Goal: Task Accomplishment & Management: Manage account settings

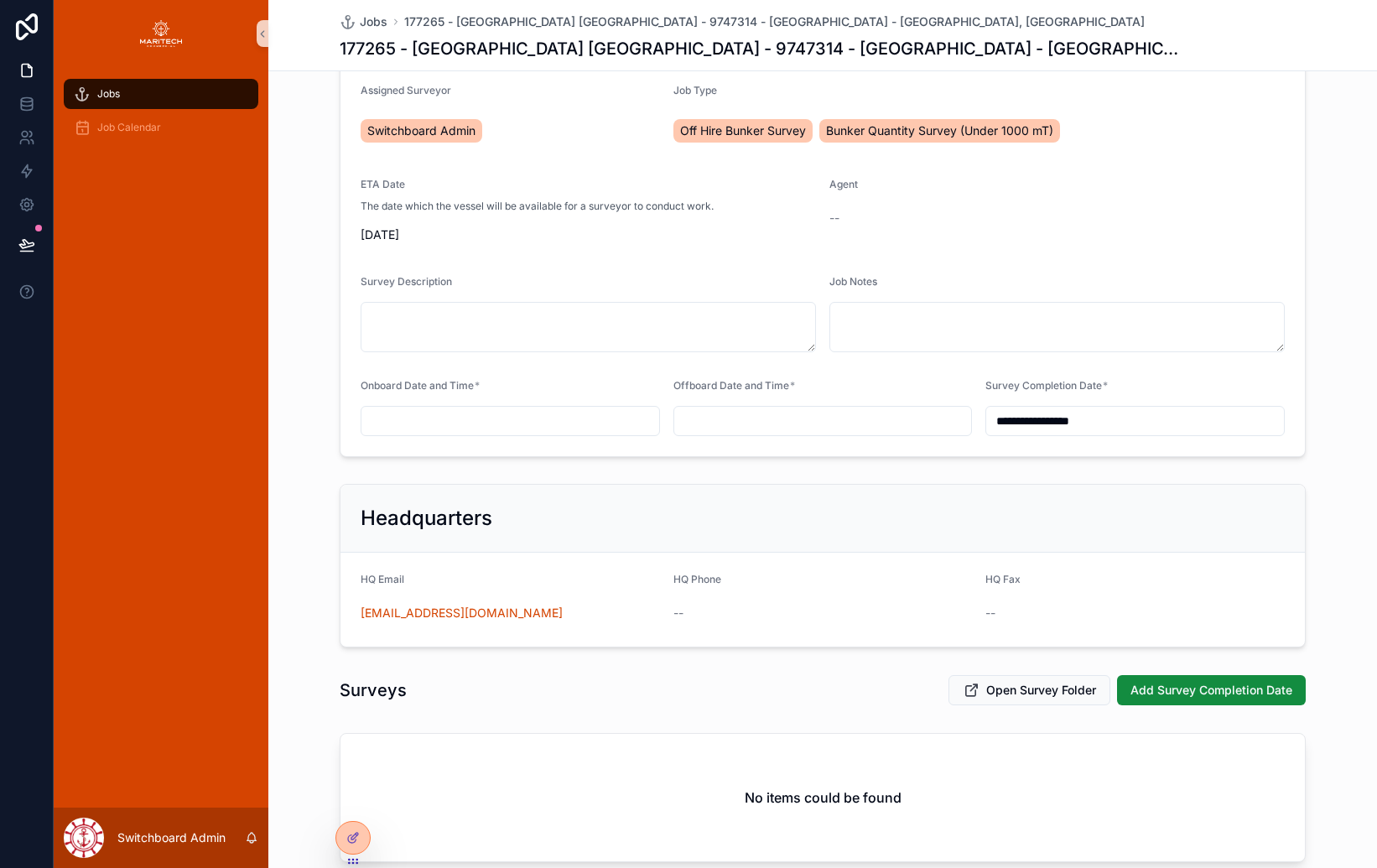
scroll to position [254, 0]
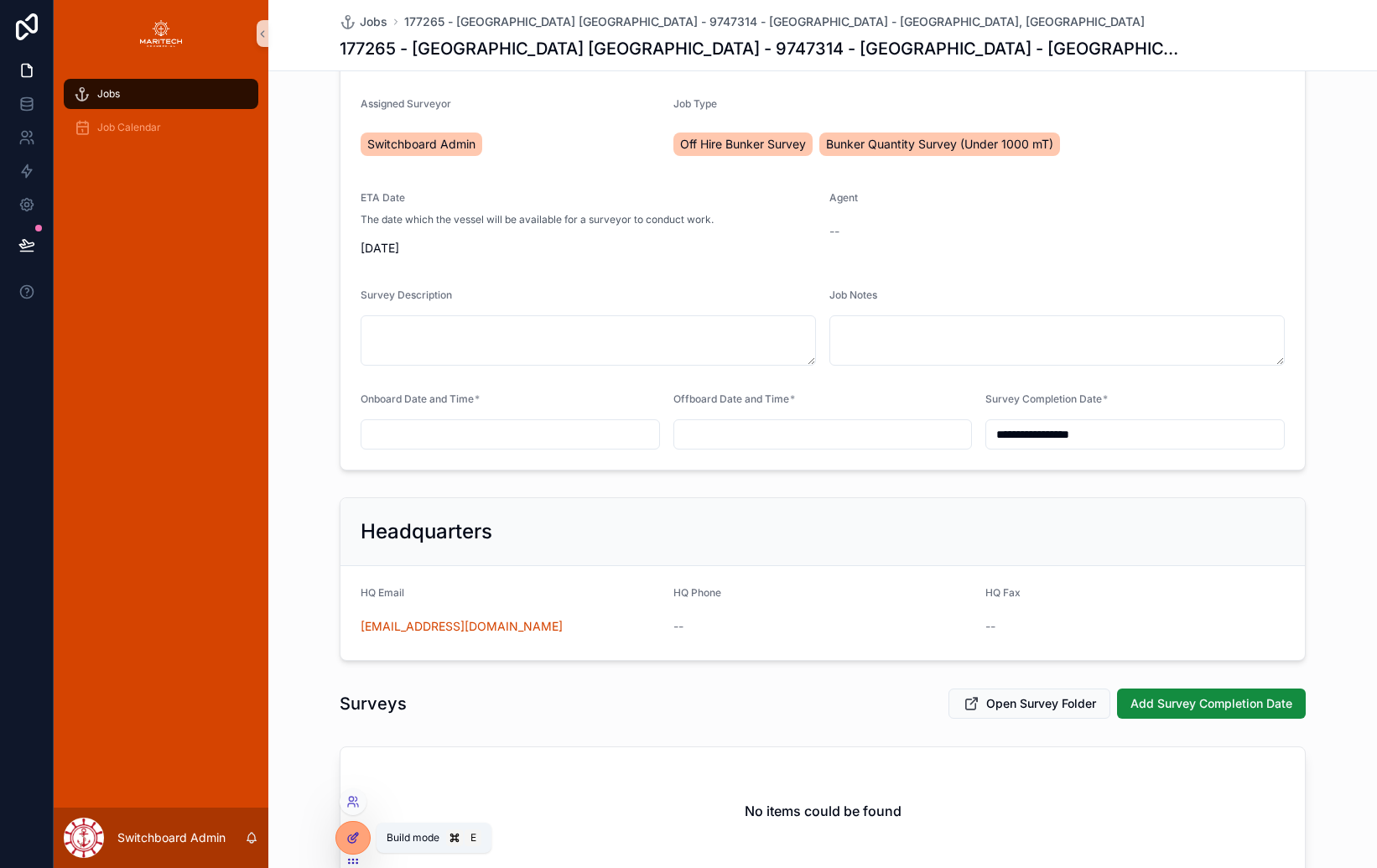
click at [346, 839] on icon at bounding box center [352, 837] width 13 height 13
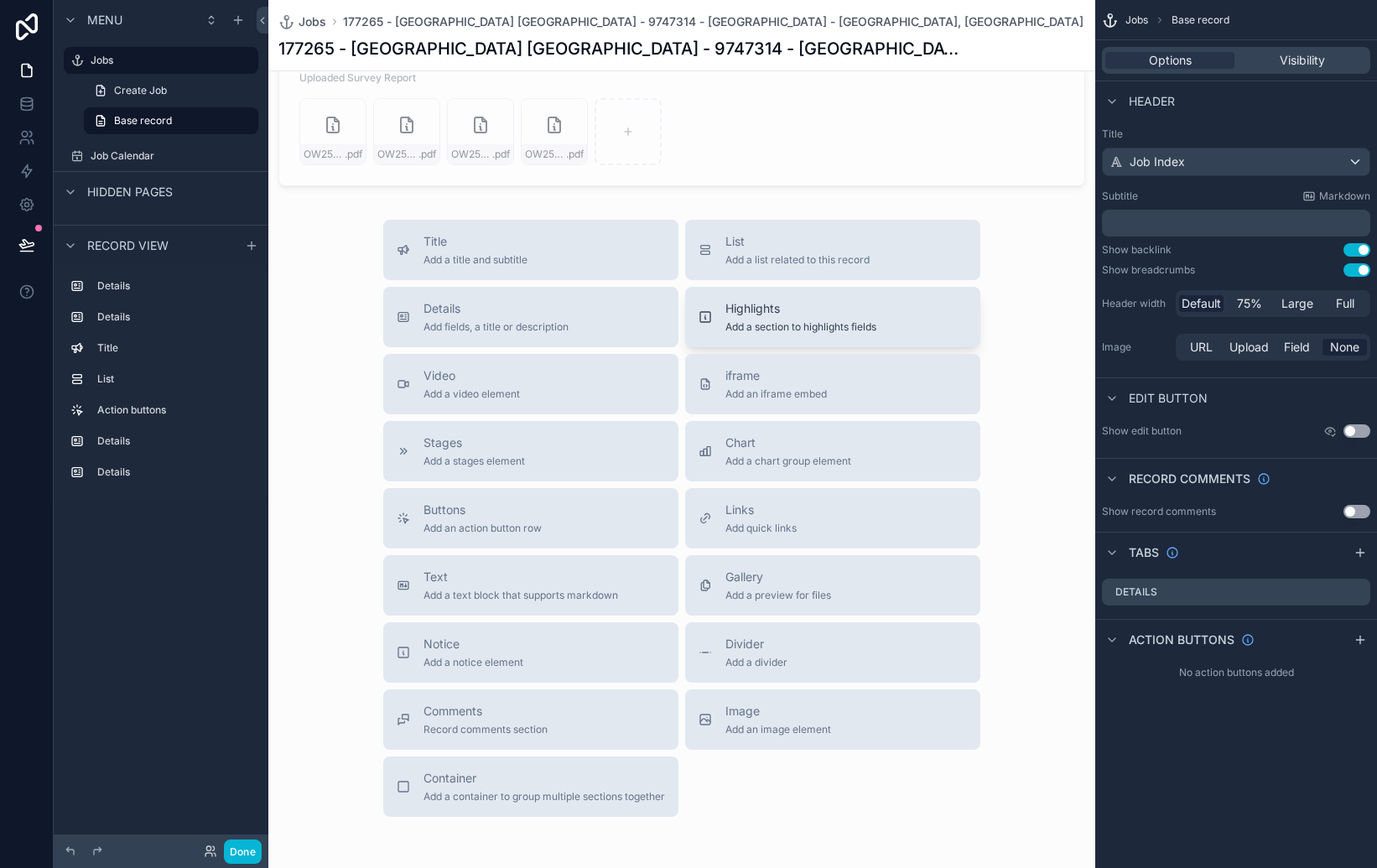
scroll to position [1663, 0]
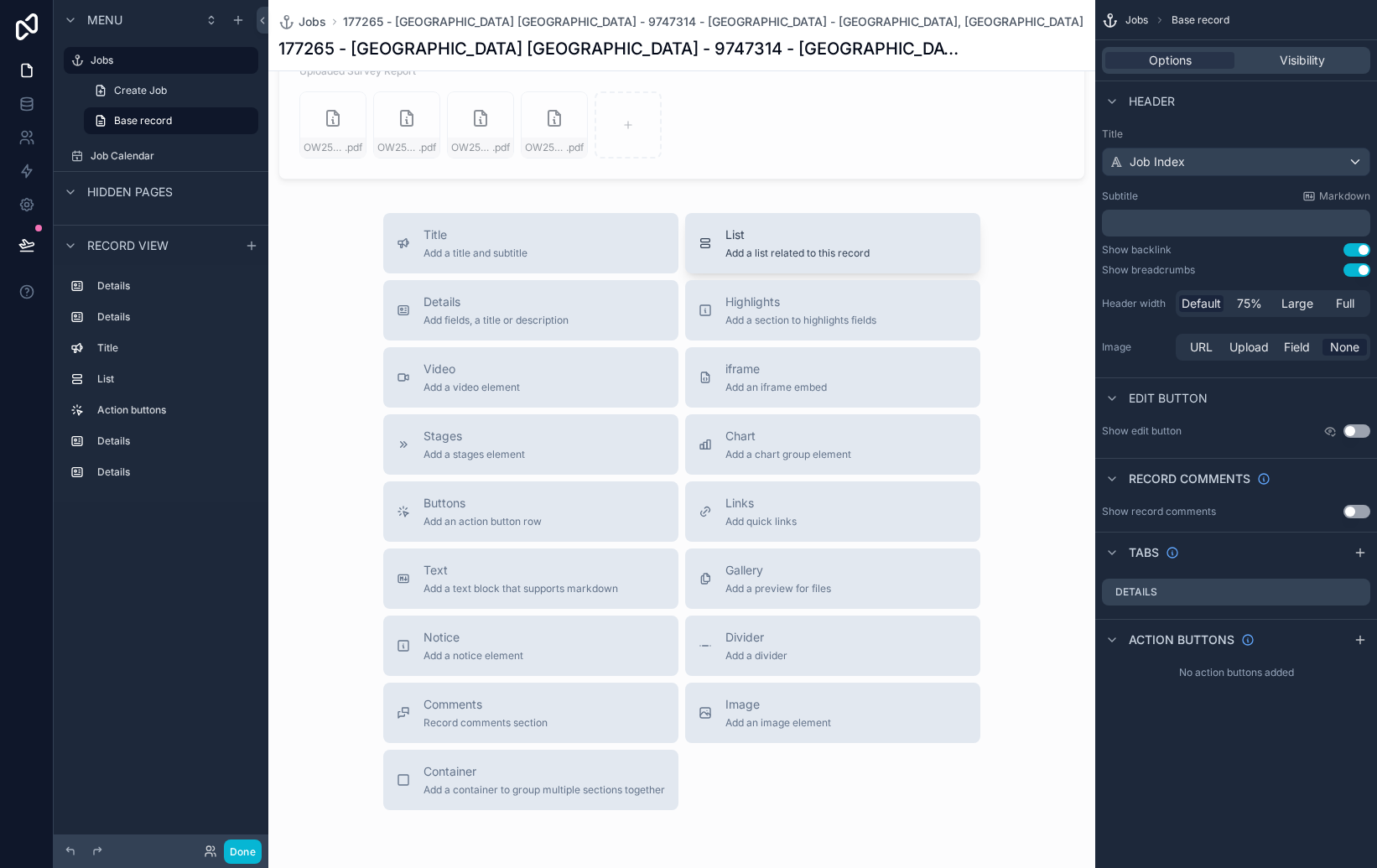
drag, startPoint x: 736, startPoint y: 261, endPoint x: 735, endPoint y: 236, distance: 25.0
click at [735, 236] on button "List Add a list related to this record" at bounding box center [833, 242] width 295 height 61
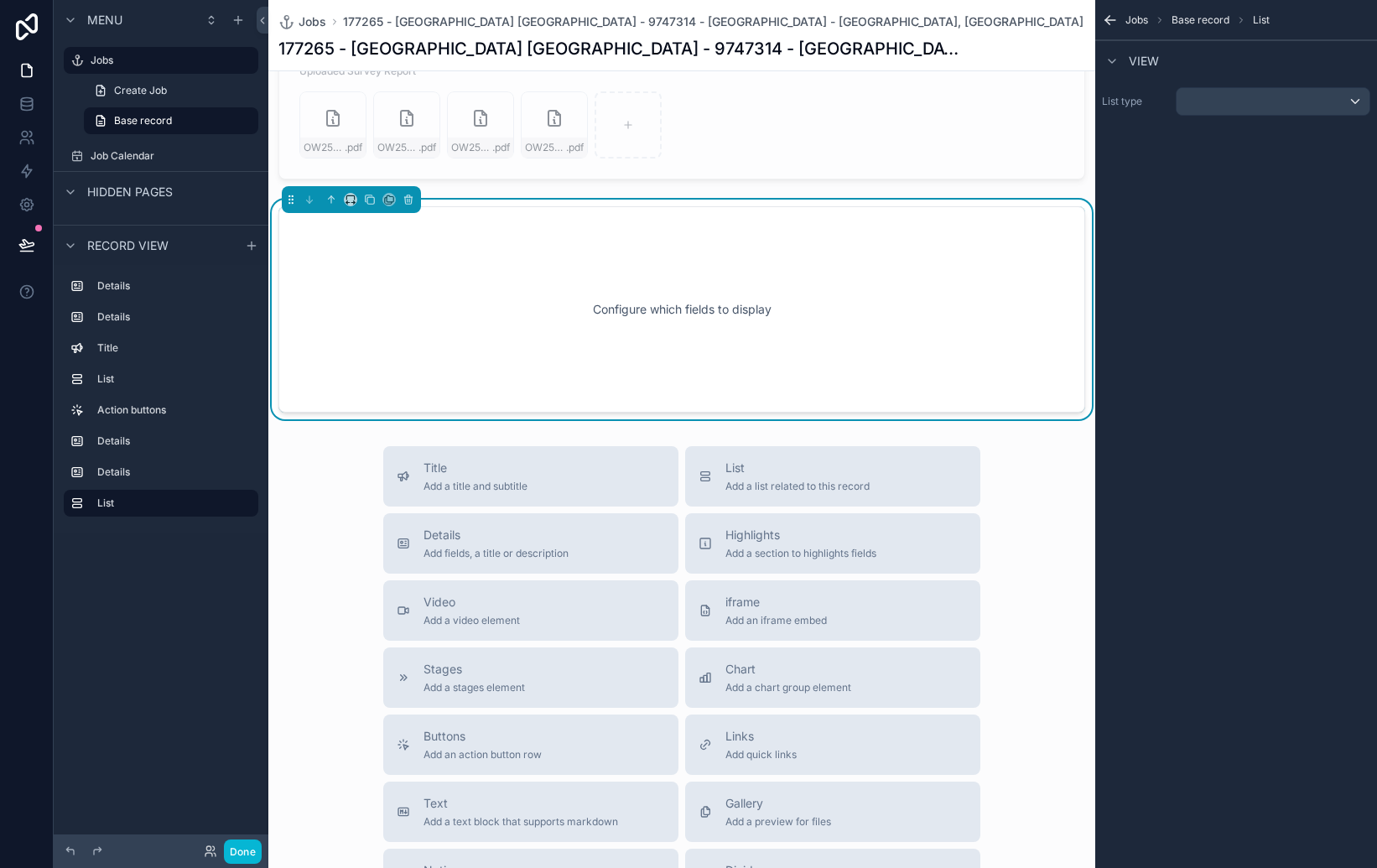
click at [736, 236] on div "Configure which fields to display" at bounding box center [682, 309] width 807 height 206
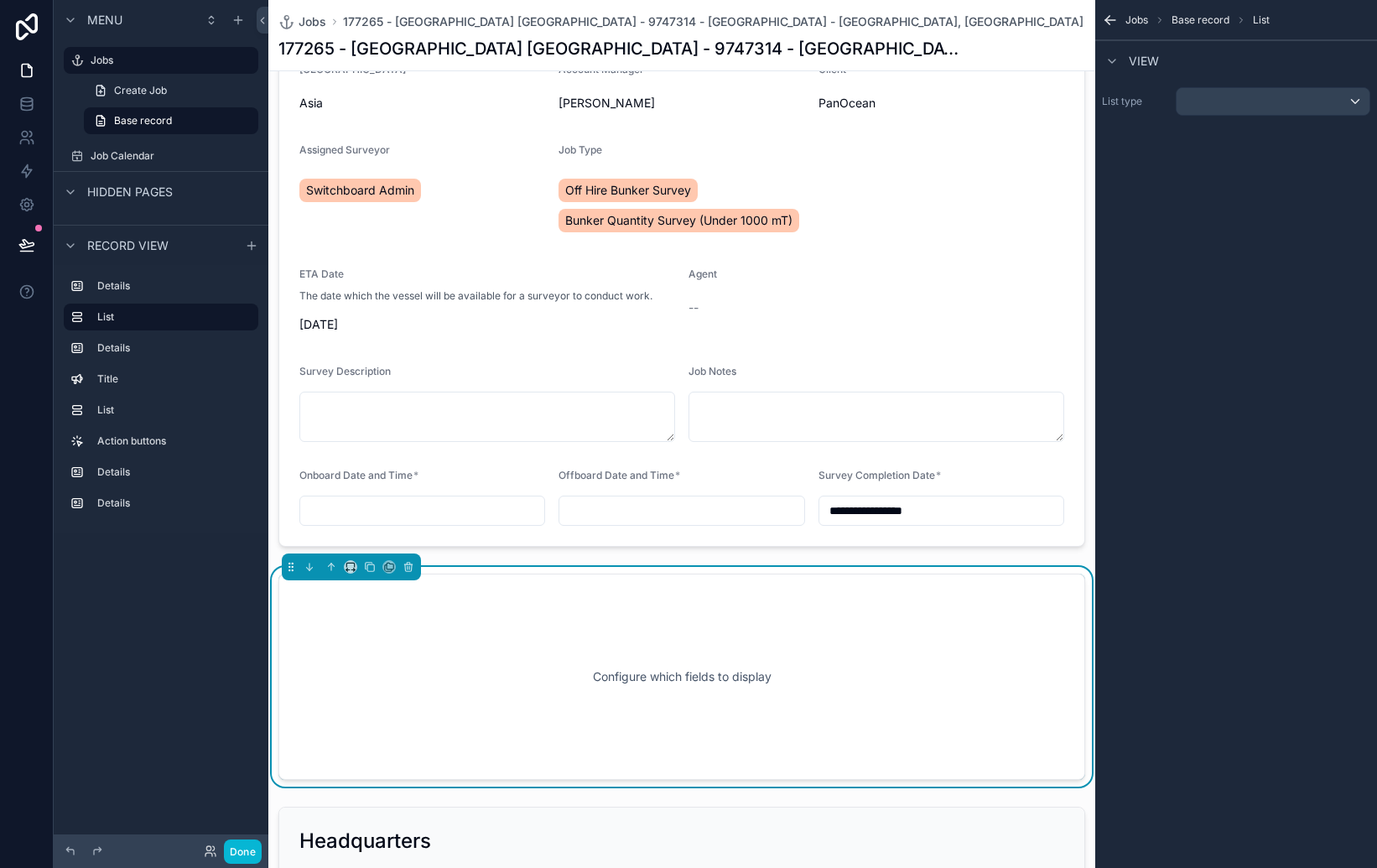
scroll to position [211, 0]
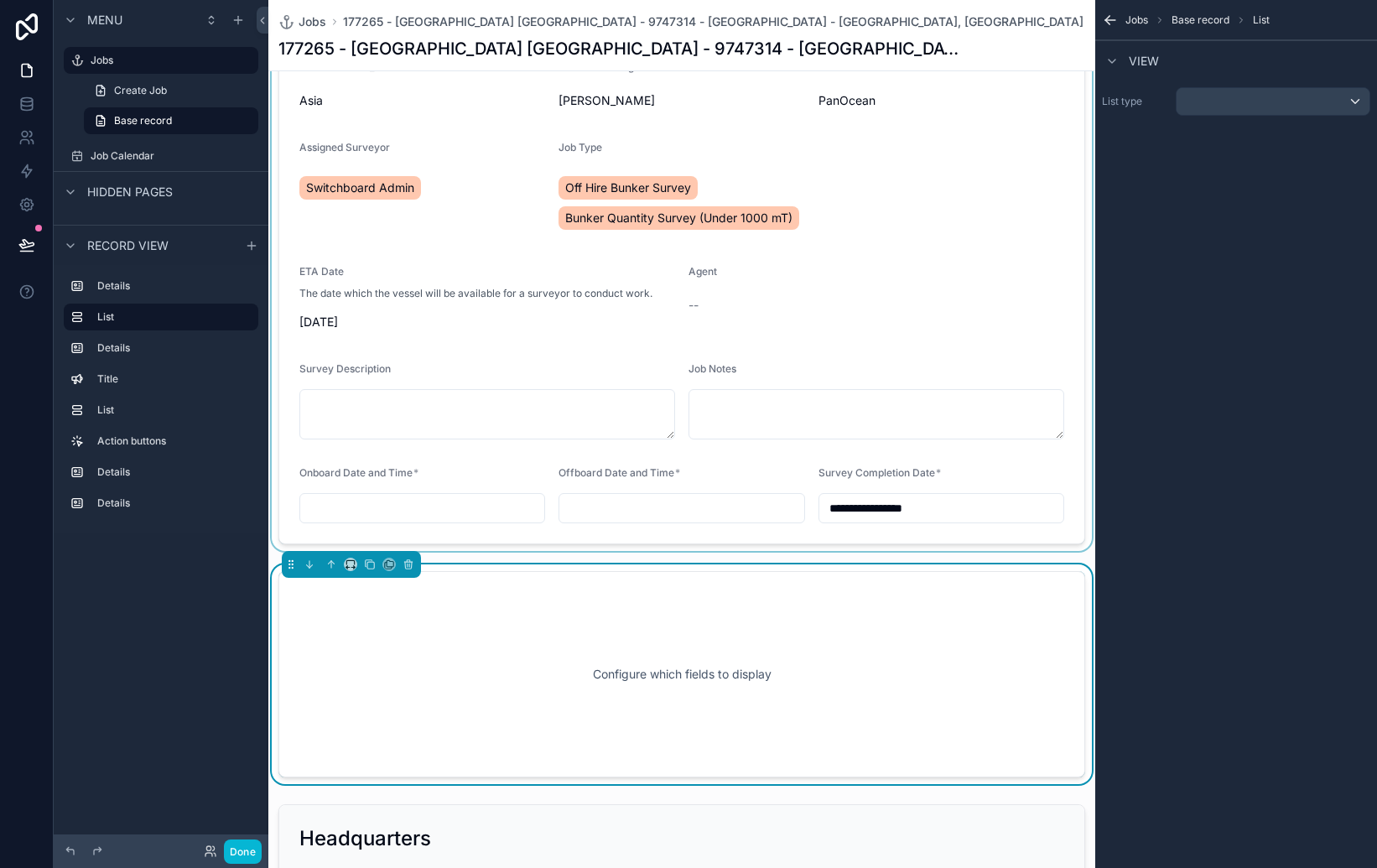
click at [564, 532] on div "scrollable content" at bounding box center [681, 215] width 827 height 670
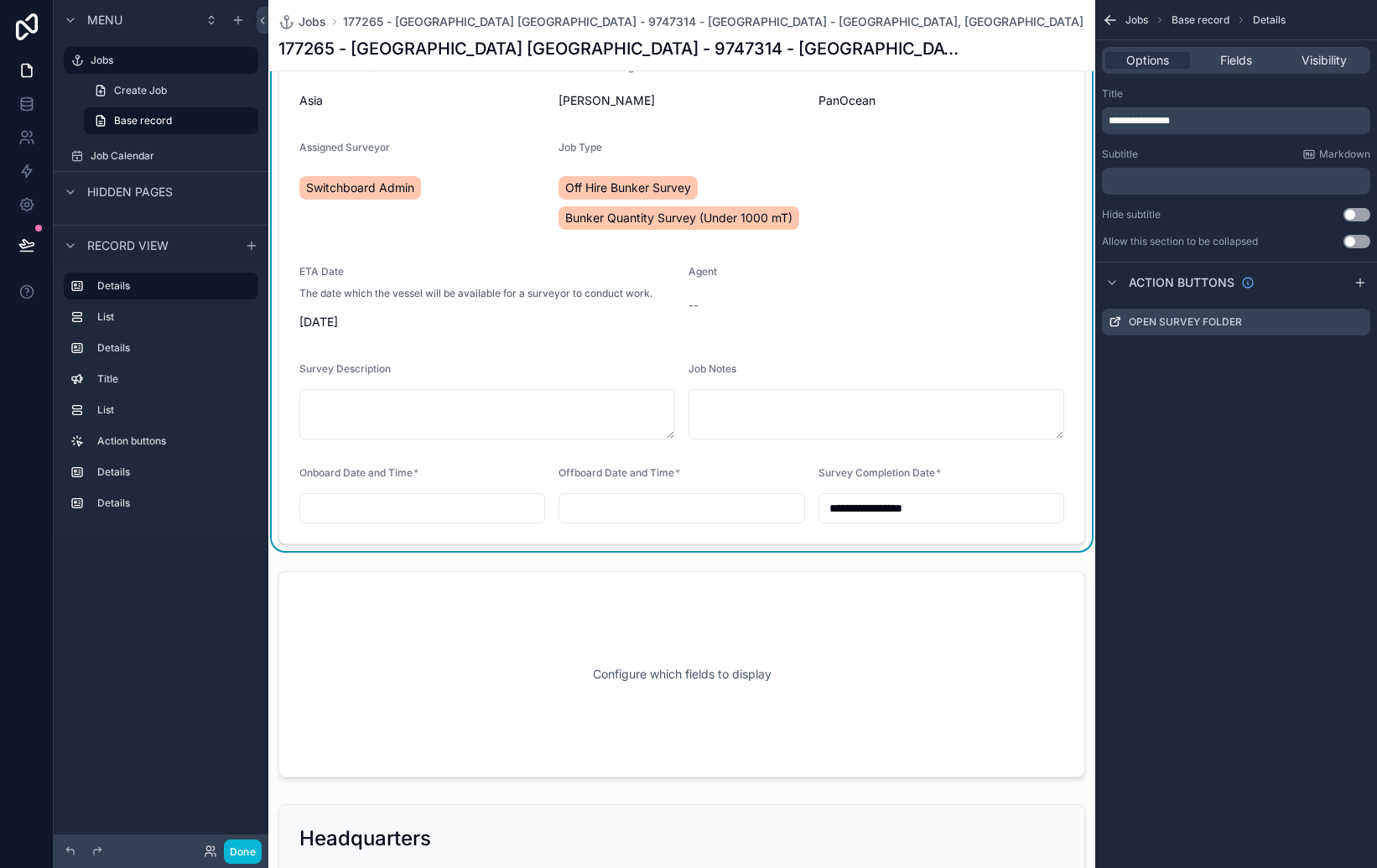
click at [547, 539] on form "**********" at bounding box center [682, 251] width 805 height 583
click at [1068, 298] on form "**********" at bounding box center [682, 251] width 805 height 583
click at [1230, 60] on span "Fields" at bounding box center [1236, 60] width 32 height 17
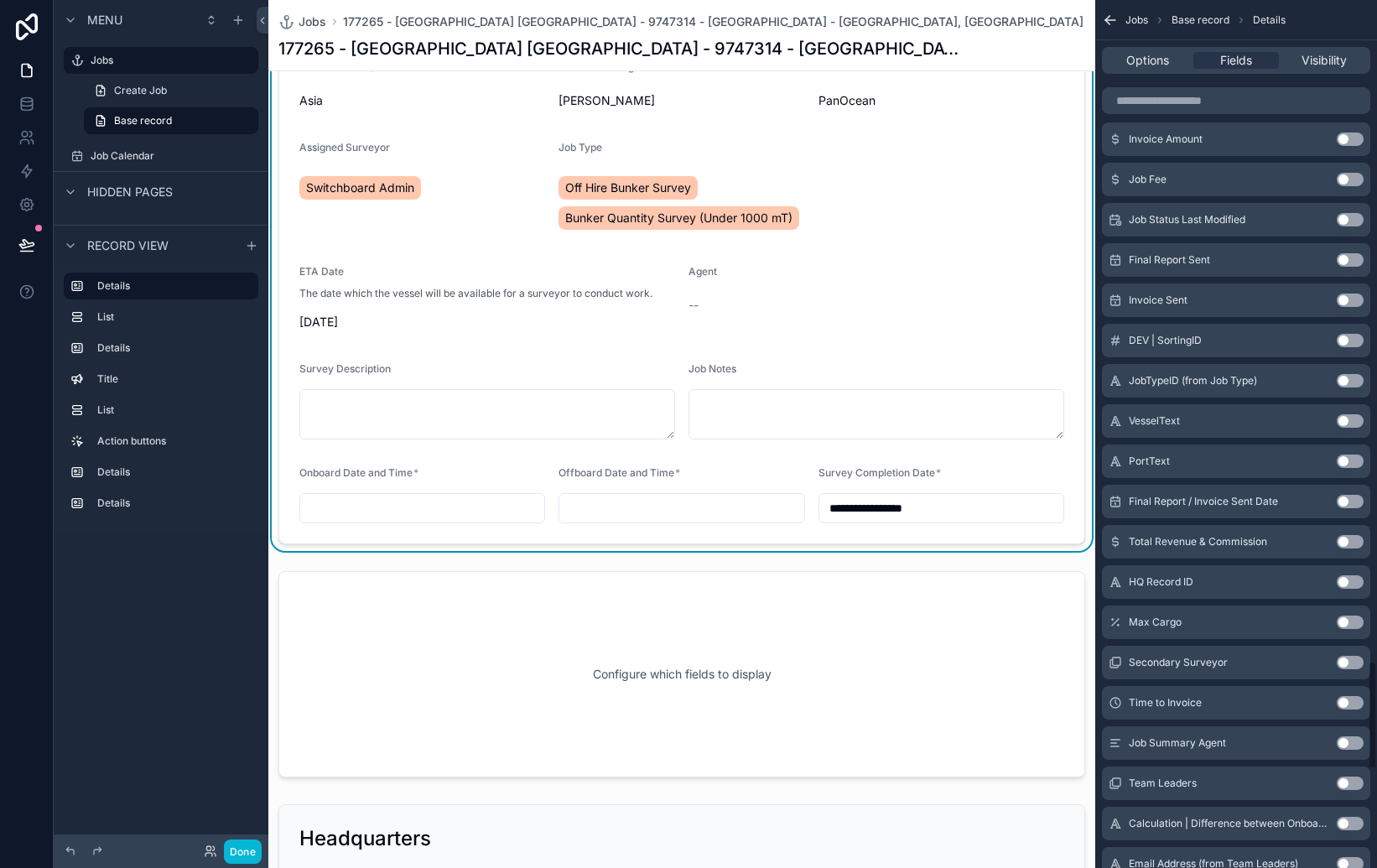
scroll to position [5378, 0]
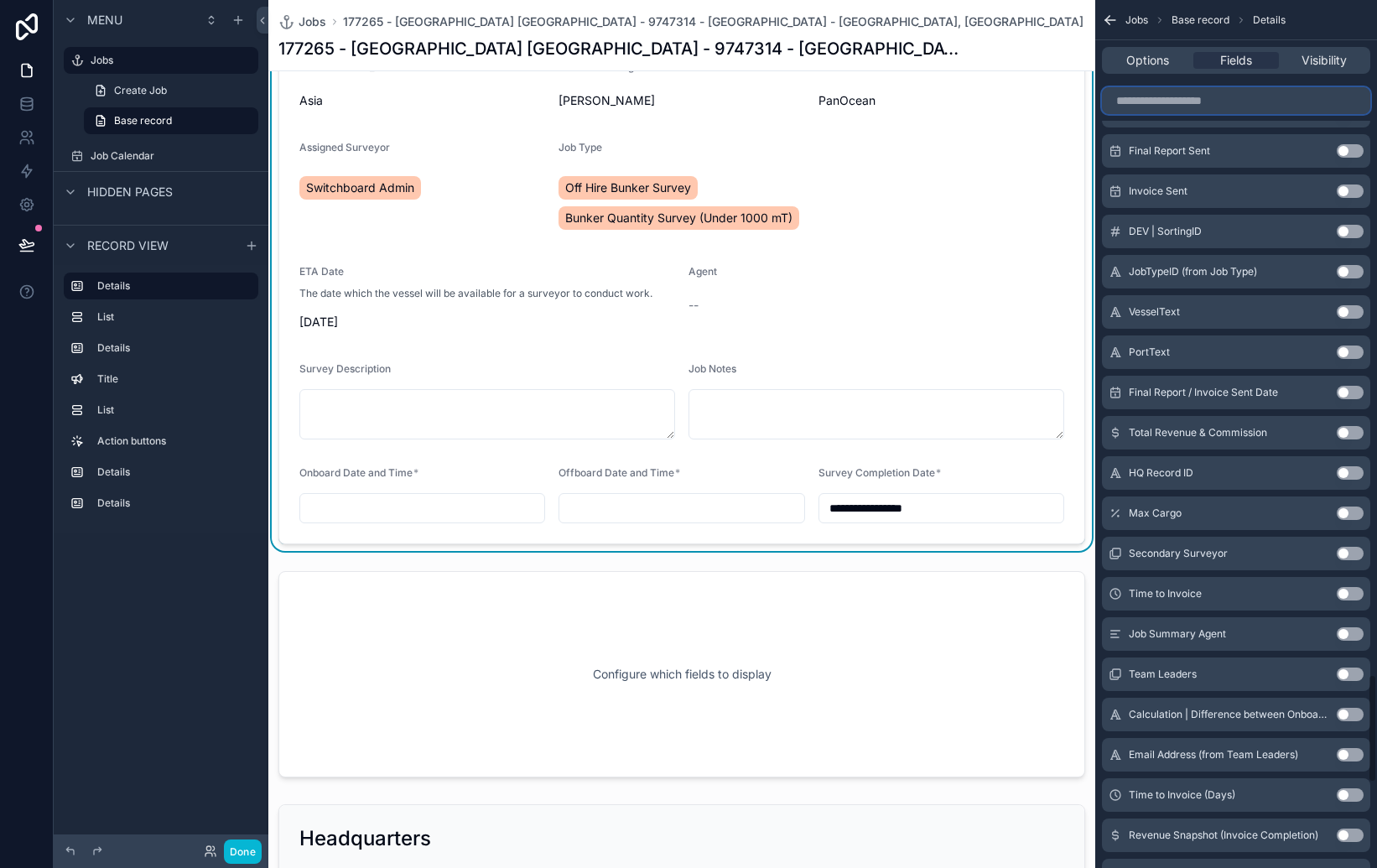
click at [1253, 101] on input "scrollable content" at bounding box center [1236, 100] width 268 height 27
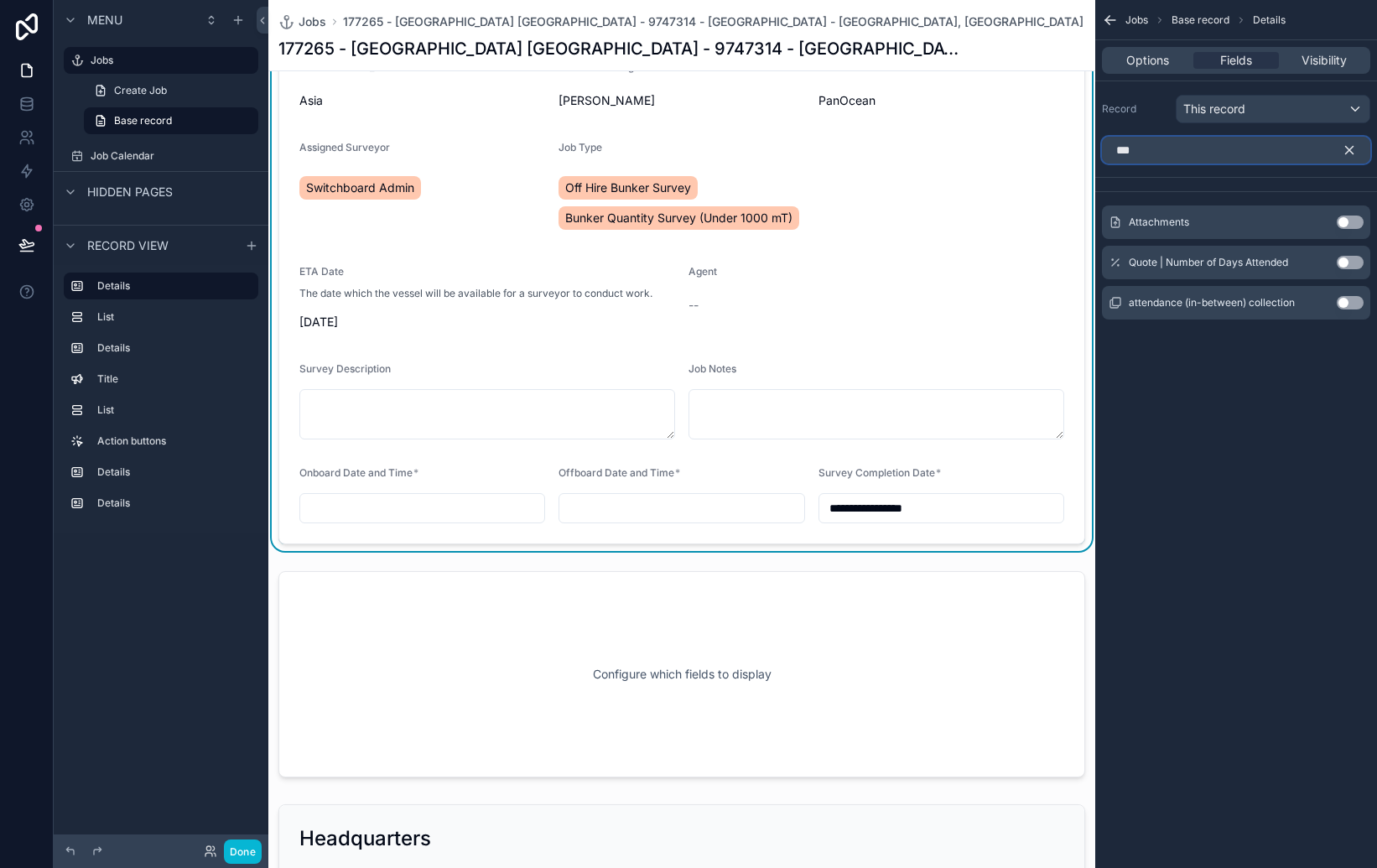
scroll to position [0, 0]
type input "***"
click at [1344, 306] on button "Use setting" at bounding box center [1350, 302] width 27 height 13
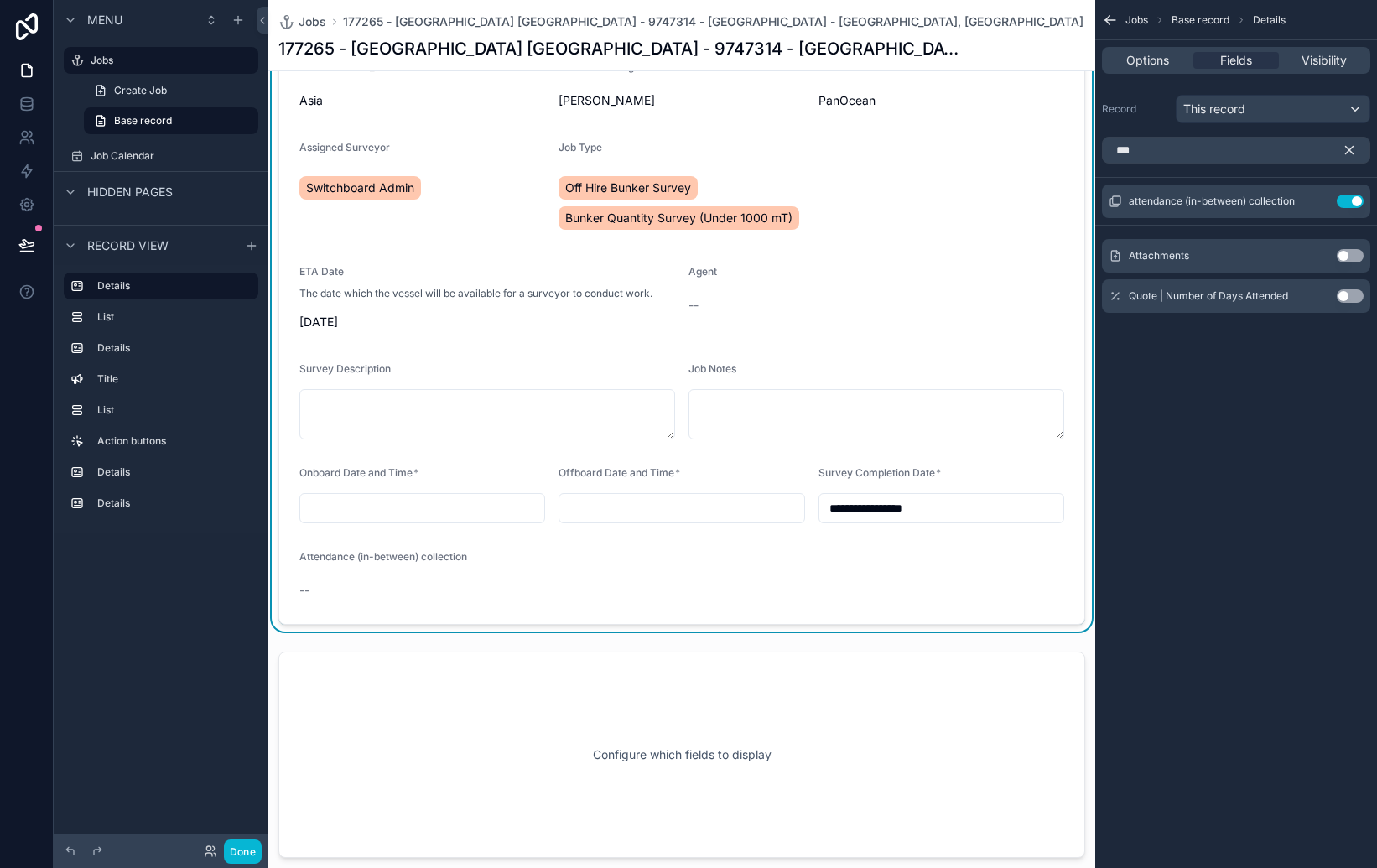
drag, startPoint x: 658, startPoint y: 580, endPoint x: 534, endPoint y: 588, distance: 124.3
click at [656, 580] on form "**********" at bounding box center [682, 292] width 805 height 664
drag, startPoint x: 331, startPoint y: 587, endPoint x: 319, endPoint y: 585, distance: 12.2
click at [330, 587] on div "--" at bounding box center [390, 590] width 181 height 17
click at [322, 571] on div "Attendance (in-between) collection --" at bounding box center [390, 576] width 181 height 54
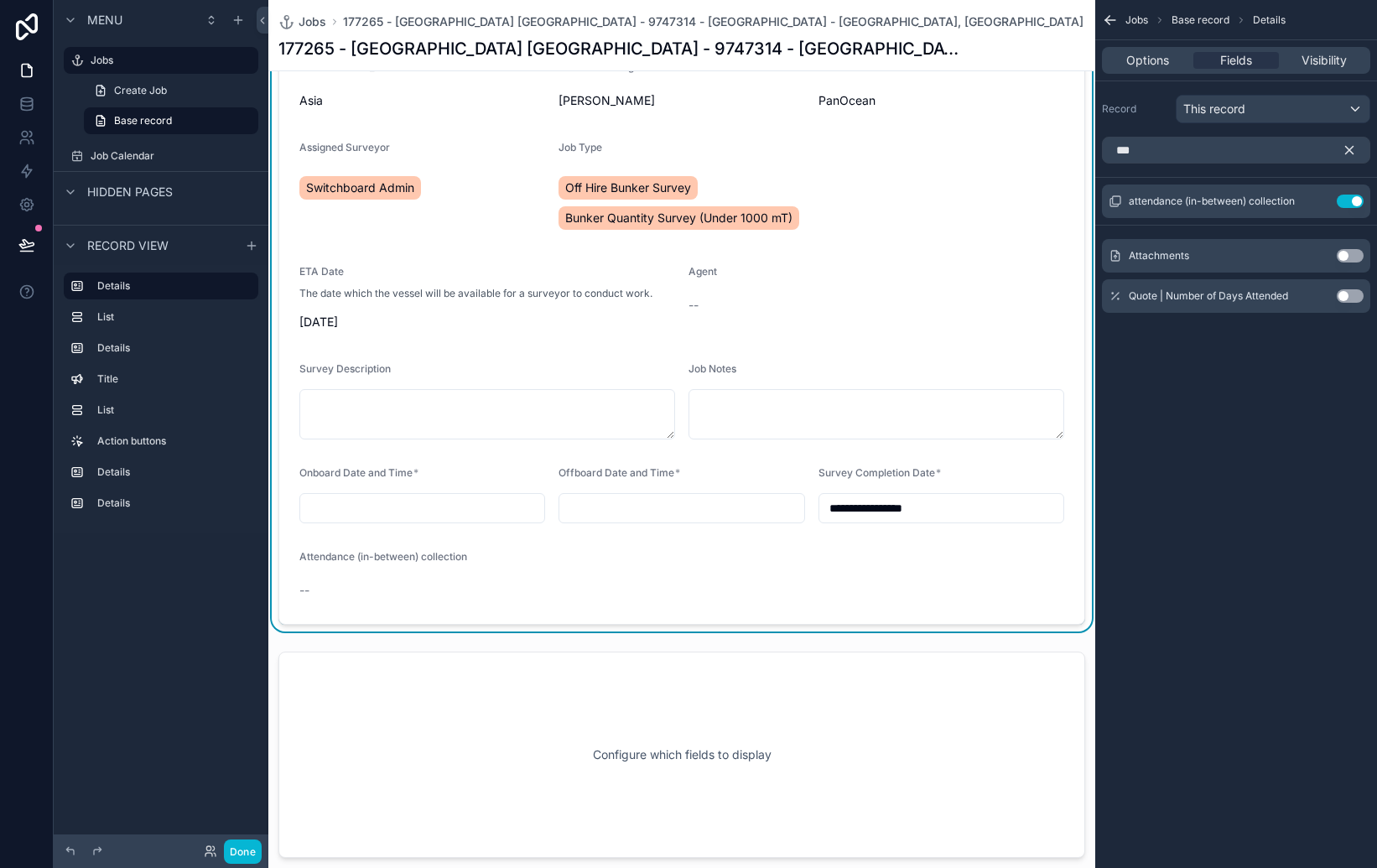
drag, startPoint x: 324, startPoint y: 560, endPoint x: 337, endPoint y: 505, distance: 56.5
click at [325, 557] on span "Attendance (in-between) collection" at bounding box center [383, 556] width 168 height 12
click at [337, 498] on input "scrollable content" at bounding box center [423, 508] width 244 height 24
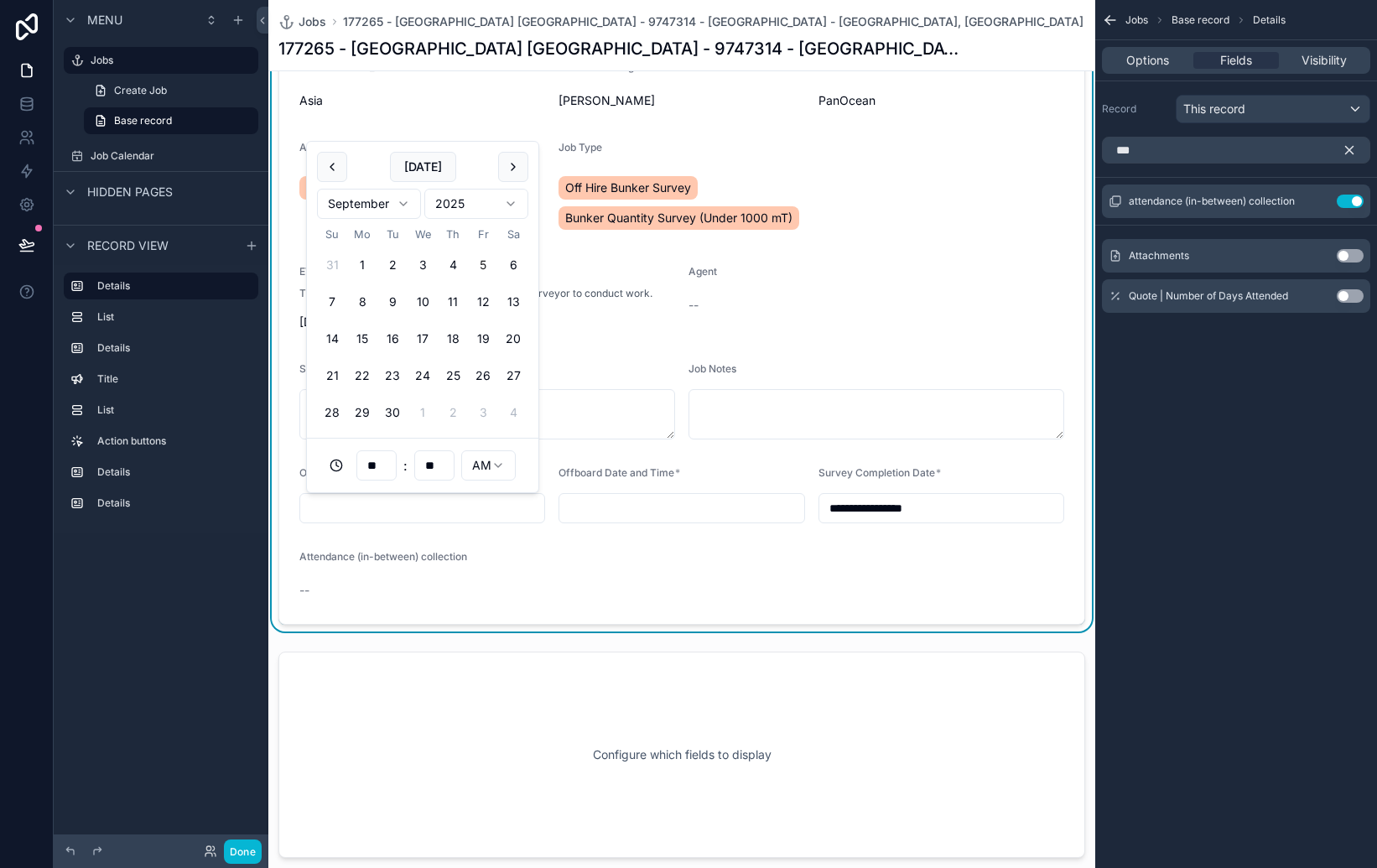
click at [722, 508] on input "scrollable content" at bounding box center [682, 508] width 244 height 24
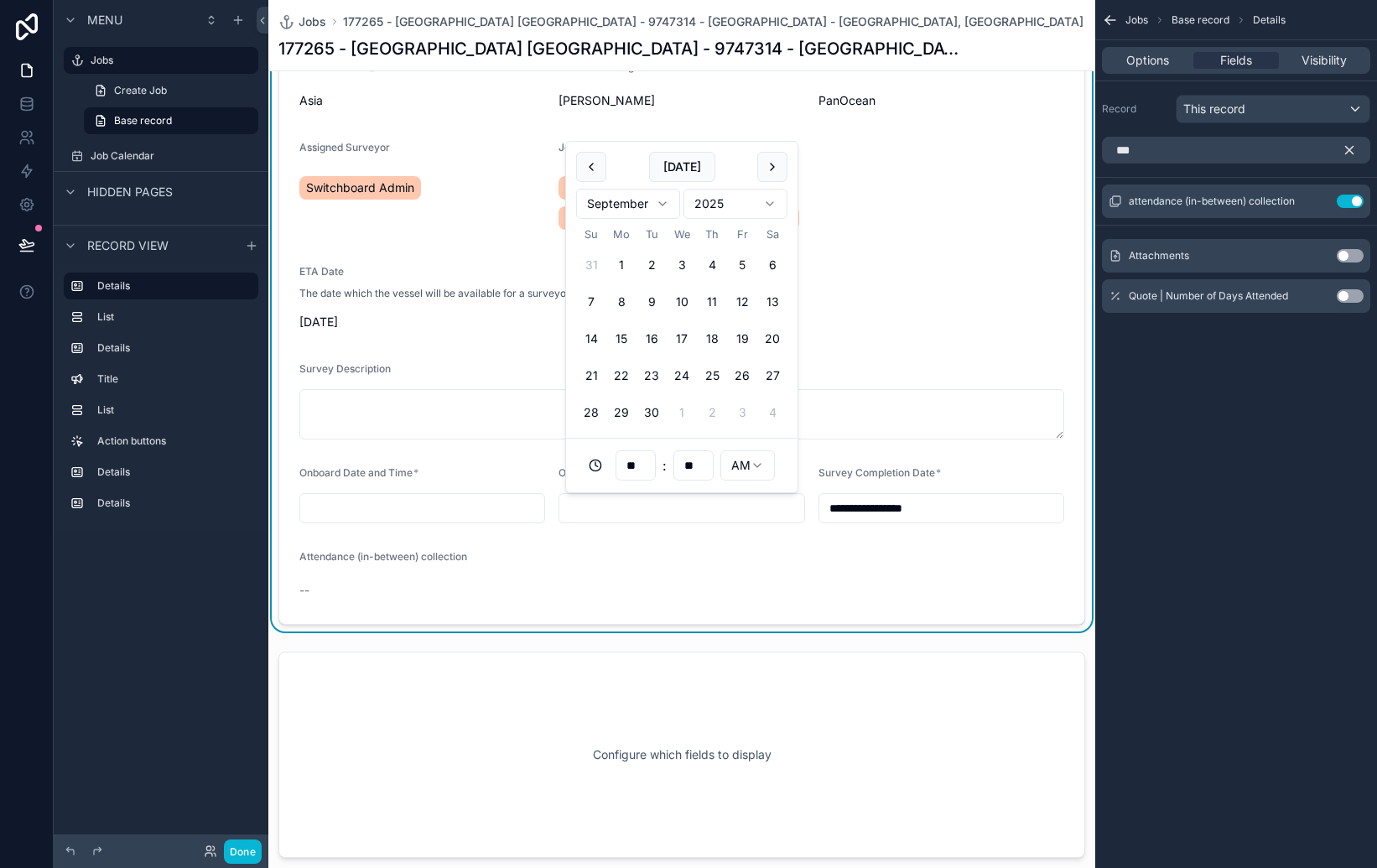
click at [924, 518] on input "**********" at bounding box center [941, 508] width 244 height 24
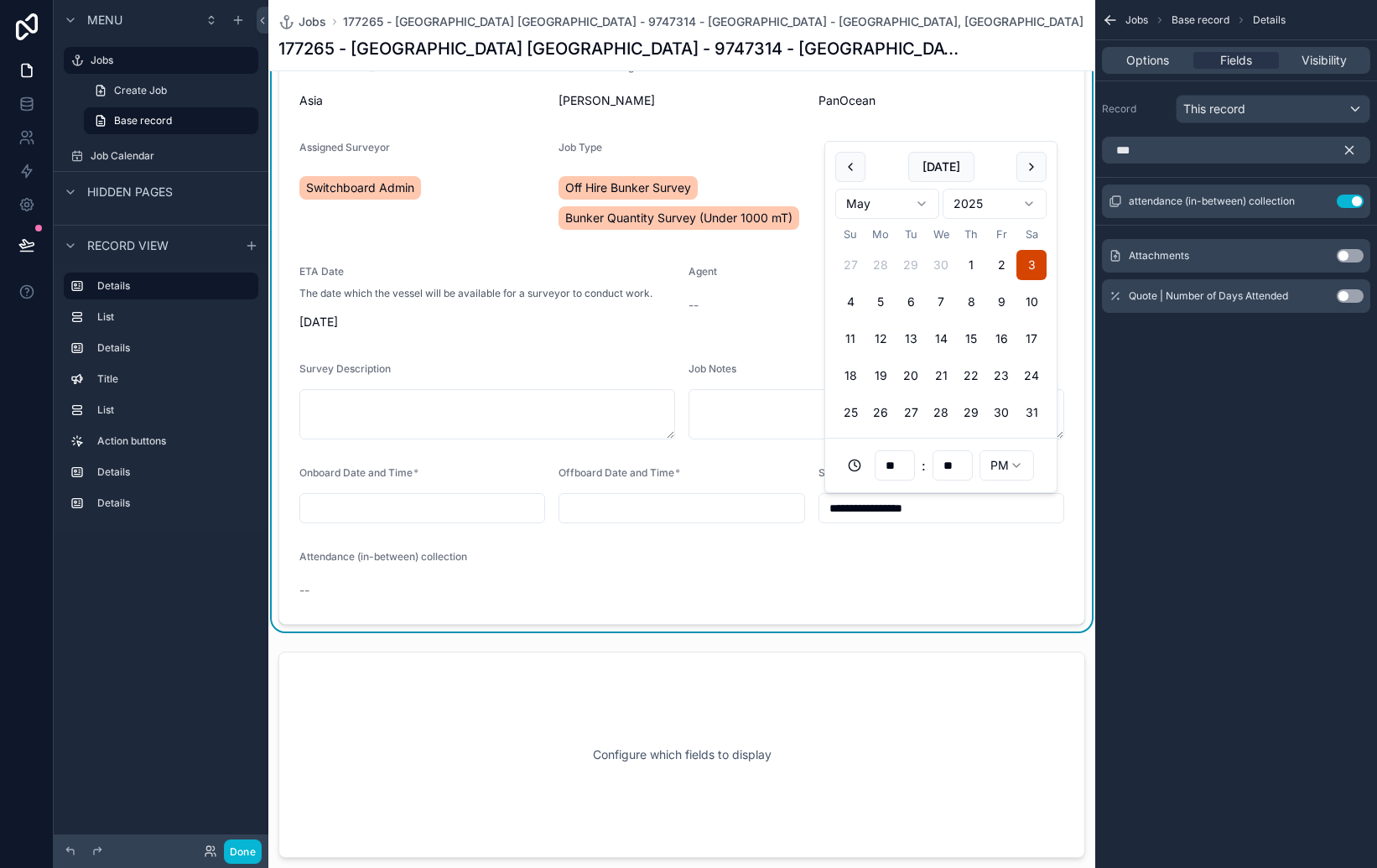
drag, startPoint x: 1238, startPoint y: 373, endPoint x: 1221, endPoint y: 369, distance: 17.5
click at [1236, 373] on div "Jobs Base record Details Options Fields Visibility Record This record *** atten…" at bounding box center [1236, 434] width 282 height 868
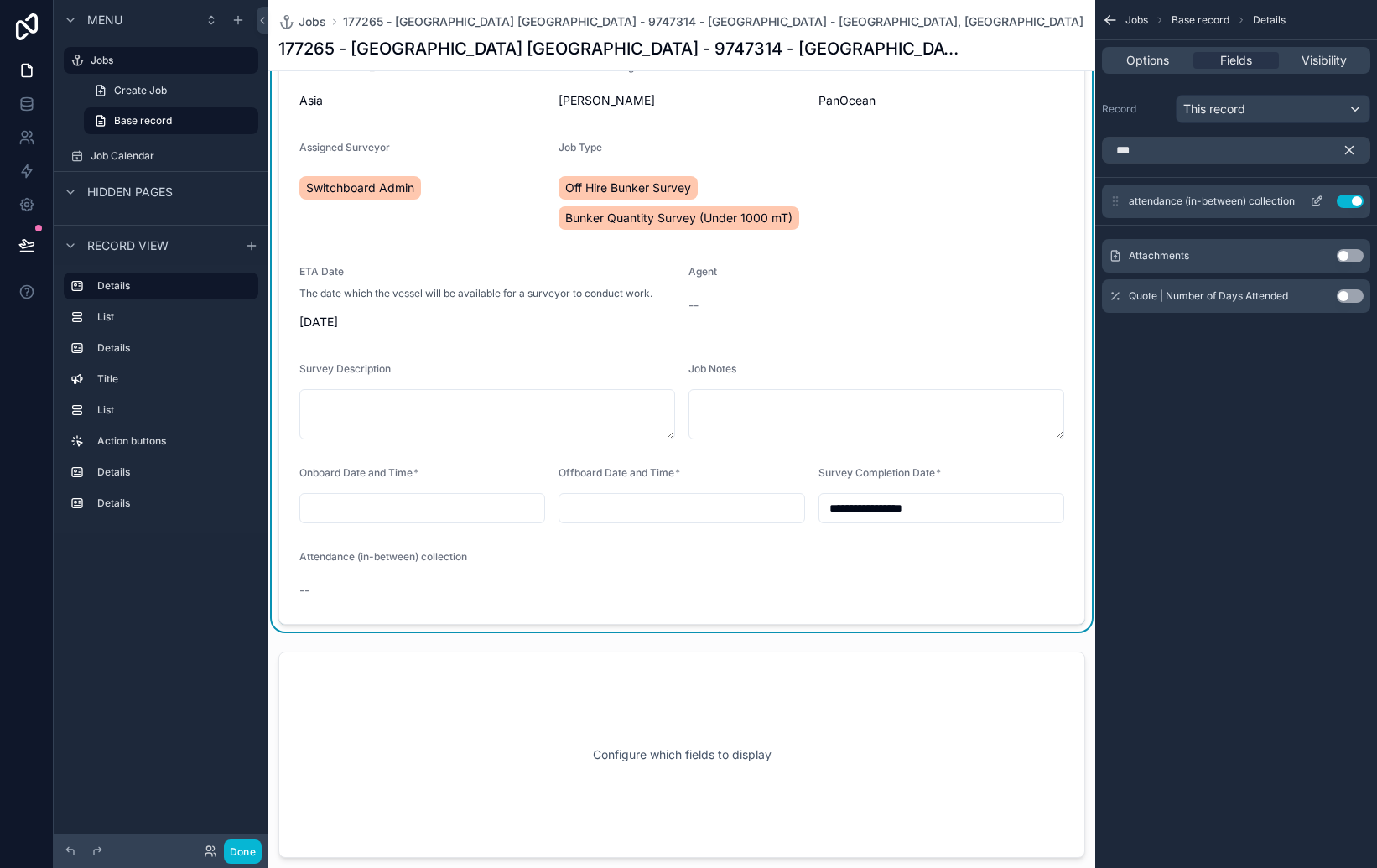
click at [1319, 200] on icon "scrollable content" at bounding box center [1319, 199] width 7 height 7
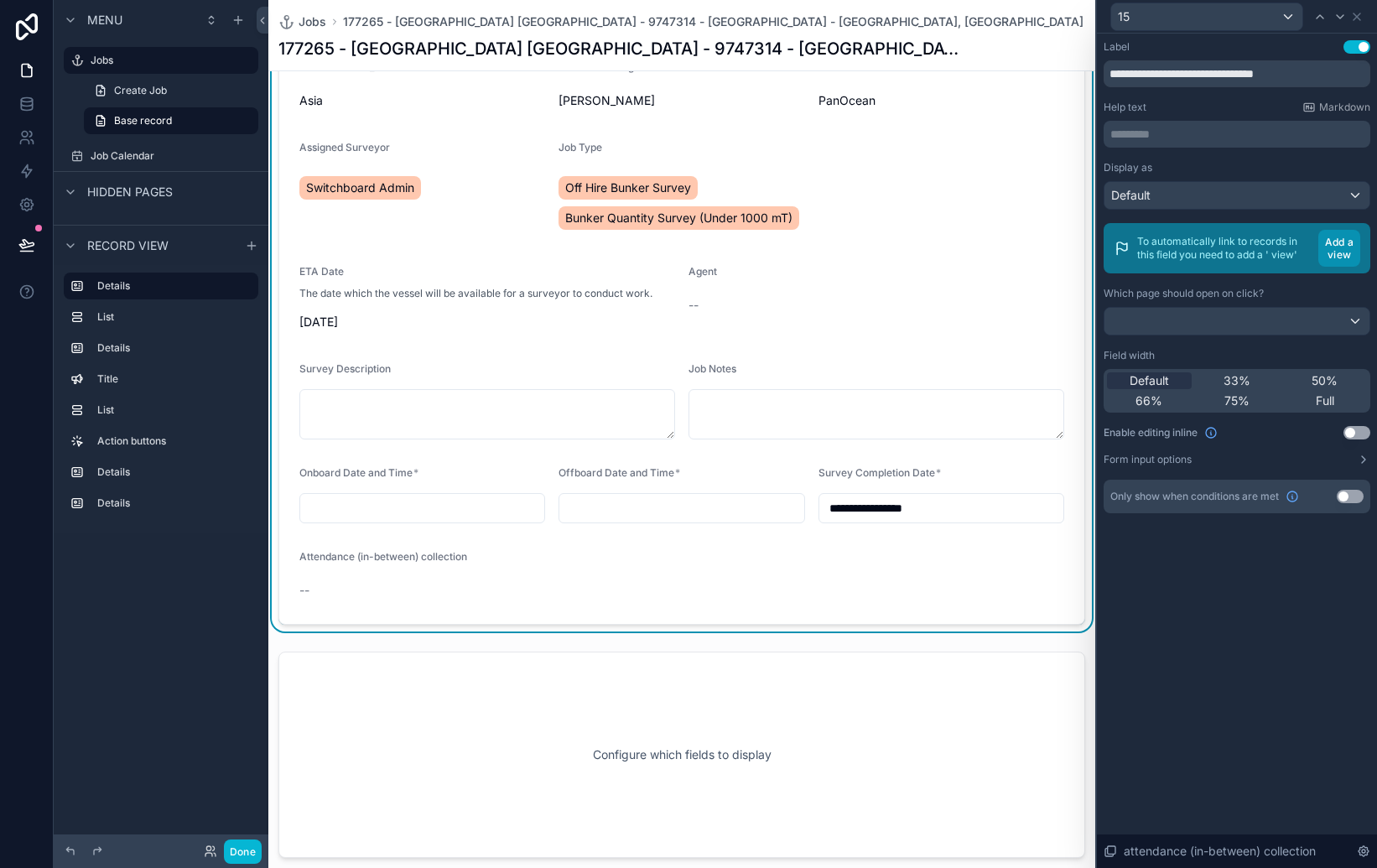
click at [1341, 258] on button "Add a view" at bounding box center [1339, 249] width 42 height 37
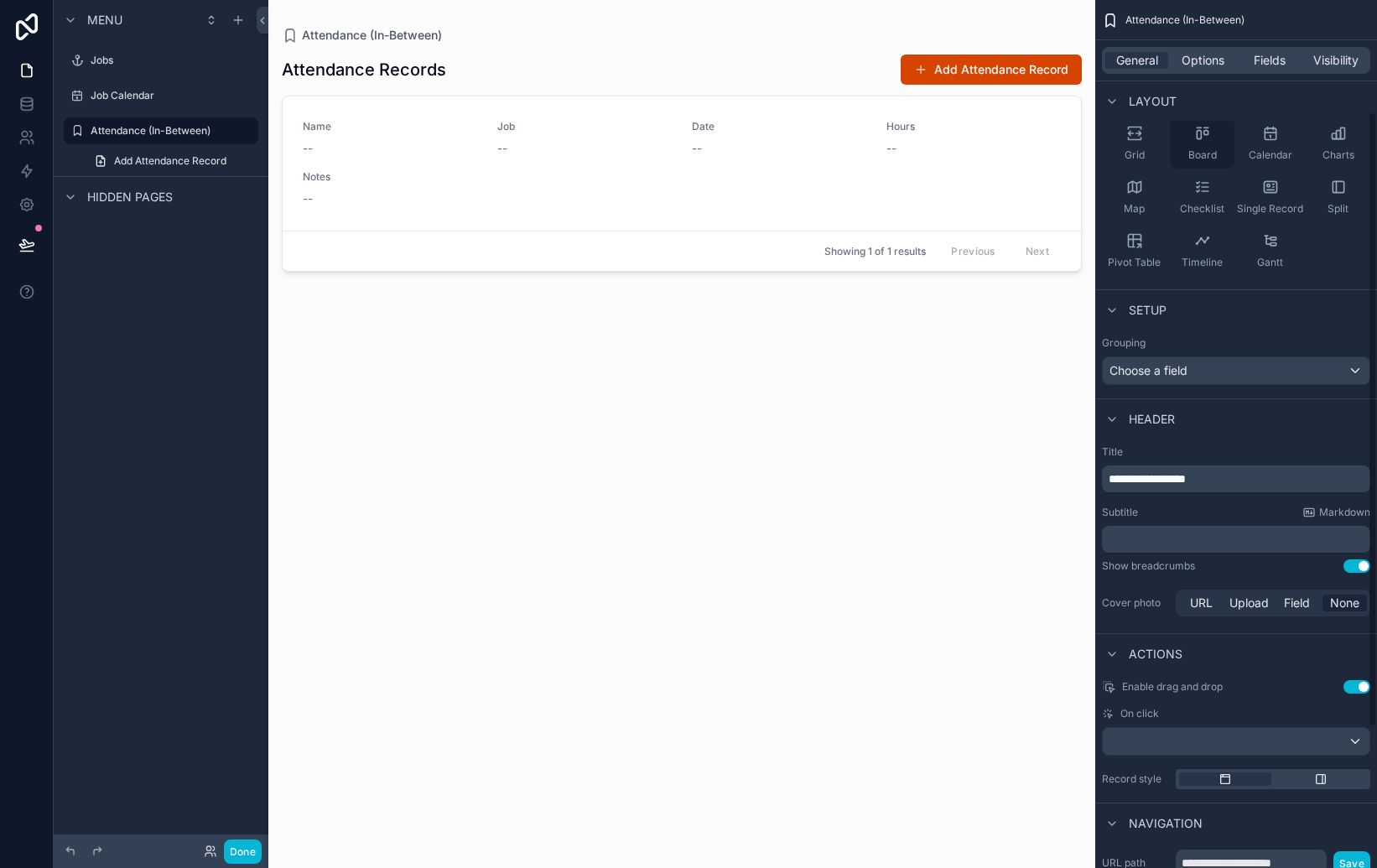
scroll to position [156, 0]
click at [508, 127] on div "scrollable content" at bounding box center [681, 423] width 827 height 848
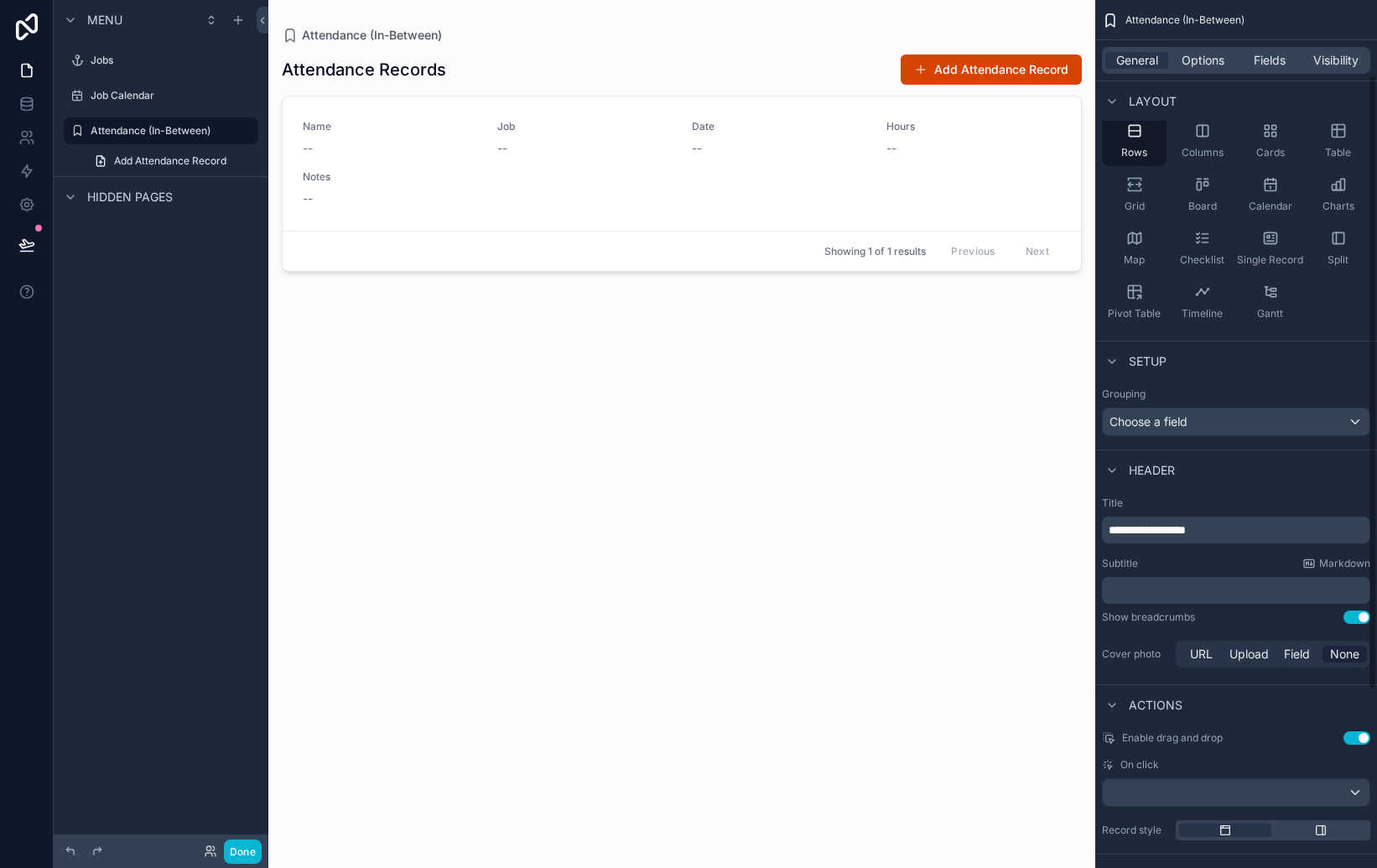
scroll to position [109, 0]
click at [1248, 409] on div "Choose a field" at bounding box center [1236, 418] width 267 height 27
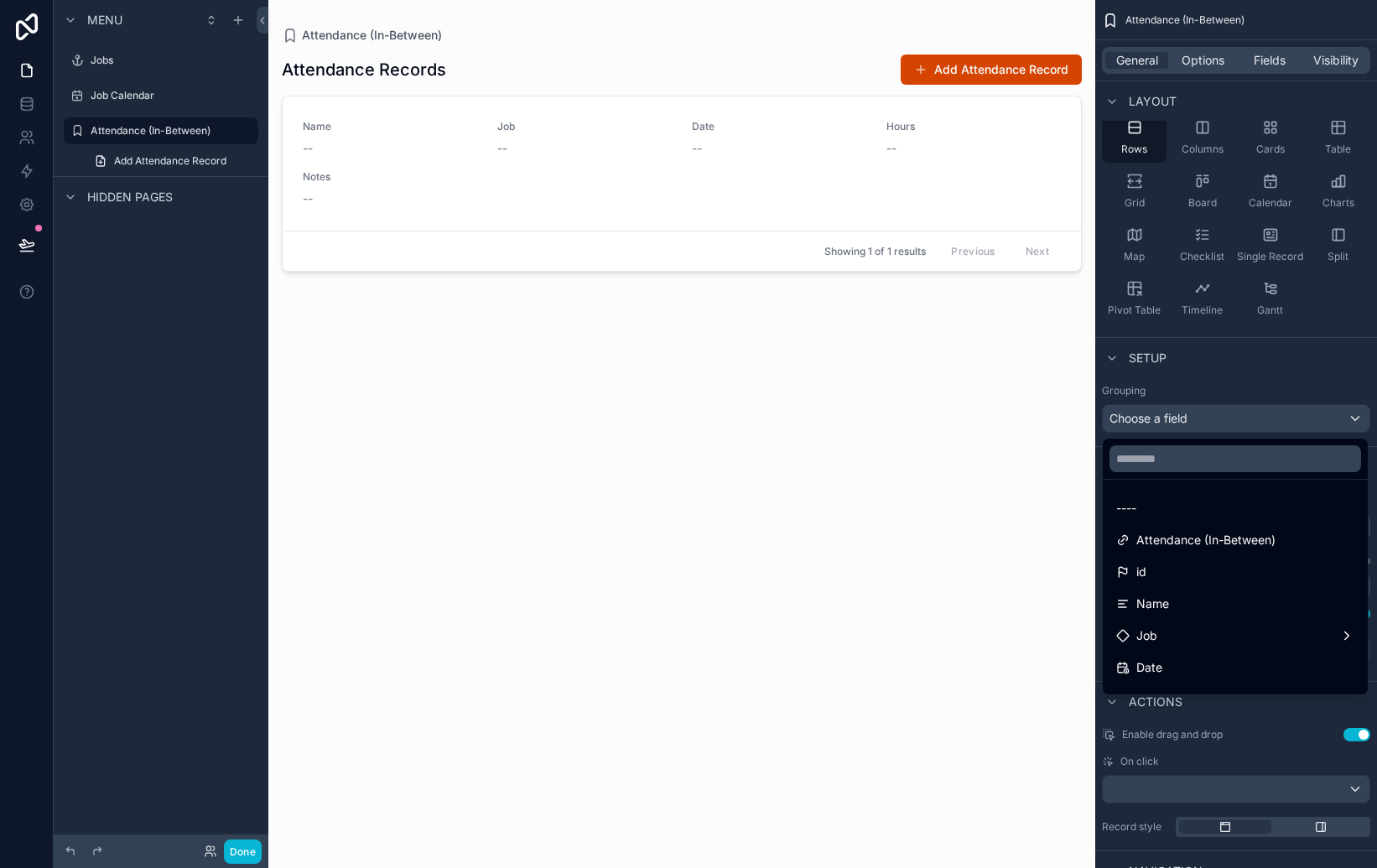
click at [1251, 373] on div "scrollable content" at bounding box center [688, 434] width 1377 height 868
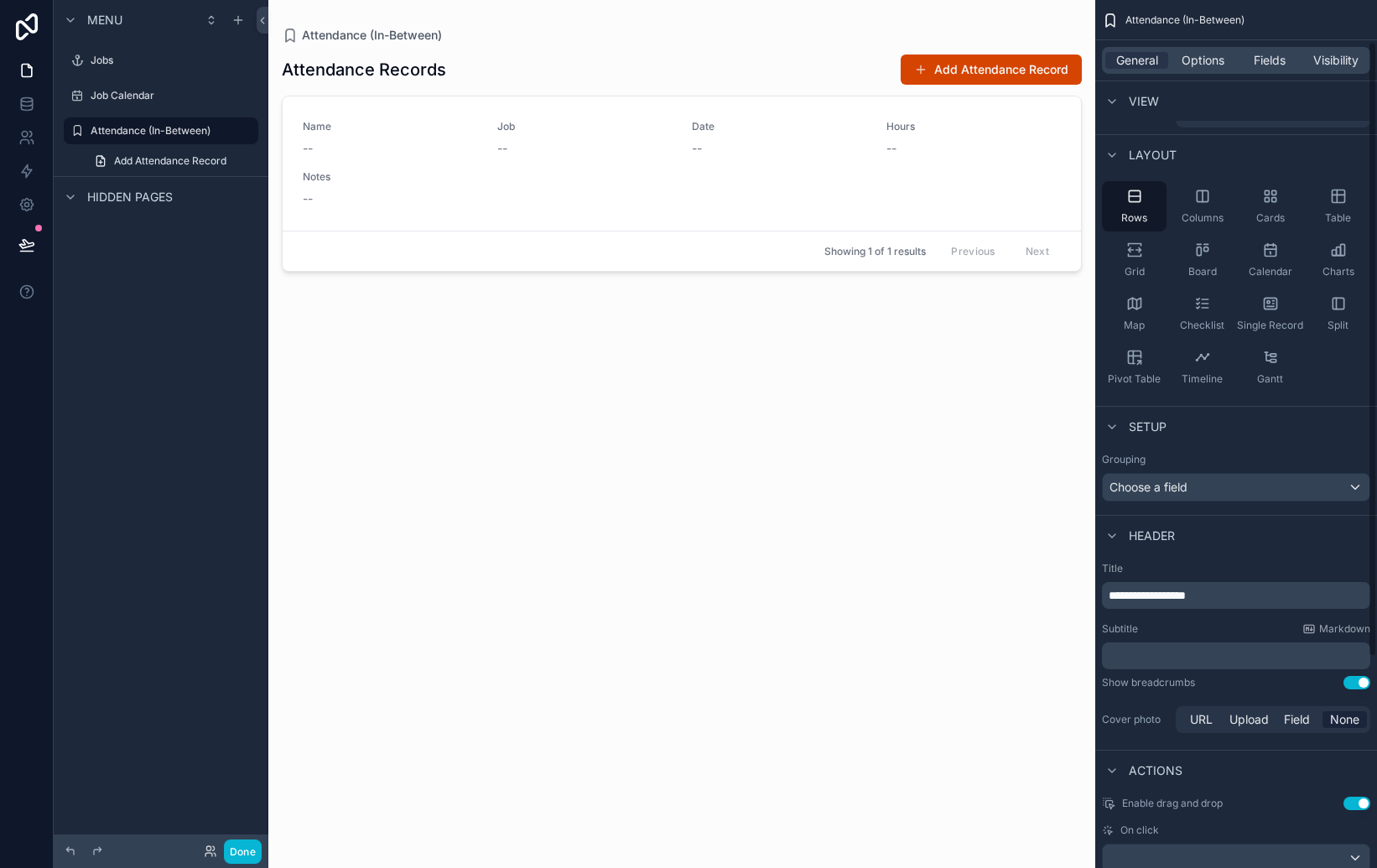
scroll to position [0, 0]
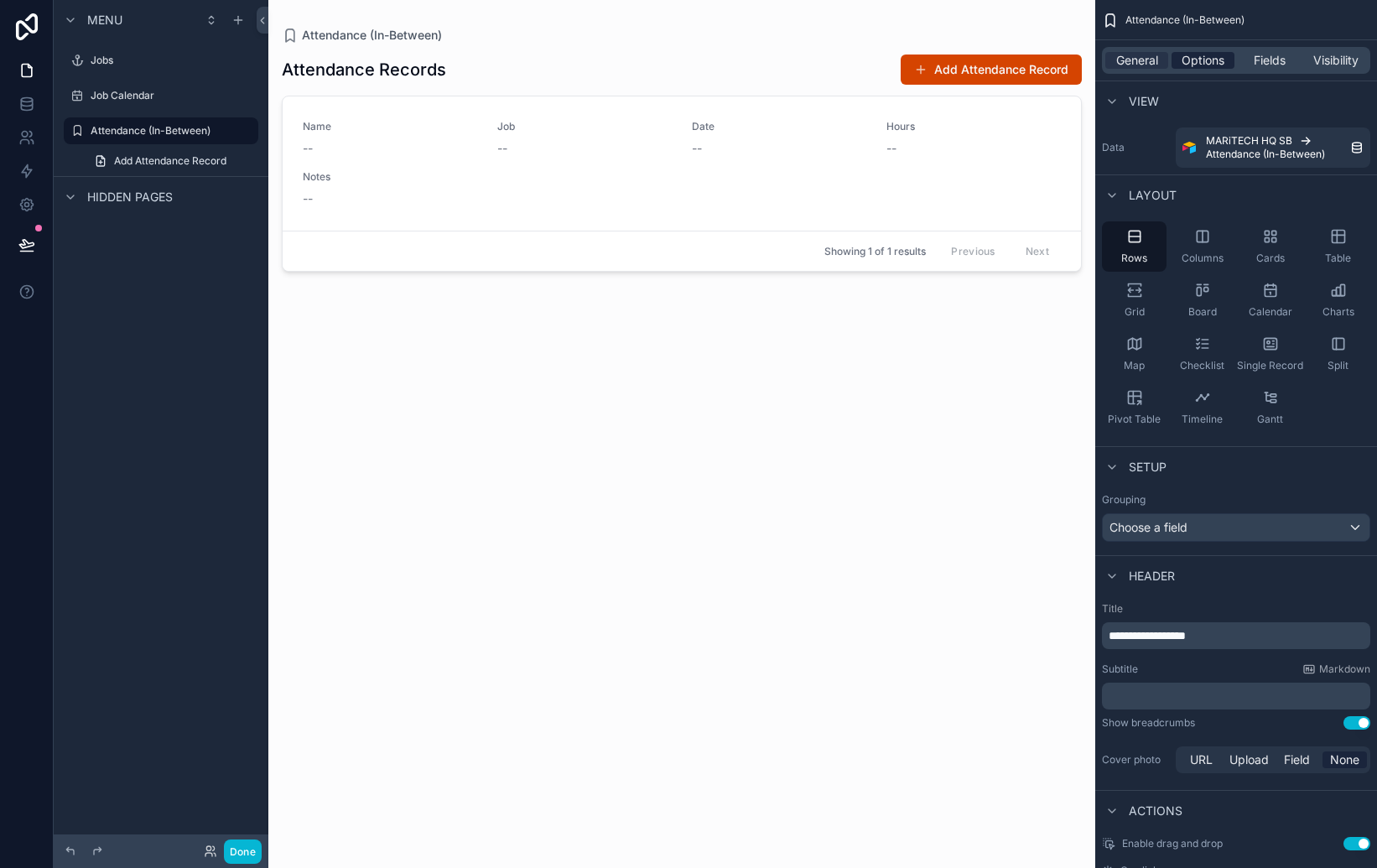
click at [1196, 59] on span "Options" at bounding box center [1203, 60] width 43 height 17
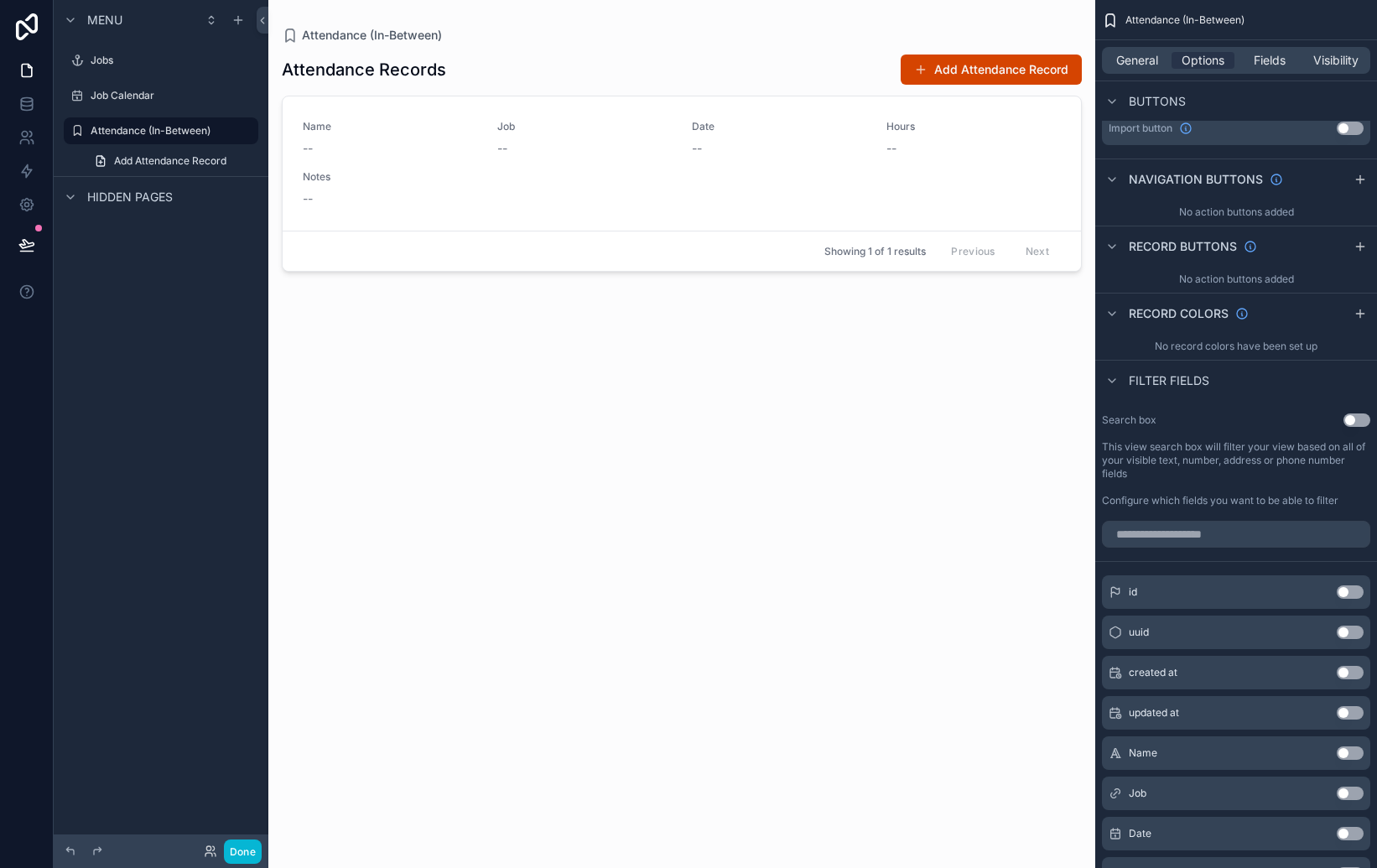
scroll to position [637, 0]
click at [1265, 59] on span "Fields" at bounding box center [1270, 60] width 32 height 17
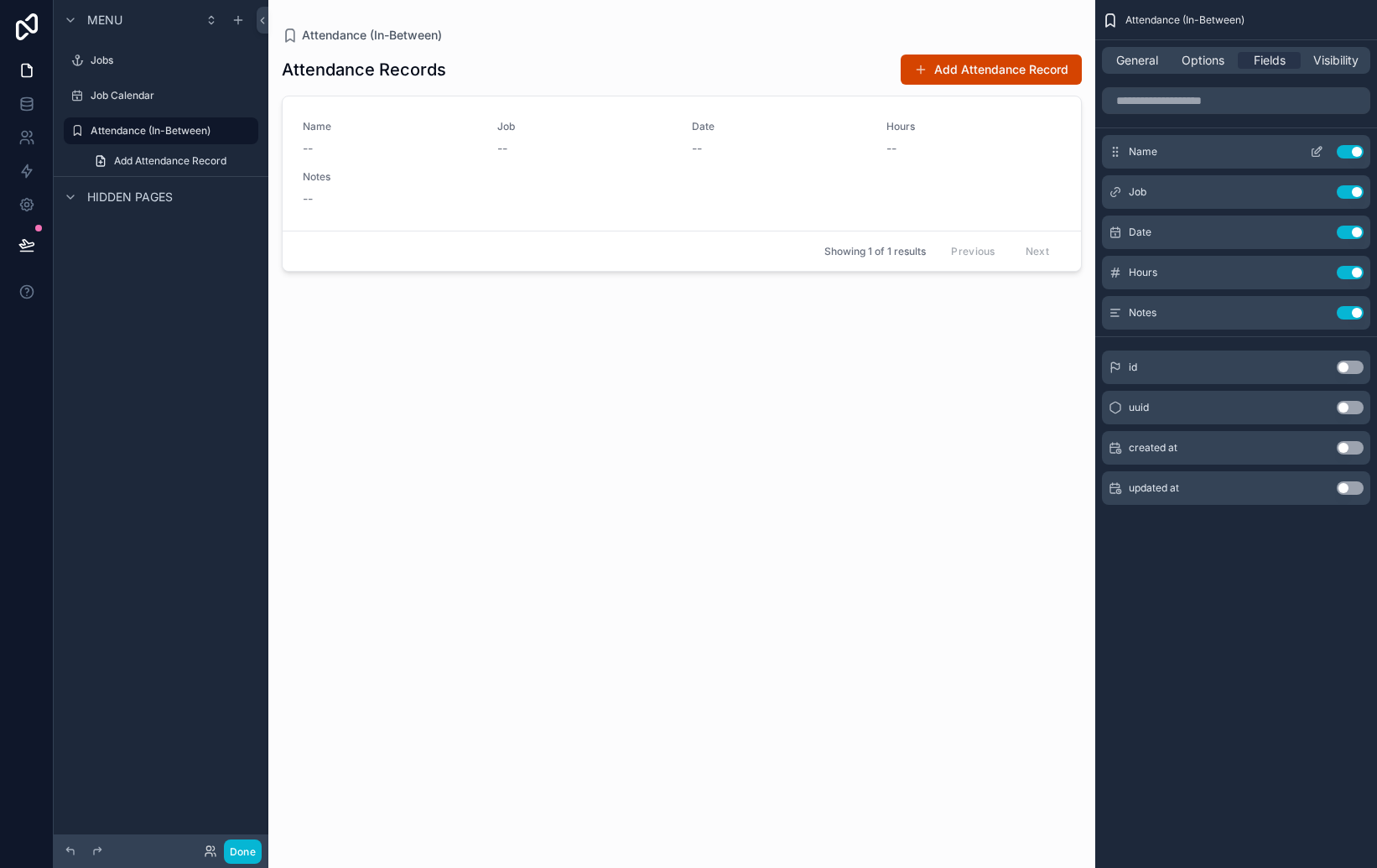
click at [1347, 149] on button "Use setting" at bounding box center [1350, 151] width 27 height 13
click at [1321, 189] on icon "scrollable content" at bounding box center [1319, 191] width 7 height 7
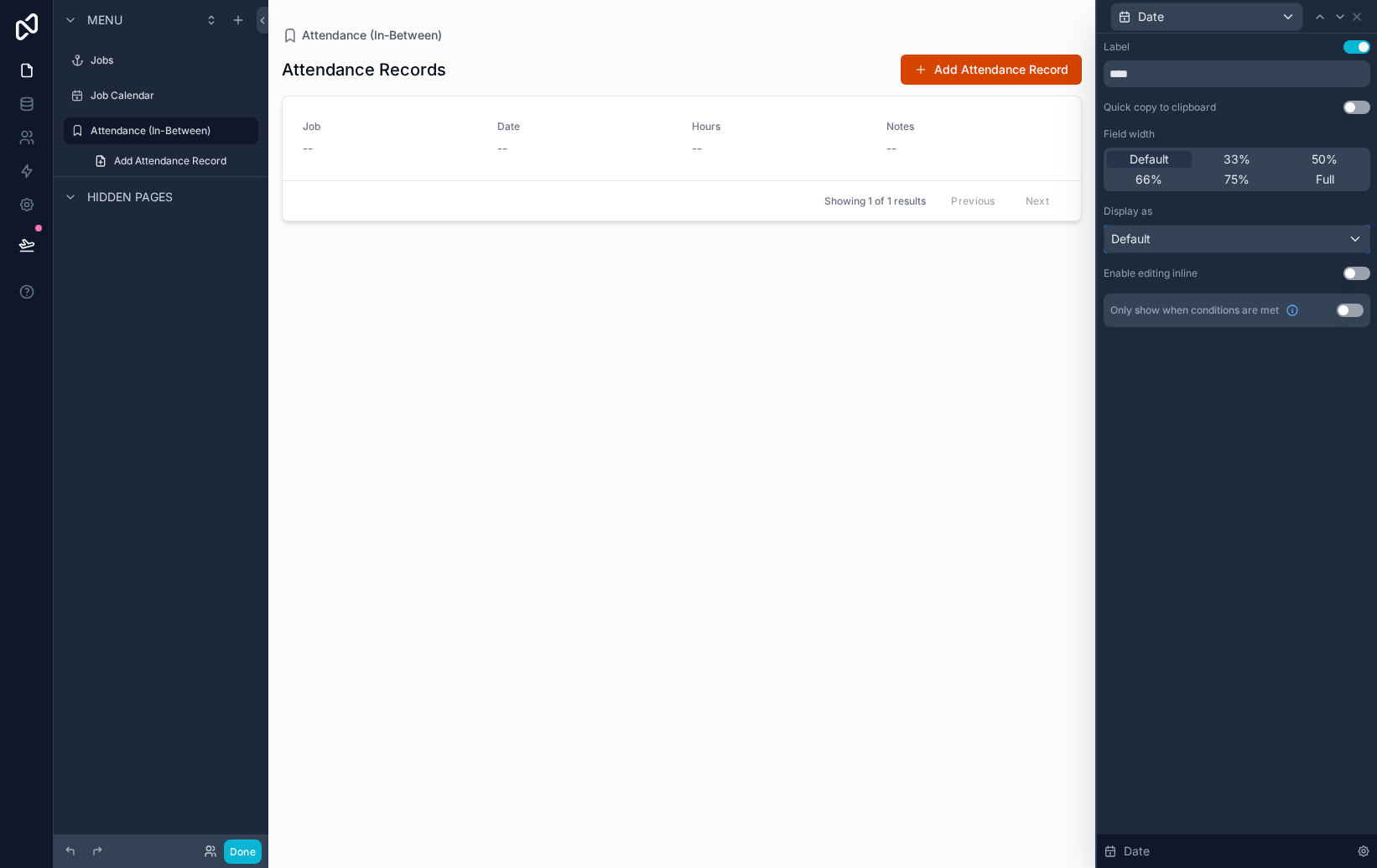
click at [1301, 240] on div "Default" at bounding box center [1237, 239] width 265 height 27
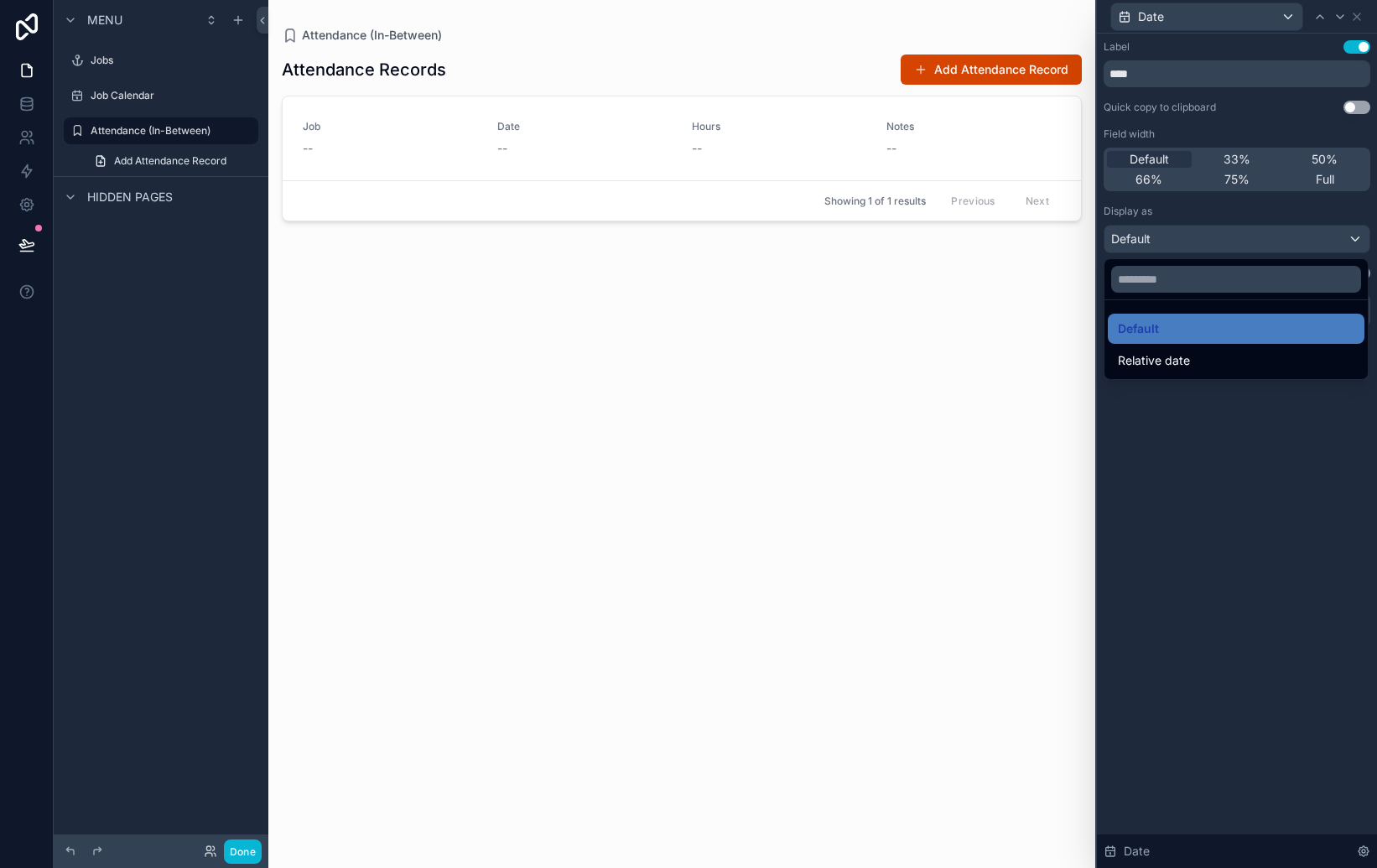
click at [1300, 417] on div at bounding box center [1236, 434] width 280 height 868
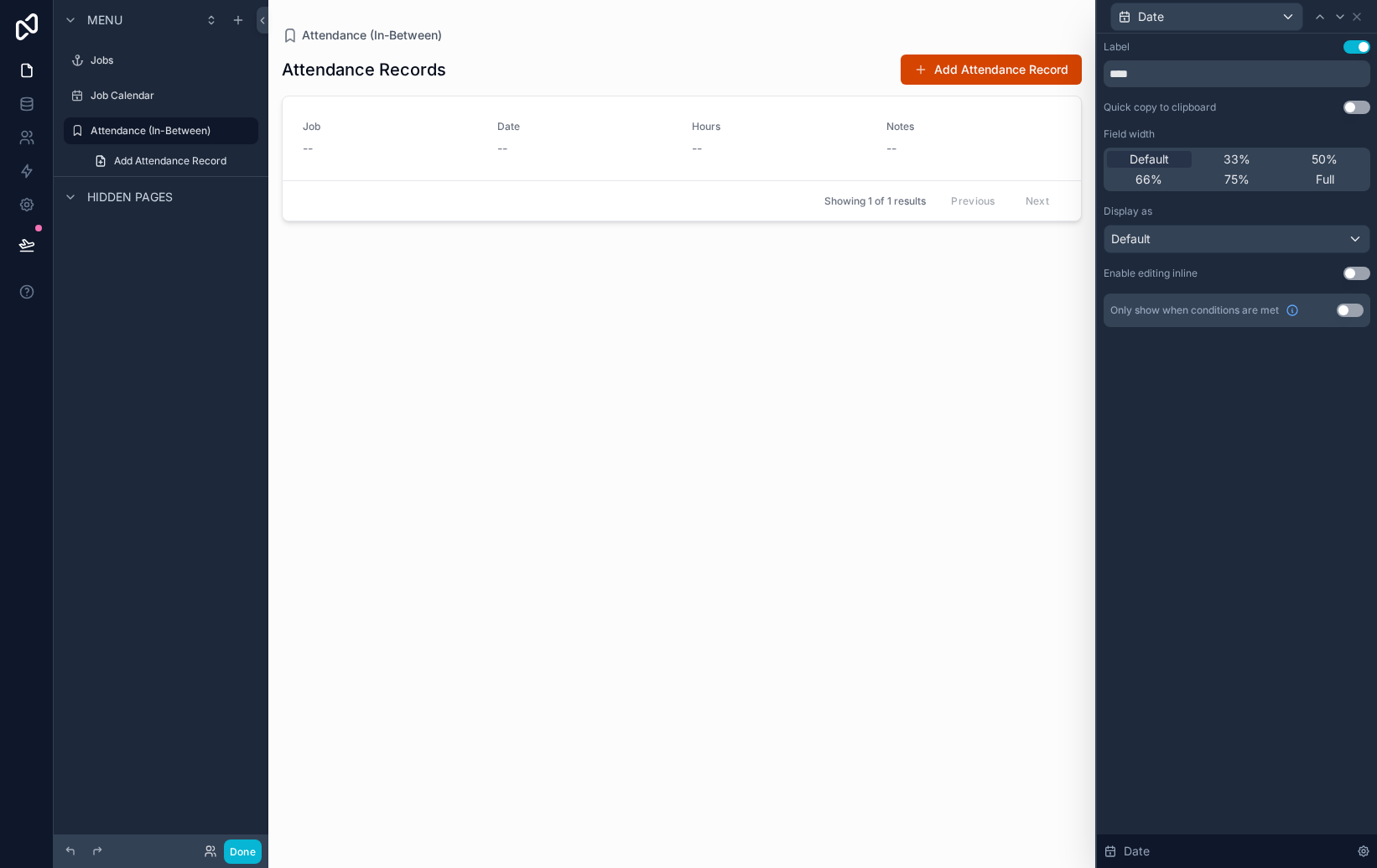
click at [1357, 272] on button "Use setting" at bounding box center [1357, 273] width 27 height 13
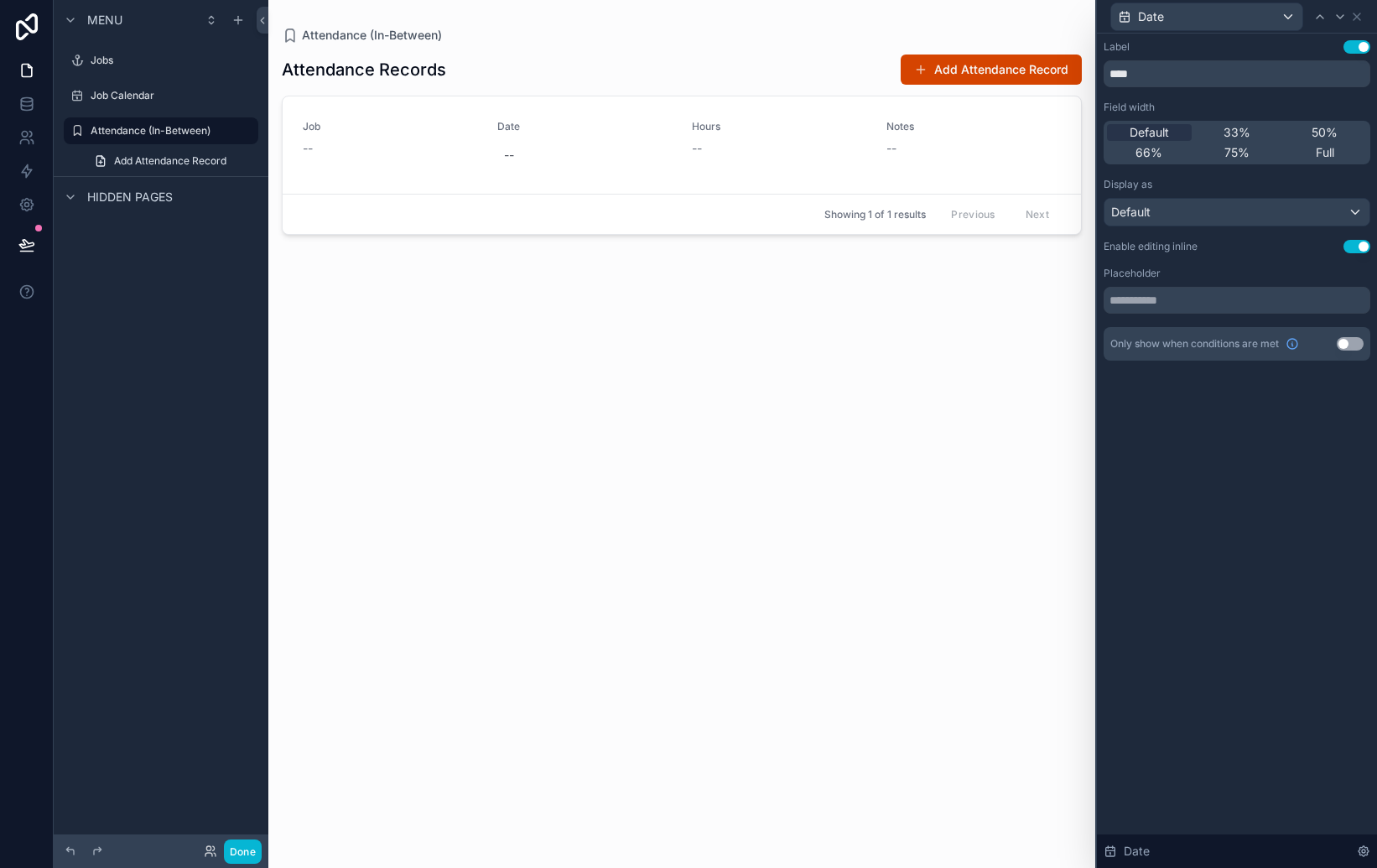
click at [1313, 395] on div "Label Use setting **** Field width Default 33% 50% 66% 75% Full Display as Defa…" at bounding box center [1236, 217] width 280 height 367
click at [1303, 396] on div "Label Use setting **** Field width Default 33% 50% 66% 75% Full Display as Defa…" at bounding box center [1236, 217] width 280 height 367
click at [1317, 17] on icon at bounding box center [1320, 17] width 7 height 4
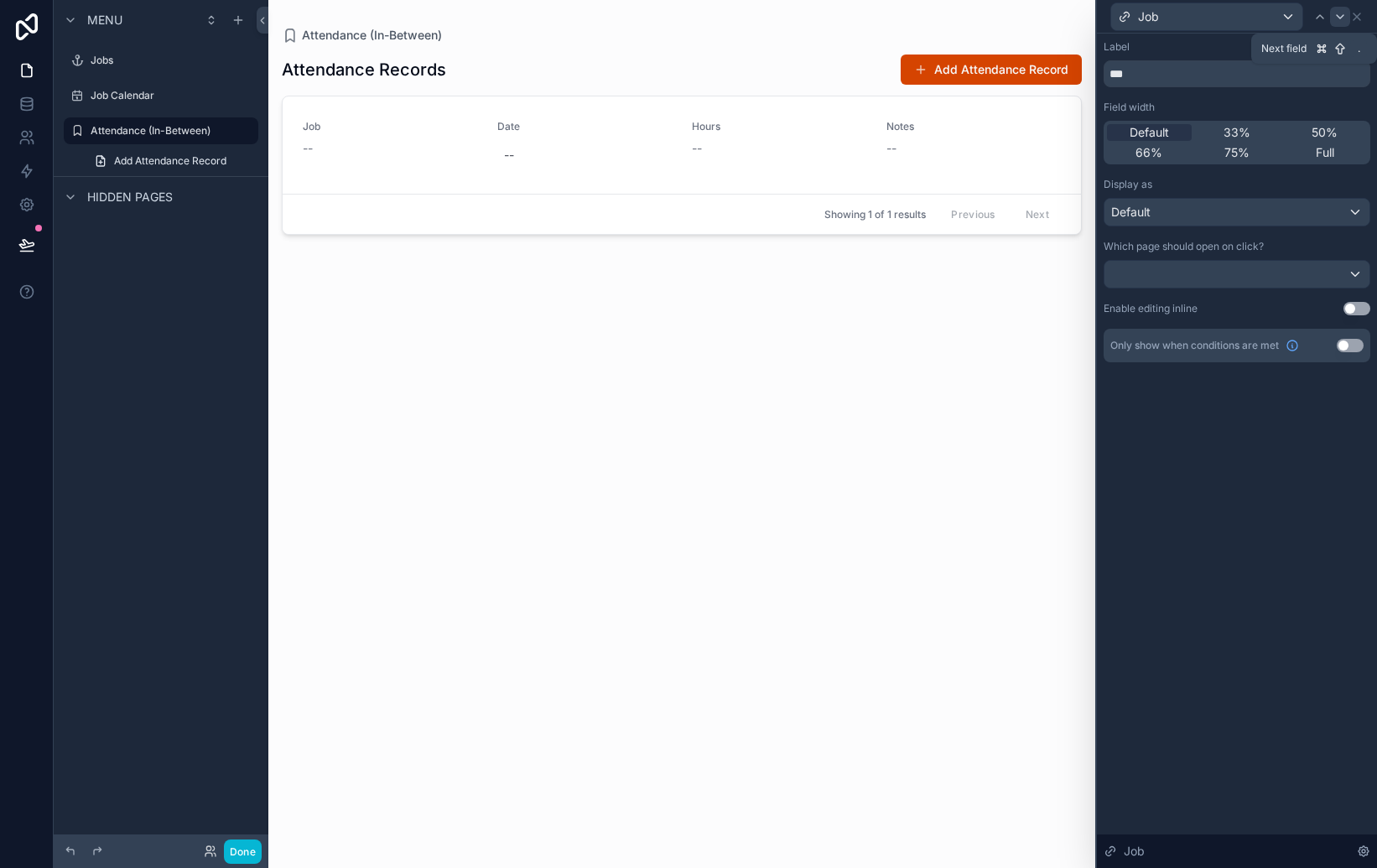
click at [1338, 14] on icon at bounding box center [1340, 16] width 13 height 13
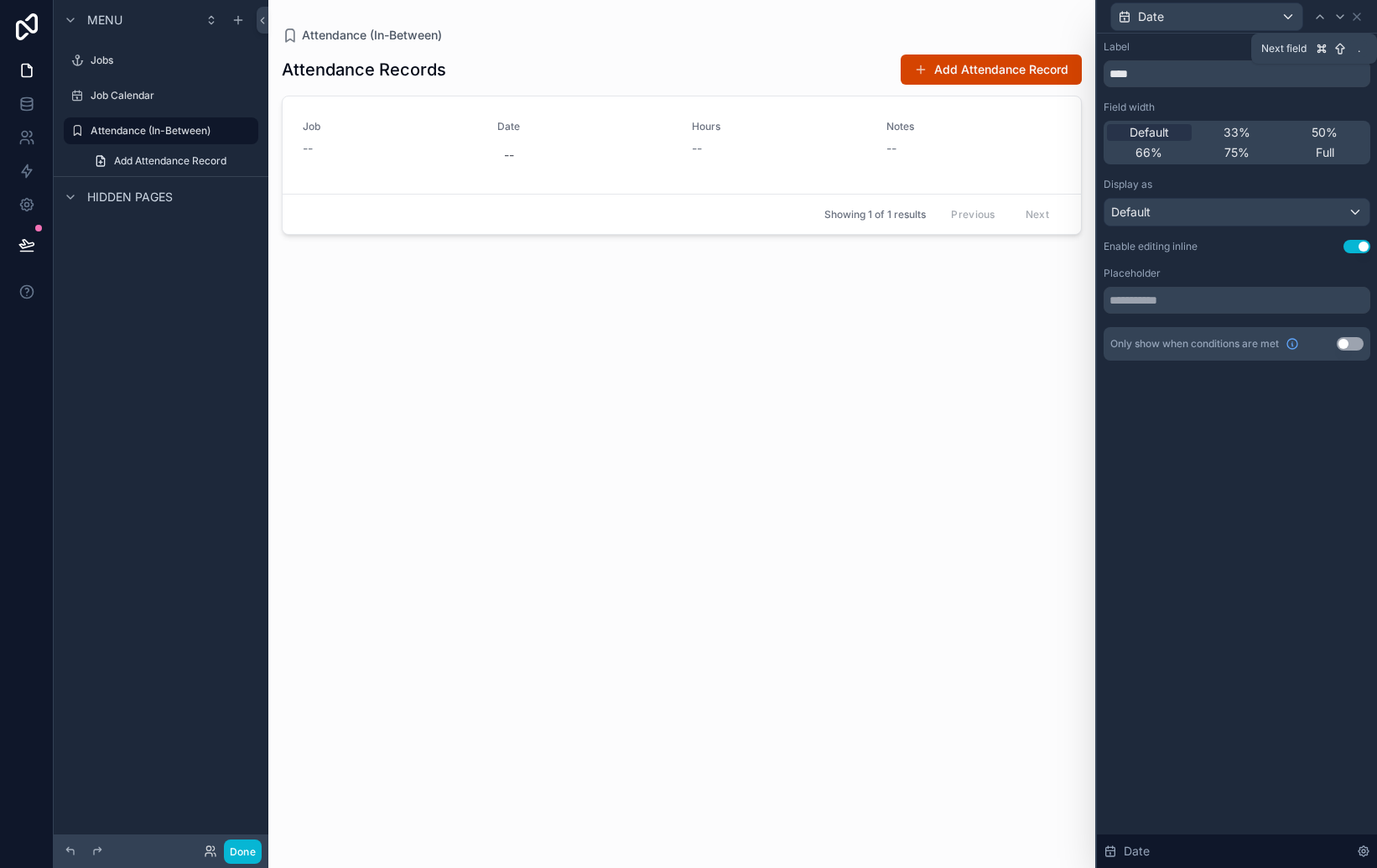
click at [1338, 14] on icon at bounding box center [1340, 16] width 13 height 13
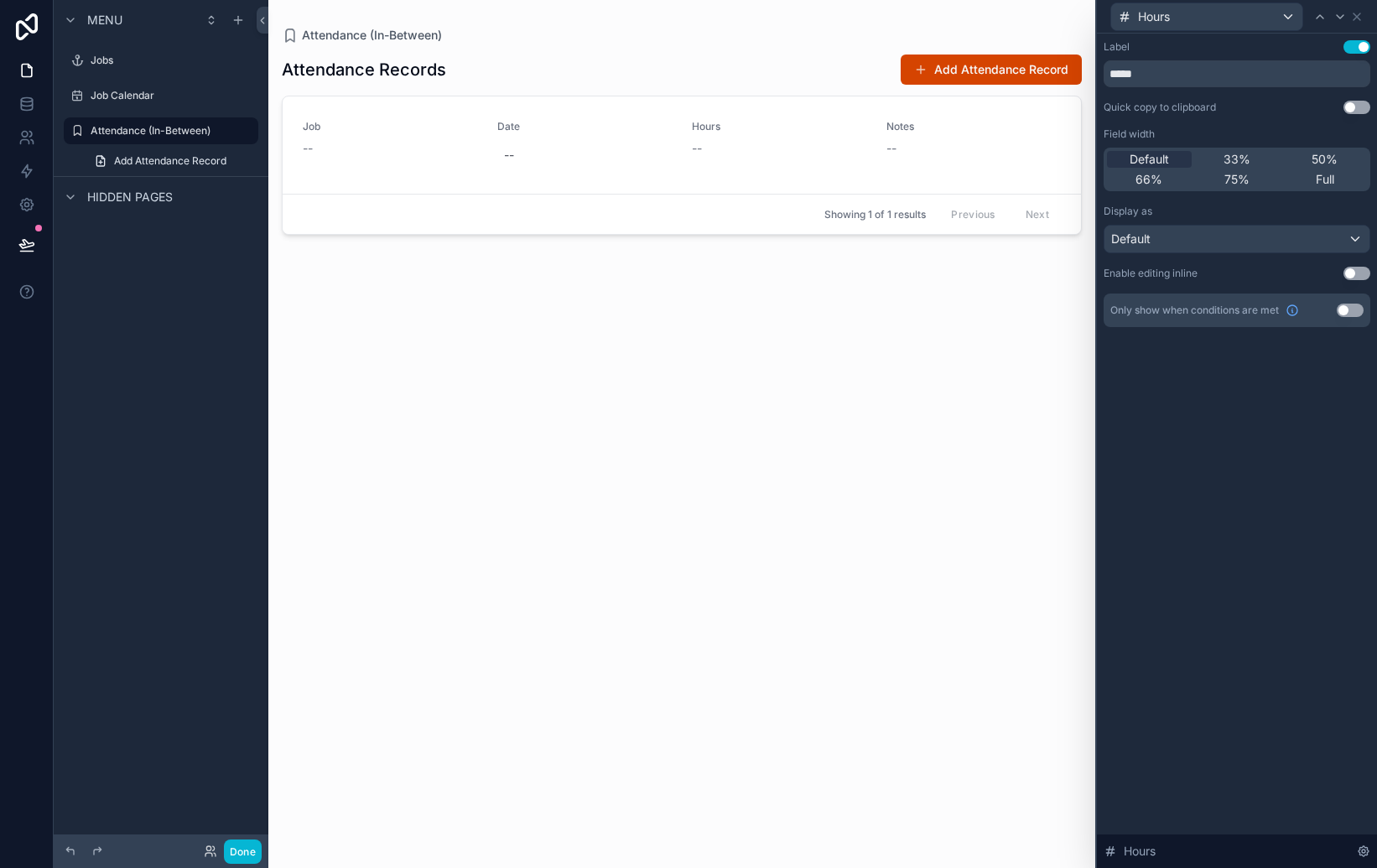
click at [1364, 273] on button "Use setting" at bounding box center [1357, 273] width 27 height 13
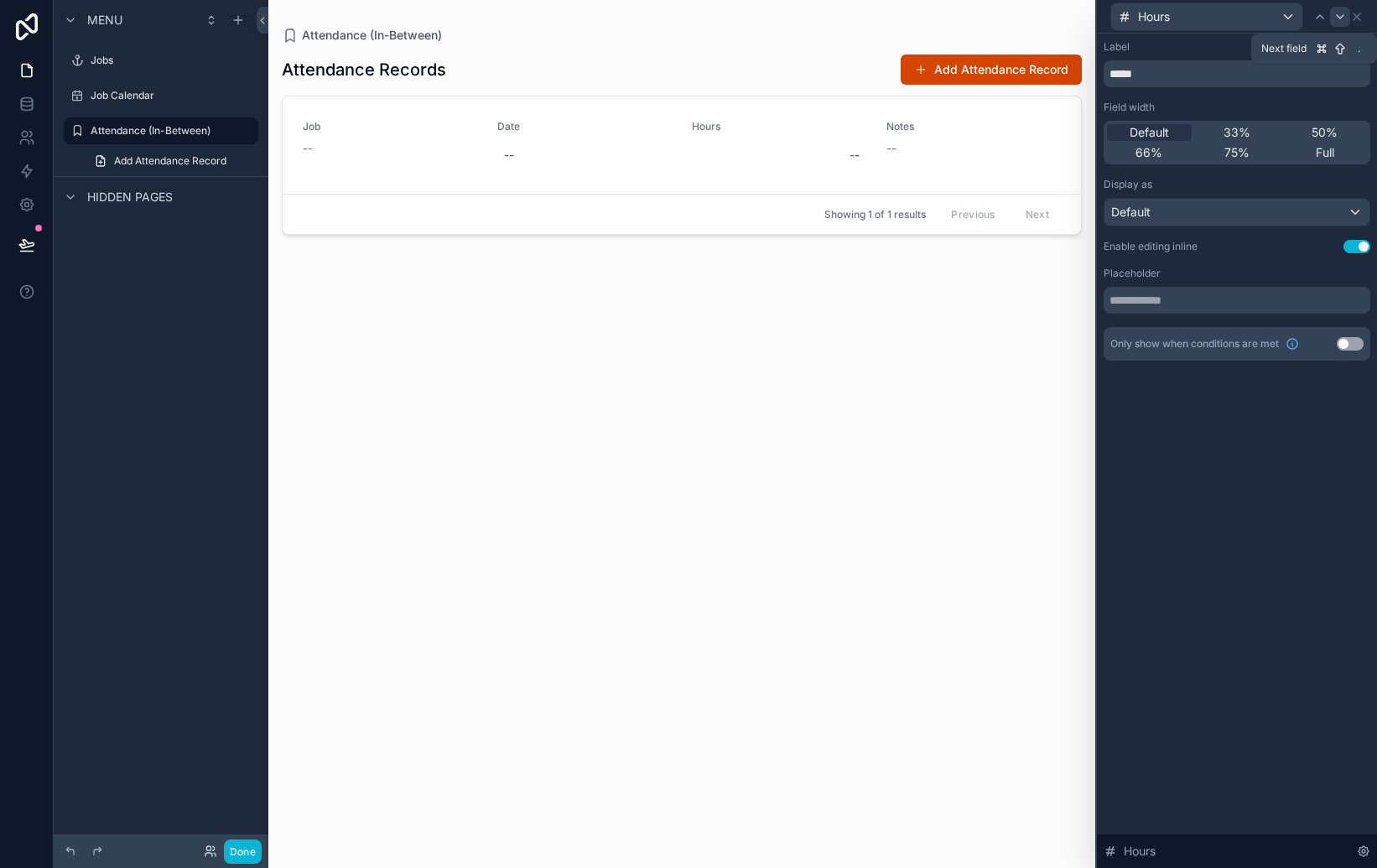
click at [1343, 21] on icon at bounding box center [1340, 16] width 13 height 13
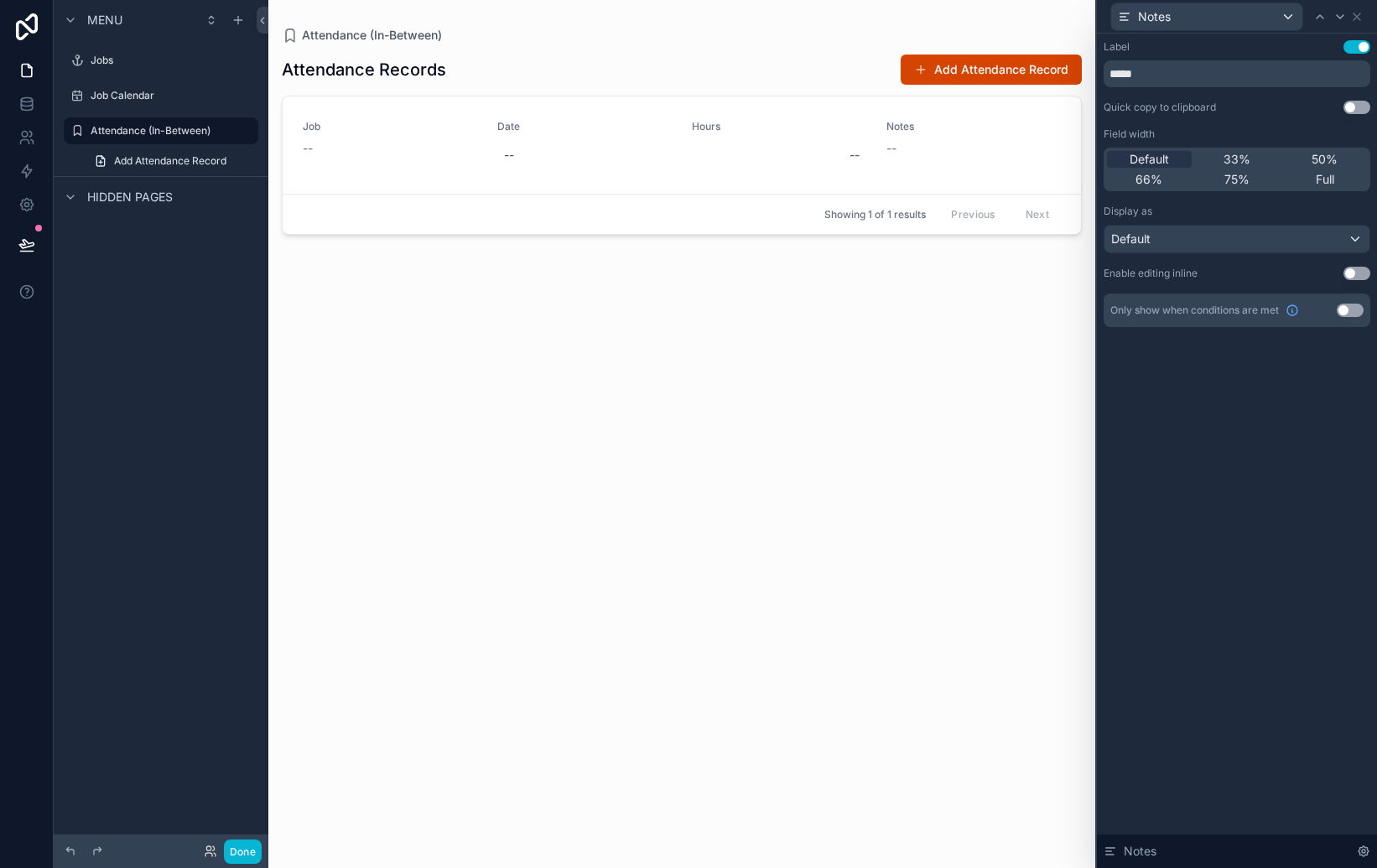
click at [1363, 276] on button "Use setting" at bounding box center [1357, 273] width 27 height 13
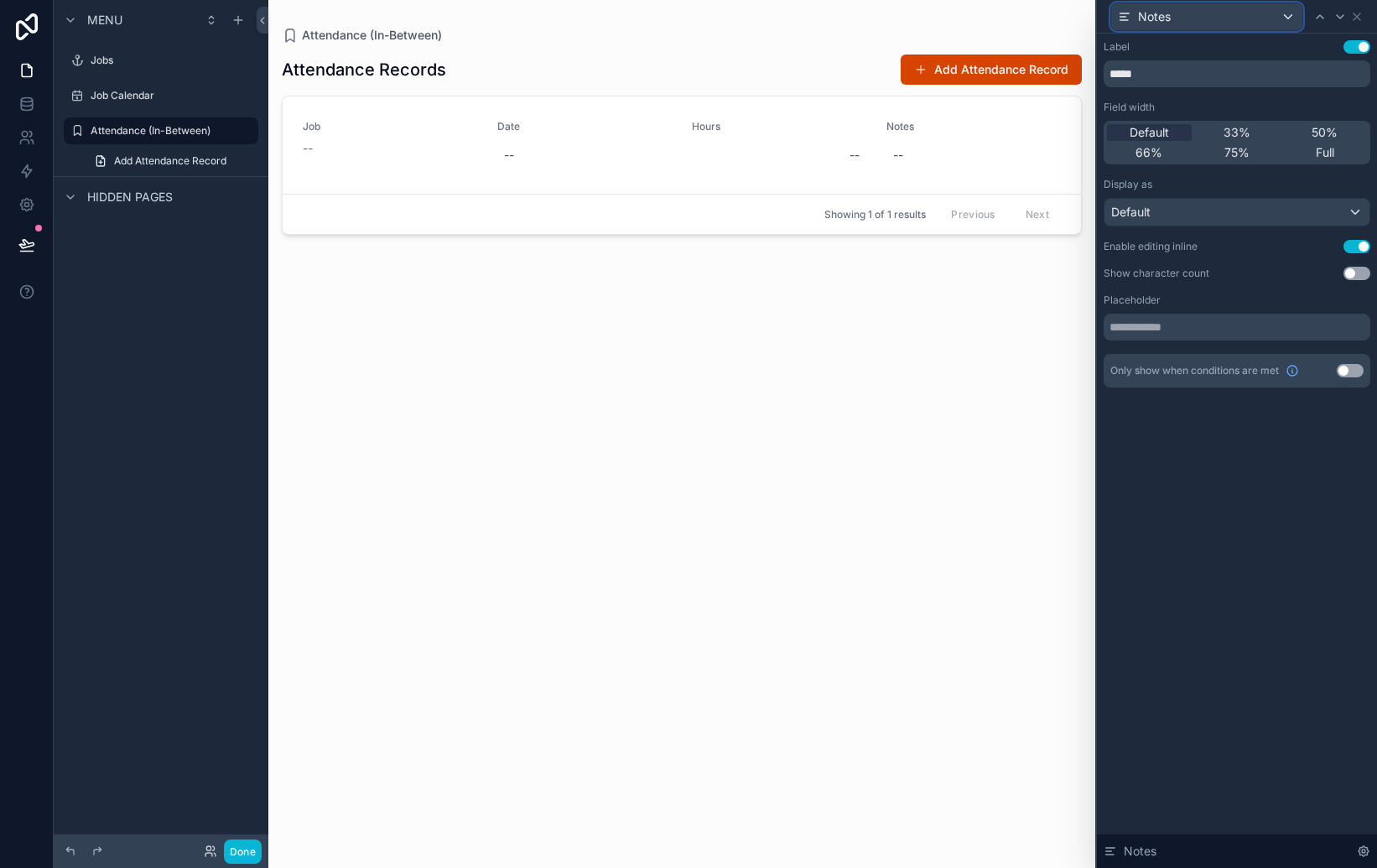
click at [1128, 14] on icon at bounding box center [1124, 16] width 13 height 13
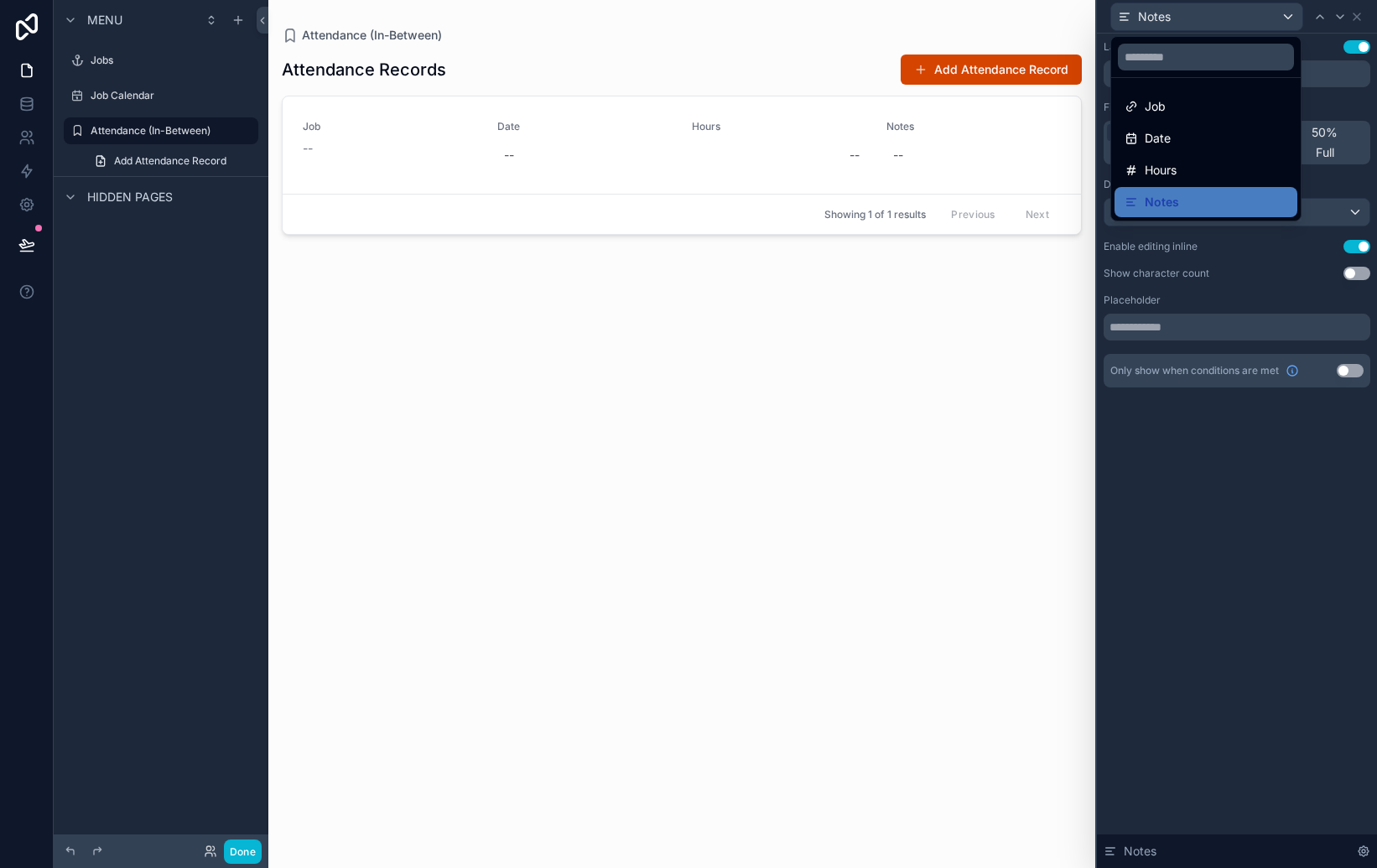
drag, startPoint x: 1240, startPoint y: 497, endPoint x: 1345, endPoint y: 316, distance: 209.3
click at [1239, 495] on div at bounding box center [1236, 434] width 280 height 868
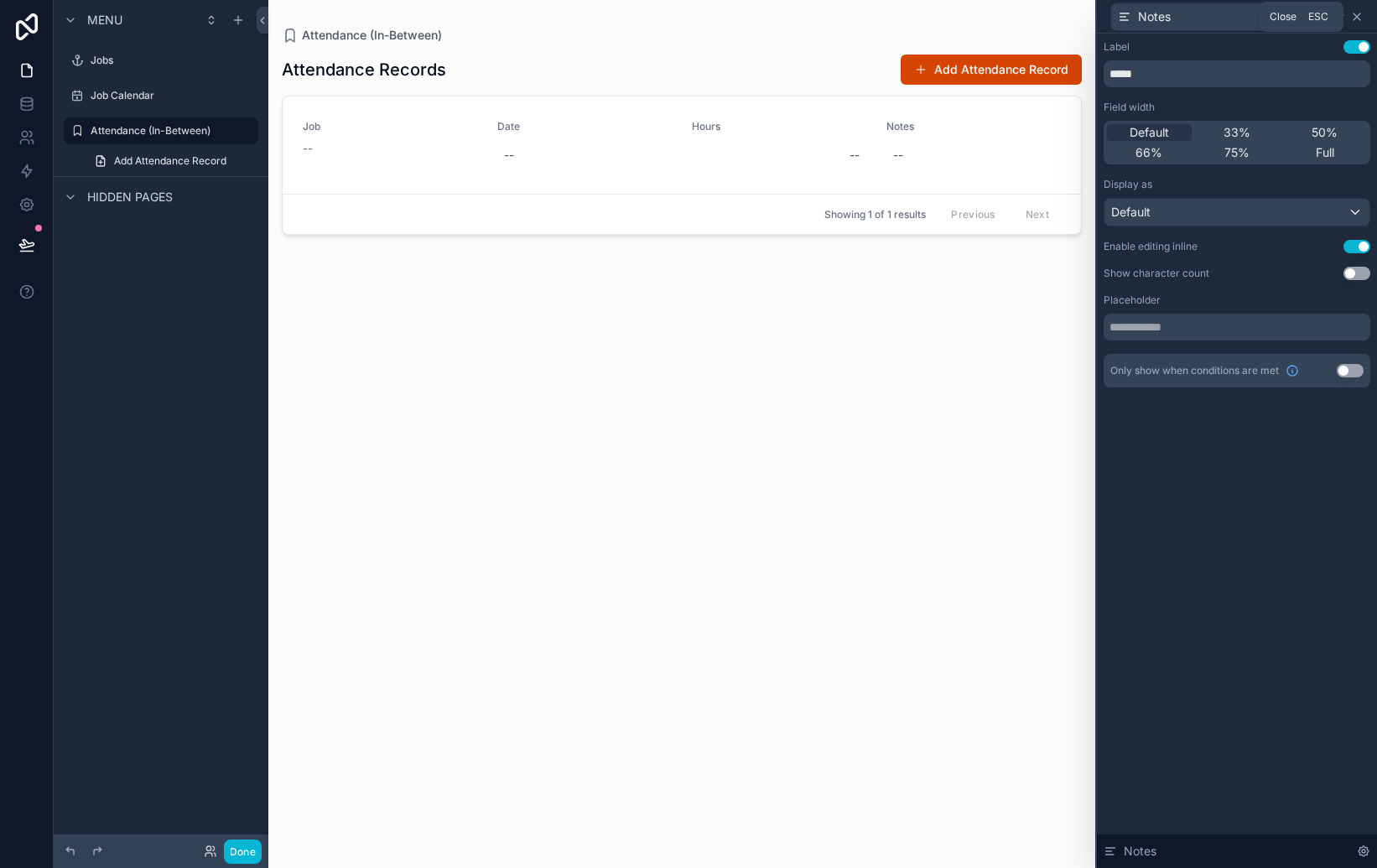
click at [1360, 13] on icon at bounding box center [1357, 16] width 13 height 13
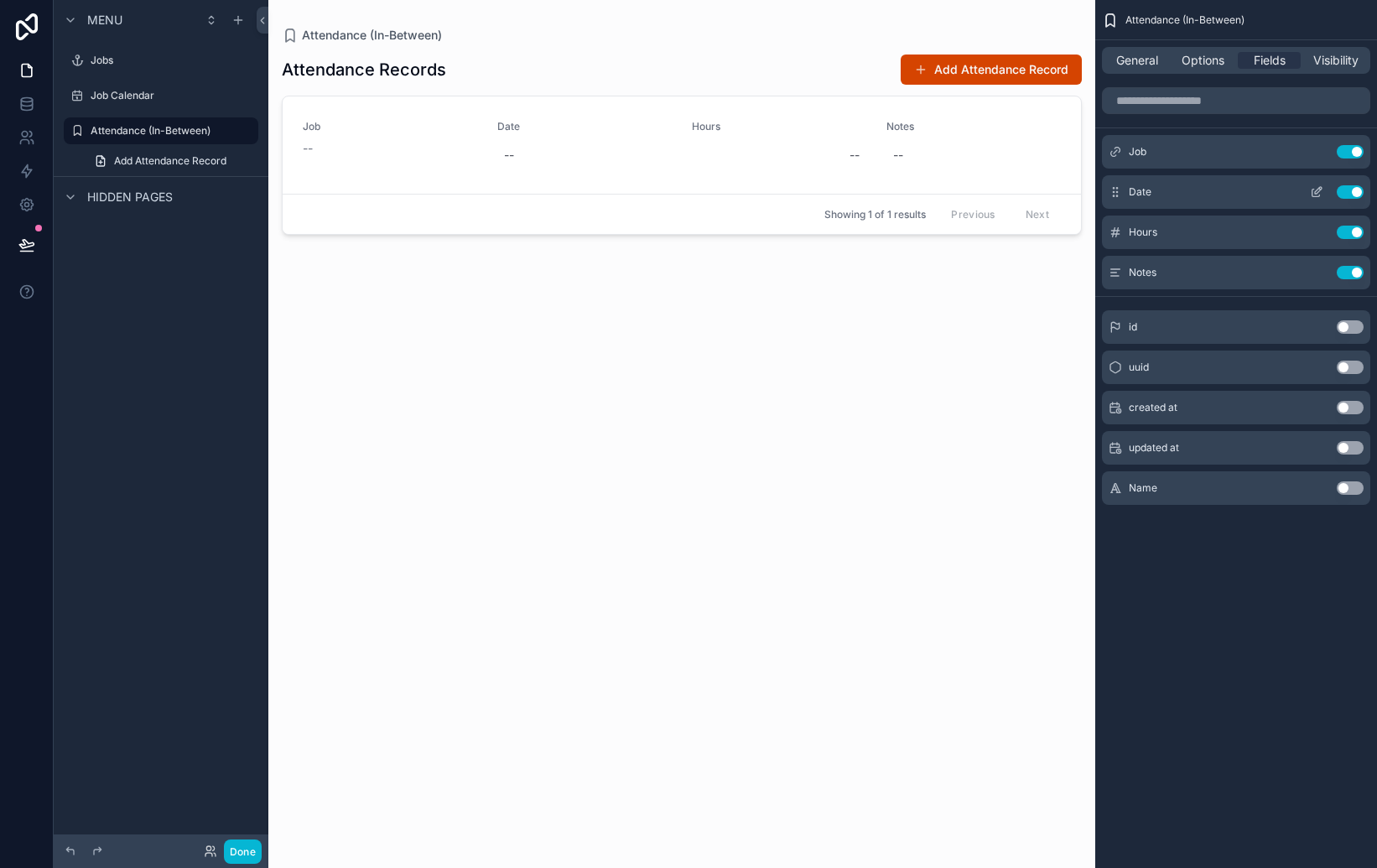
click at [1315, 192] on icon "scrollable content" at bounding box center [1316, 192] width 13 height 13
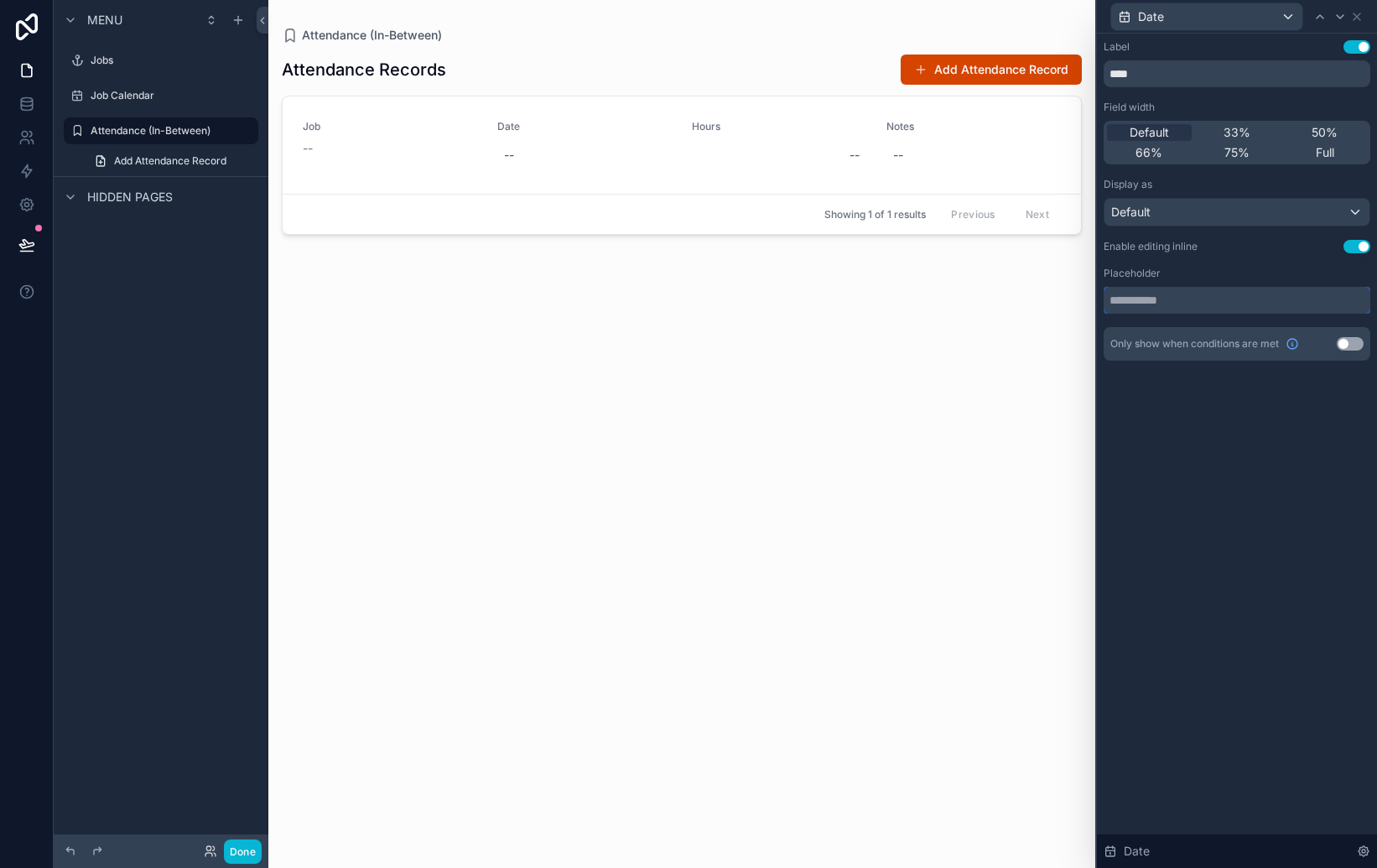
click at [1240, 300] on input "text" at bounding box center [1237, 300] width 267 height 27
click at [1178, 212] on div "Default" at bounding box center [1237, 212] width 265 height 27
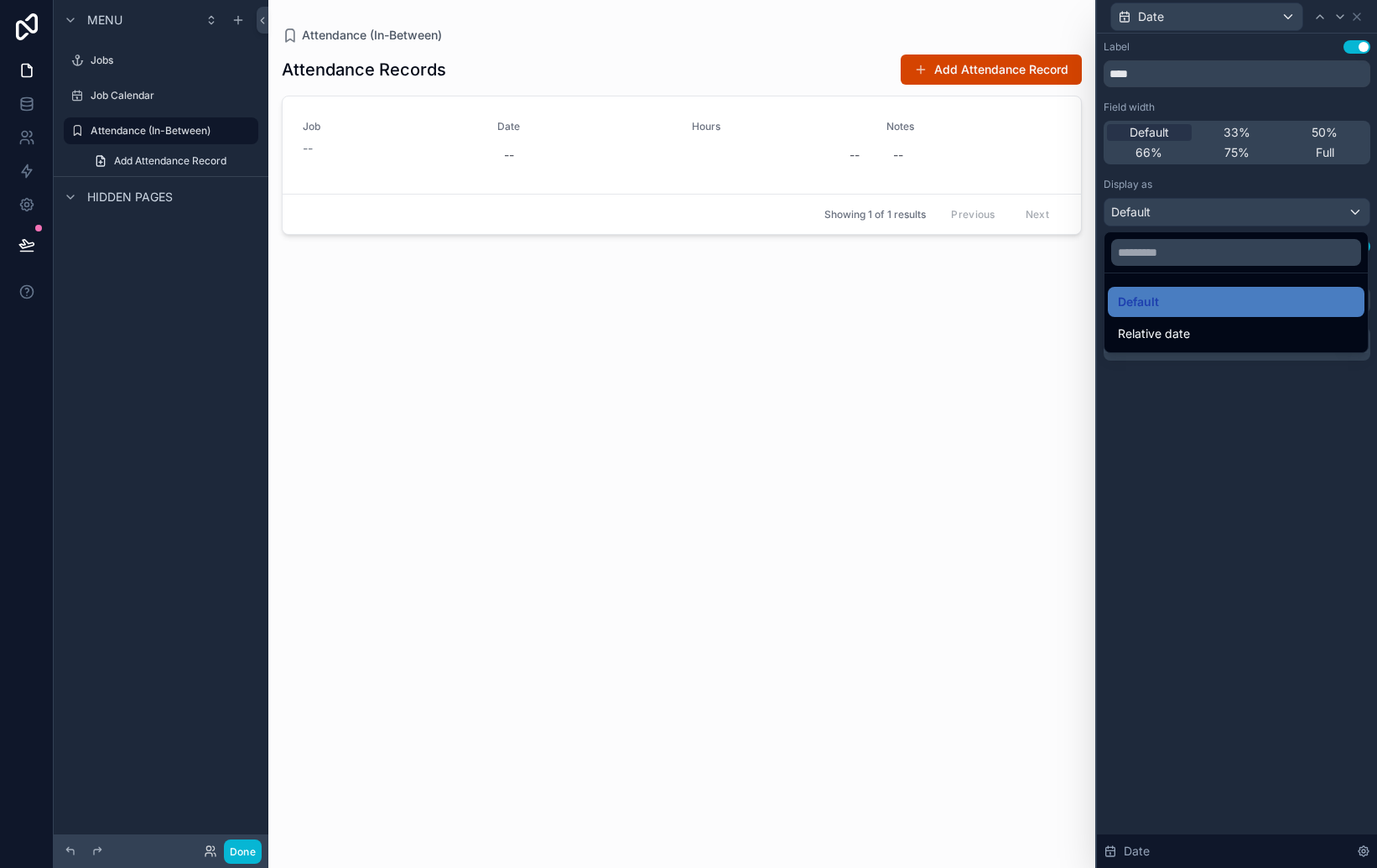
click at [1212, 432] on div at bounding box center [1236, 434] width 280 height 868
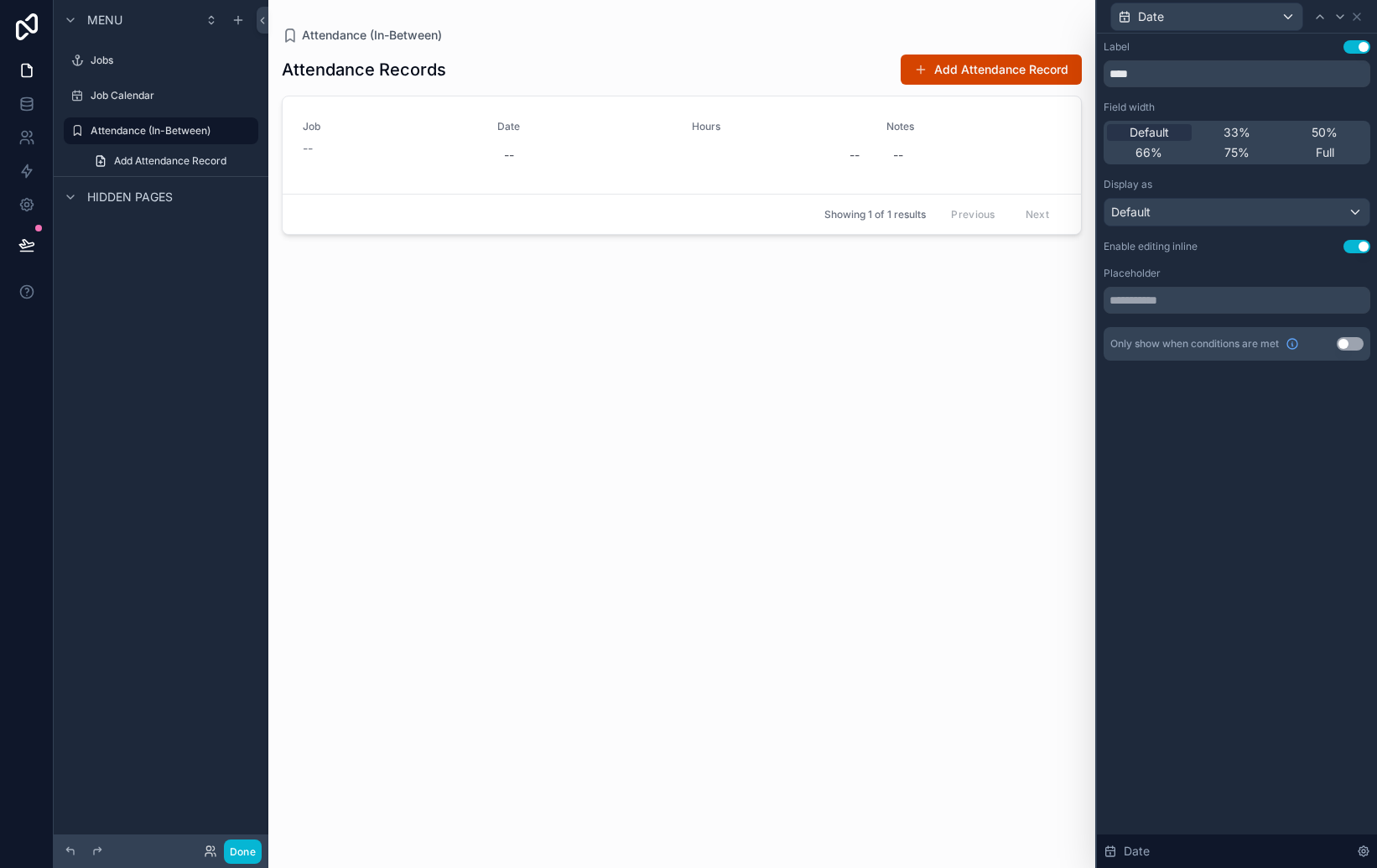
drag, startPoint x: 1297, startPoint y: 681, endPoint x: 1318, endPoint y: 399, distance: 282.8
click at [1297, 681] on div "Label Use setting **** Field width Default 33% 50% 66% 75% Full Display as Defa…" at bounding box center [1236, 451] width 280 height 835
click at [1348, 14] on div at bounding box center [1340, 17] width 20 height 20
click at [1318, 18] on icon at bounding box center [1320, 16] width 13 height 13
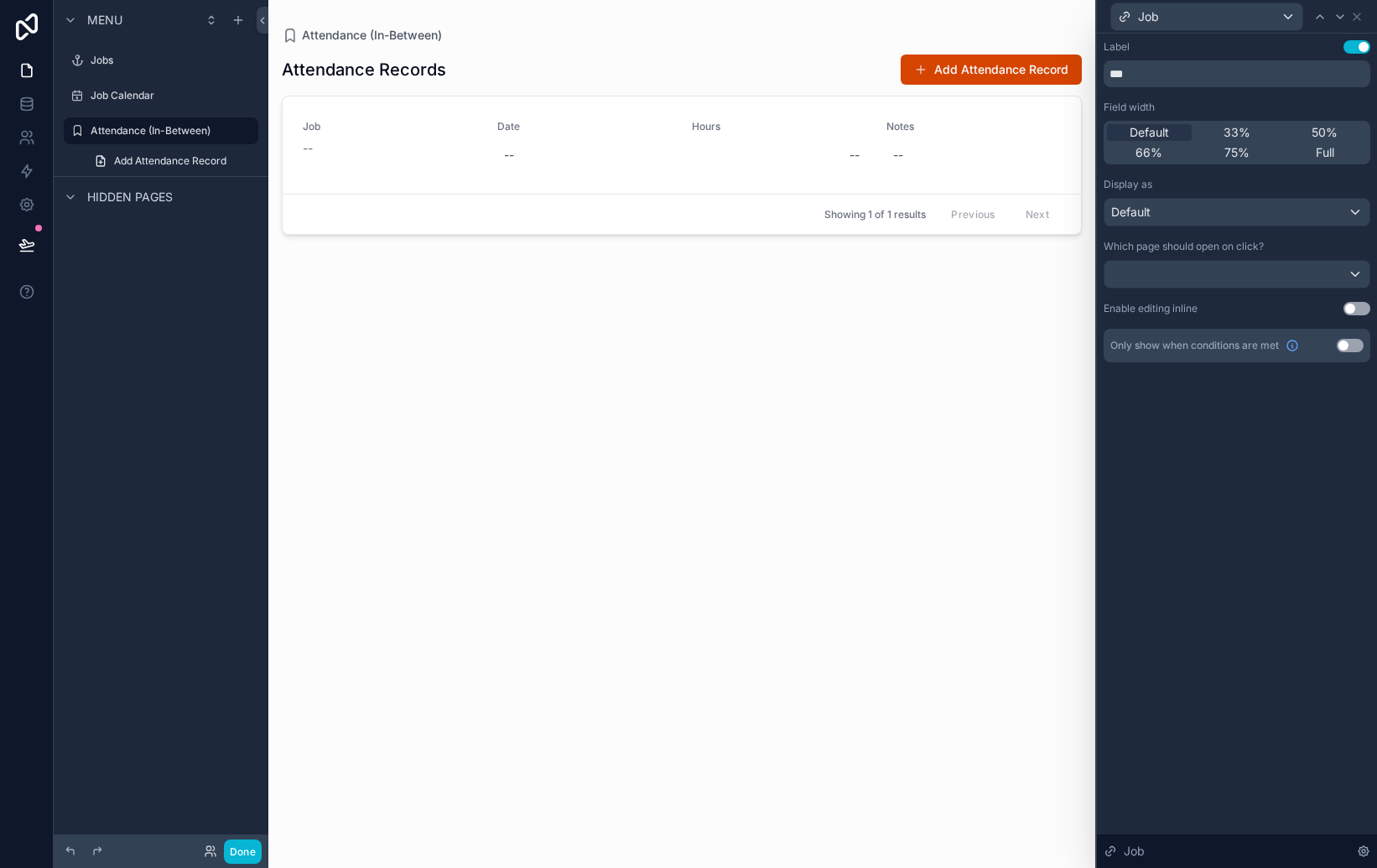
click at [1365, 13] on div "Job" at bounding box center [1237, 16] width 267 height 33
click at [1360, 15] on icon at bounding box center [1357, 16] width 13 height 13
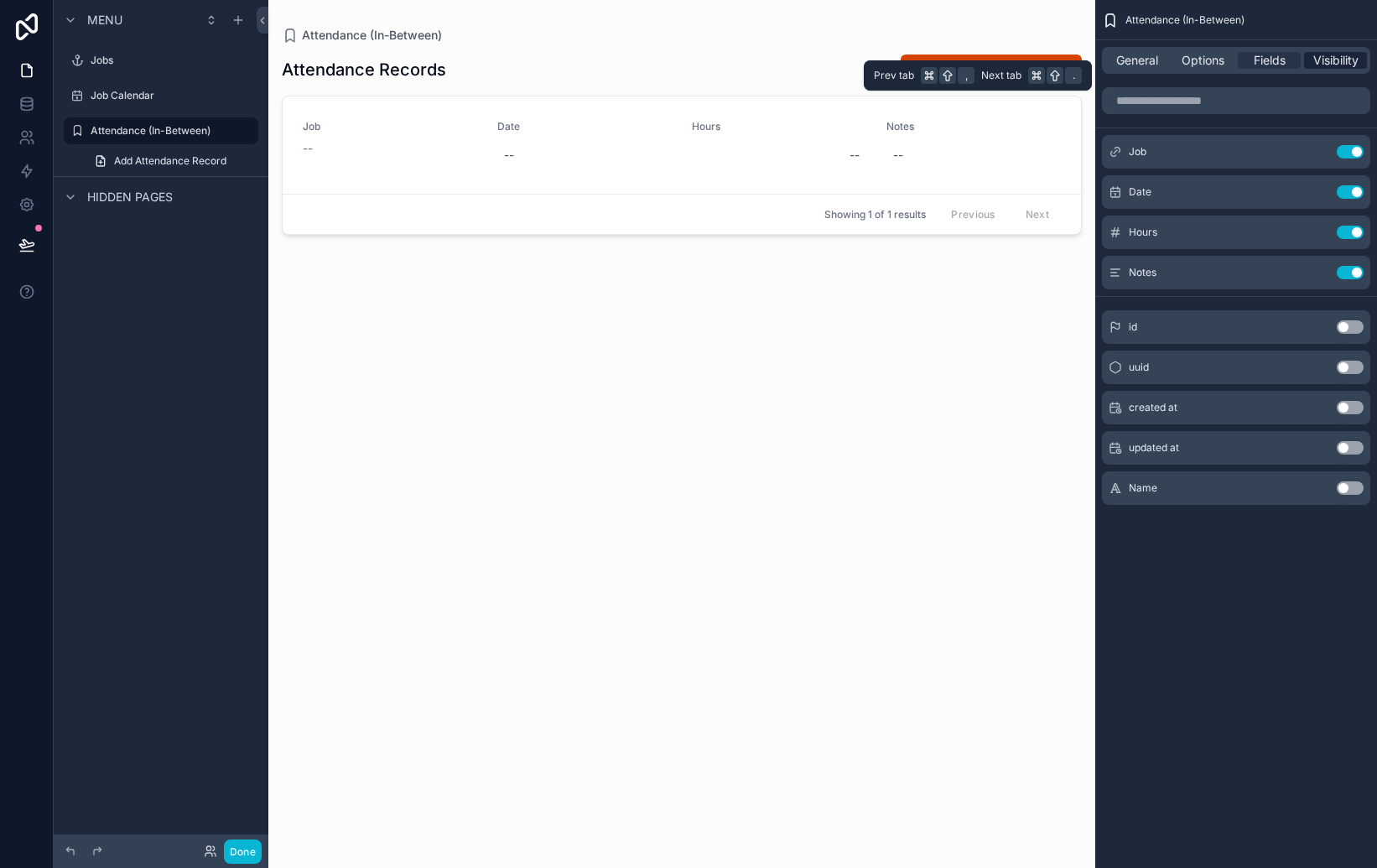
click at [1344, 59] on span "Visibility" at bounding box center [1337, 60] width 46 height 17
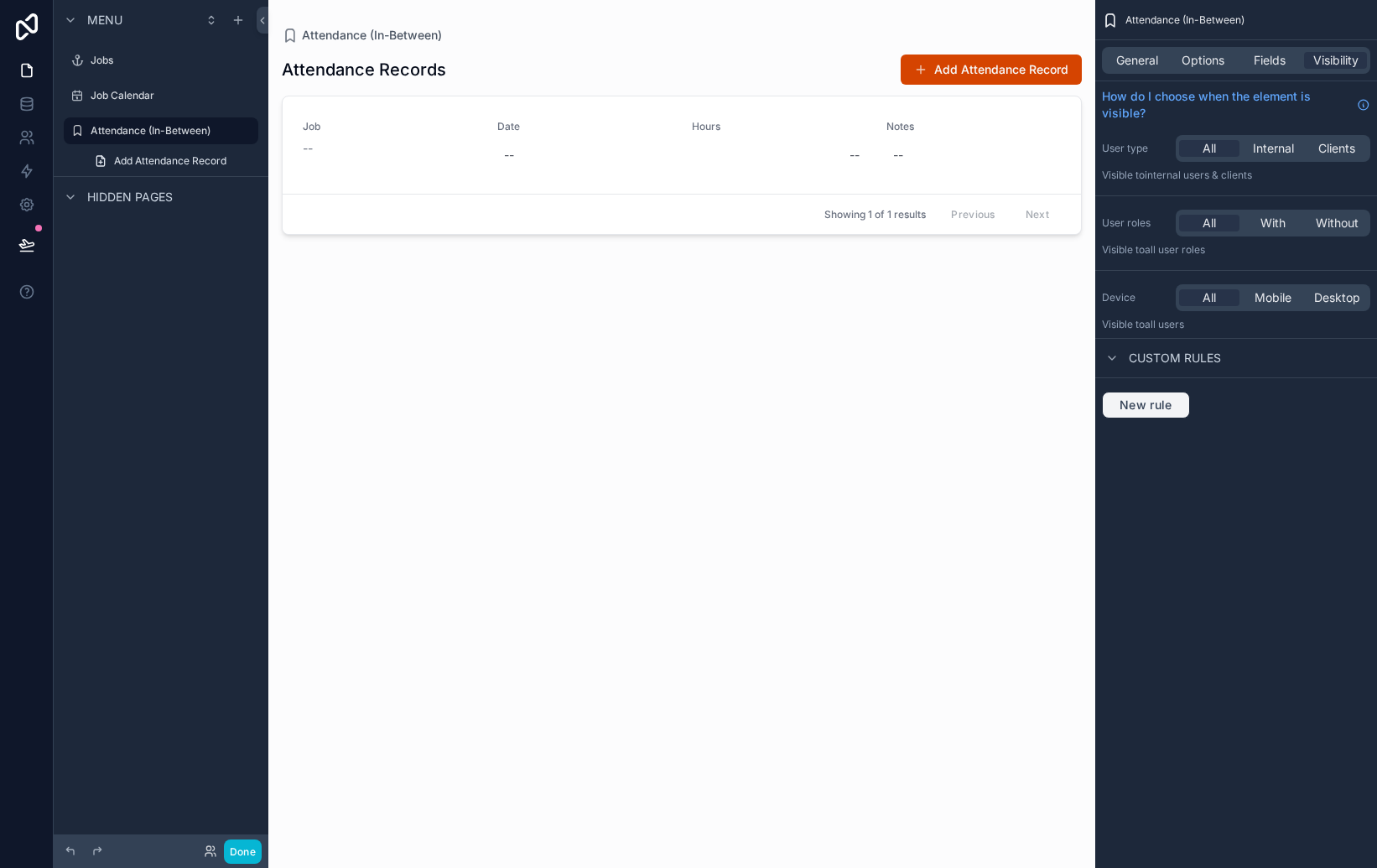
click at [1149, 406] on span "New rule" at bounding box center [1146, 404] width 66 height 15
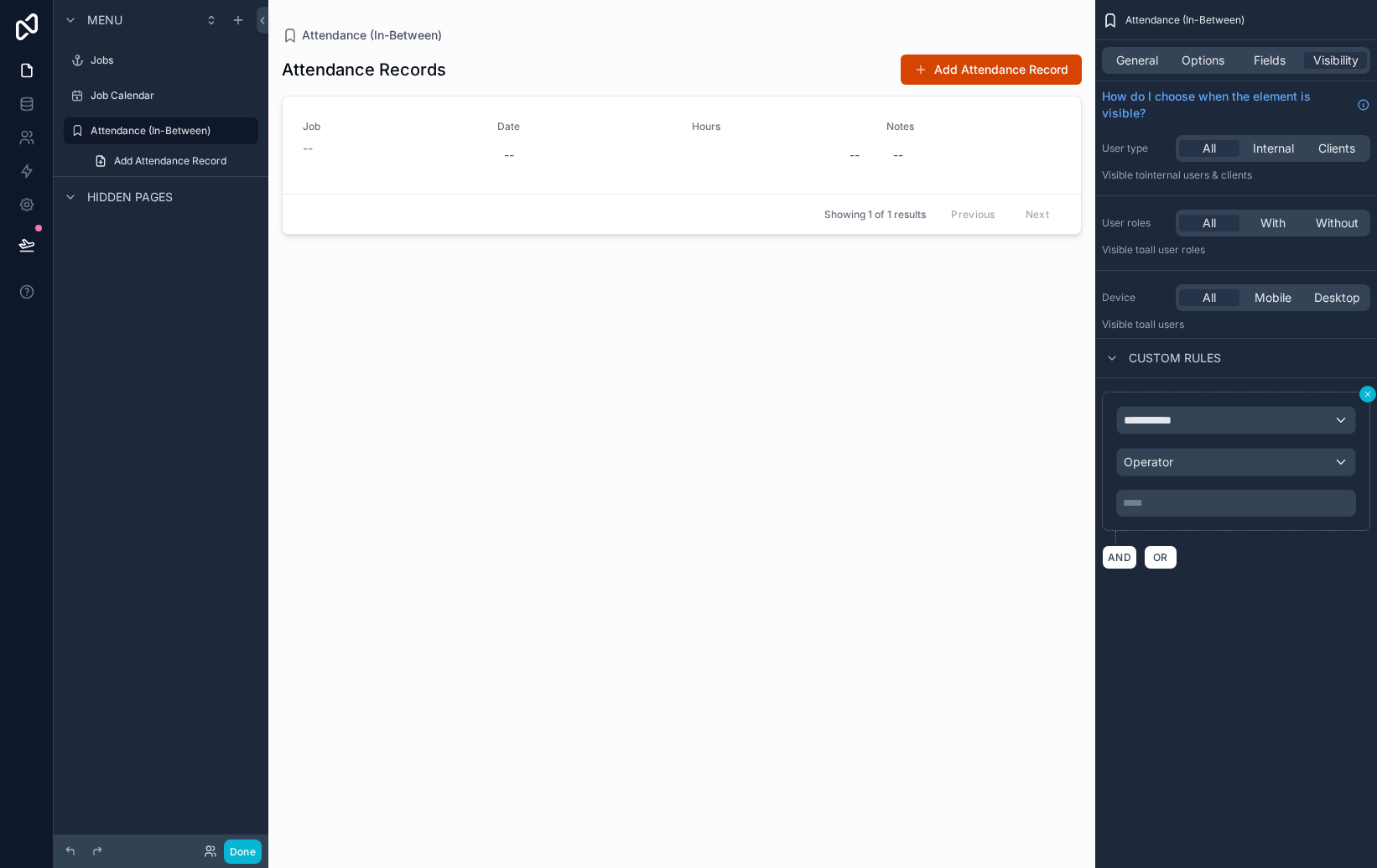
click at [1366, 398] on icon "scrollable content" at bounding box center [1367, 394] width 10 height 10
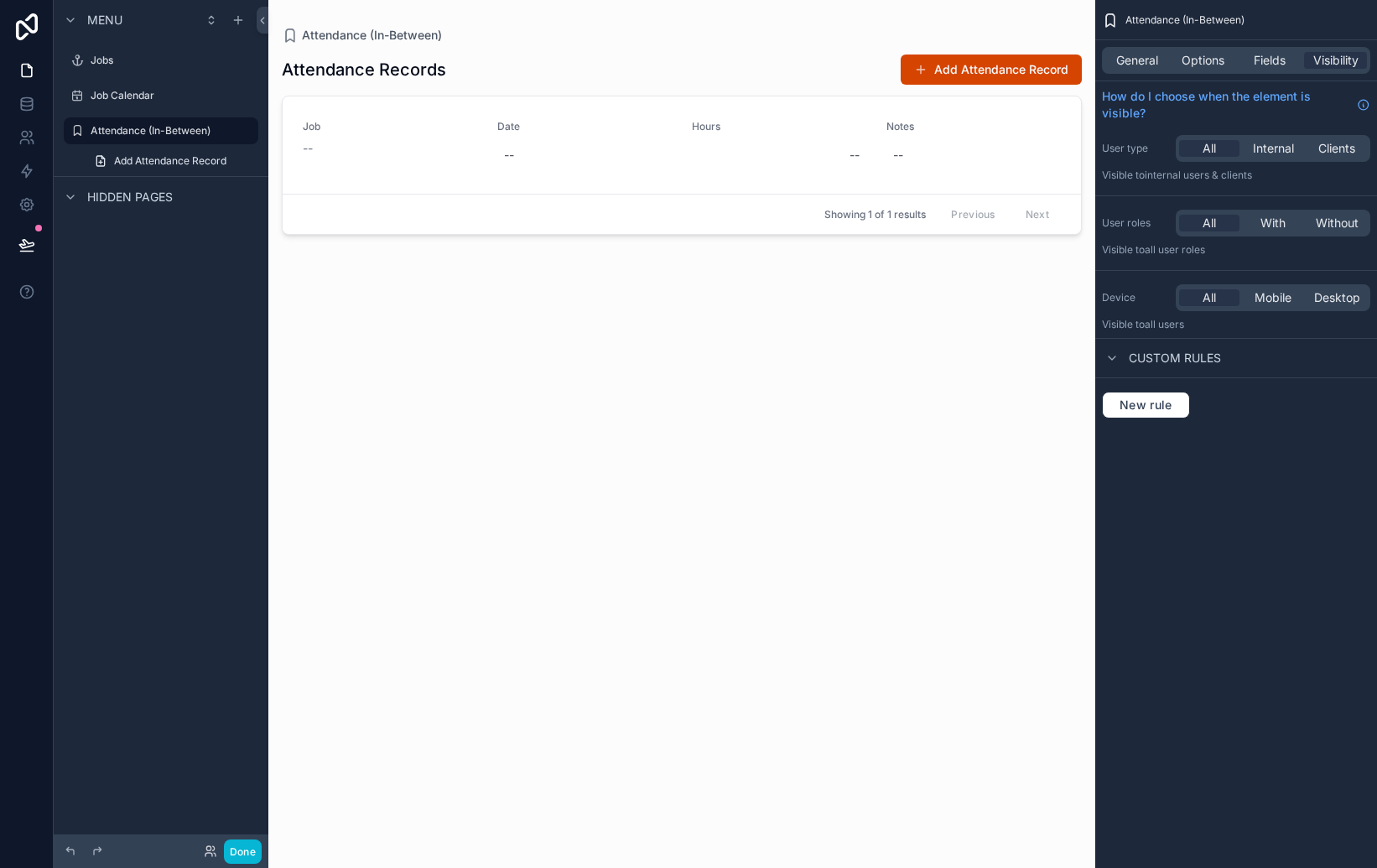
click at [1132, 47] on div "General Options Fields Visibility" at bounding box center [1236, 60] width 268 height 27
click at [1130, 57] on span "General" at bounding box center [1137, 60] width 42 height 17
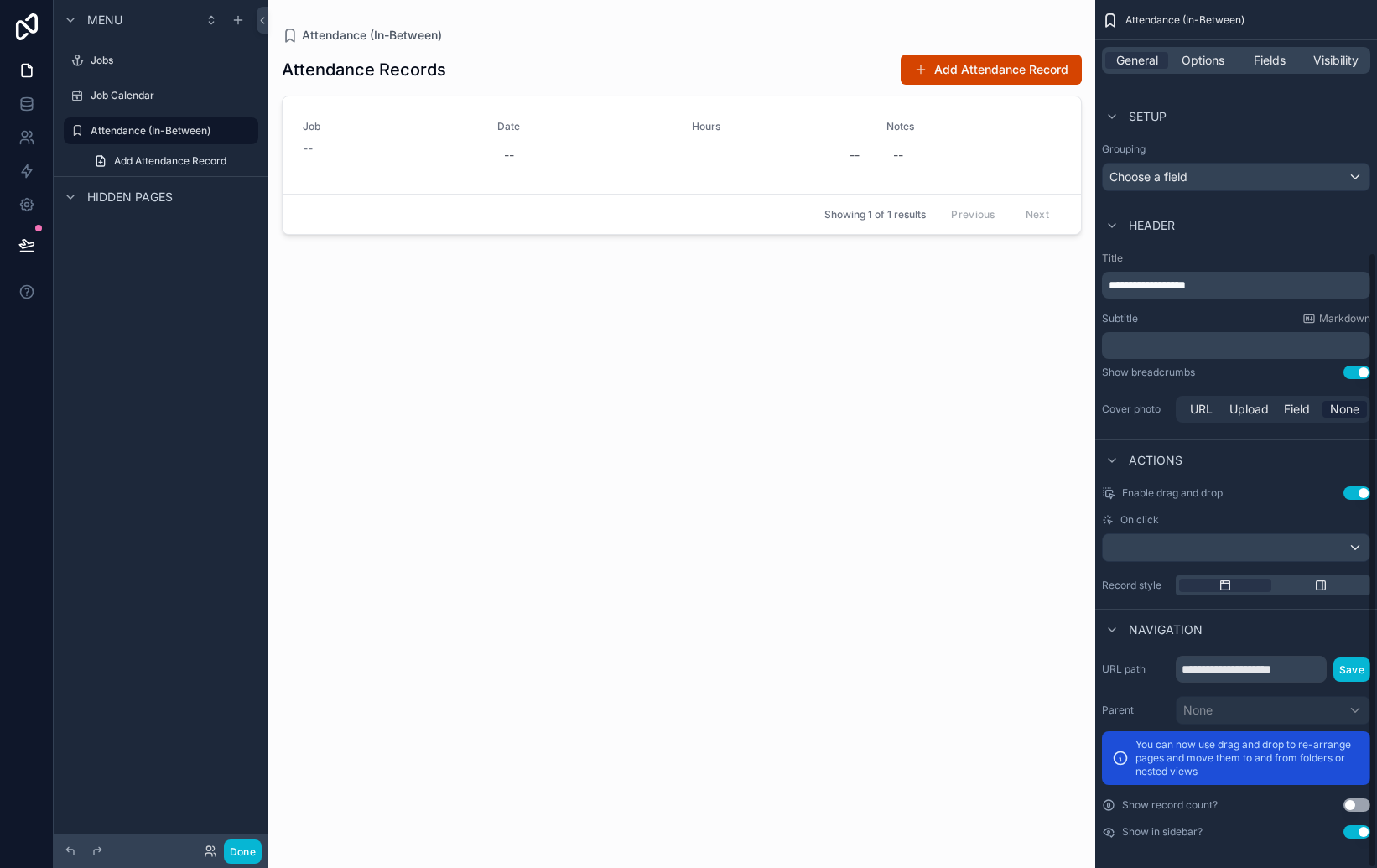
scroll to position [355, 0]
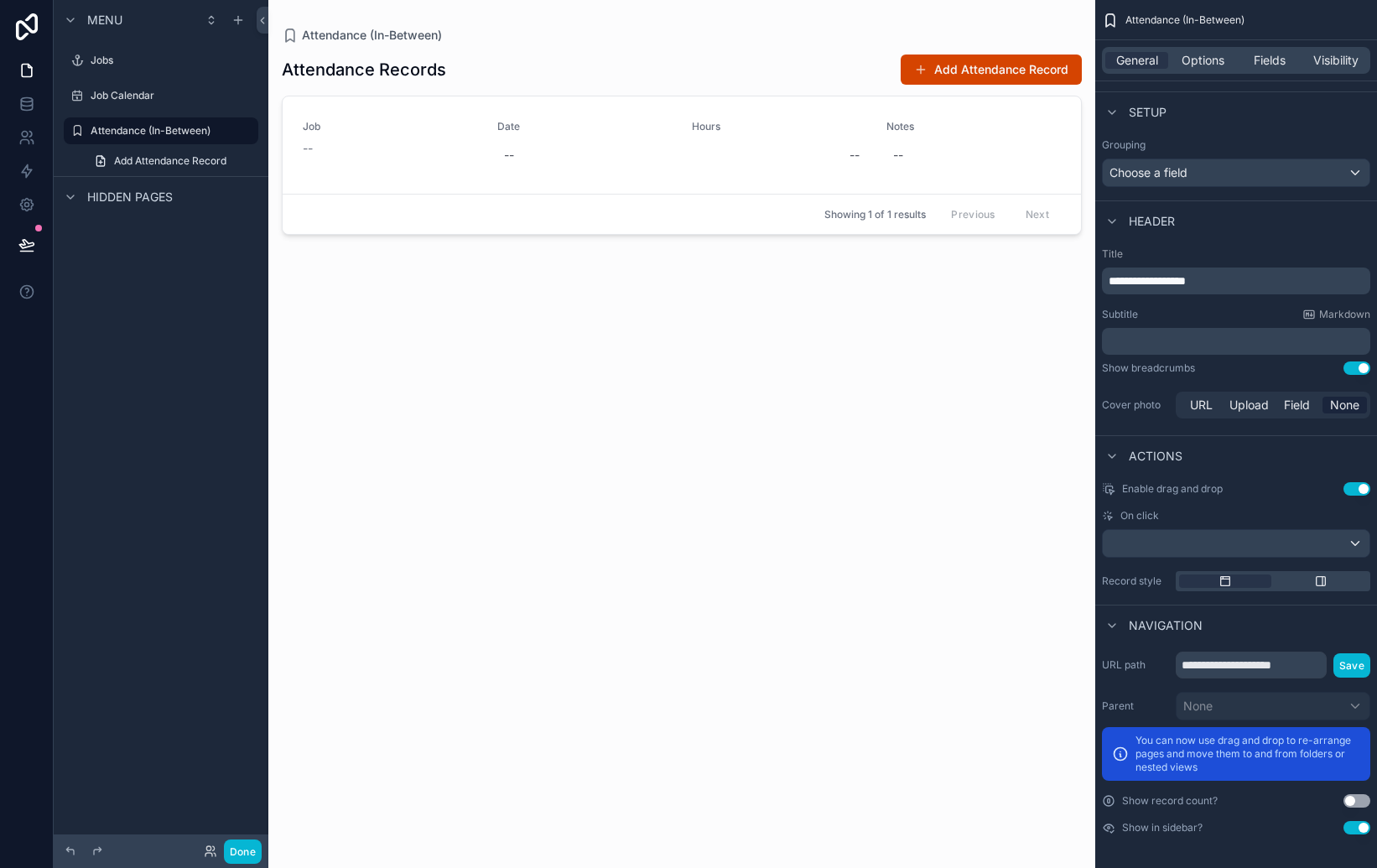
click at [911, 293] on div "Attendance Records Add Attendance Record Job -- Date -- Hours -- Notes -- Showi…" at bounding box center [682, 445] width 801 height 804
click at [928, 71] on span "scrollable content" at bounding box center [920, 69] width 13 height 13
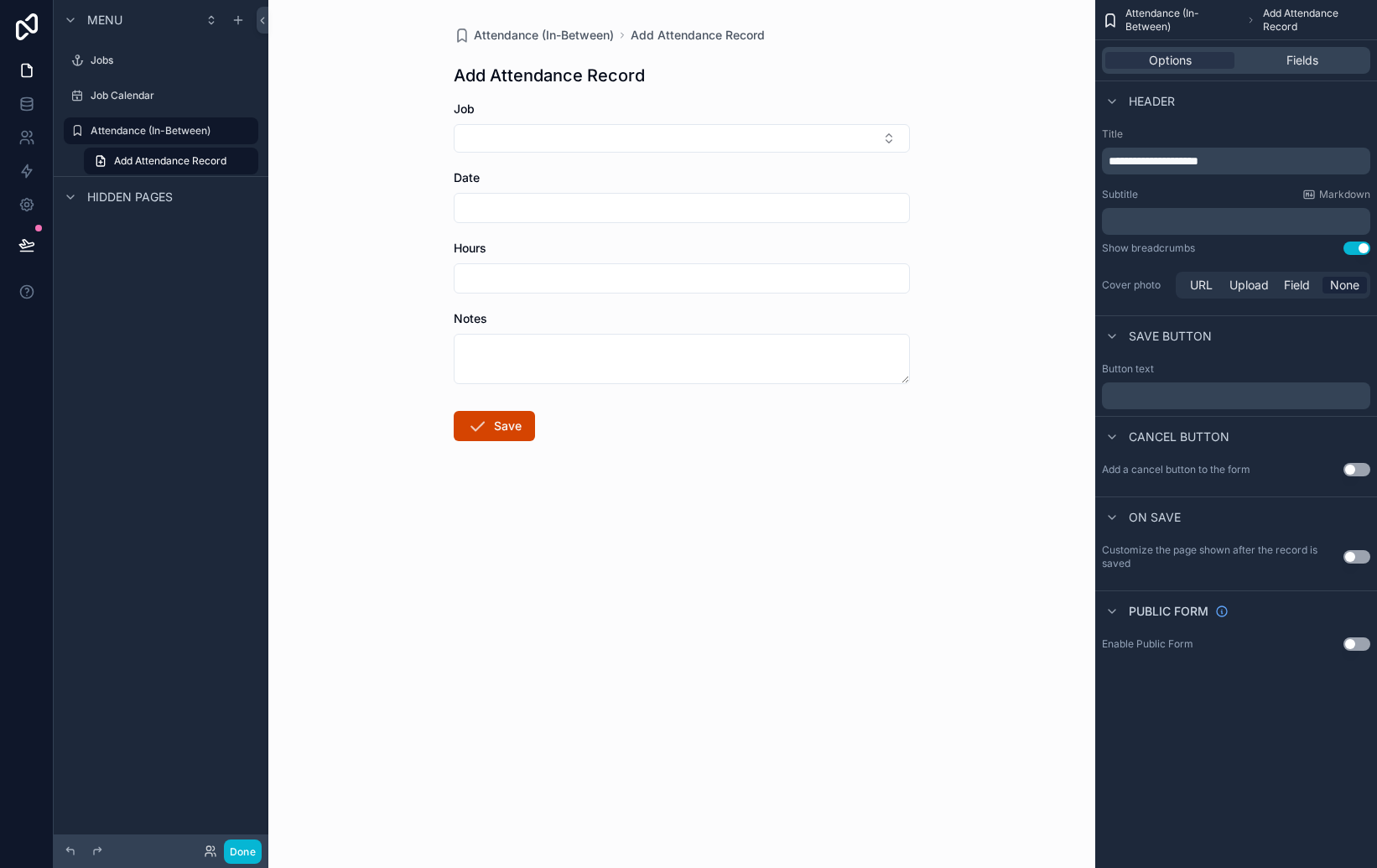
click at [928, 71] on div "Attendance (In-Between) Add Attendance Record Add Attendance Record Job Date Ho…" at bounding box center [681, 434] width 827 height 868
click at [699, 206] on input "scrollable content" at bounding box center [681, 207] width 454 height 24
click at [987, 259] on div "Attendance (In-Between) Add Attendance Record Add Attendance Record Job Date Ho…" at bounding box center [681, 434] width 827 height 868
drag, startPoint x: 603, startPoint y: 438, endPoint x: 579, endPoint y: 438, distance: 24.0
click at [603, 438] on form "Job Date Hours Notes Save" at bounding box center [681, 325] width 456 height 448
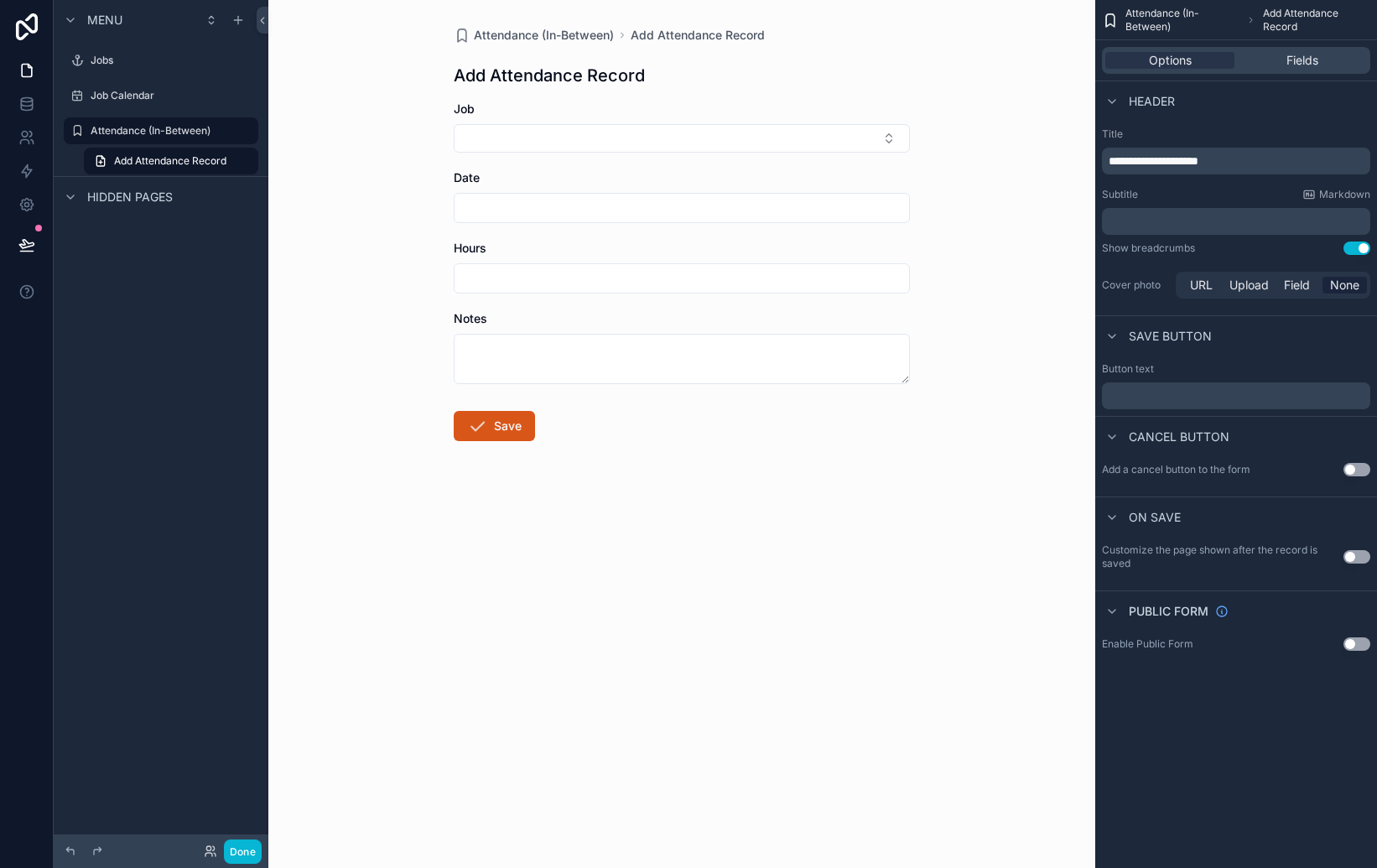
click at [495, 434] on button "Save" at bounding box center [494, 426] width 82 height 30
click at [230, 495] on div "Menu Jobs Job Calendar Attendance (In-Between) Add Attendance Record Hidden pag…" at bounding box center [161, 423] width 214 height 848
click at [217, 342] on div "Menu Jobs Job Calendar Attendance (In-Between) Add Attendance Record Hidden pag…" at bounding box center [161, 423] width 214 height 848
click at [432, 512] on div "Attendance (In-Between) Add Attendance Record Add Attendance Record Job Date Ho…" at bounding box center [681, 434] width 827 height 868
click at [151, 477] on div "Menu Jobs Job Calendar Attendance (In-Between) Add Attendance Record Hidden pag…" at bounding box center [161, 423] width 214 height 848
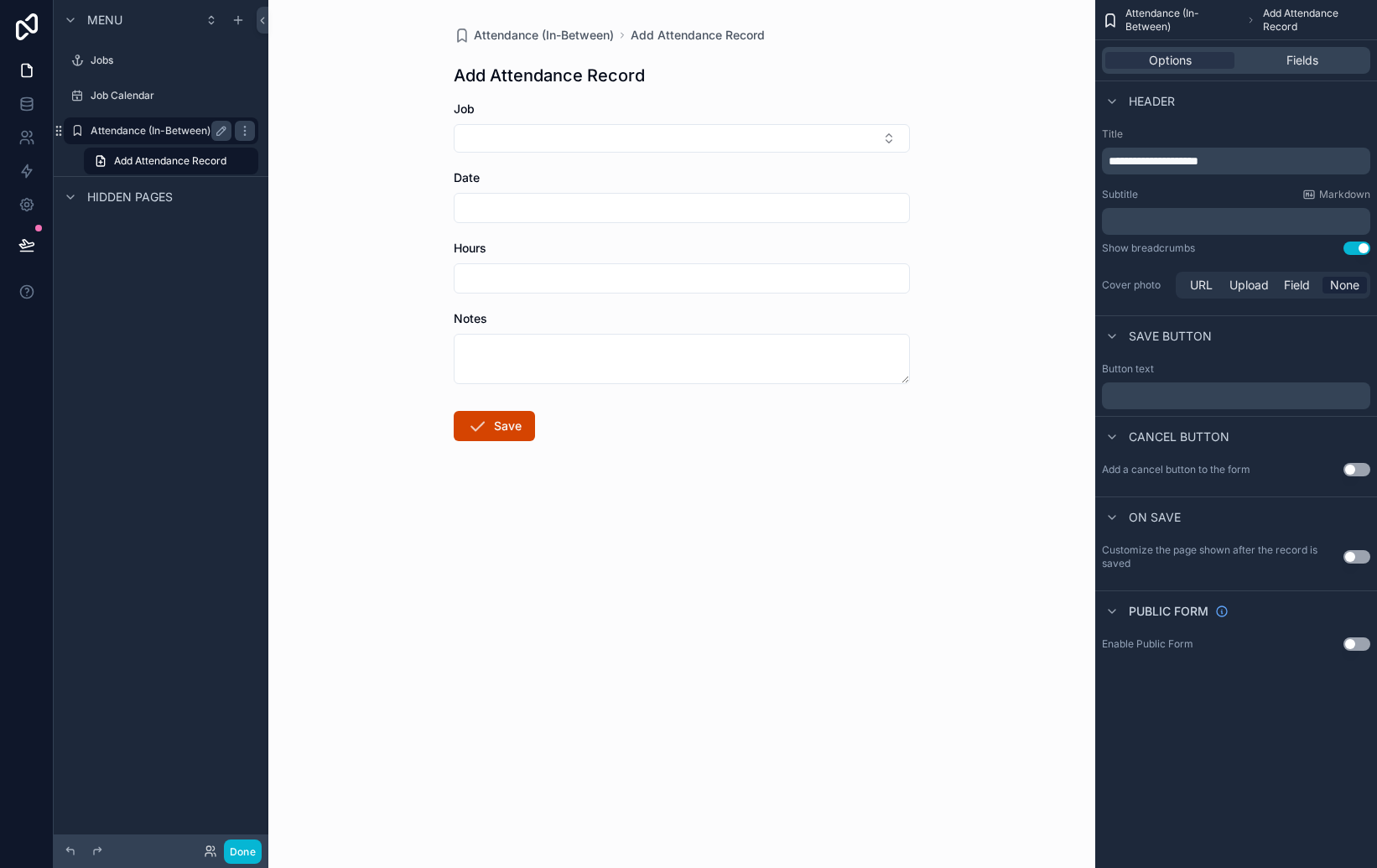
click at [151, 135] on label "Attendance (In-Between)" at bounding box center [157, 130] width 134 height 13
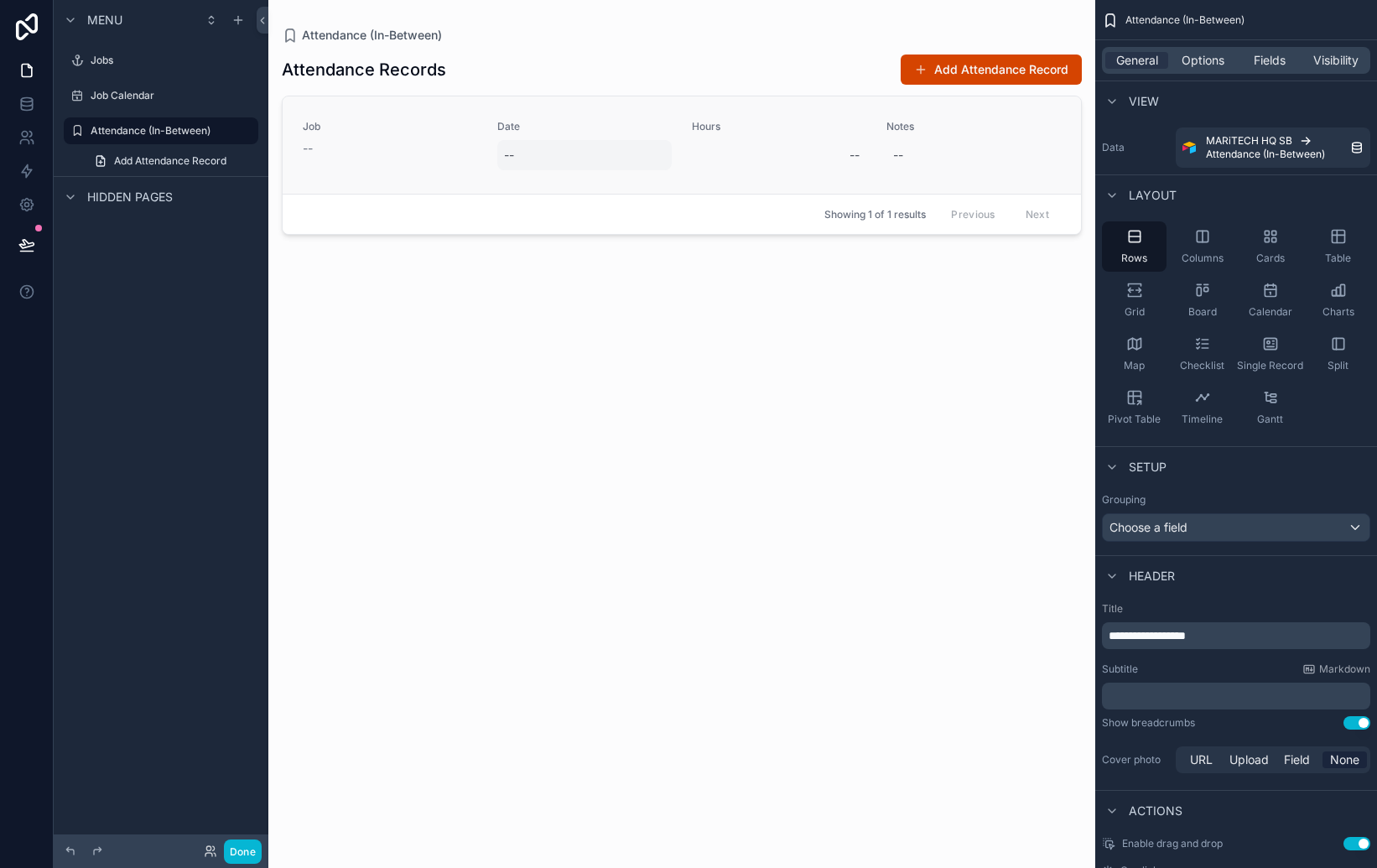
click at [509, 155] on div "--" at bounding box center [509, 155] width 10 height 17
click at [743, 162] on div "--" at bounding box center [779, 155] width 175 height 30
drag, startPoint x: 830, startPoint y: 285, endPoint x: 826, endPoint y: 275, distance: 10.8
click at [830, 285] on div "Attendance Records Add Attendance Record Job -- Date -- Hours -- Notes -- Showi…" at bounding box center [682, 445] width 801 height 804
click at [924, 156] on div "--" at bounding box center [974, 155] width 175 height 30
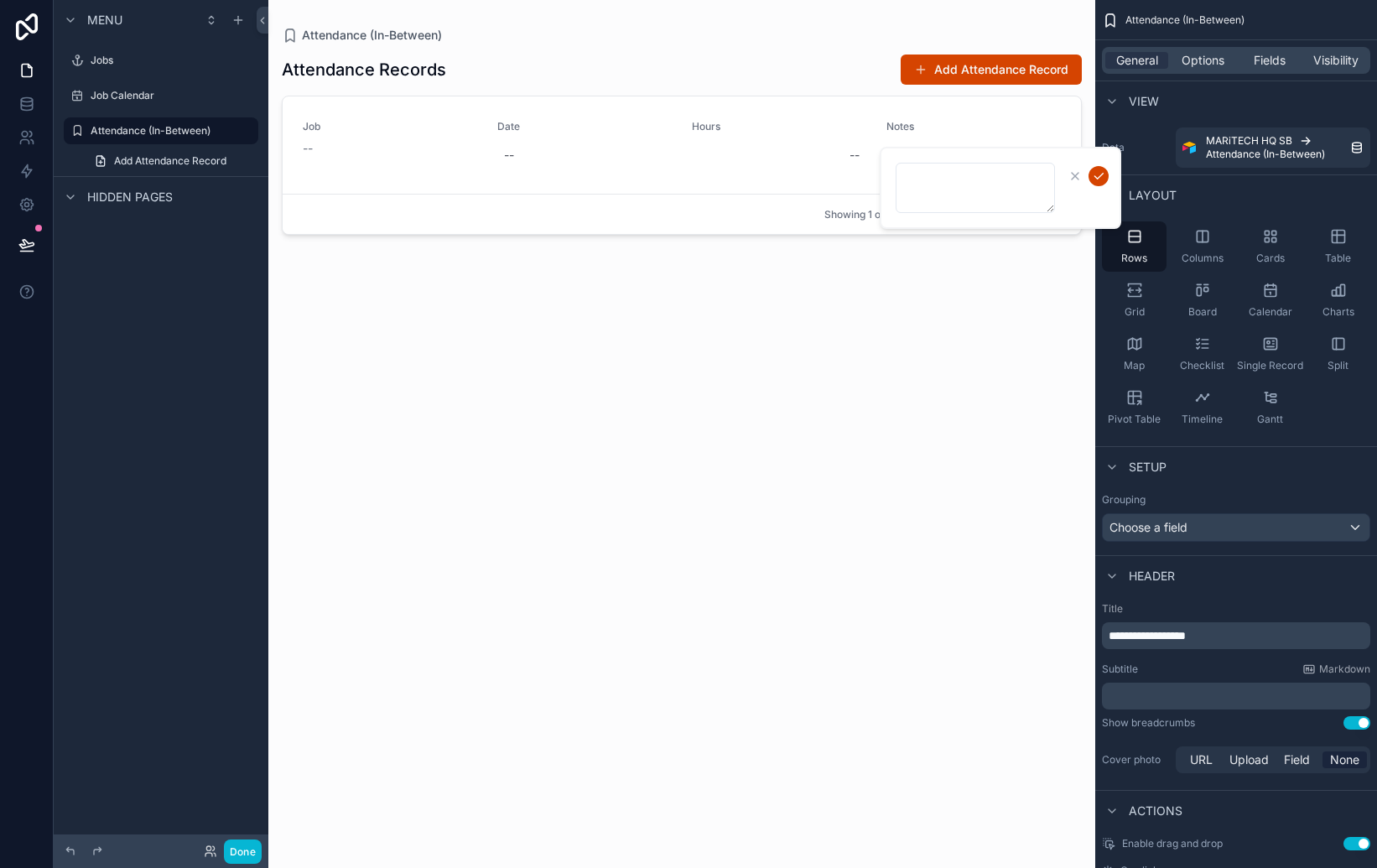
click at [930, 298] on div "Attendance Records Add Attendance Record Job -- Date -- Hours -- Notes -- Showi…" at bounding box center [682, 445] width 801 height 804
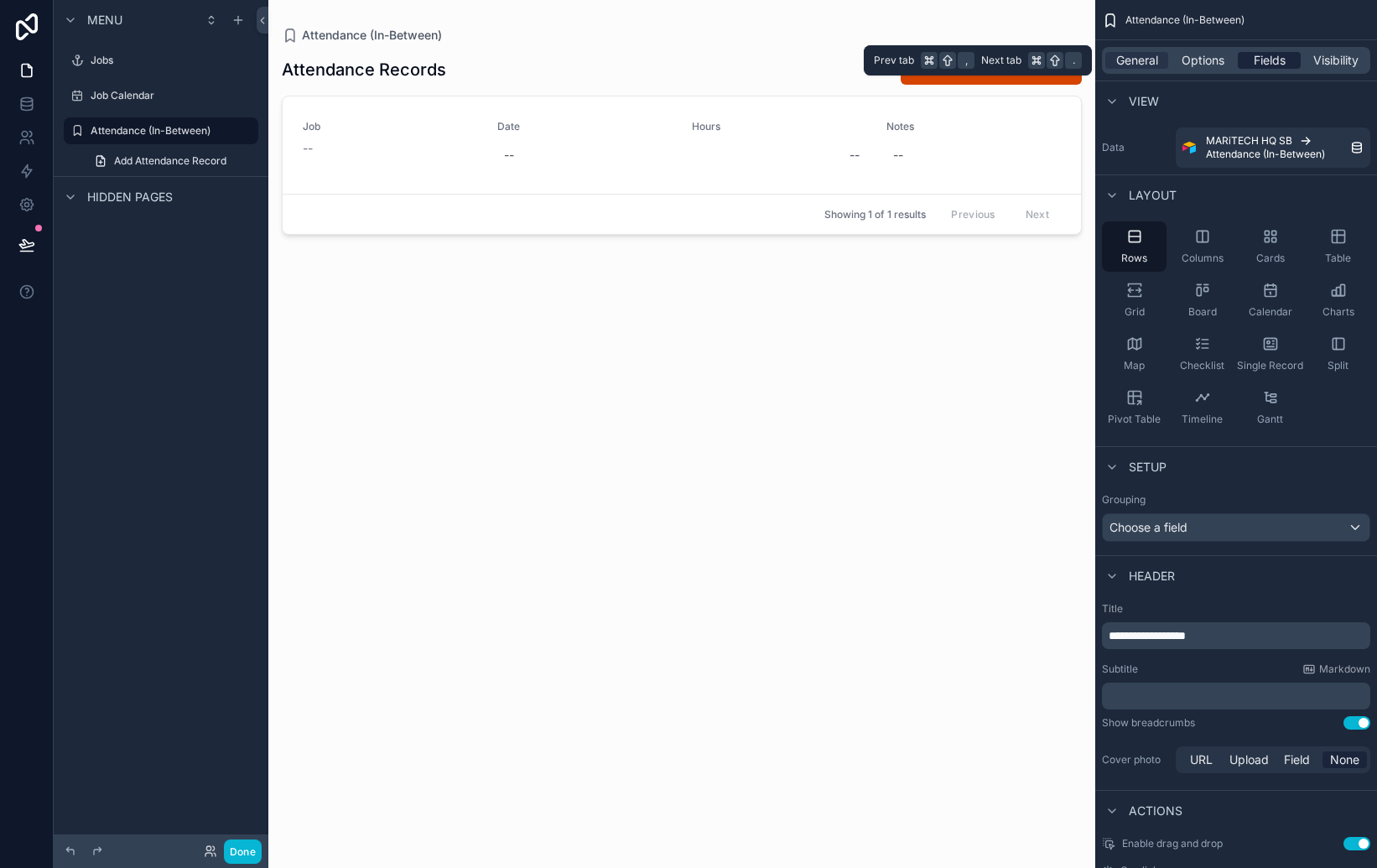
click at [1279, 57] on span "Fields" at bounding box center [1270, 60] width 32 height 17
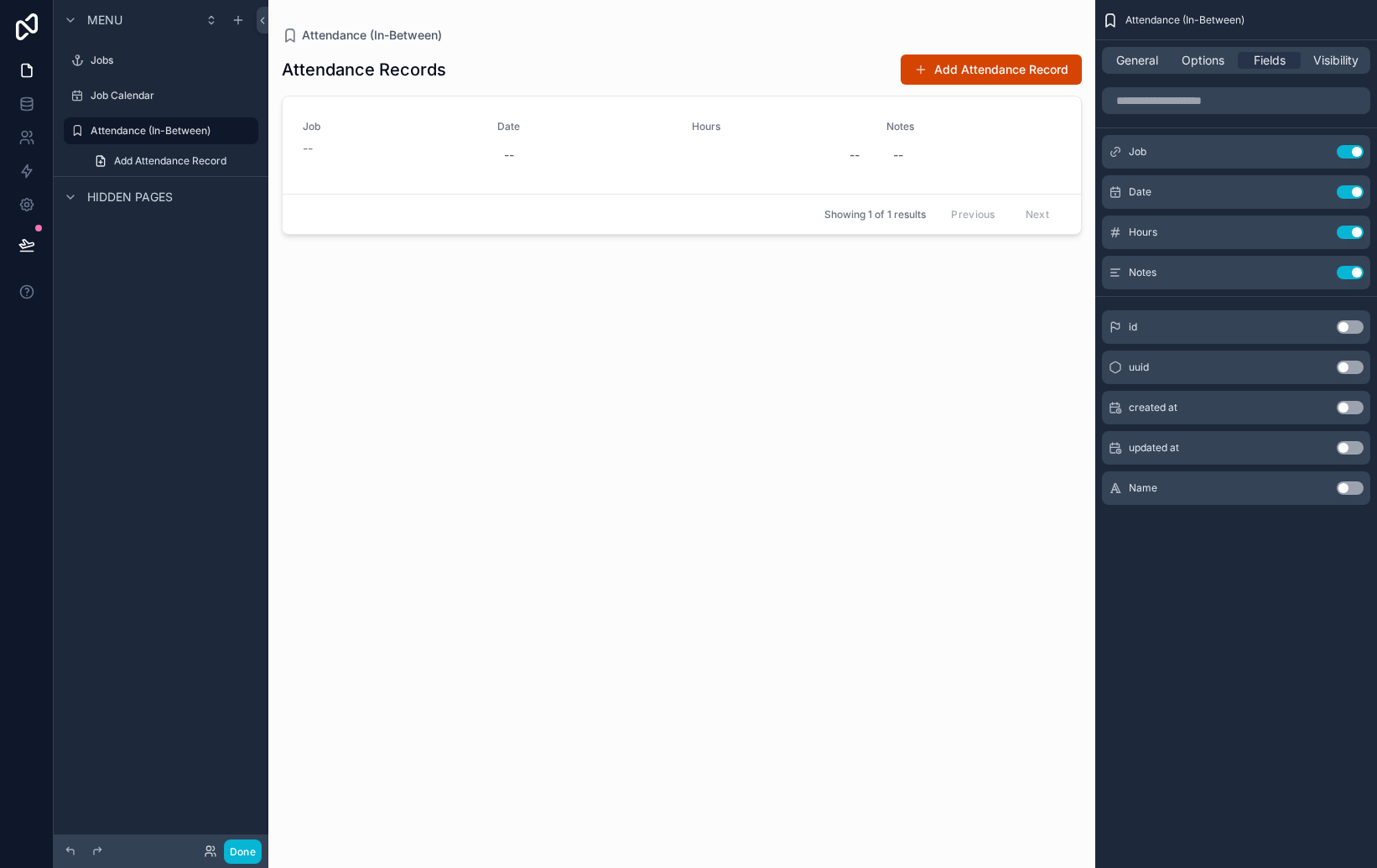
click at [1353, 268] on button "Use setting" at bounding box center [1350, 272] width 27 height 13
click at [1318, 234] on icon "scrollable content" at bounding box center [1316, 232] width 13 height 13
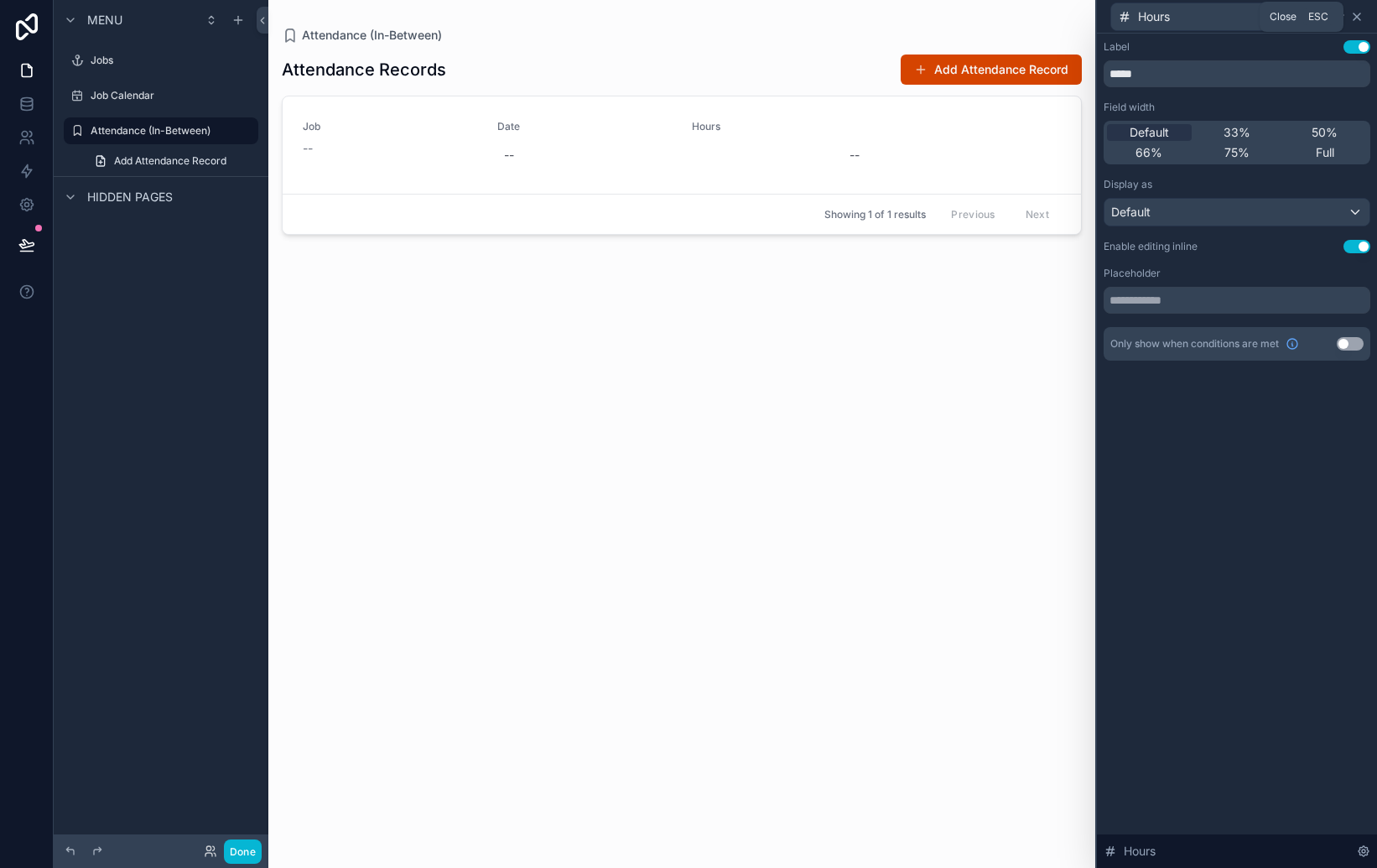
click at [1356, 15] on icon at bounding box center [1357, 17] width 7 height 7
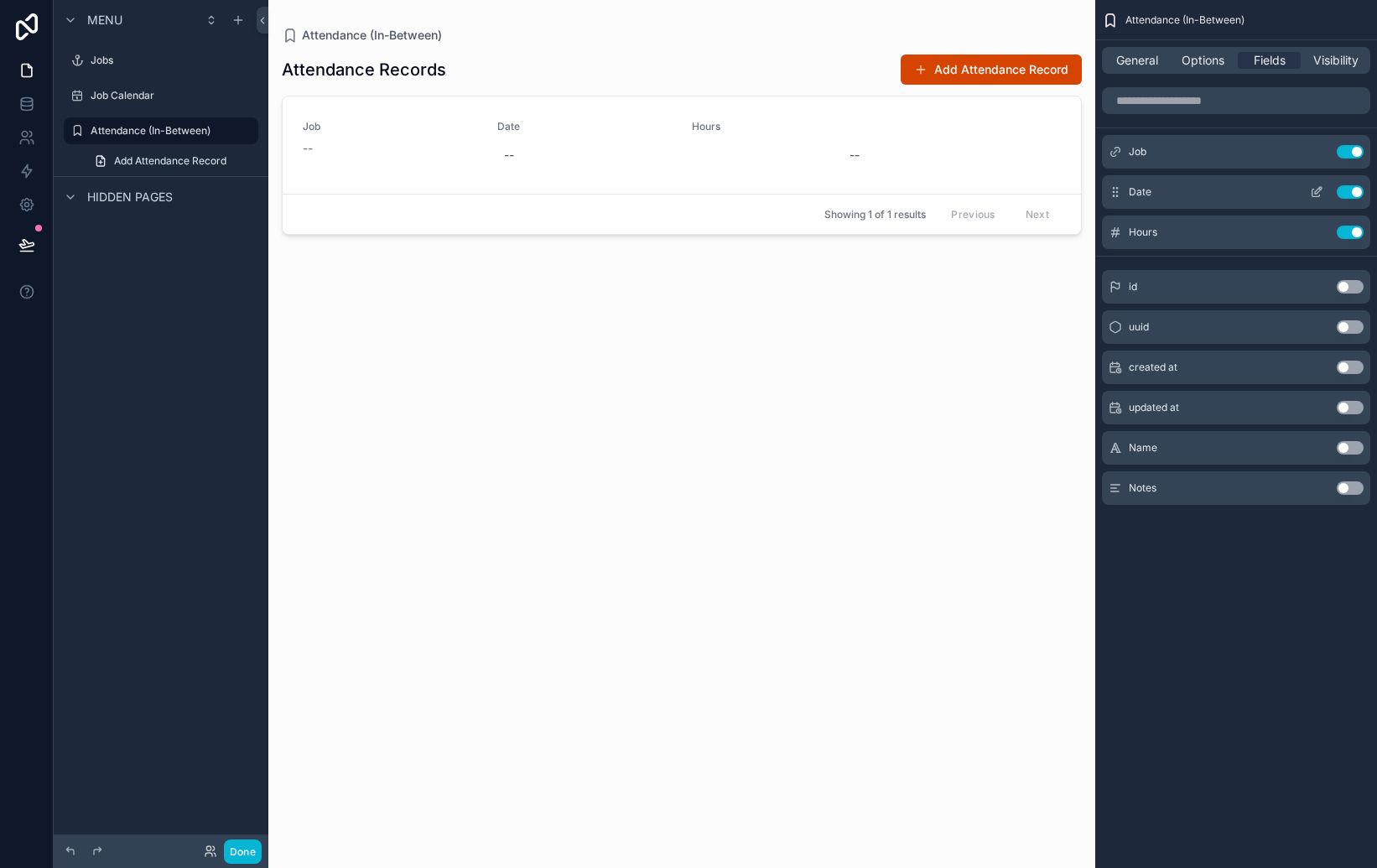
click at [1310, 191] on icon "scrollable content" at bounding box center [1316, 192] width 13 height 13
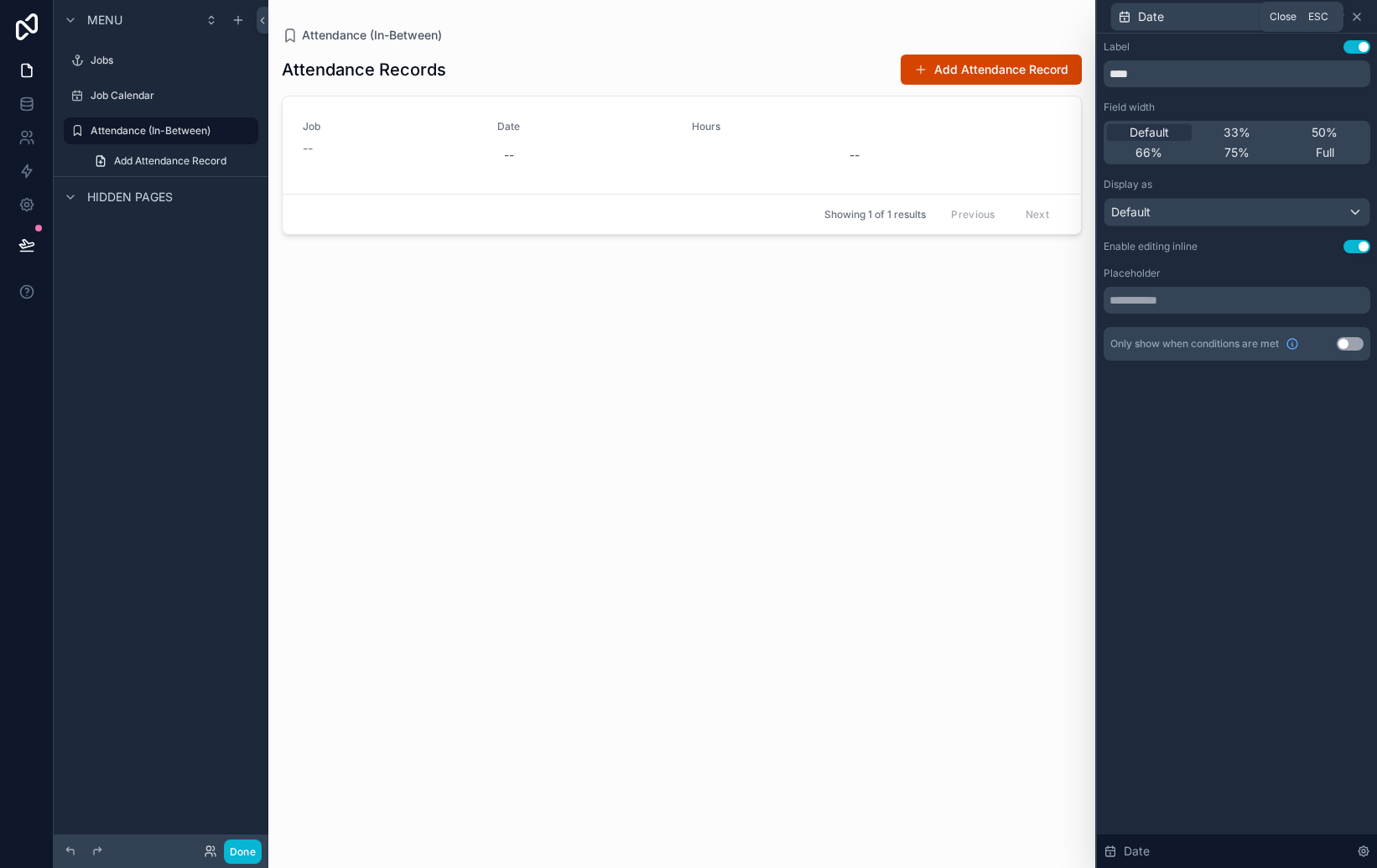
click at [1360, 15] on icon at bounding box center [1357, 16] width 13 height 13
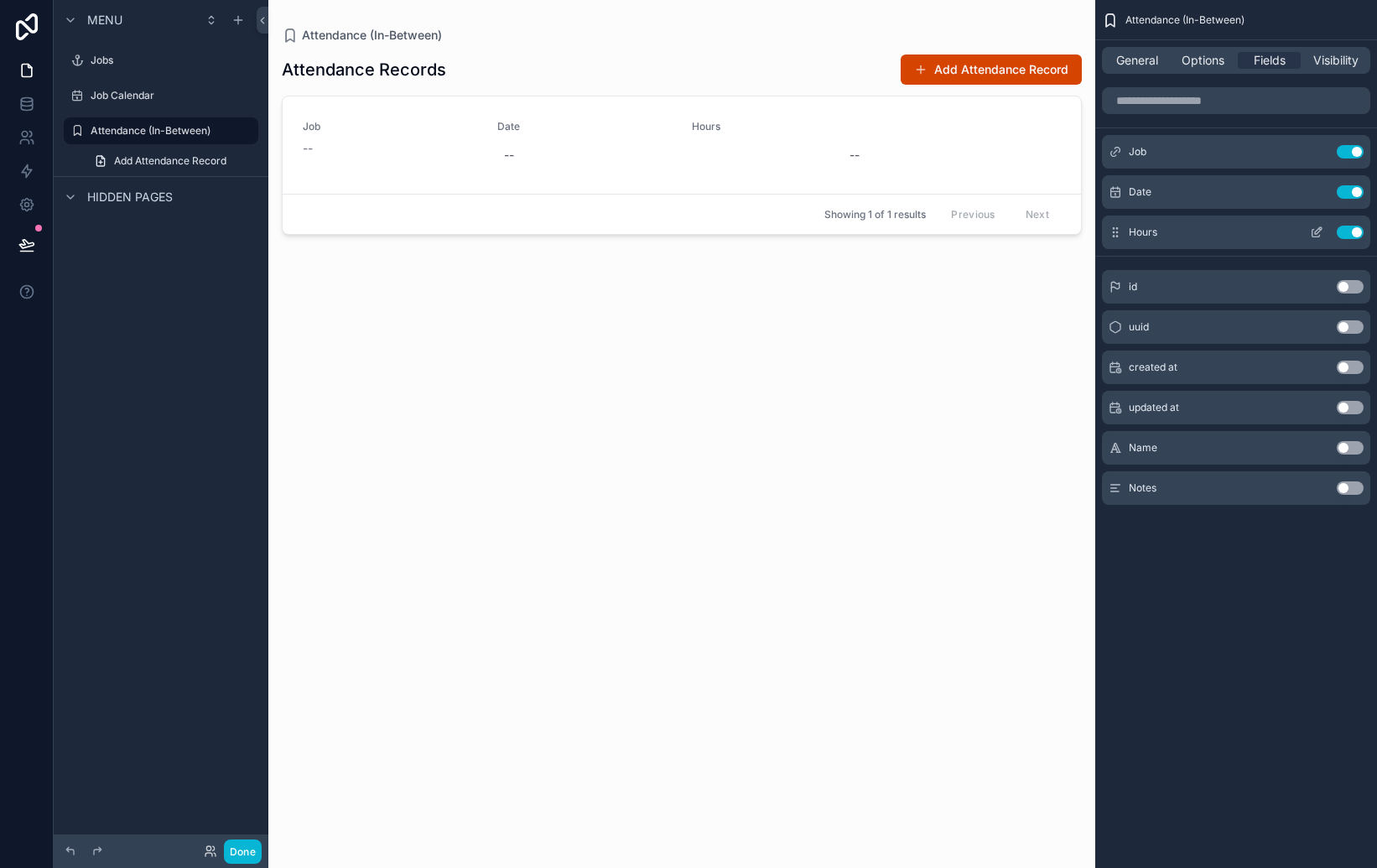
click at [1254, 241] on div "Hours Use setting" at bounding box center [1236, 232] width 268 height 33
click at [1316, 235] on icon "scrollable content" at bounding box center [1316, 232] width 13 height 13
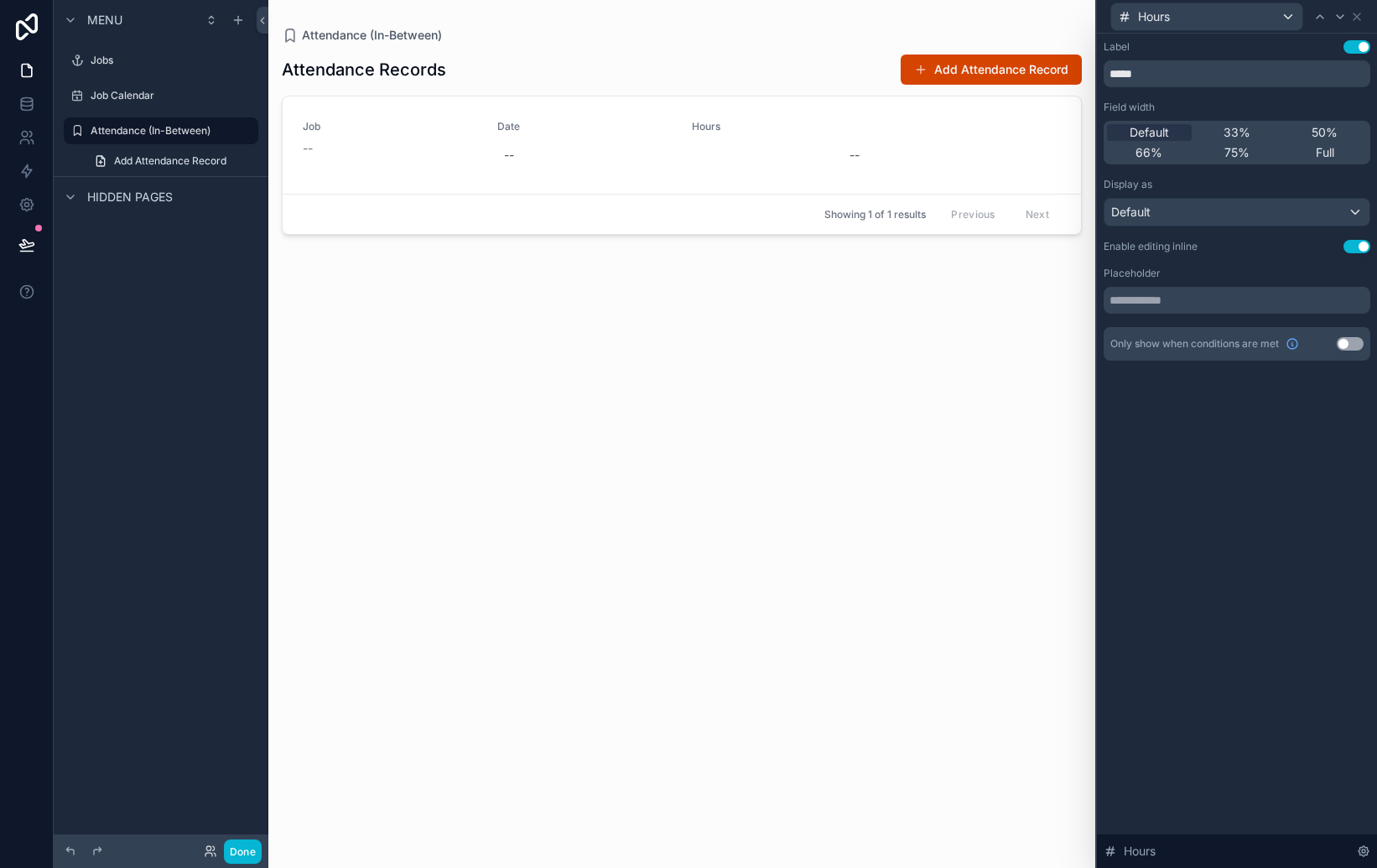
click at [975, 445] on div "Attendance Records Add Attendance Record Job -- Date -- Hours -- Showing 1 of 1…" at bounding box center [682, 445] width 801 height 804
click at [1359, 16] on icon at bounding box center [1357, 16] width 13 height 13
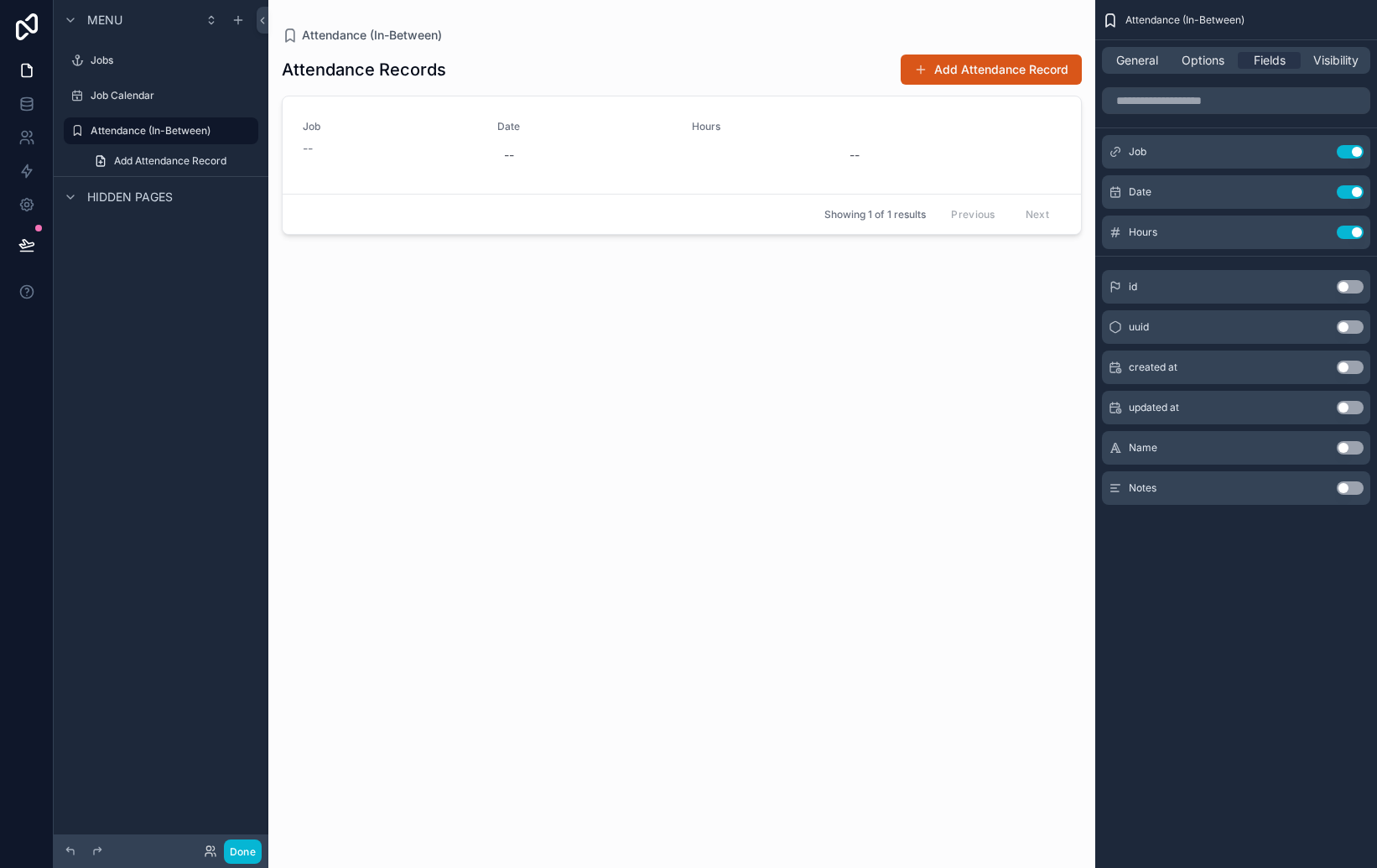
click at [945, 67] on button "Add Attendance Record" at bounding box center [991, 69] width 181 height 30
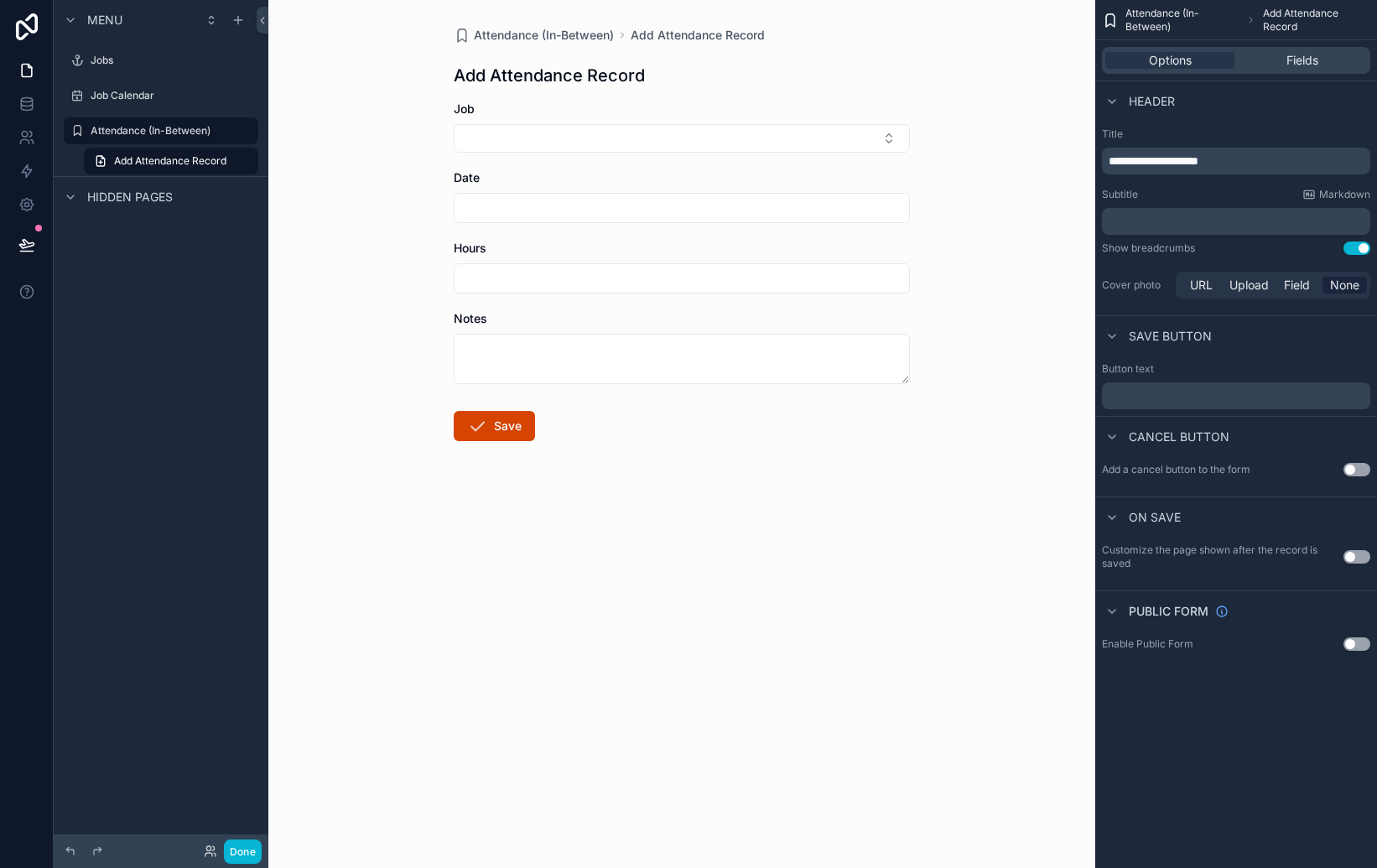
click at [967, 142] on div "Attendance (In-Between) Add Attendance Record Add Attendance Record Job Date Ho…" at bounding box center [681, 434] width 827 height 868
click at [974, 188] on div "Attendance (In-Between) Add Attendance Record Add Attendance Record Job Date Ho…" at bounding box center [681, 434] width 827 height 868
click at [858, 145] on button "Select Button" at bounding box center [681, 138] width 456 height 28
click at [962, 105] on div "Attendance (In-Between) Add Attendance Record Add Attendance Record Job Date Ho…" at bounding box center [681, 434] width 827 height 868
click at [1292, 64] on span "Fields" at bounding box center [1302, 60] width 32 height 17
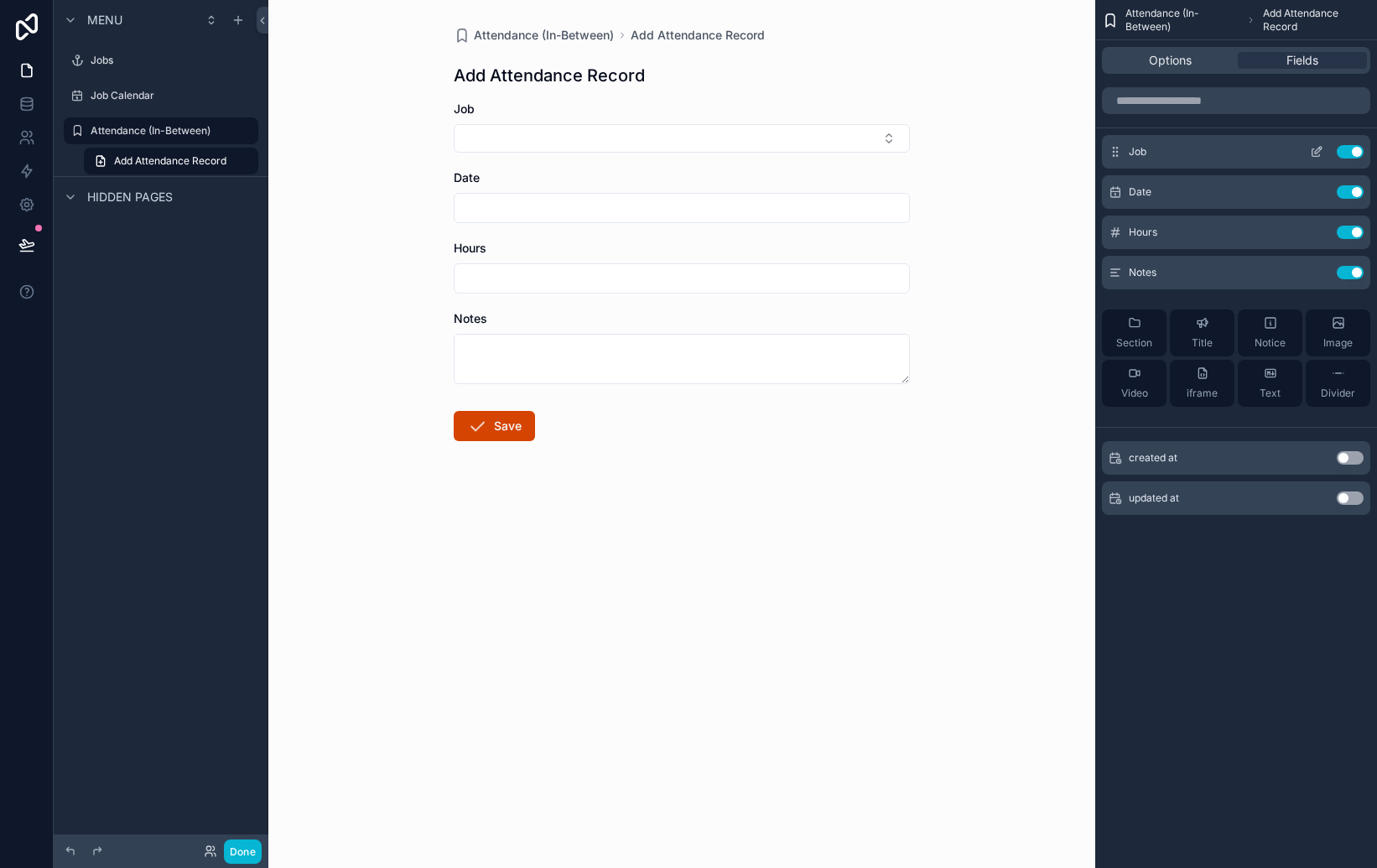
click at [1315, 151] on icon "scrollable content" at bounding box center [1316, 151] width 13 height 13
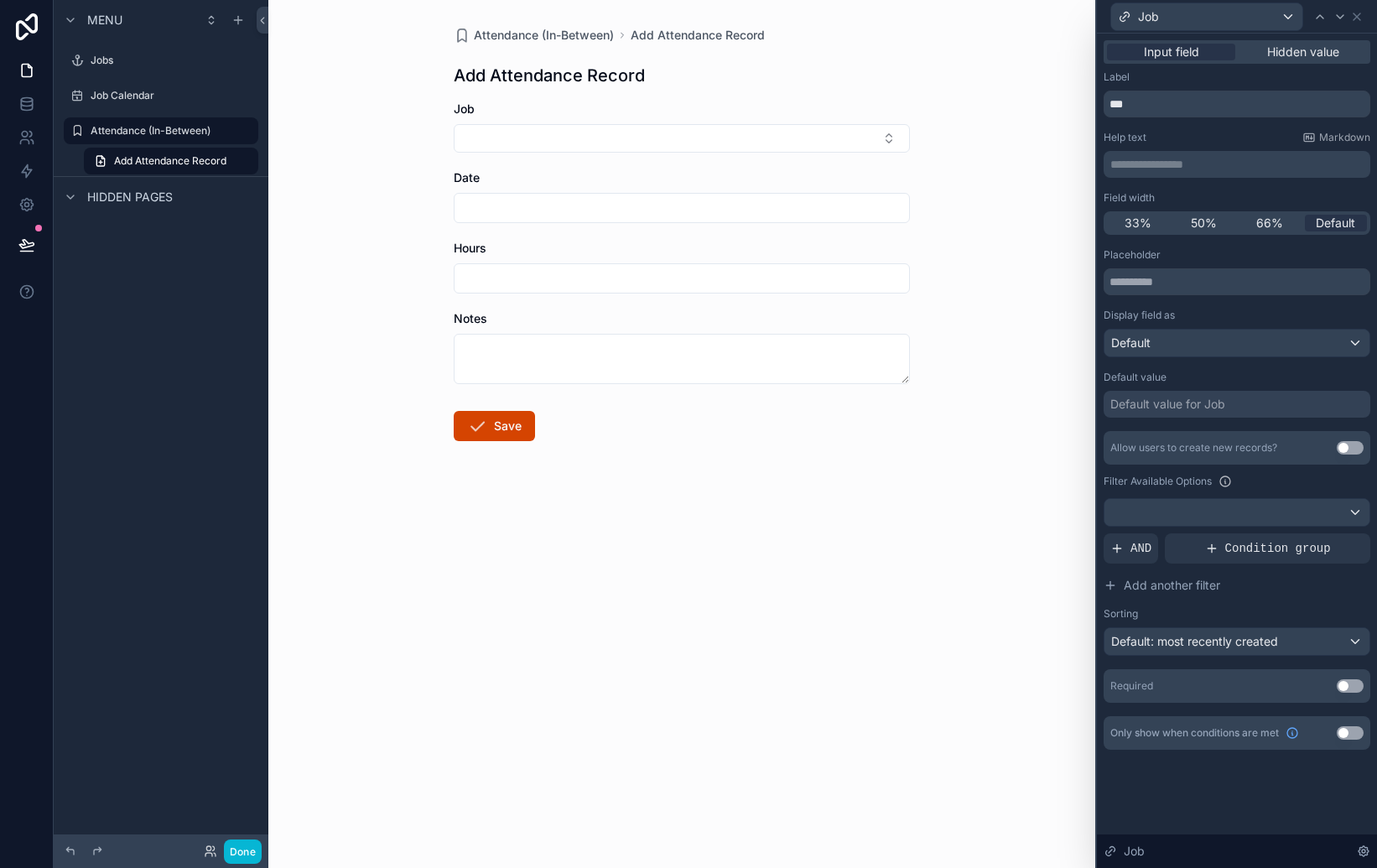
click at [1339, 765] on div "**********" at bounding box center [1236, 411] width 280 height 756
click at [1359, 16] on icon at bounding box center [1357, 16] width 13 height 13
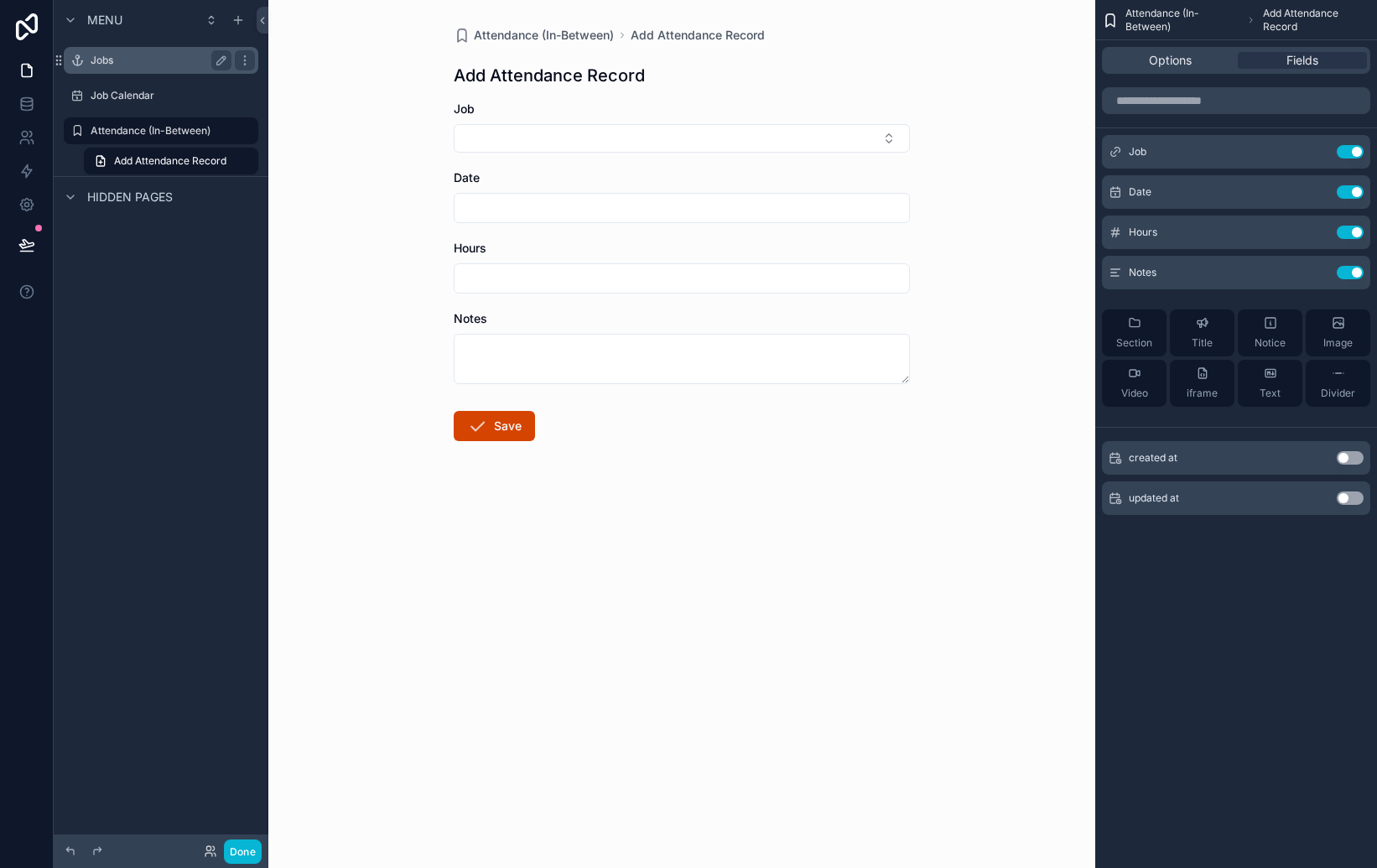
click at [98, 62] on label "Jobs" at bounding box center [157, 60] width 134 height 13
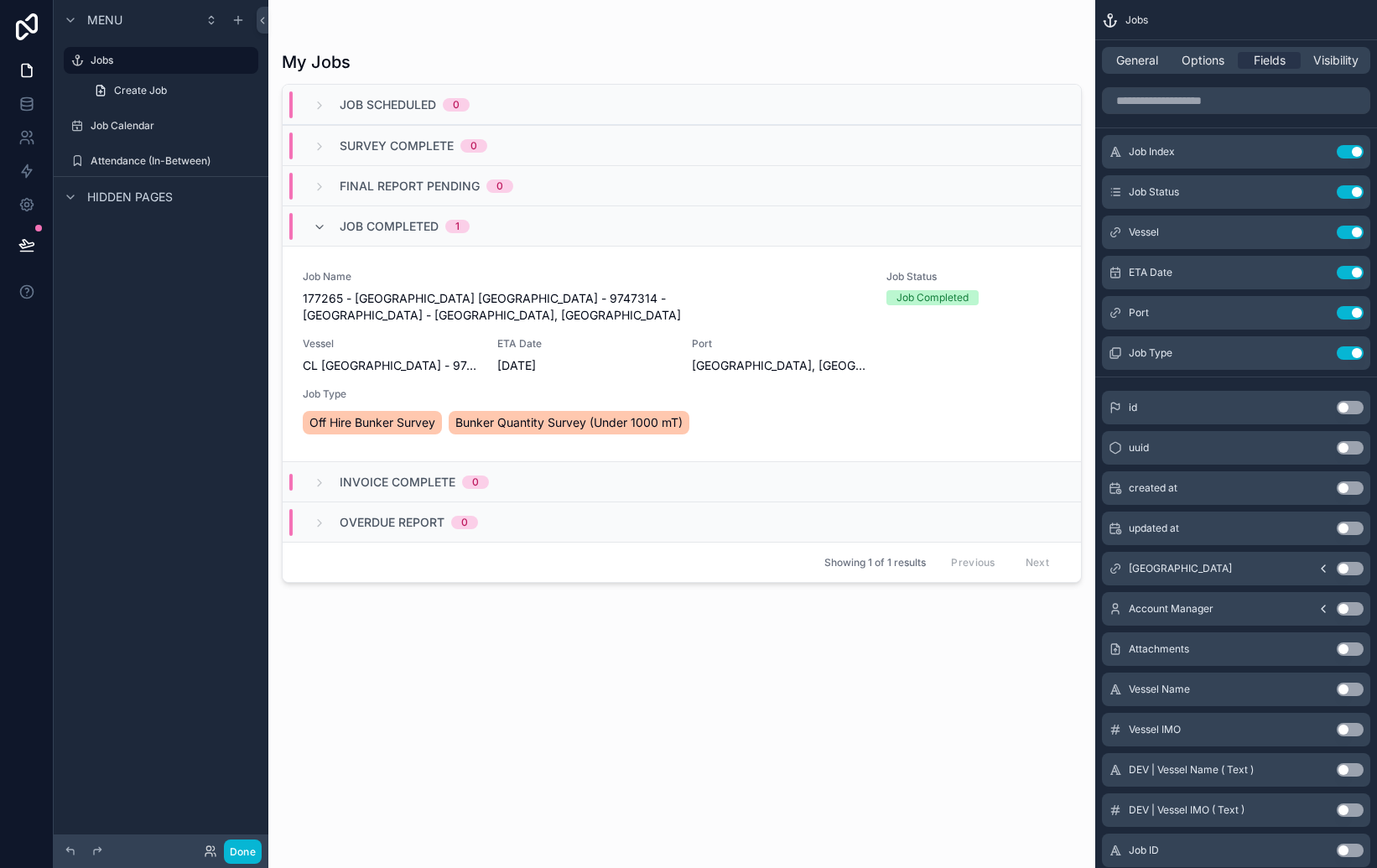
click at [803, 380] on div "scrollable content" at bounding box center [681, 423] width 827 height 848
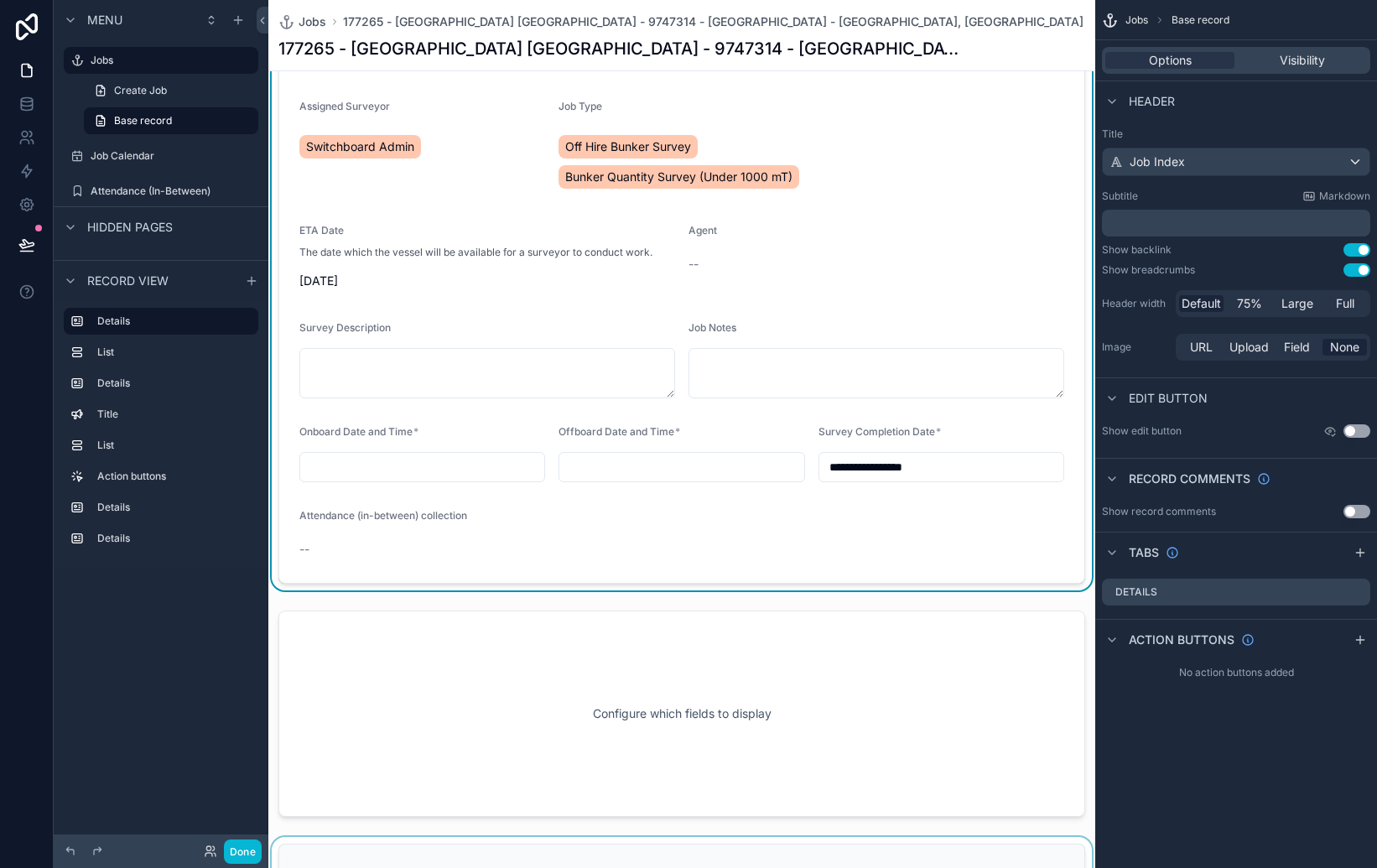
scroll to position [237, 0]
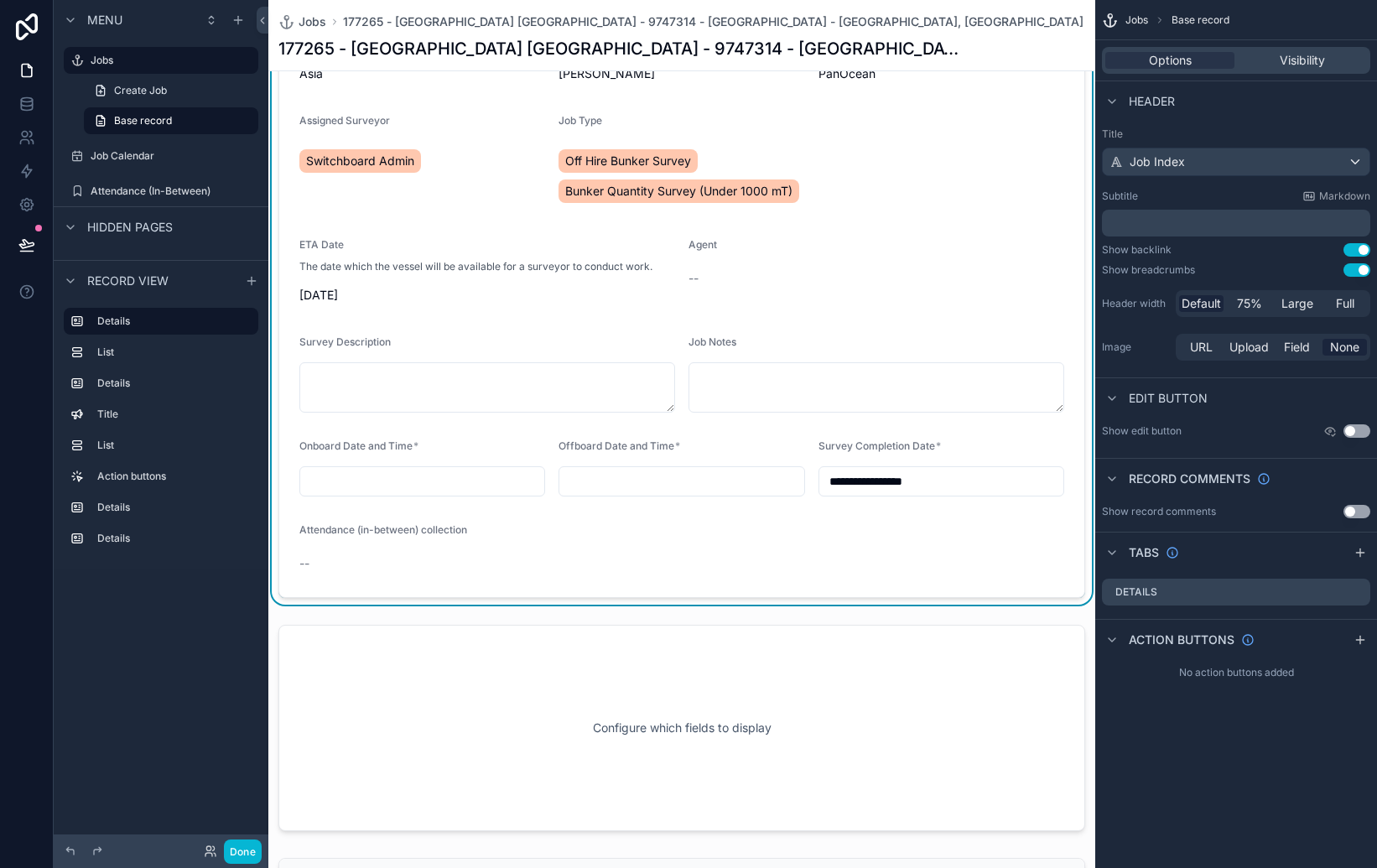
click at [315, 560] on div "--" at bounding box center [390, 563] width 181 height 17
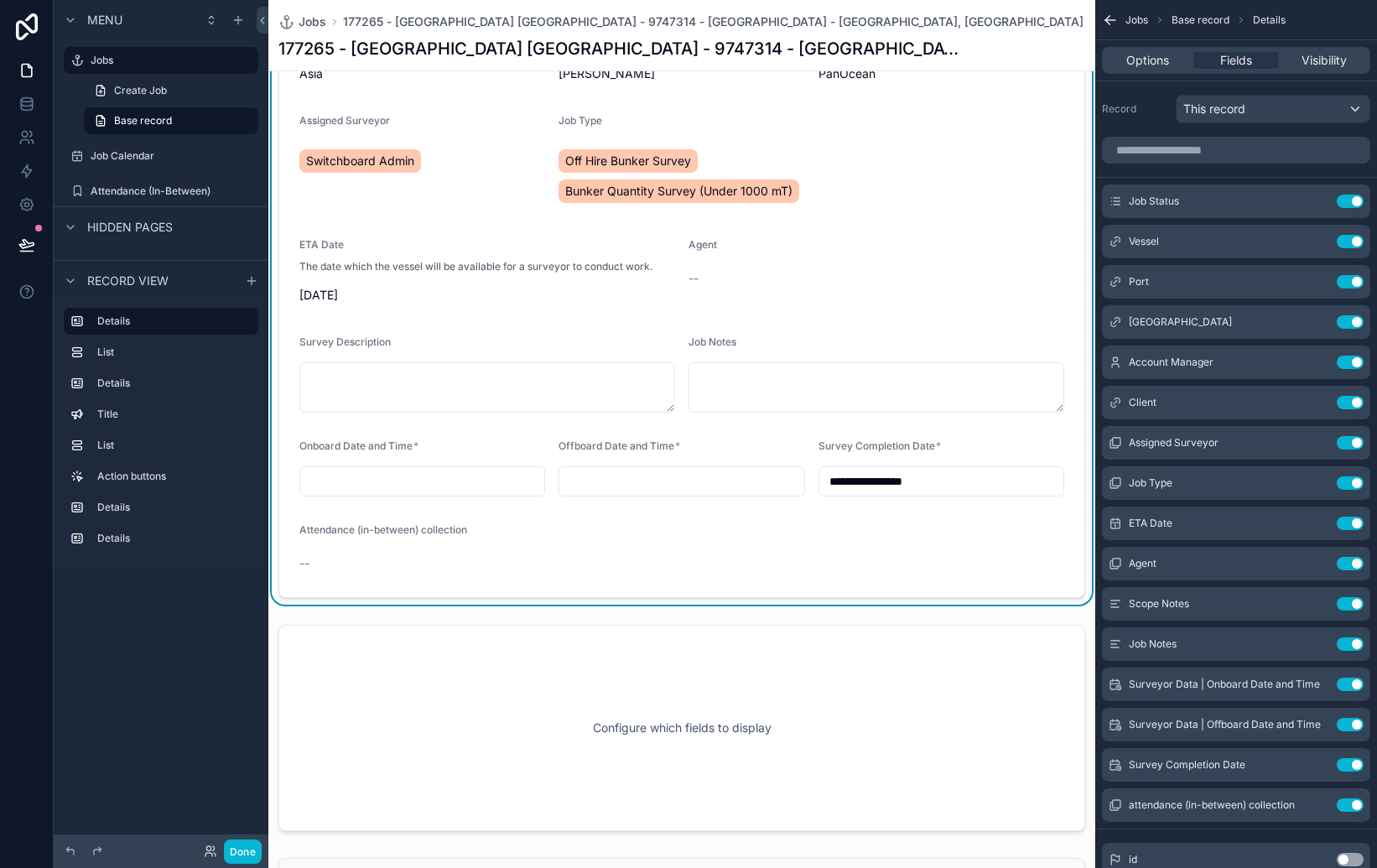
click at [308, 562] on span "--" at bounding box center [304, 563] width 10 height 17
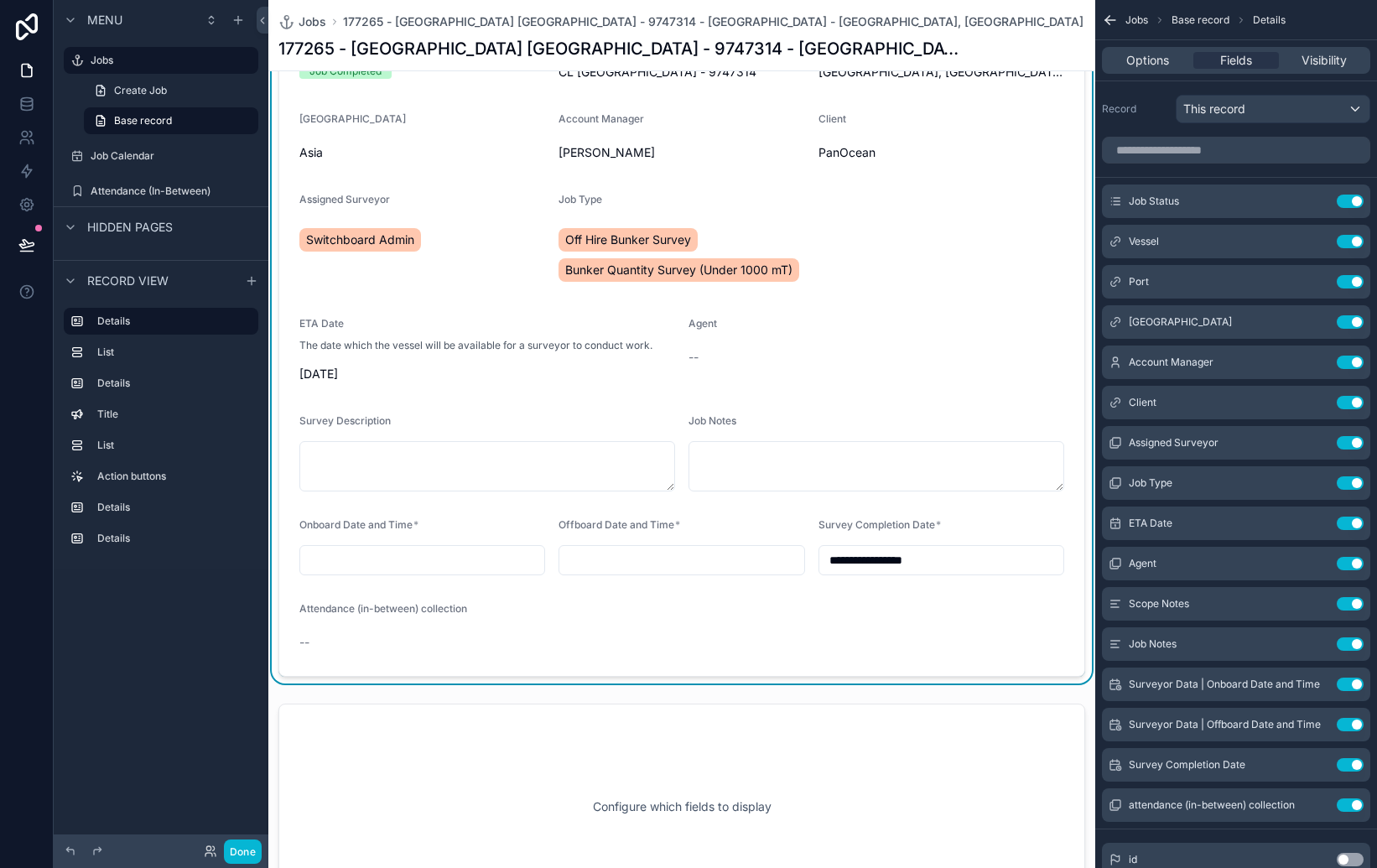
scroll to position [161, 0]
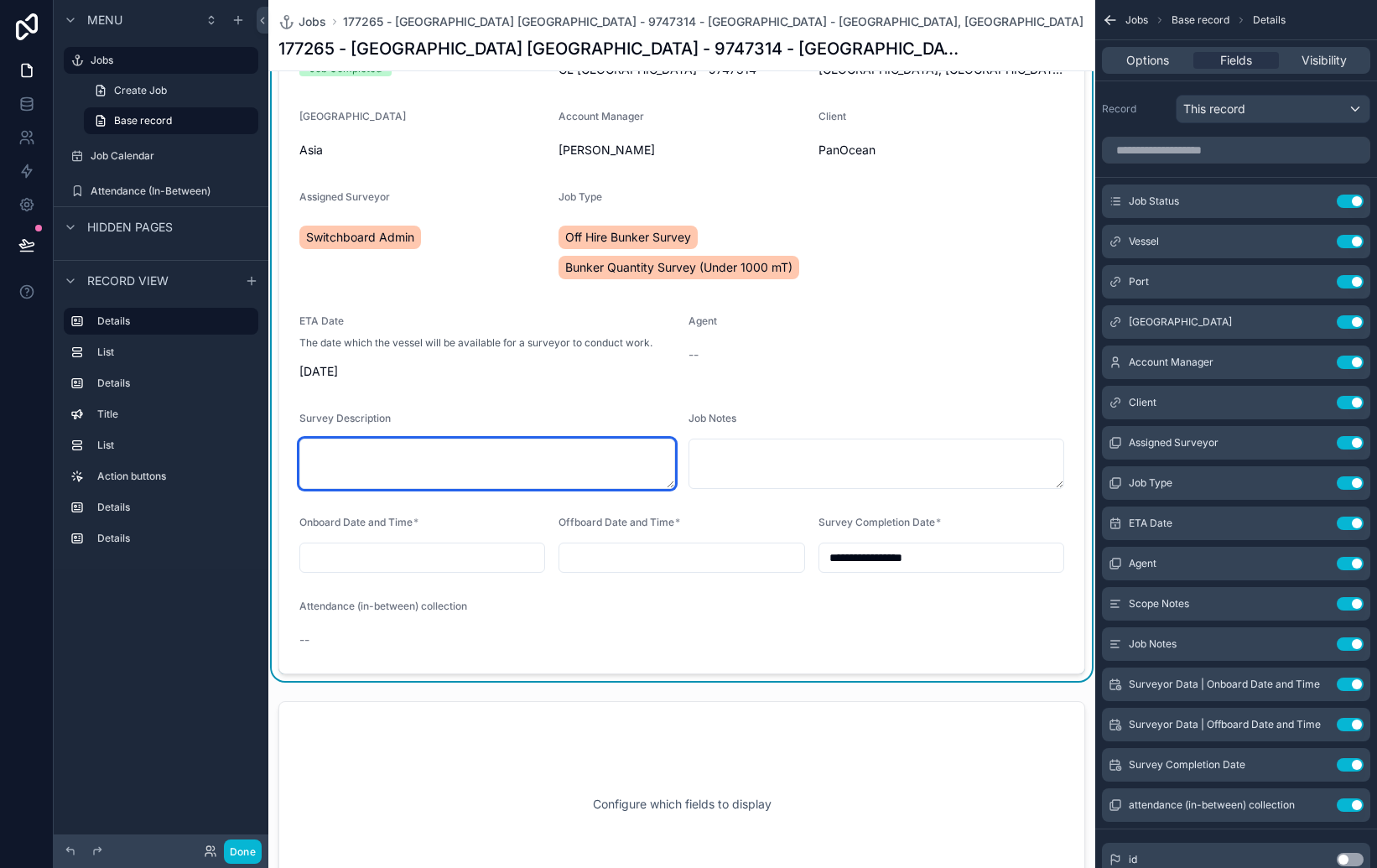
click at [432, 463] on textarea "scrollable content" at bounding box center [488, 463] width 376 height 50
type textarea "*"
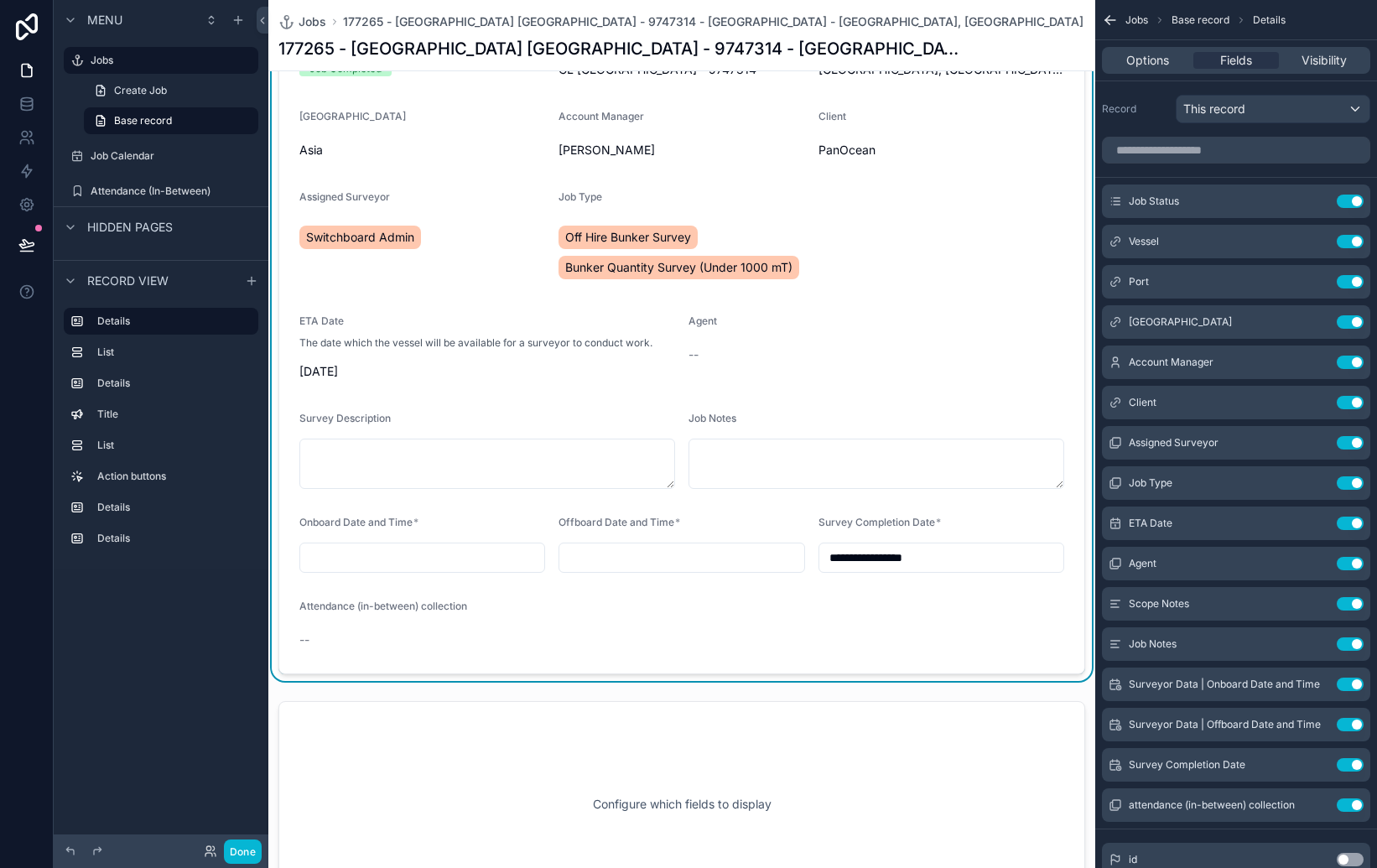
click at [443, 553] on input "scrollable content" at bounding box center [423, 557] width 244 height 24
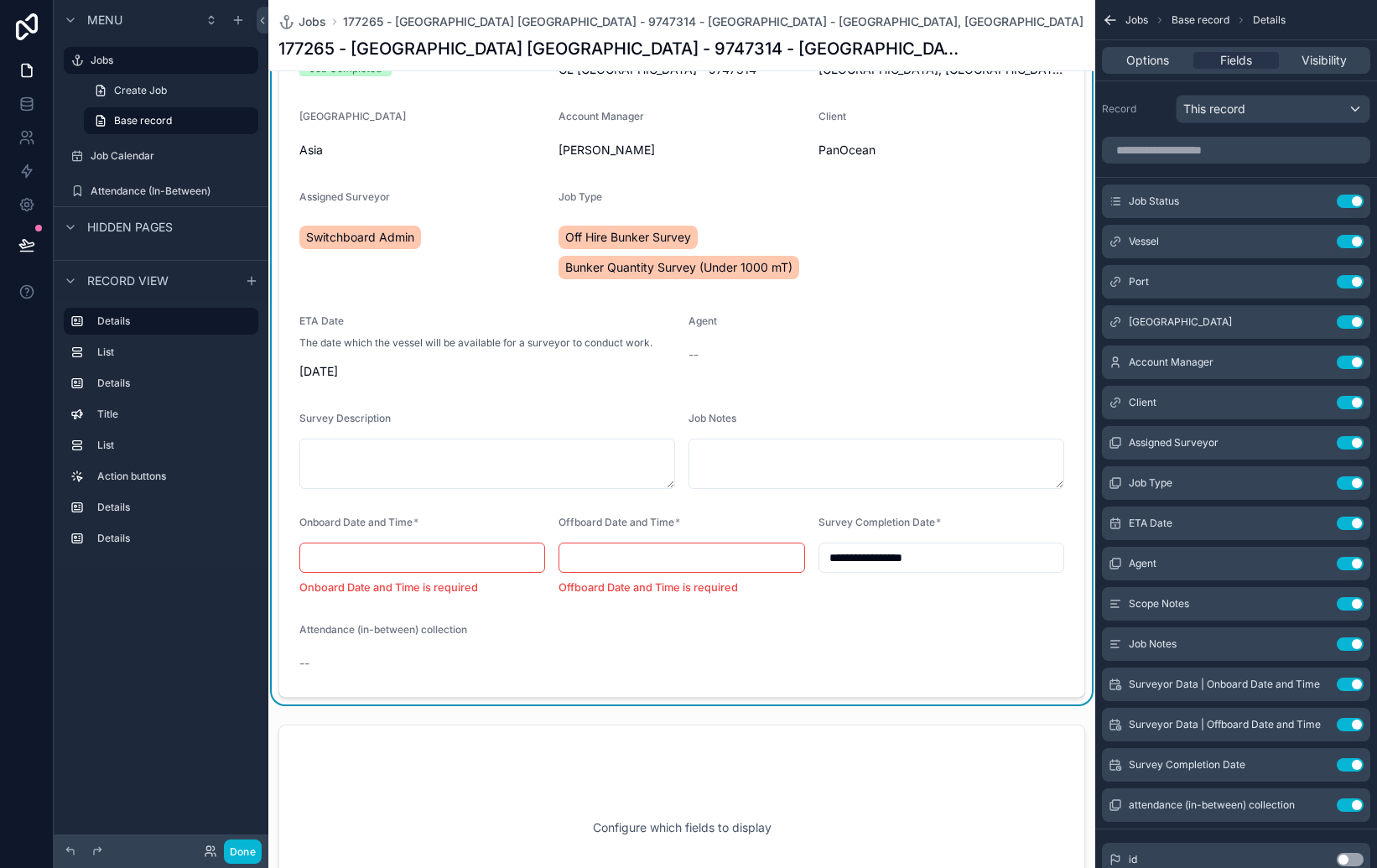
click at [467, 559] on input "scrollable content" at bounding box center [423, 557] width 244 height 24
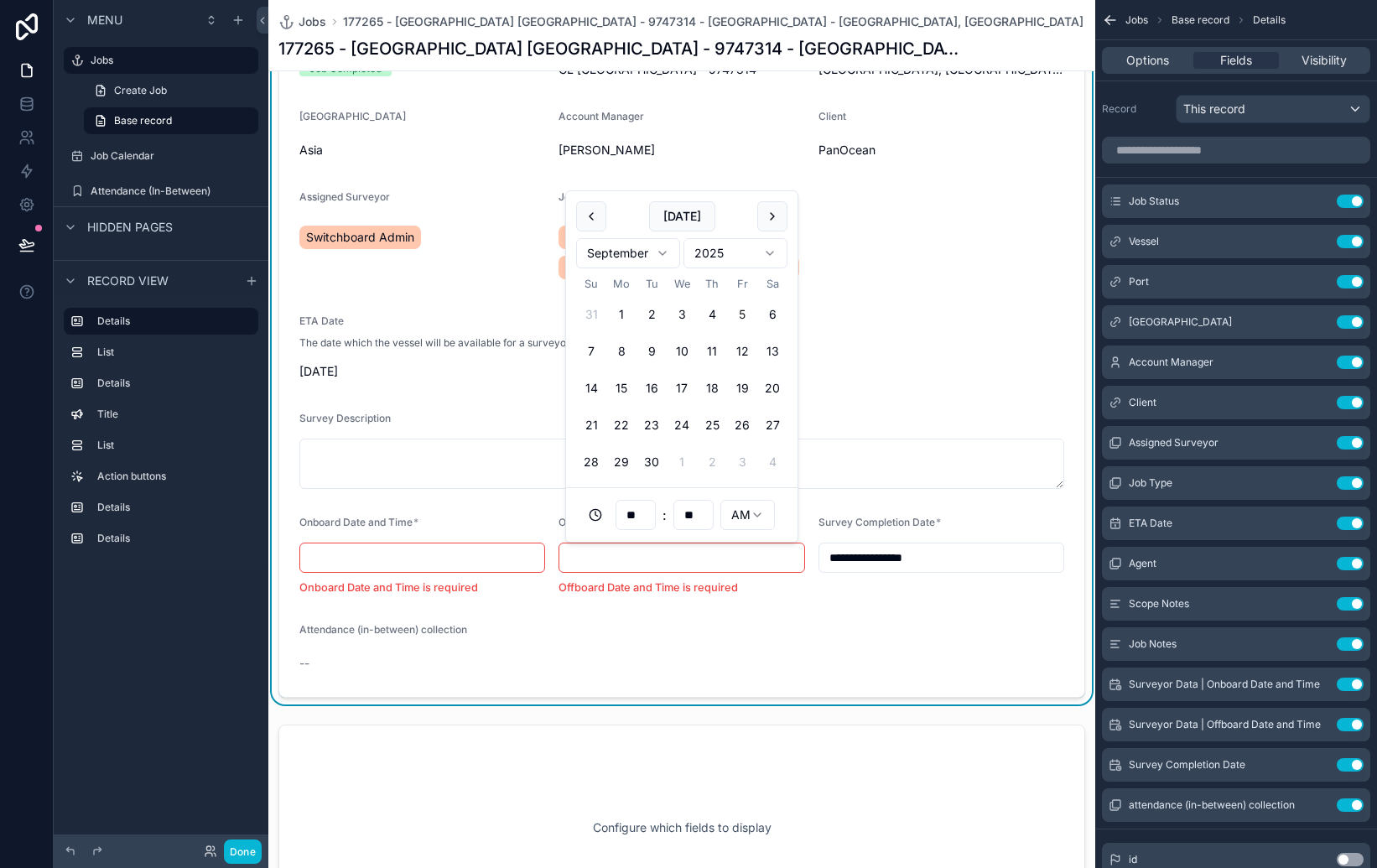
click at [657, 561] on input "scrollable content" at bounding box center [682, 557] width 244 height 24
drag, startPoint x: 515, startPoint y: 626, endPoint x: 504, endPoint y: 626, distance: 11.0
click at [515, 626] on form "**********" at bounding box center [682, 352] width 805 height 688
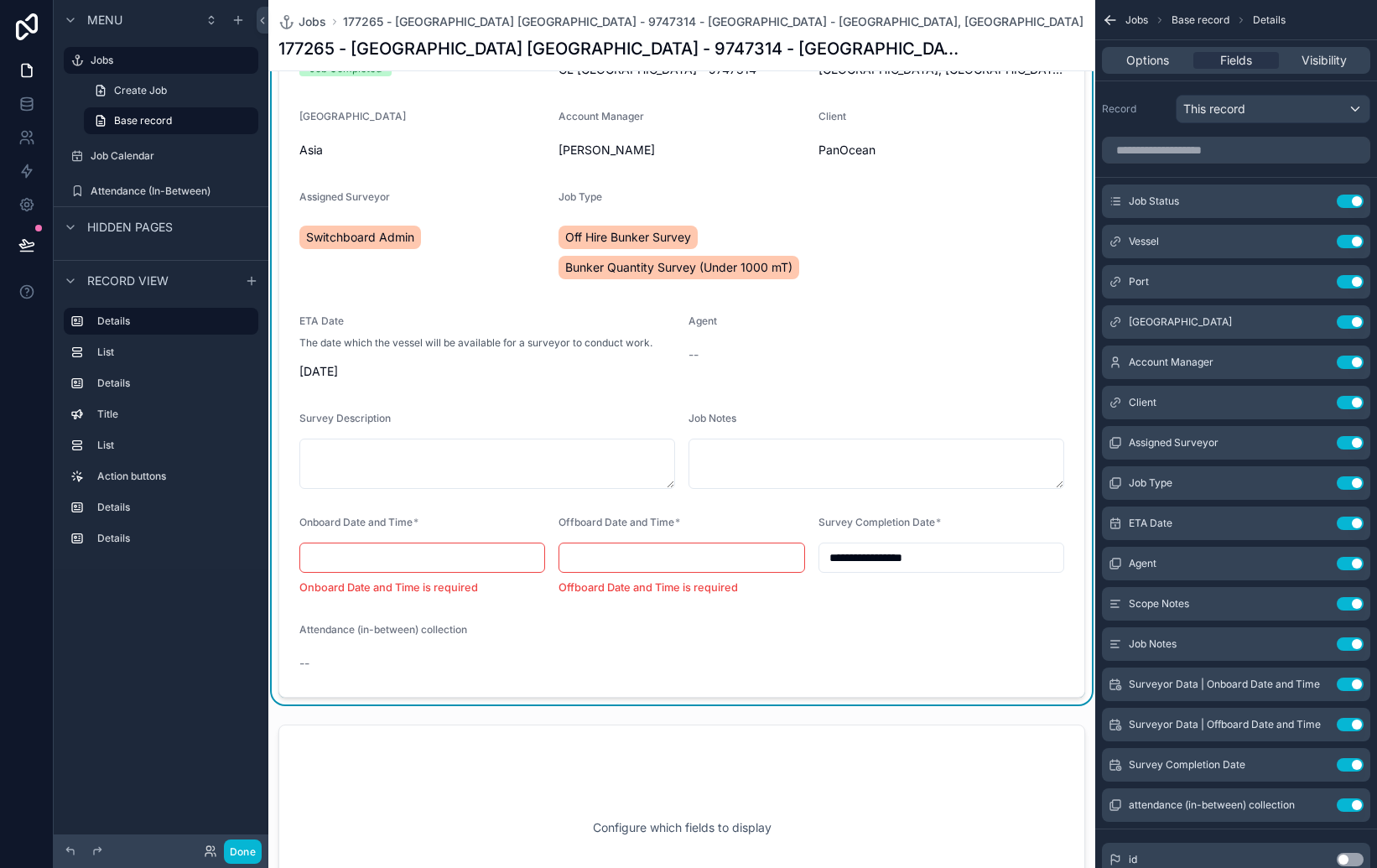
drag, startPoint x: 398, startPoint y: 623, endPoint x: 340, endPoint y: 635, distance: 59.2
click at [395, 625] on span "Attendance (in-between) collection" at bounding box center [383, 629] width 168 height 12
click at [315, 641] on div "Attendance (in-between) collection" at bounding box center [390, 633] width 181 height 20
click at [307, 660] on span "--" at bounding box center [304, 662] width 10 height 17
click at [304, 662] on span "--" at bounding box center [304, 662] width 10 height 17
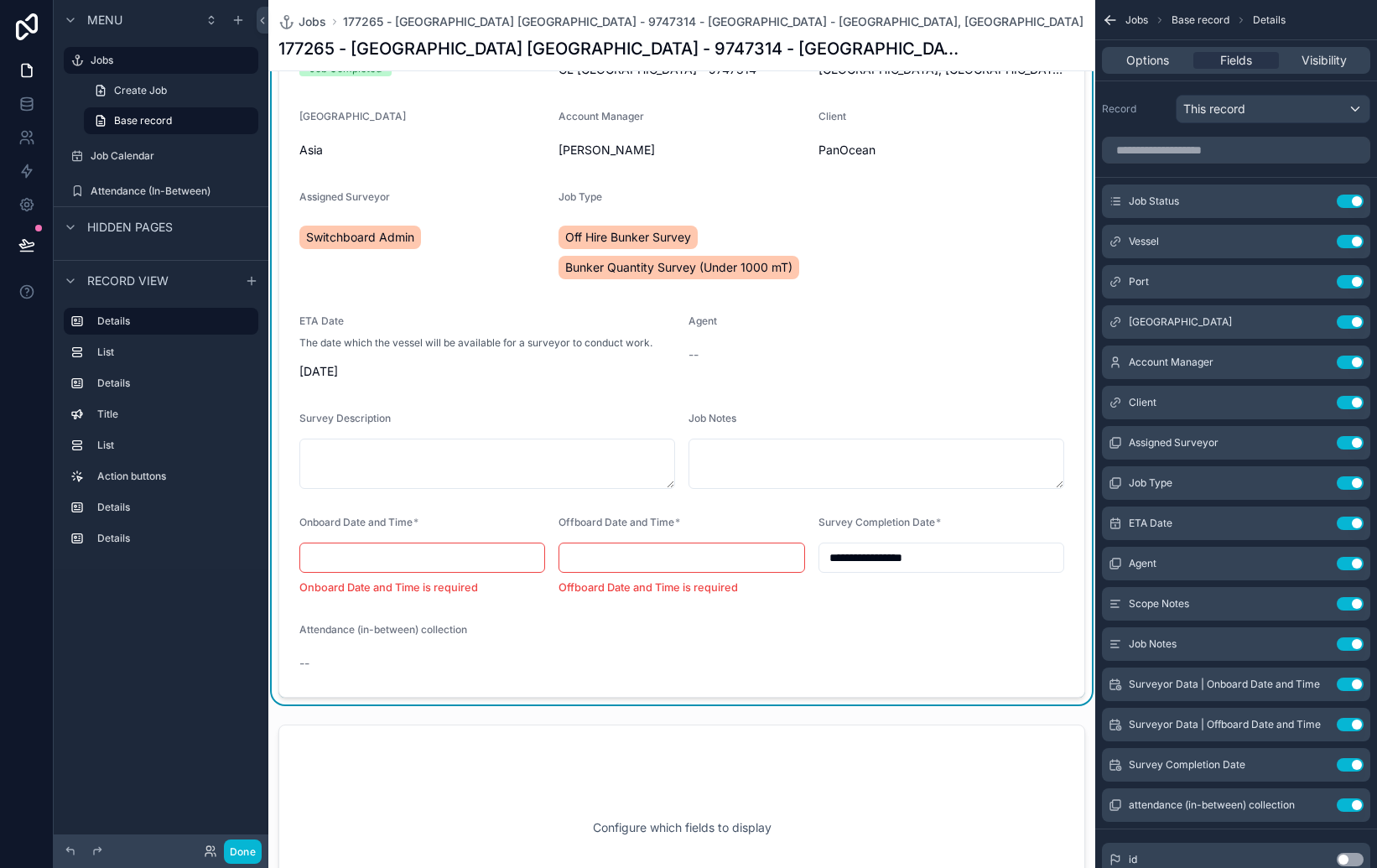
click at [333, 632] on span "Attendance (in-between) collection" at bounding box center [383, 629] width 168 height 12
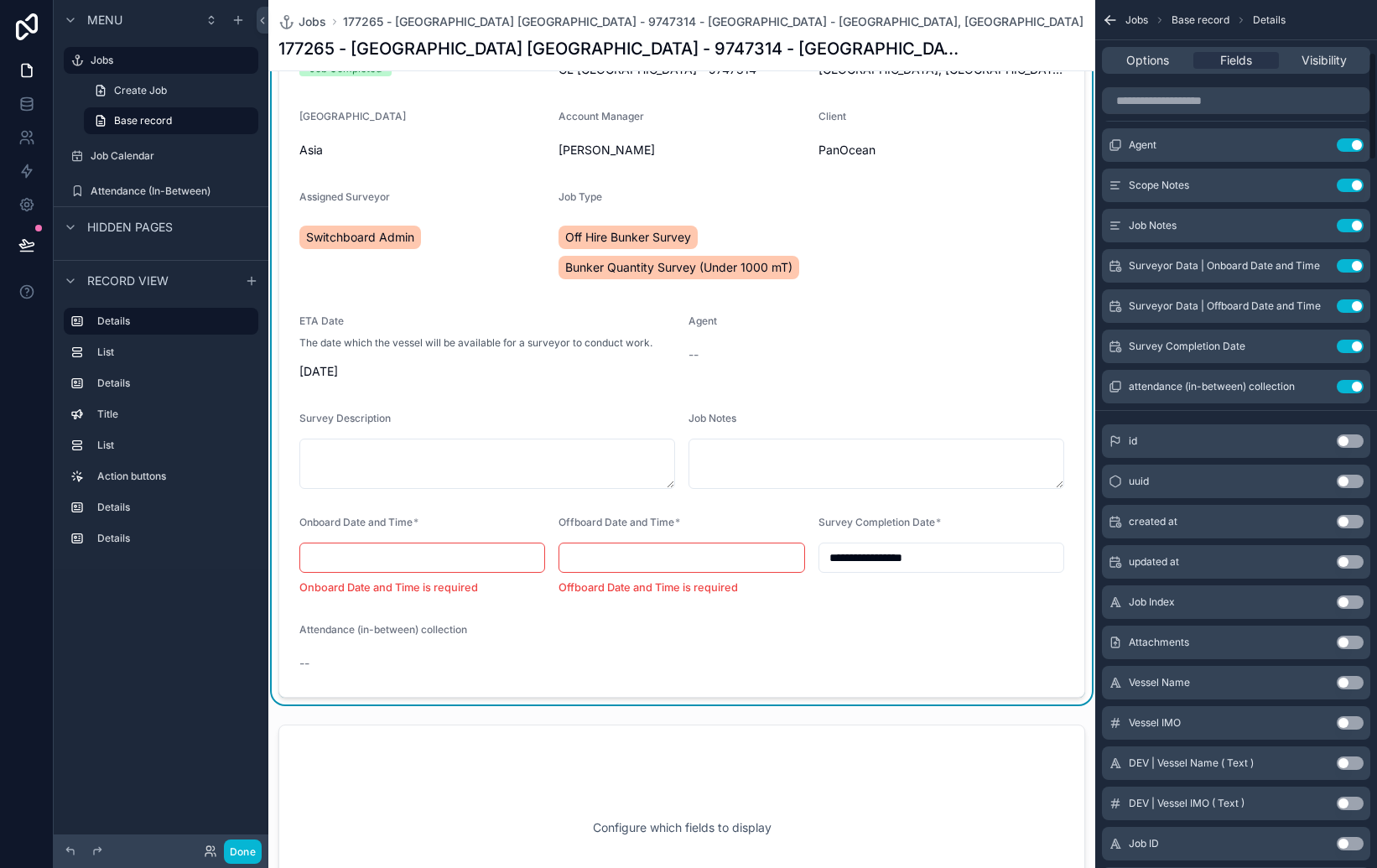
scroll to position [409, 0]
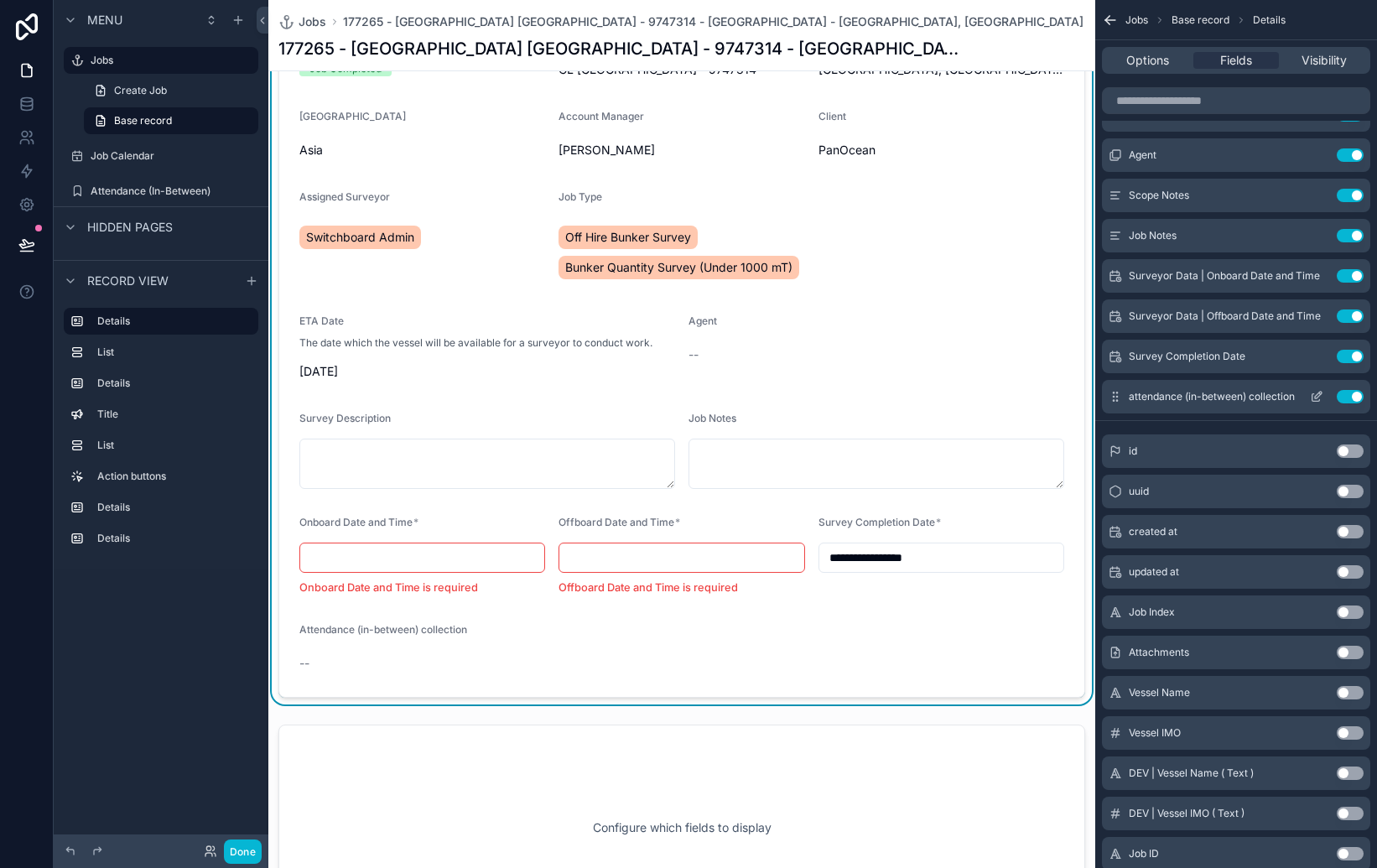
click at [1318, 394] on icon "scrollable content" at bounding box center [1319, 395] width 7 height 7
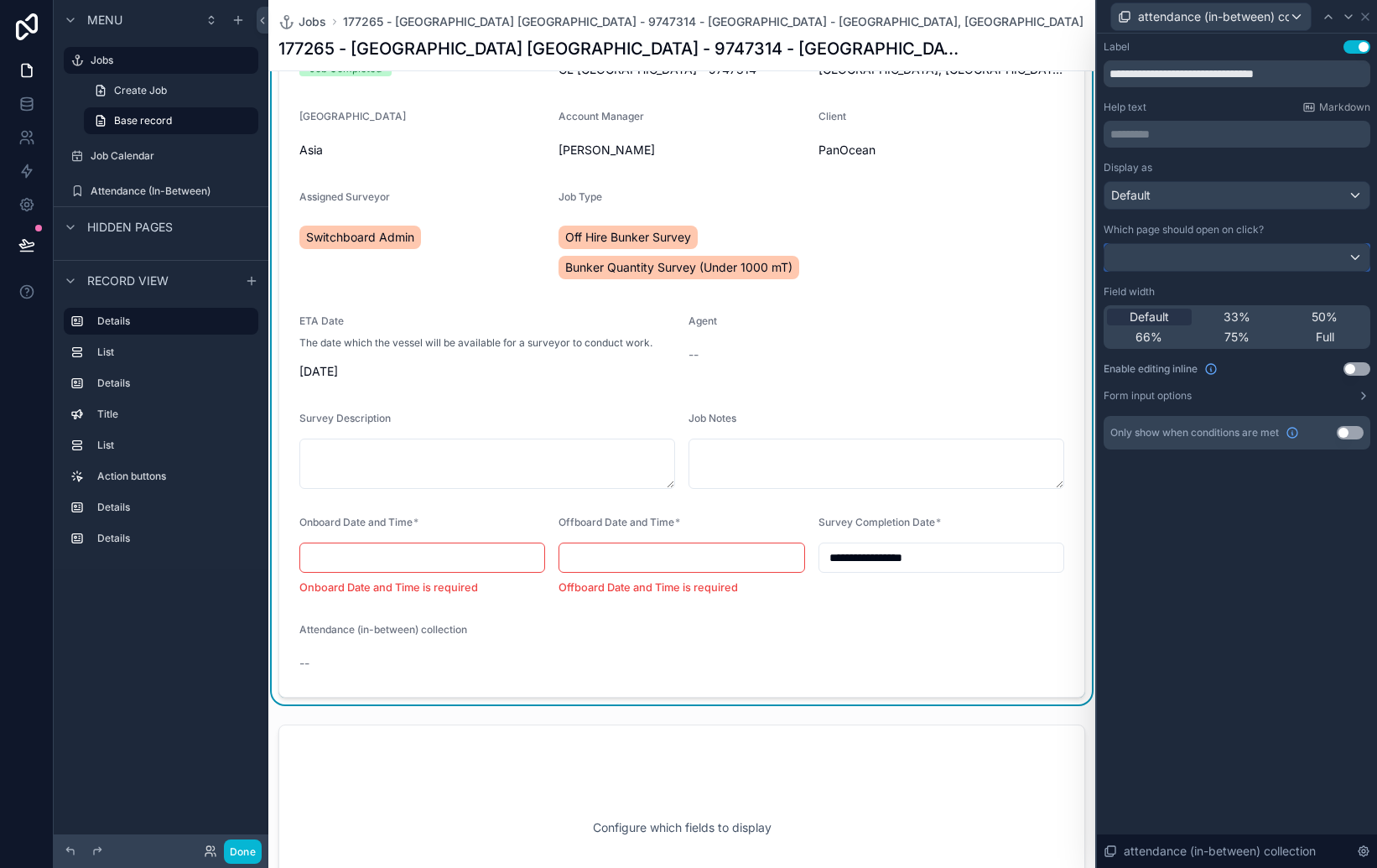
click at [1311, 257] on div at bounding box center [1237, 257] width 265 height 27
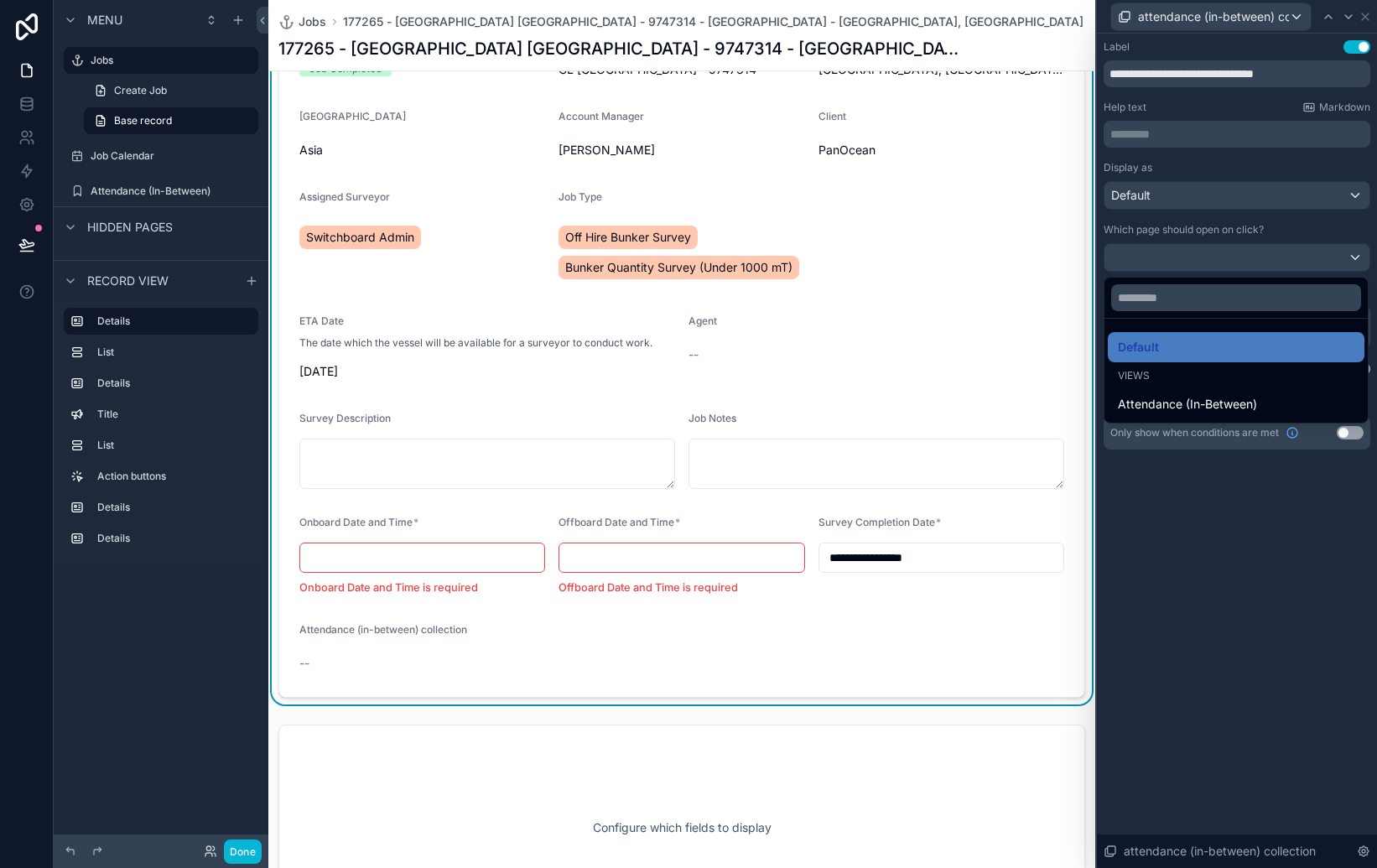
click at [1259, 495] on div at bounding box center [1236, 434] width 280 height 868
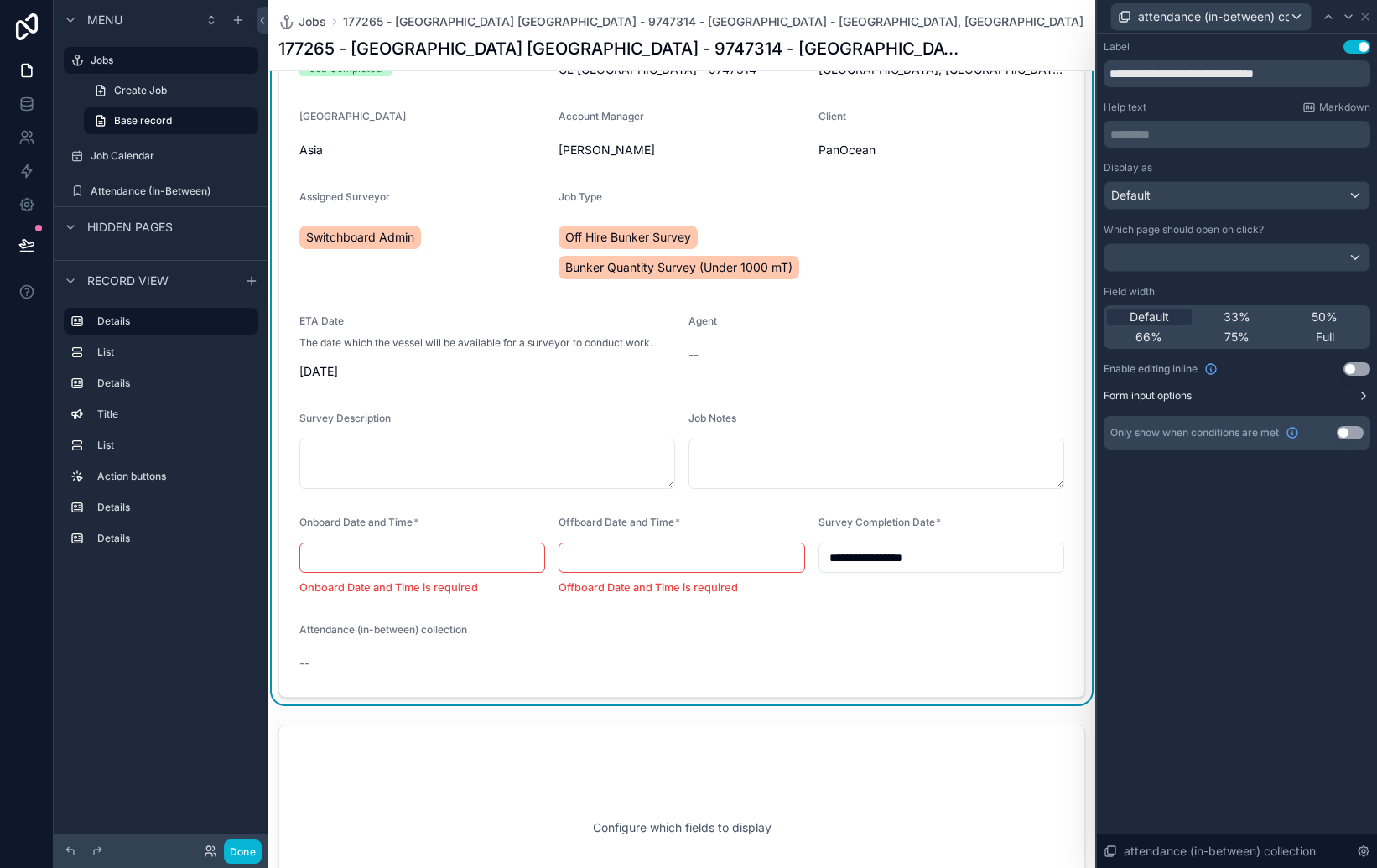
click at [1193, 398] on button "Form input options" at bounding box center [1237, 395] width 267 height 13
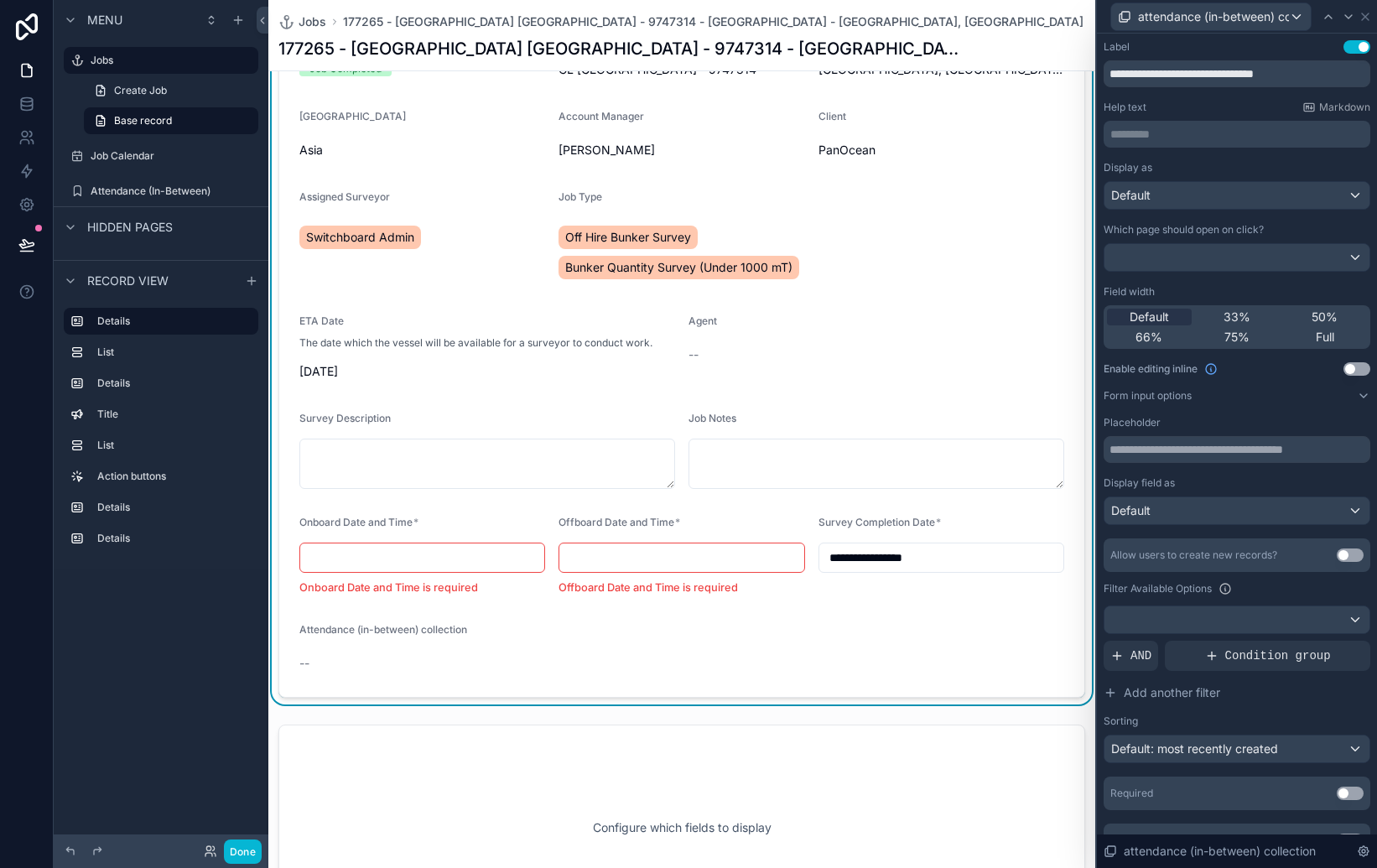
scroll to position [29, 0]
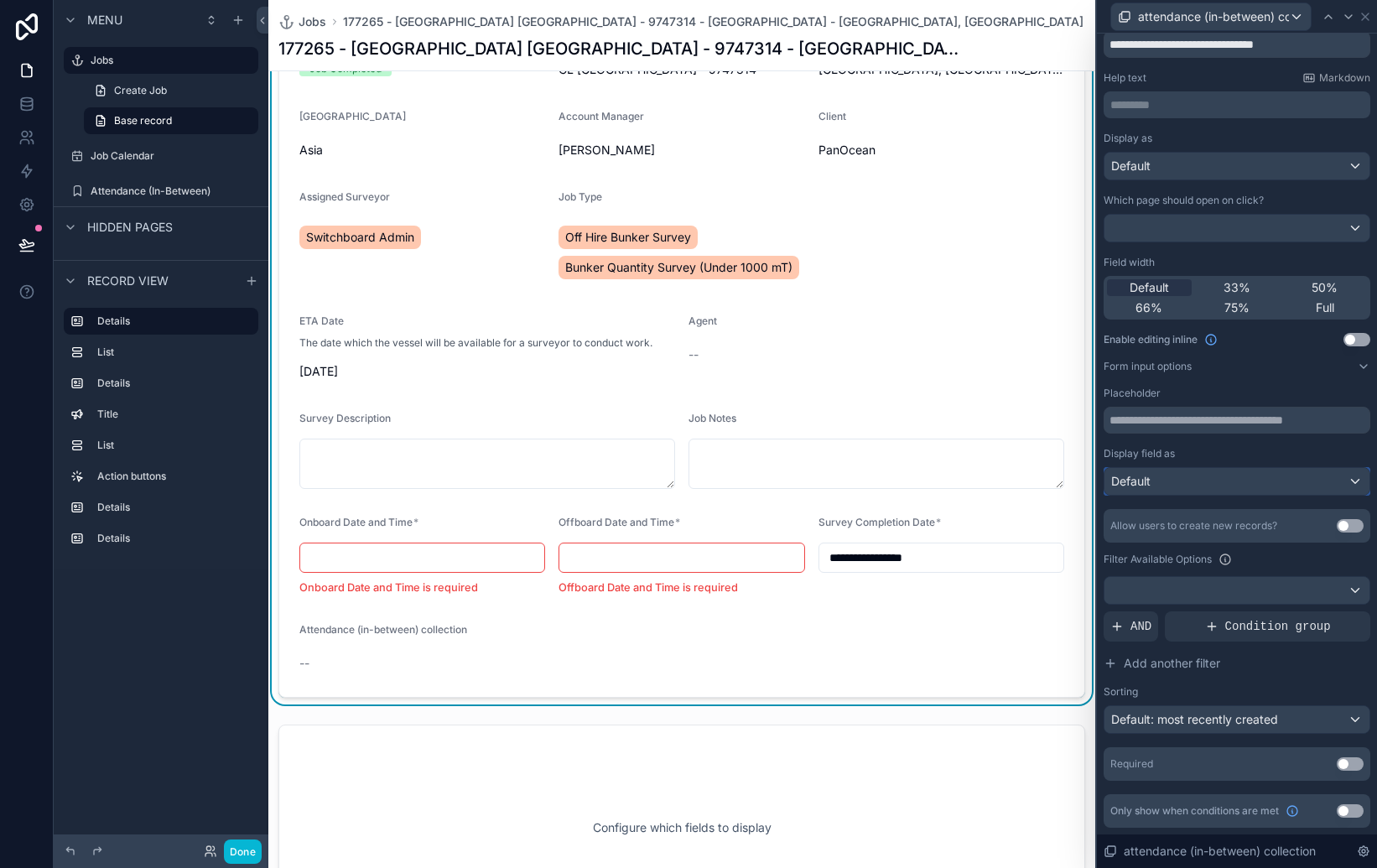
click at [1242, 481] on div "Default" at bounding box center [1237, 481] width 265 height 27
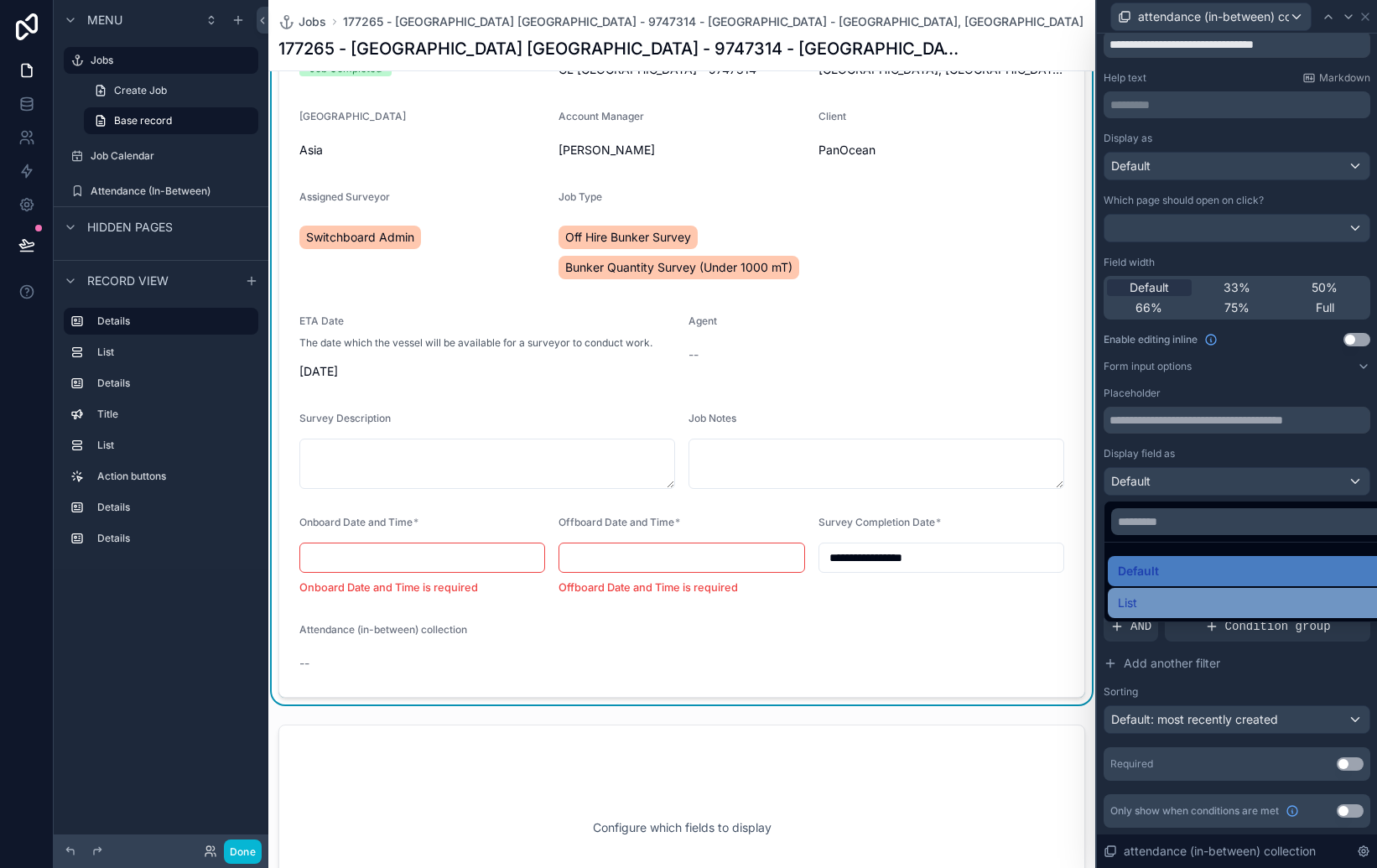
click at [1176, 606] on div "List" at bounding box center [1256, 603] width 277 height 20
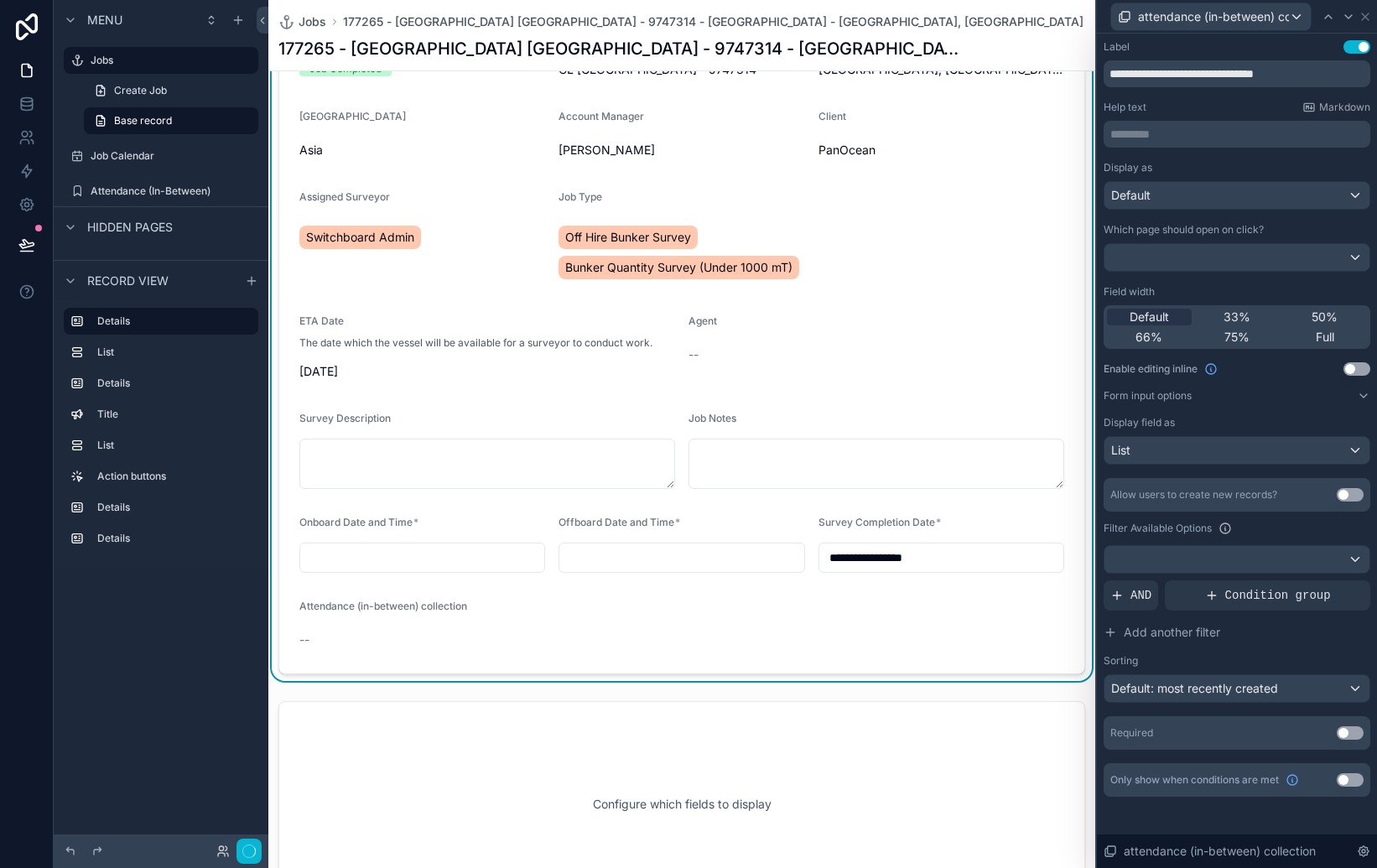
scroll to position [0, 0]
click at [1349, 497] on button "Use setting" at bounding box center [1350, 494] width 27 height 13
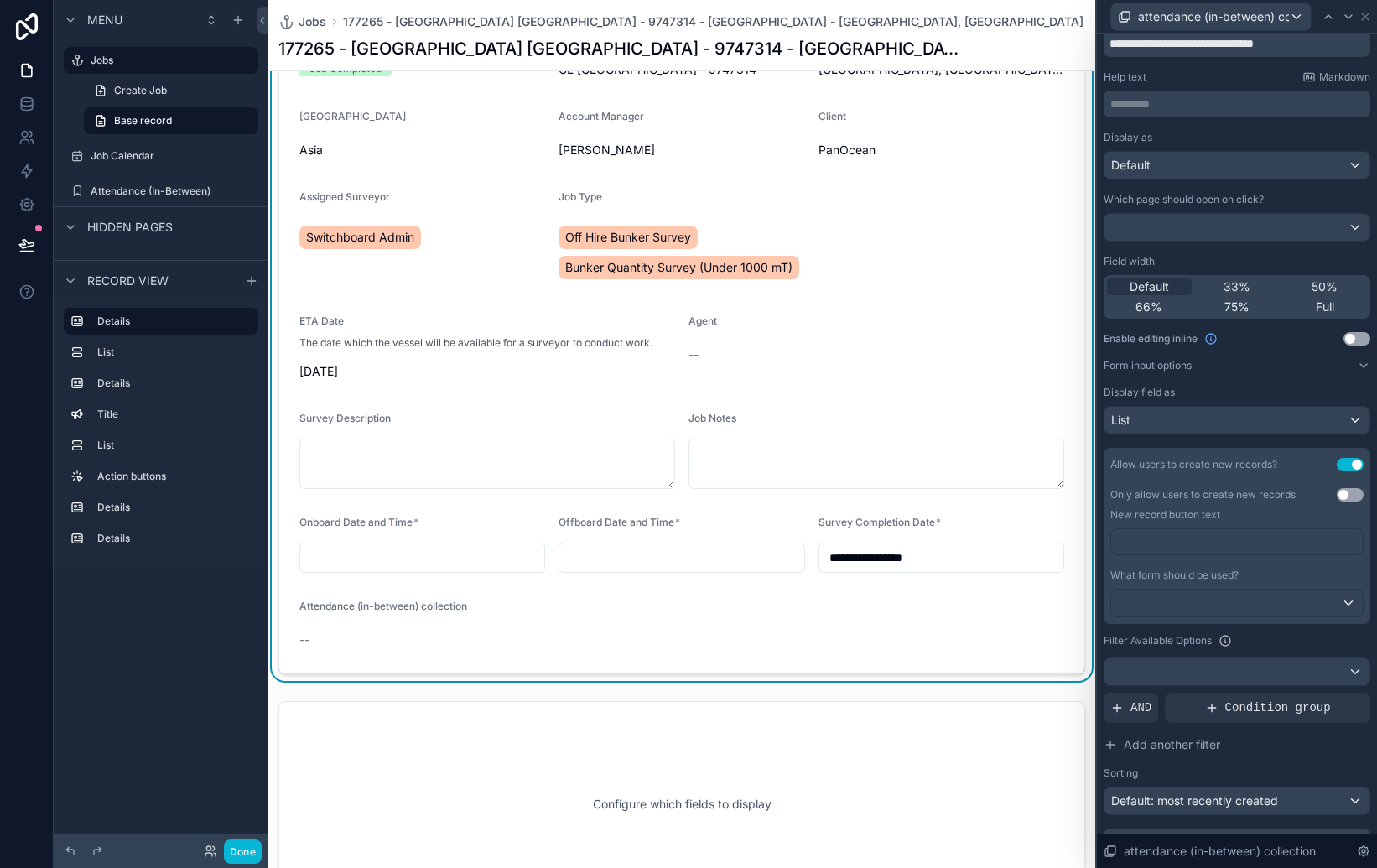
scroll to position [35, 0]
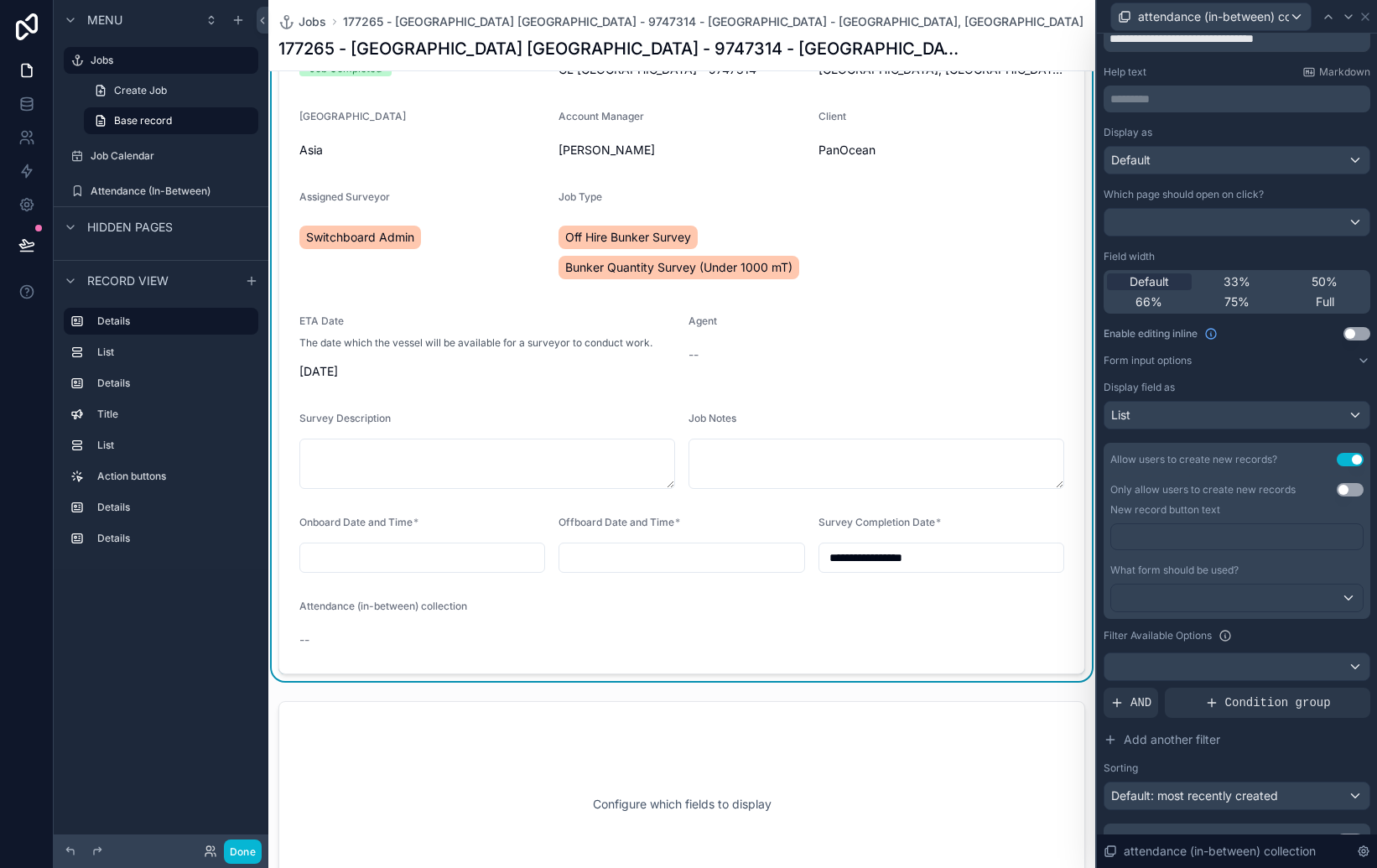
click at [1349, 489] on button "Use setting" at bounding box center [1350, 489] width 27 height 13
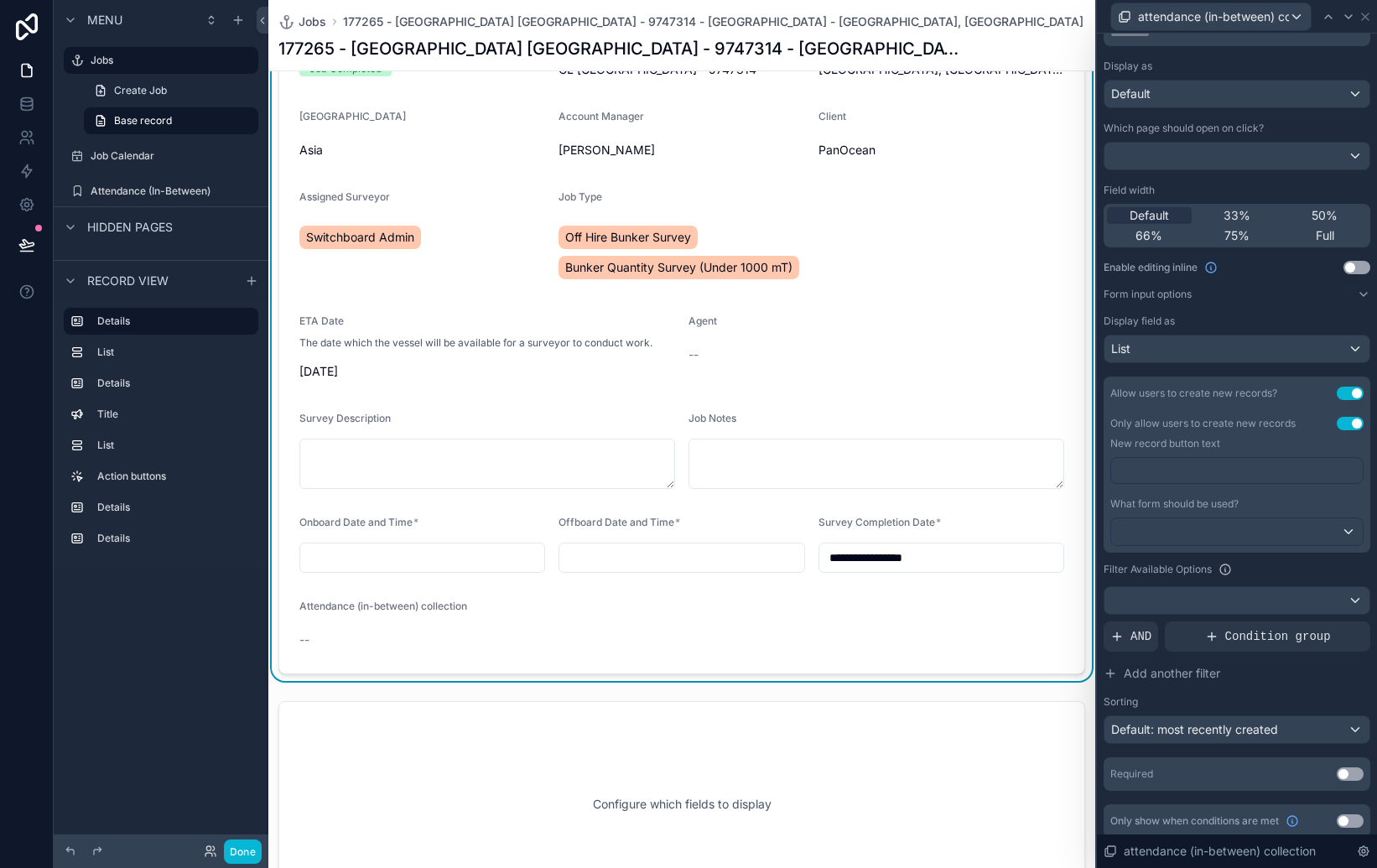
scroll to position [112, 0]
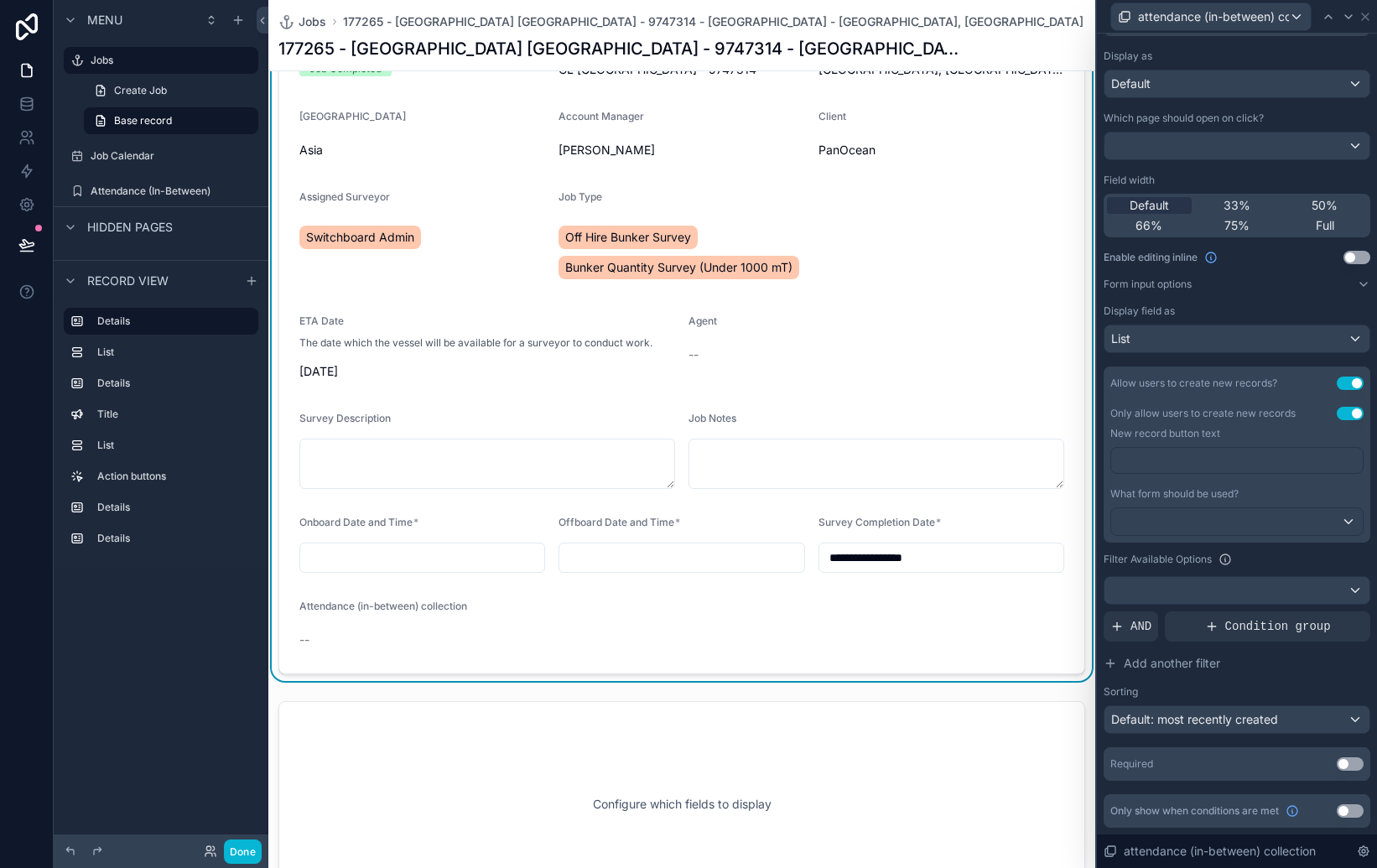
click at [1259, 456] on p "﻿" at bounding box center [1238, 459] width 242 height 17
click at [1258, 490] on div "What form should be used?" at bounding box center [1237, 494] width 253 height 13
click at [1308, 511] on div at bounding box center [1237, 521] width 251 height 27
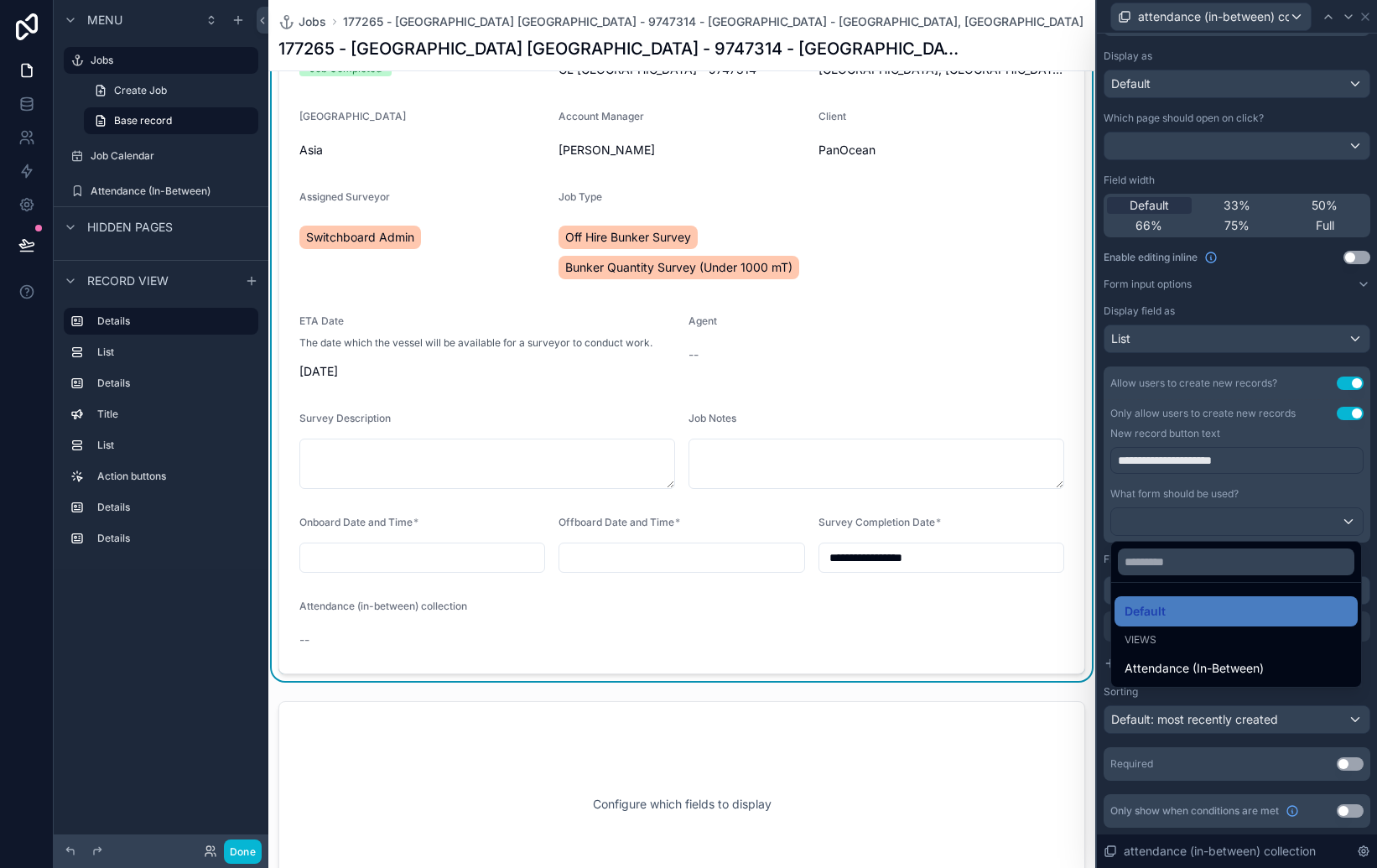
click at [1233, 427] on div at bounding box center [1236, 434] width 280 height 868
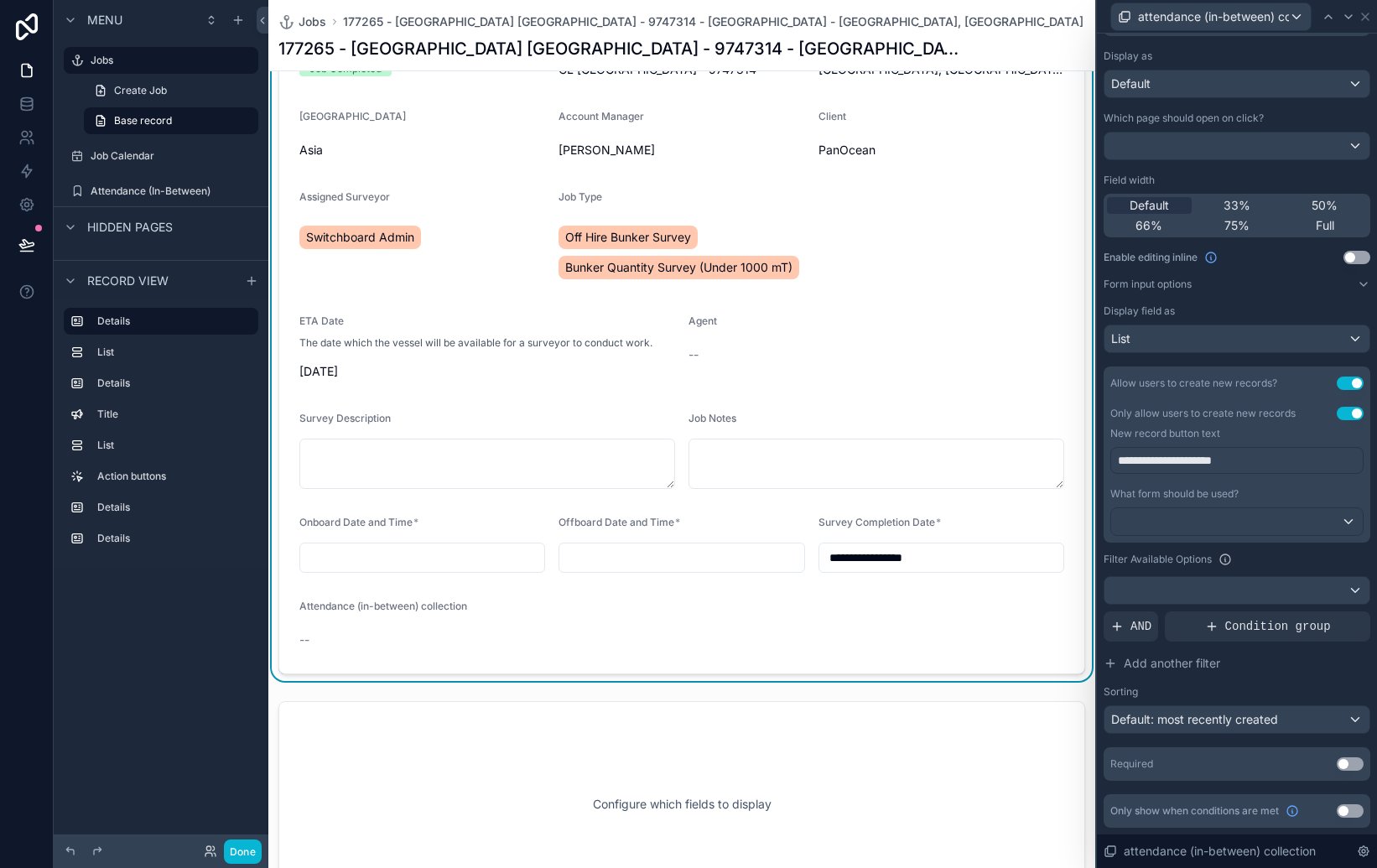
click at [1350, 408] on button "Use setting" at bounding box center [1350, 413] width 27 height 13
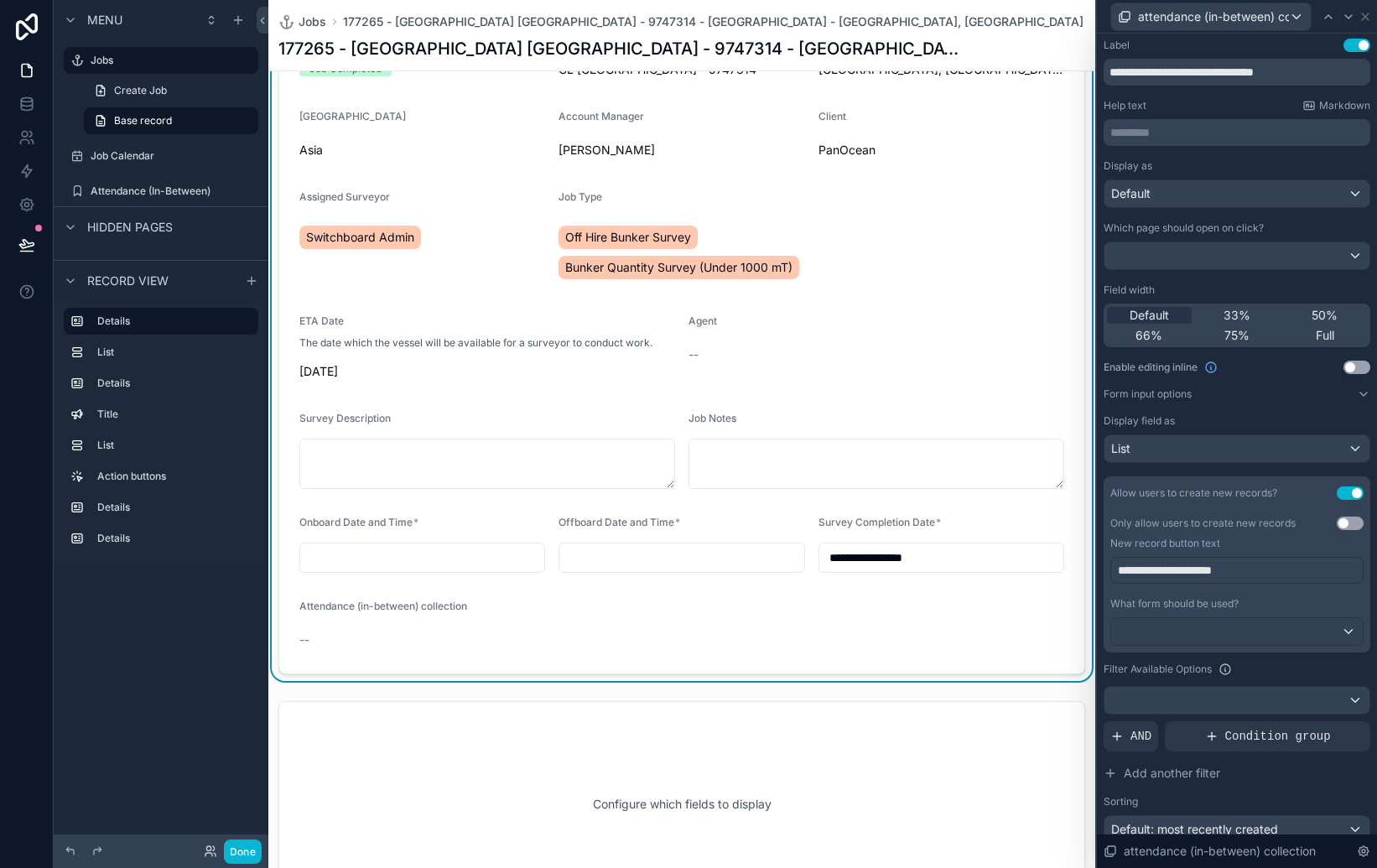
scroll to position [0, 0]
click at [981, 375] on form "**********" at bounding box center [682, 341] width 805 height 664
drag, startPoint x: 520, startPoint y: 619, endPoint x: 506, endPoint y: 616, distance: 14.3
click at [515, 618] on form "**********" at bounding box center [682, 341] width 805 height 664
click at [398, 604] on span "Attendance (in-between) collection" at bounding box center [383, 605] width 168 height 12
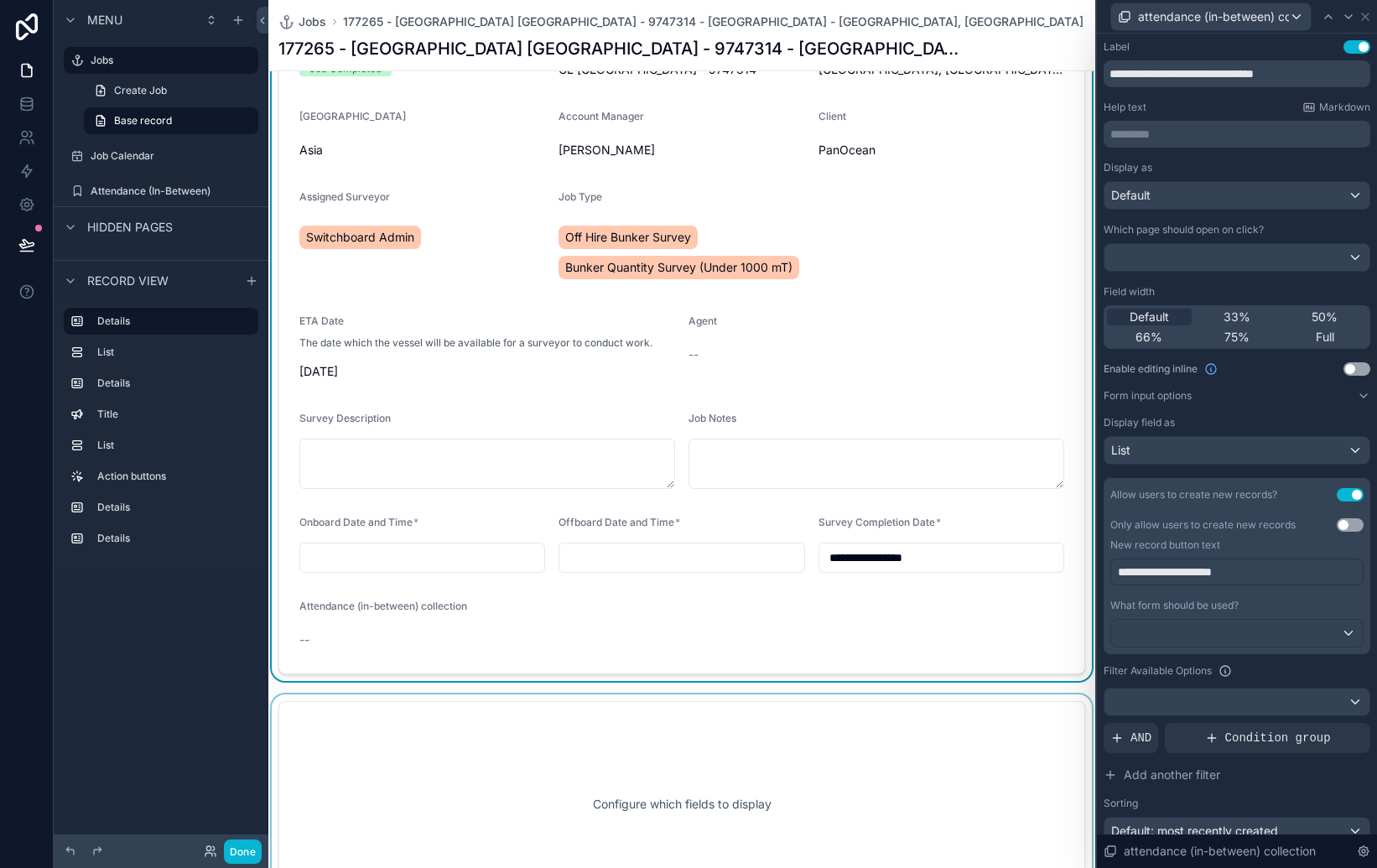
click at [440, 752] on div "scrollable content" at bounding box center [681, 804] width 827 height 220
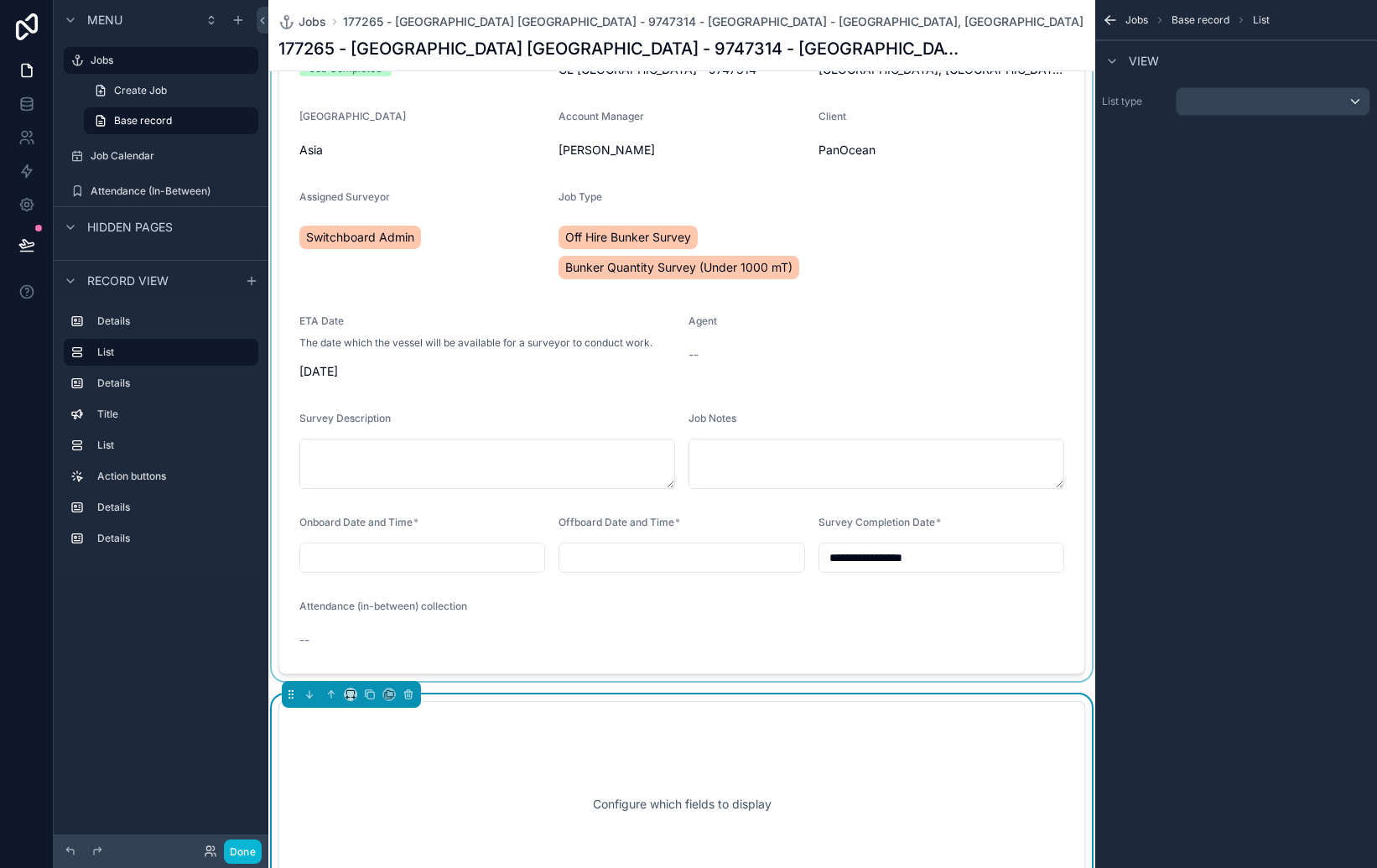
click at [429, 621] on div "scrollable content" at bounding box center [681, 306] width 827 height 750
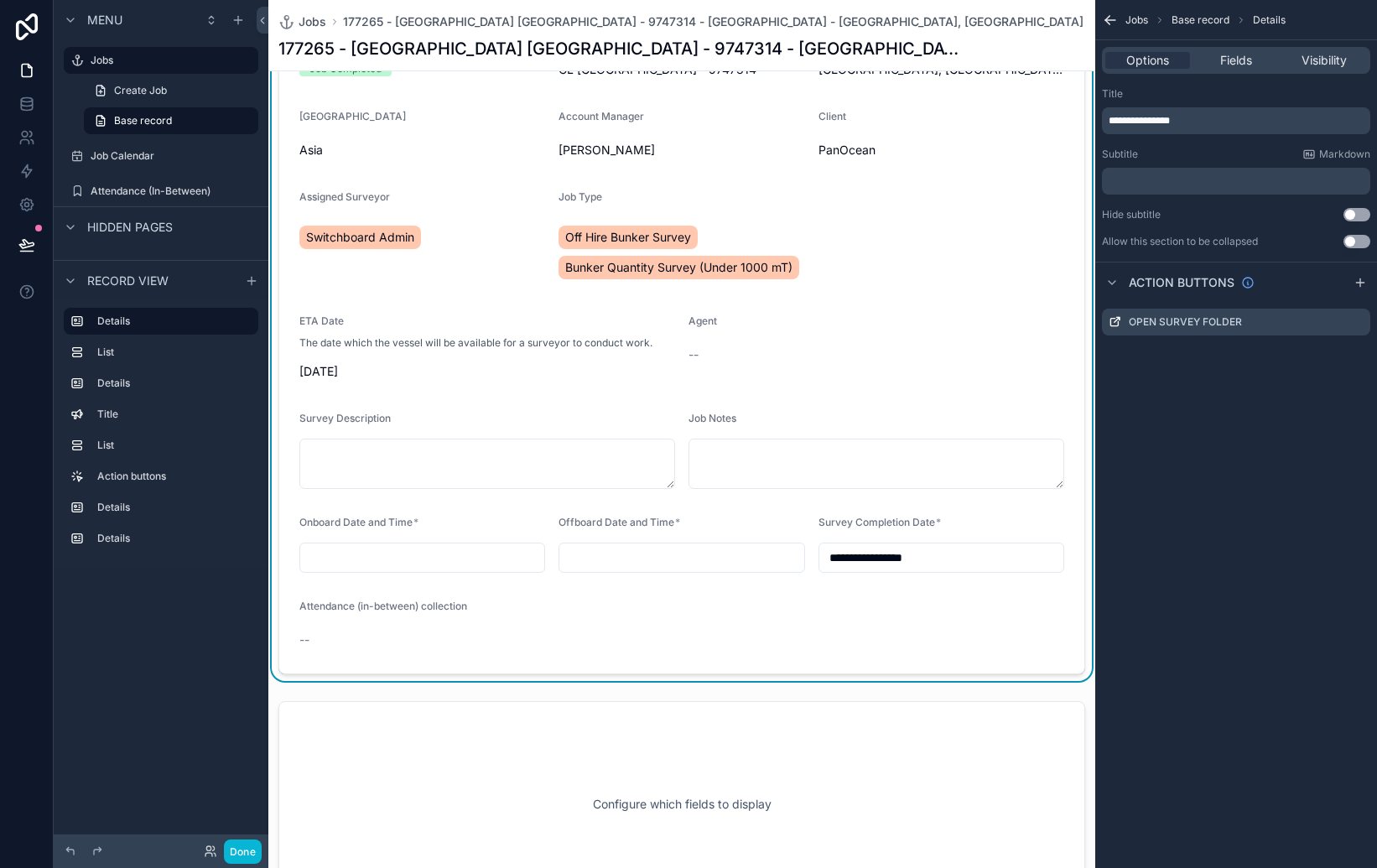
click at [429, 621] on div "Attendance (in-between) collection --" at bounding box center [390, 626] width 181 height 54
click at [305, 638] on span "--" at bounding box center [304, 639] width 10 height 17
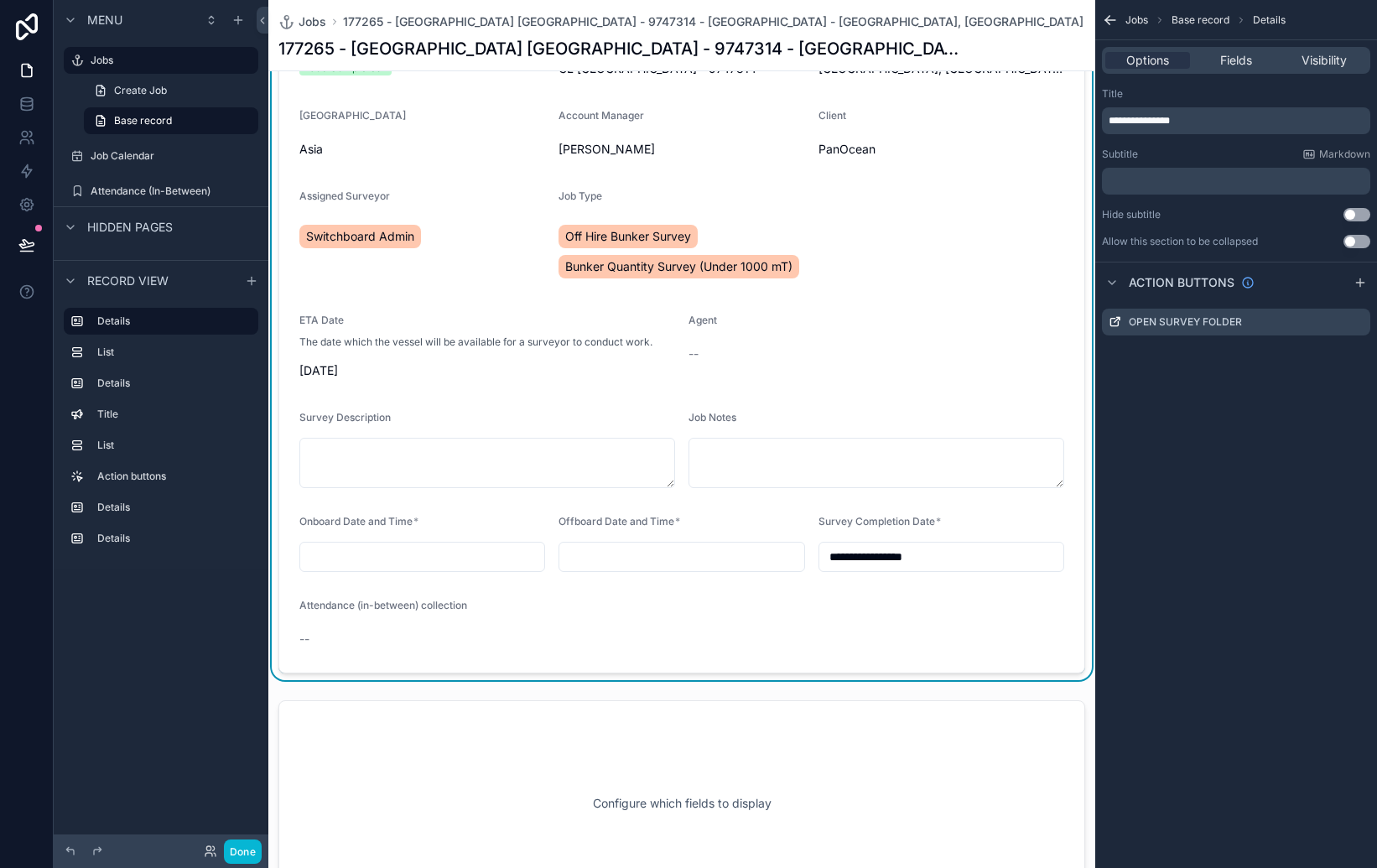
click at [305, 638] on span "--" at bounding box center [304, 639] width 10 height 17
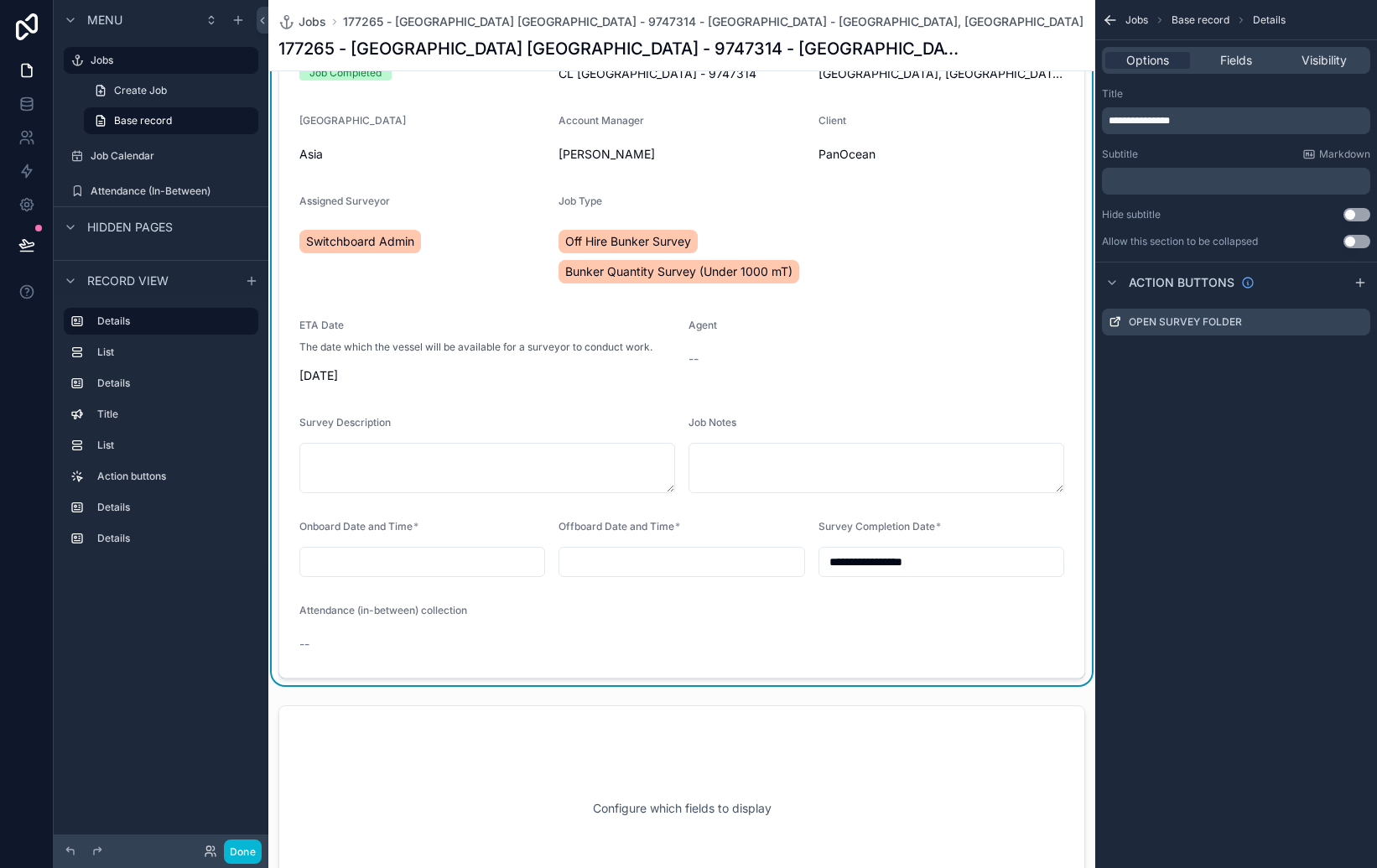
click at [347, 562] on input "scrollable content" at bounding box center [423, 561] width 244 height 24
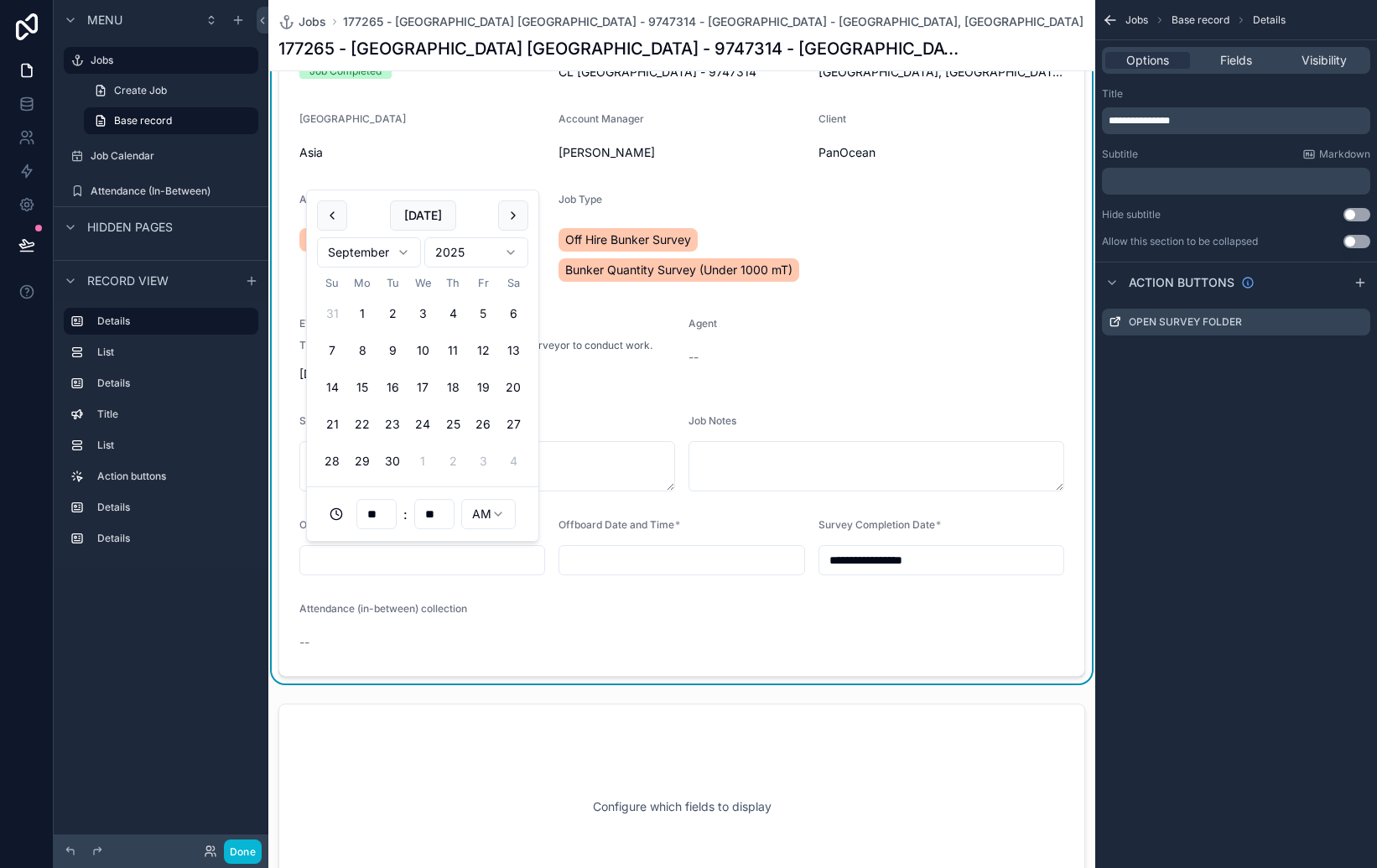
click at [344, 609] on span "Attendance (in-between) collection" at bounding box center [383, 608] width 168 height 12
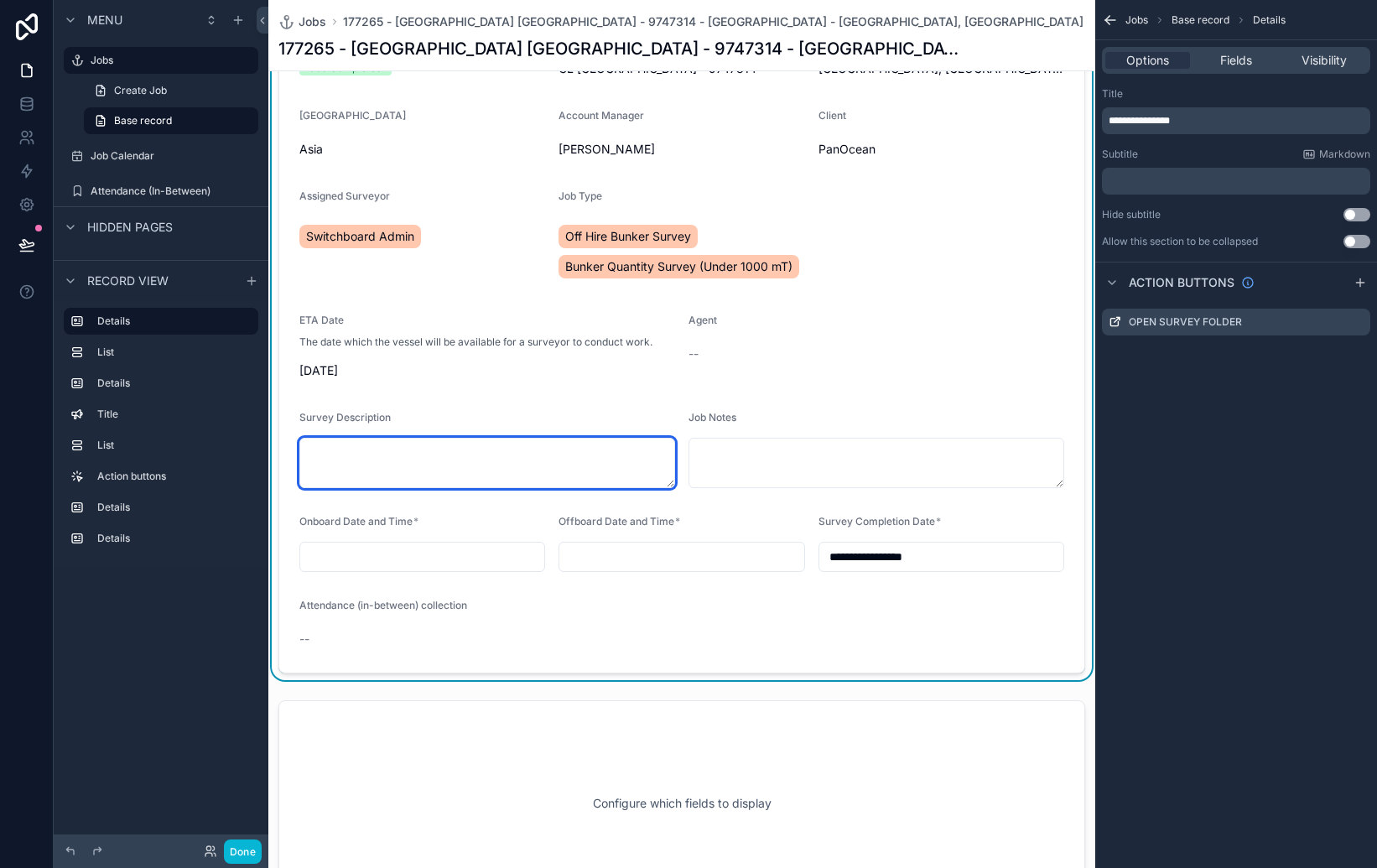
click at [483, 469] on textarea "scrollable content" at bounding box center [488, 462] width 376 height 50
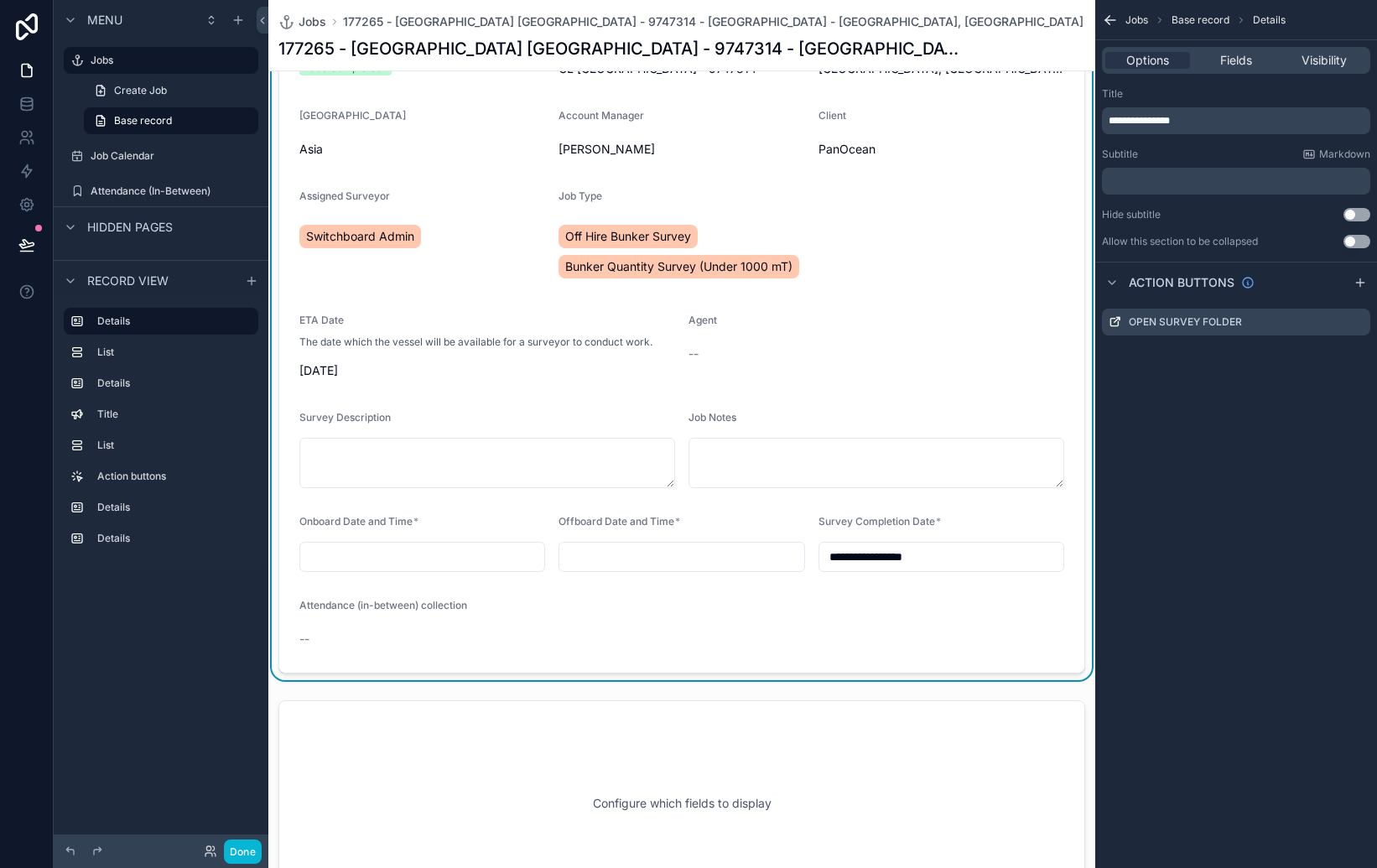
click at [467, 546] on input "scrollable content" at bounding box center [423, 556] width 244 height 24
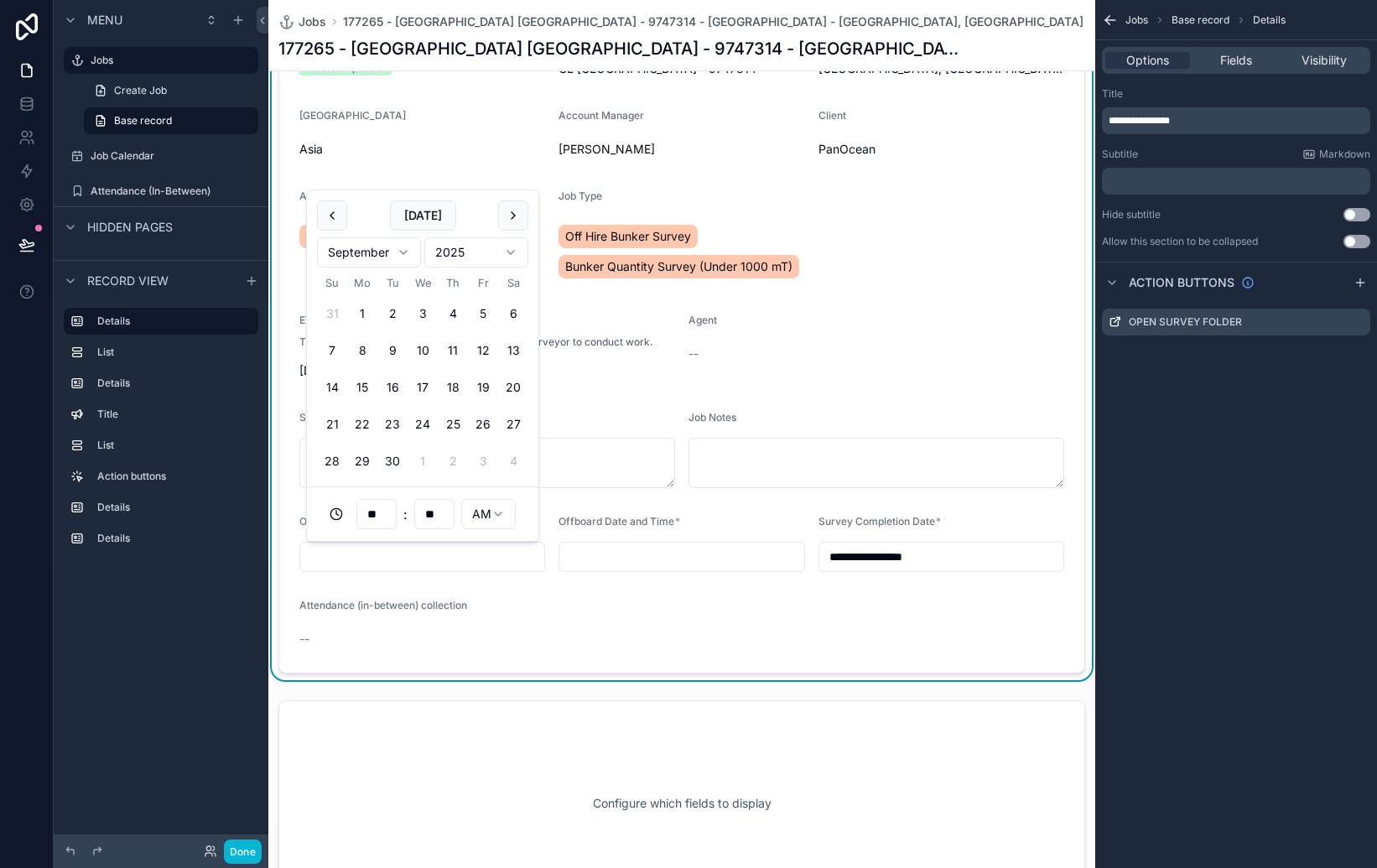
click at [424, 617] on div "Attendance (in-between) collection" at bounding box center [390, 608] width 181 height 20
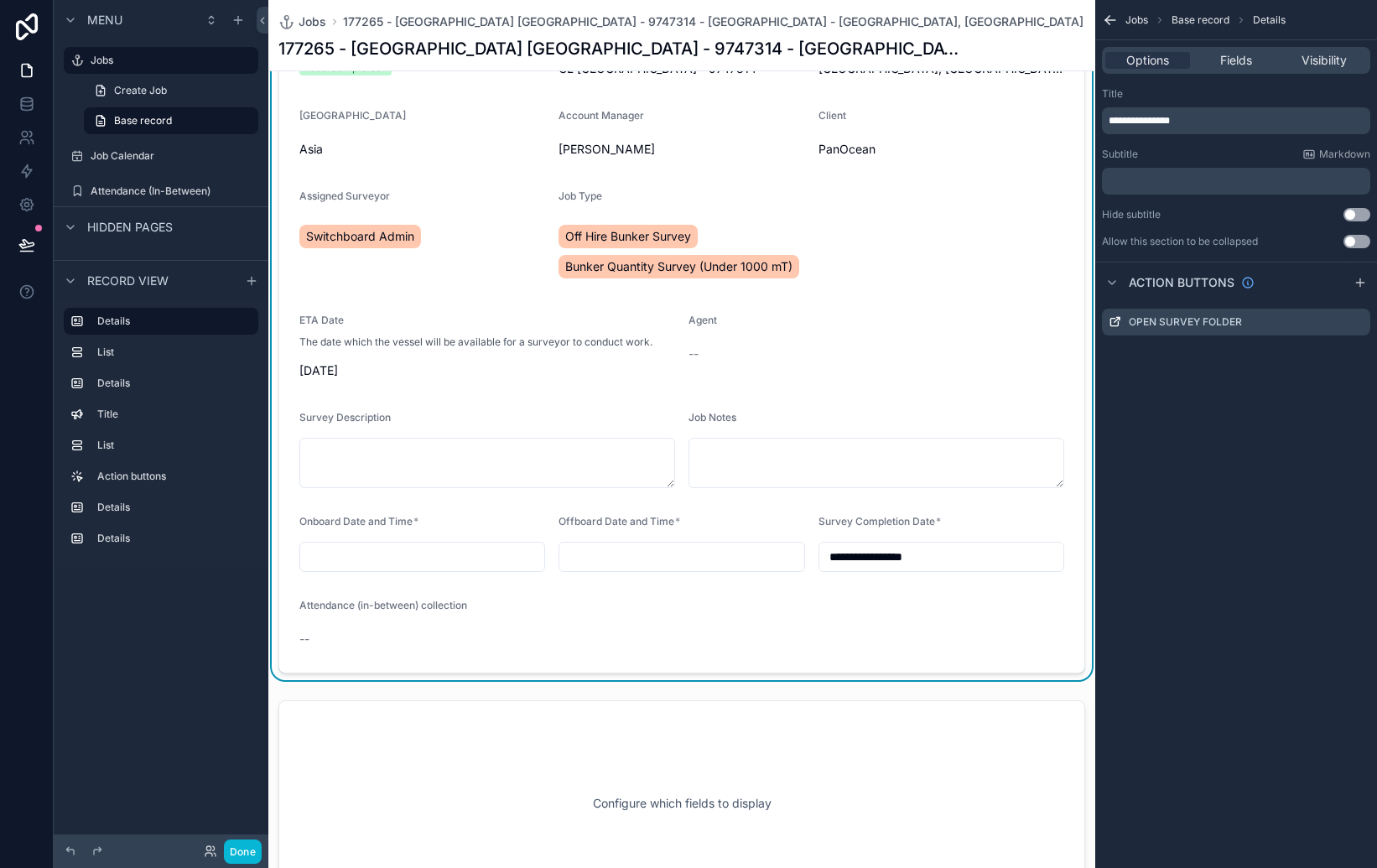
click at [395, 615] on div "Attendance (in-between) collection" at bounding box center [390, 608] width 181 height 20
click at [391, 603] on span "Attendance (in-between) collection" at bounding box center [383, 604] width 168 height 12
click at [1226, 62] on span "Fields" at bounding box center [1236, 60] width 32 height 17
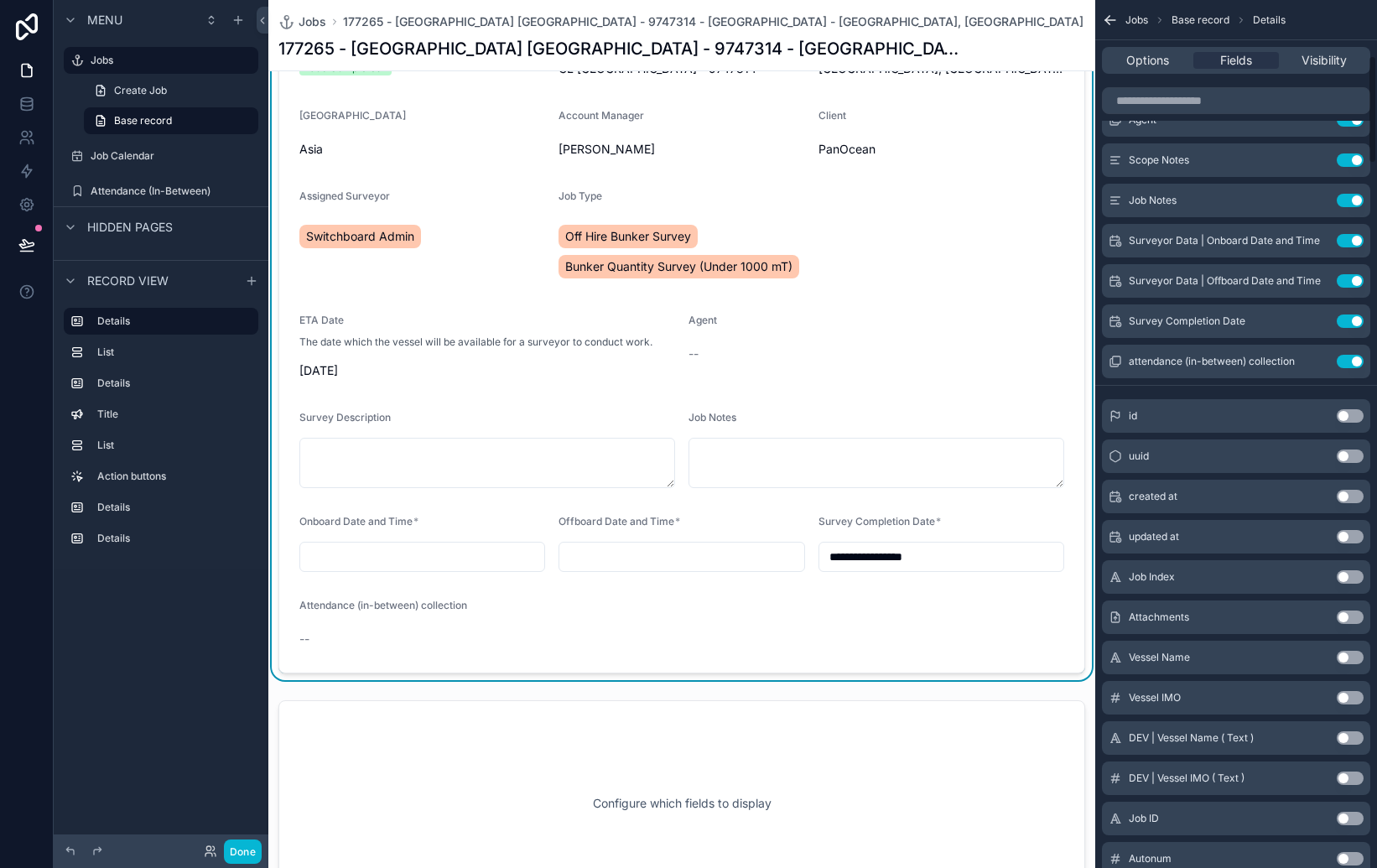
scroll to position [430, 0]
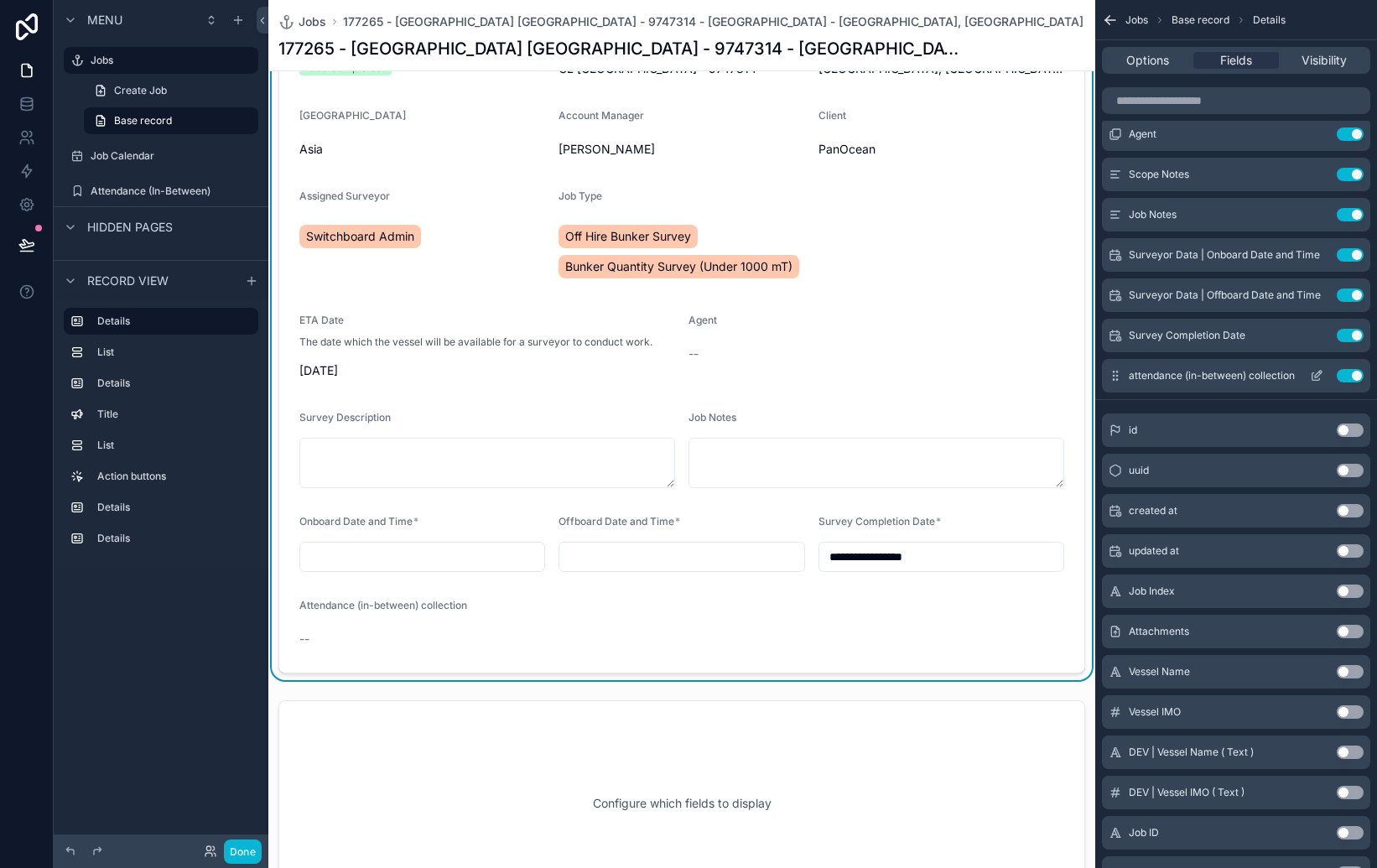
click at [1316, 377] on icon "scrollable content" at bounding box center [1319, 374] width 7 height 7
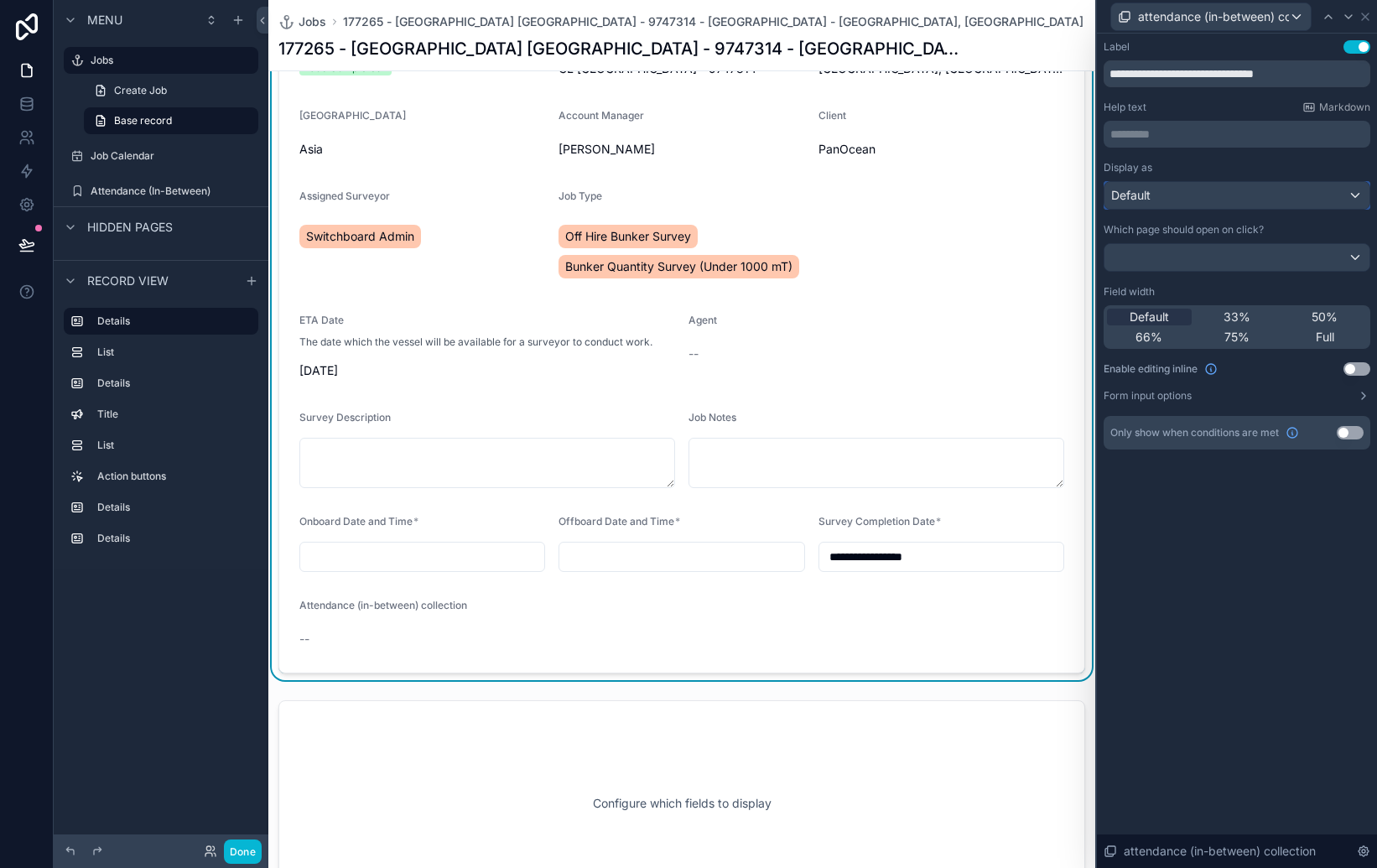
click at [1273, 185] on div "Default" at bounding box center [1237, 195] width 265 height 27
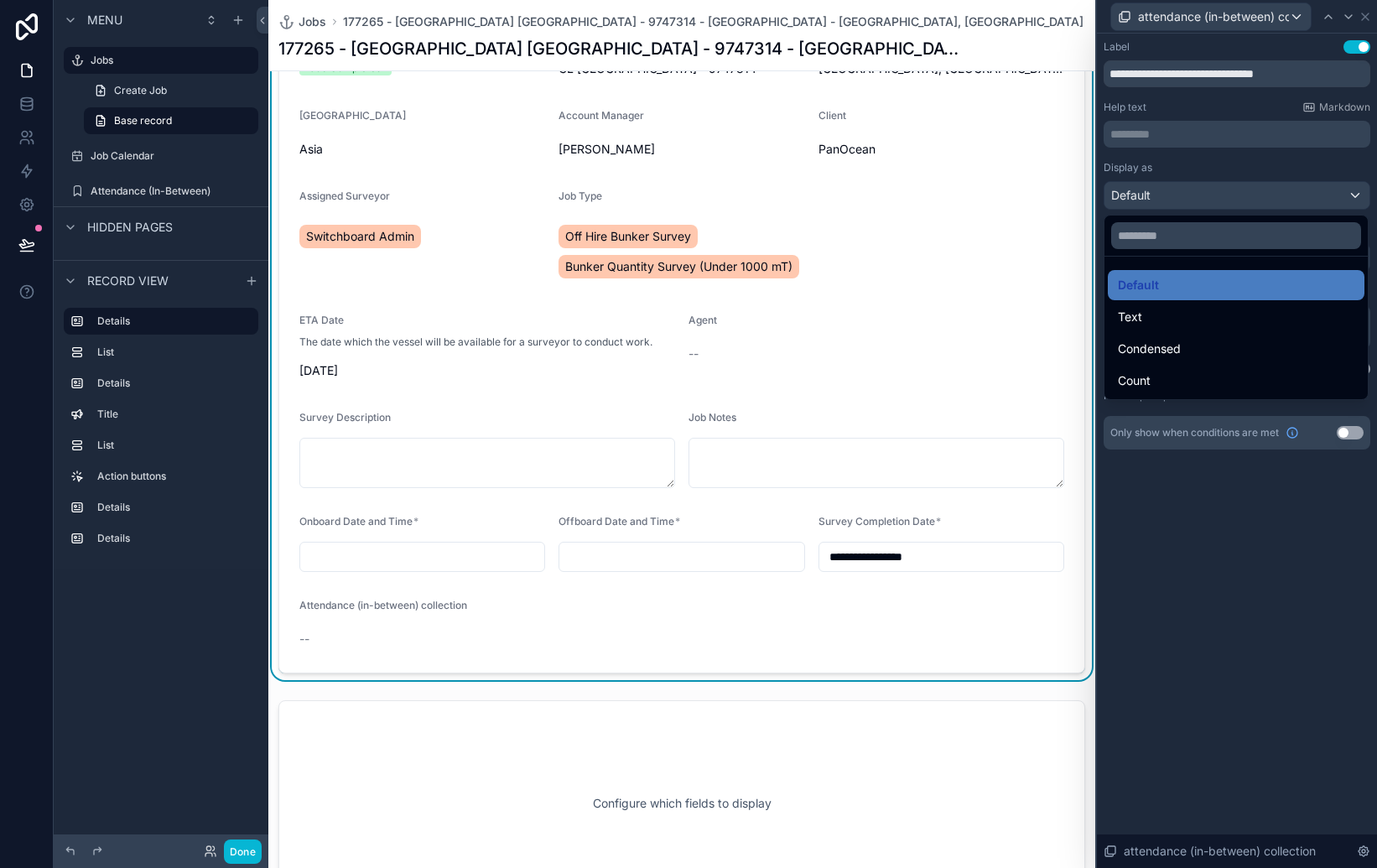
click at [1195, 506] on div at bounding box center [1236, 434] width 280 height 868
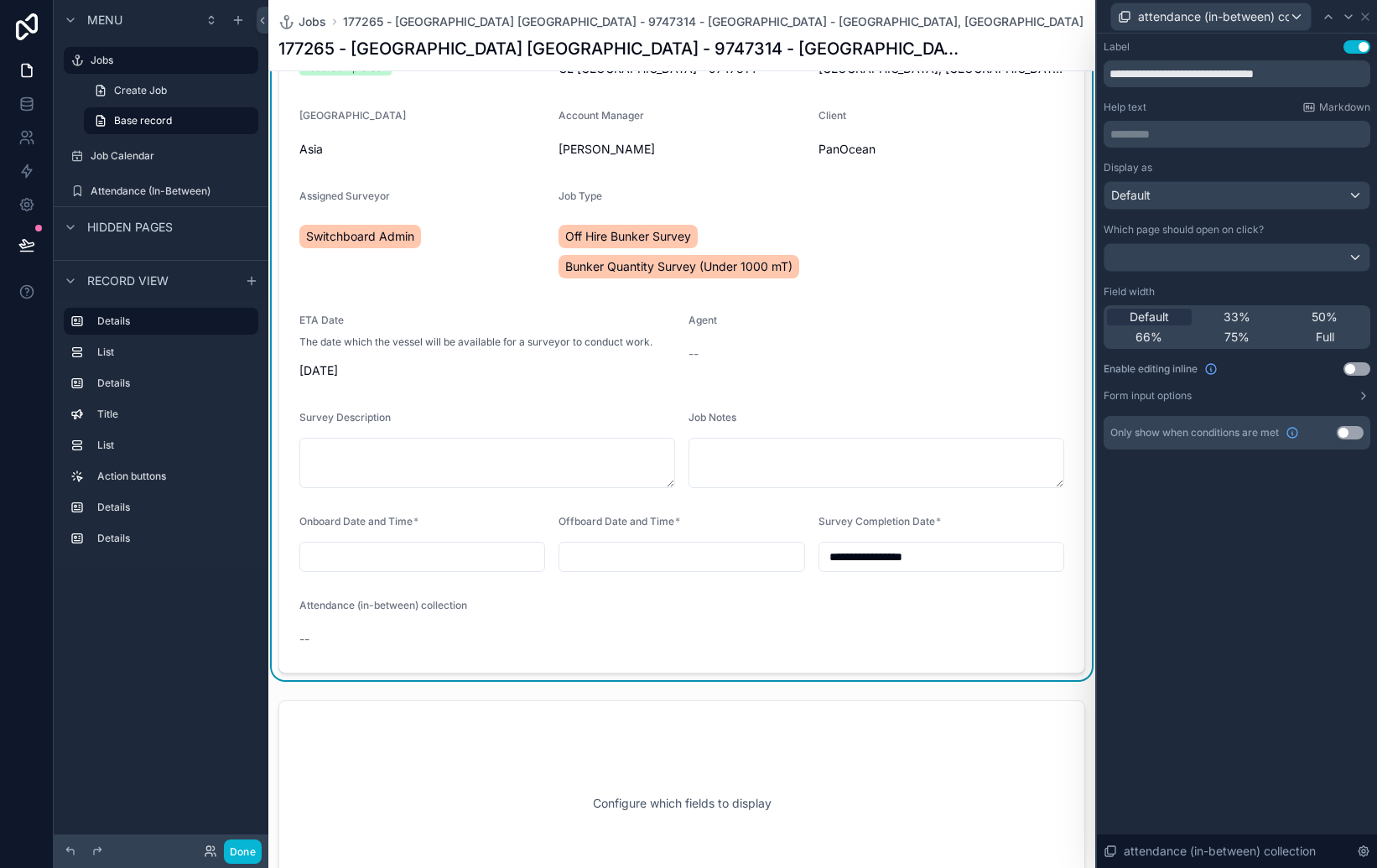
click at [1362, 369] on button "Use setting" at bounding box center [1357, 368] width 27 height 13
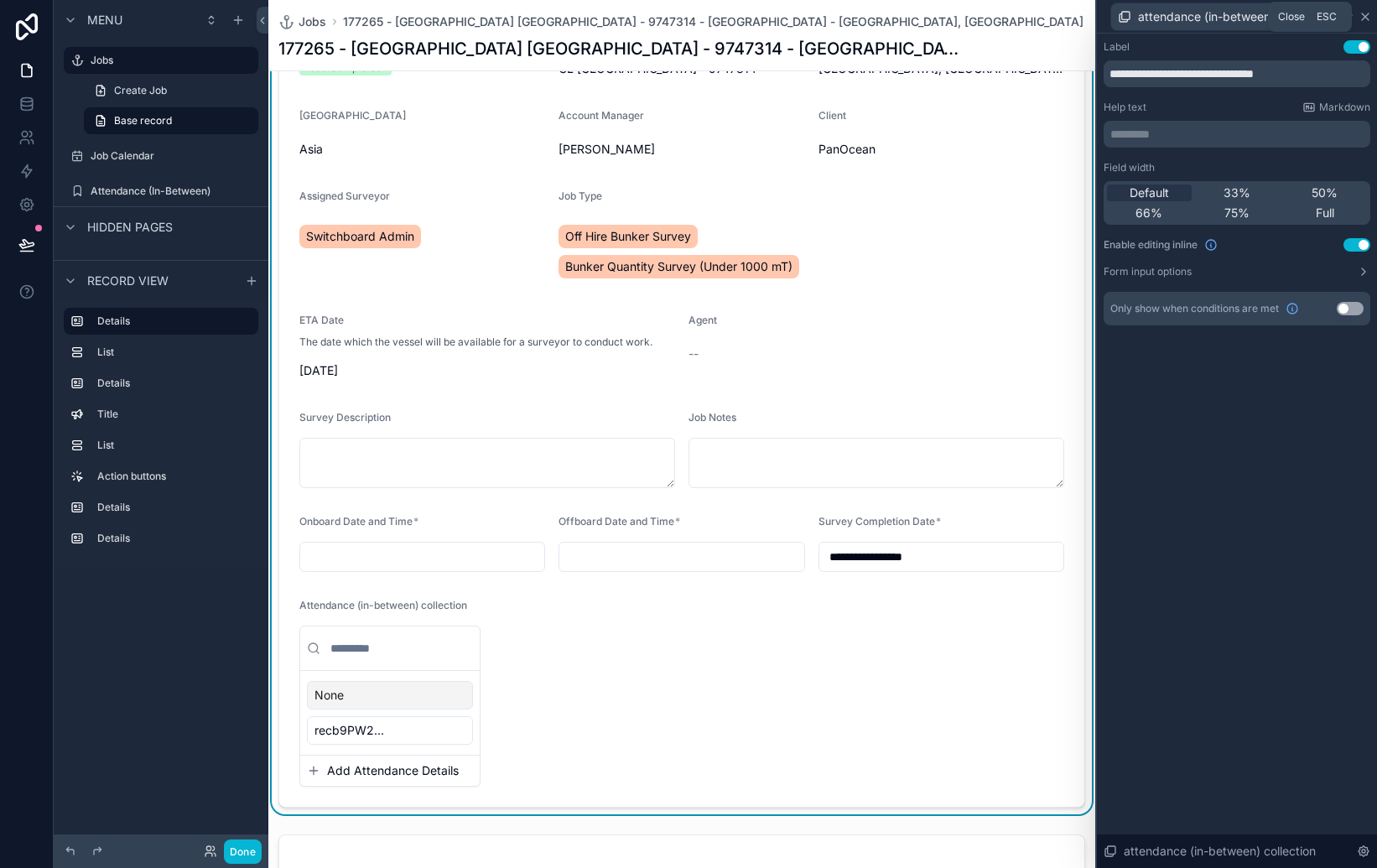
click at [1363, 13] on icon at bounding box center [1366, 17] width 7 height 7
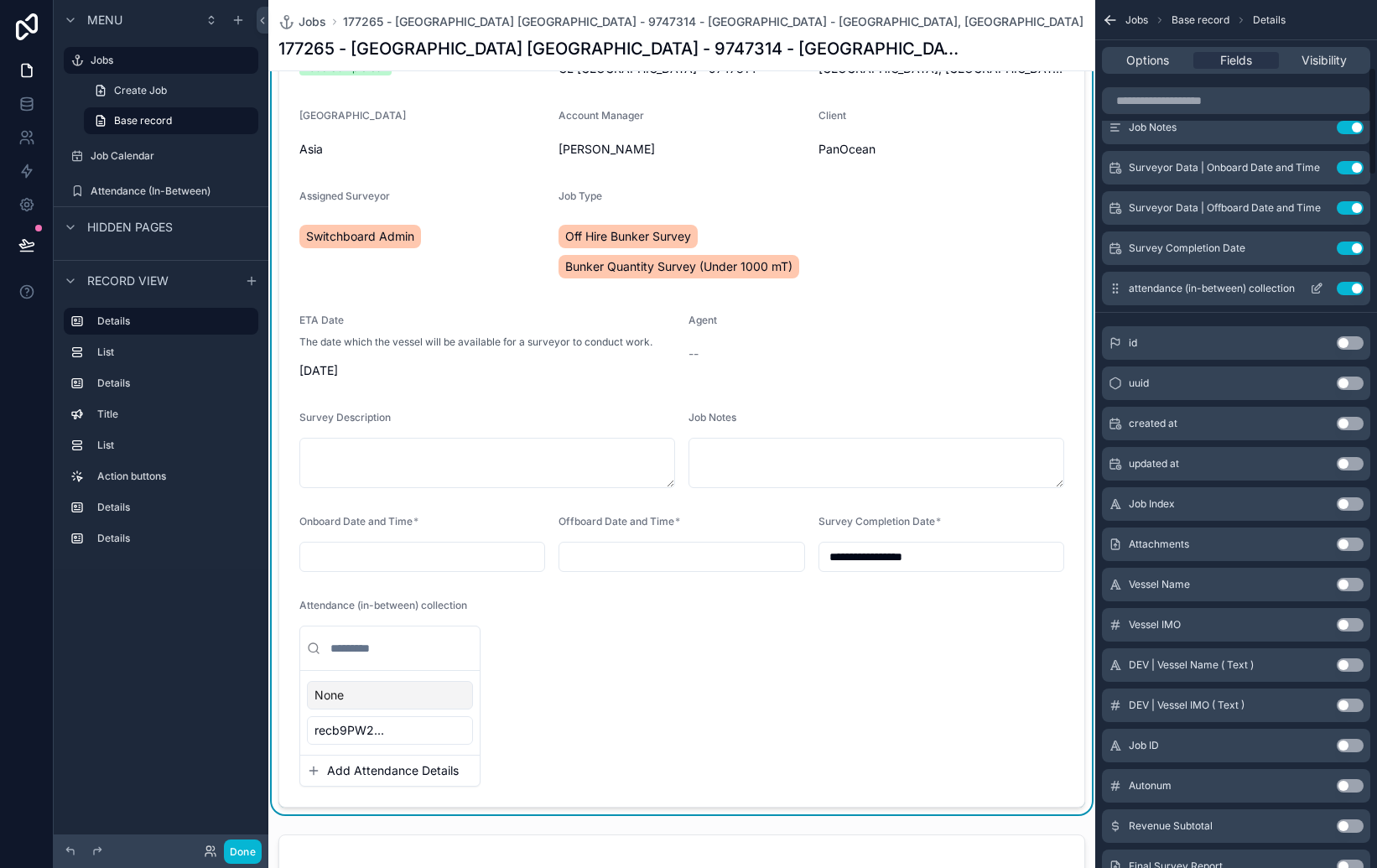
scroll to position [454, 0]
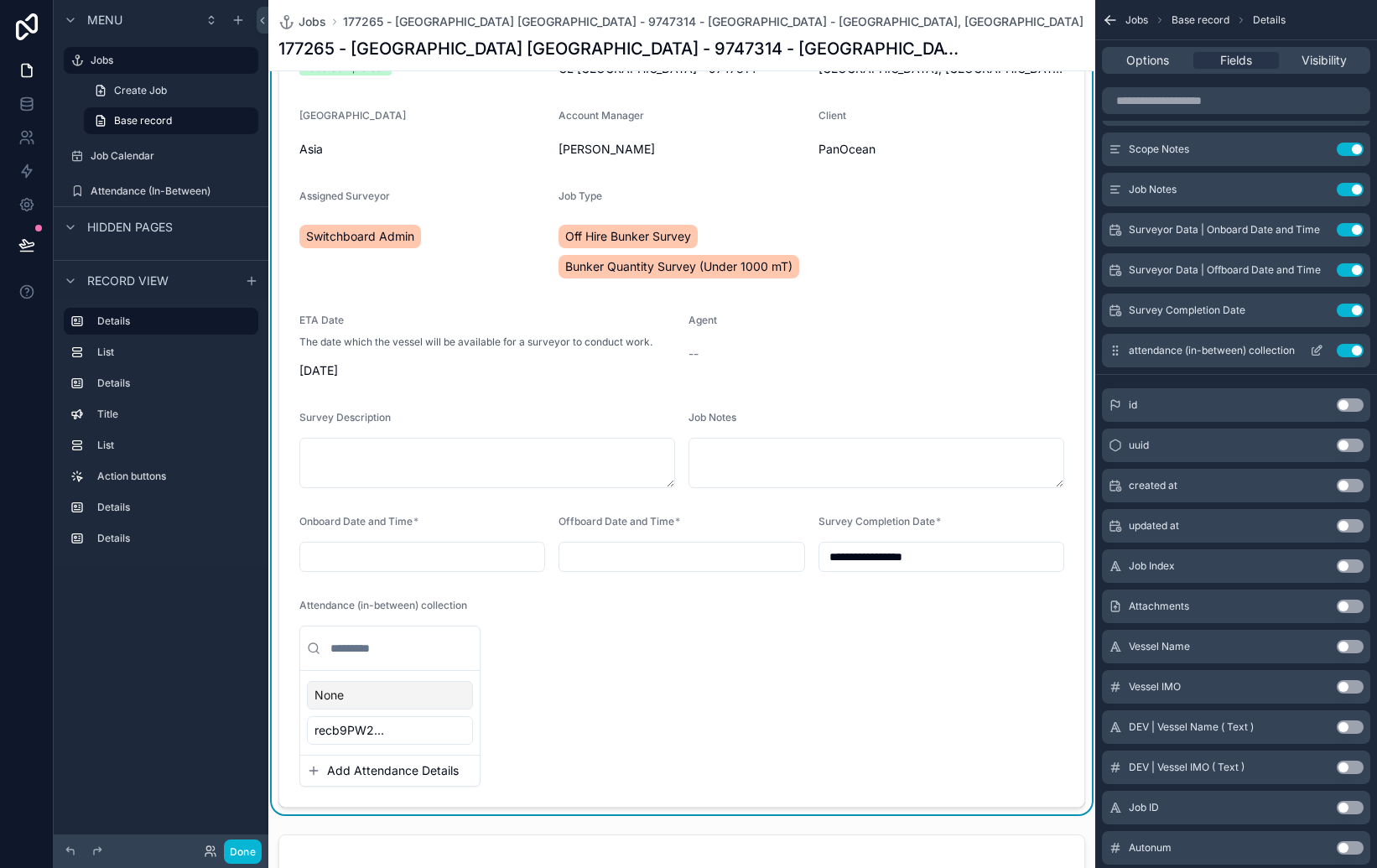
click at [1320, 351] on icon "scrollable content" at bounding box center [1316, 350] width 13 height 13
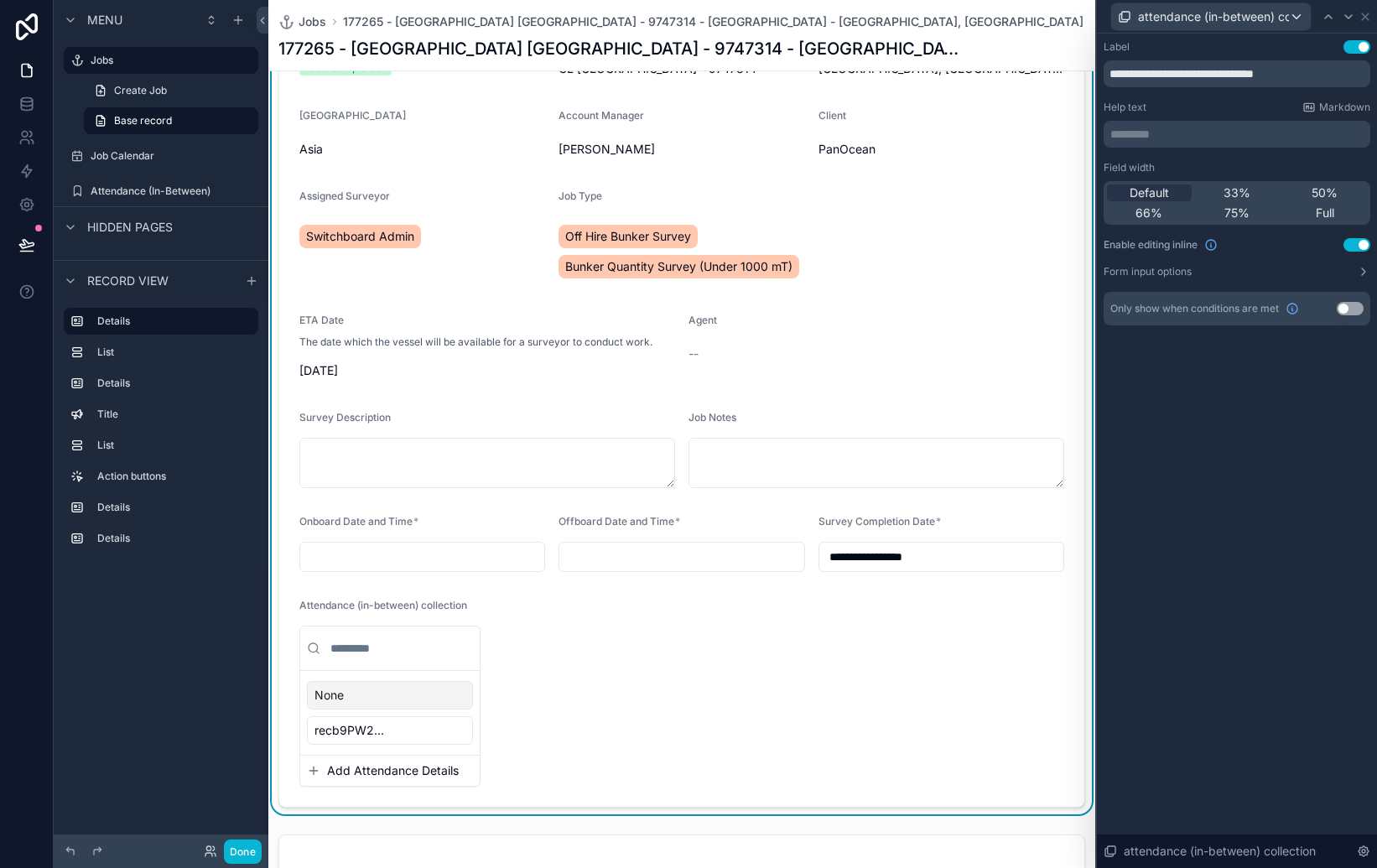
click at [445, 631] on div "scrollable content" at bounding box center [390, 648] width 179 height 45
click at [449, 648] on input "scrollable content" at bounding box center [400, 648] width 146 height 30
click at [455, 681] on div "None" at bounding box center [389, 695] width 166 height 28
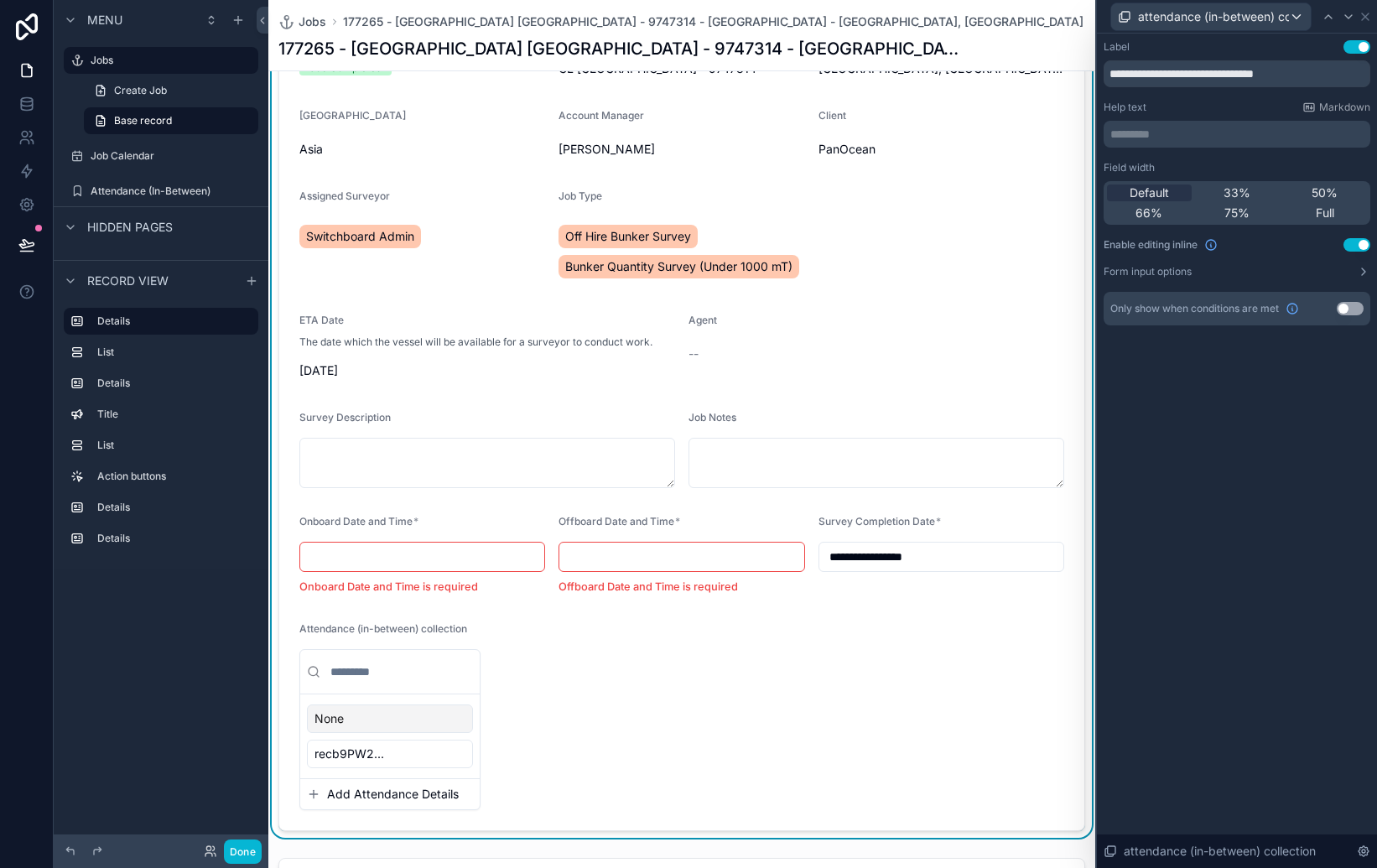
click at [497, 694] on form "**********" at bounding box center [682, 419] width 805 height 821
click at [469, 771] on div "None recb9PW2..." at bounding box center [390, 735] width 179 height 83
click at [1363, 275] on icon at bounding box center [1363, 271] width 13 height 13
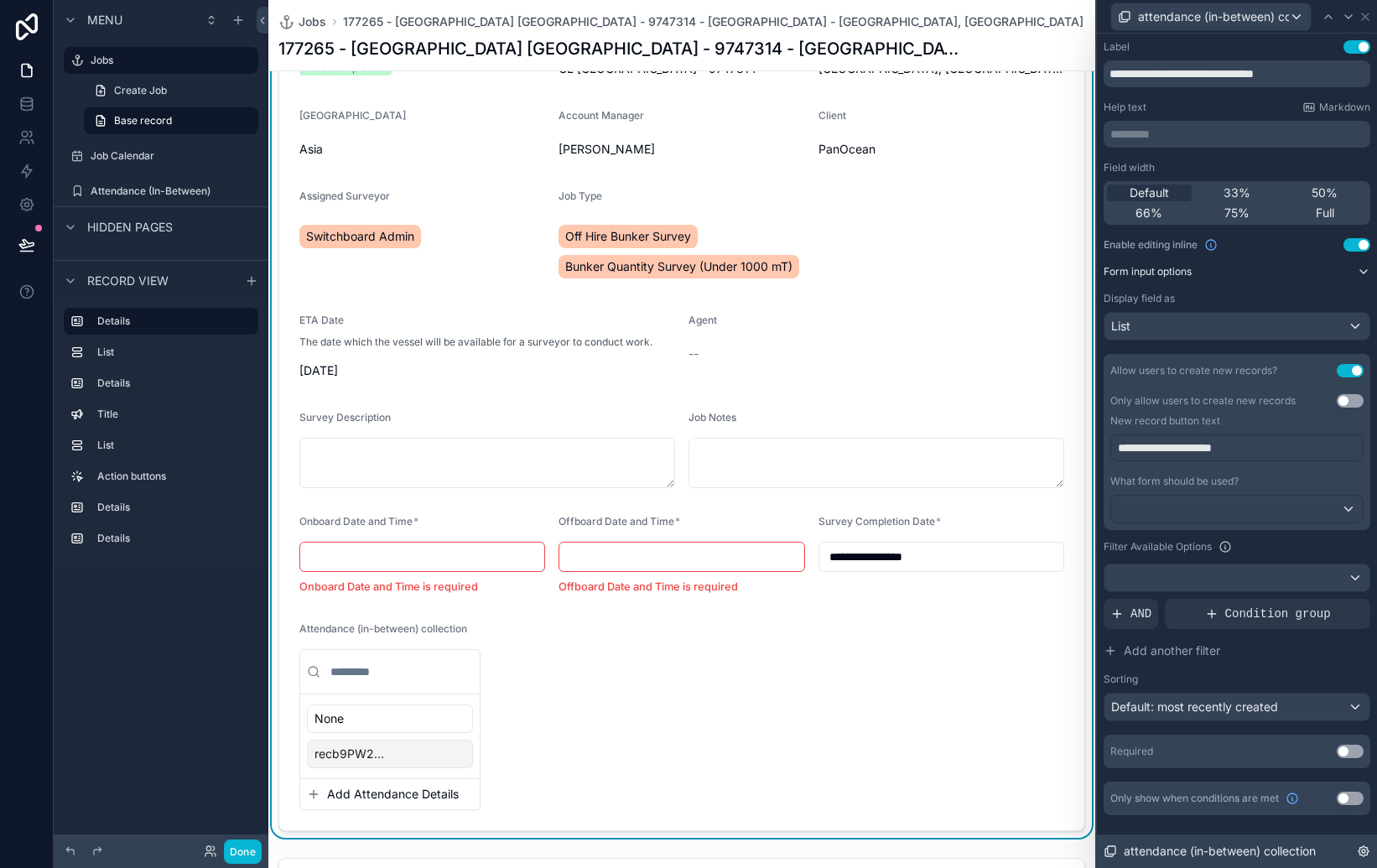
click at [1365, 850] on icon at bounding box center [1364, 851] width 4 height 4
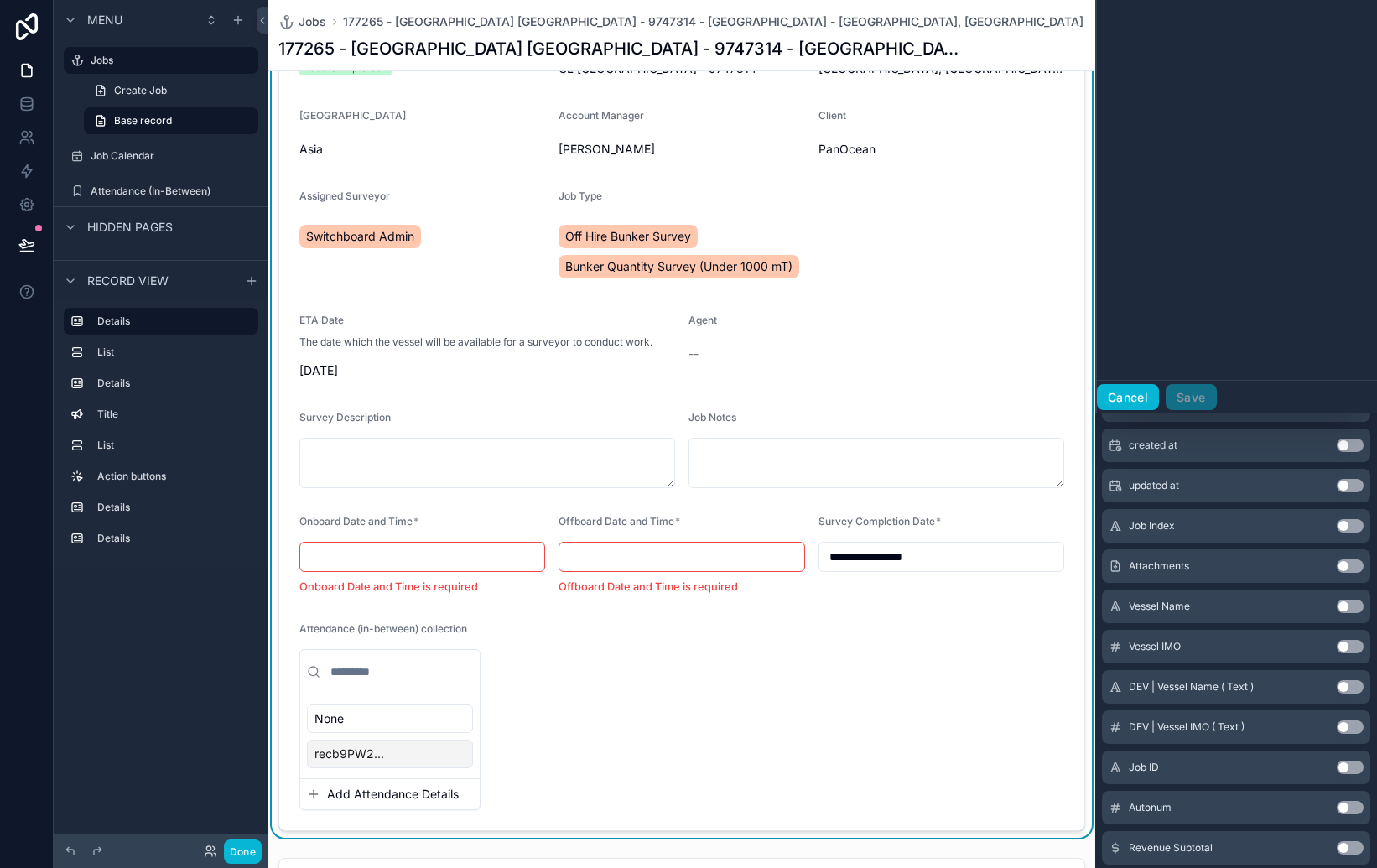
click at [1137, 394] on button "Cancel" at bounding box center [1127, 397] width 62 height 27
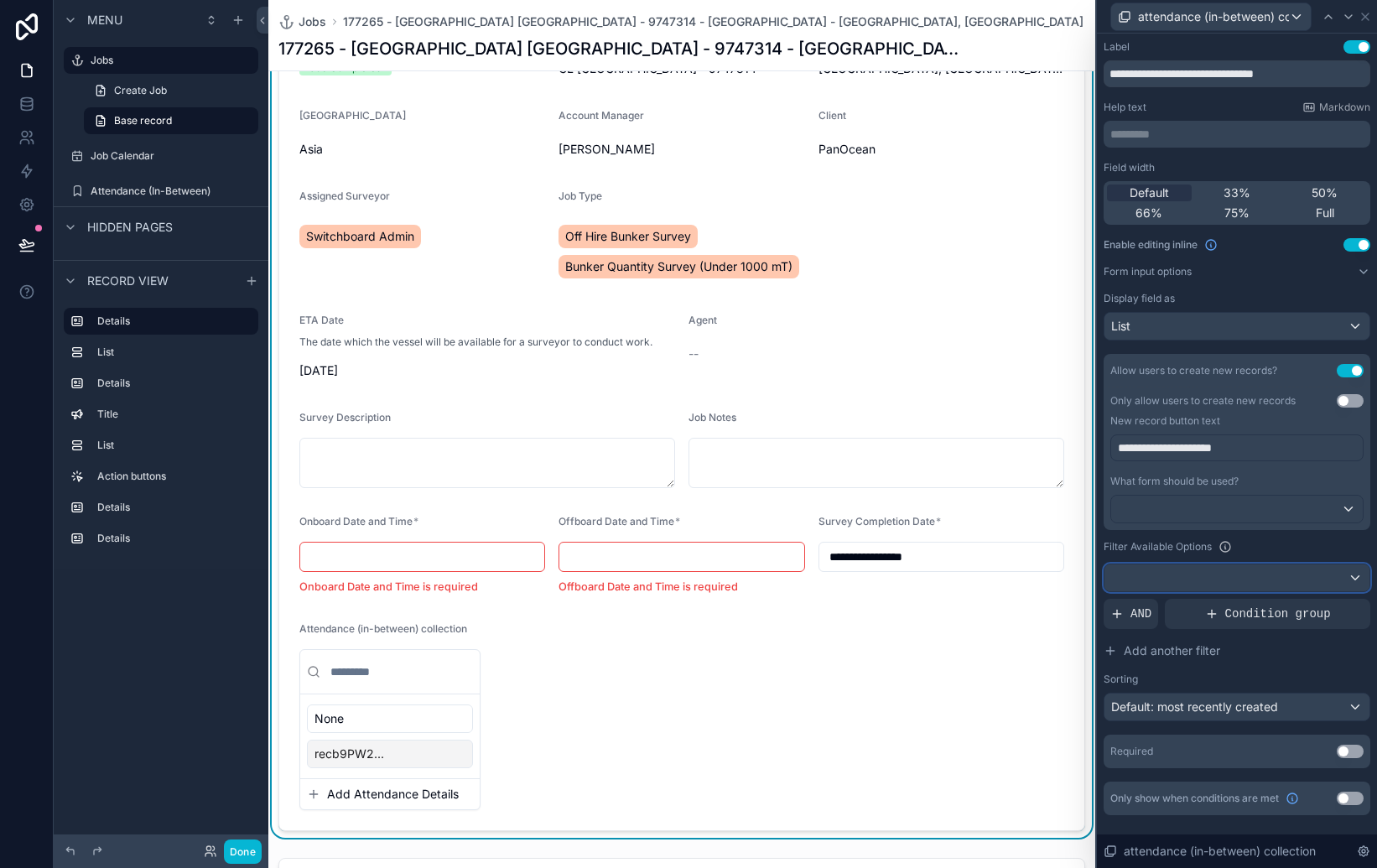
click at [1355, 575] on div at bounding box center [1237, 577] width 265 height 27
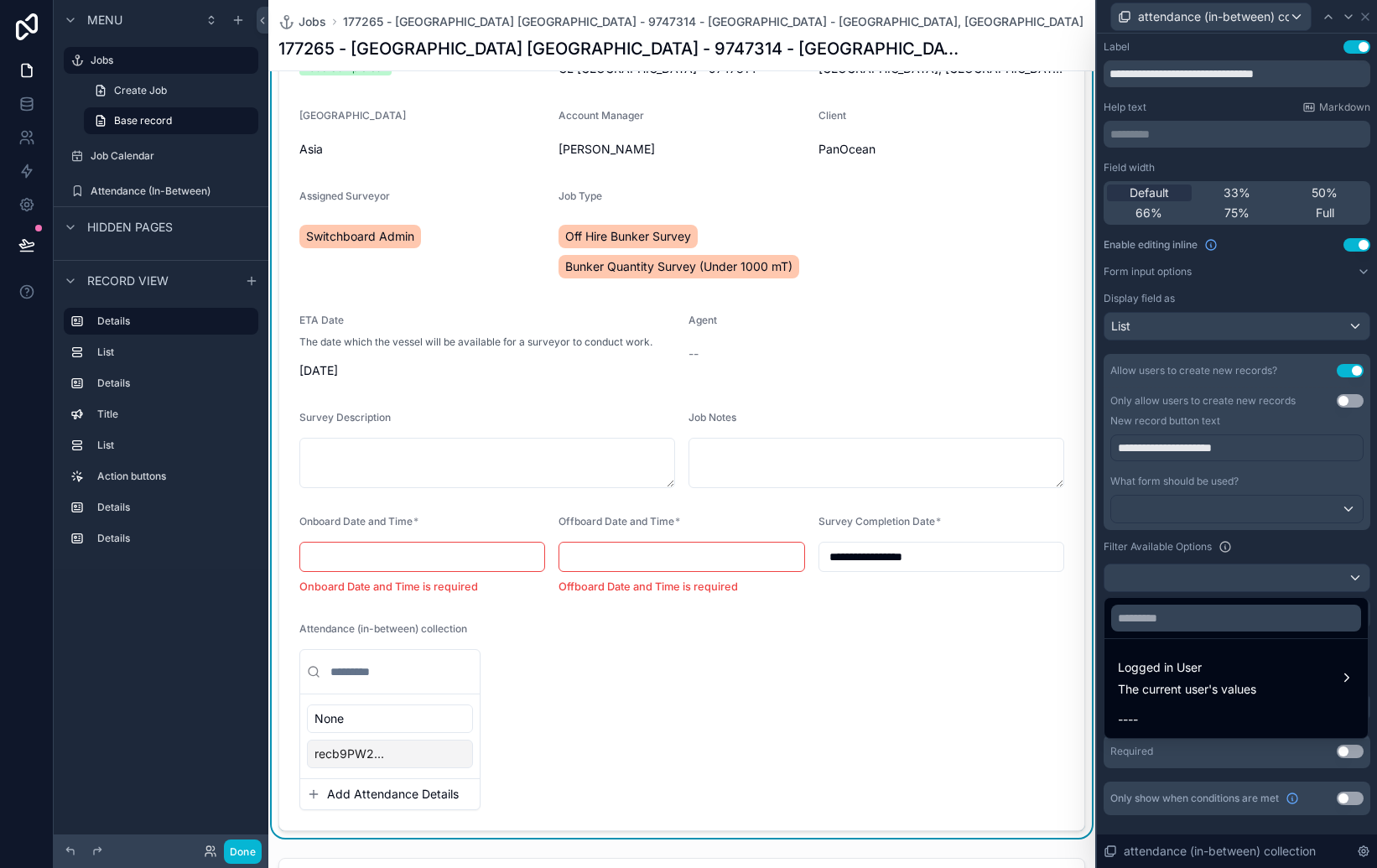
click at [1281, 542] on div at bounding box center [1236, 434] width 280 height 868
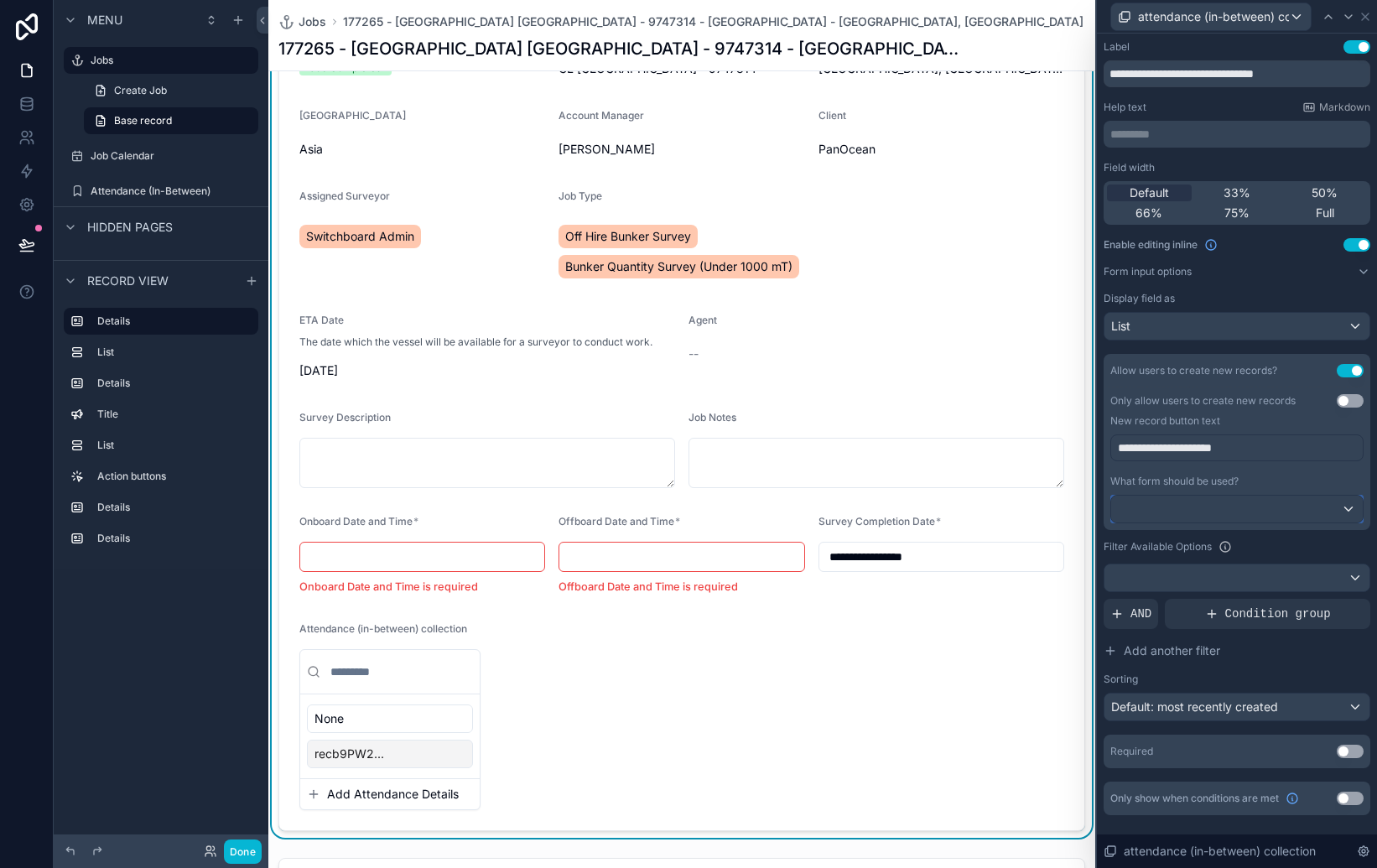
click at [1242, 510] on div at bounding box center [1237, 509] width 251 height 27
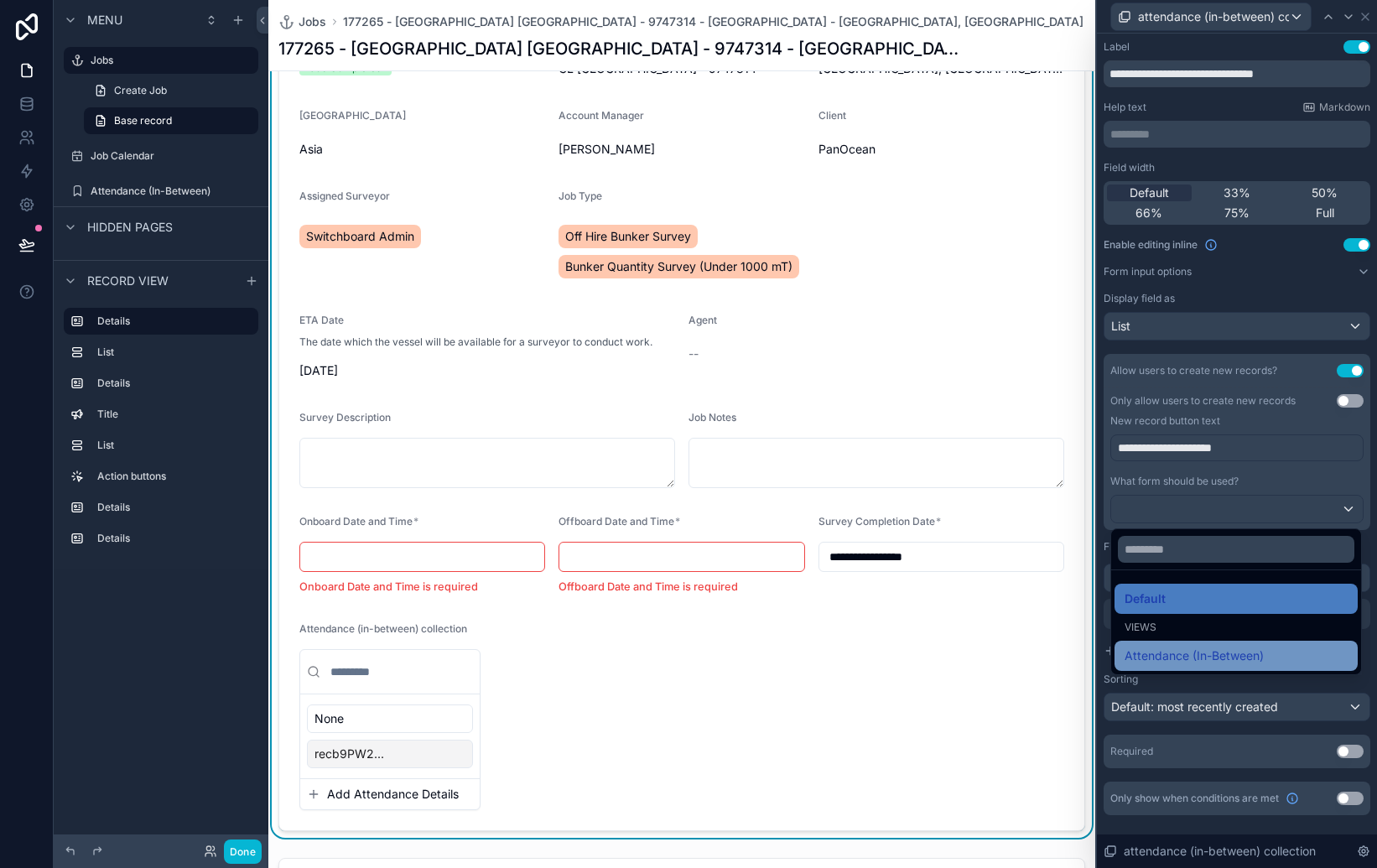
click at [1183, 657] on span "Attendance (In-Between)" at bounding box center [1194, 655] width 139 height 20
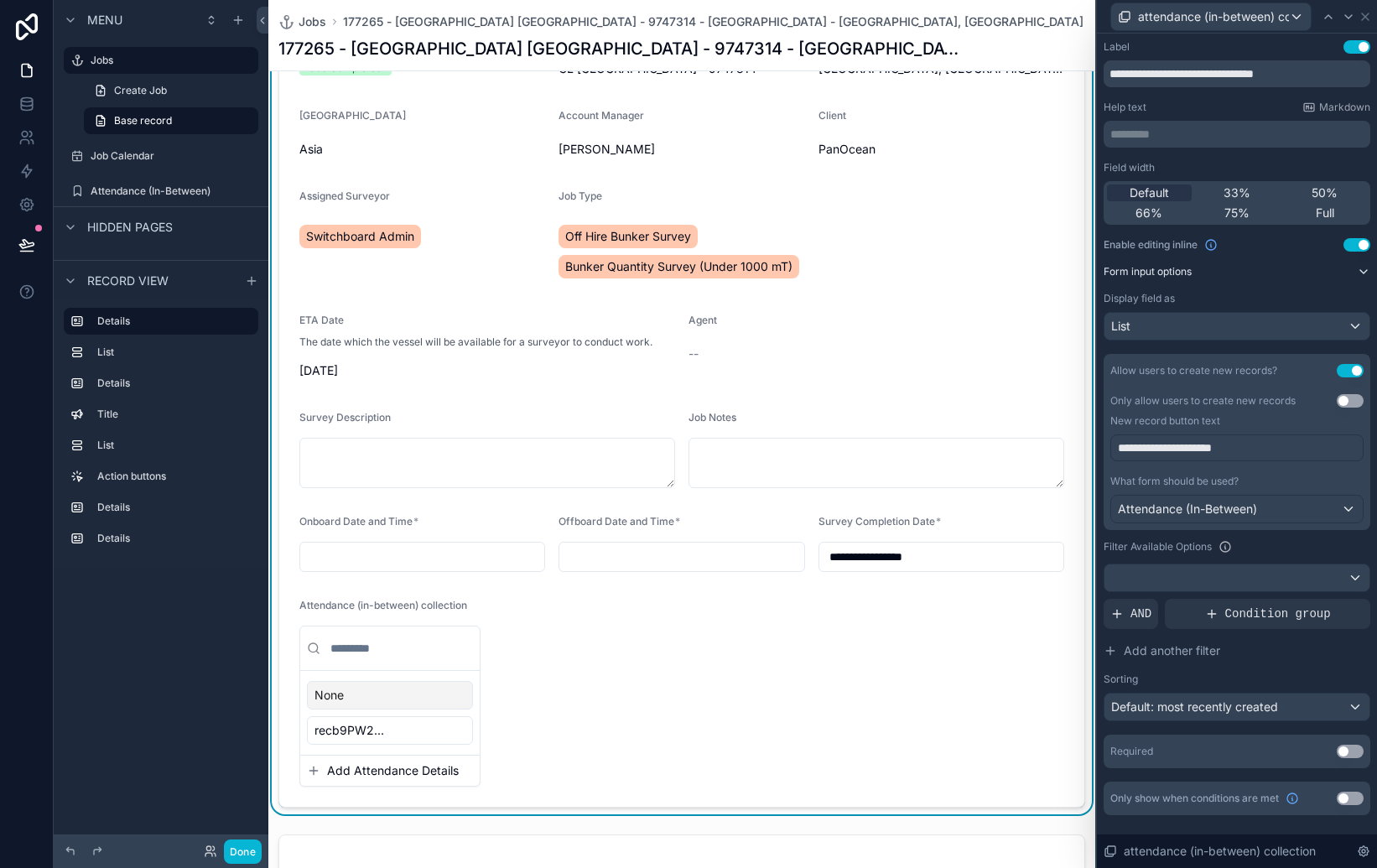
click at [1205, 265] on button "Form input options" at bounding box center [1237, 271] width 267 height 13
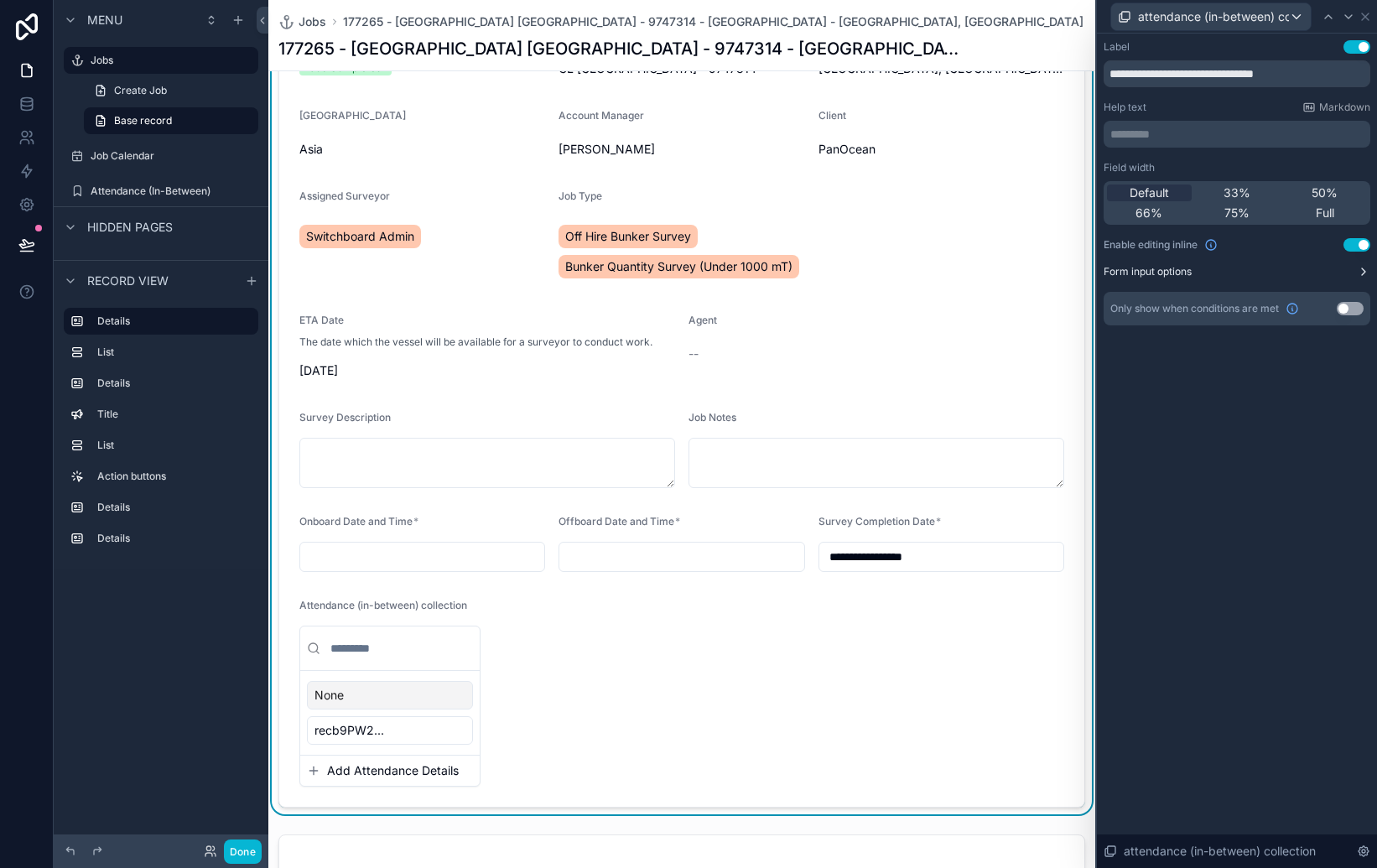
click at [1205, 265] on button "Form input options" at bounding box center [1237, 271] width 267 height 13
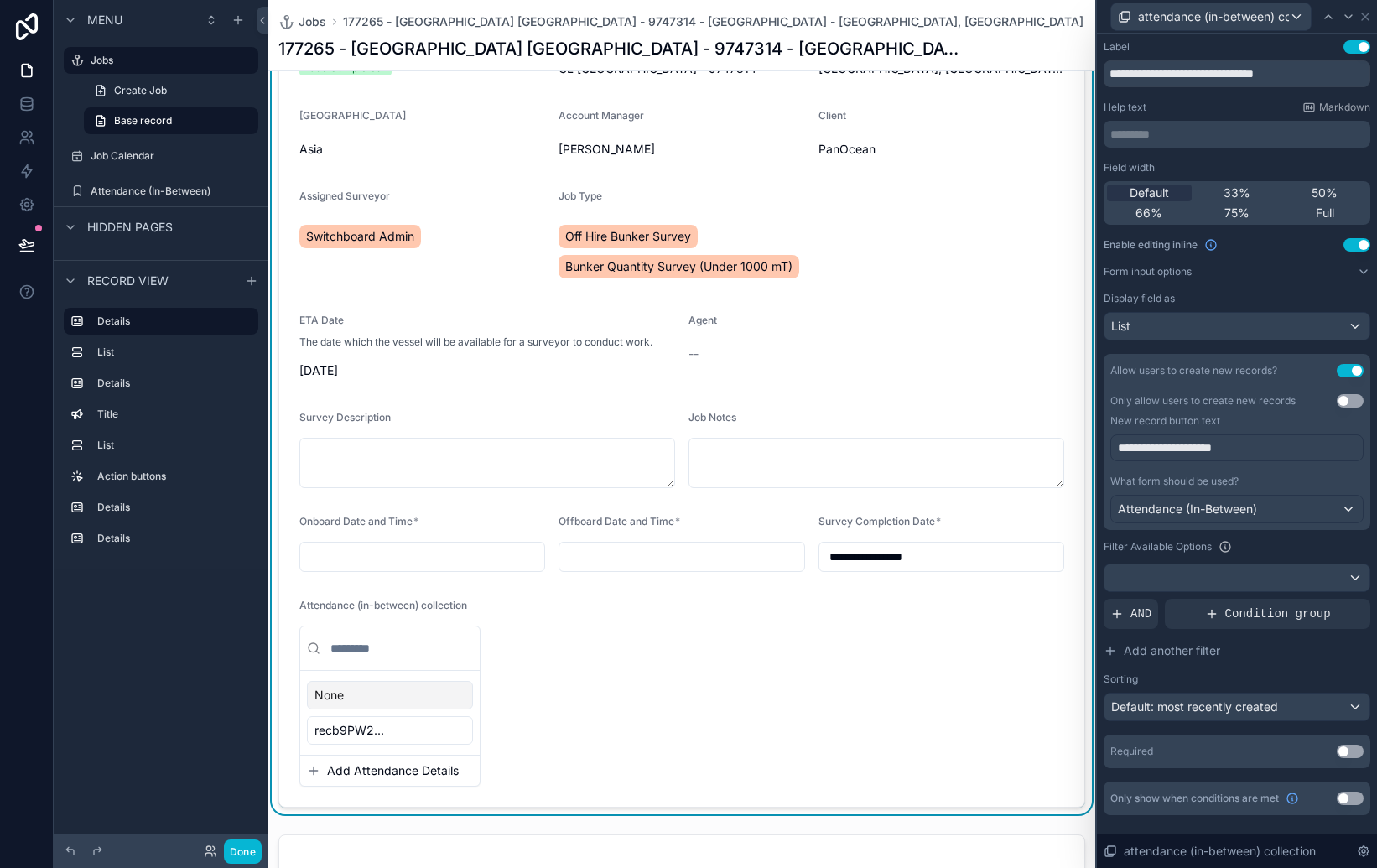
click at [1065, 320] on form "**********" at bounding box center [682, 408] width 805 height 799
click at [607, 603] on form "**********" at bounding box center [682, 408] width 805 height 799
click at [1362, 14] on icon at bounding box center [1365, 16] width 13 height 13
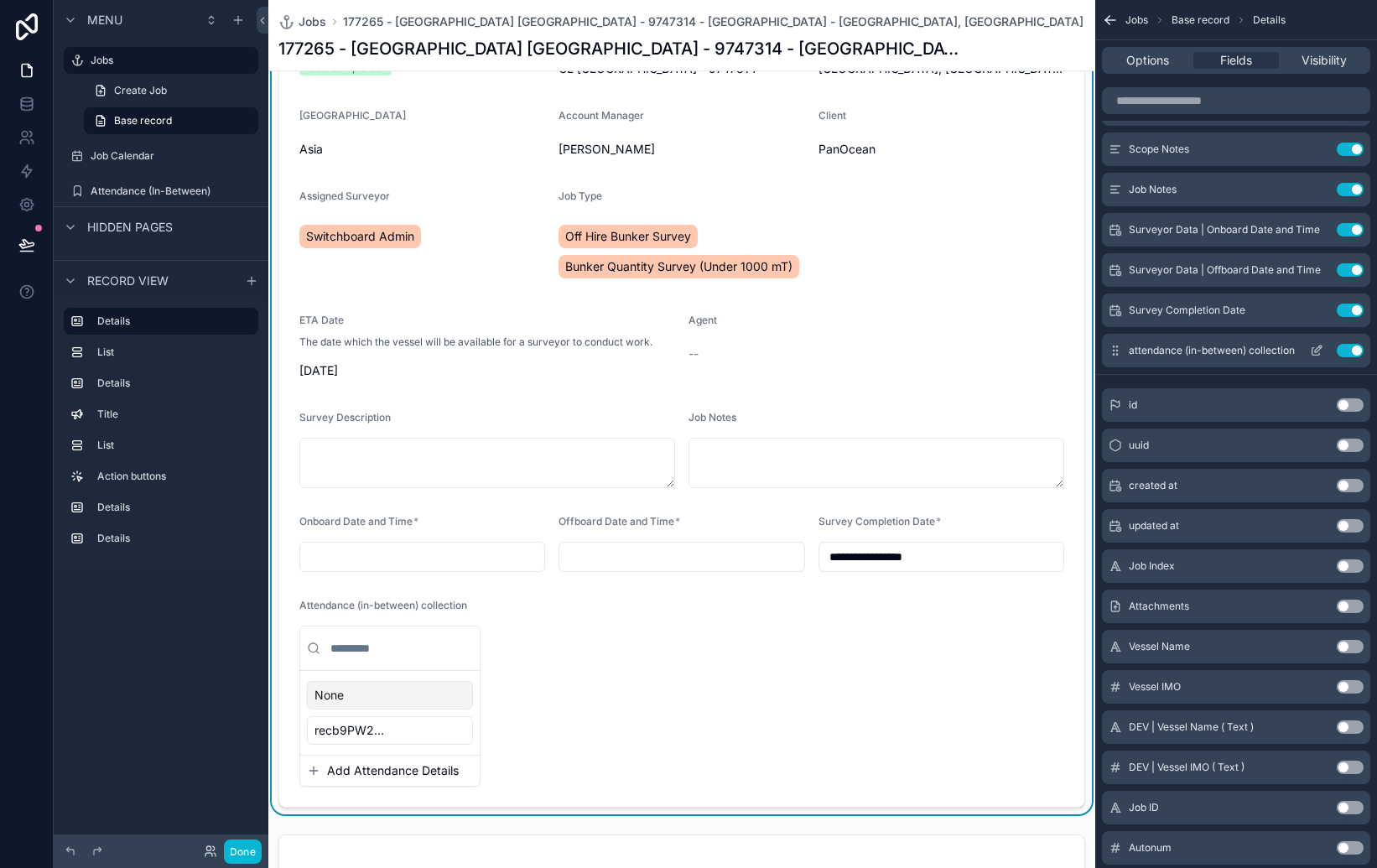
click at [1315, 351] on icon "scrollable content" at bounding box center [1316, 350] width 13 height 13
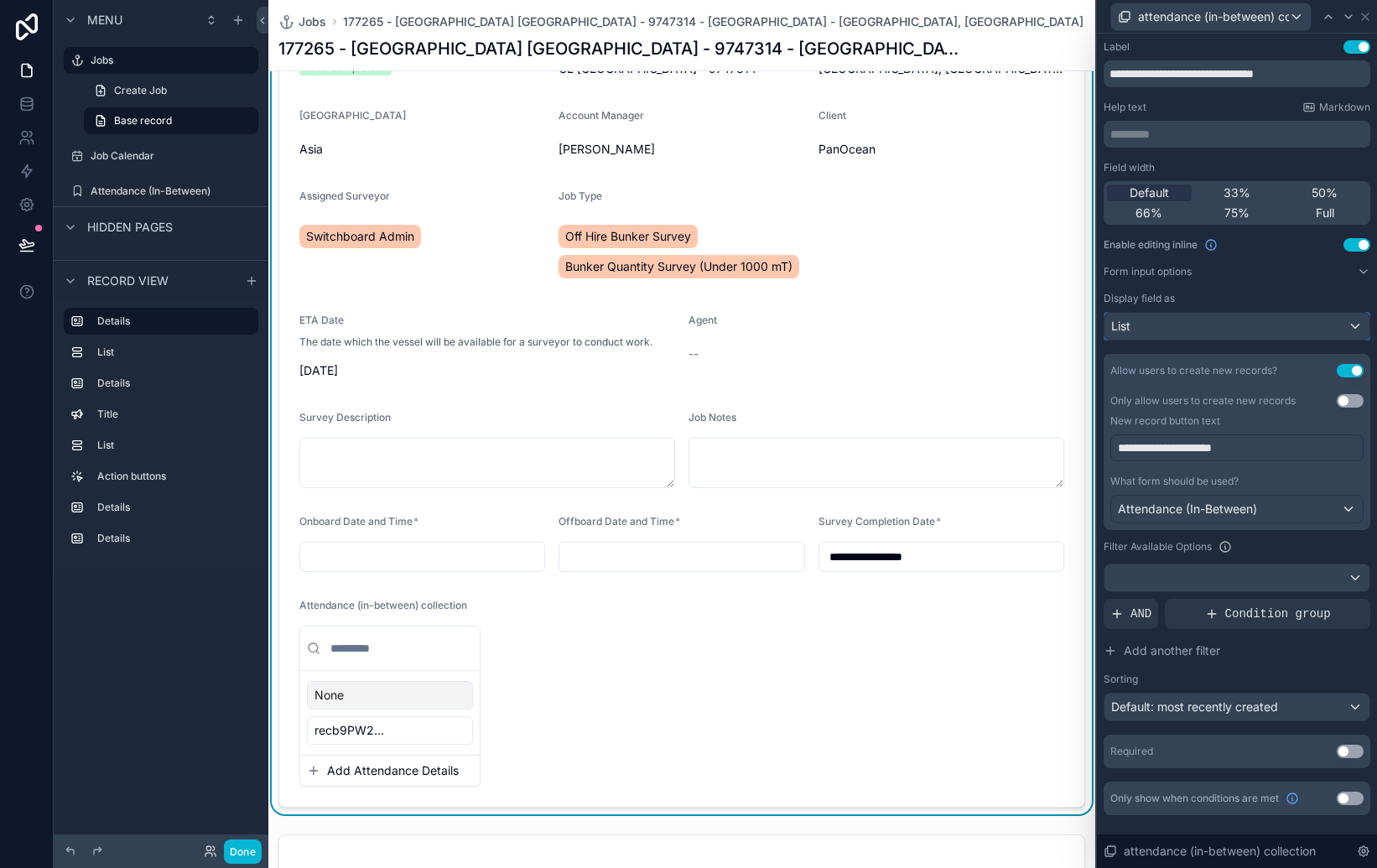
click at [1241, 336] on div "List" at bounding box center [1237, 326] width 265 height 27
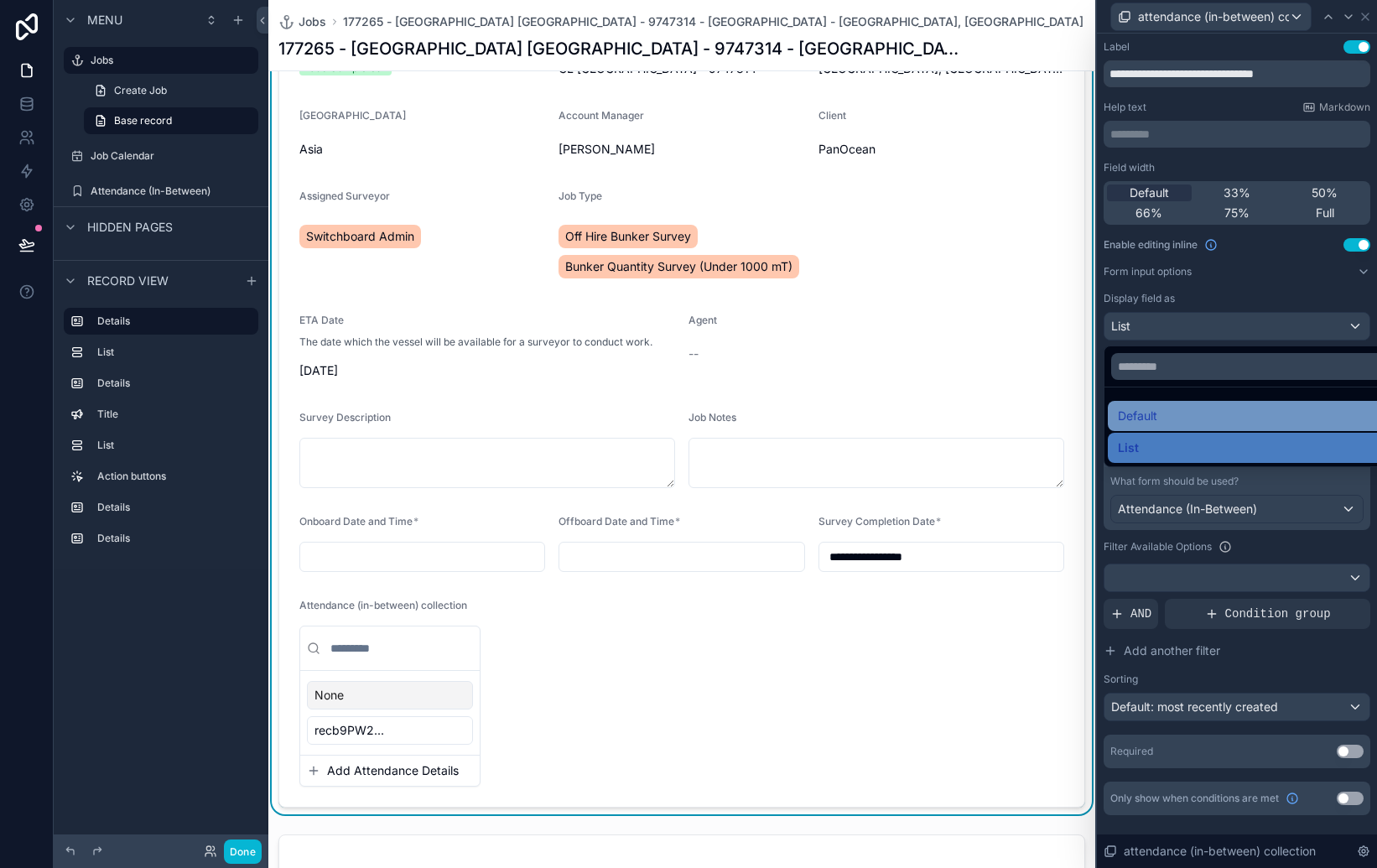
click at [1186, 410] on div "Default" at bounding box center [1256, 416] width 277 height 20
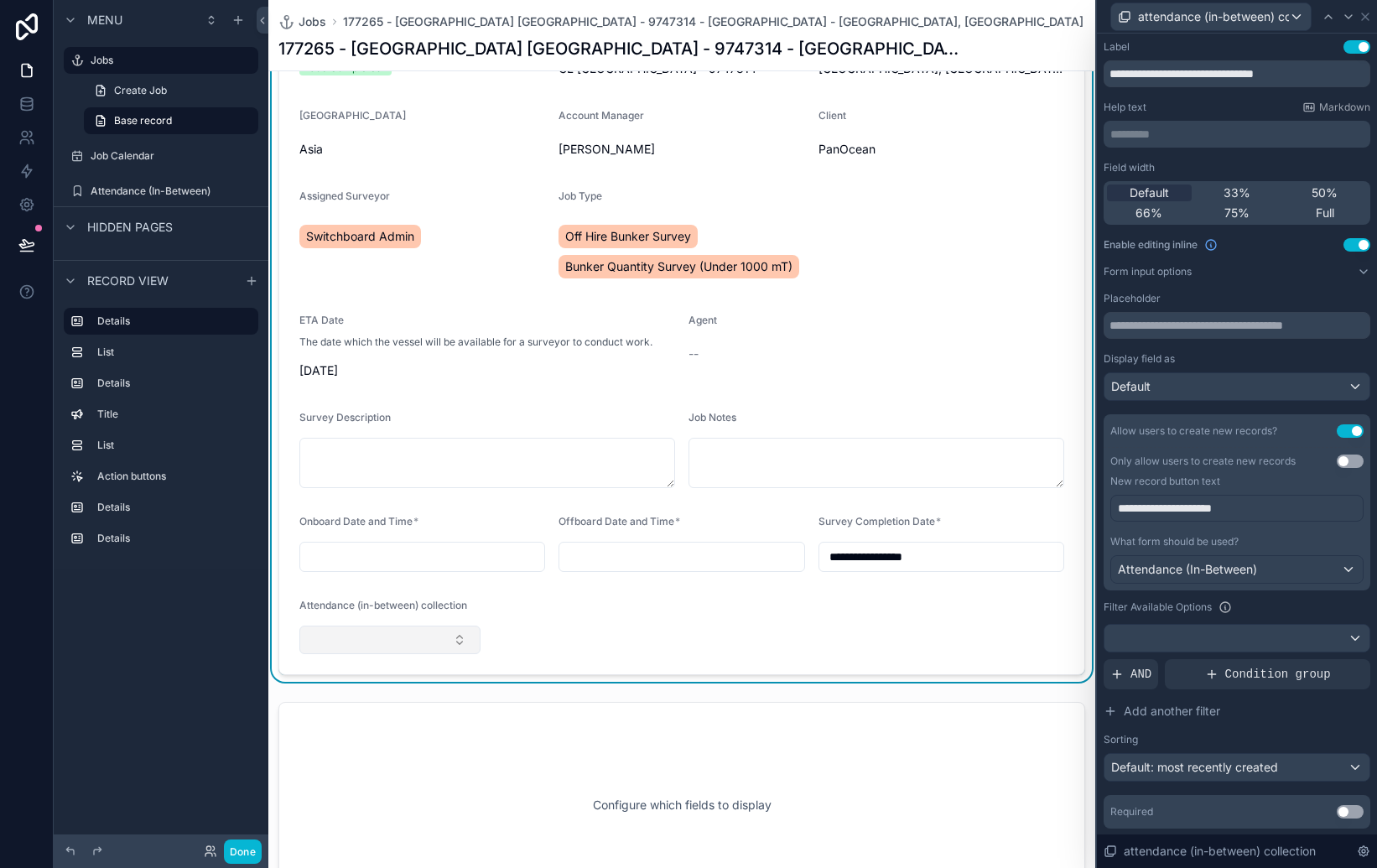
click at [453, 637] on button "Select Button" at bounding box center [390, 640] width 181 height 28
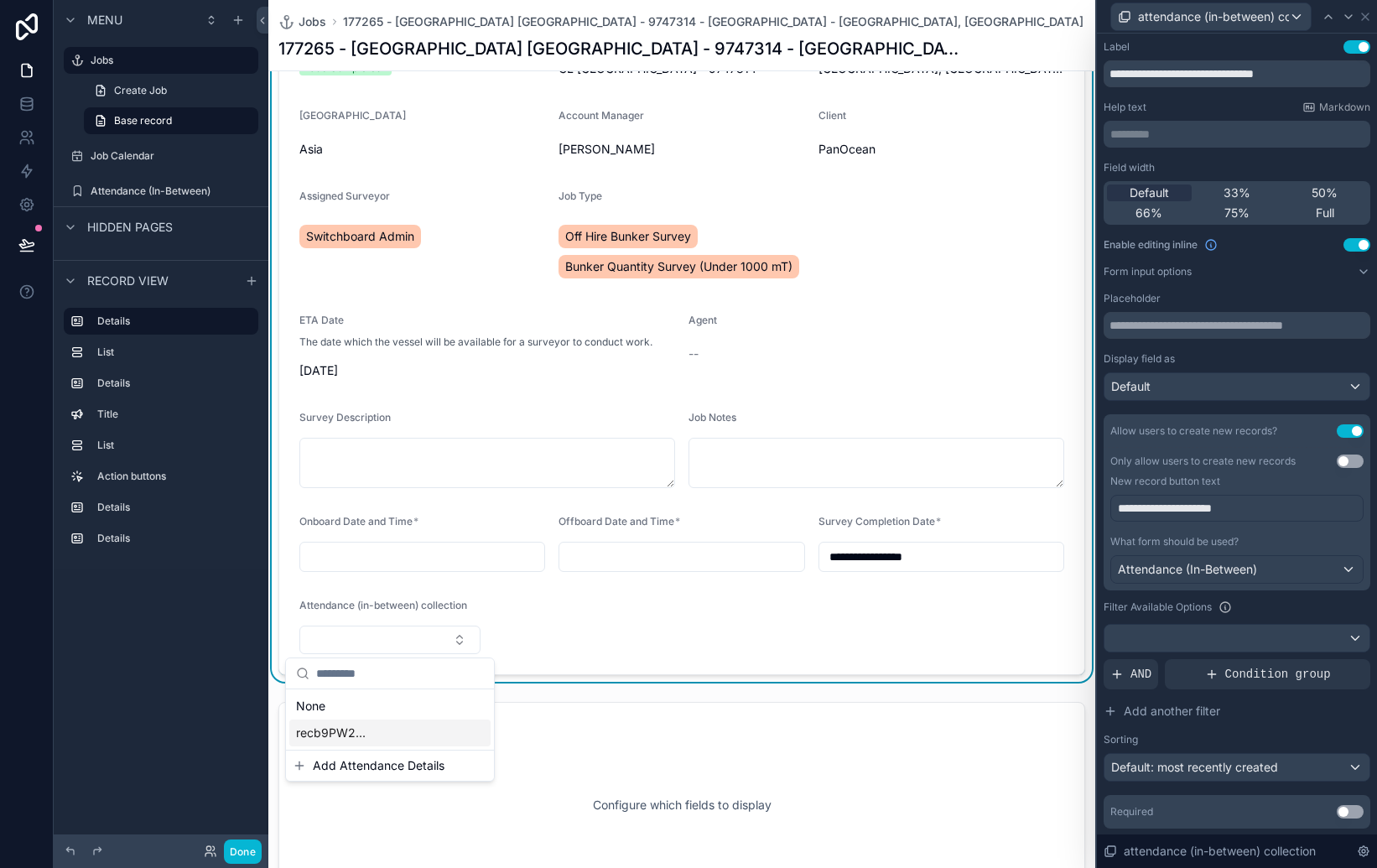
click at [401, 772] on span "Add Attendance Details" at bounding box center [379, 765] width 132 height 17
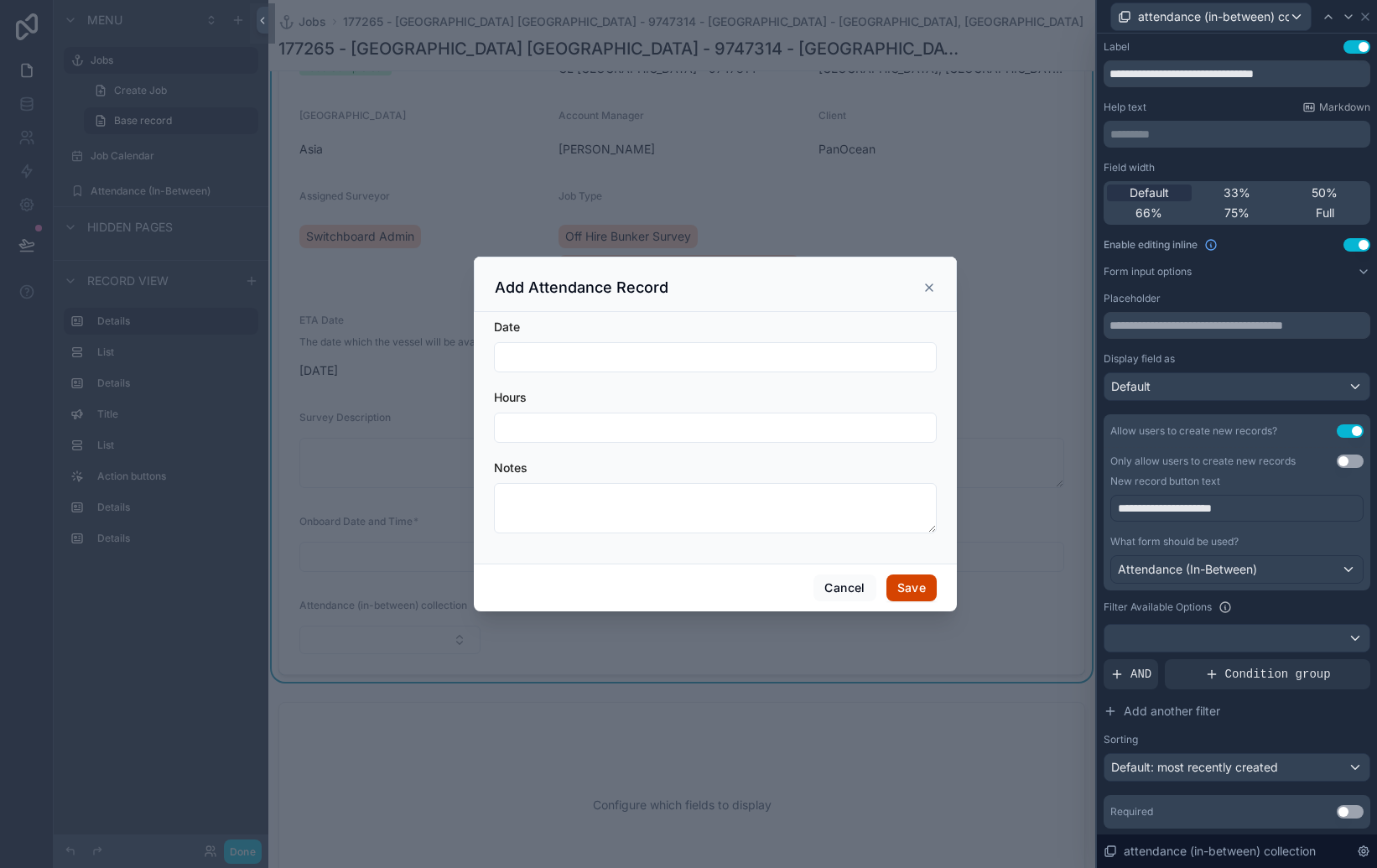
click at [590, 358] on input "scrollable content" at bounding box center [715, 357] width 441 height 24
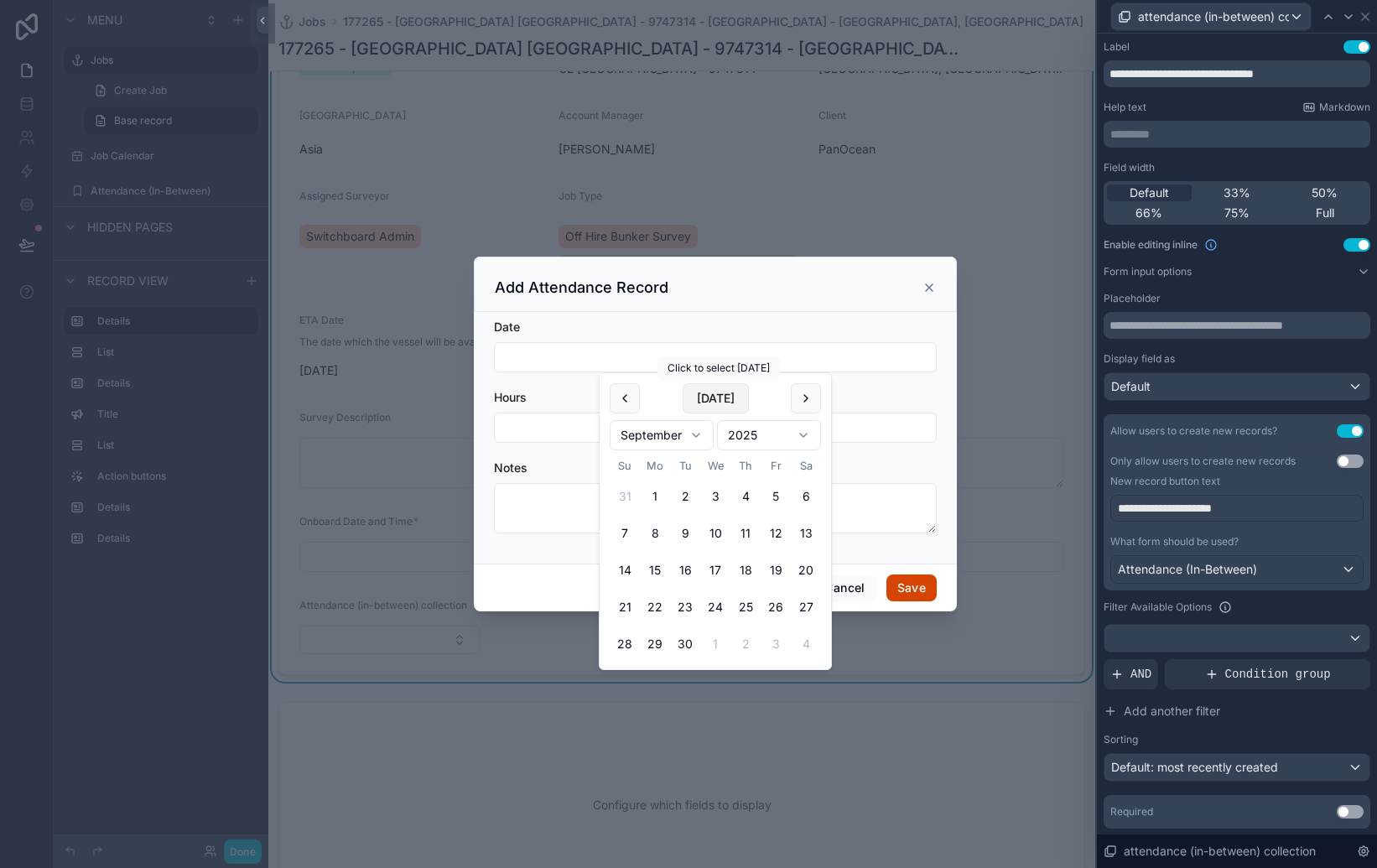
click at [720, 391] on button "[DATE]" at bounding box center [715, 398] width 66 height 30
type input "********"
click at [560, 428] on input "scrollable content" at bounding box center [715, 427] width 441 height 24
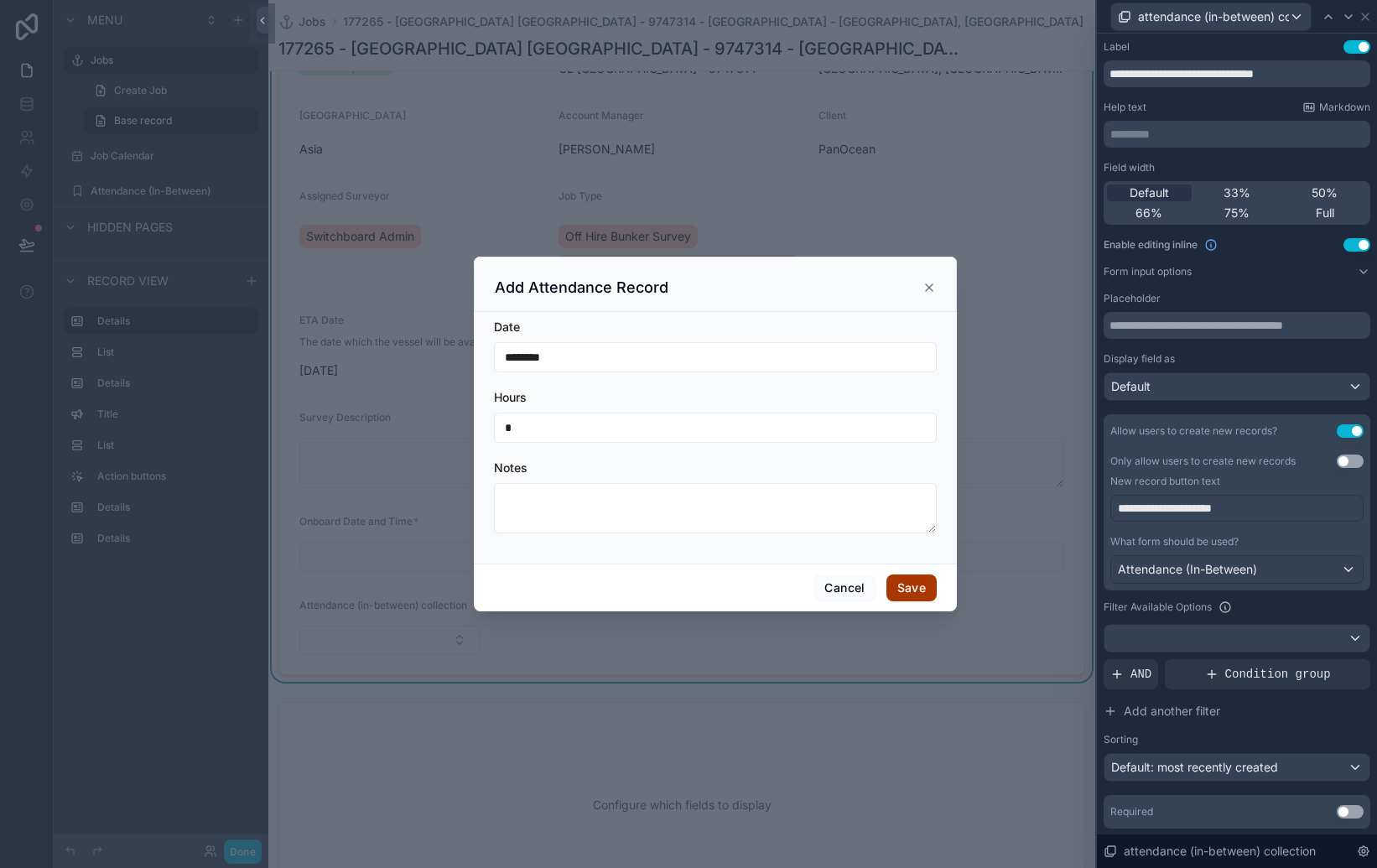
type input "*"
click at [923, 587] on button "Save" at bounding box center [911, 588] width 50 height 27
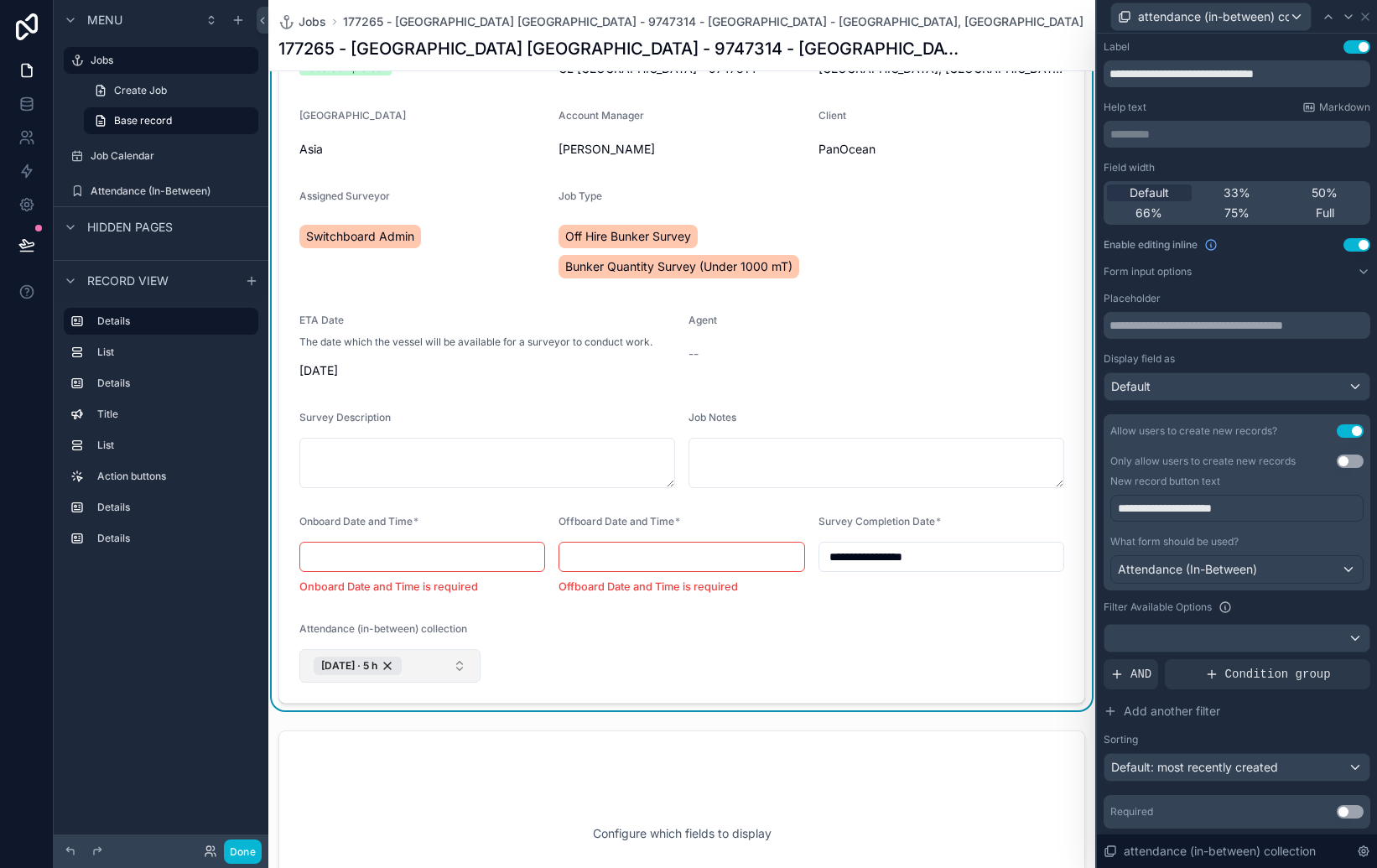
click at [457, 671] on button "[DATE] · 5 h" at bounding box center [390, 666] width 181 height 33
click at [361, 756] on span "[DATE] · 5 h" at bounding box center [329, 761] width 65 height 17
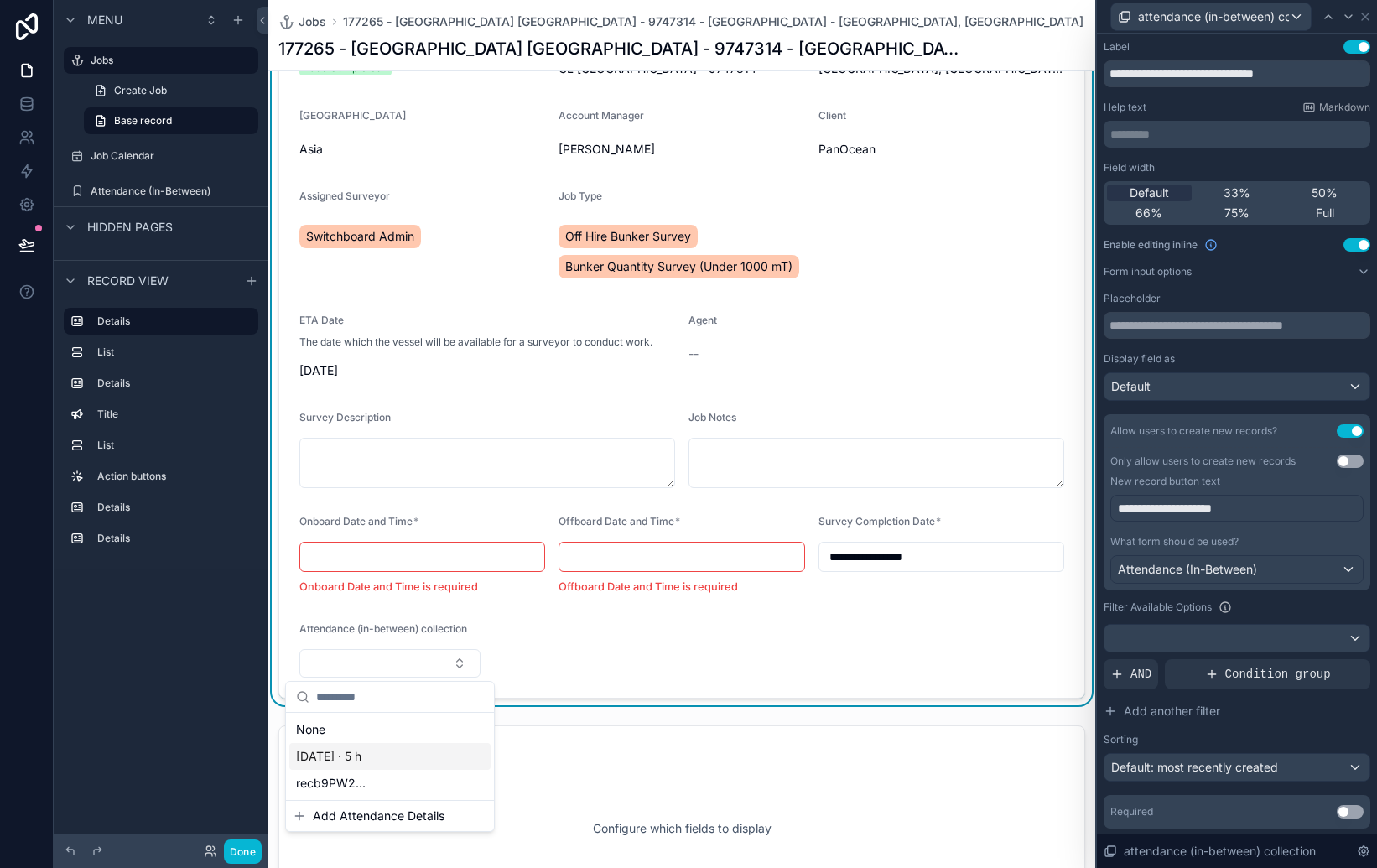
click at [361, 756] on span "[DATE] · 5 h" at bounding box center [329, 756] width 65 height 17
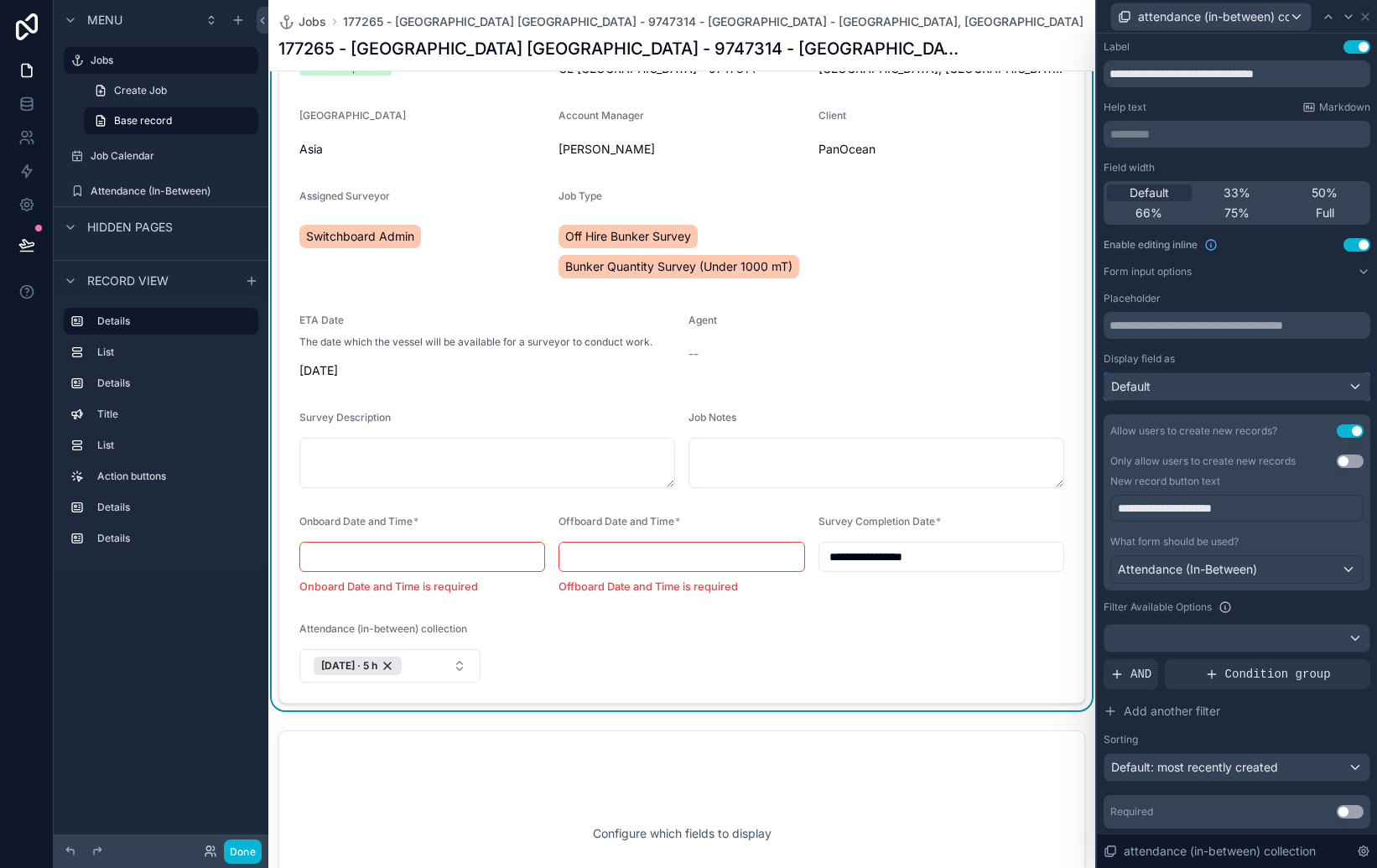
click at [1217, 381] on div "Default" at bounding box center [1237, 387] width 265 height 27
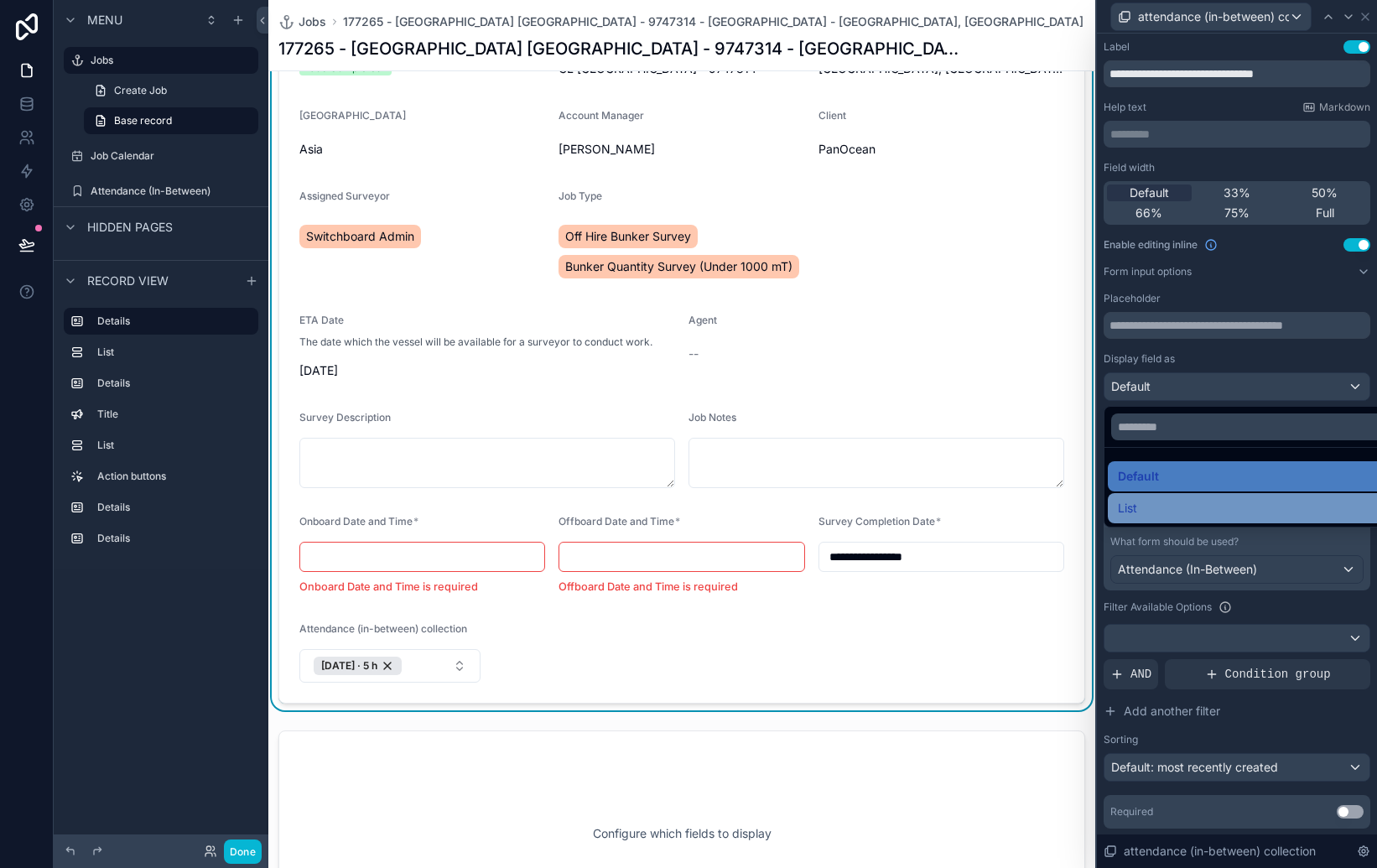
click at [1167, 516] on div "List" at bounding box center [1256, 508] width 277 height 20
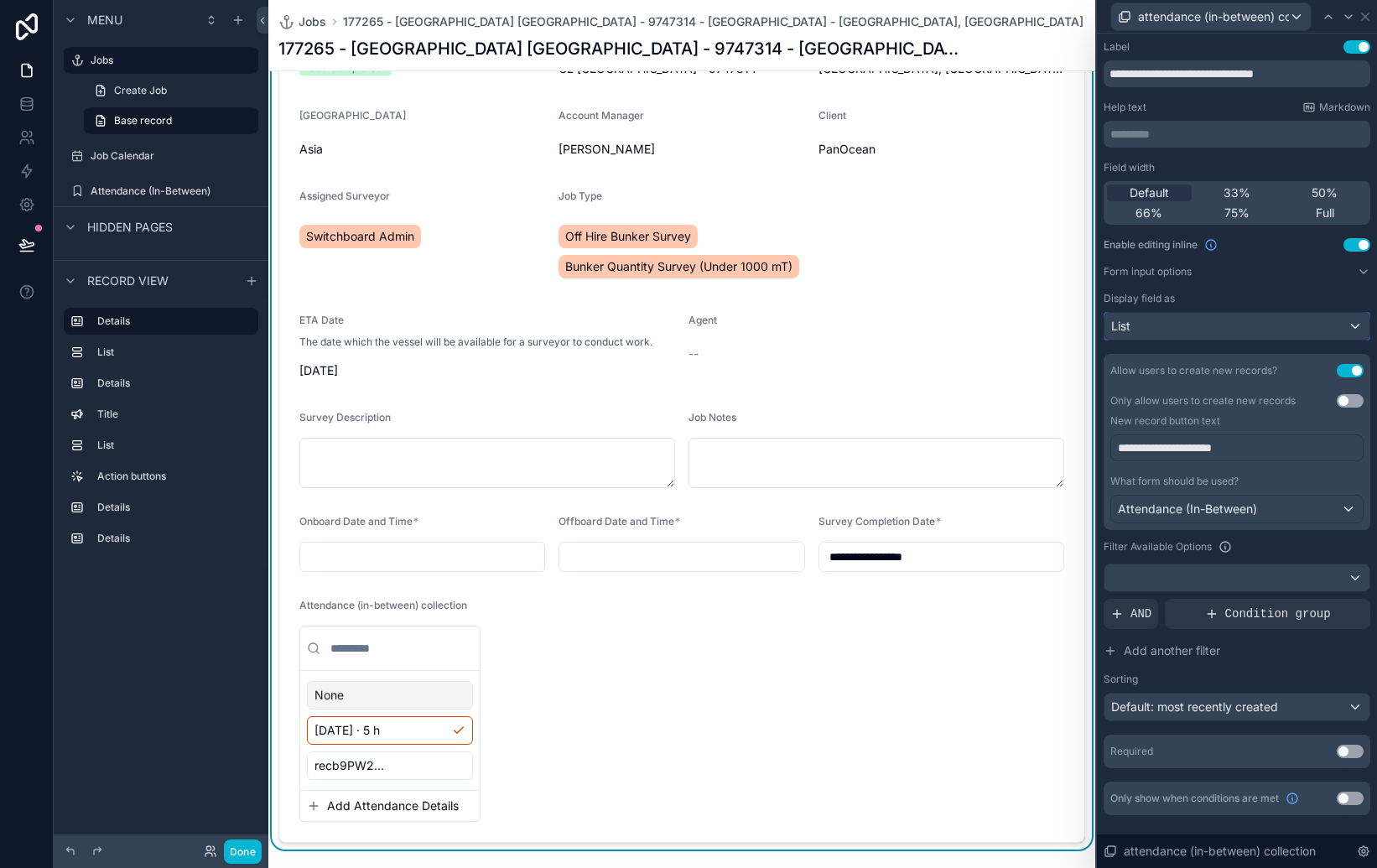
click at [1185, 329] on div "List" at bounding box center [1237, 326] width 265 height 27
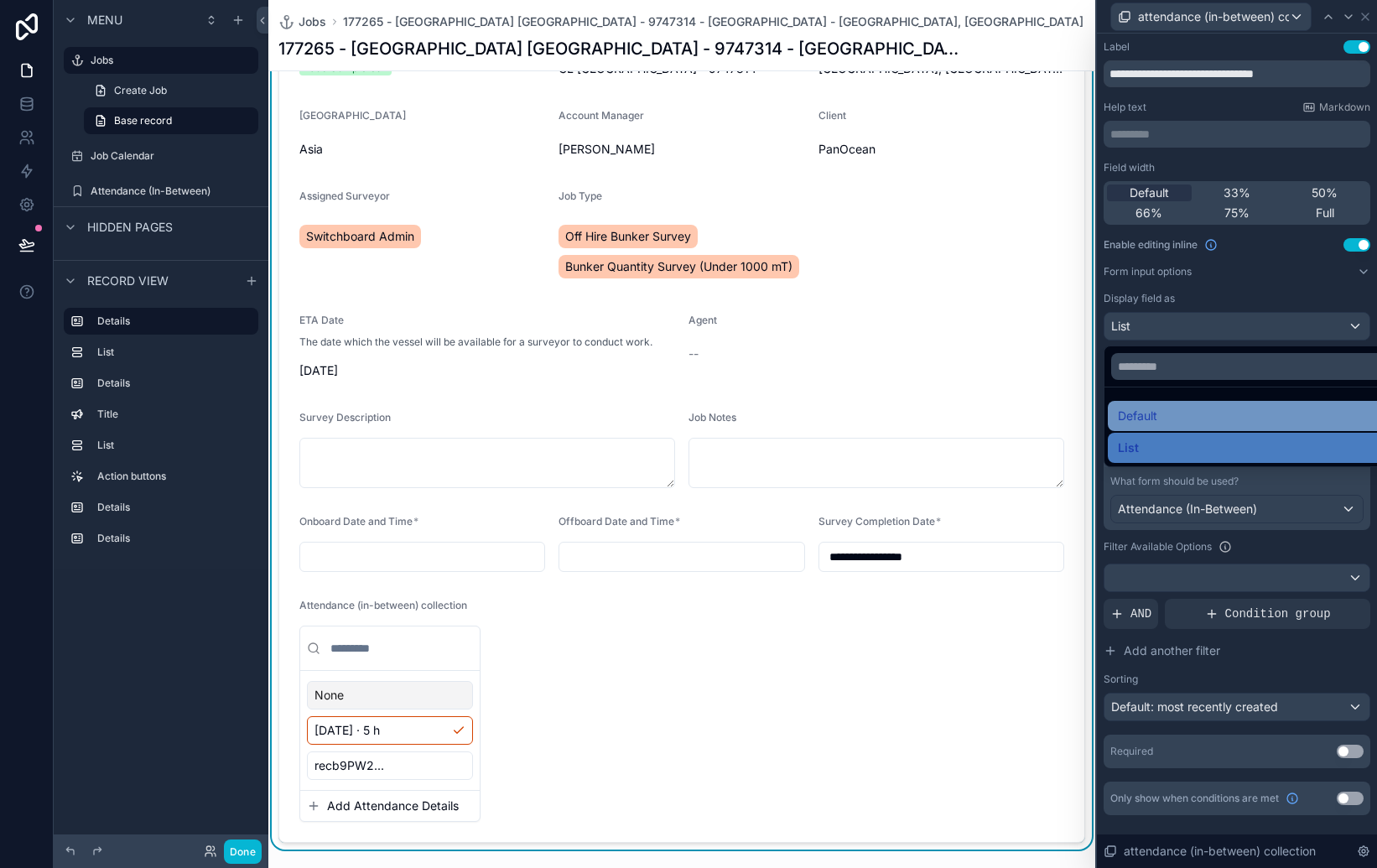
click at [1180, 410] on div "Default" at bounding box center [1256, 416] width 277 height 20
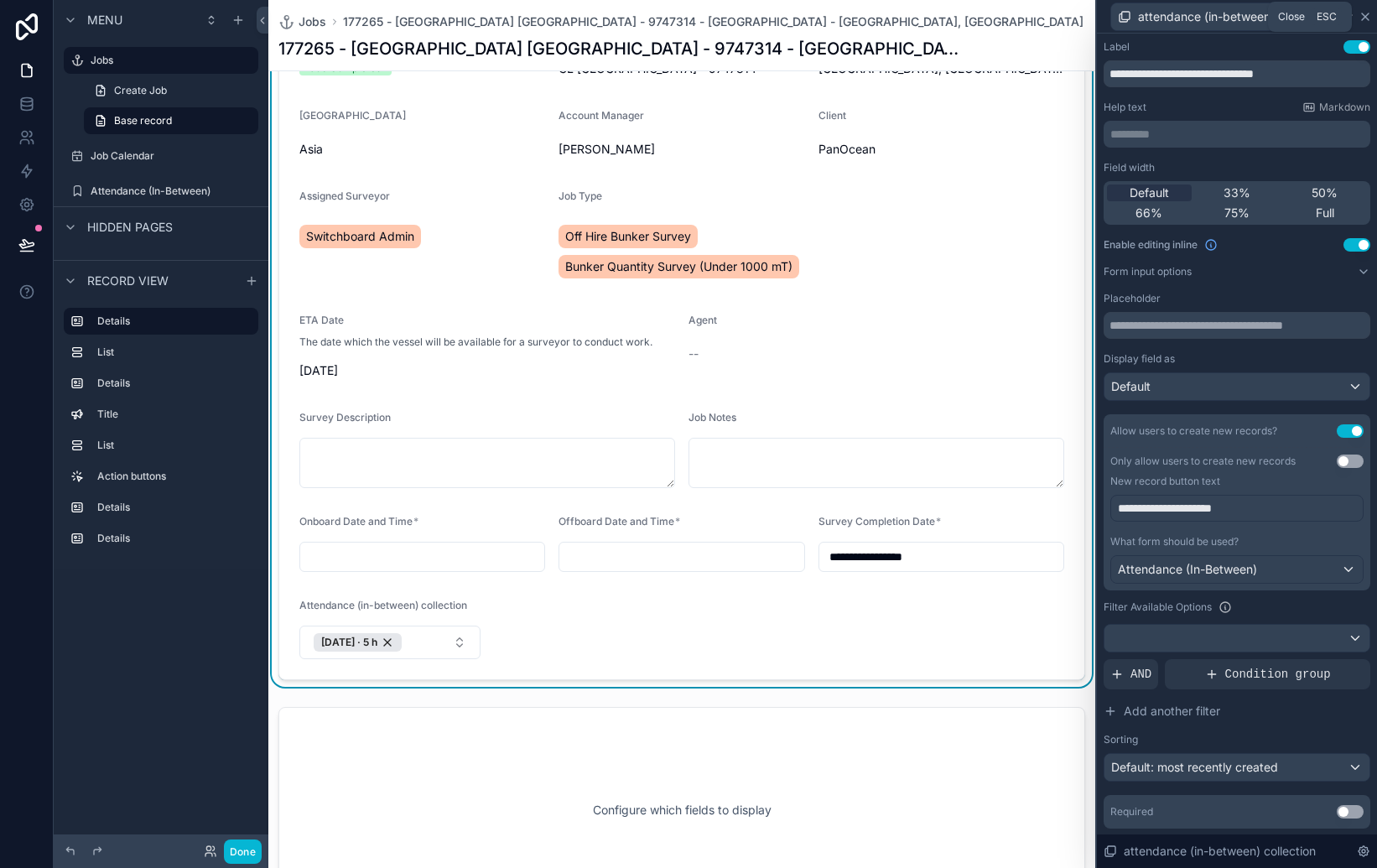
click at [1364, 14] on icon at bounding box center [1366, 17] width 7 height 7
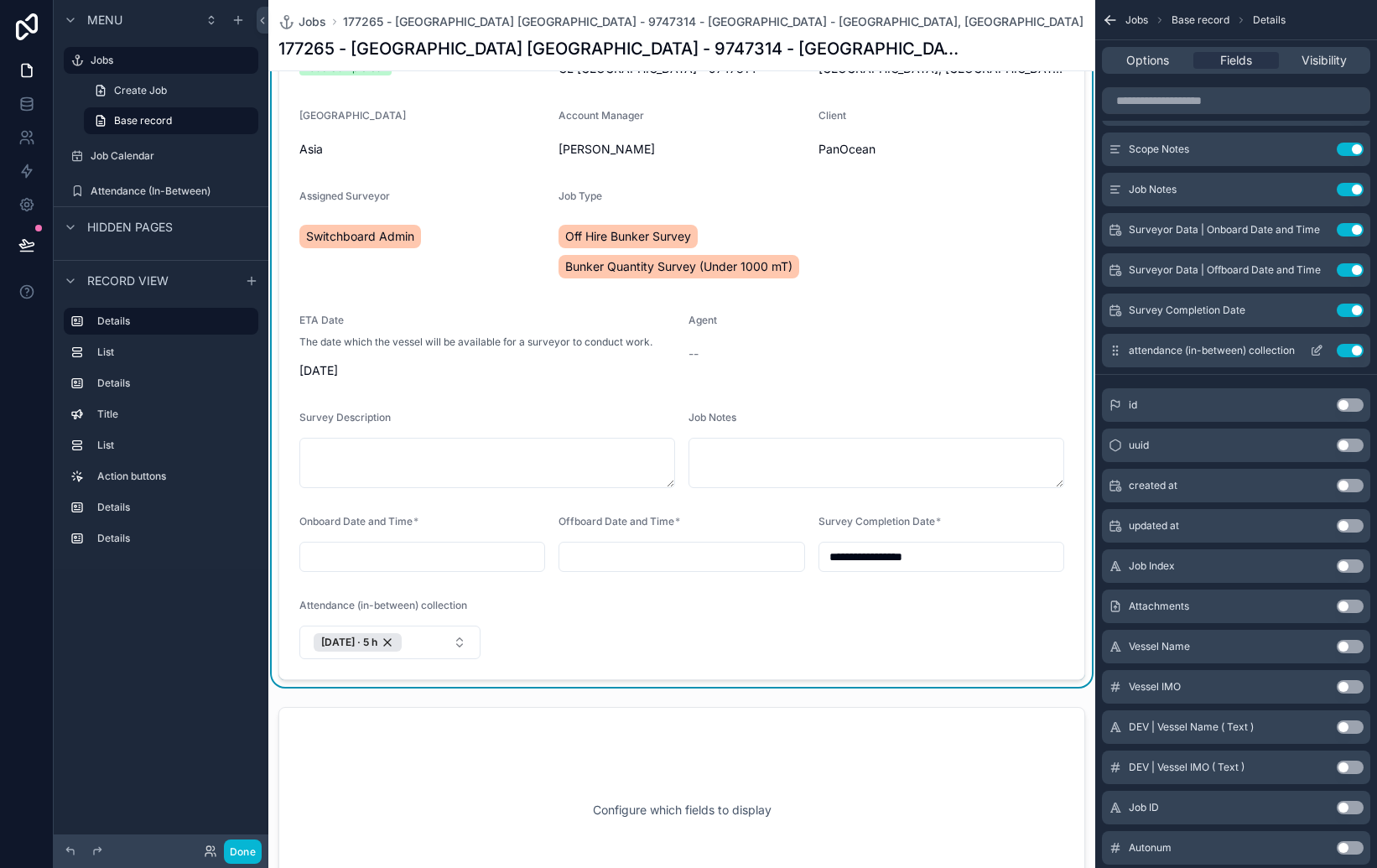
click at [1313, 349] on icon "scrollable content" at bounding box center [1316, 351] width 8 height 8
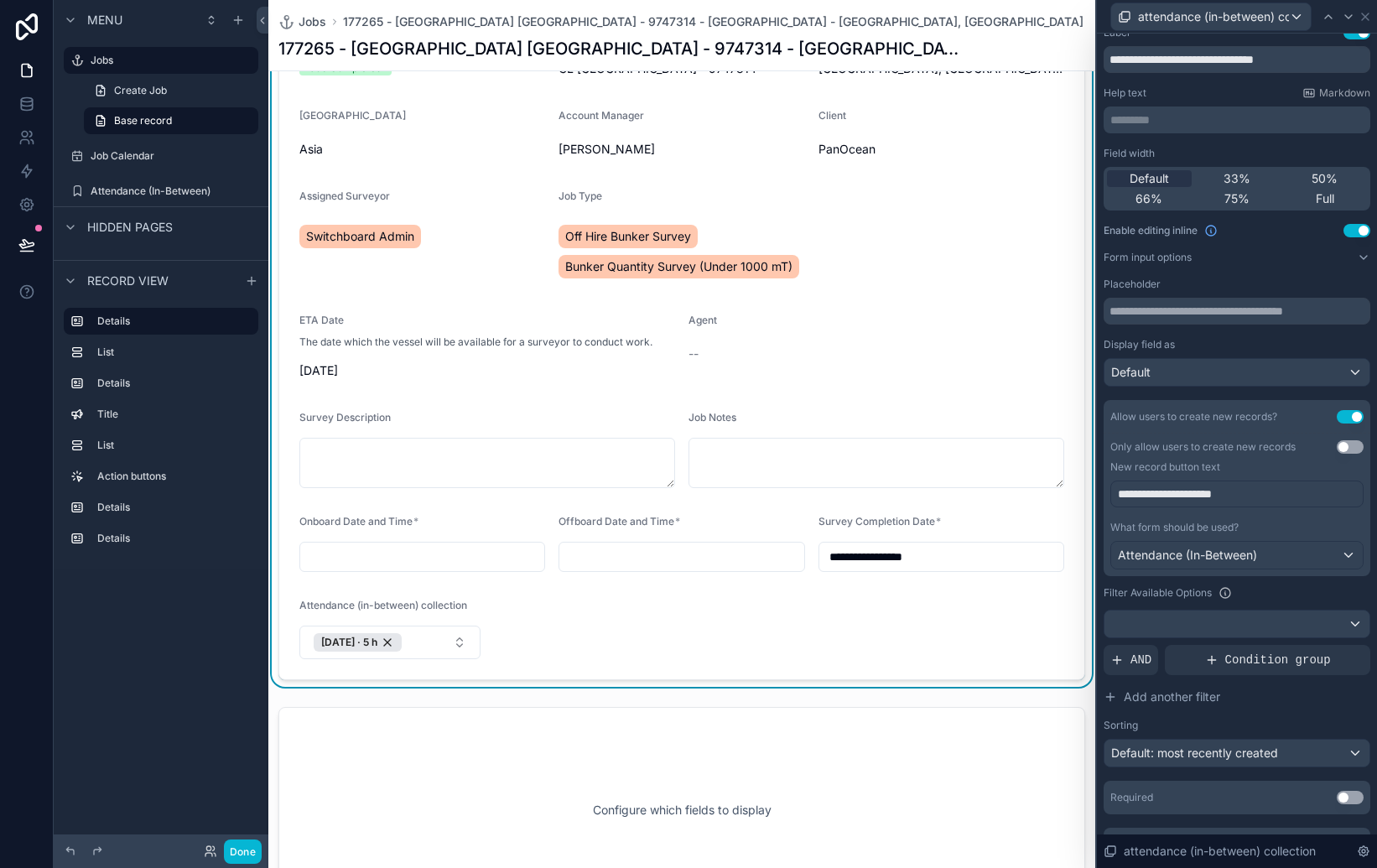
scroll to position [47, 0]
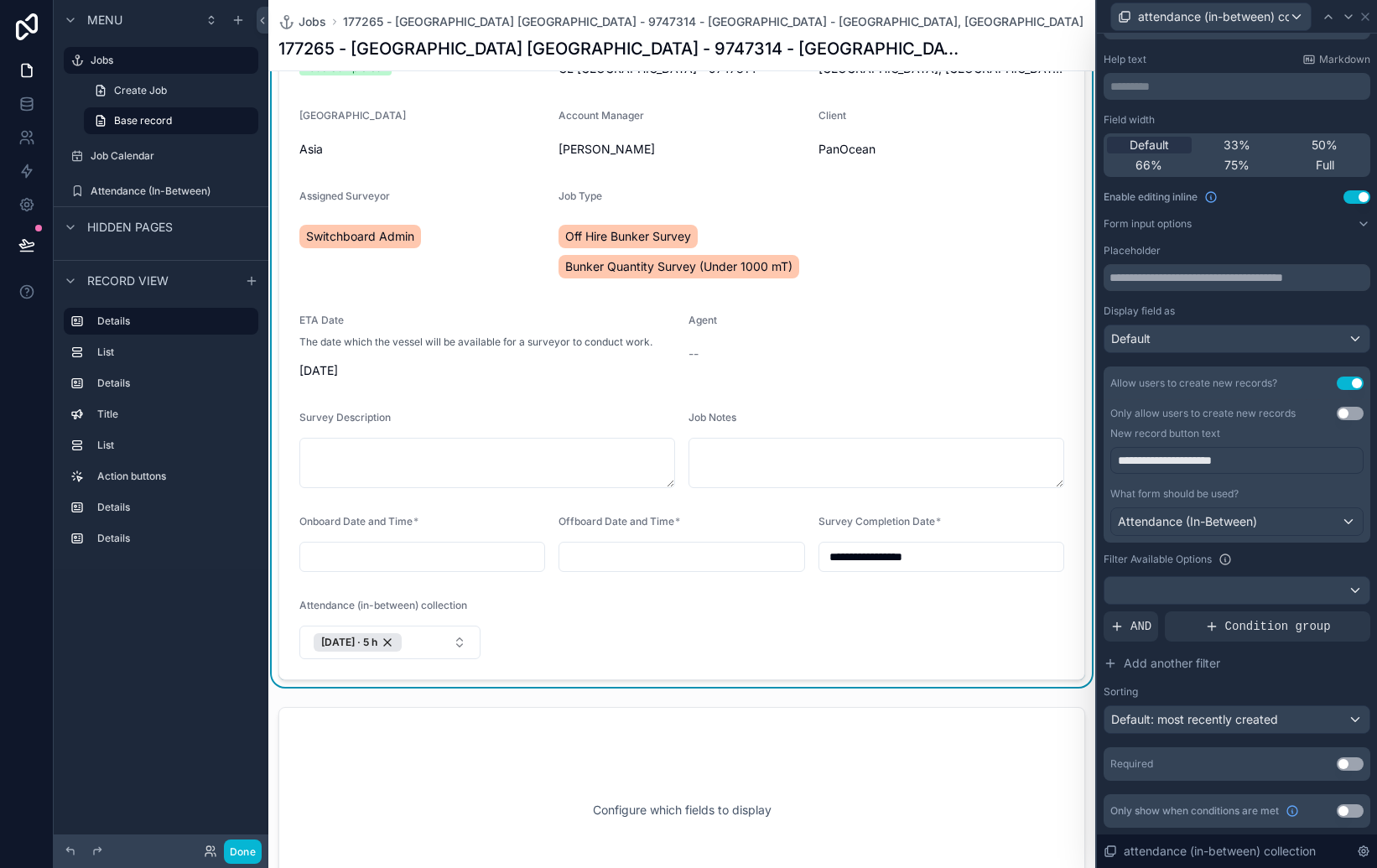
drag, startPoint x: 531, startPoint y: 604, endPoint x: 651, endPoint y: 608, distance: 120.1
click at [531, 604] on form "**********" at bounding box center [682, 344] width 805 height 671
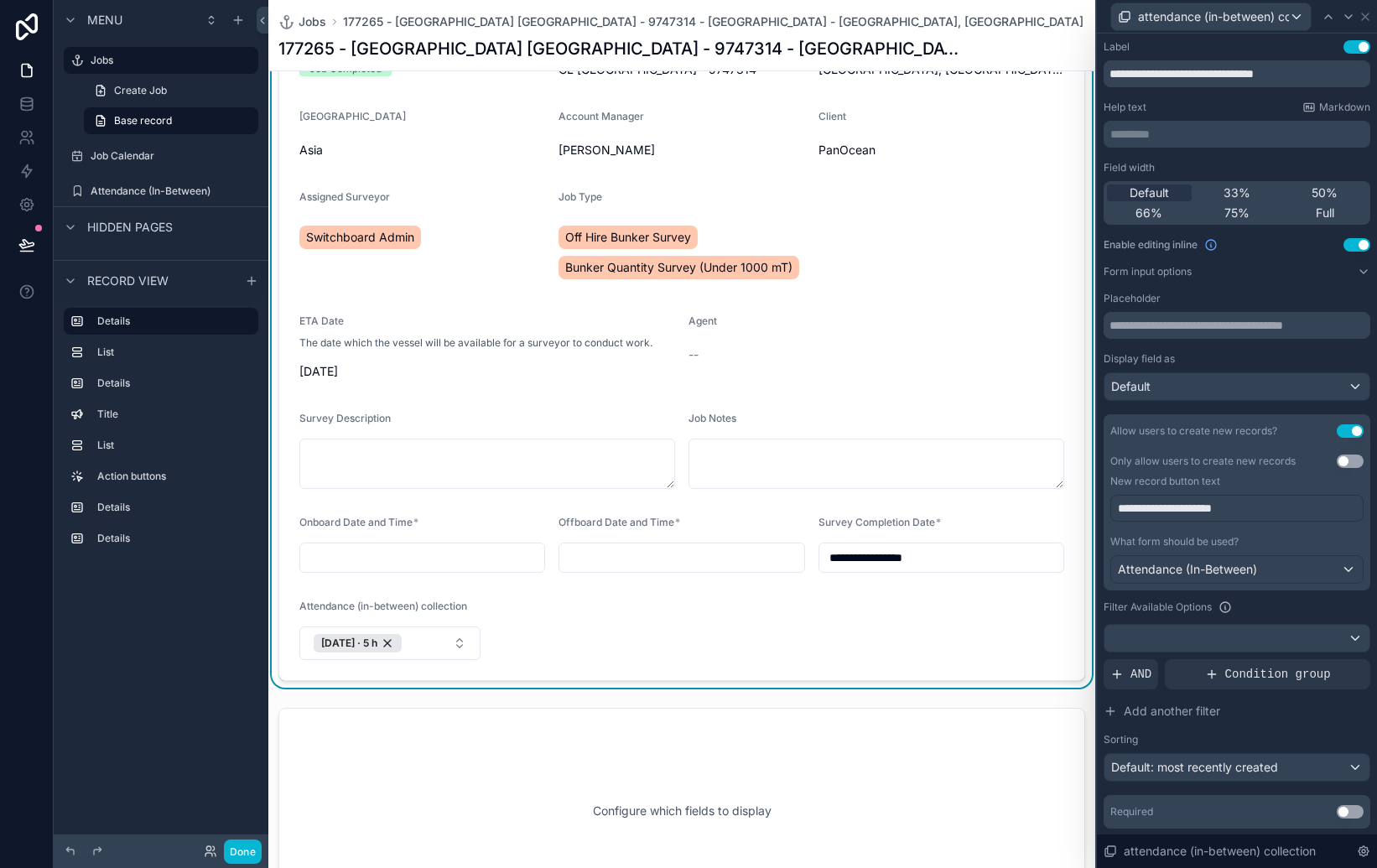
click at [1358, 245] on button "Use setting" at bounding box center [1357, 244] width 27 height 13
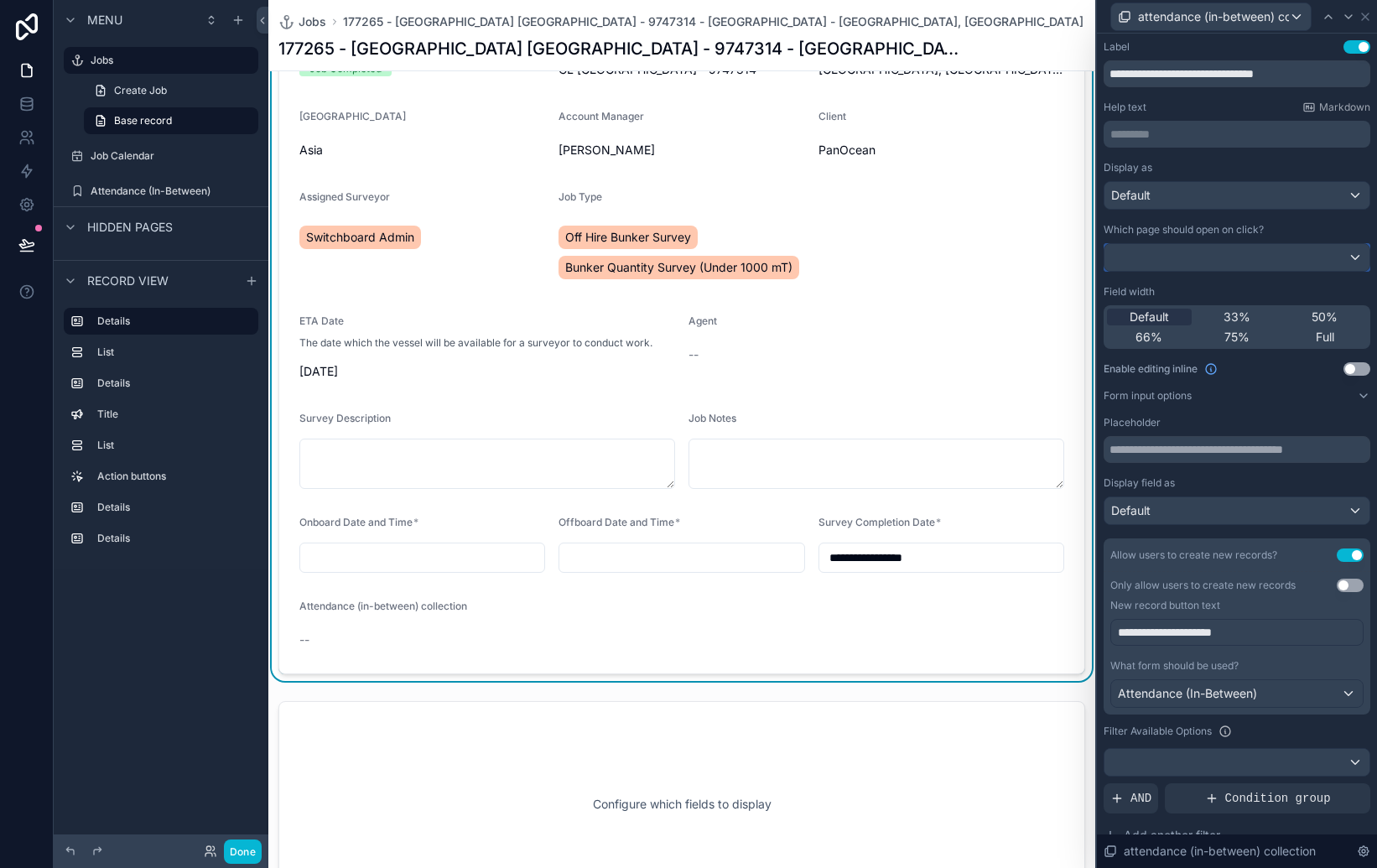
click at [1292, 259] on div at bounding box center [1237, 257] width 265 height 27
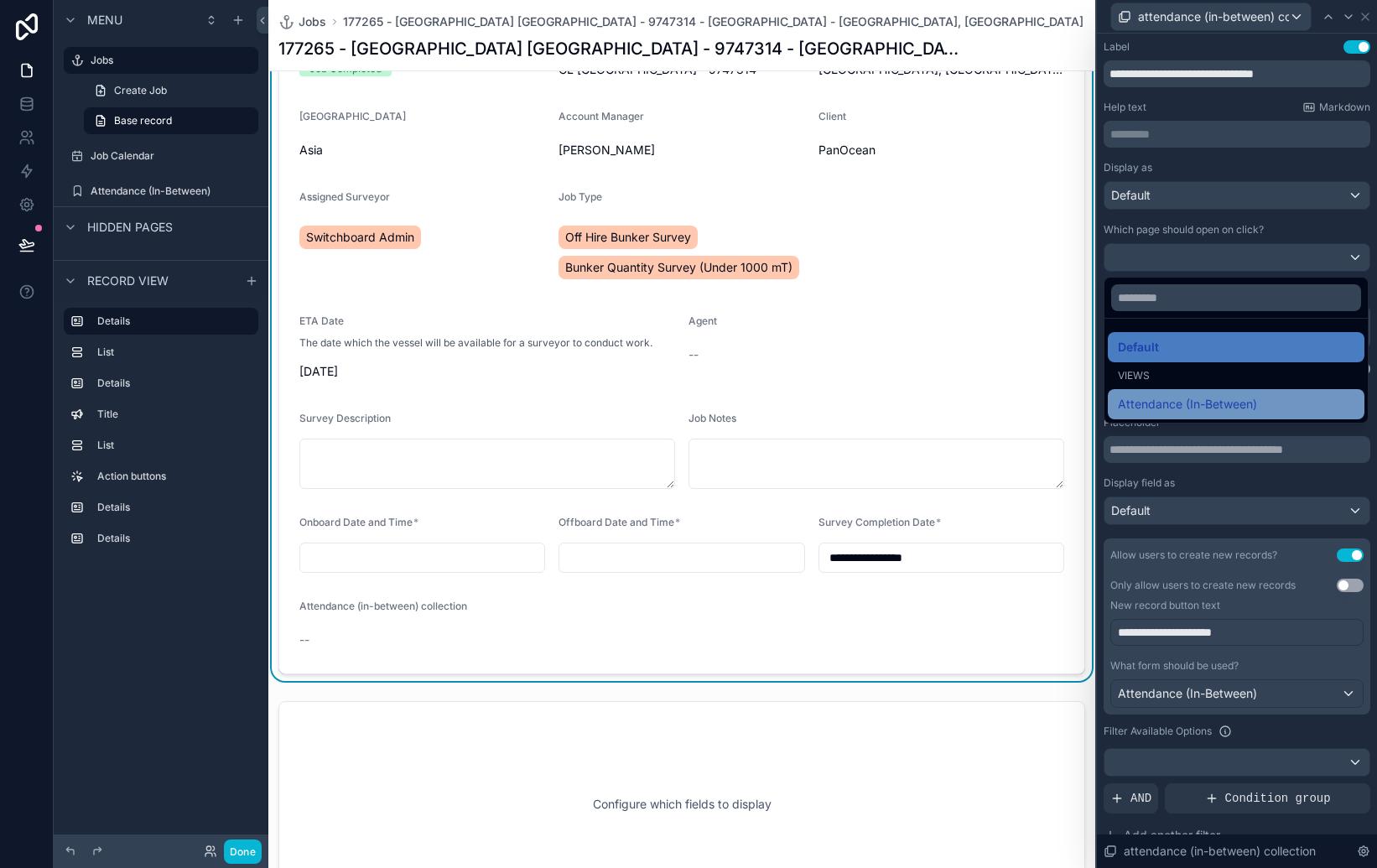
click at [1226, 405] on span "Attendance (In-Between)" at bounding box center [1187, 404] width 139 height 20
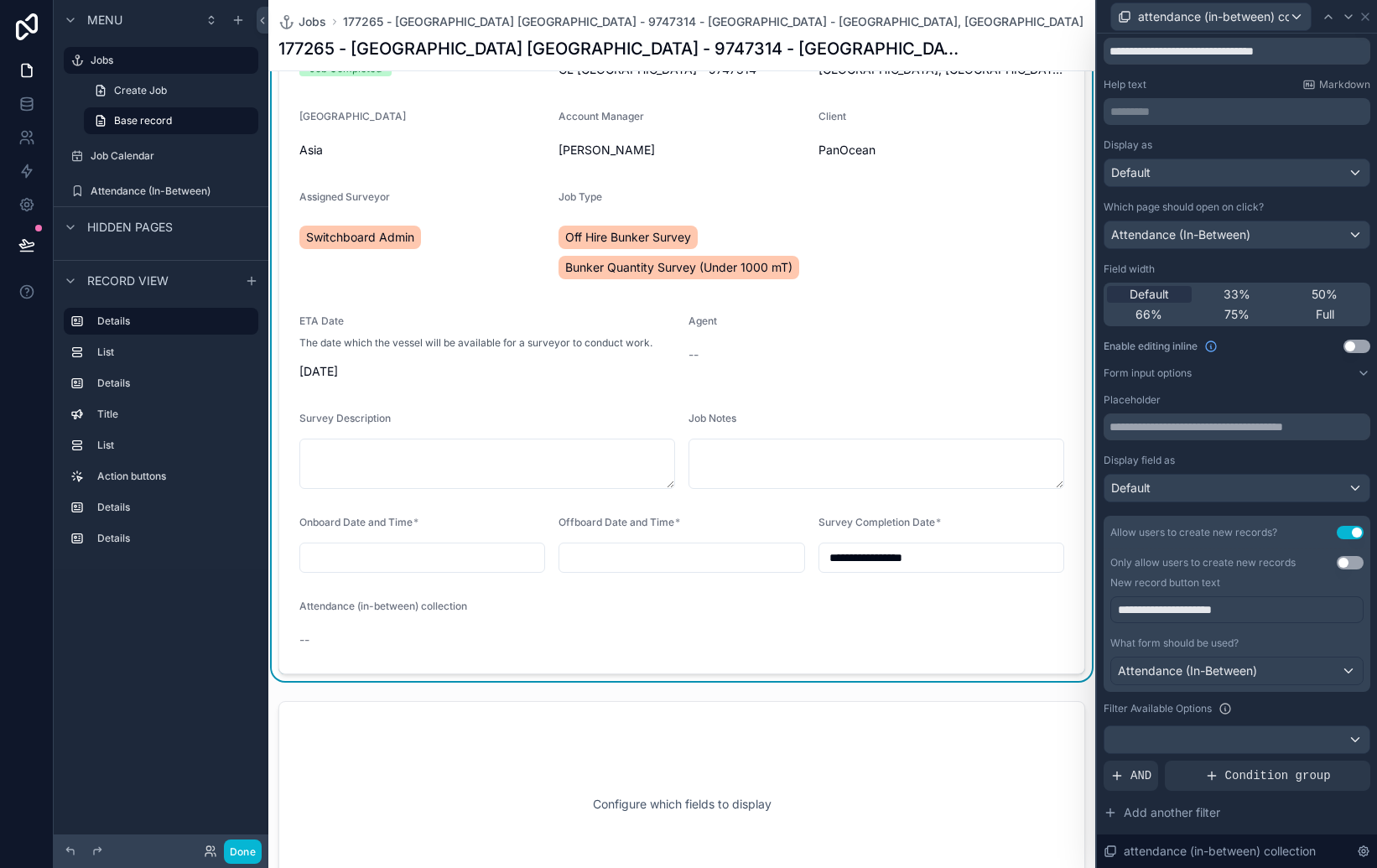
scroll to position [40, 0]
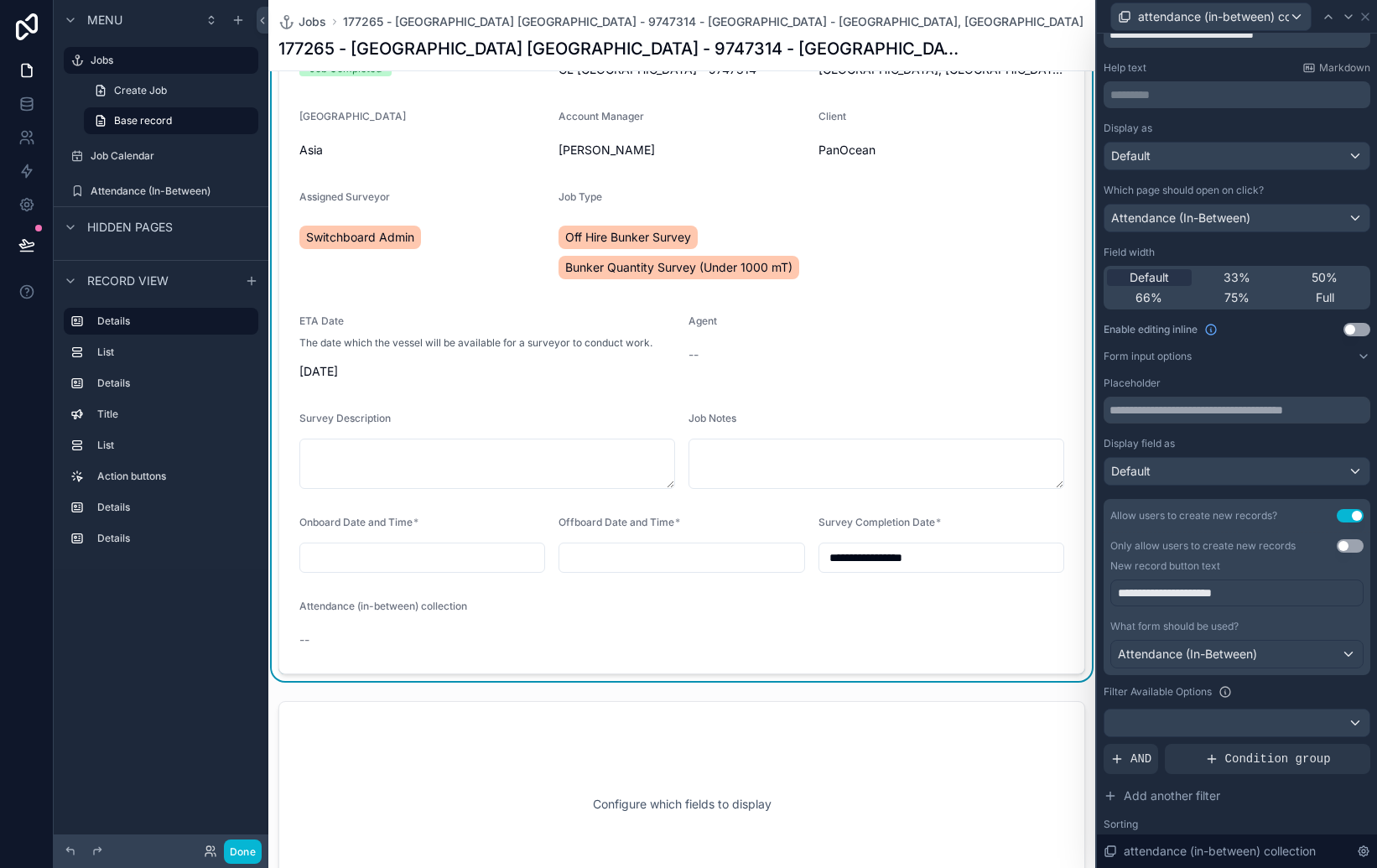
click at [1156, 363] on div "**********" at bounding box center [1237, 517] width 267 height 792
click at [1365, 358] on icon at bounding box center [1363, 356] width 13 height 13
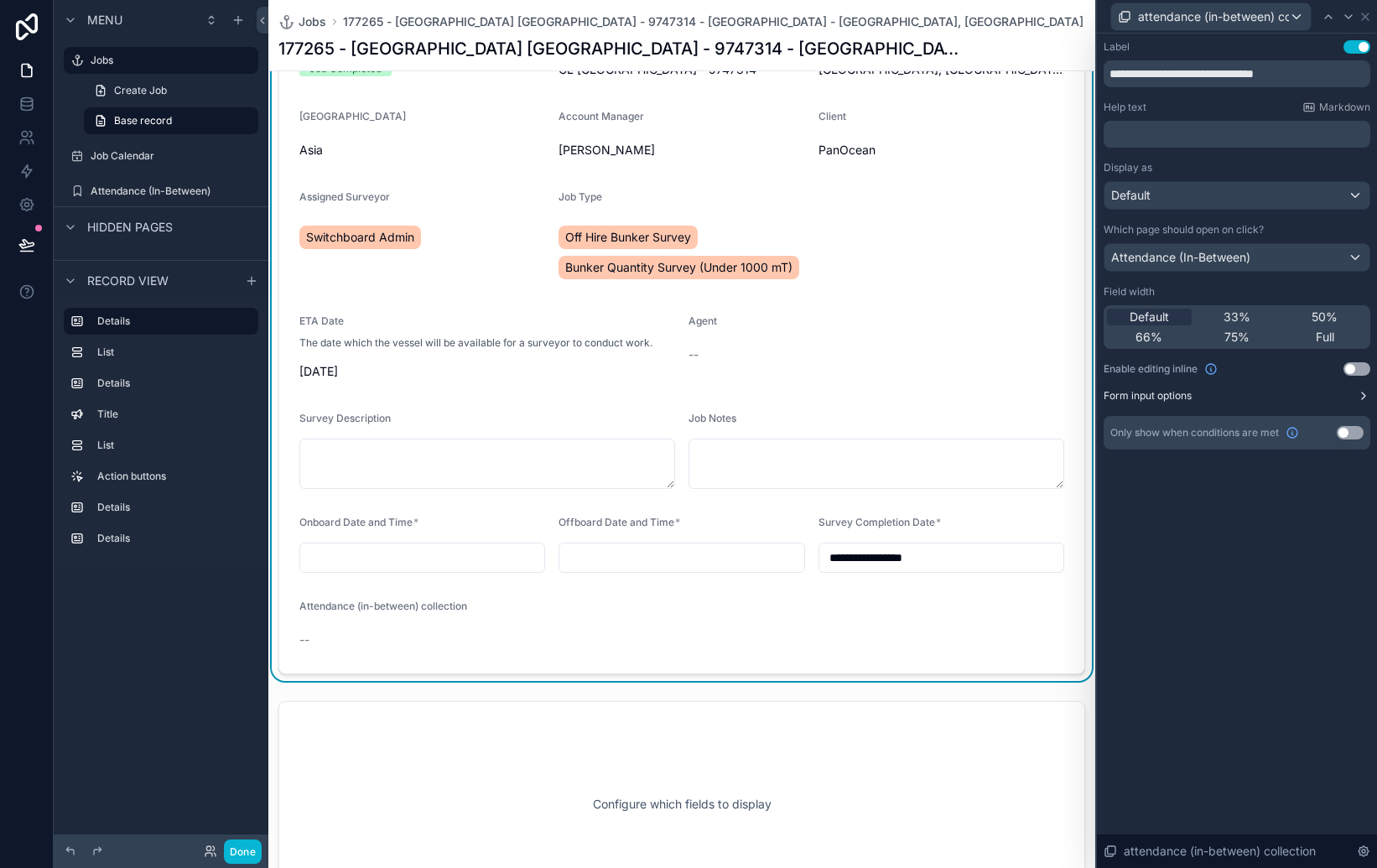
scroll to position [0, 0]
click at [1363, 396] on icon at bounding box center [1364, 396] width 4 height 7
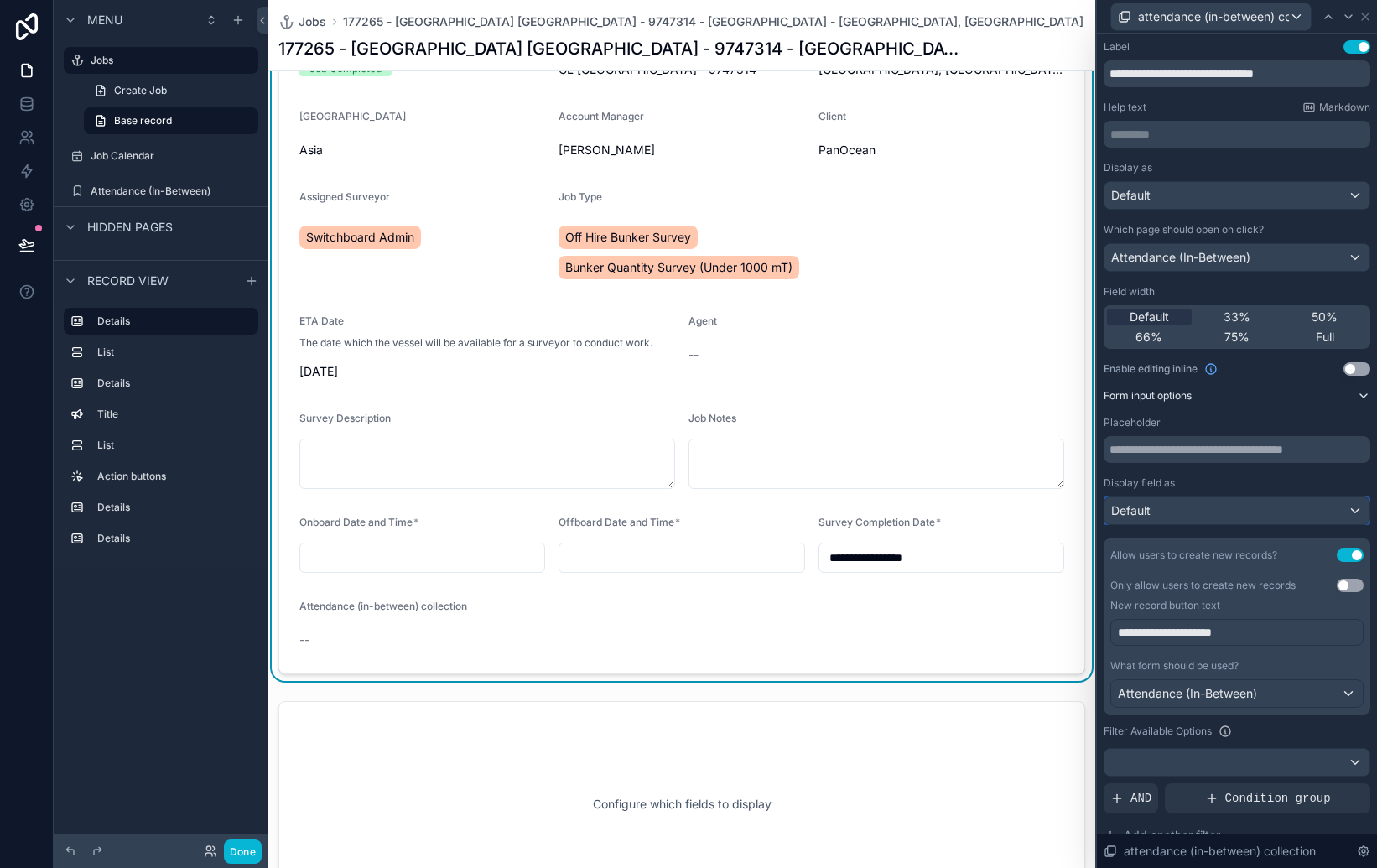
click at [1252, 517] on div "Default" at bounding box center [1237, 510] width 265 height 27
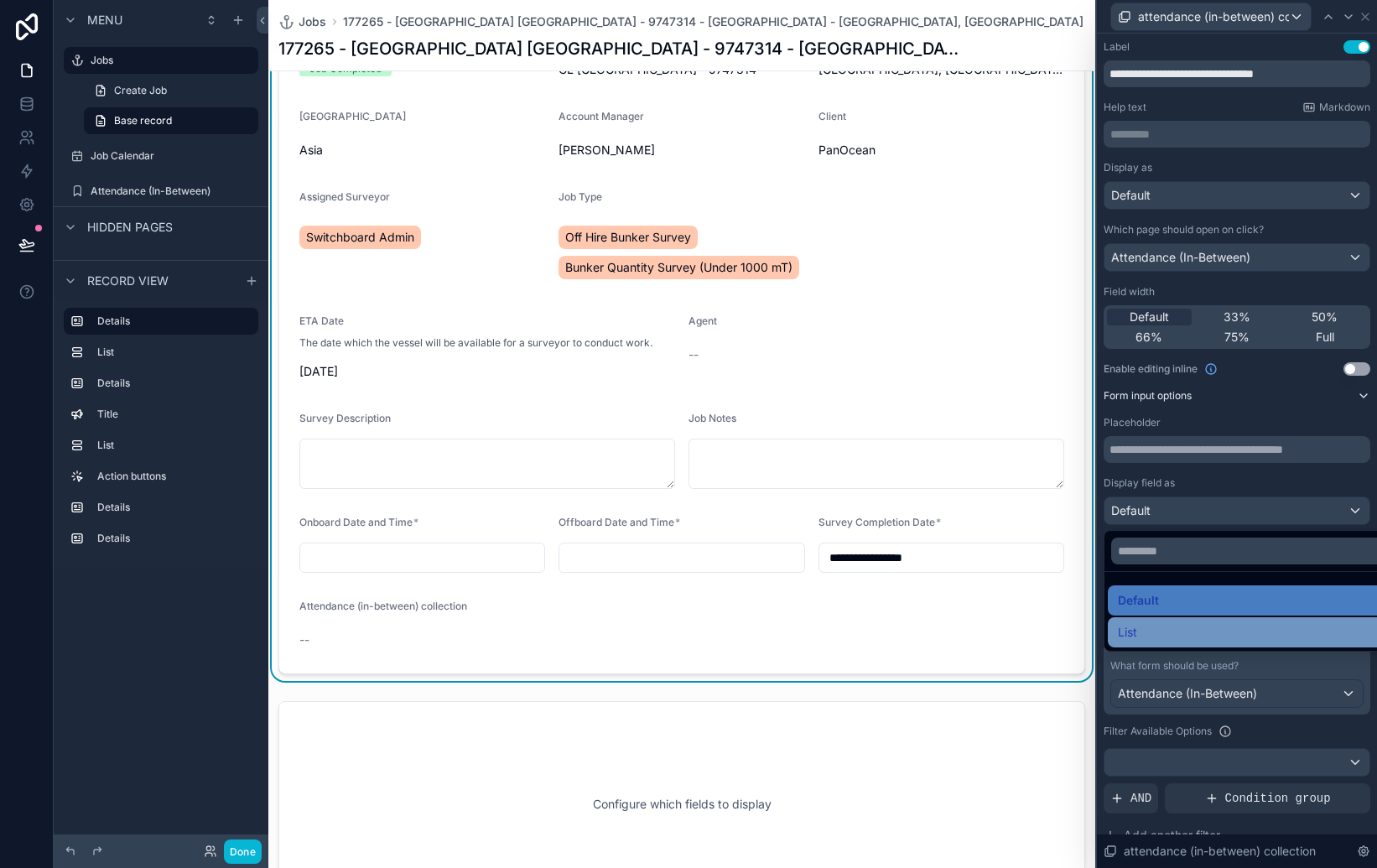
click at [1212, 624] on div "List" at bounding box center [1256, 632] width 277 height 20
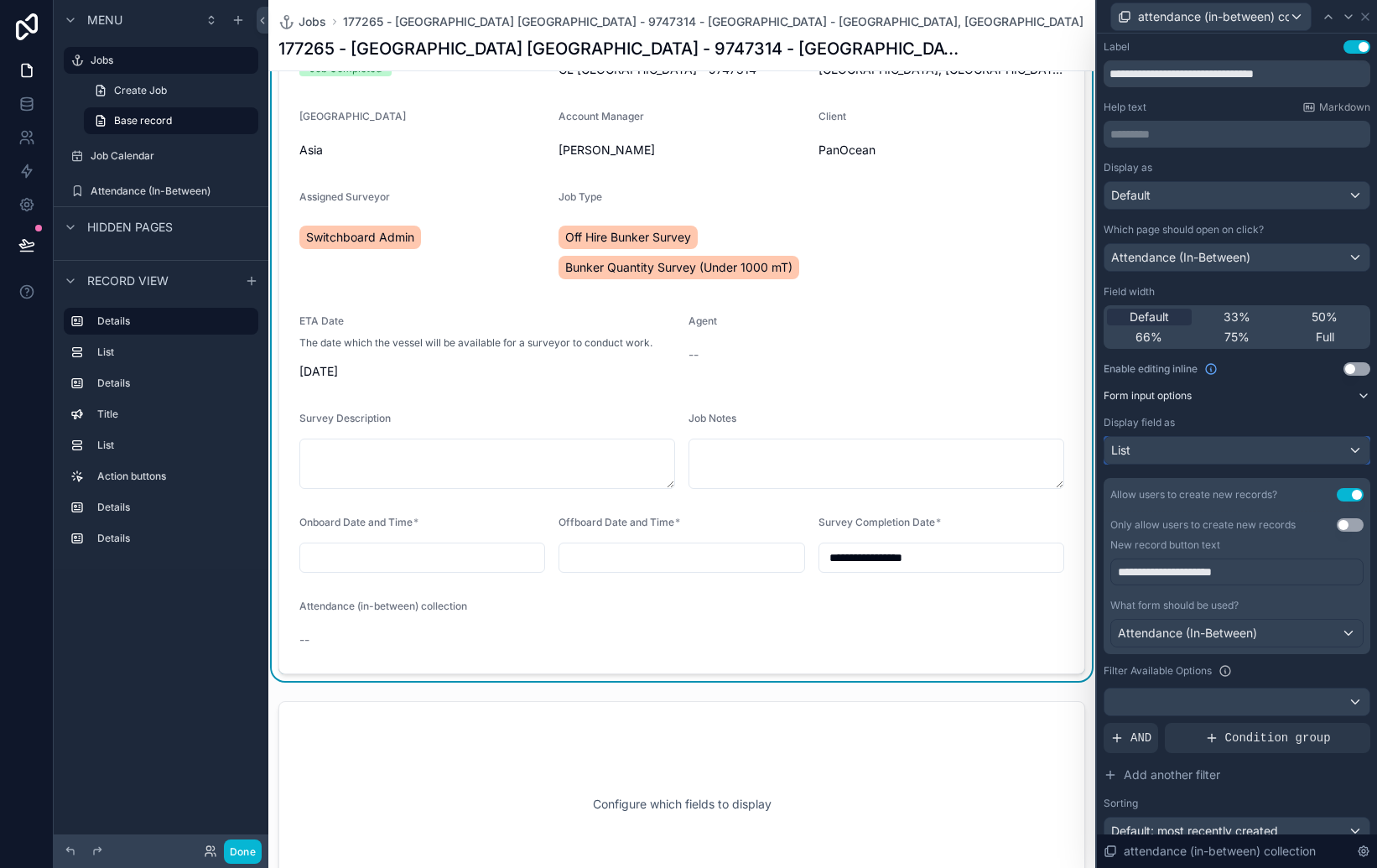
click at [1286, 457] on div "List" at bounding box center [1237, 450] width 265 height 27
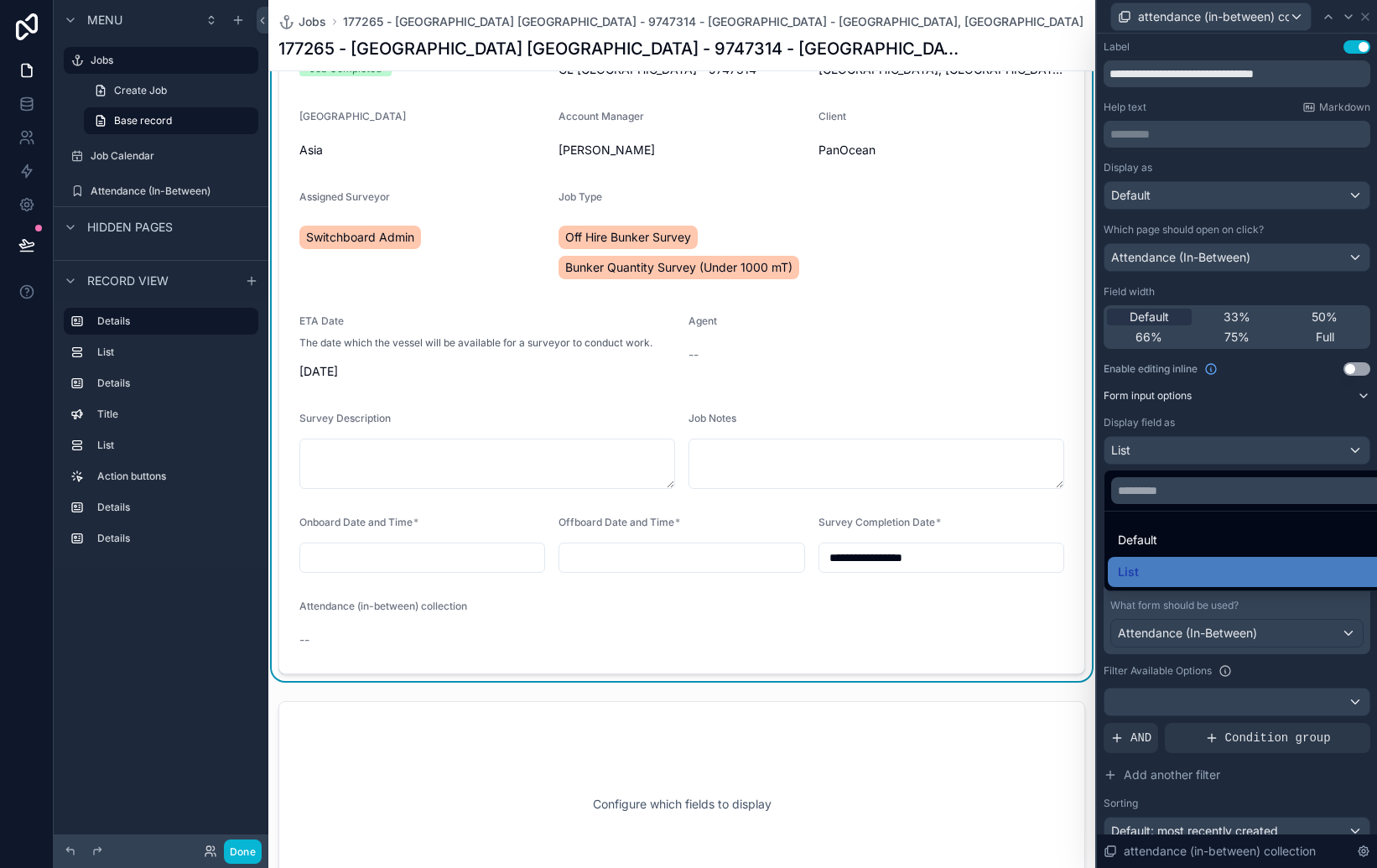
click at [1218, 537] on div "Default" at bounding box center [1256, 539] width 277 height 20
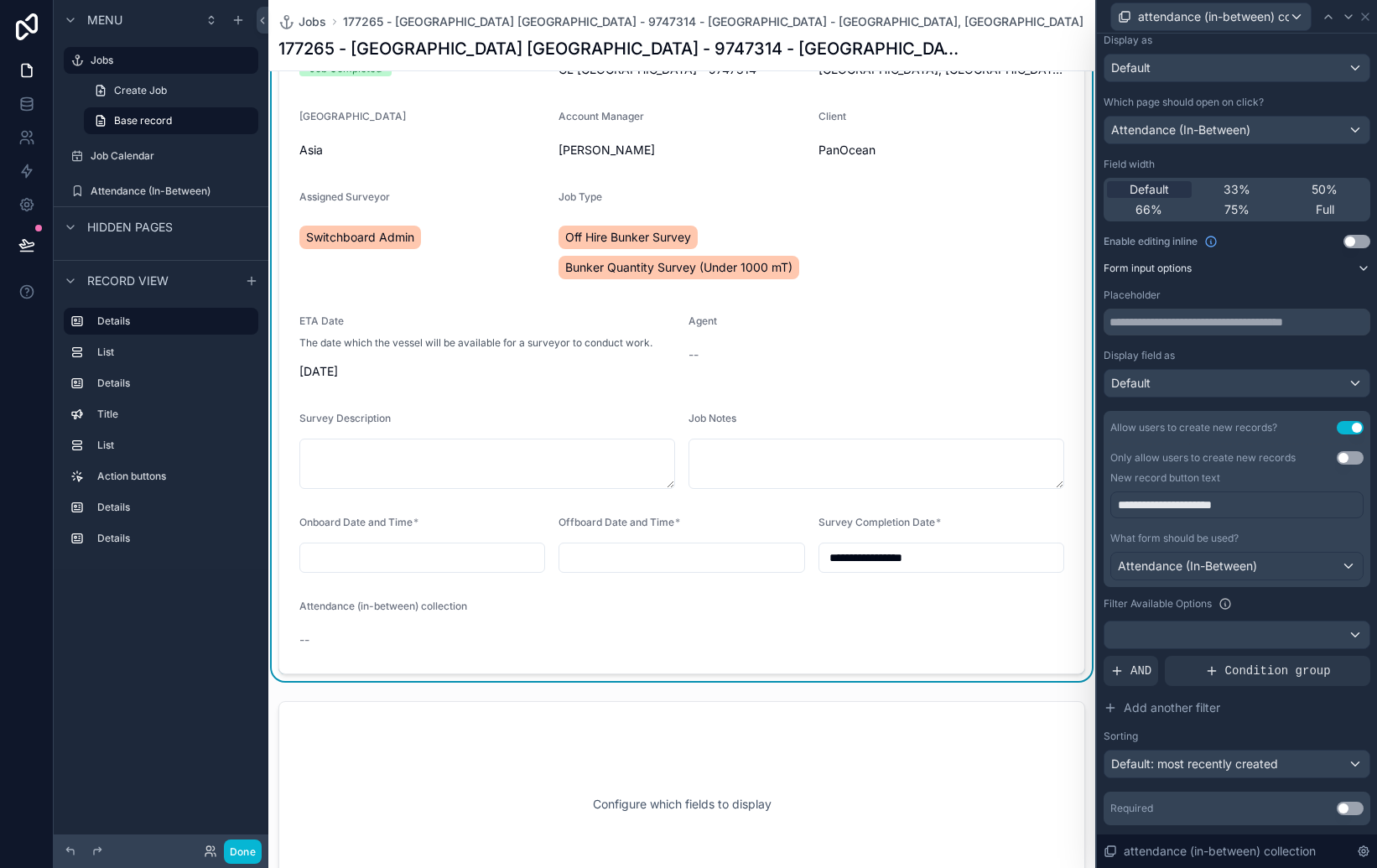
scroll to position [172, 0]
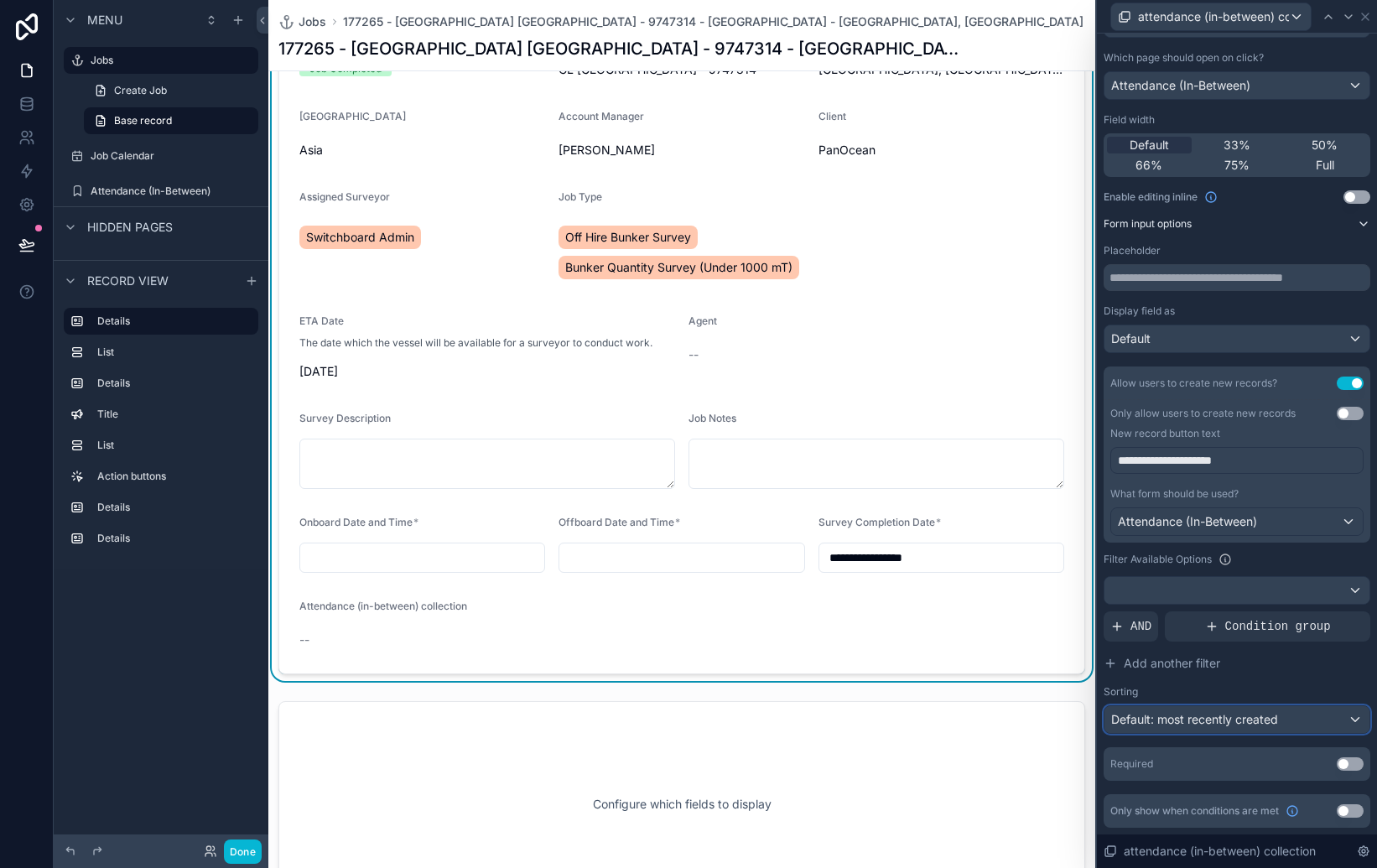
click at [1330, 720] on div "Default: most recently created" at bounding box center [1237, 720] width 265 height 27
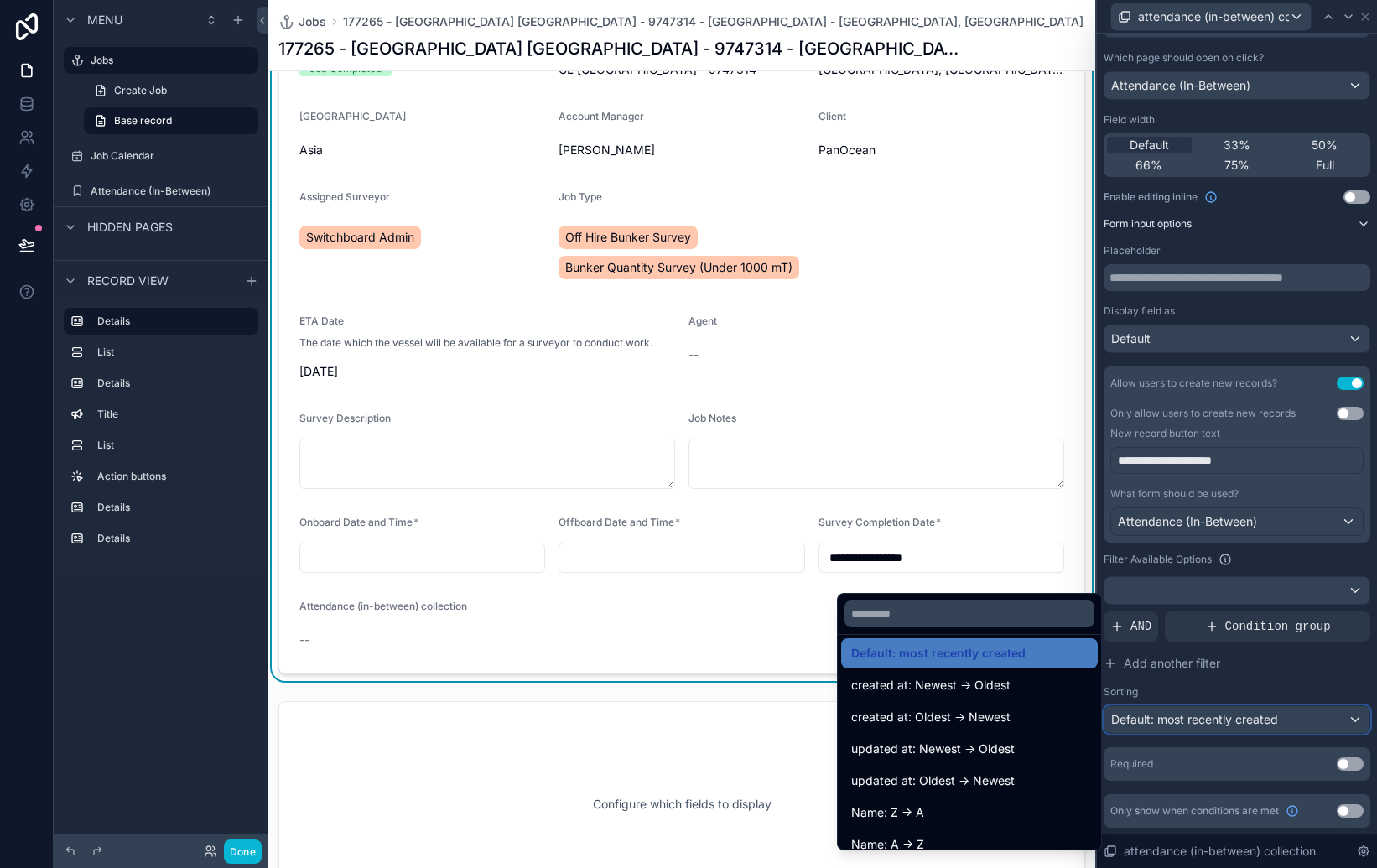
scroll to position [0, 0]
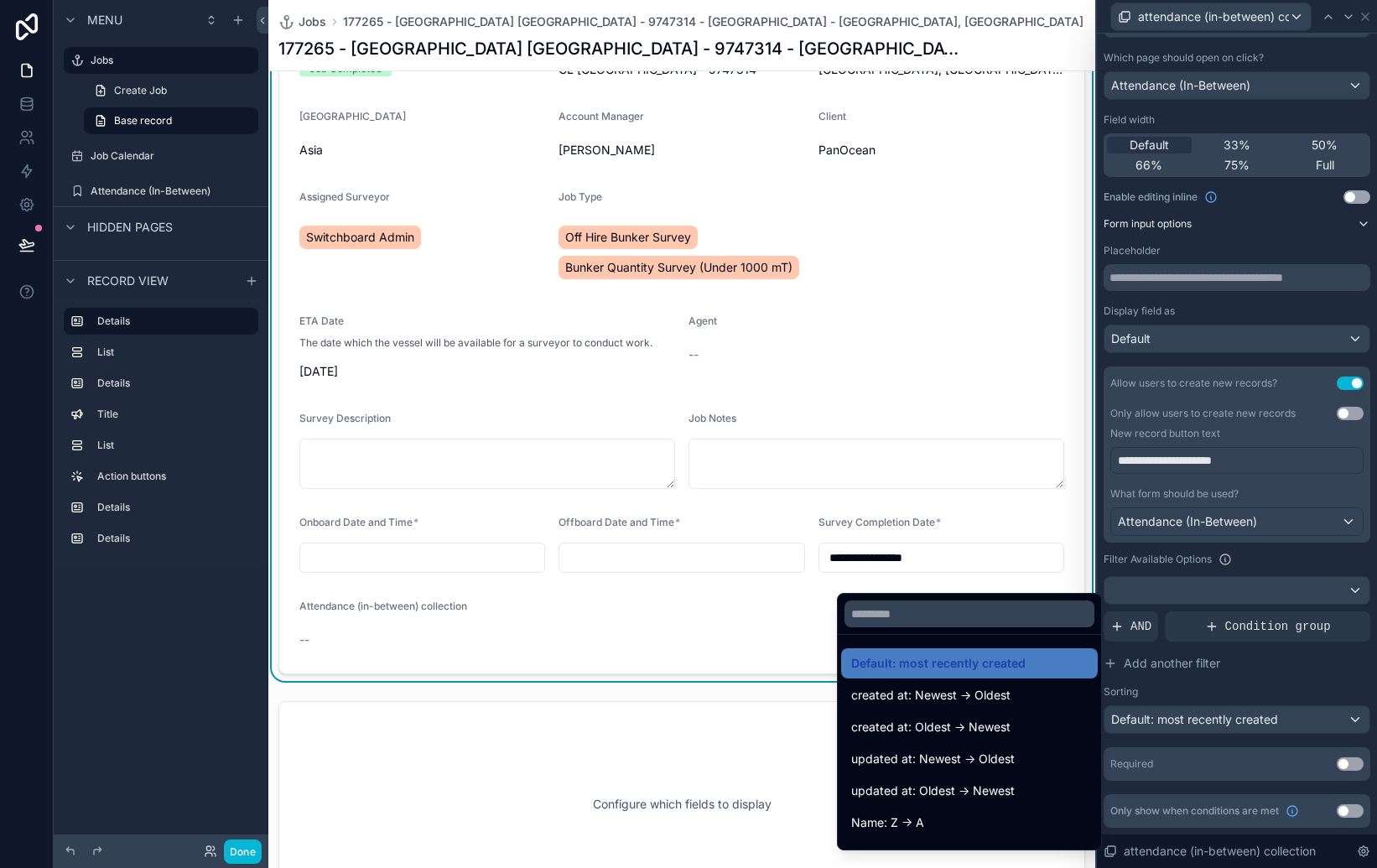
click at [1214, 685] on div at bounding box center [1236, 434] width 280 height 868
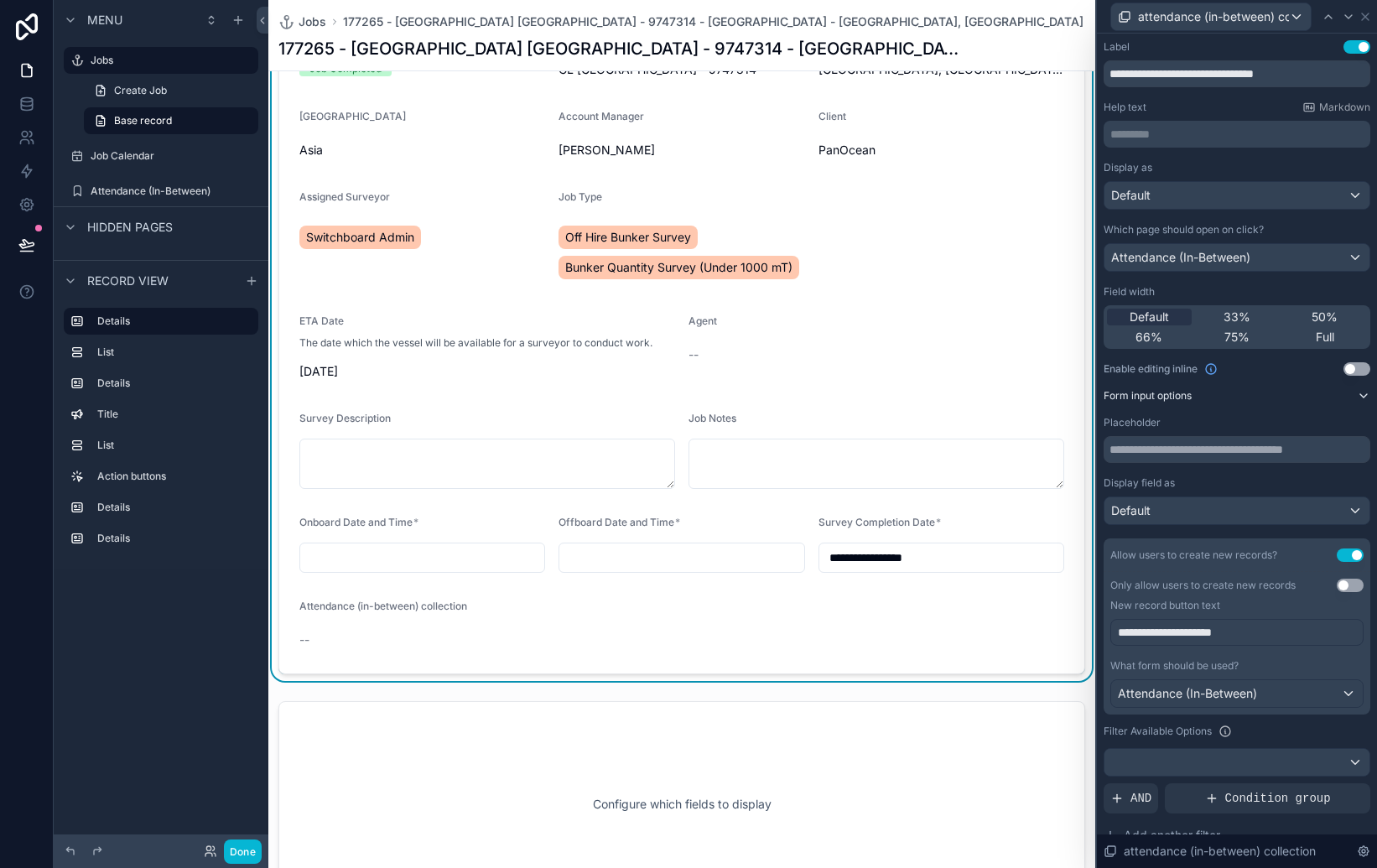
drag, startPoint x: 757, startPoint y: 624, endPoint x: 436, endPoint y: 592, distance: 322.6
click at [706, 623] on form "**********" at bounding box center [682, 341] width 805 height 664
click at [334, 614] on div "Attendance (in-between) collection" at bounding box center [390, 609] width 181 height 20
drag, startPoint x: 323, startPoint y: 632, endPoint x: 554, endPoint y: 624, distance: 231.1
click at [323, 632] on div "--" at bounding box center [390, 640] width 181 height 17
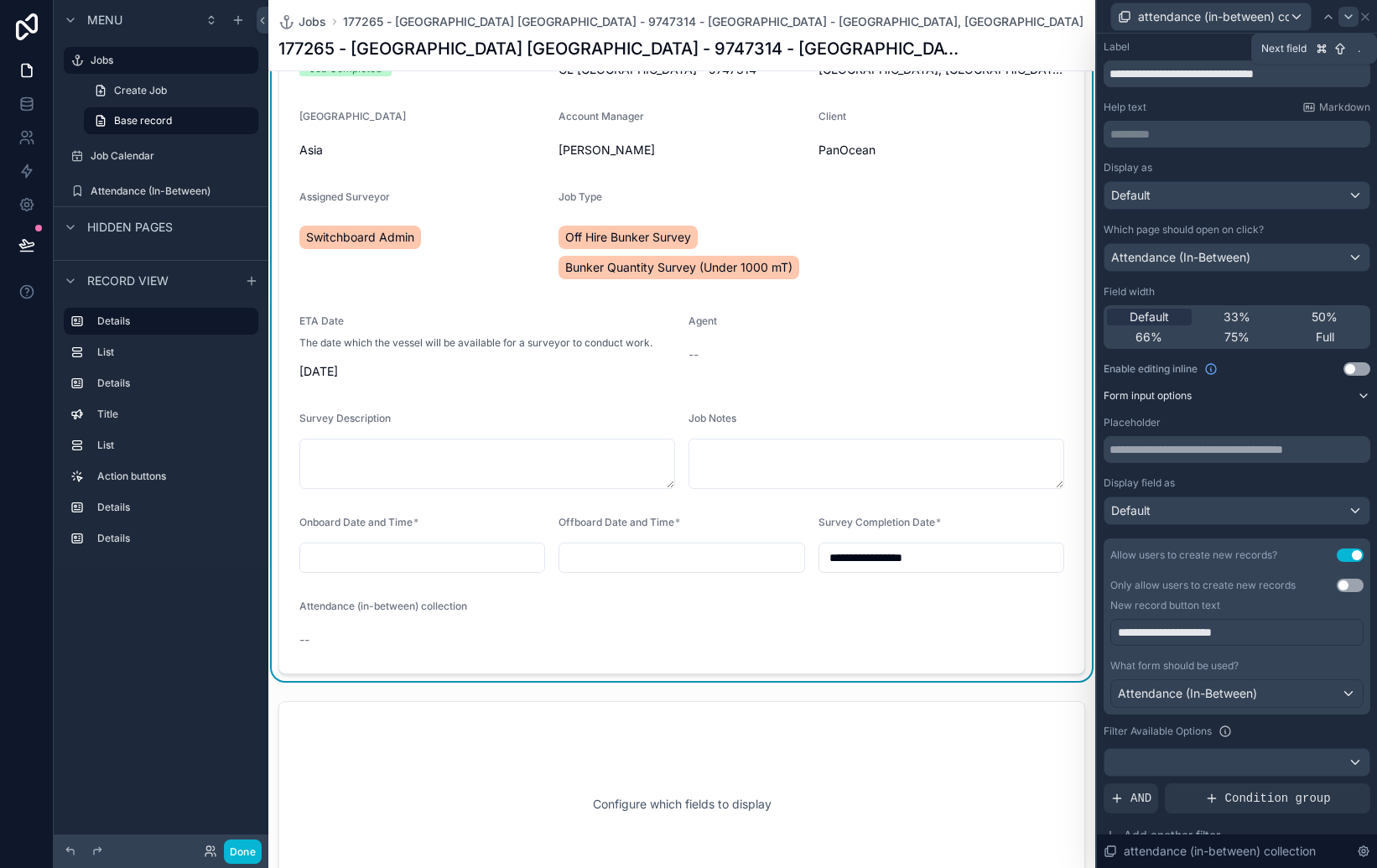
click at [1348, 13] on icon at bounding box center [1348, 16] width 13 height 13
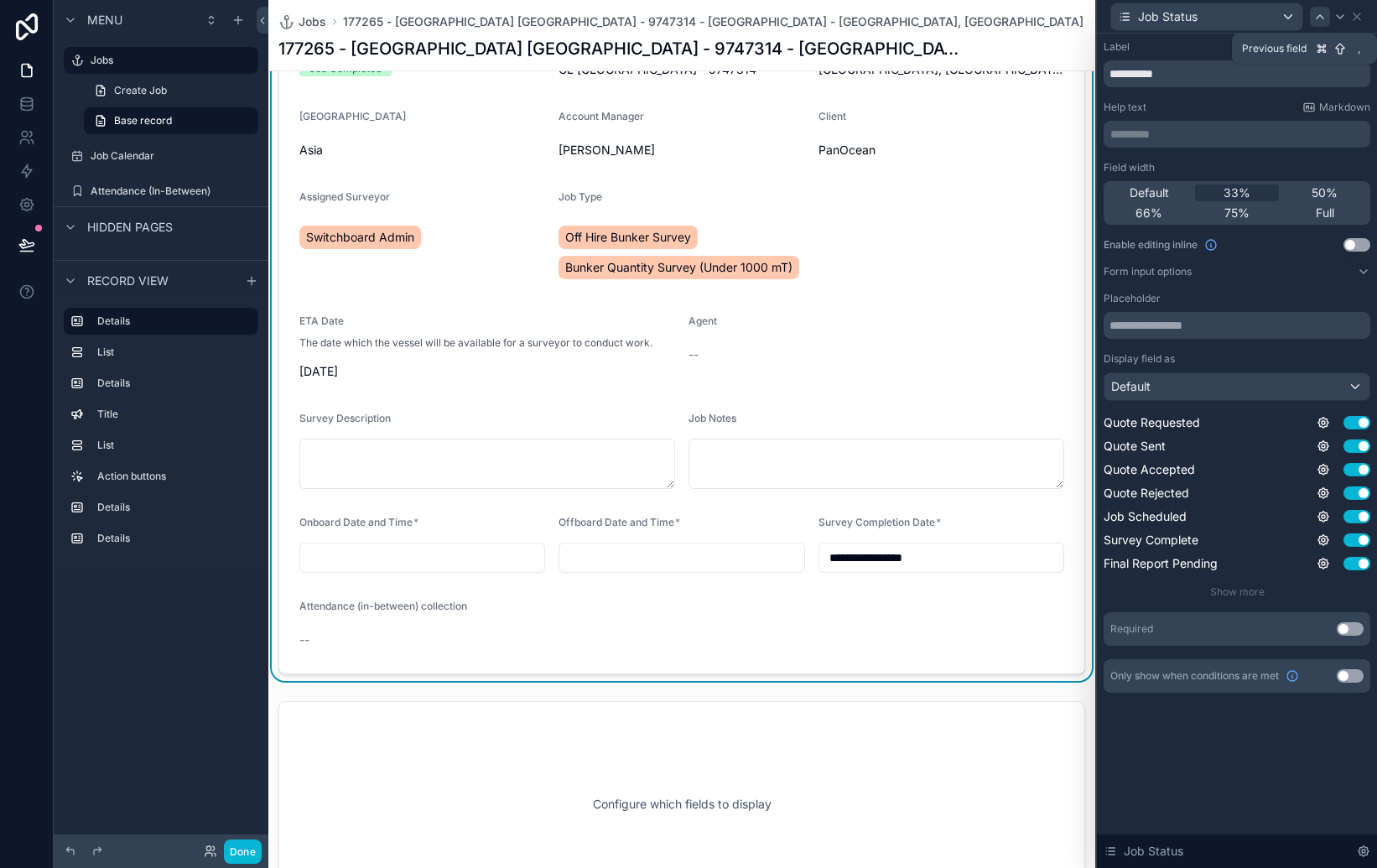
click at [1325, 11] on icon at bounding box center [1320, 16] width 13 height 13
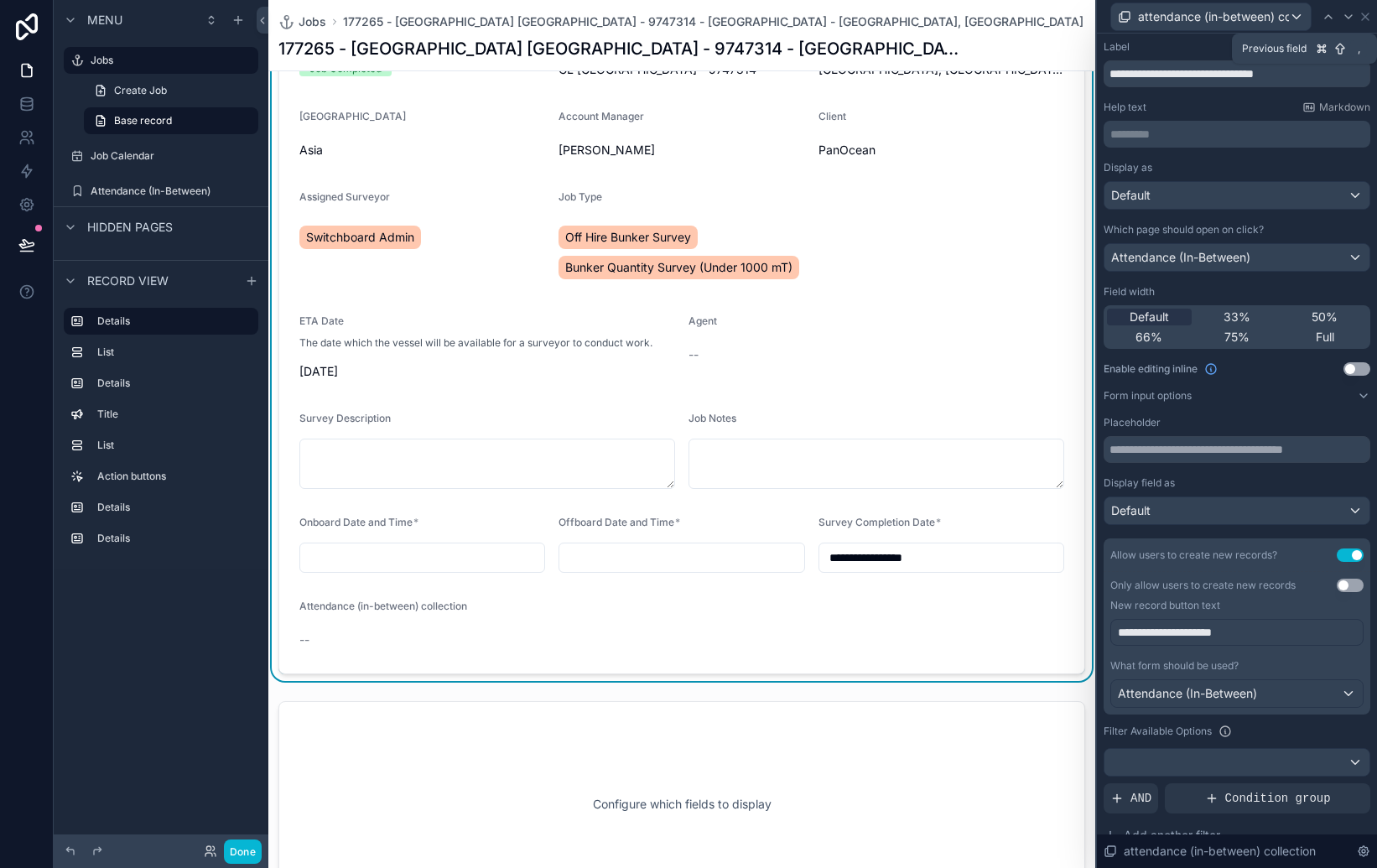
click at [1325, 11] on icon at bounding box center [1328, 16] width 13 height 13
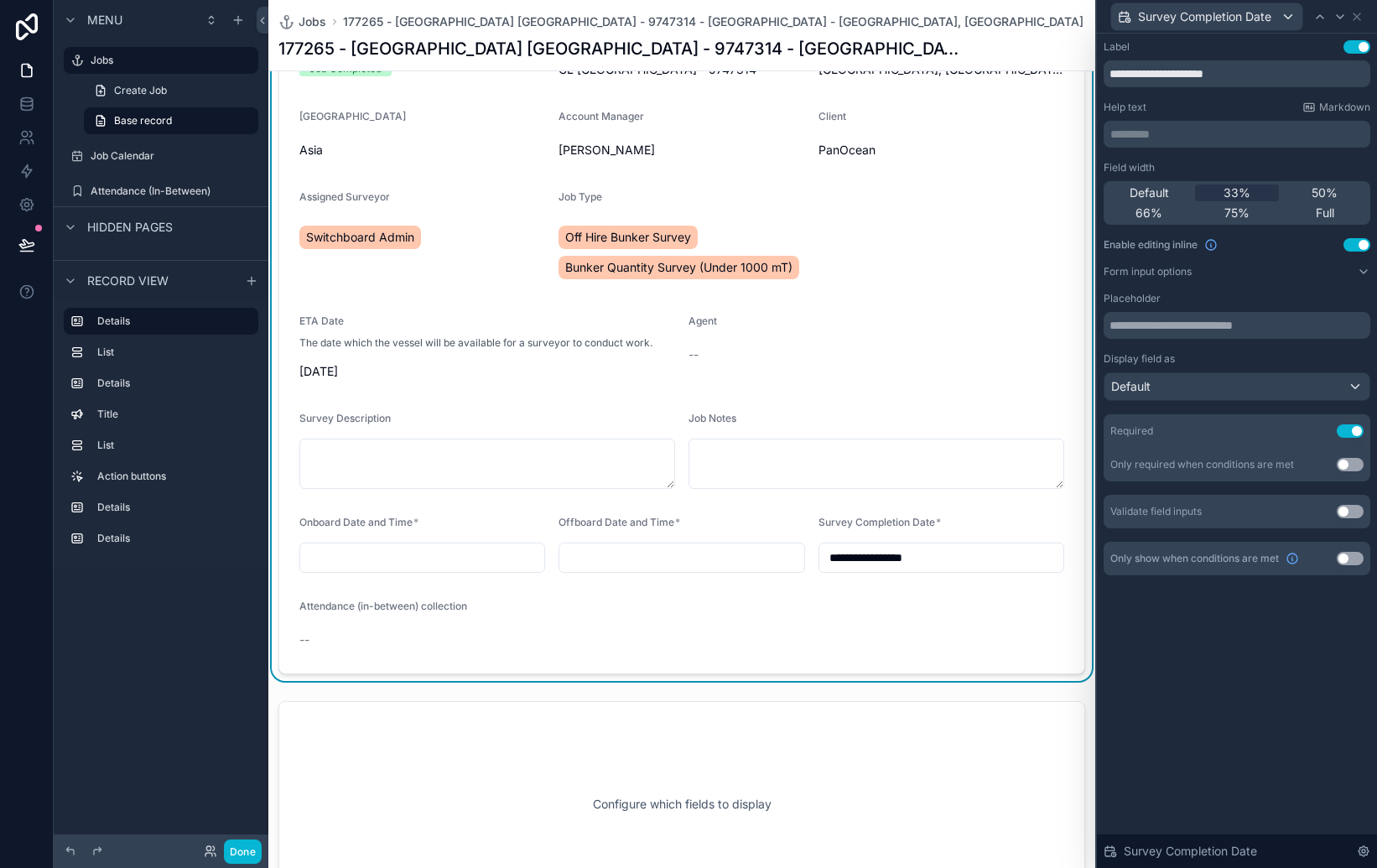
click at [924, 632] on form "**********" at bounding box center [682, 341] width 805 height 664
click at [1271, 653] on div "**********" at bounding box center [1236, 451] width 280 height 835
click at [1202, 113] on div "Help text Markdown" at bounding box center [1237, 107] width 267 height 13
click at [1358, 18] on icon at bounding box center [1357, 16] width 13 height 13
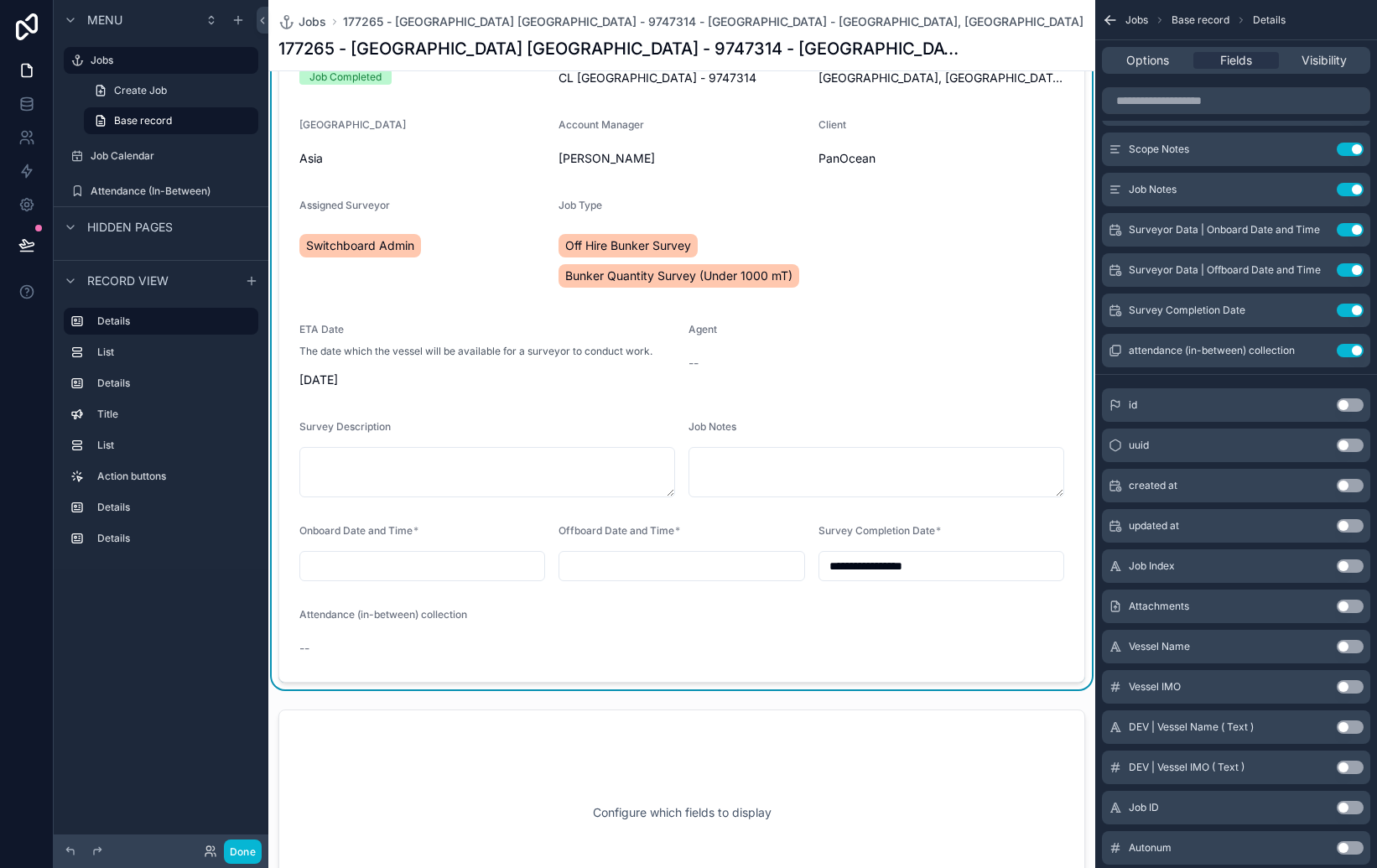
scroll to position [211, 0]
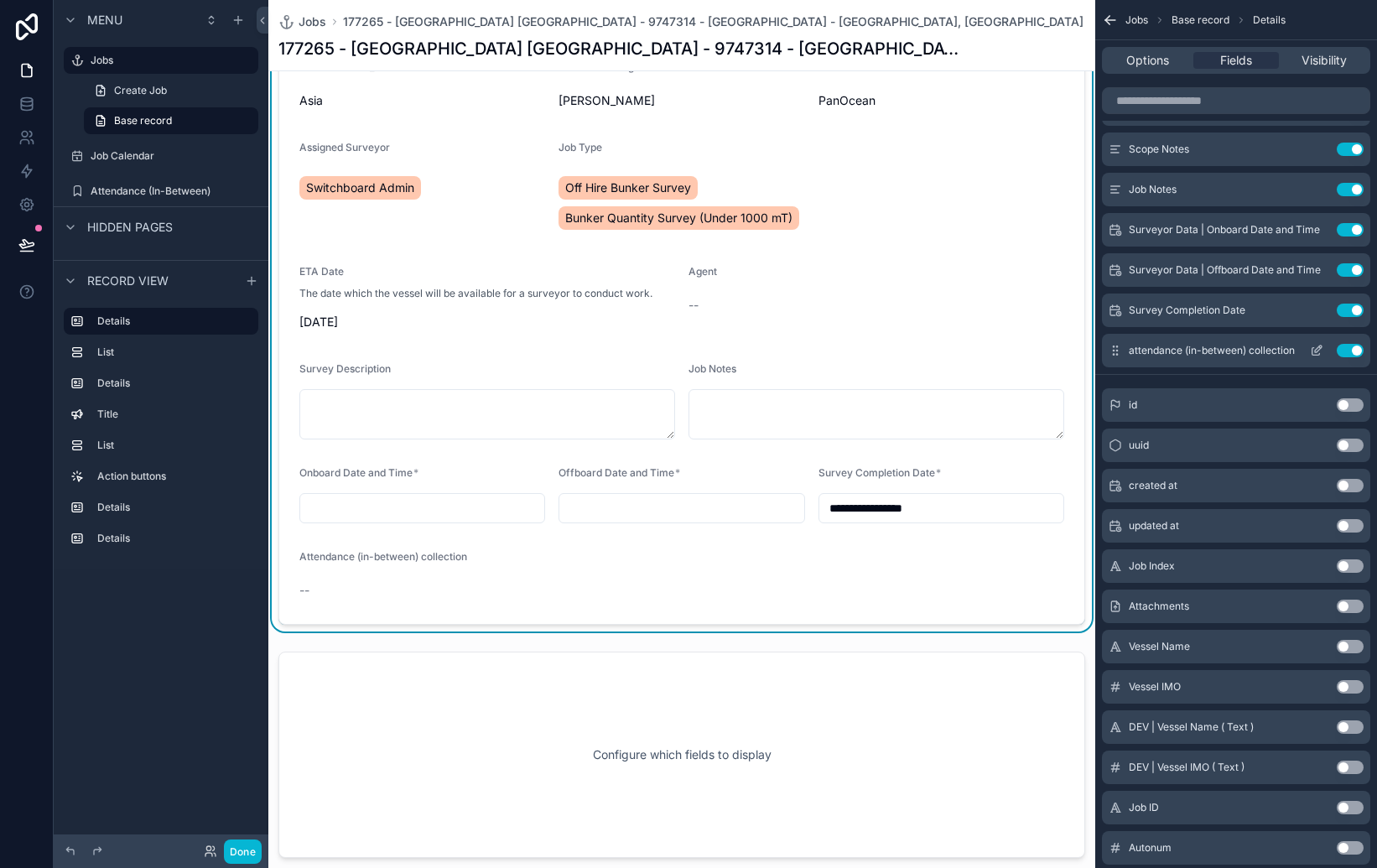
click at [1318, 349] on icon "scrollable content" at bounding box center [1316, 350] width 13 height 13
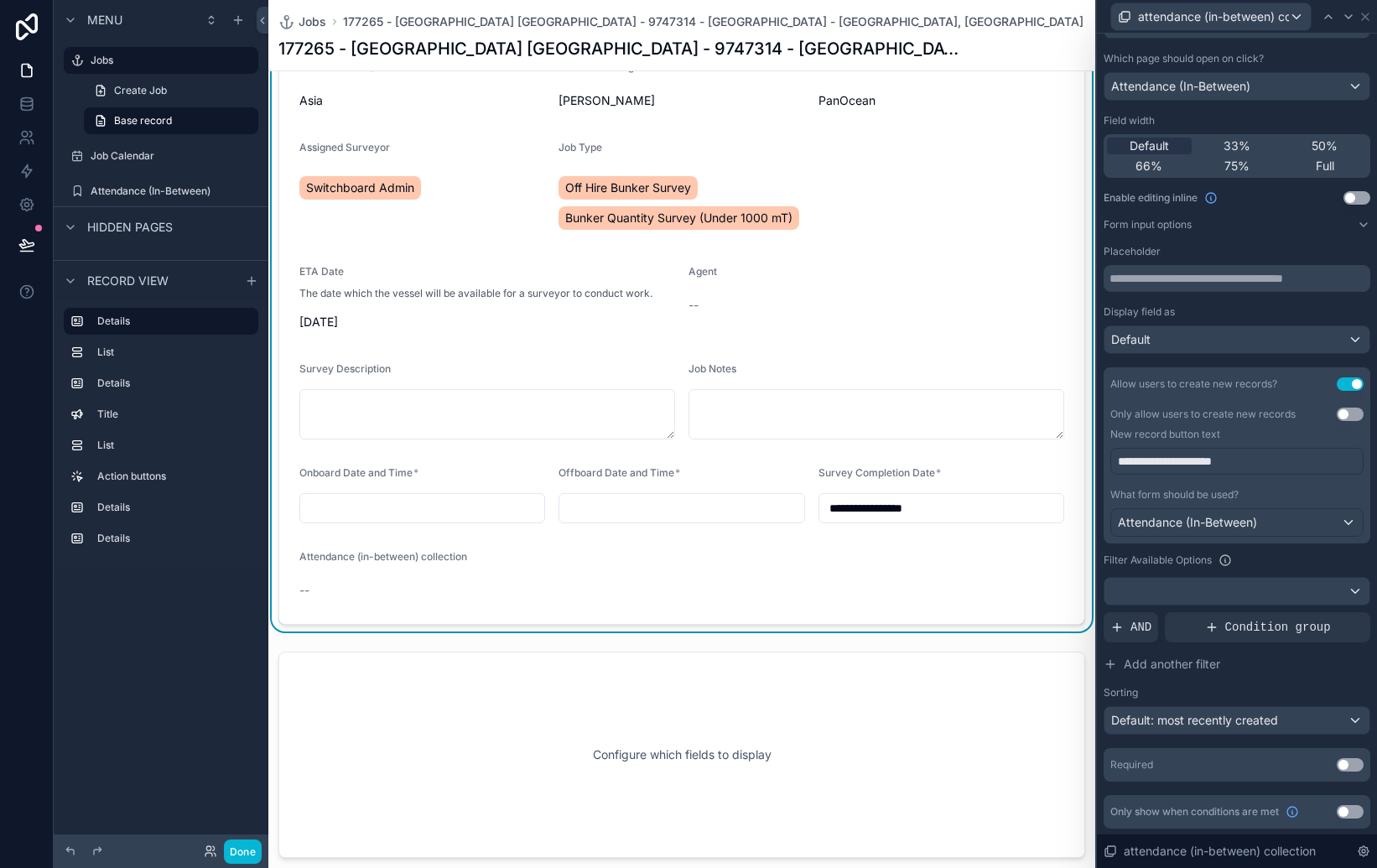
scroll to position [172, 0]
click at [1286, 340] on div "Default" at bounding box center [1237, 338] width 265 height 27
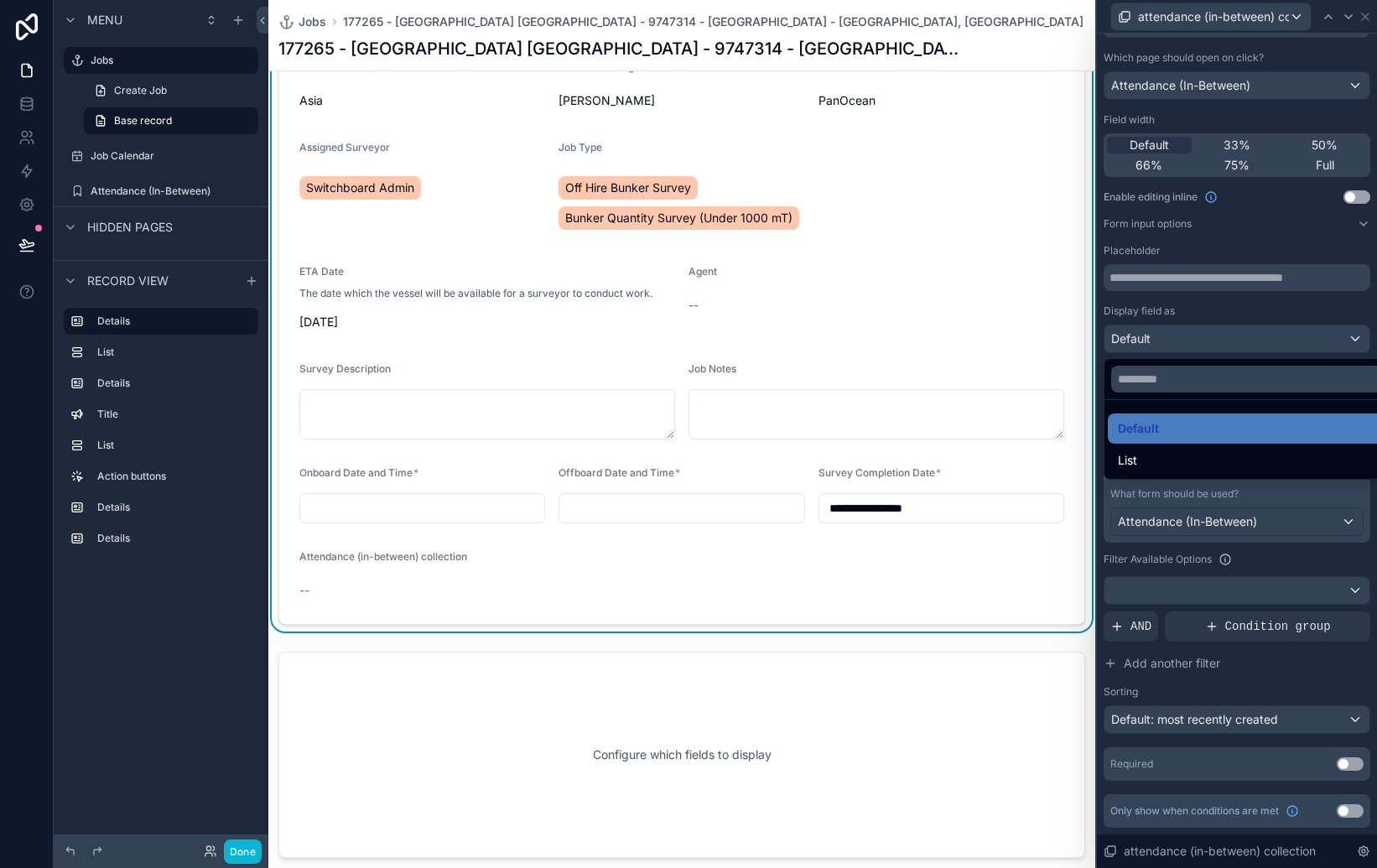
click at [1286, 340] on div at bounding box center [1236, 434] width 280 height 868
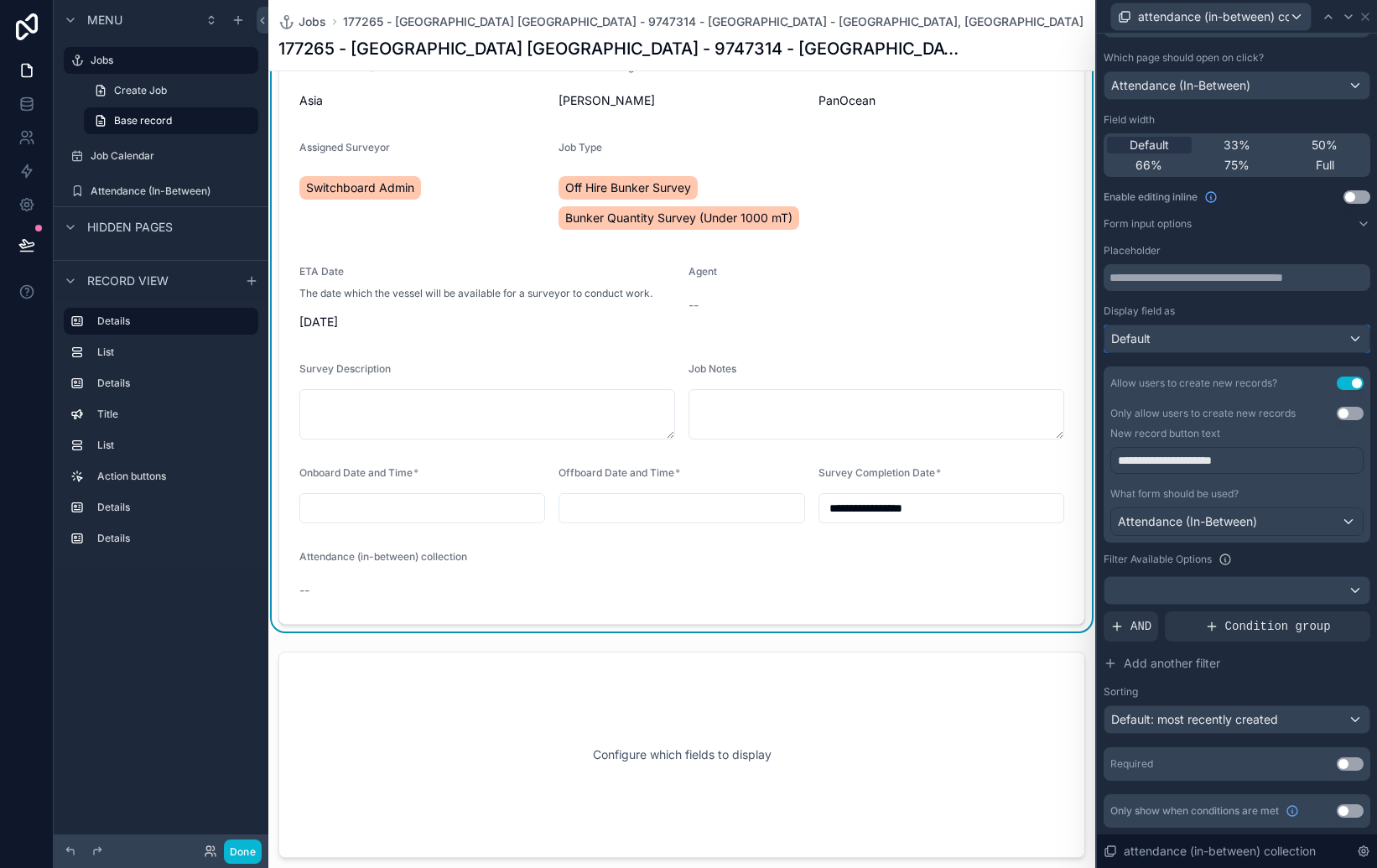
click at [1286, 340] on div "Default" at bounding box center [1237, 338] width 265 height 27
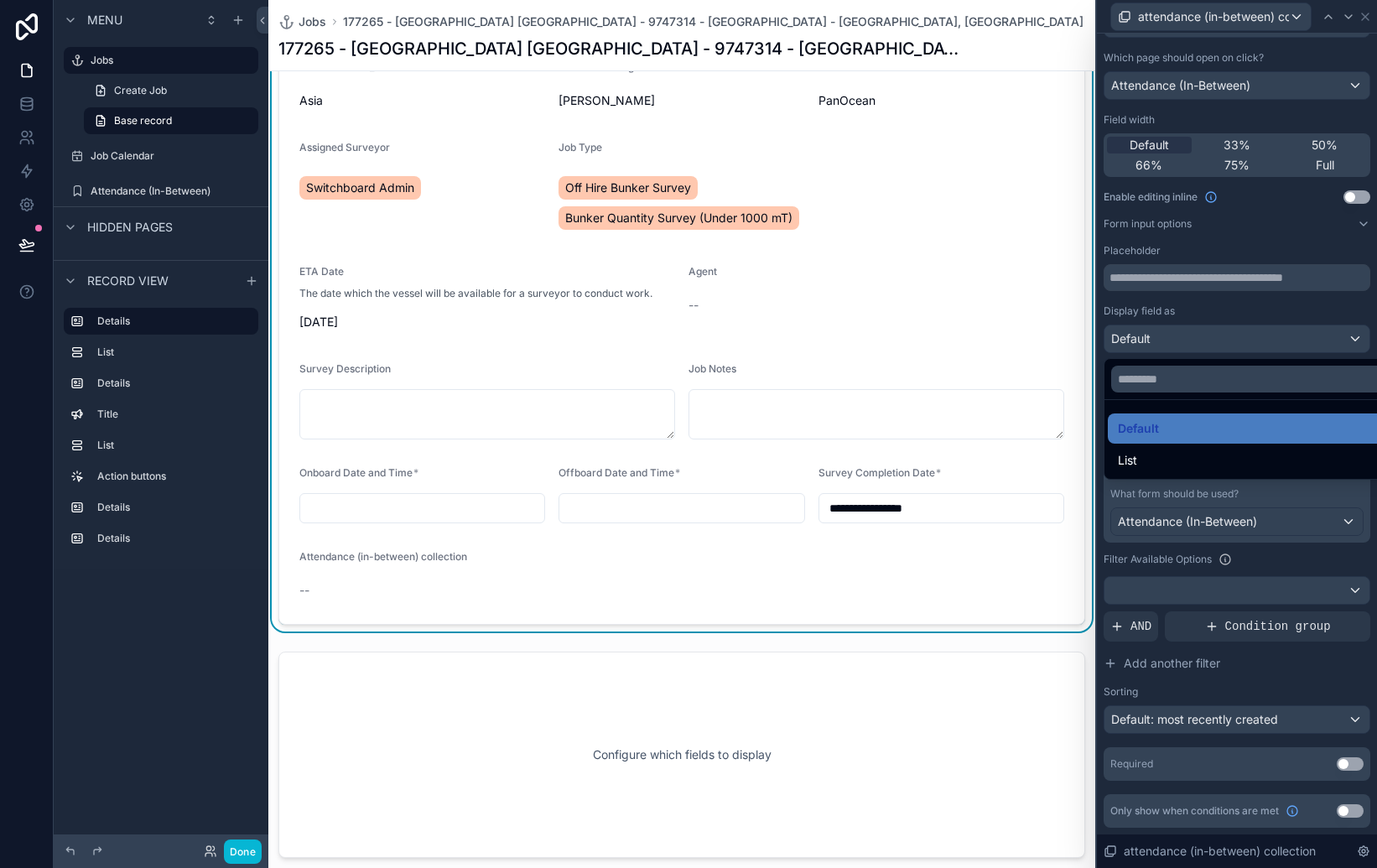
click at [1264, 306] on div at bounding box center [1236, 434] width 280 height 868
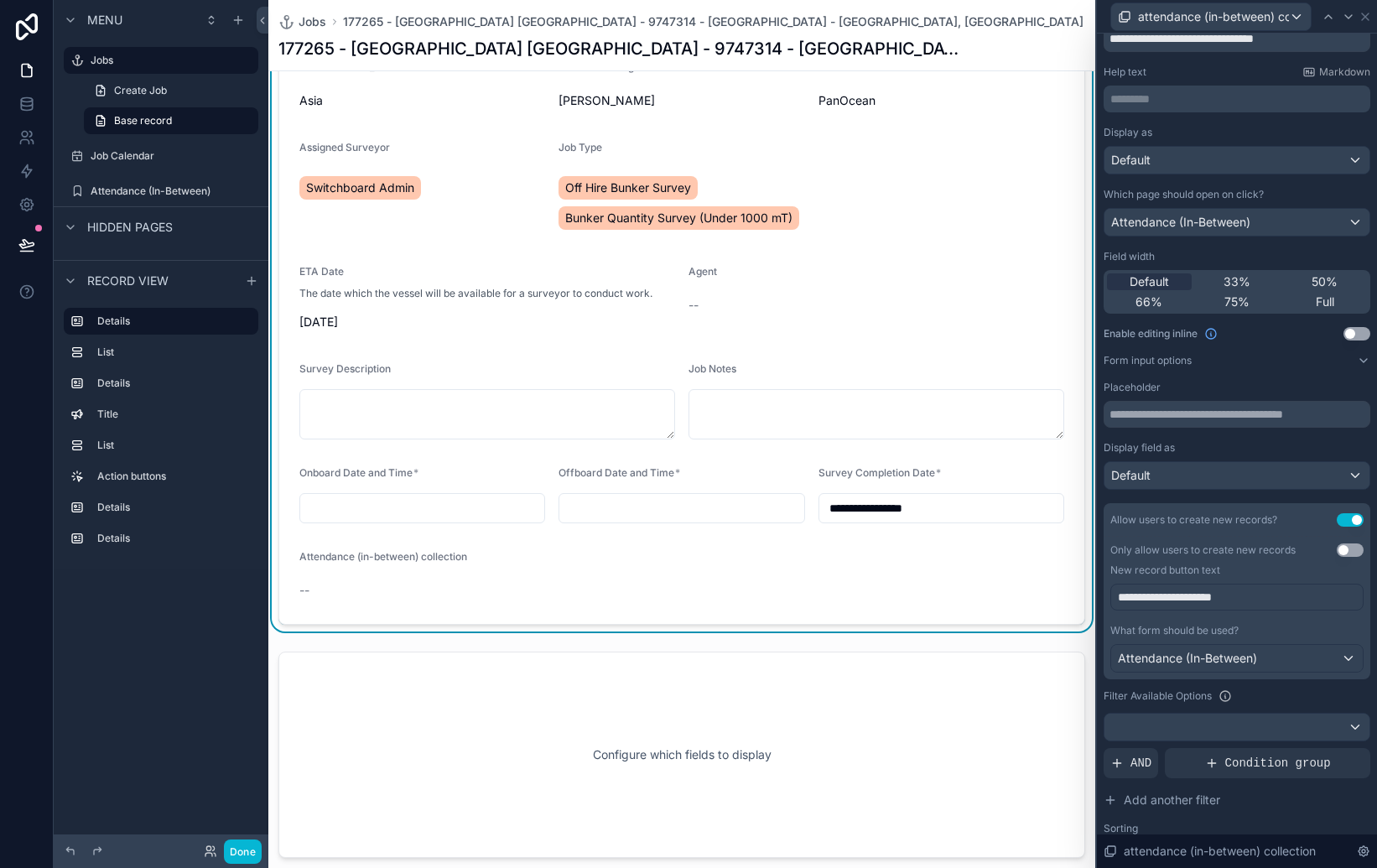
scroll to position [0, 0]
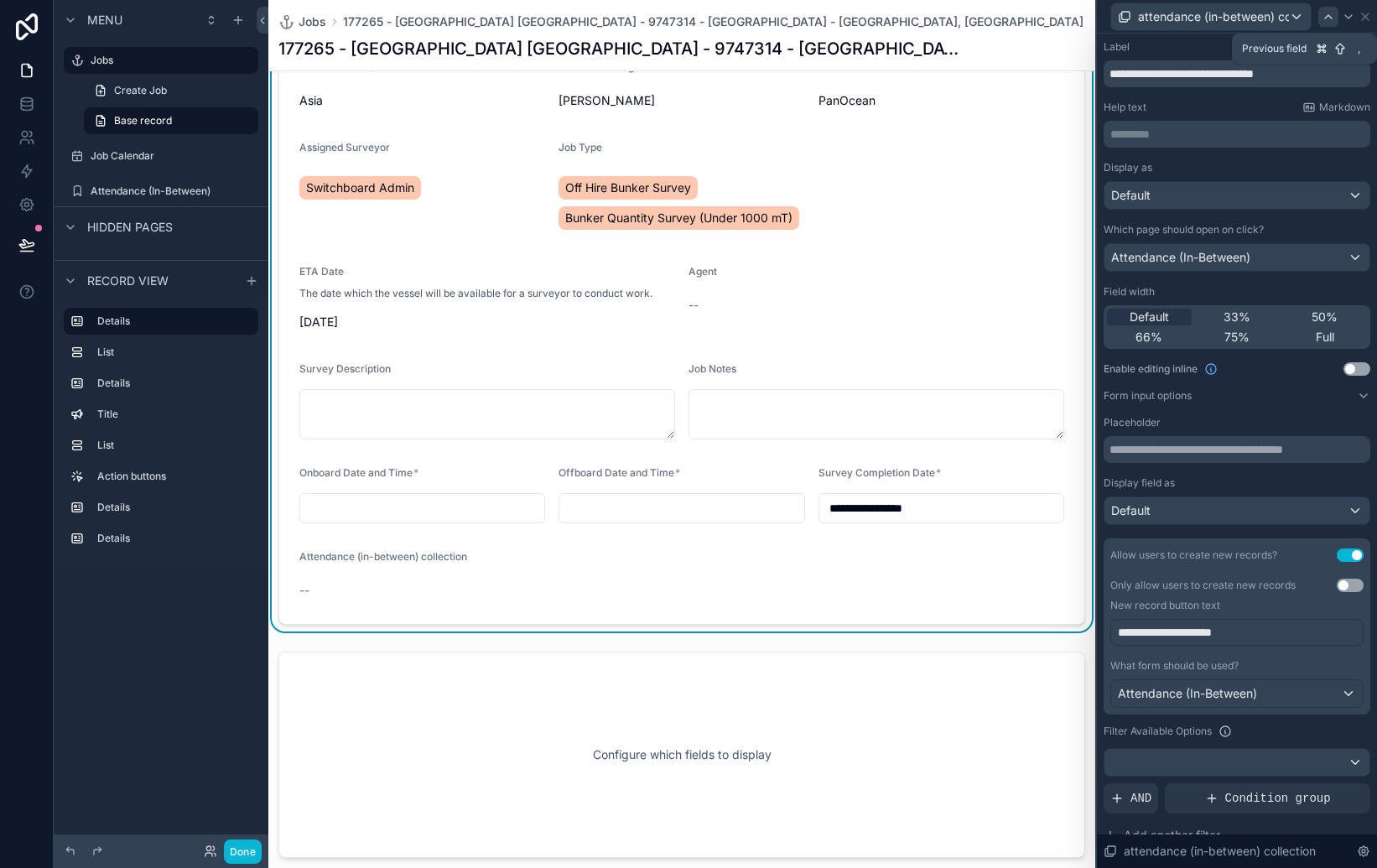
click at [1330, 12] on icon at bounding box center [1328, 16] width 13 height 13
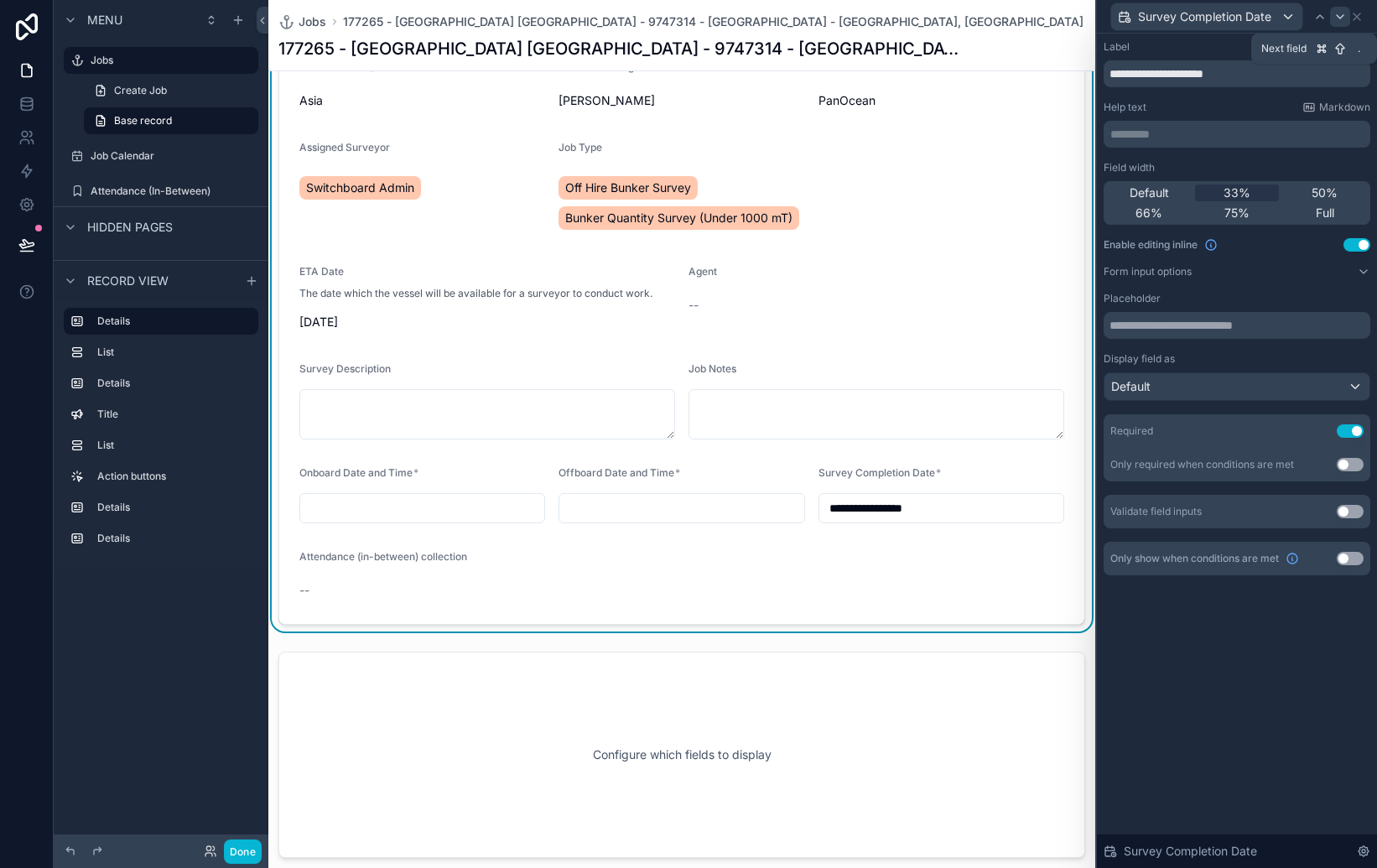
click at [1343, 12] on icon at bounding box center [1340, 16] width 13 height 13
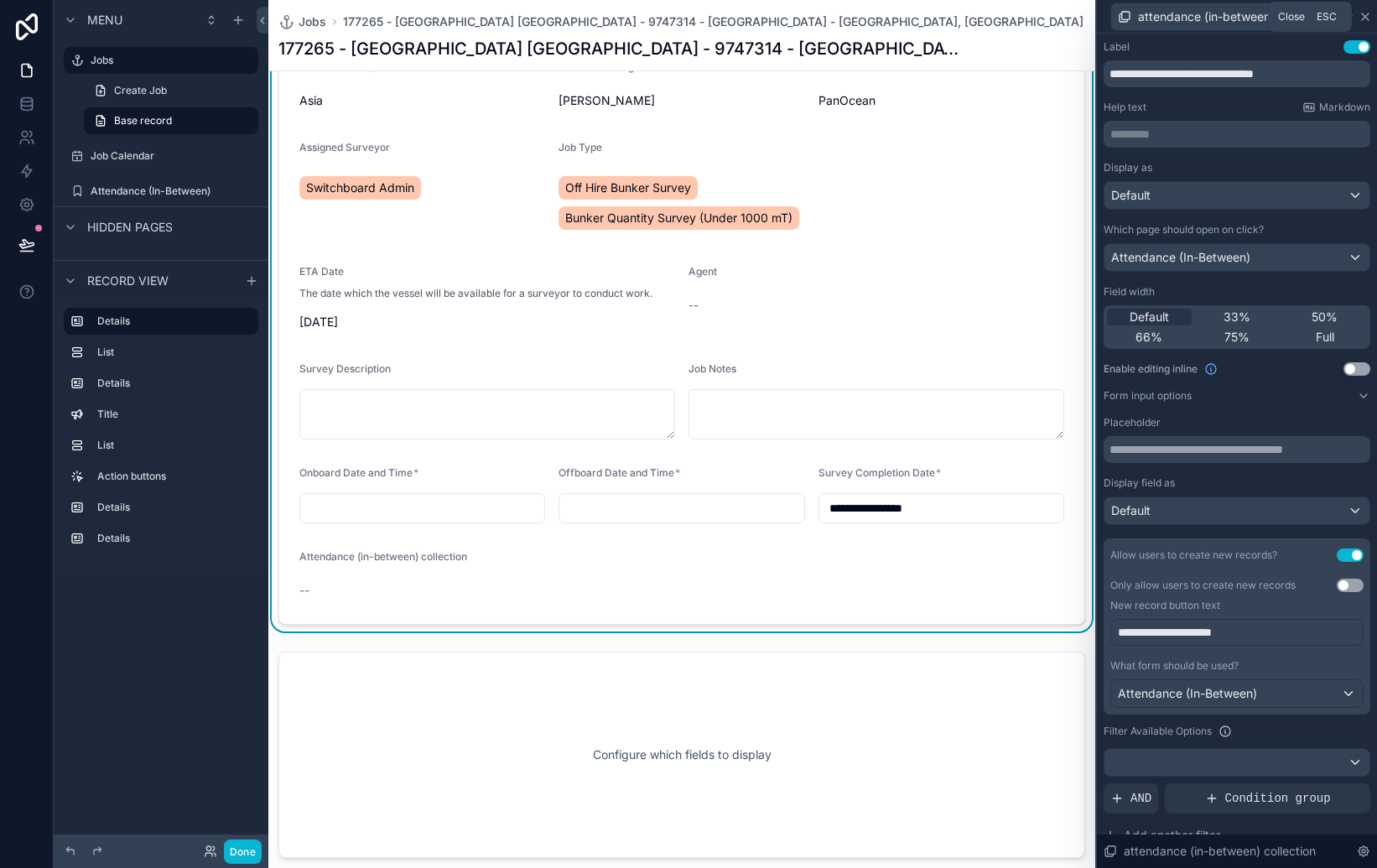
click at [1366, 13] on icon at bounding box center [1365, 16] width 13 height 13
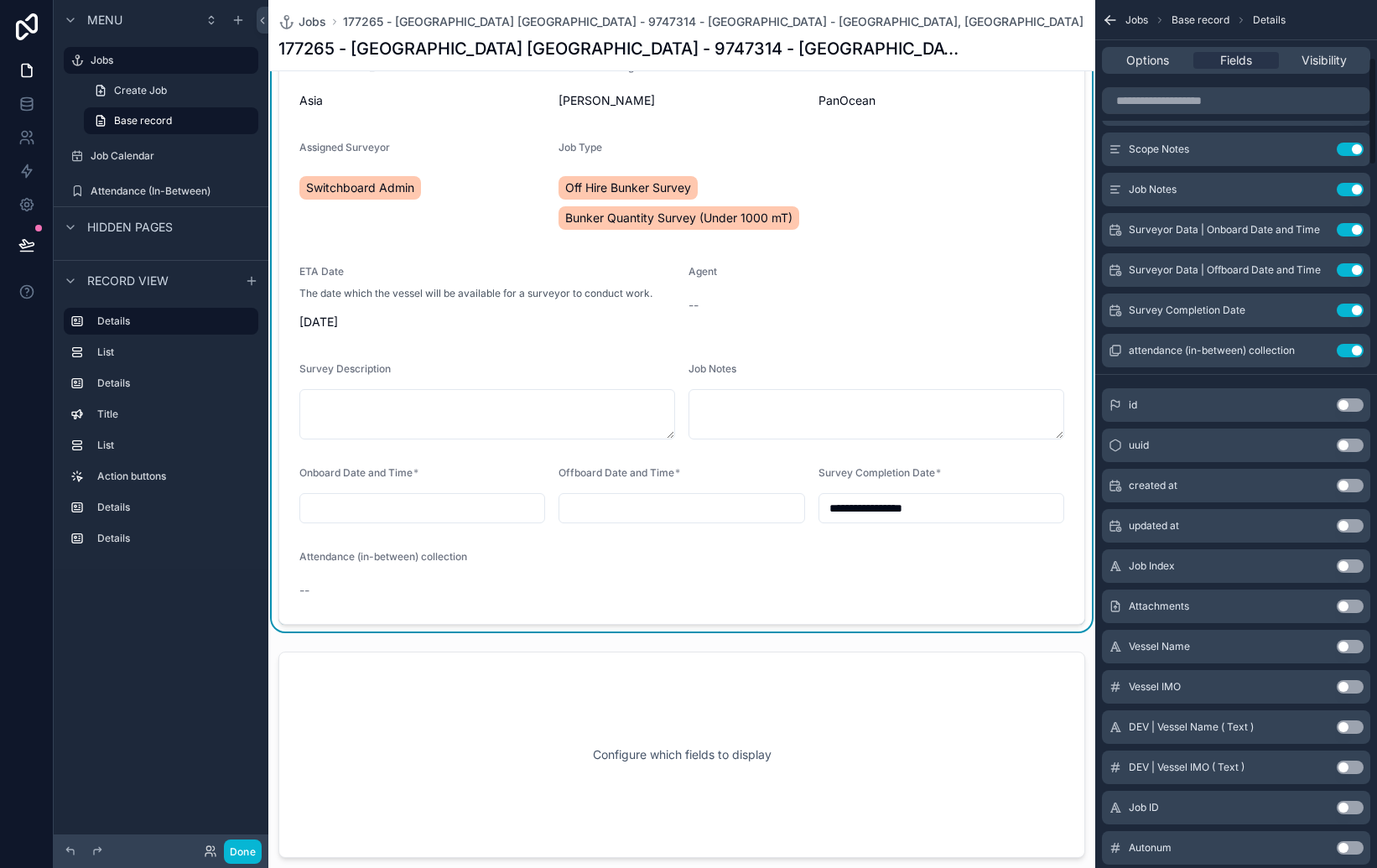
click at [1011, 467] on div "Survey Completion Date *" at bounding box center [942, 476] width 246 height 20
click at [330, 579] on div "--" at bounding box center [390, 590] width 181 height 27
click at [304, 589] on span "--" at bounding box center [304, 590] width 10 height 17
click at [303, 589] on span "--" at bounding box center [304, 590] width 10 height 17
drag, startPoint x: 325, startPoint y: 579, endPoint x: 332, endPoint y: 567, distance: 13.9
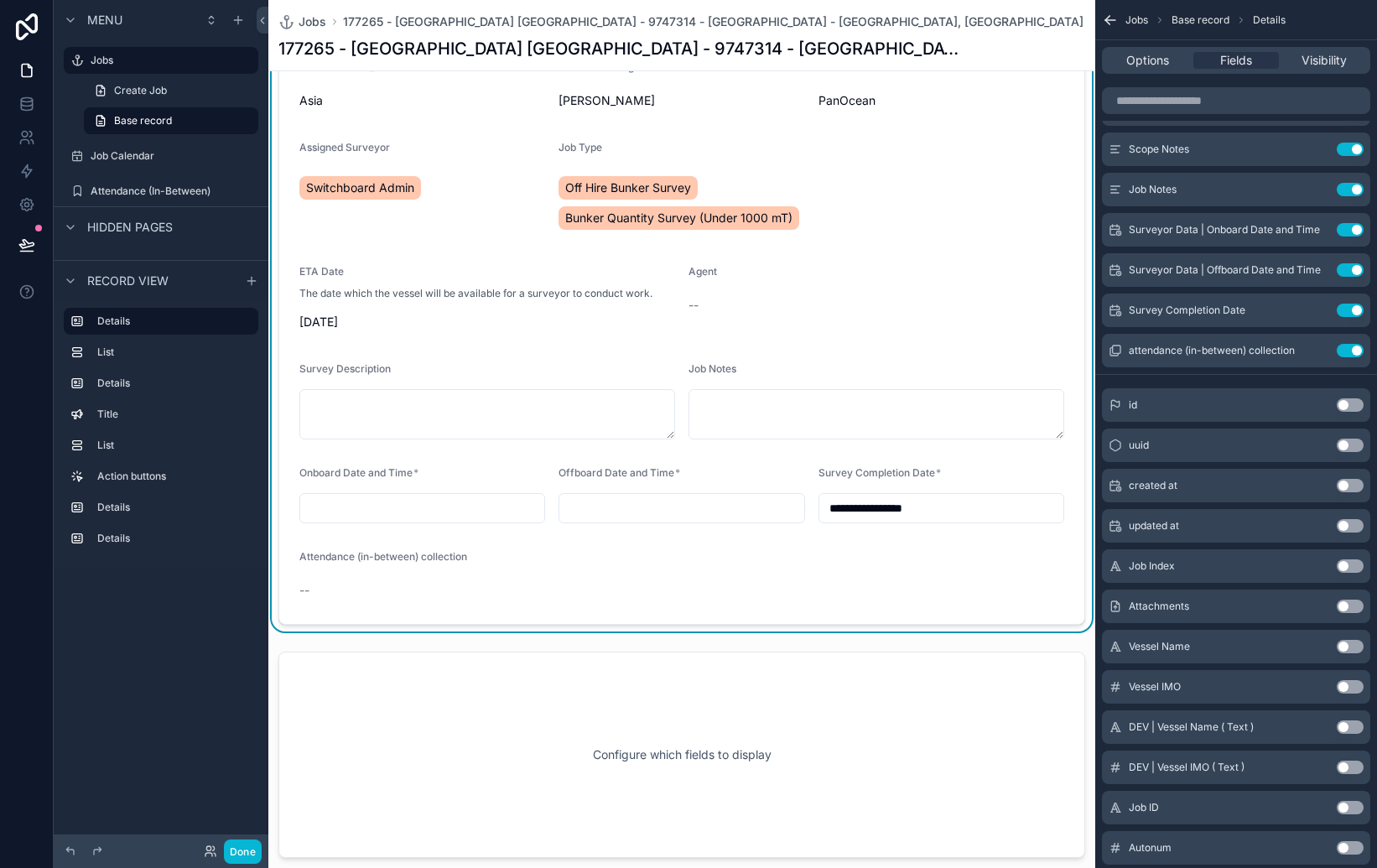
click at [327, 577] on div "--" at bounding box center [390, 590] width 181 height 27
click at [338, 553] on span "Attendance (in-between) collection" at bounding box center [383, 556] width 168 height 12
click at [372, 598] on div "--" at bounding box center [390, 590] width 181 height 27
click at [318, 590] on div "--" at bounding box center [390, 590] width 181 height 17
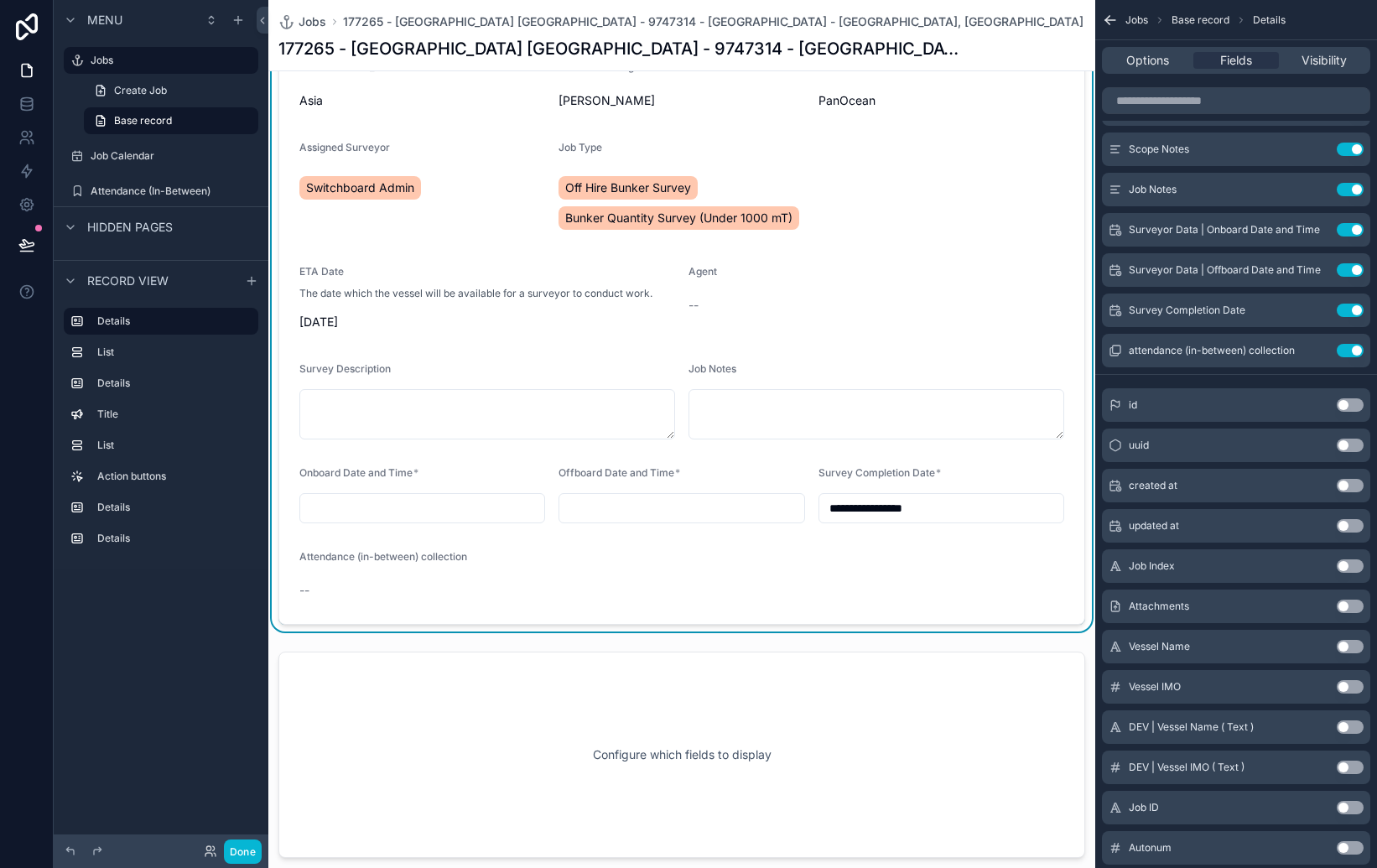
click at [312, 589] on div "--" at bounding box center [390, 590] width 181 height 17
drag, startPoint x: 312, startPoint y: 589, endPoint x: 322, endPoint y: 571, distance: 20.6
click at [312, 589] on div "--" at bounding box center [390, 590] width 181 height 17
click at [329, 556] on span "Attendance (in-between) collection" at bounding box center [383, 556] width 168 height 12
click at [329, 555] on span "Attendance (in-between) collection" at bounding box center [383, 556] width 168 height 12
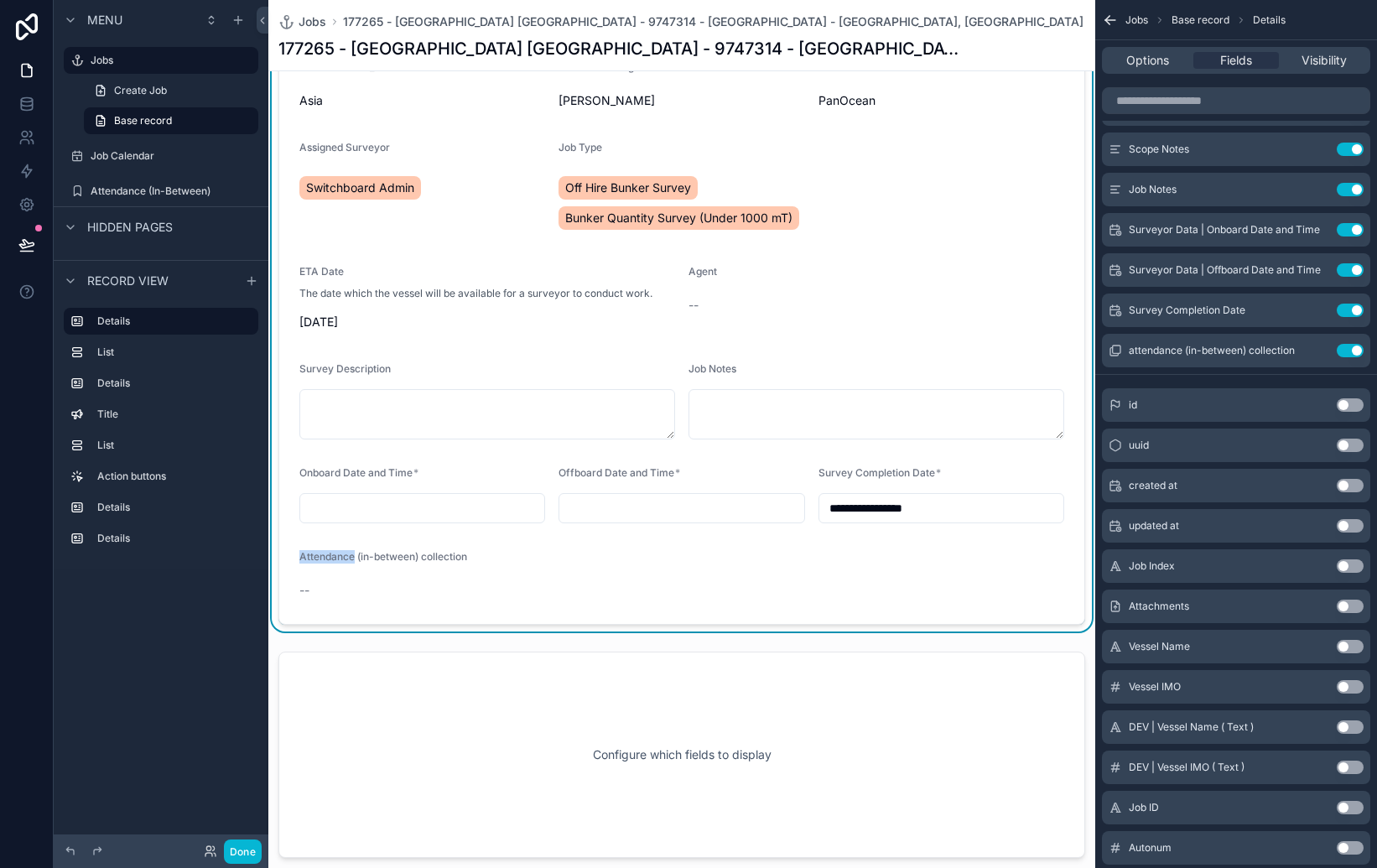
click at [341, 557] on span "Attendance (in-between) collection" at bounding box center [383, 556] width 168 height 12
click at [393, 561] on span "Attendance (in-between) collection" at bounding box center [383, 556] width 168 height 12
click at [422, 602] on div "--" at bounding box center [390, 590] width 181 height 27
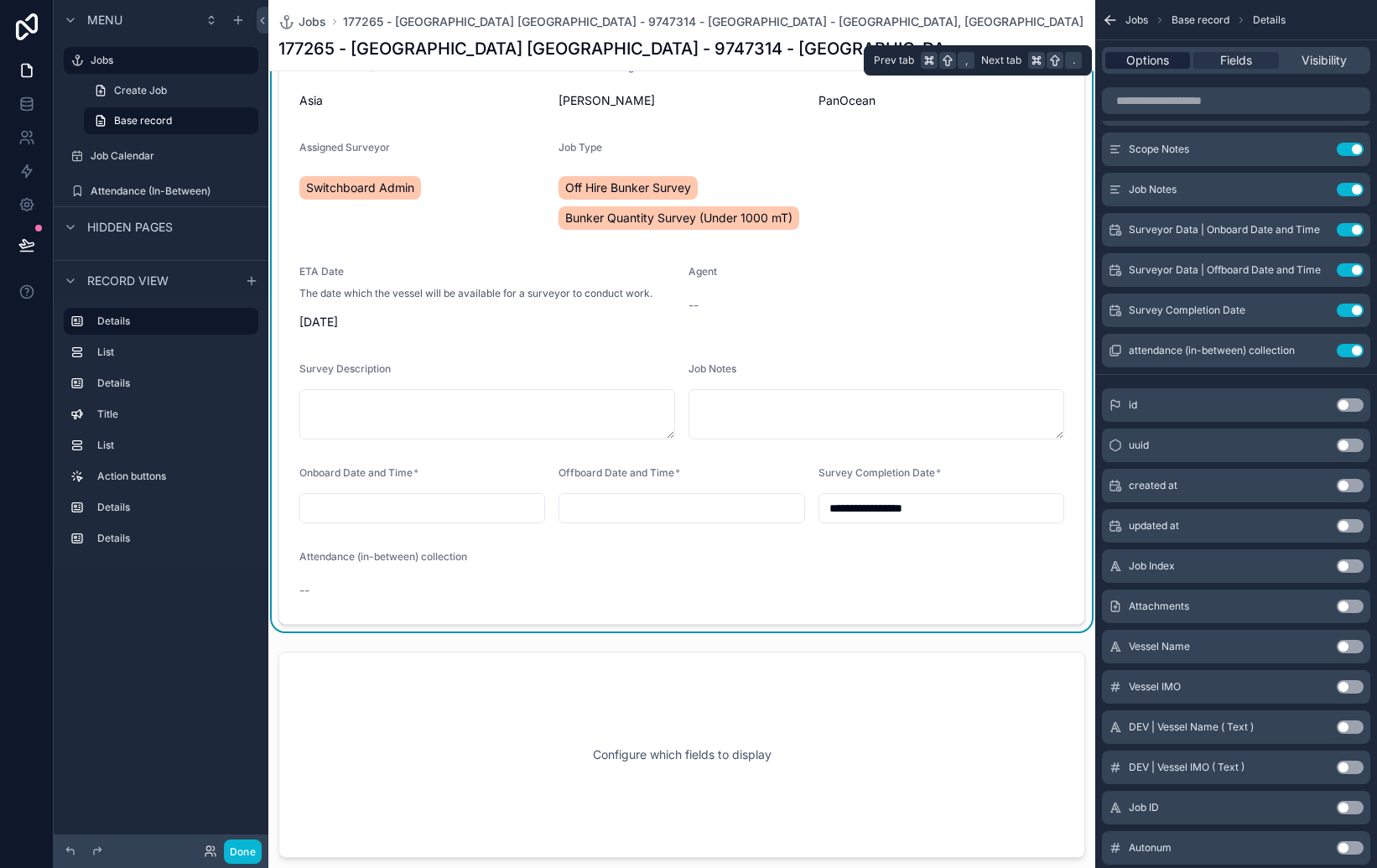
click at [1143, 59] on span "Options" at bounding box center [1148, 60] width 43 height 17
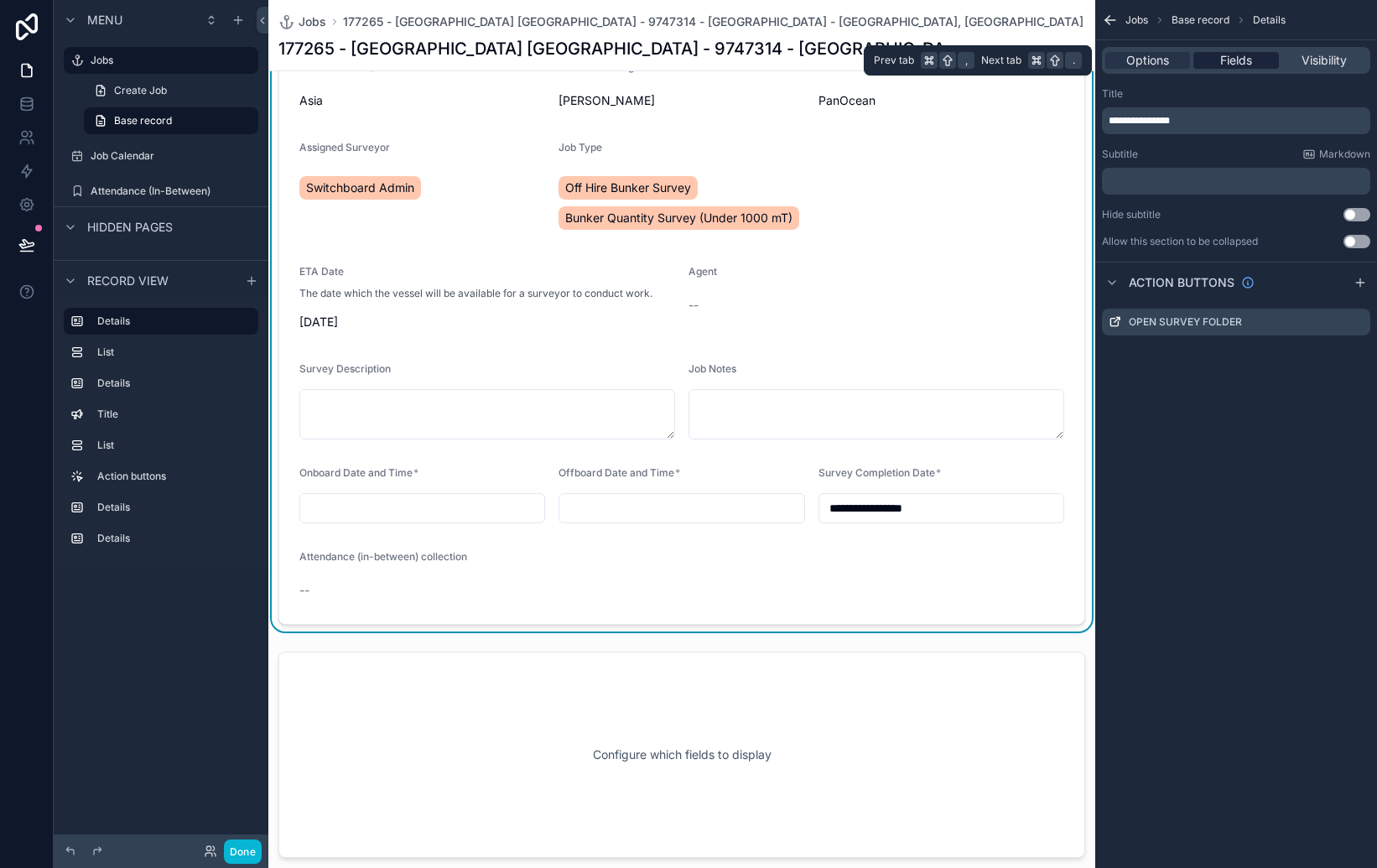
click at [1217, 59] on div "Fields" at bounding box center [1236, 60] width 84 height 17
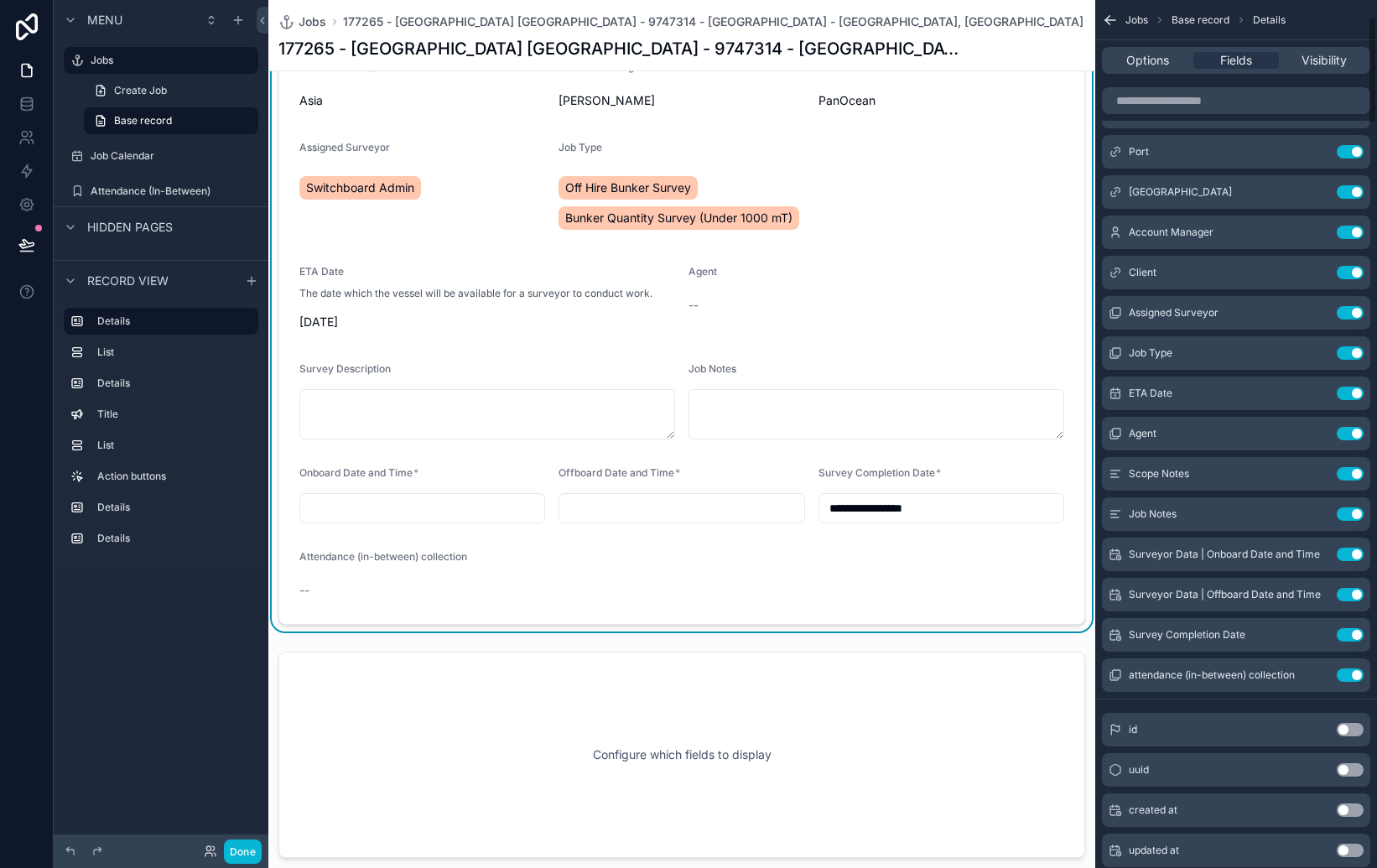
scroll to position [135, 0]
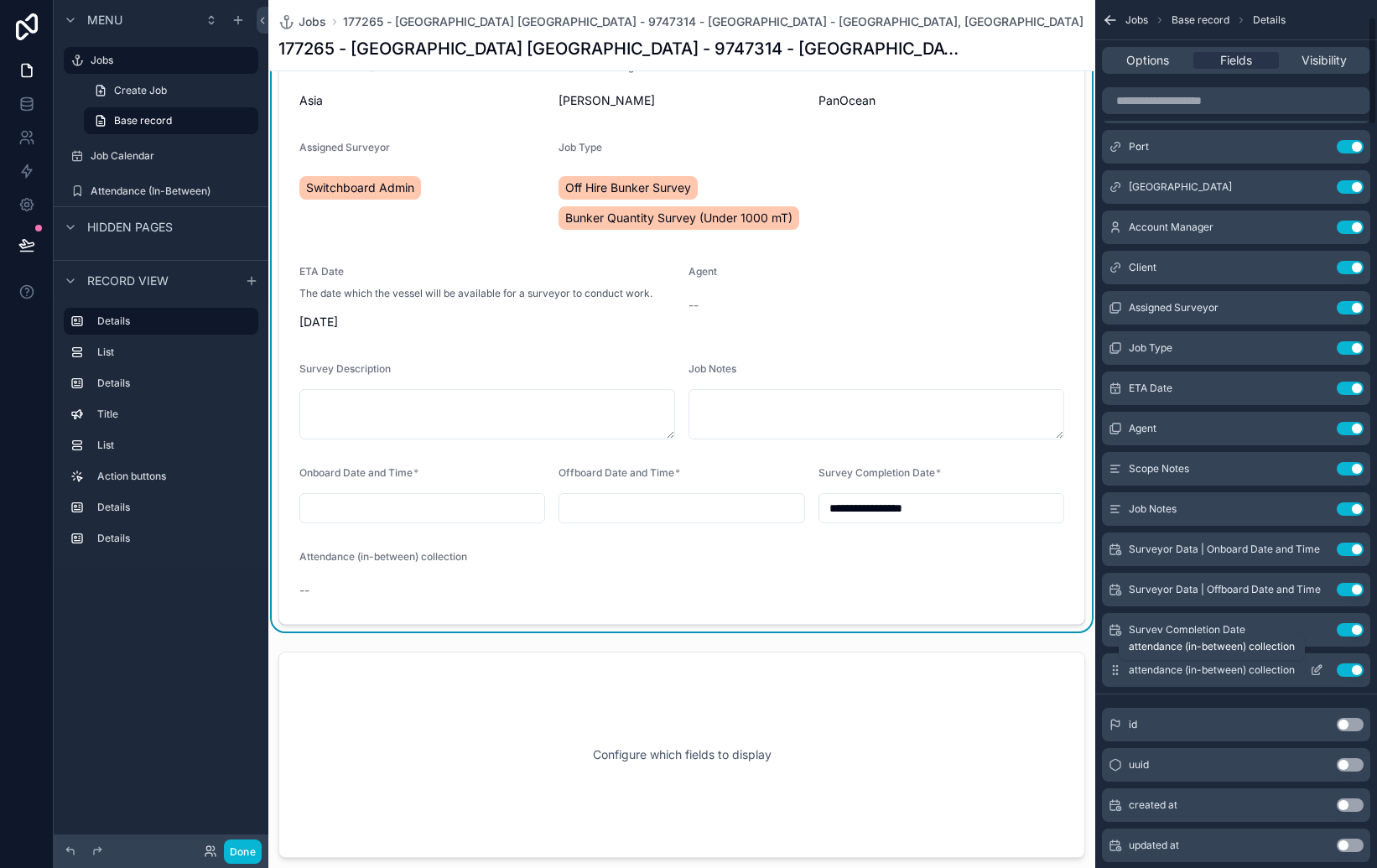
click at [1266, 668] on span "attendance (in-between) collection" at bounding box center [1212, 669] width 166 height 13
click at [1319, 670] on icon "scrollable content" at bounding box center [1316, 669] width 13 height 13
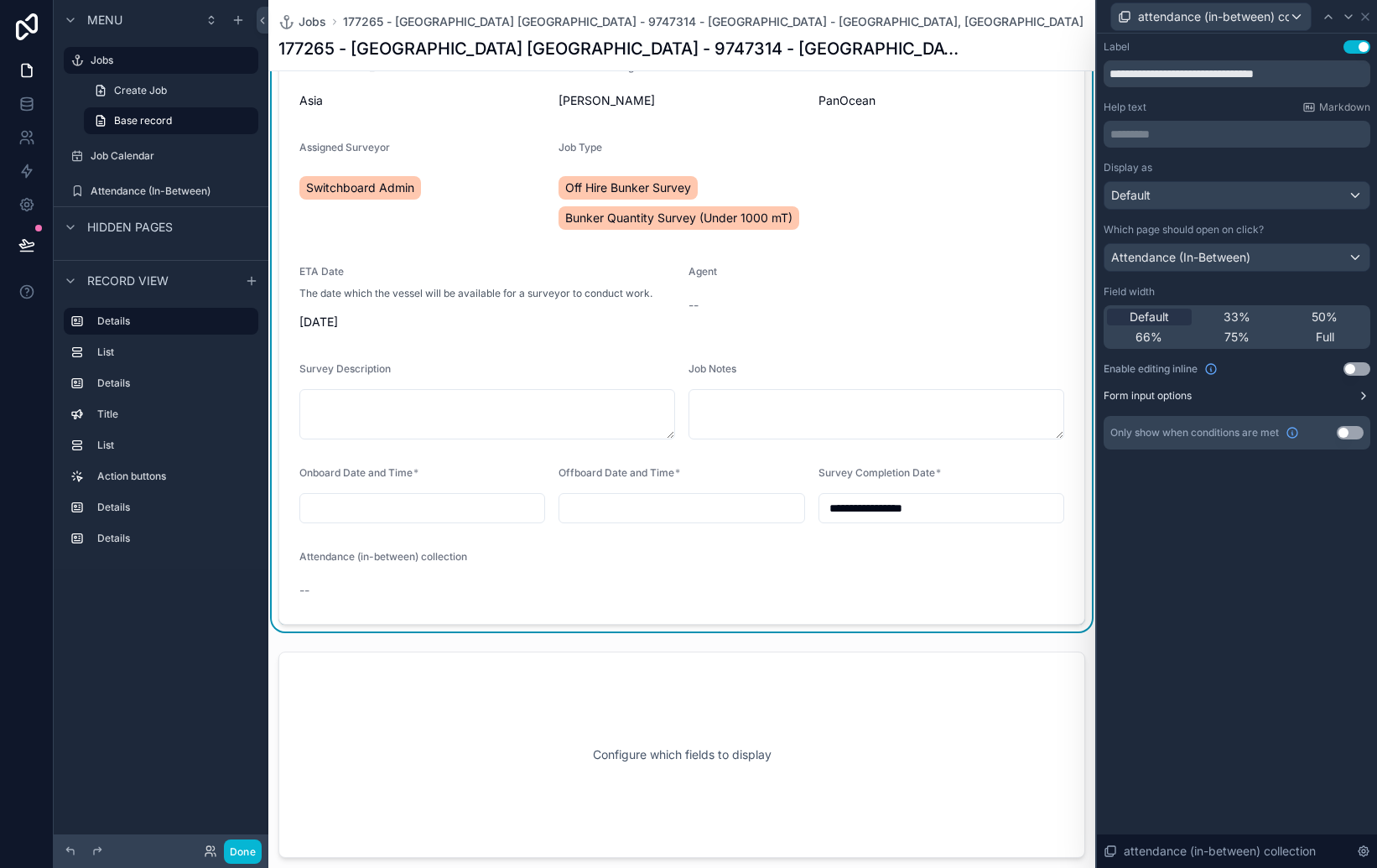
click at [1365, 392] on icon at bounding box center [1363, 395] width 13 height 13
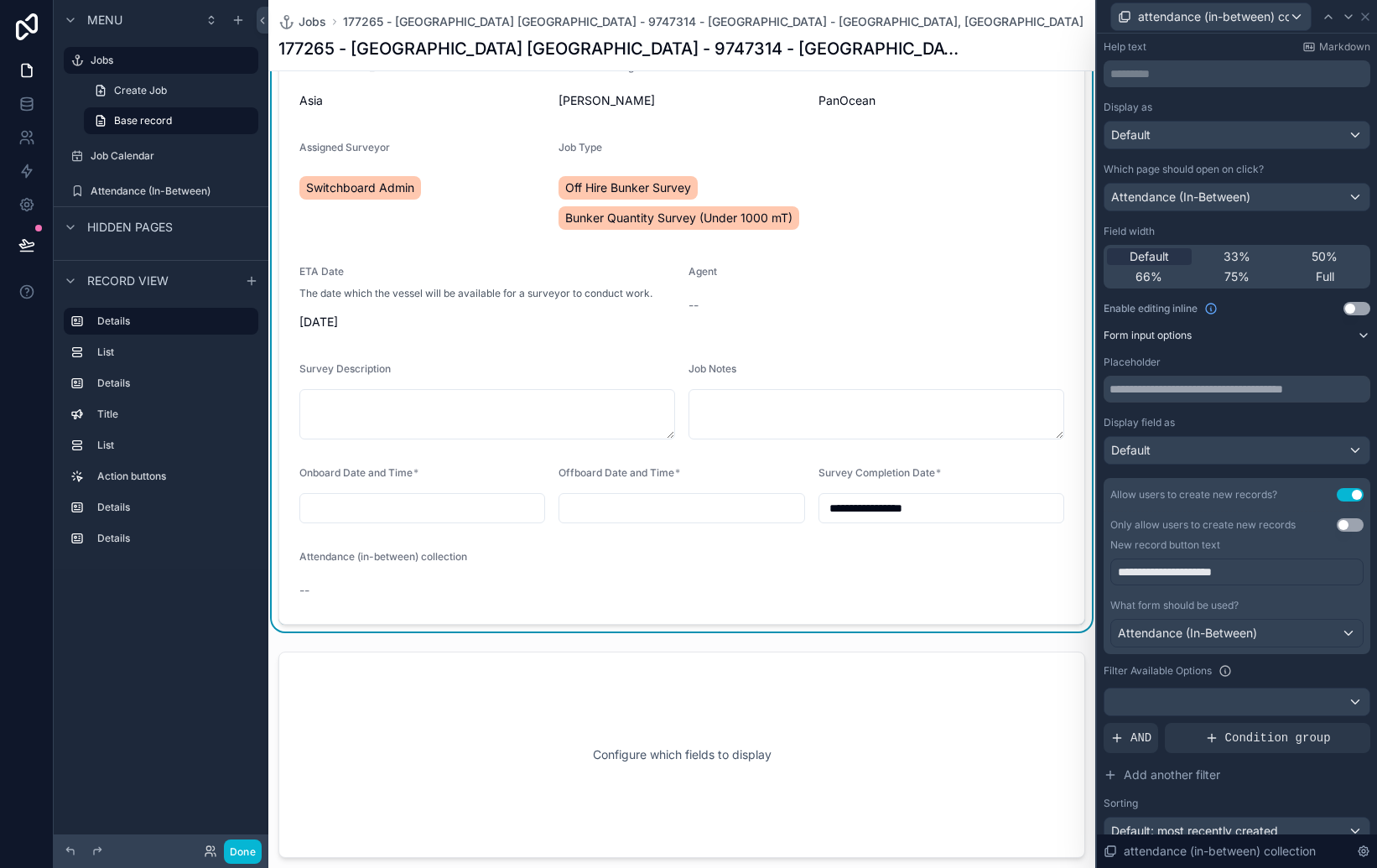
scroll to position [87, 0]
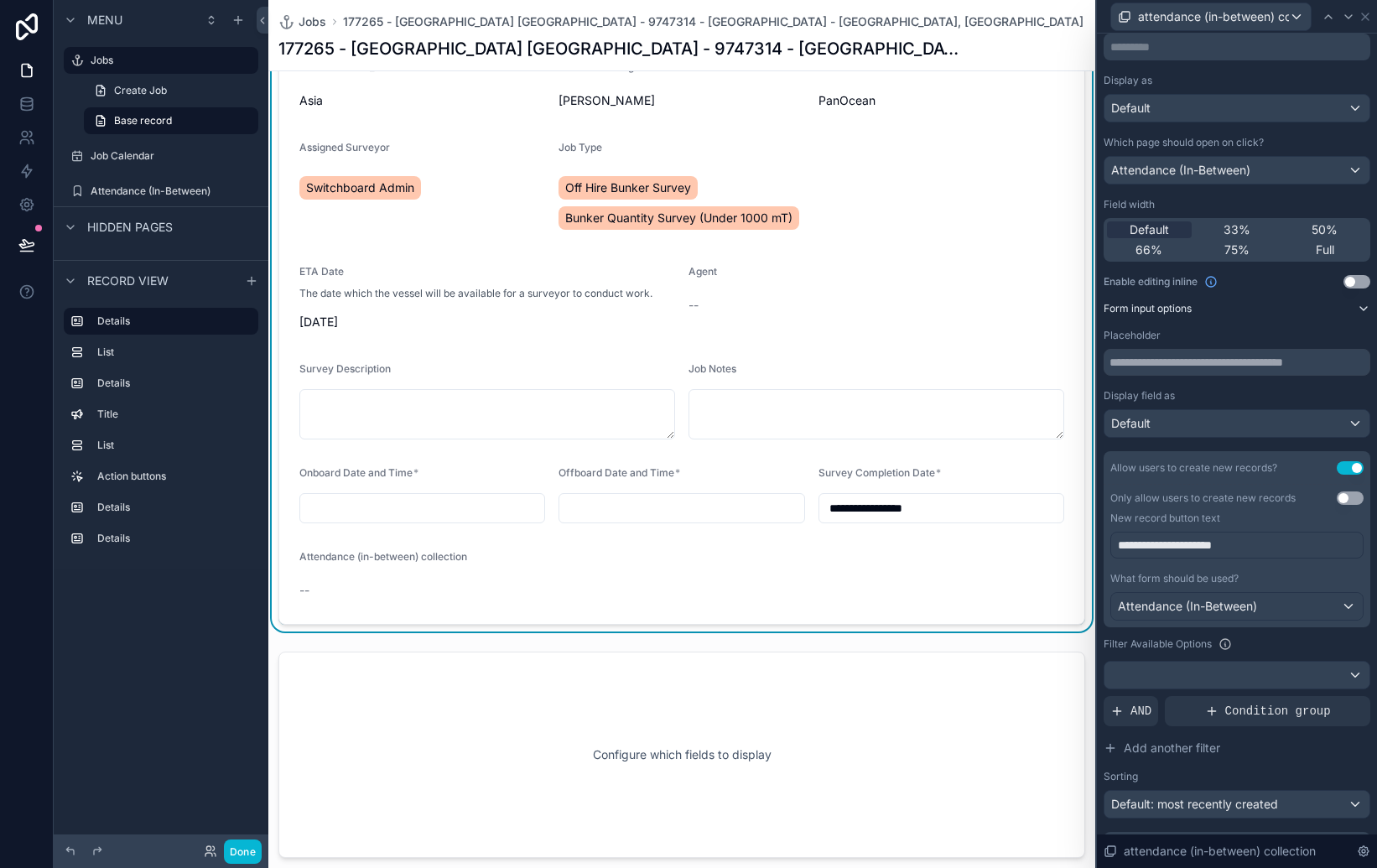
click at [1360, 278] on button "Use setting" at bounding box center [1357, 281] width 27 height 13
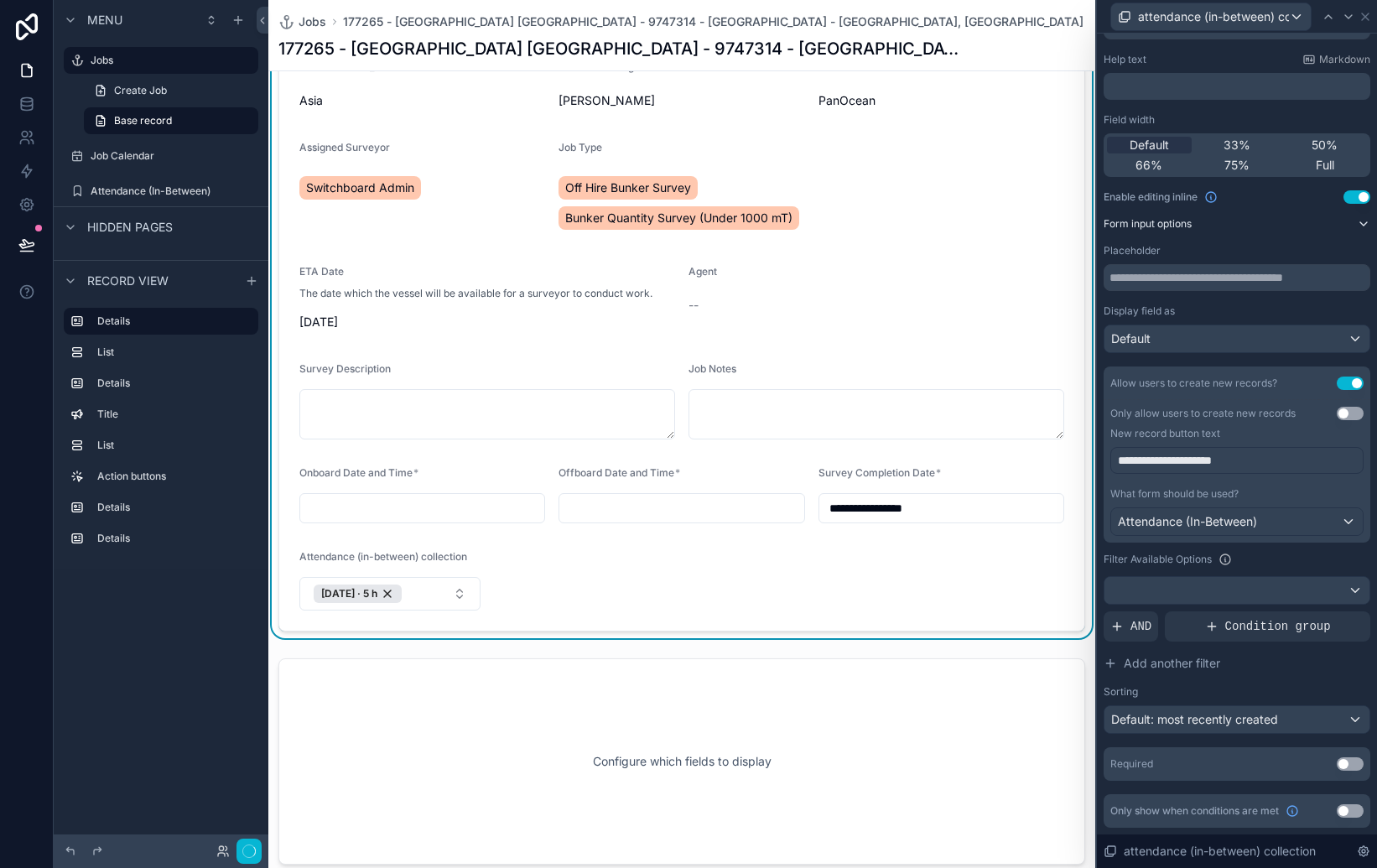
scroll to position [47, 0]
click at [1366, 855] on icon at bounding box center [1363, 850] width 13 height 13
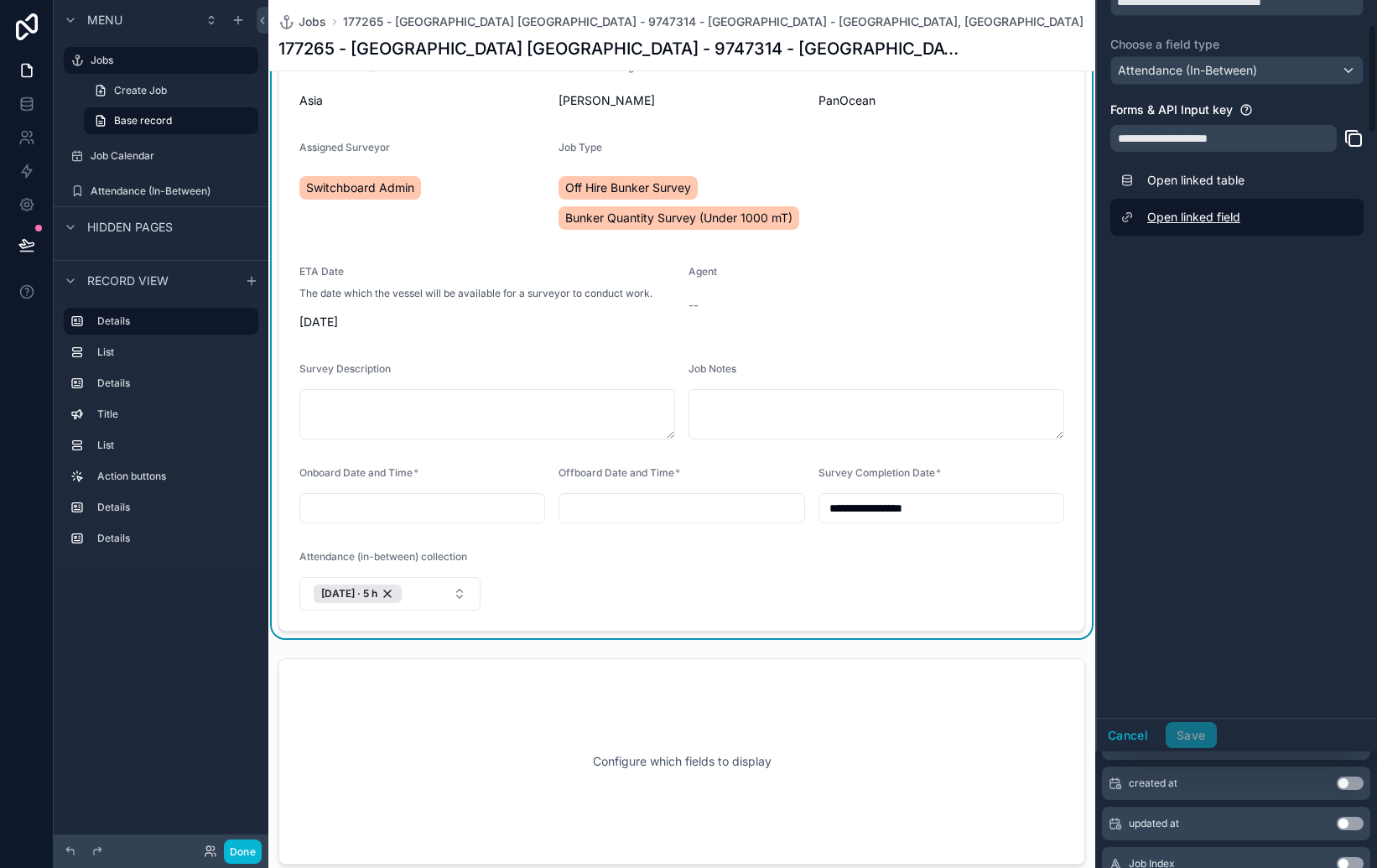
scroll to position [0, 0]
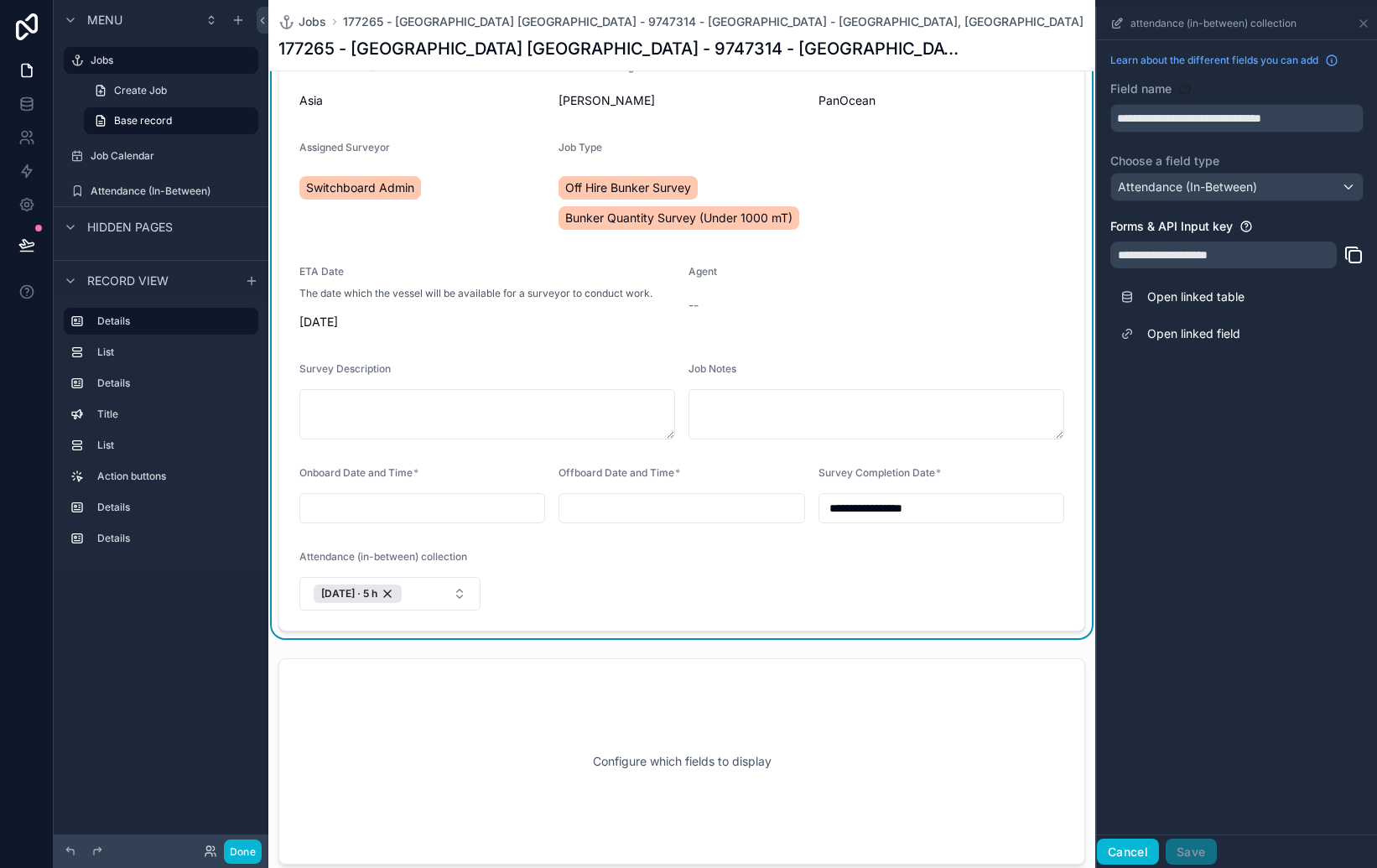
click at [1129, 844] on button "Cancel" at bounding box center [1127, 851] width 62 height 27
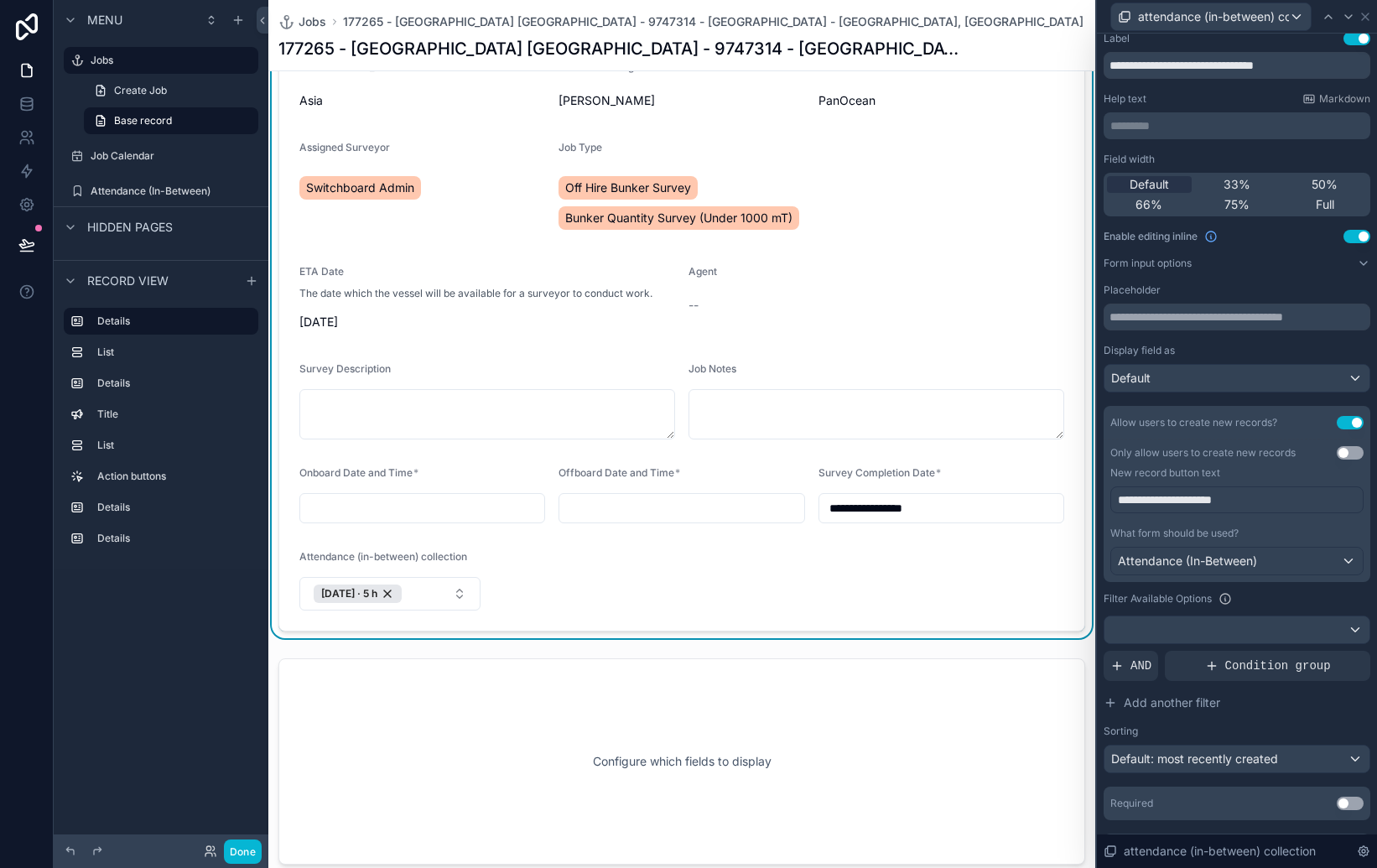
scroll to position [47, 0]
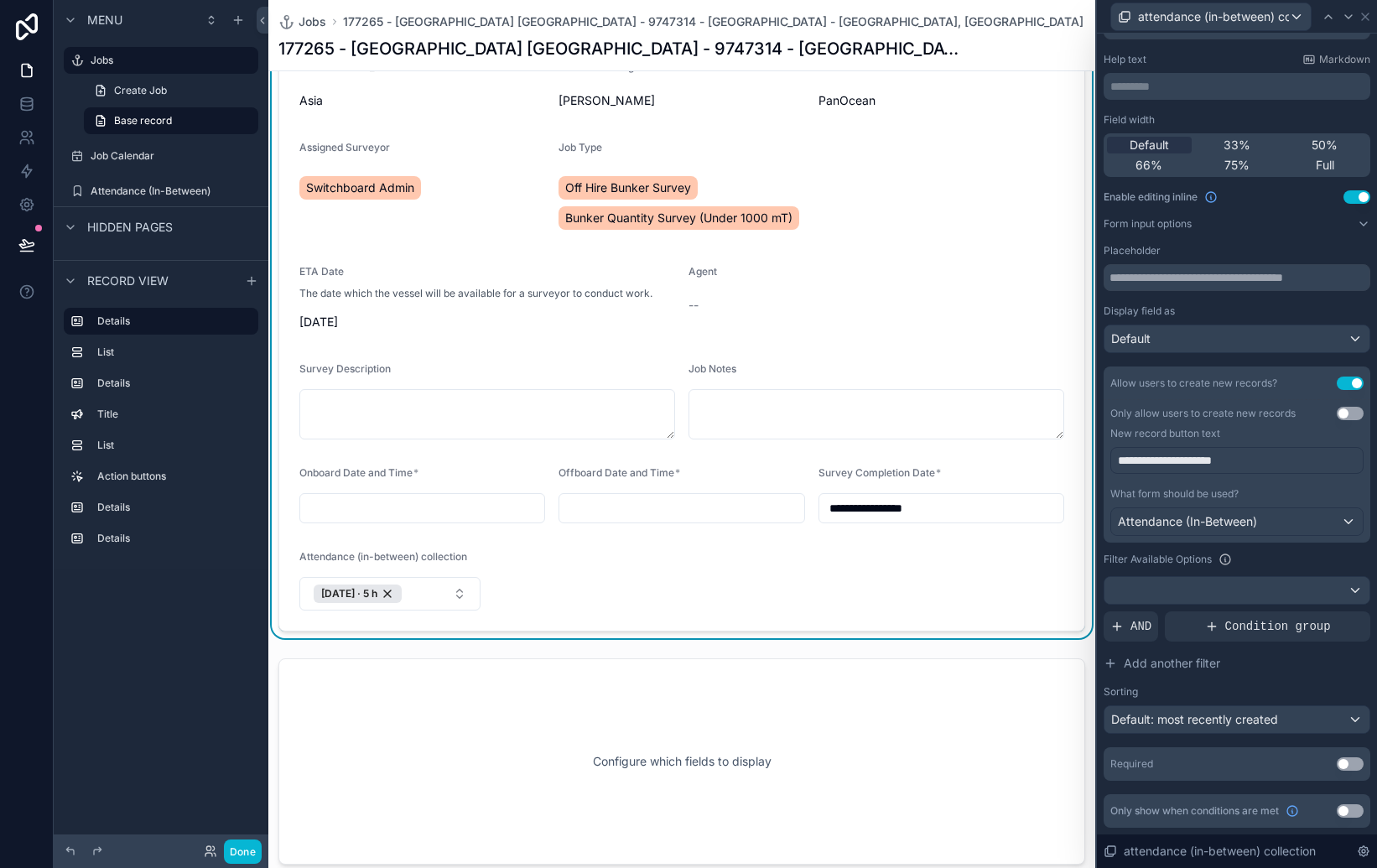
click at [1359, 194] on button "Use setting" at bounding box center [1357, 197] width 27 height 13
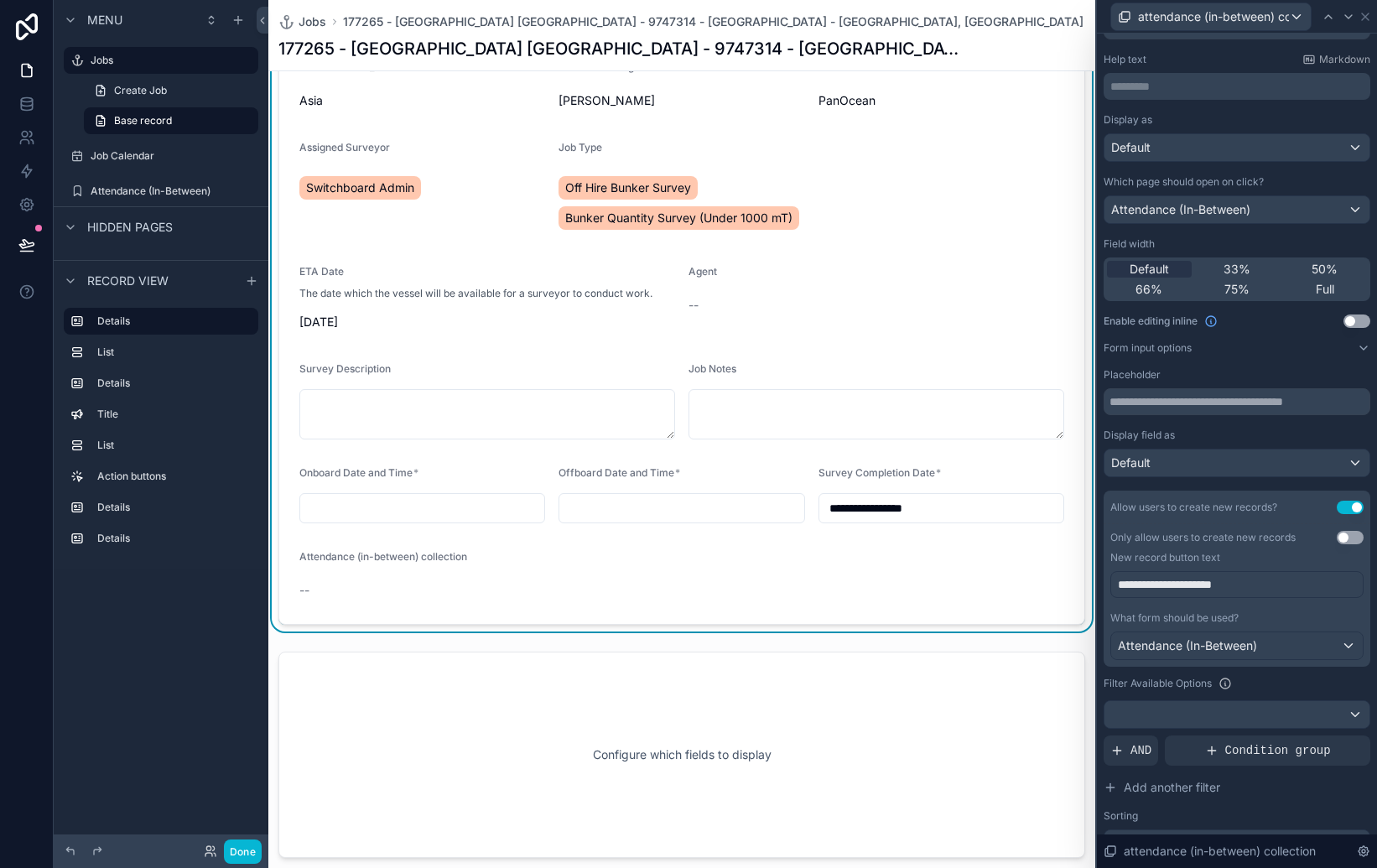
scroll to position [33, 0]
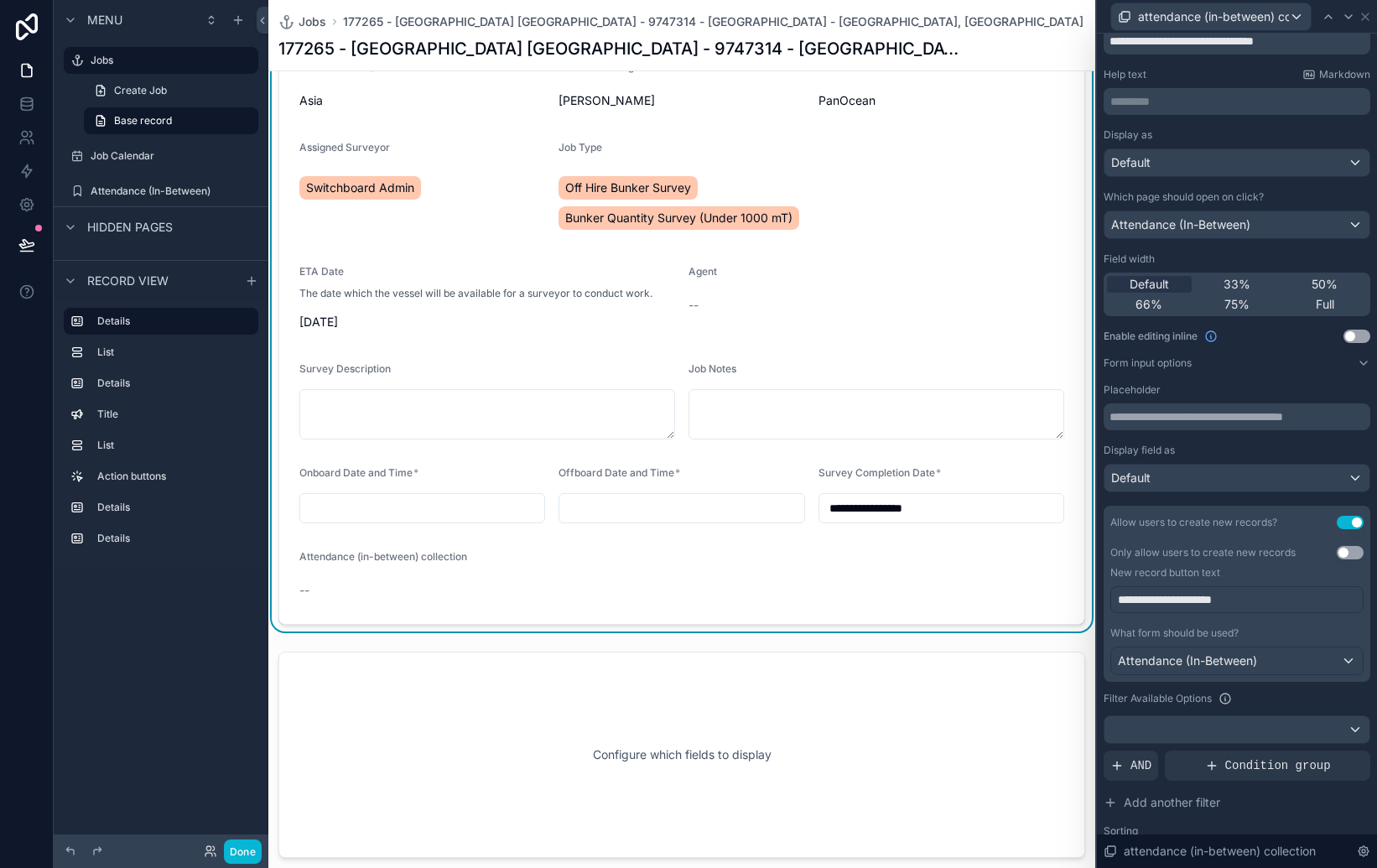
click at [1176, 358] on label "Form input options" at bounding box center [1148, 363] width 88 height 13
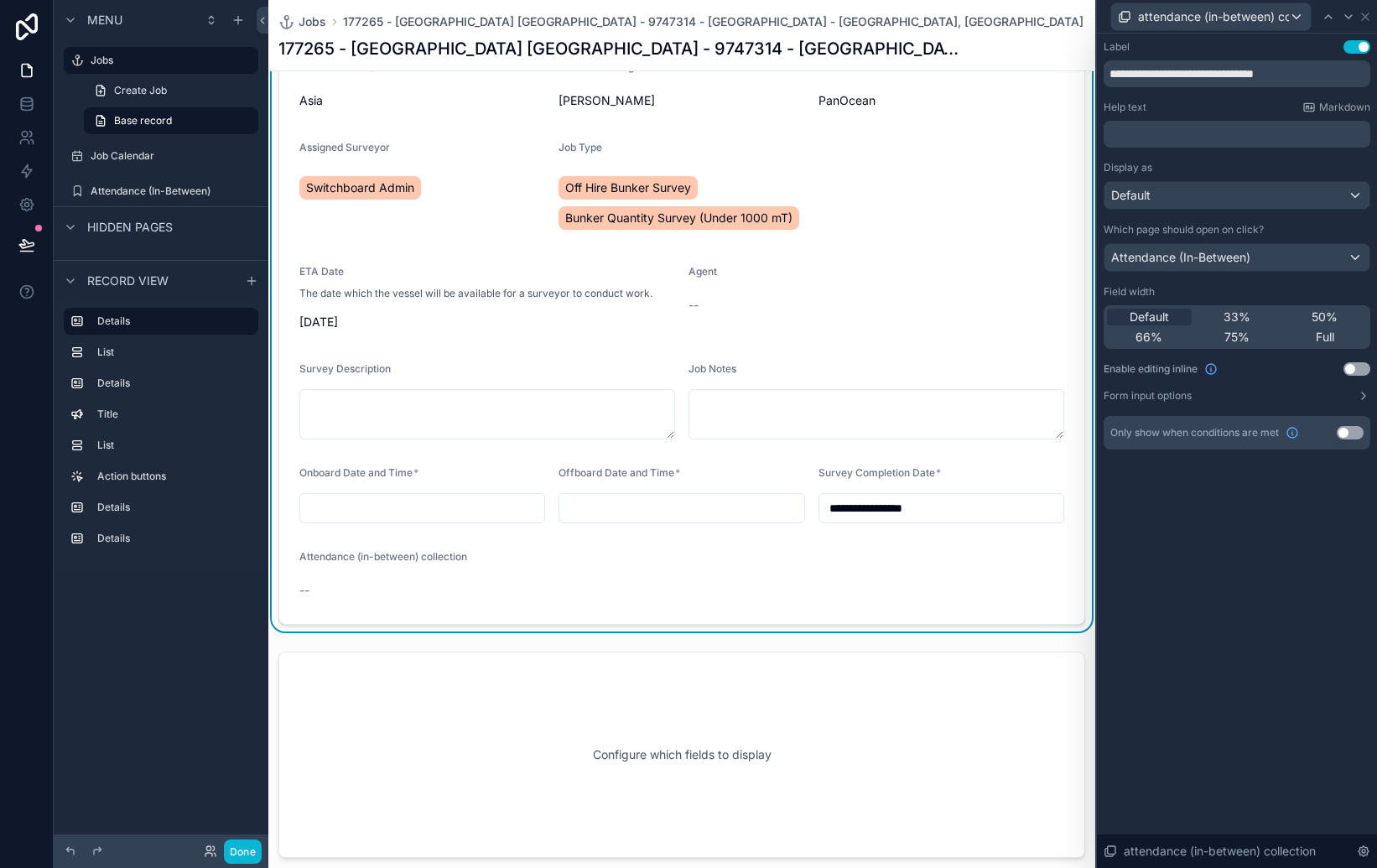
scroll to position [0, 0]
click at [1296, 257] on div "Attendance (In-Between)" at bounding box center [1237, 257] width 265 height 27
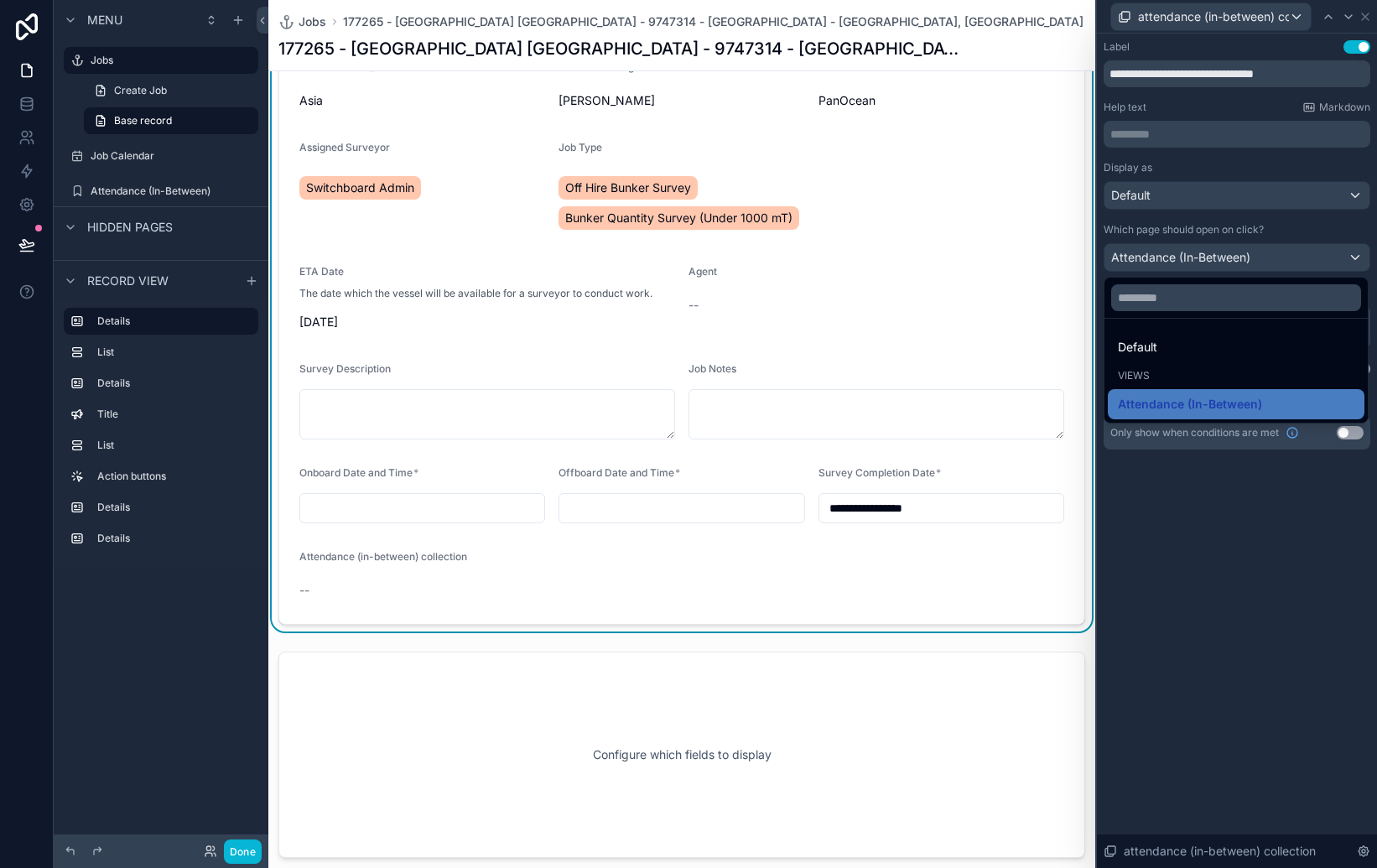
click at [1209, 399] on span "Attendance (In-Between)" at bounding box center [1190, 404] width 144 height 20
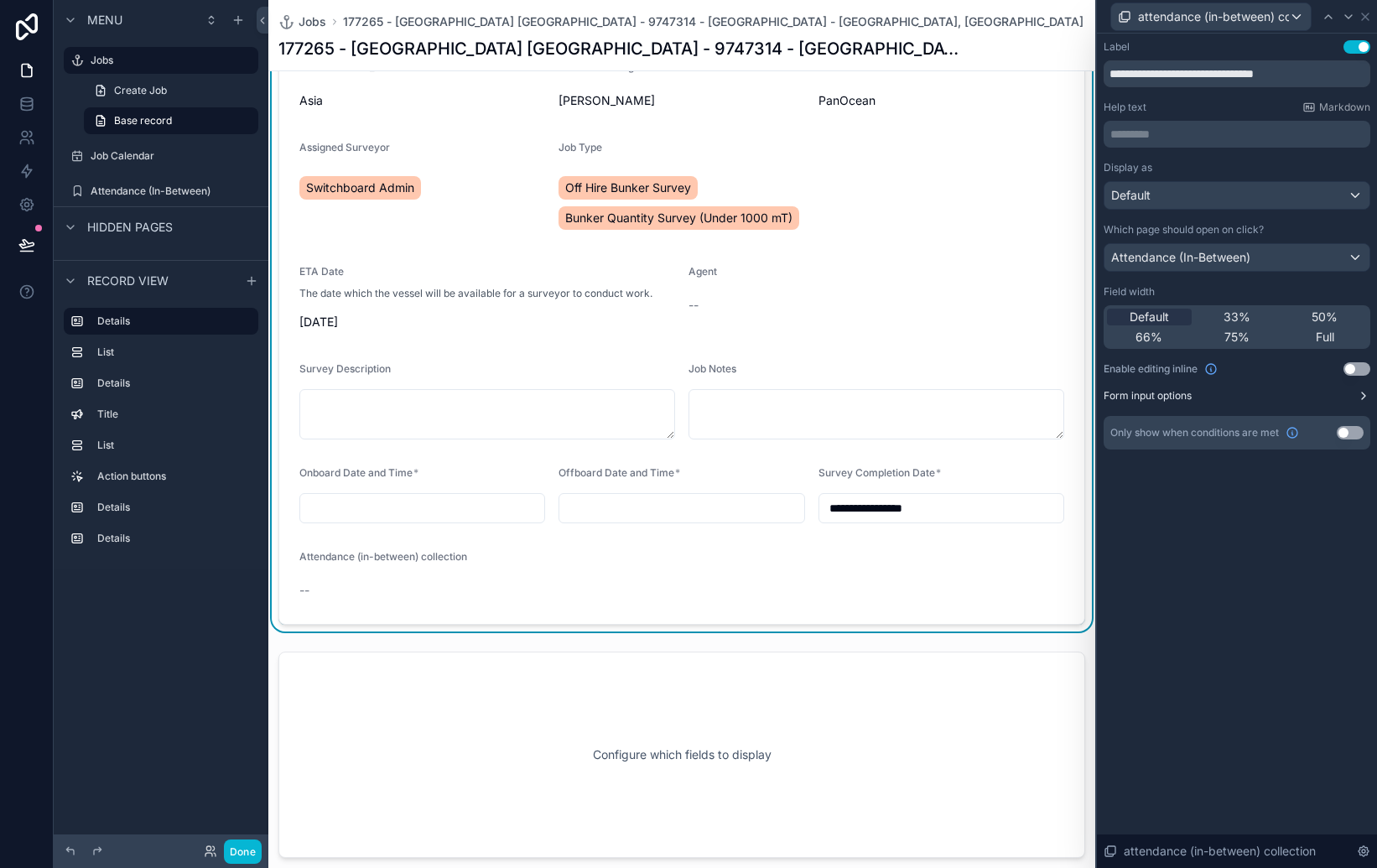
click at [1171, 398] on label "Form input options" at bounding box center [1148, 395] width 88 height 13
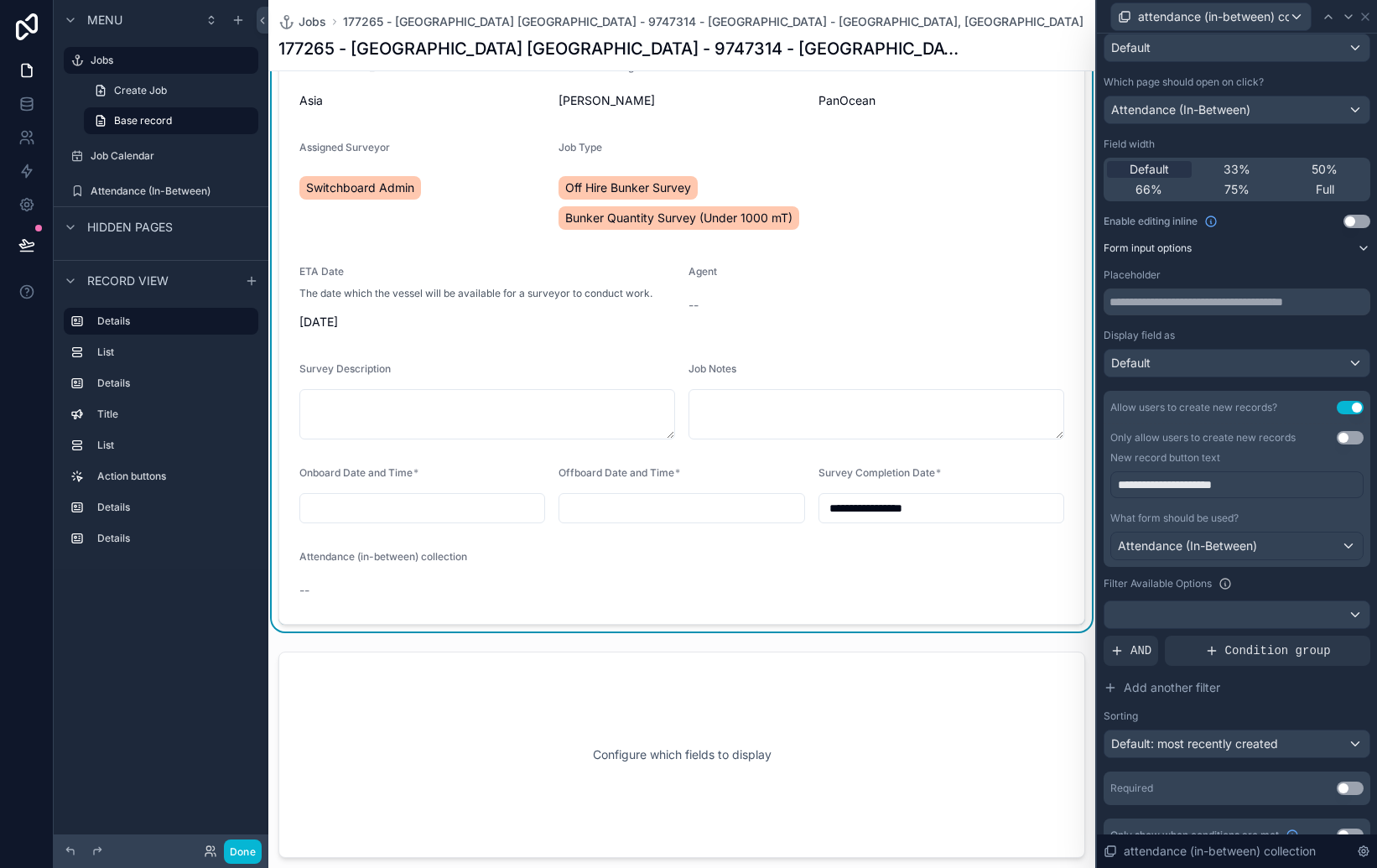
scroll to position [172, 0]
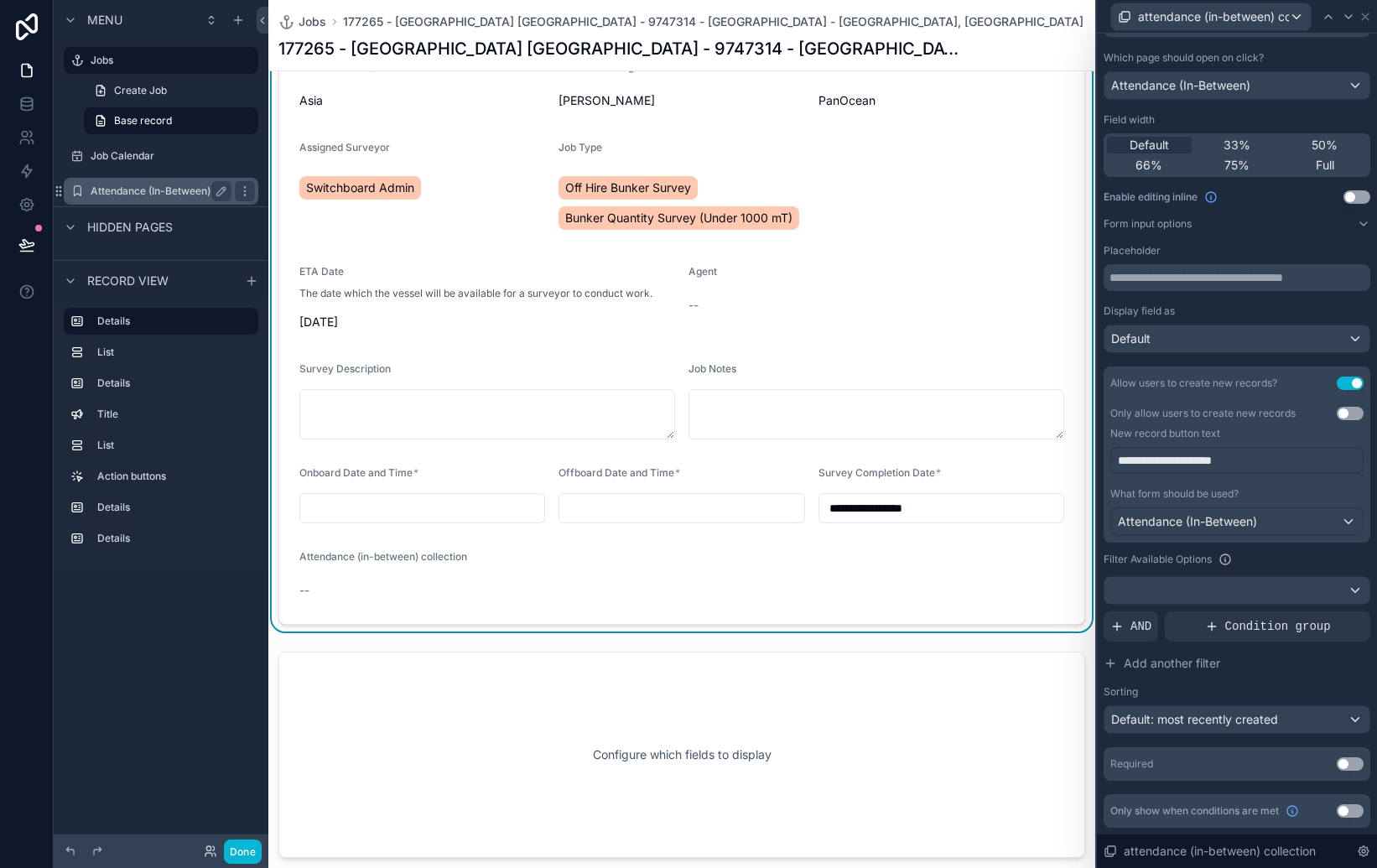
click at [175, 192] on label "Attendance (In-Between)" at bounding box center [157, 191] width 134 height 13
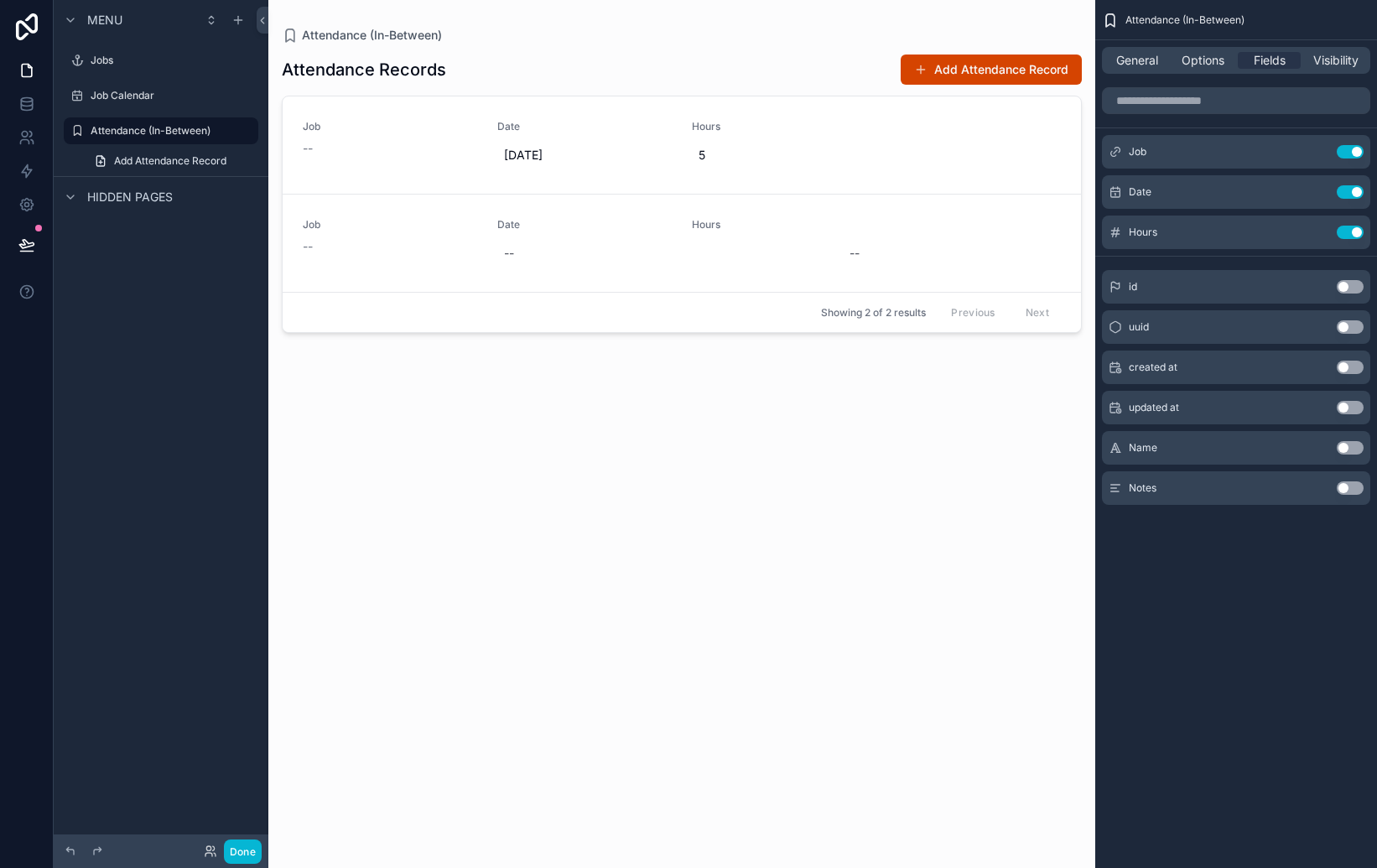
click at [503, 243] on div "scrollable content" at bounding box center [681, 423] width 827 height 848
click at [510, 260] on div "--" at bounding box center [509, 253] width 10 height 17
click at [583, 414] on button "3" at bounding box center [586, 415] width 30 height 30
type input "********"
click at [779, 424] on div "Attendance Records Add Attendance Record Job -- Date [DATE] Hours 5 Job -- Date…" at bounding box center [682, 445] width 801 height 804
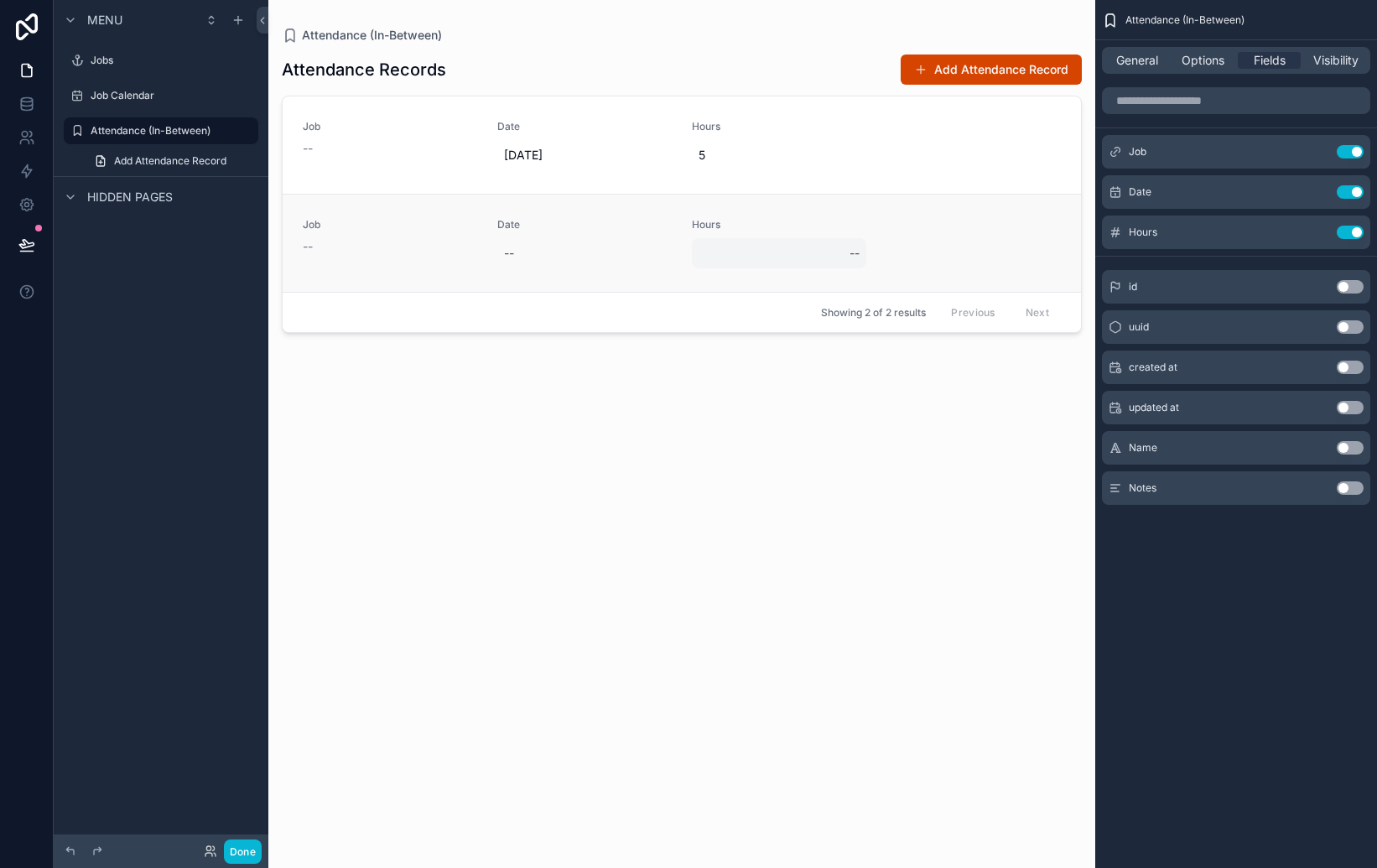
click at [712, 249] on div "--" at bounding box center [779, 253] width 175 height 30
type input "*"
click at [892, 423] on div "Attendance Records Add Attendance Record Job -- Date [DATE] Hours 5 Job -- Date…" at bounding box center [682, 445] width 801 height 804
click at [320, 154] on div "--" at bounding box center [390, 148] width 175 height 17
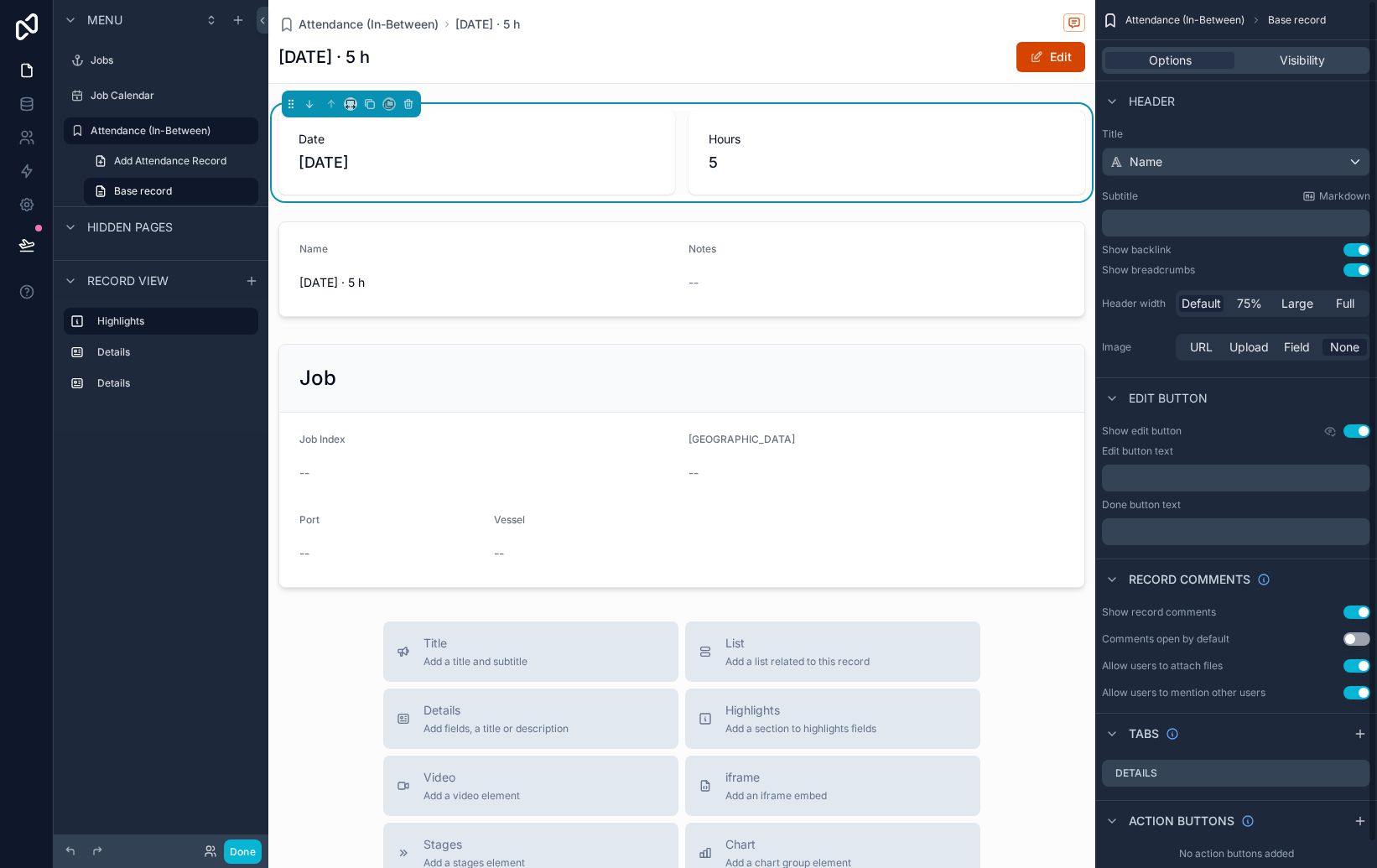
drag, startPoint x: 1208, startPoint y: 6, endPoint x: 1206, endPoint y: 22, distance: 16.1
click at [1208, 6] on div "Attendance (In-Between) Base record" at bounding box center [1236, 20] width 282 height 40
click at [1206, 22] on span "Attendance (In-Between)" at bounding box center [1185, 19] width 120 height 13
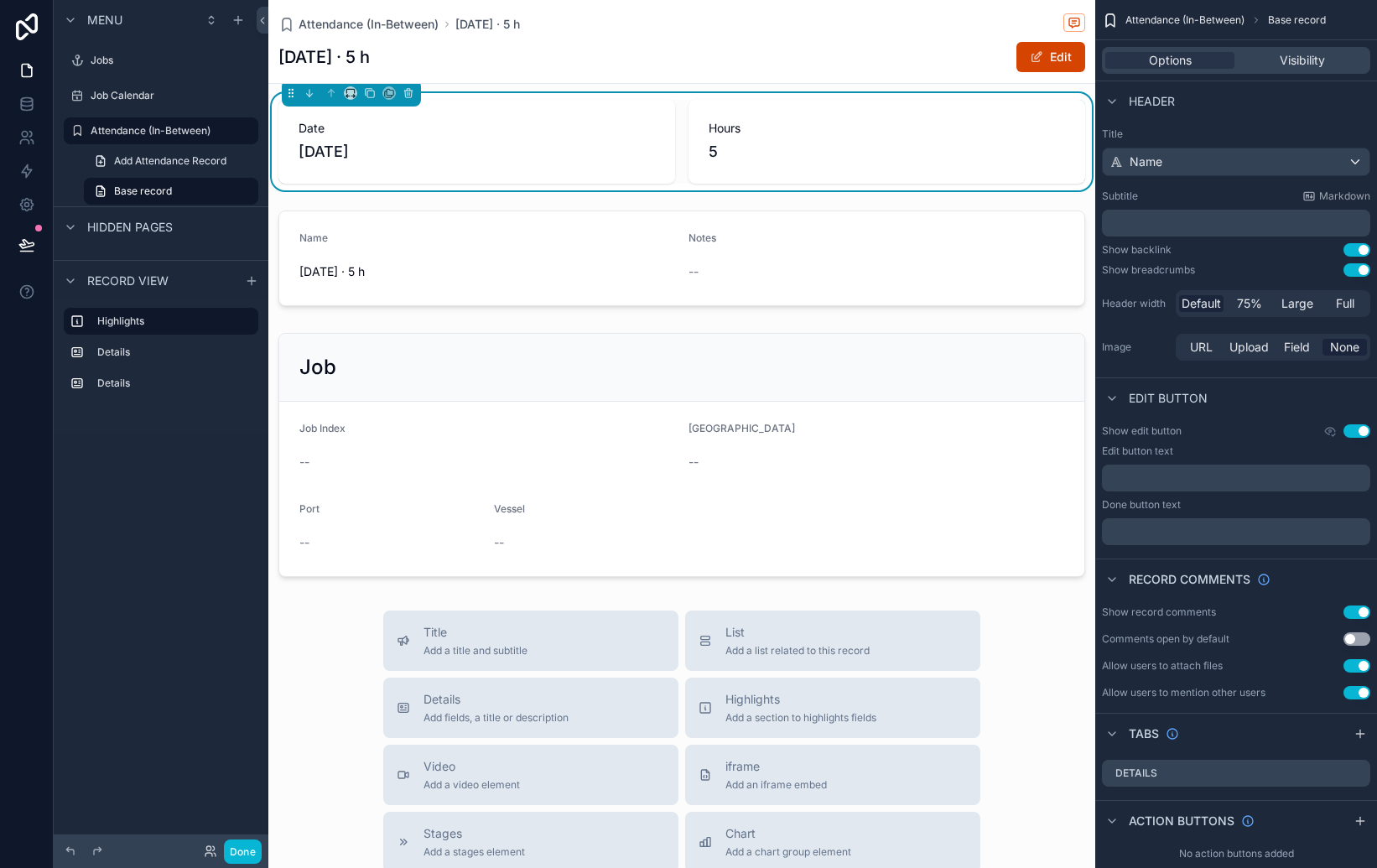
drag, startPoint x: 940, startPoint y: 61, endPoint x: 833, endPoint y: 83, distance: 109.2
click at [940, 61] on div "[DATE] · 5 h Edit" at bounding box center [682, 57] width 807 height 32
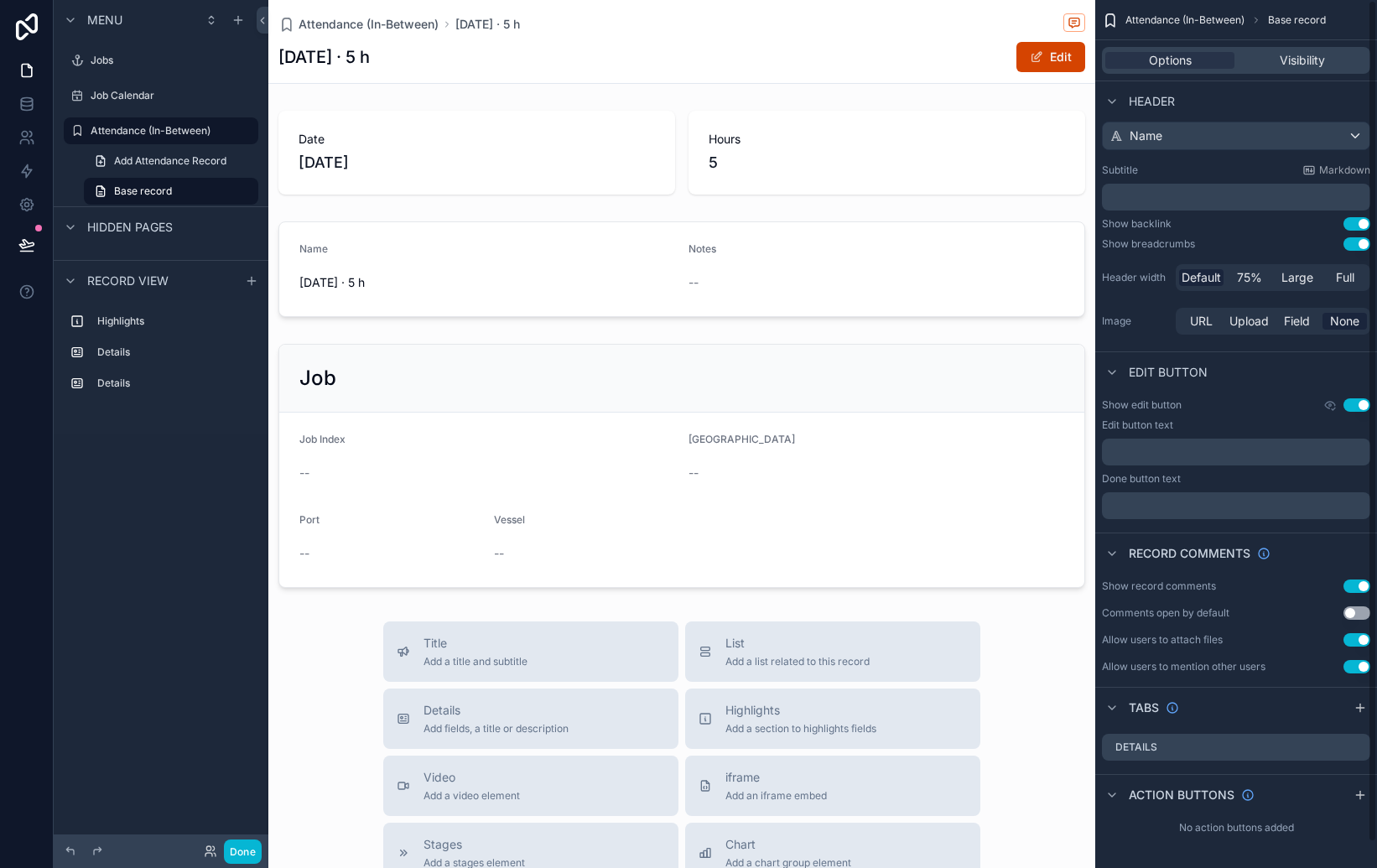
scroll to position [0, 0]
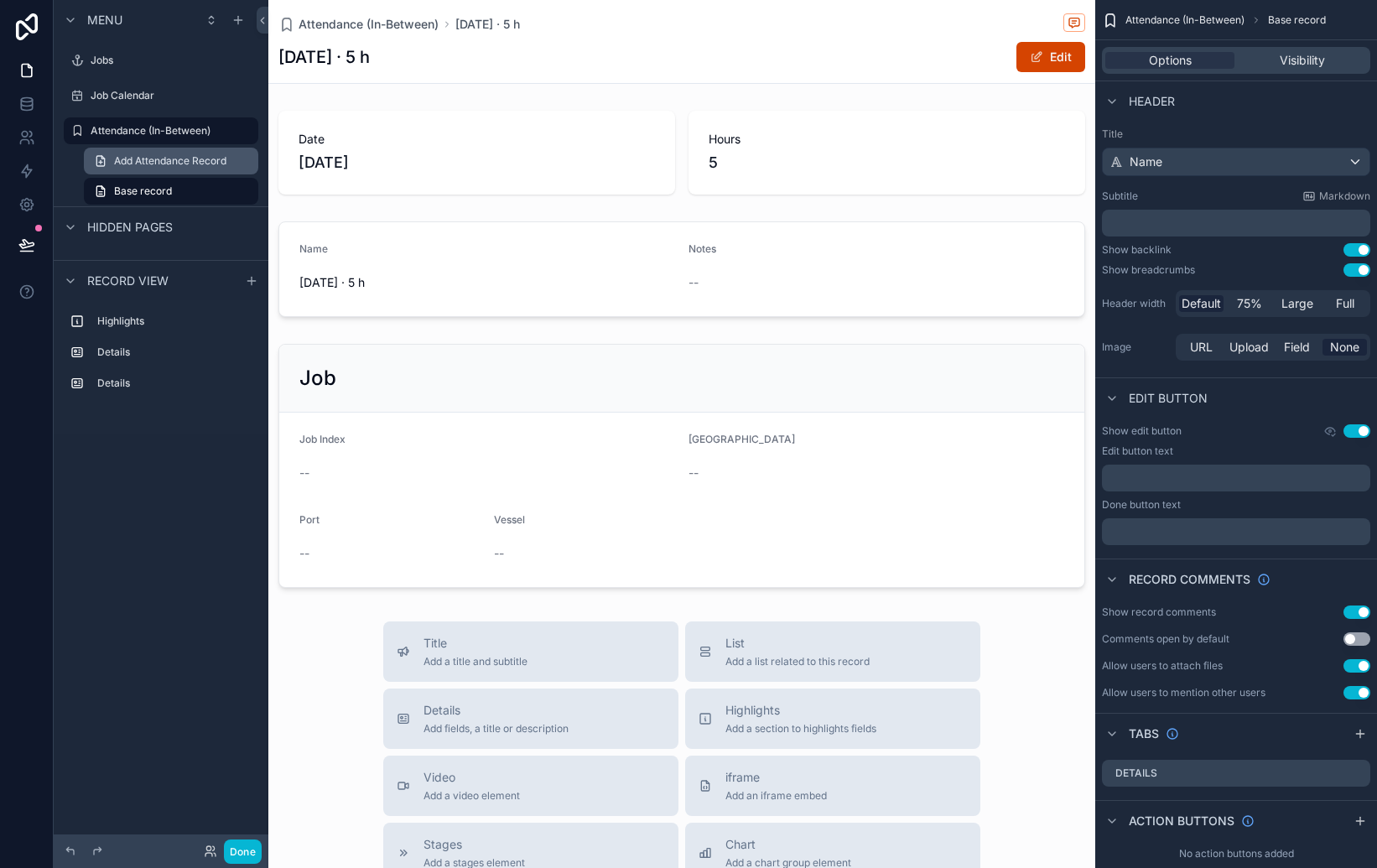
click at [157, 156] on span "Add Attendance Record" at bounding box center [170, 161] width 112 height 13
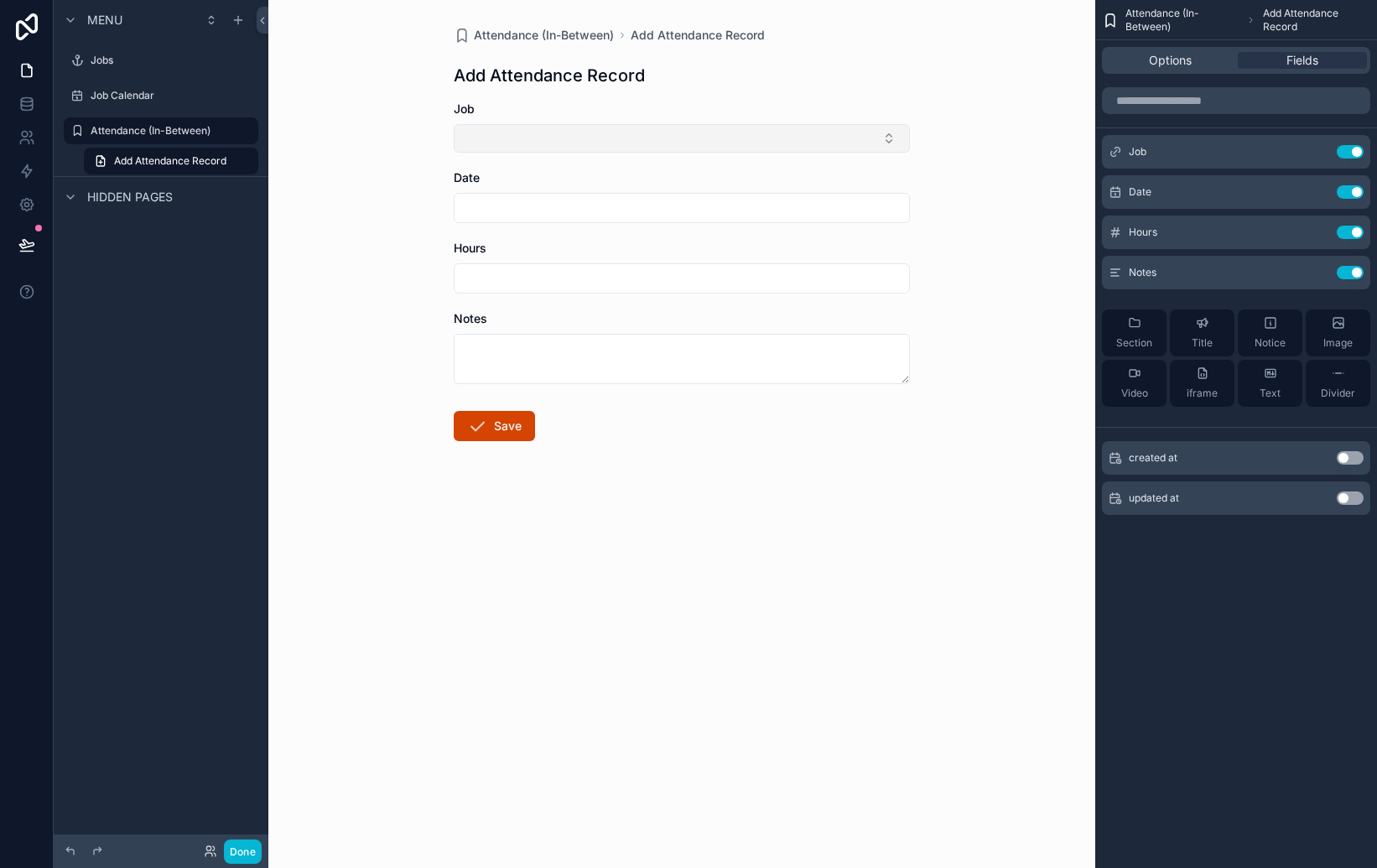
click at [506, 138] on button "Select Button" at bounding box center [681, 138] width 456 height 28
click at [562, 97] on div "Attendance (In-Between) Add Attendance Record Add Attendance Record Job Date Ho…" at bounding box center [682, 274] width 483 height 548
click at [1315, 150] on icon "scrollable content" at bounding box center [1316, 151] width 13 height 13
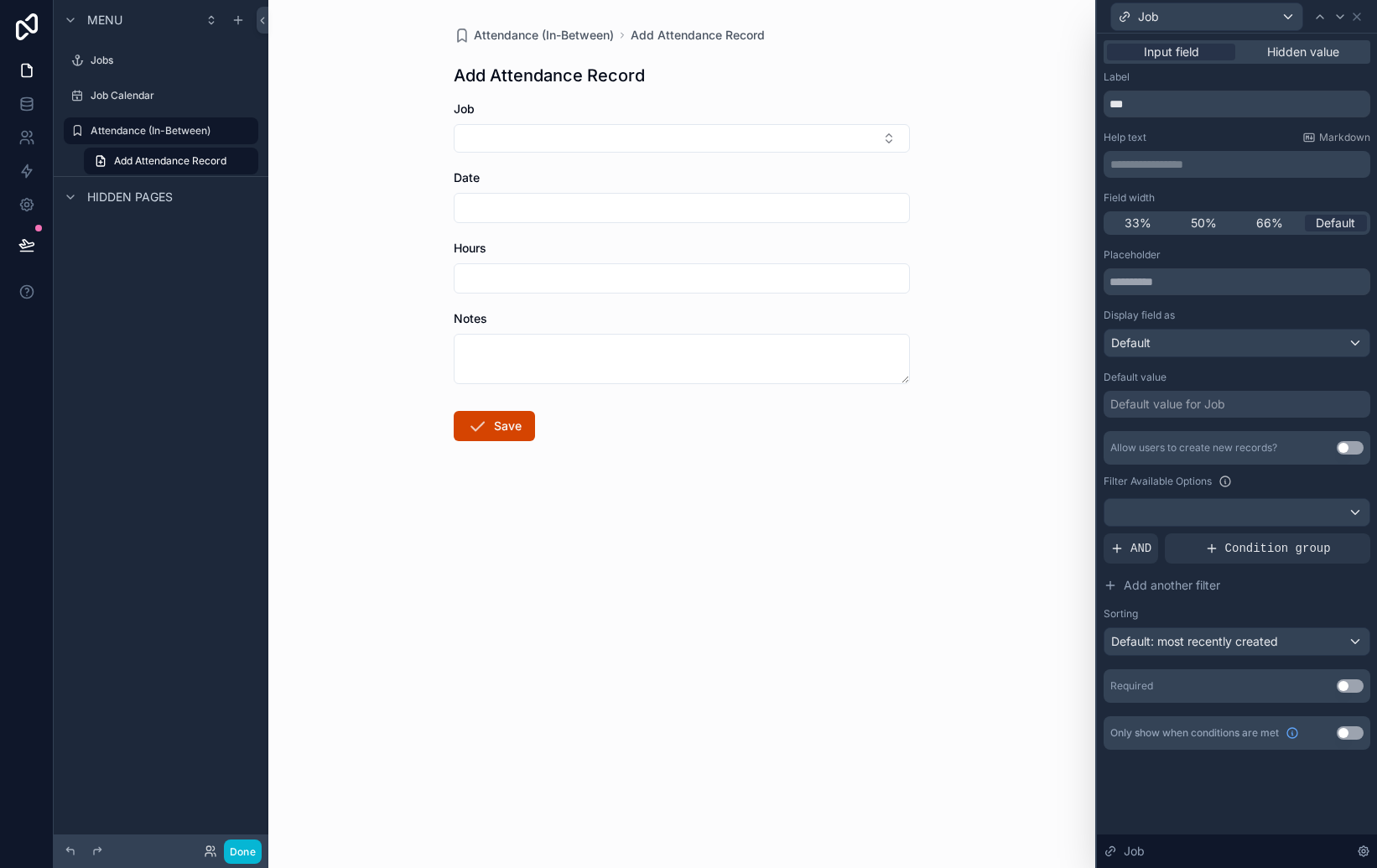
click at [1258, 410] on div "Default value for Job" at bounding box center [1237, 404] width 267 height 27
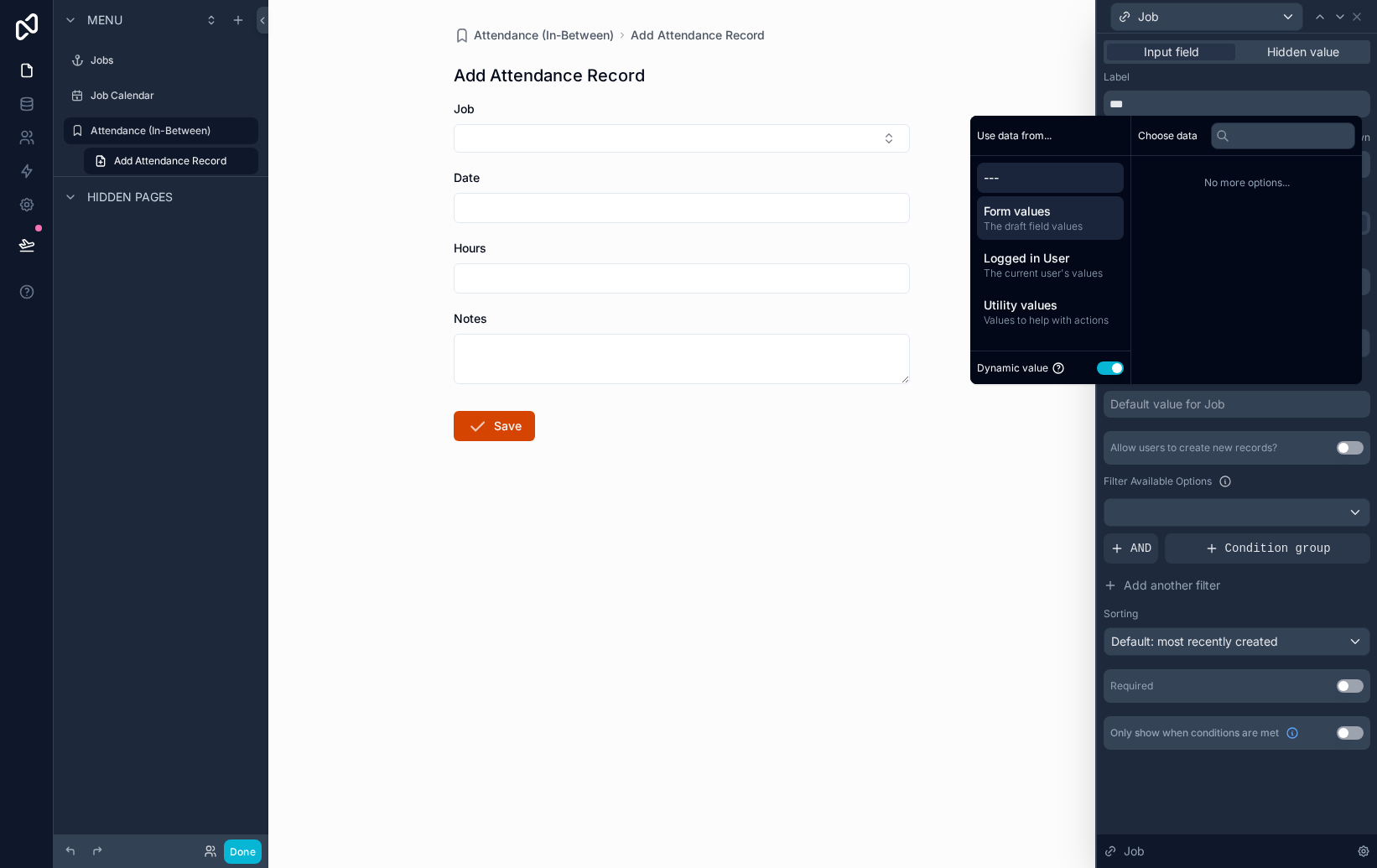
click at [1006, 214] on span "Form values" at bounding box center [1051, 211] width 134 height 17
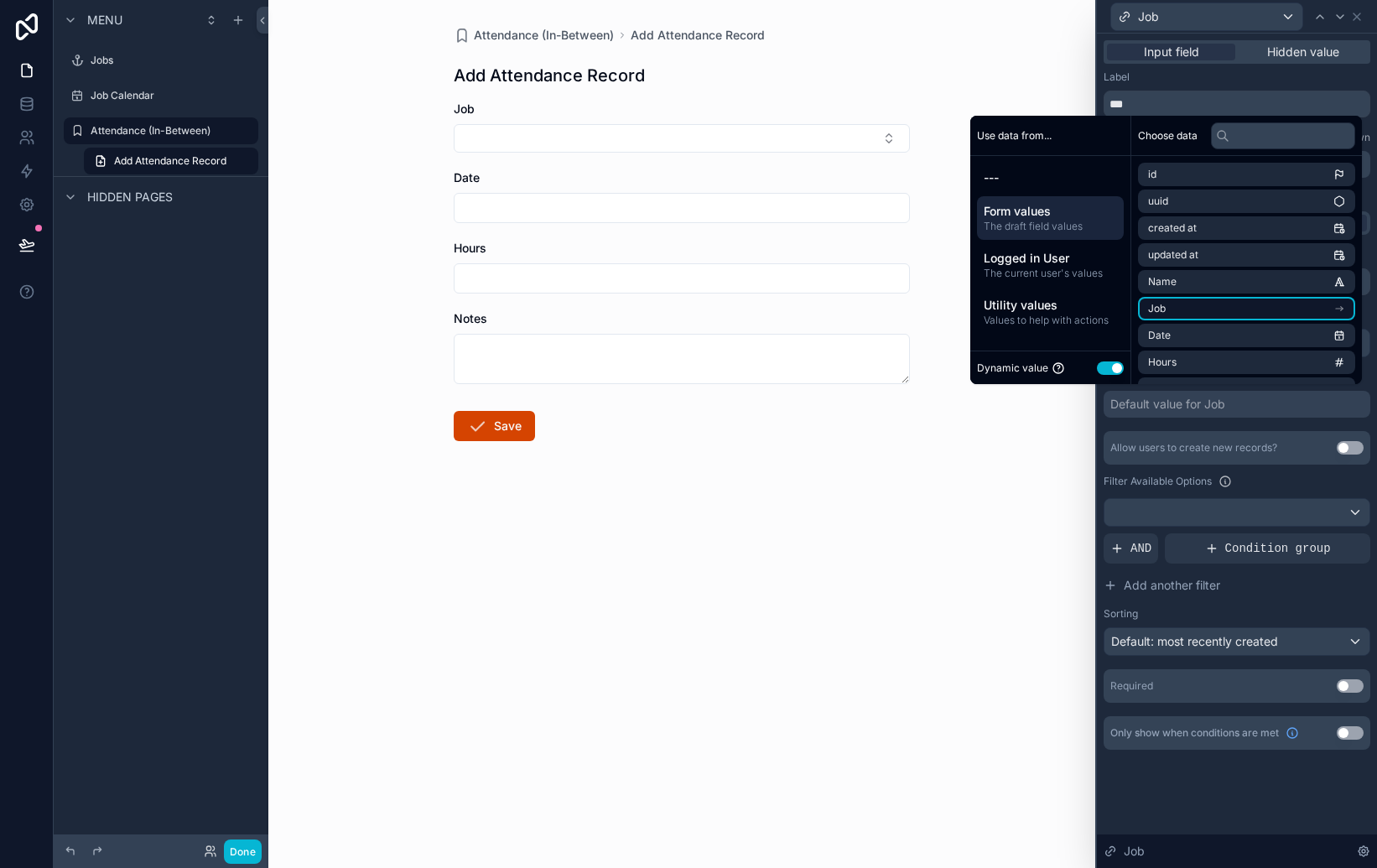
click at [1225, 301] on li "Job" at bounding box center [1246, 308] width 217 height 24
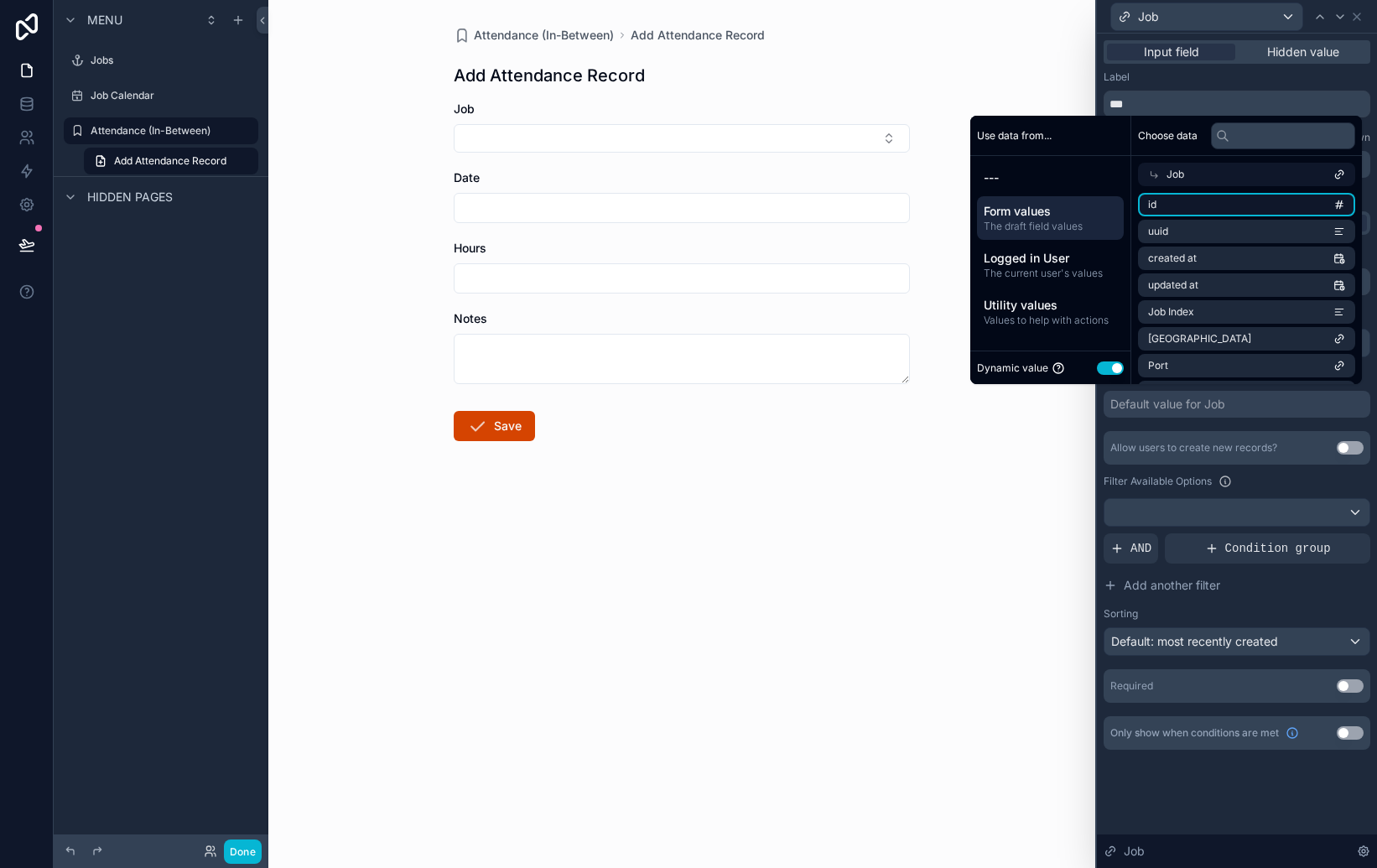
click at [1171, 195] on li "id" at bounding box center [1246, 205] width 217 height 24
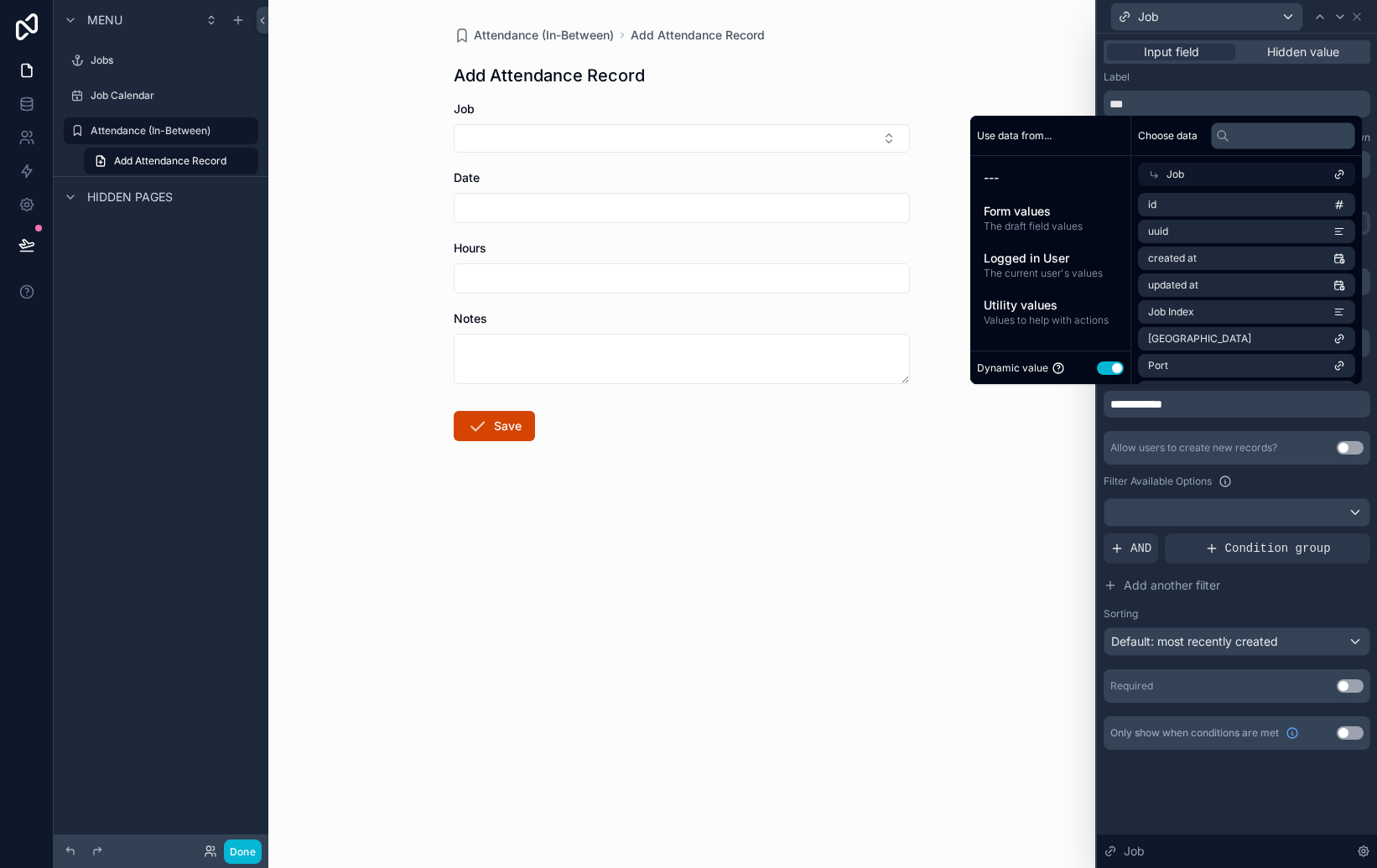
click at [1190, 177] on div "Job" at bounding box center [1246, 174] width 217 height 24
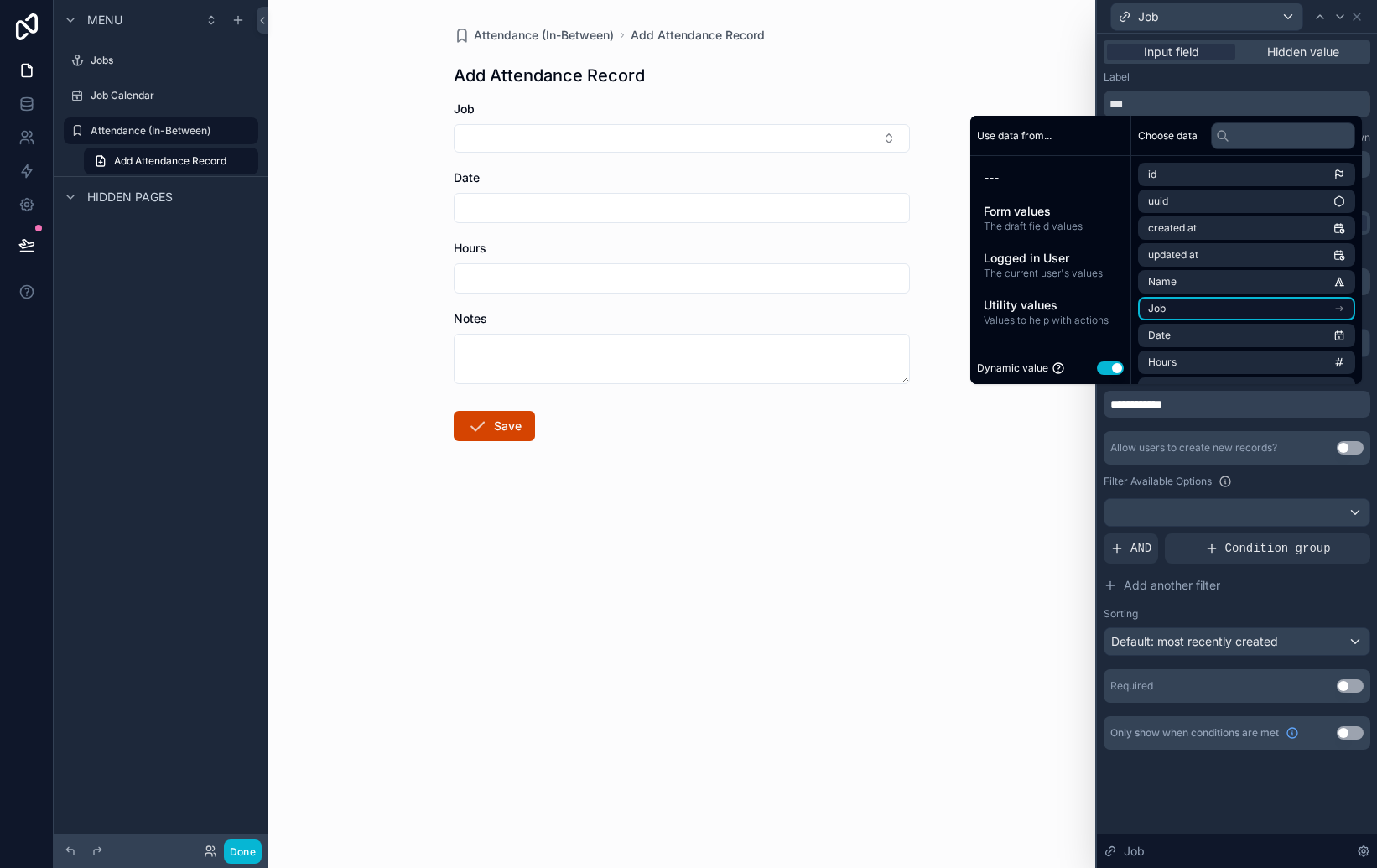
click at [1176, 311] on li "Job" at bounding box center [1246, 308] width 217 height 24
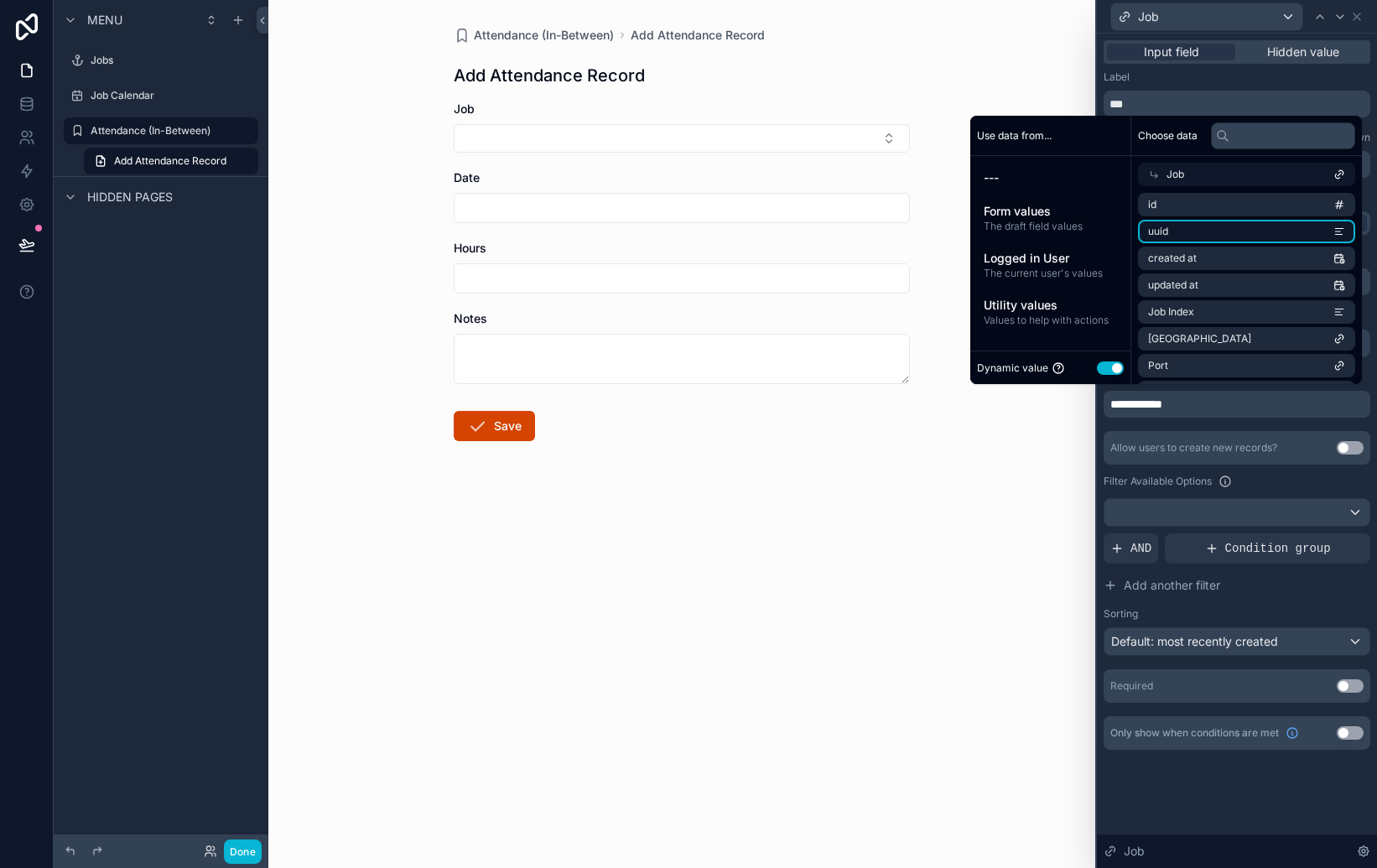
scroll to position [2, 0]
click at [1150, 174] on div "Job" at bounding box center [1246, 174] width 217 height 24
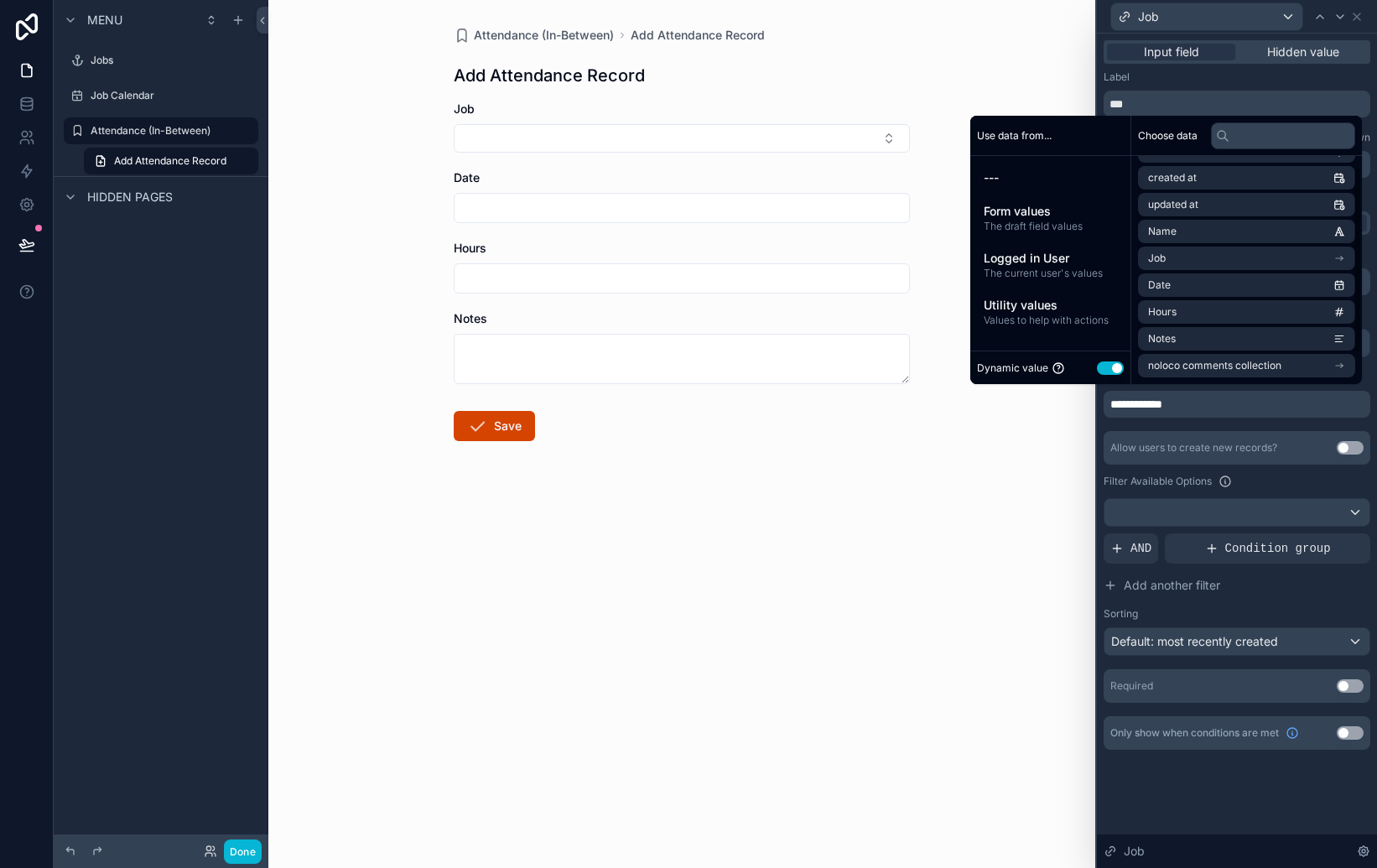
scroll to position [0, 0]
click at [1019, 228] on span "The draft field values" at bounding box center [1051, 226] width 134 height 13
click at [1242, 138] on input "text" at bounding box center [1283, 135] width 144 height 27
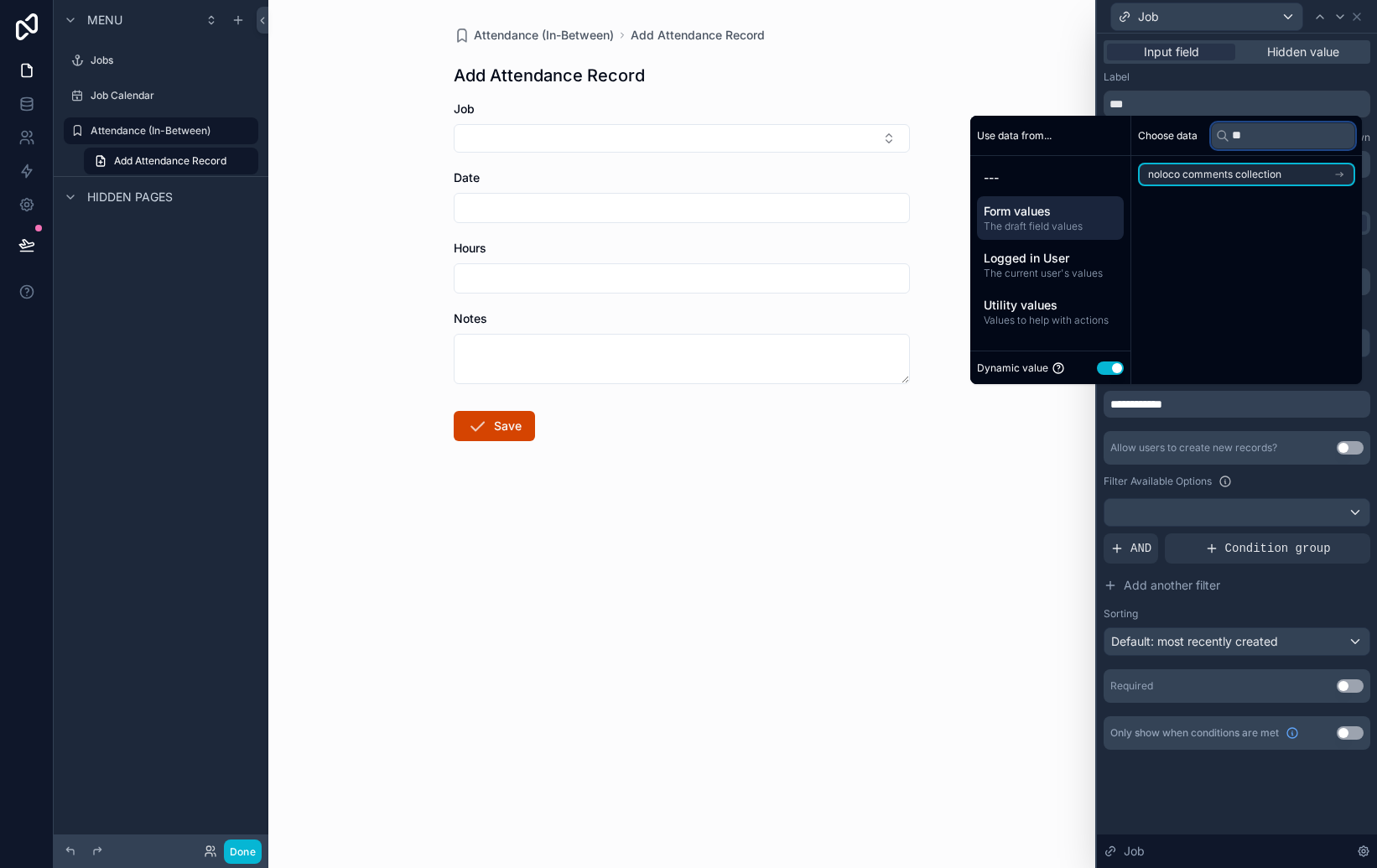
type input "*"
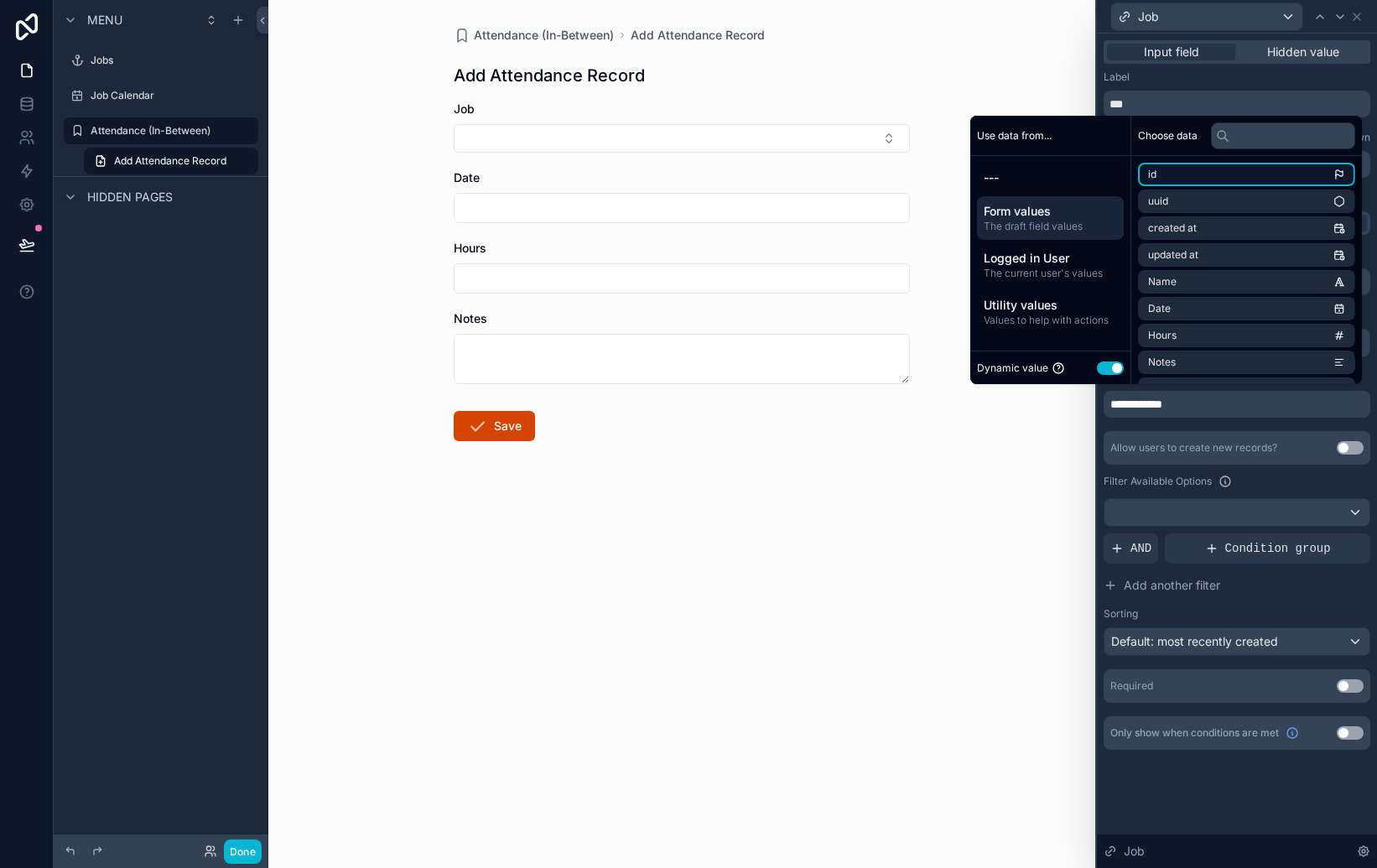
click at [1224, 176] on li "id" at bounding box center [1246, 174] width 217 height 24
click at [1262, 792] on div "**********" at bounding box center [1236, 451] width 280 height 835
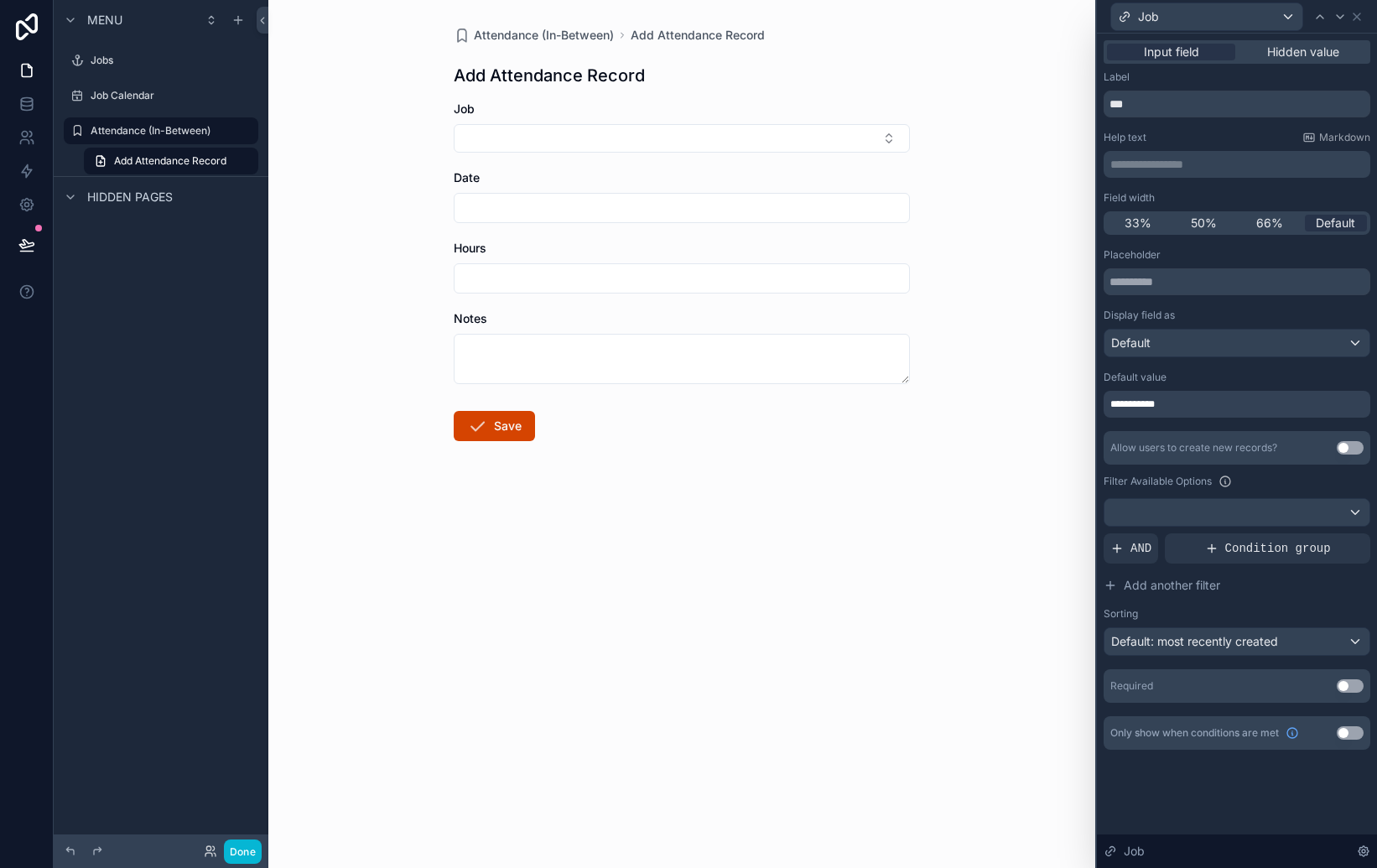
click at [1243, 401] on div "**********" at bounding box center [1237, 404] width 267 height 27
click at [1026, 485] on div "Attendance (In-Between) Add Attendance Record Add Attendance Record Job Date Ho…" at bounding box center [681, 434] width 827 height 868
drag, startPoint x: 381, startPoint y: 168, endPoint x: 371, endPoint y: 166, distance: 10.2
click at [371, 166] on div "Attendance (In-Between) Add Attendance Record Add Attendance Record Job Date Ho…" at bounding box center [681, 434] width 827 height 868
click at [149, 98] on label "Job Calendar" at bounding box center [157, 95] width 134 height 13
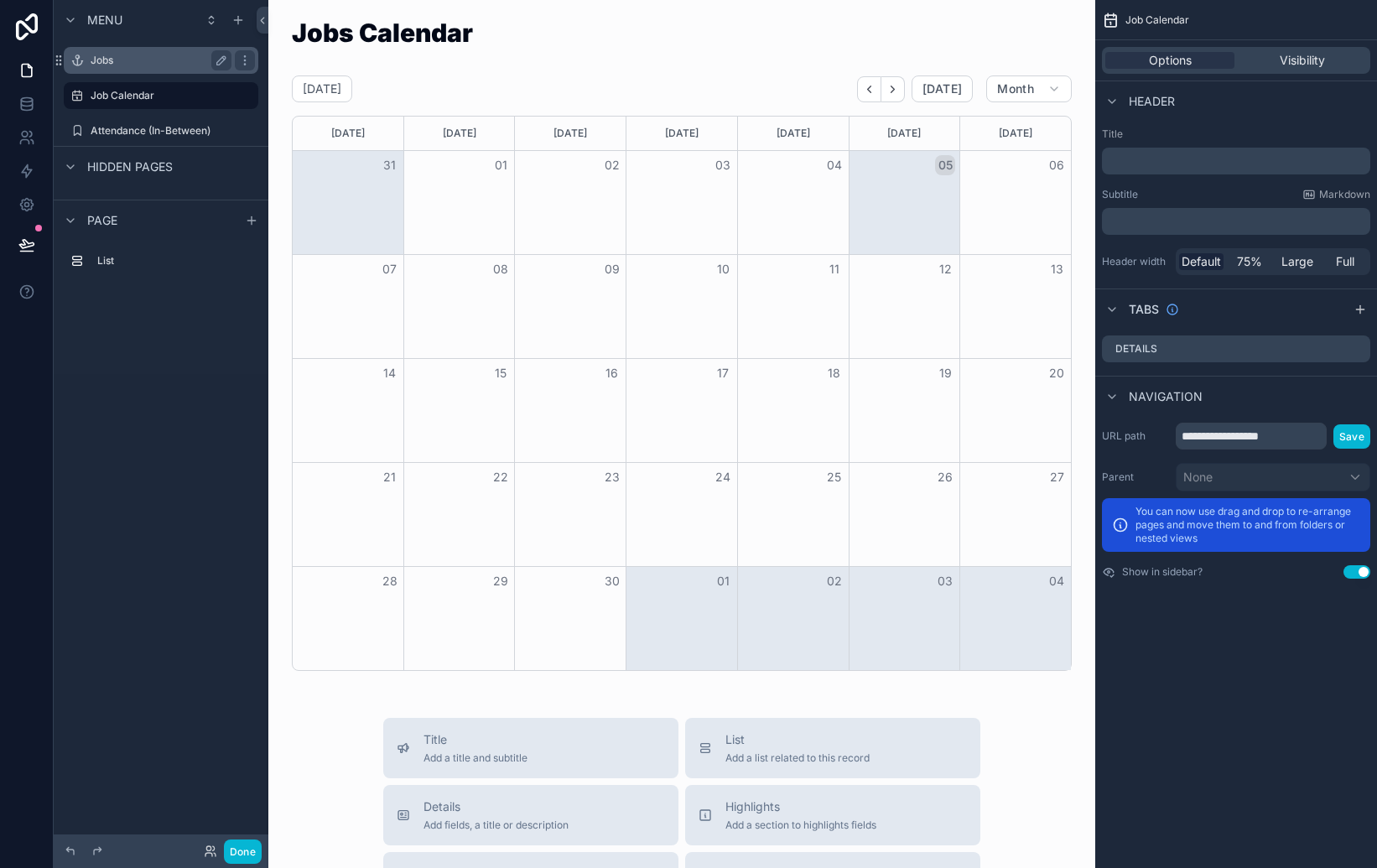
click at [95, 57] on label "Jobs" at bounding box center [157, 60] width 134 height 13
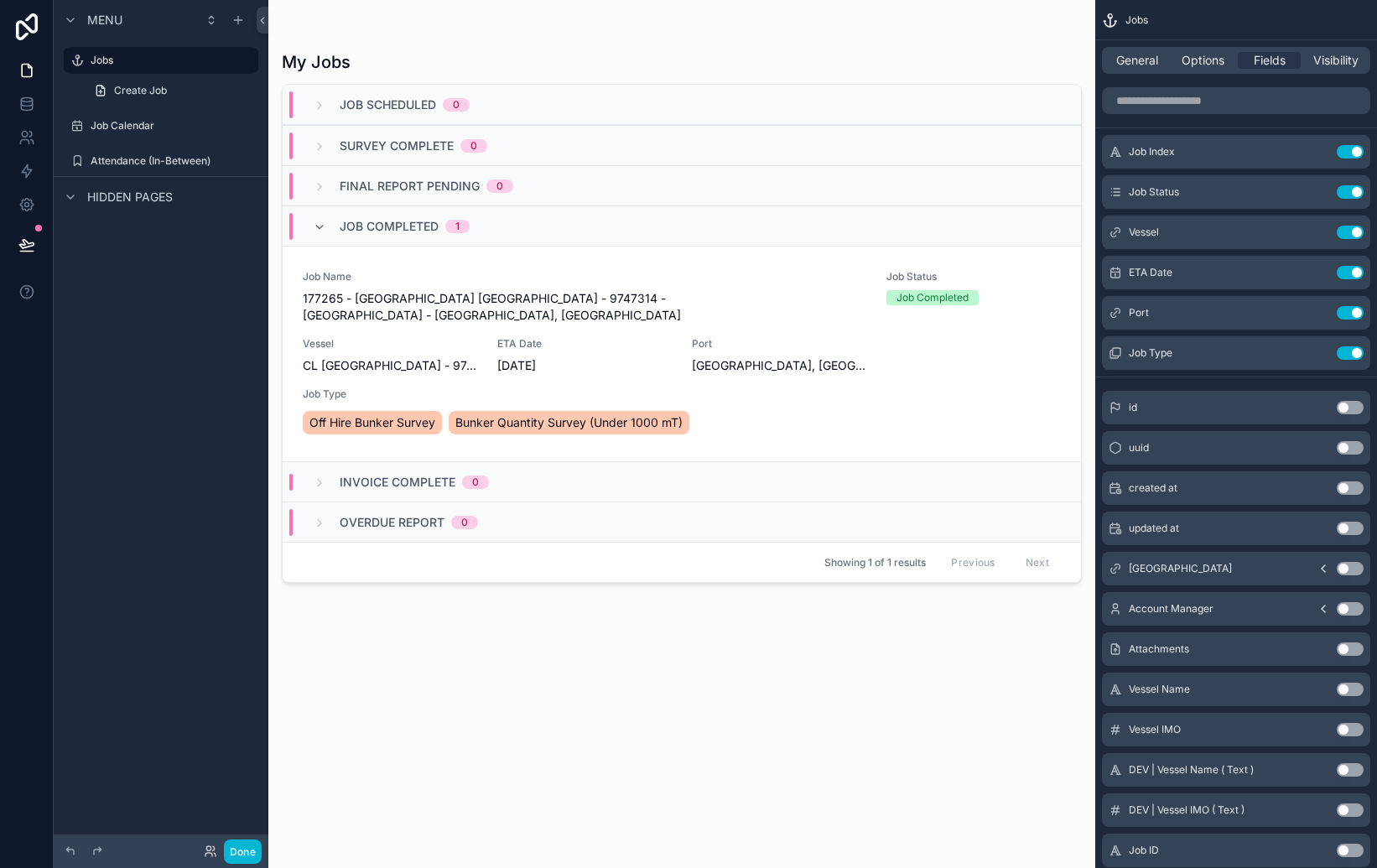
click at [467, 354] on div "scrollable content" at bounding box center [681, 423] width 827 height 848
click at [467, 358] on div "CL [GEOGRAPHIC_DATA] - 9747314" at bounding box center [390, 365] width 175 height 17
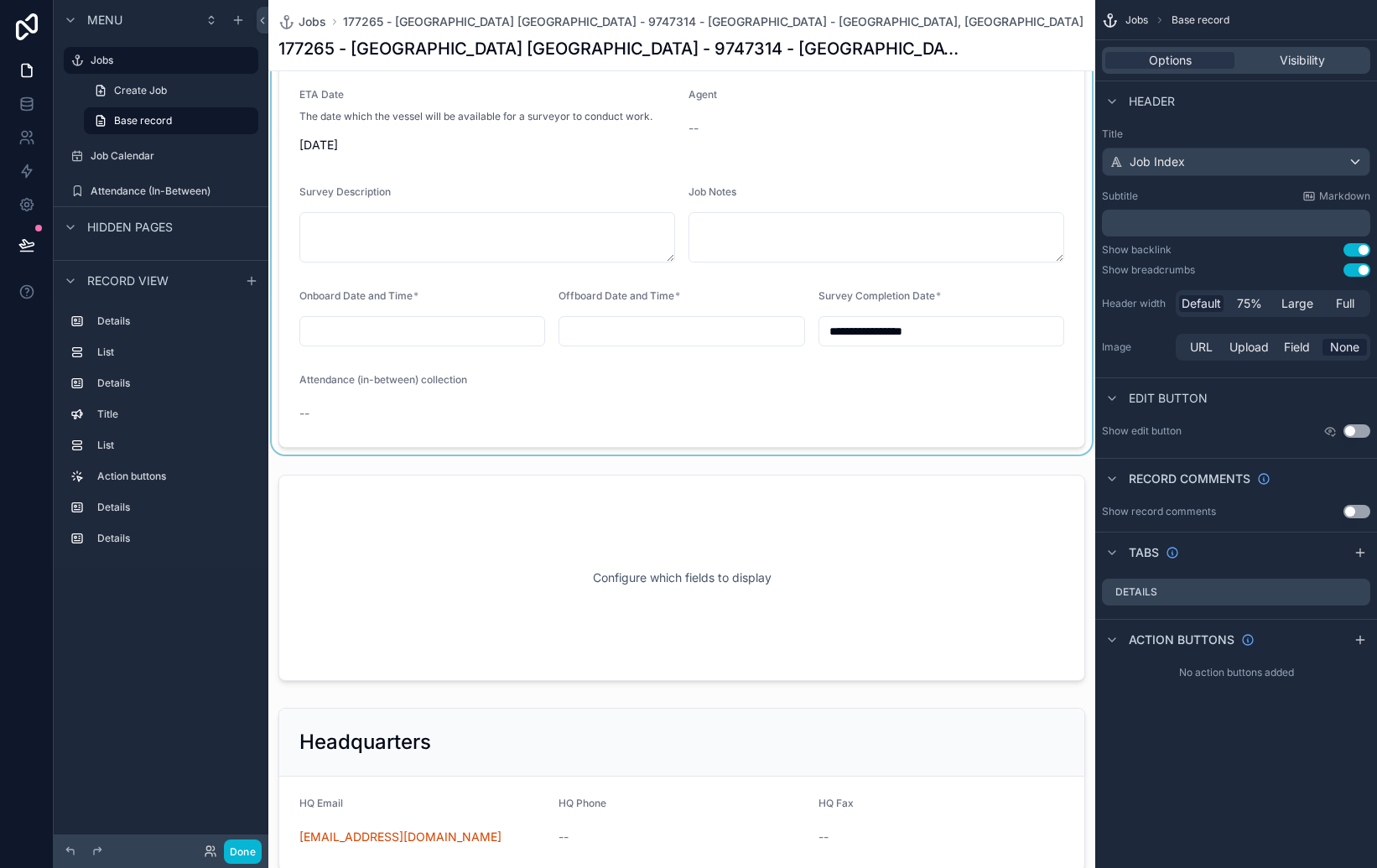
scroll to position [369, 0]
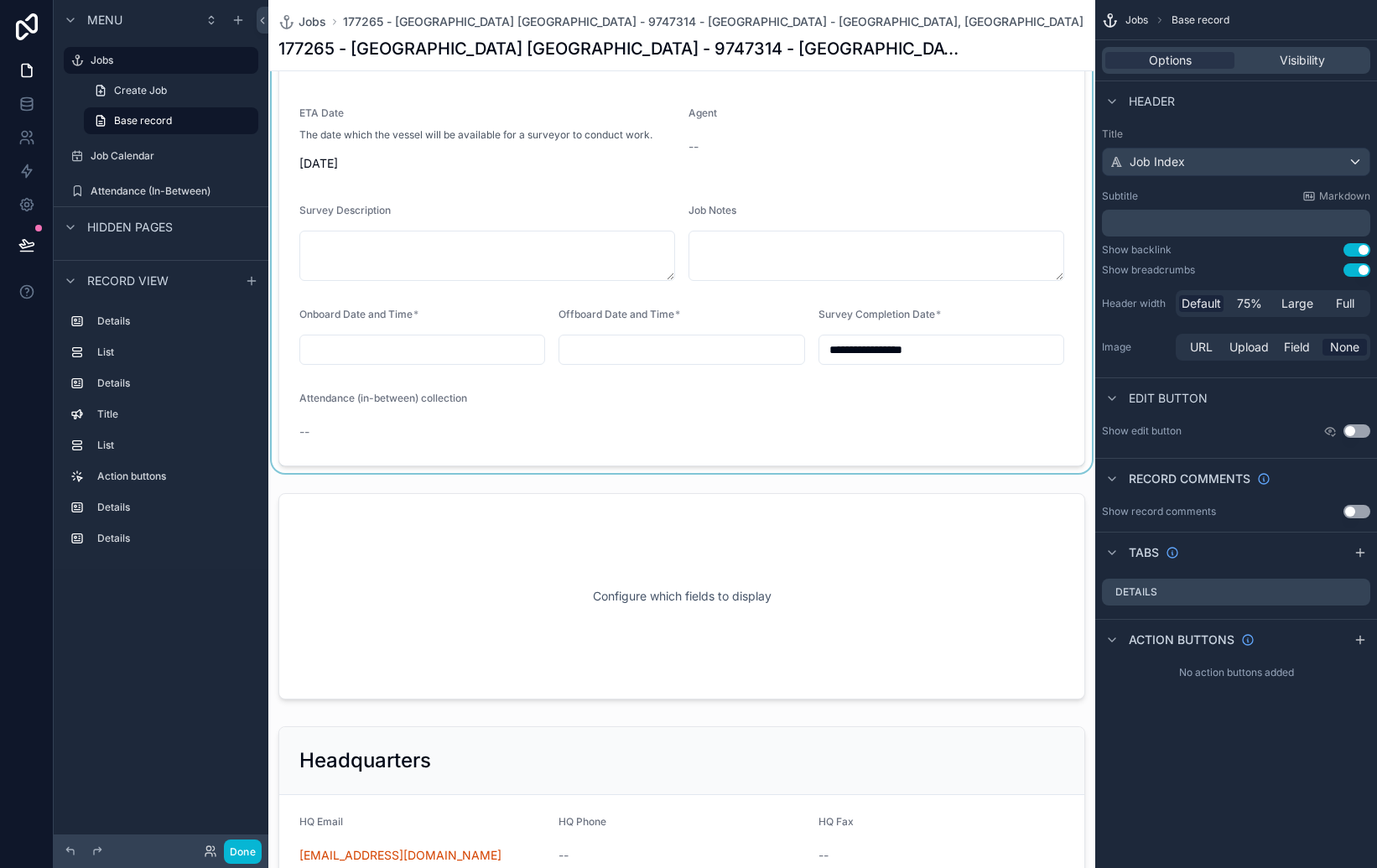
click at [831, 451] on div "scrollable content" at bounding box center [681, 98] width 827 height 750
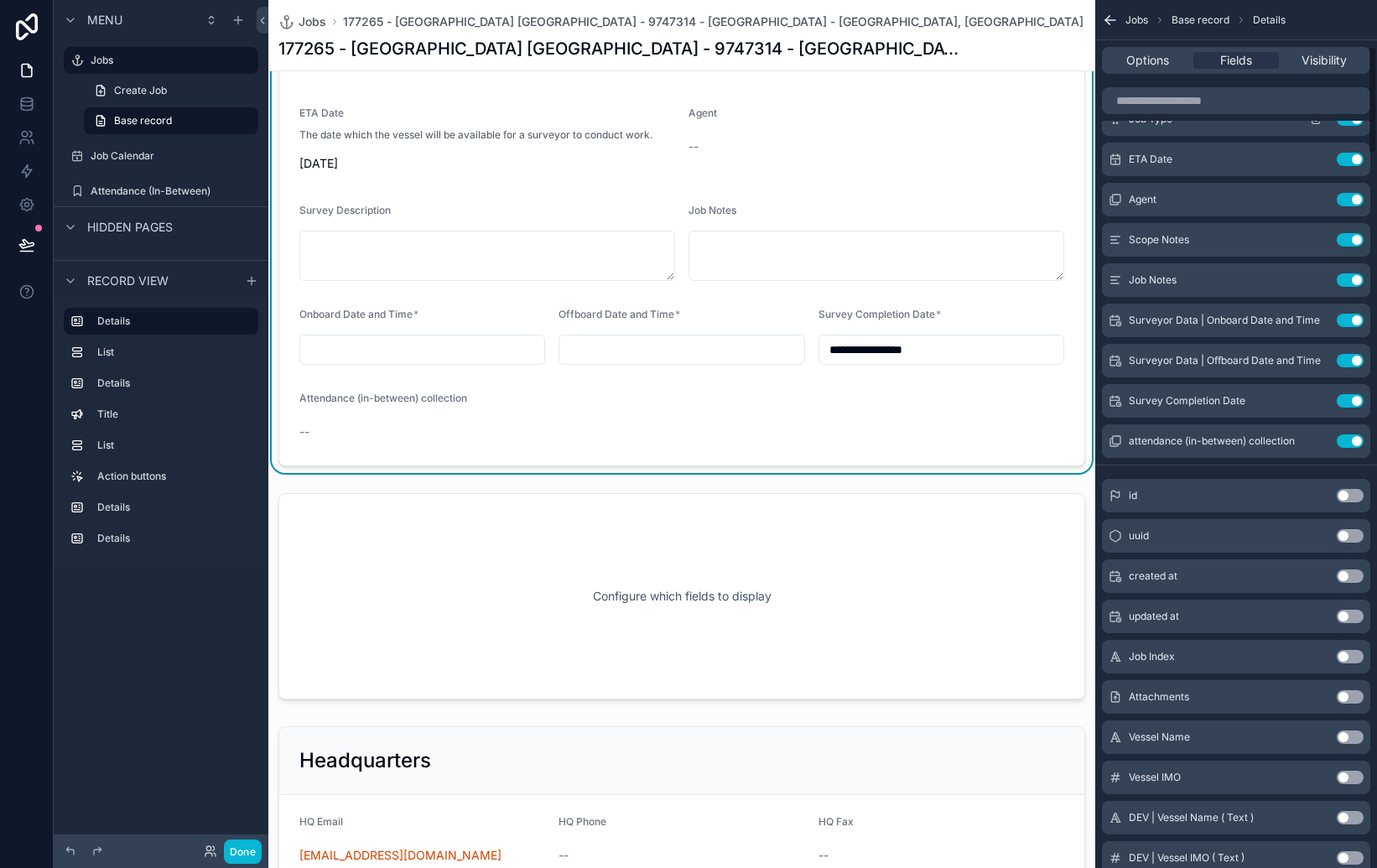
scroll to position [370, 0]
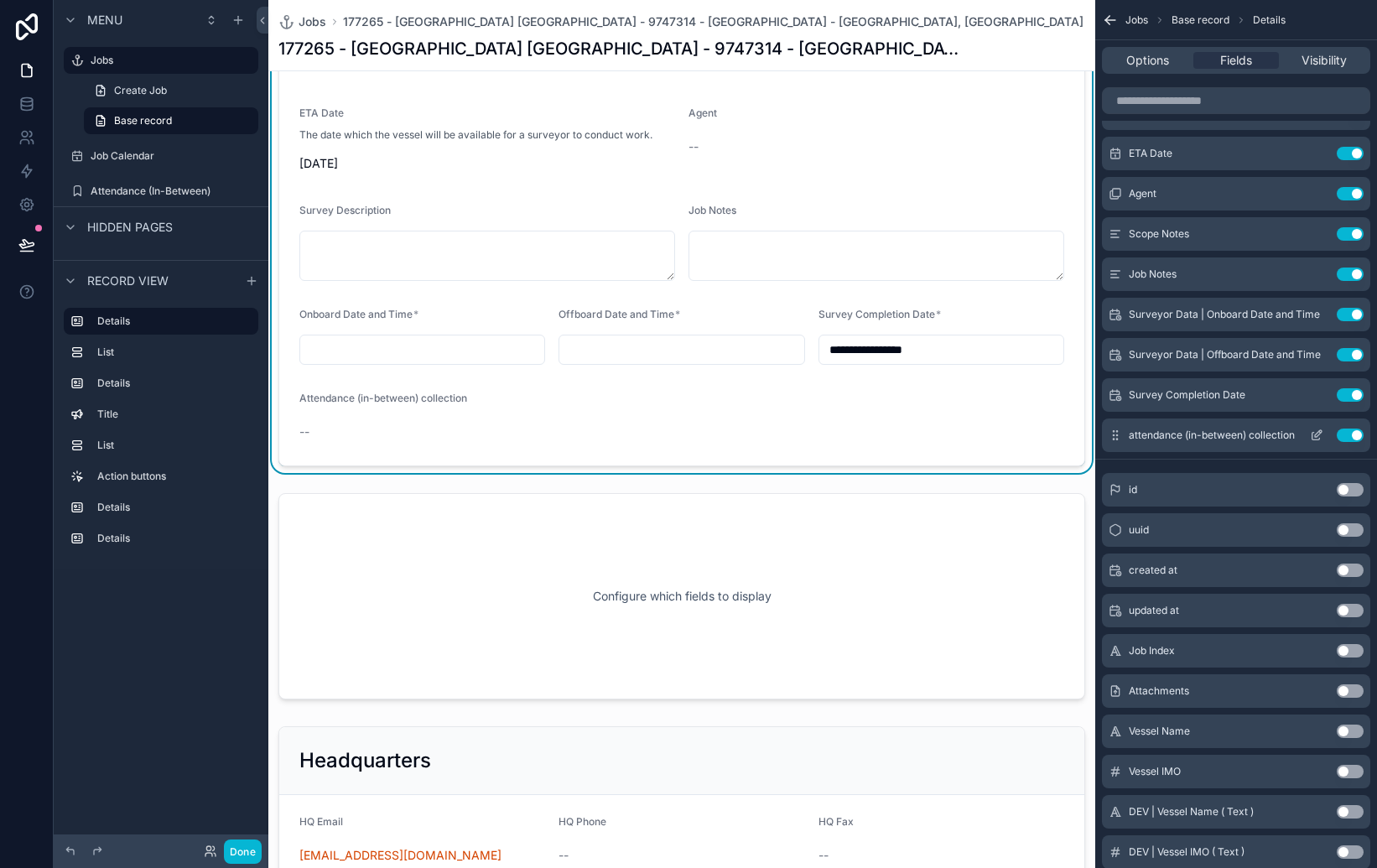
click at [1308, 437] on button "scrollable content" at bounding box center [1316, 435] width 27 height 13
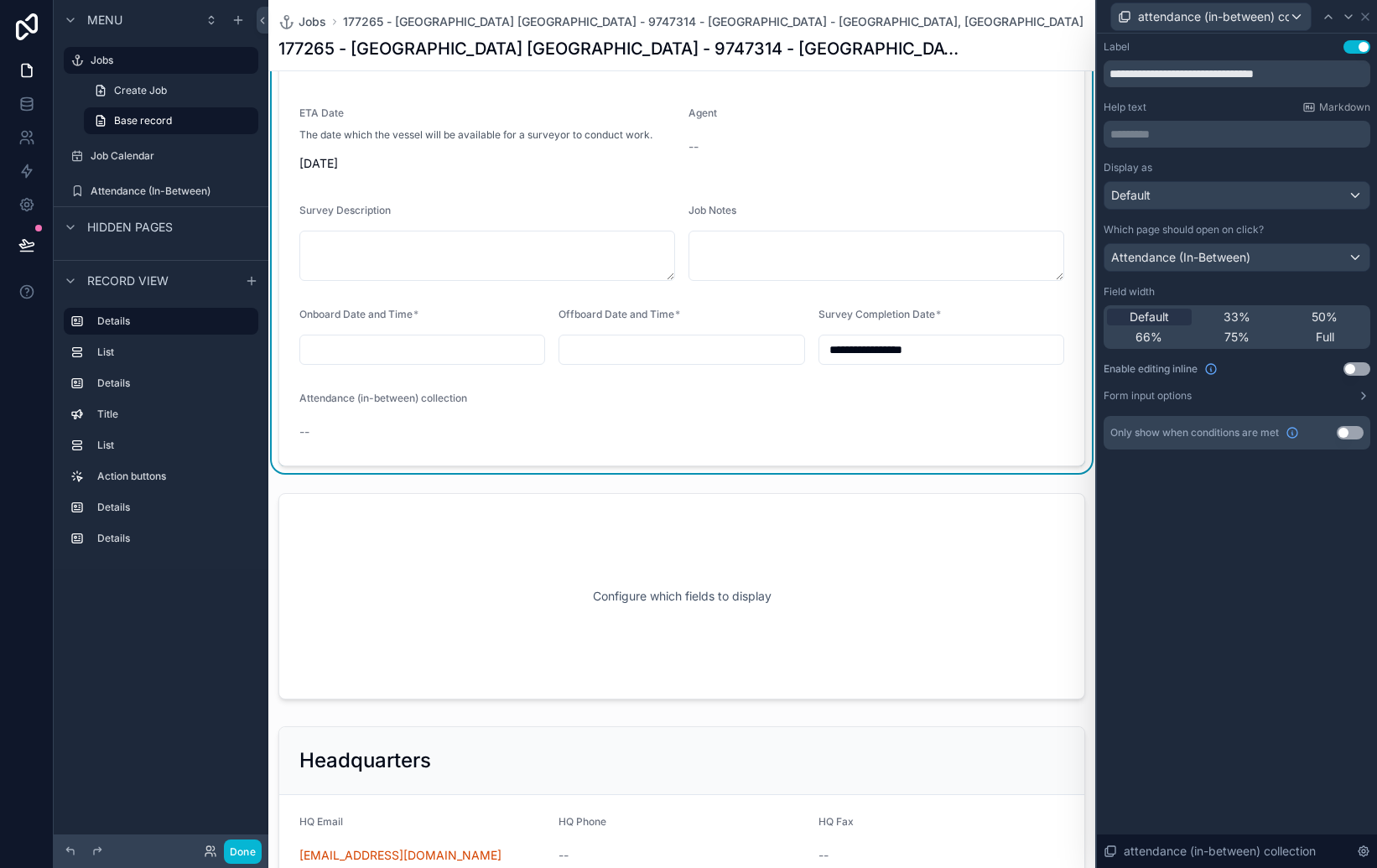
click at [1354, 367] on button "Use setting" at bounding box center [1357, 368] width 27 height 13
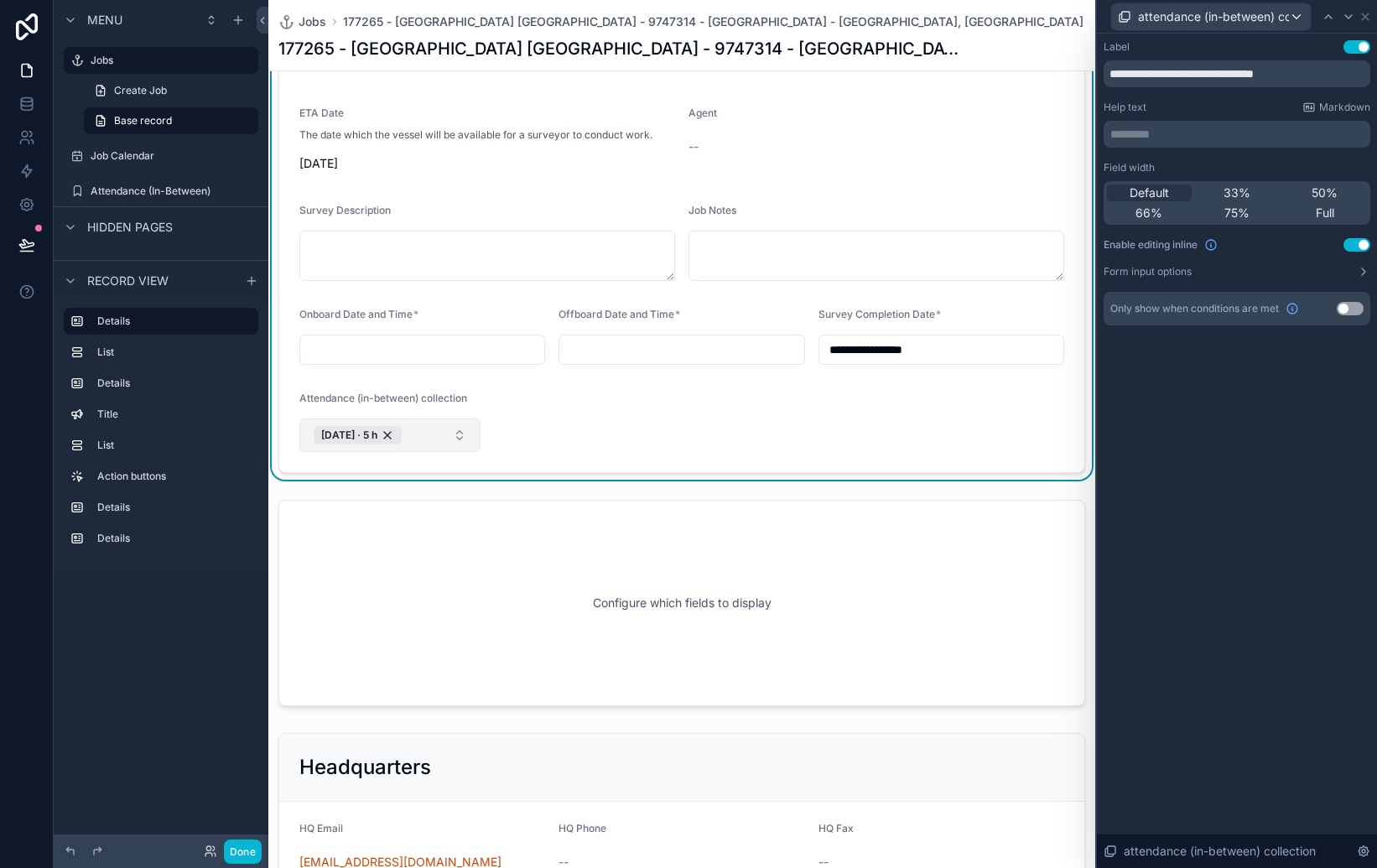
click at [443, 429] on button "[DATE] · 5 h" at bounding box center [390, 435] width 181 height 33
drag, startPoint x: 550, startPoint y: 423, endPoint x: 426, endPoint y: 431, distance: 124.3
click at [541, 423] on form "**********" at bounding box center [682, 137] width 805 height 671
click at [377, 432] on span "[DATE] · 5 h" at bounding box center [350, 435] width 56 height 13
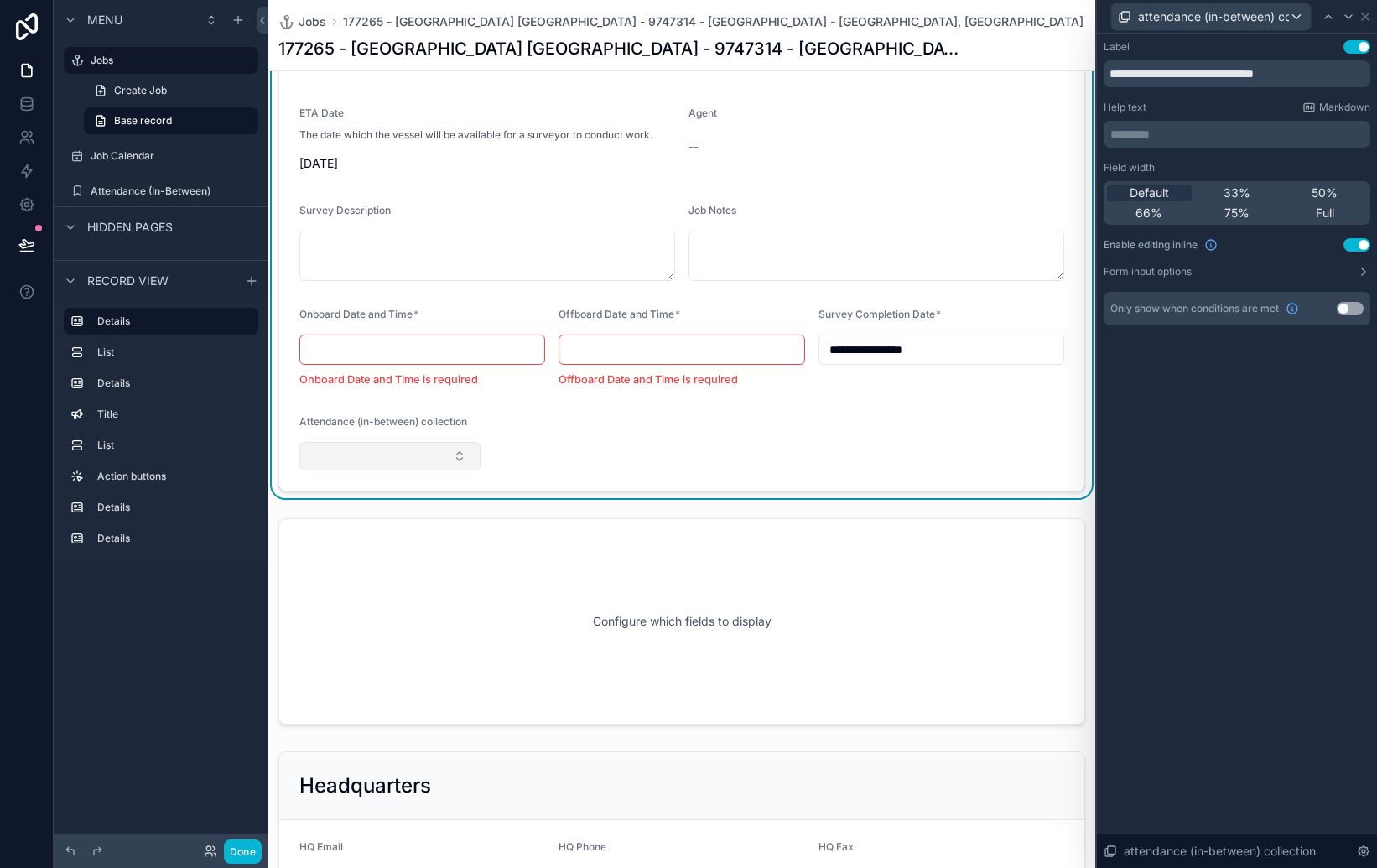
click at [403, 443] on button "Select Button" at bounding box center [390, 456] width 181 height 28
click at [932, 430] on form "**********" at bounding box center [682, 146] width 805 height 690
click at [1287, 376] on div "**********" at bounding box center [1236, 451] width 280 height 835
drag, startPoint x: 465, startPoint y: 422, endPoint x: 451, endPoint y: 432, distance: 17.2
click at [464, 422] on span "Attendance (in-between) collection" at bounding box center [383, 421] width 168 height 12
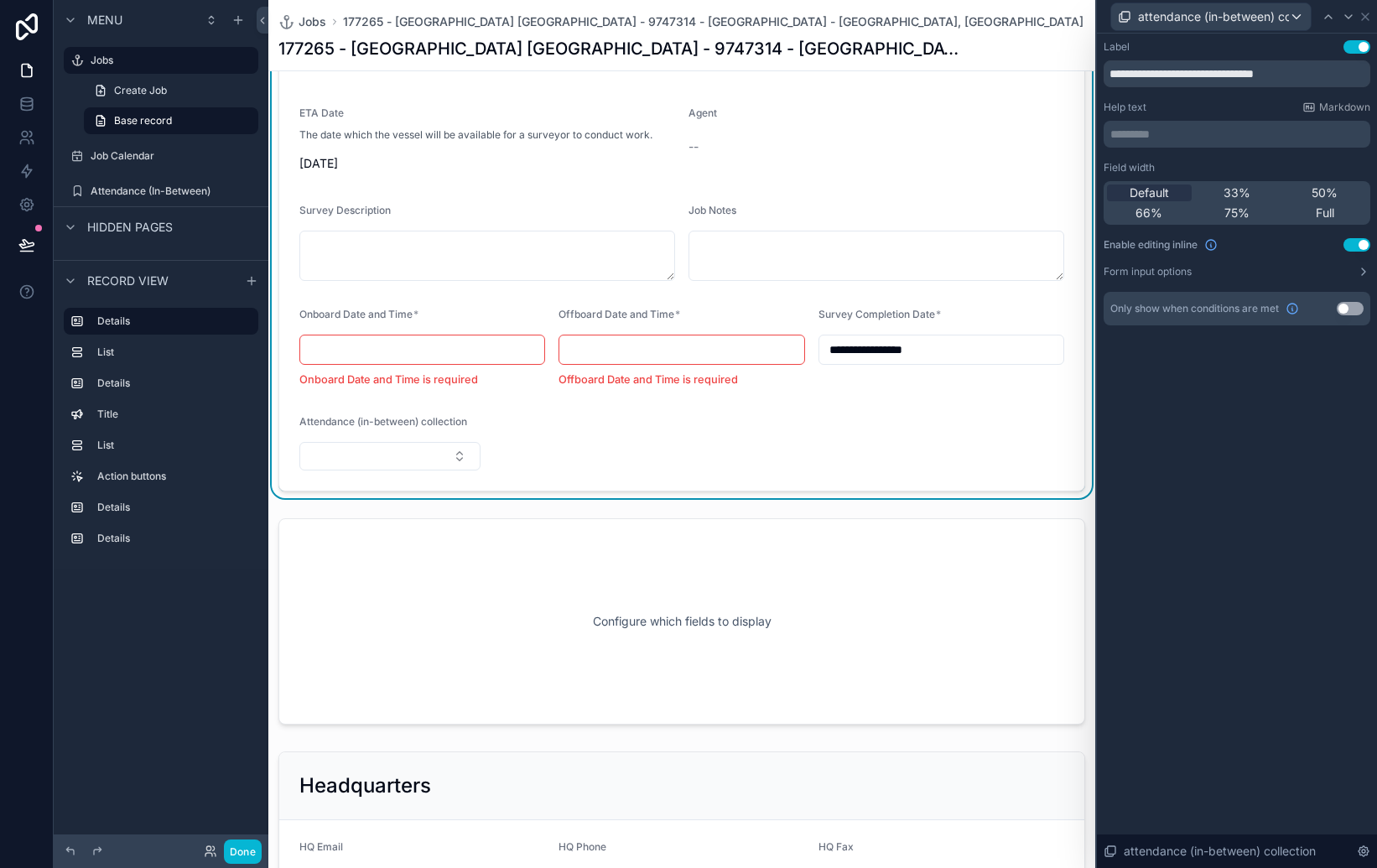
click at [440, 439] on div "Attendance (in-between) collection" at bounding box center [390, 442] width 181 height 55
click at [1286, 430] on div "**********" at bounding box center [1236, 451] width 280 height 835
click at [1301, 11] on div "attendance (in-between) collection" at bounding box center [1211, 17] width 199 height 27
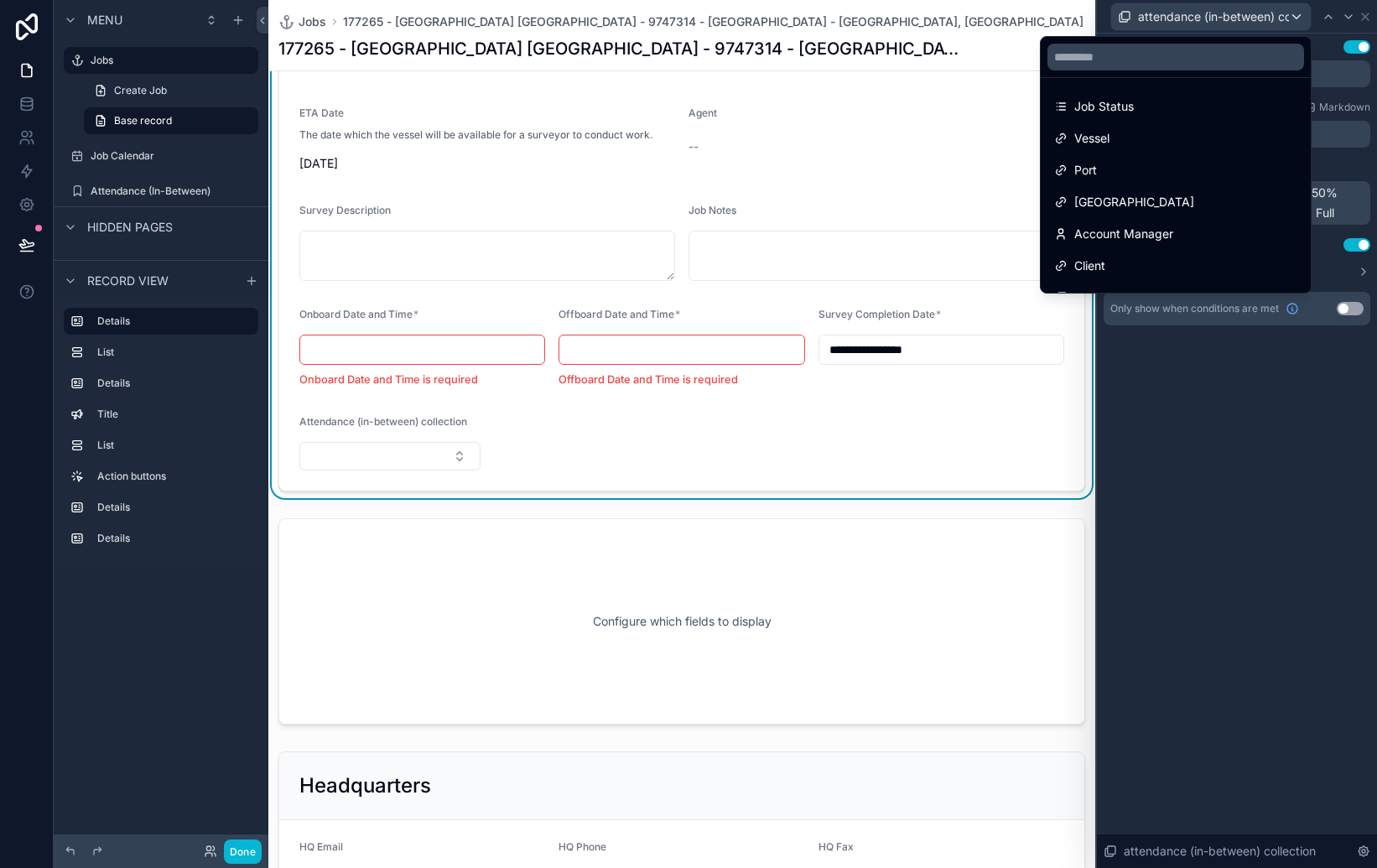
drag, startPoint x: 1256, startPoint y: 514, endPoint x: 1241, endPoint y: 508, distance: 16.2
click at [1250, 513] on div at bounding box center [1236, 434] width 280 height 868
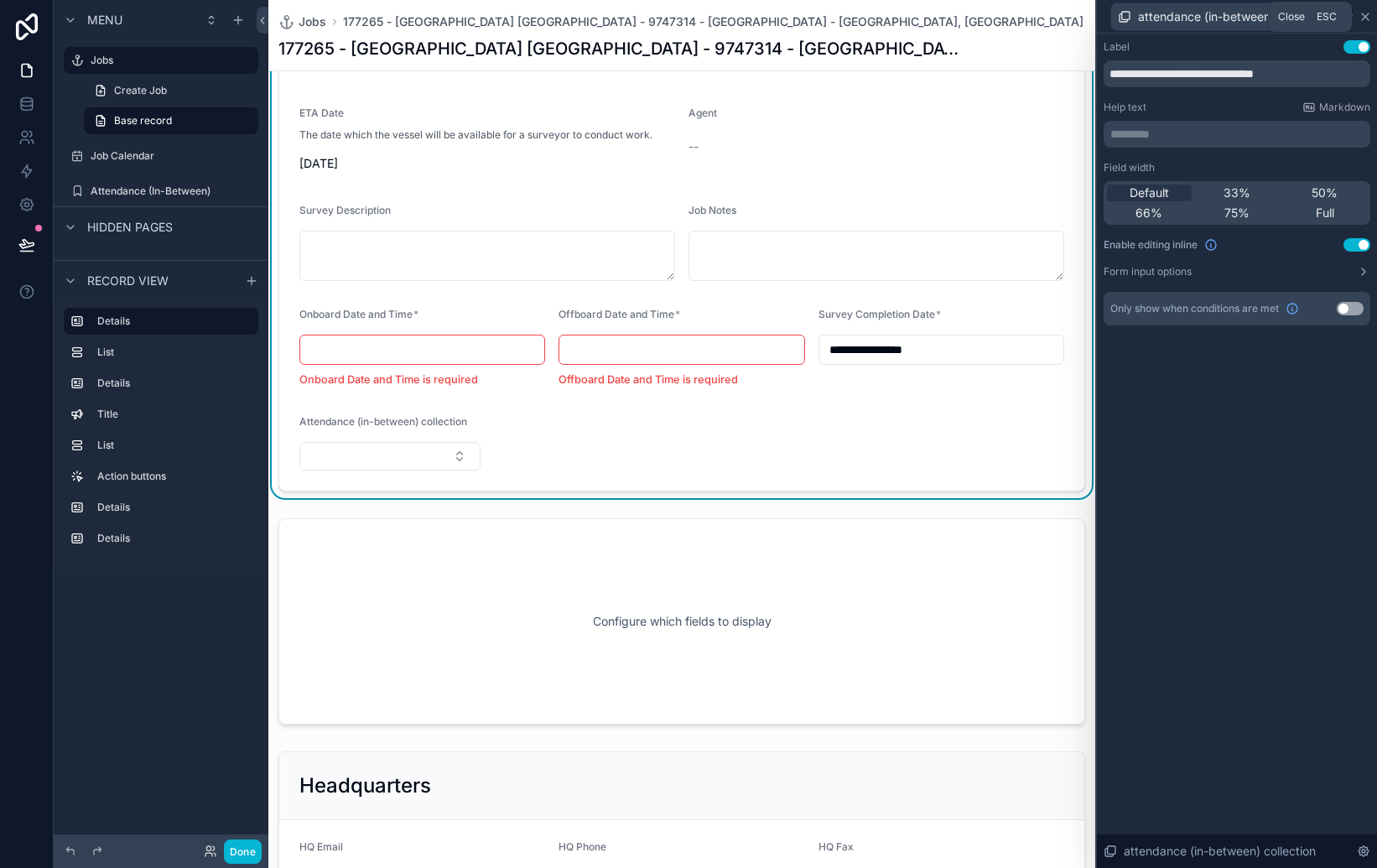
click at [1368, 14] on icon at bounding box center [1365, 16] width 13 height 13
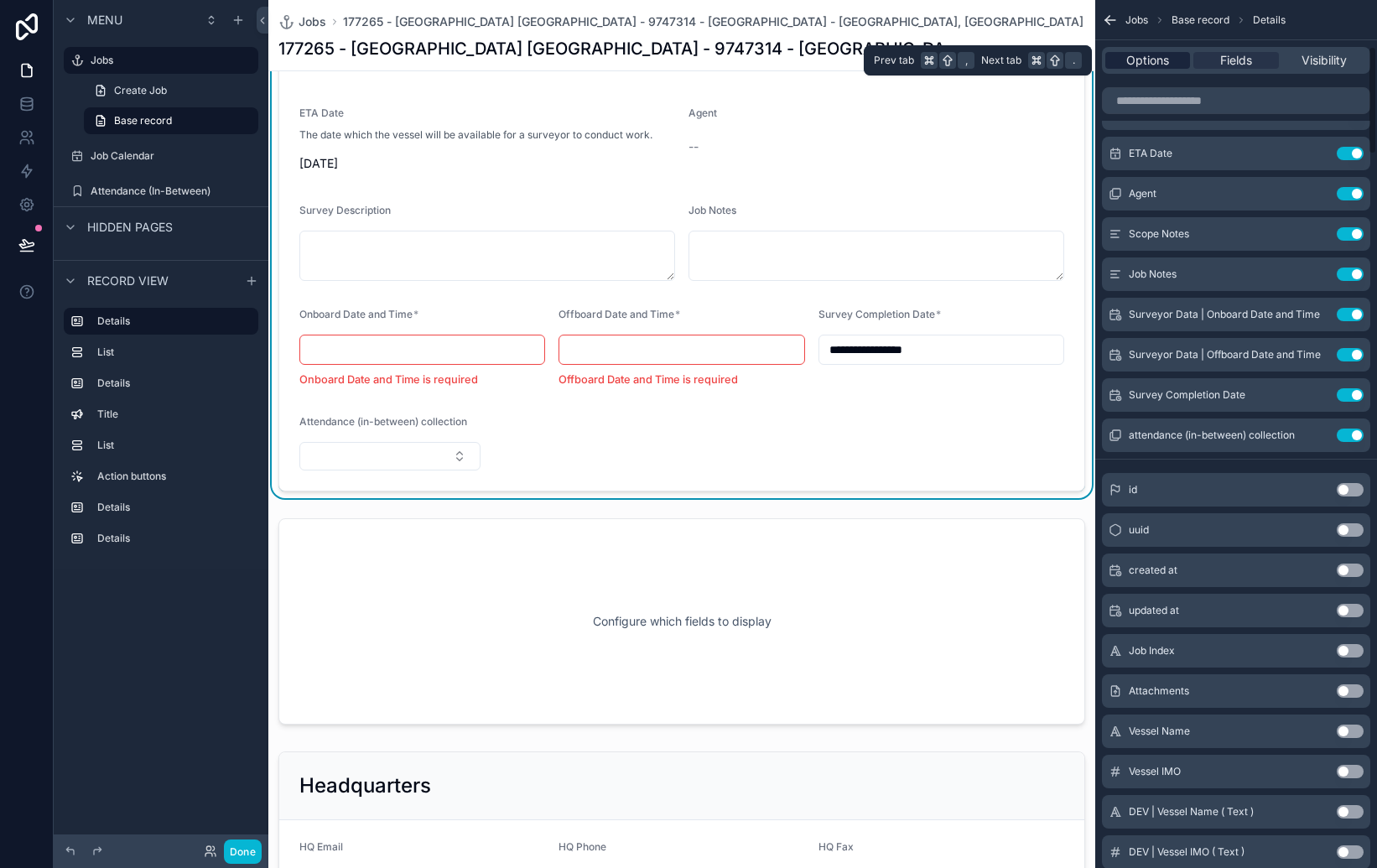
click at [1140, 62] on span "Options" at bounding box center [1148, 60] width 43 height 17
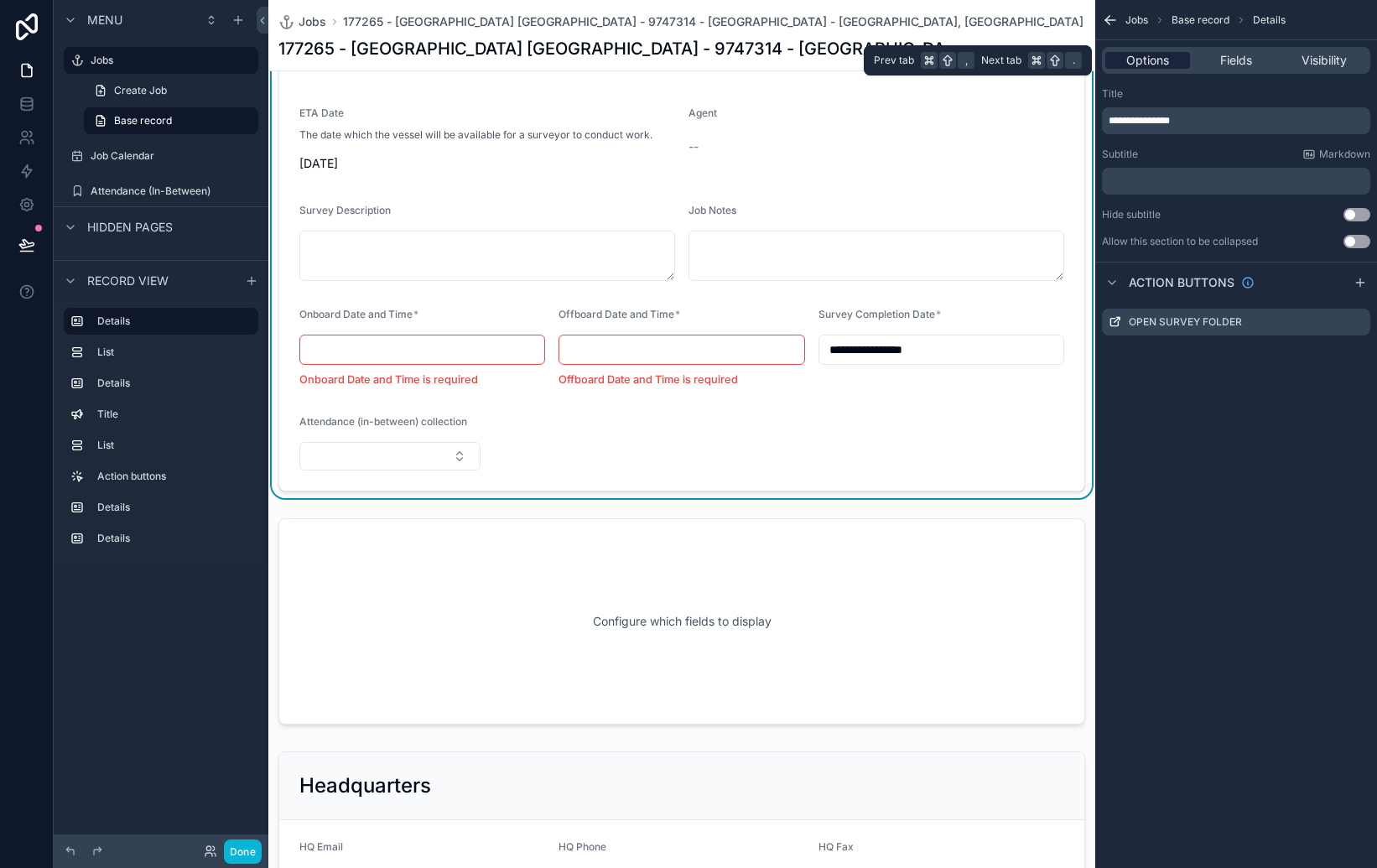
scroll to position [0, 0]
click at [1233, 57] on span "Fields" at bounding box center [1236, 60] width 32 height 17
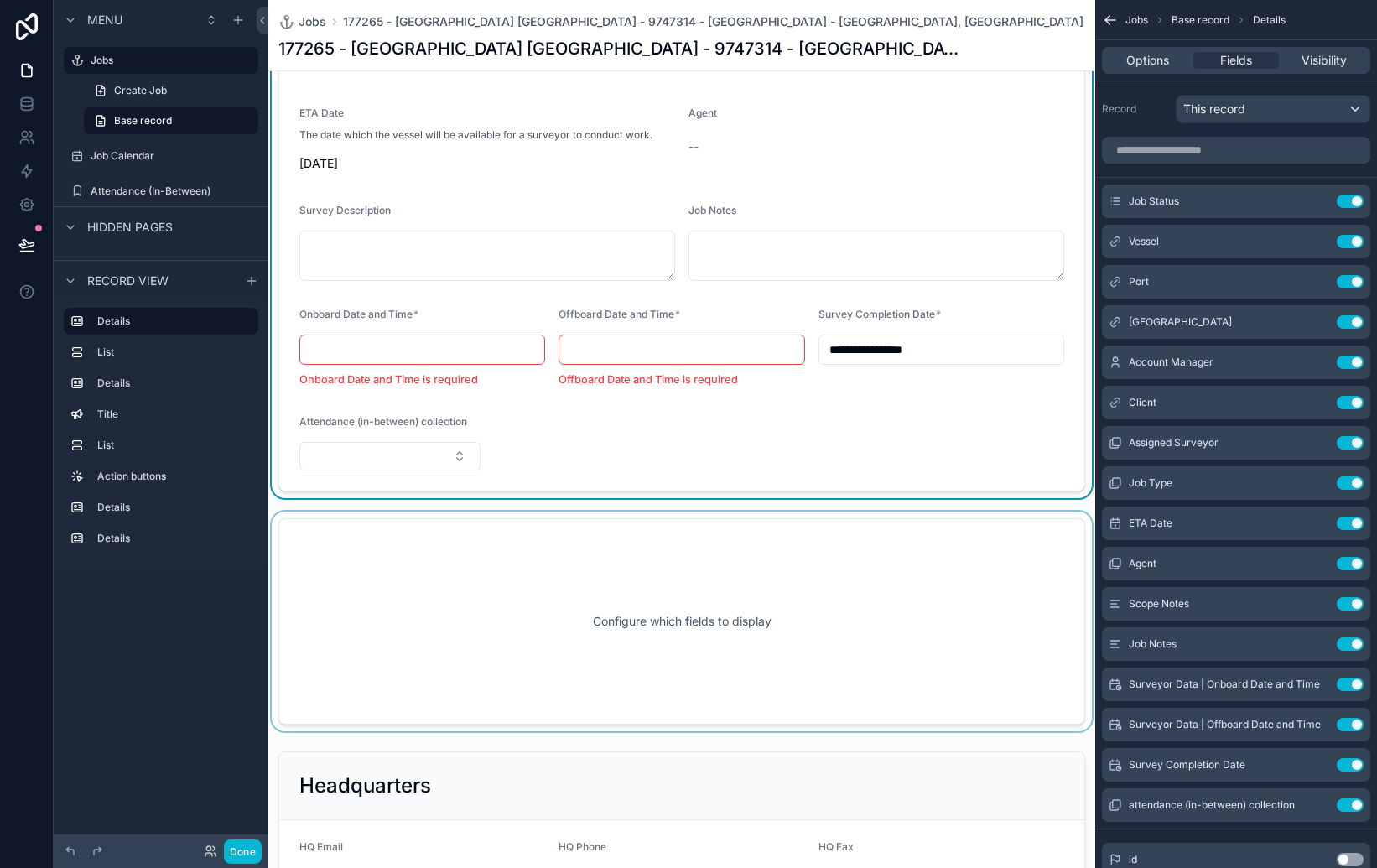
click at [1044, 616] on div "scrollable content" at bounding box center [681, 621] width 827 height 220
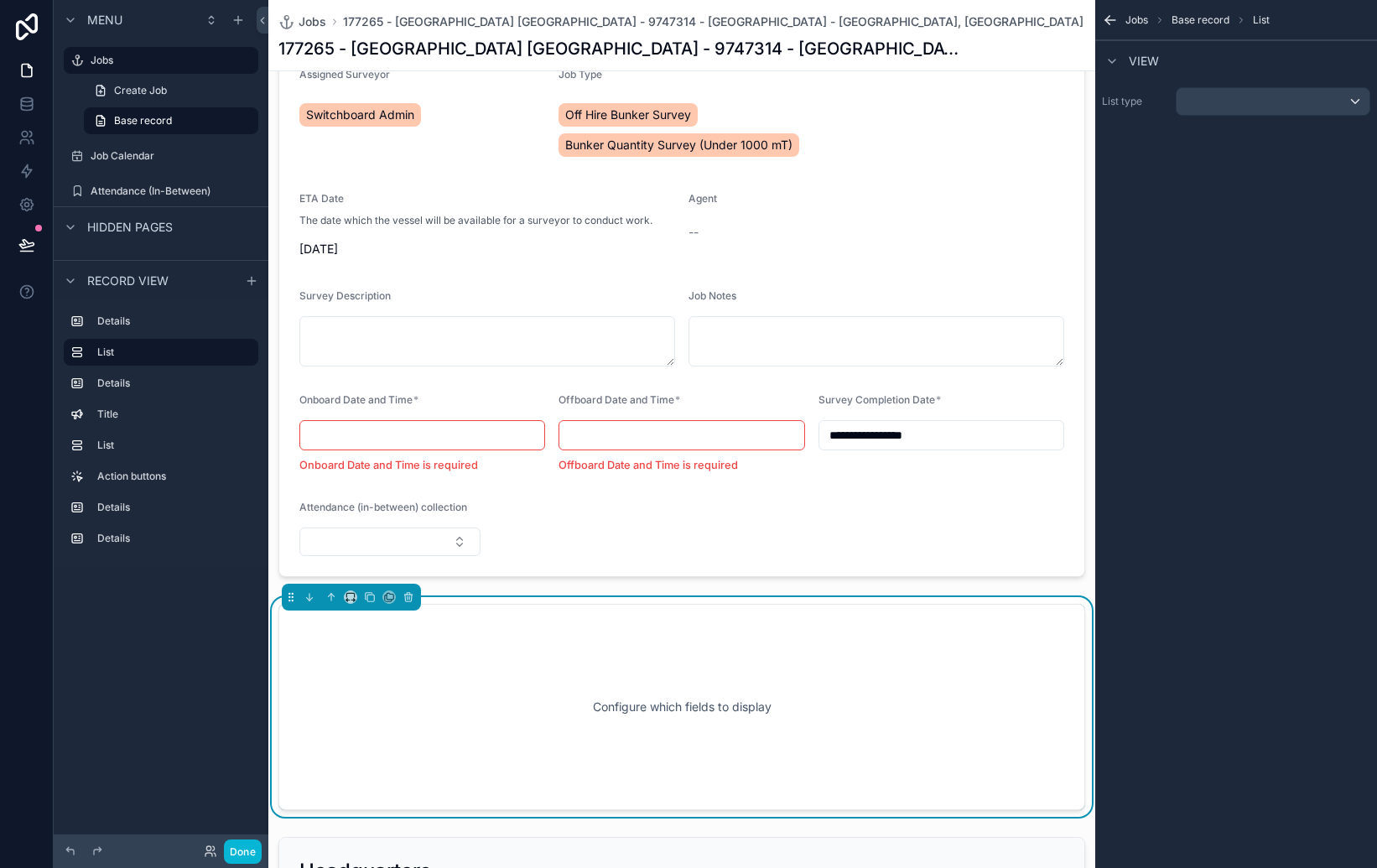
scroll to position [352, 0]
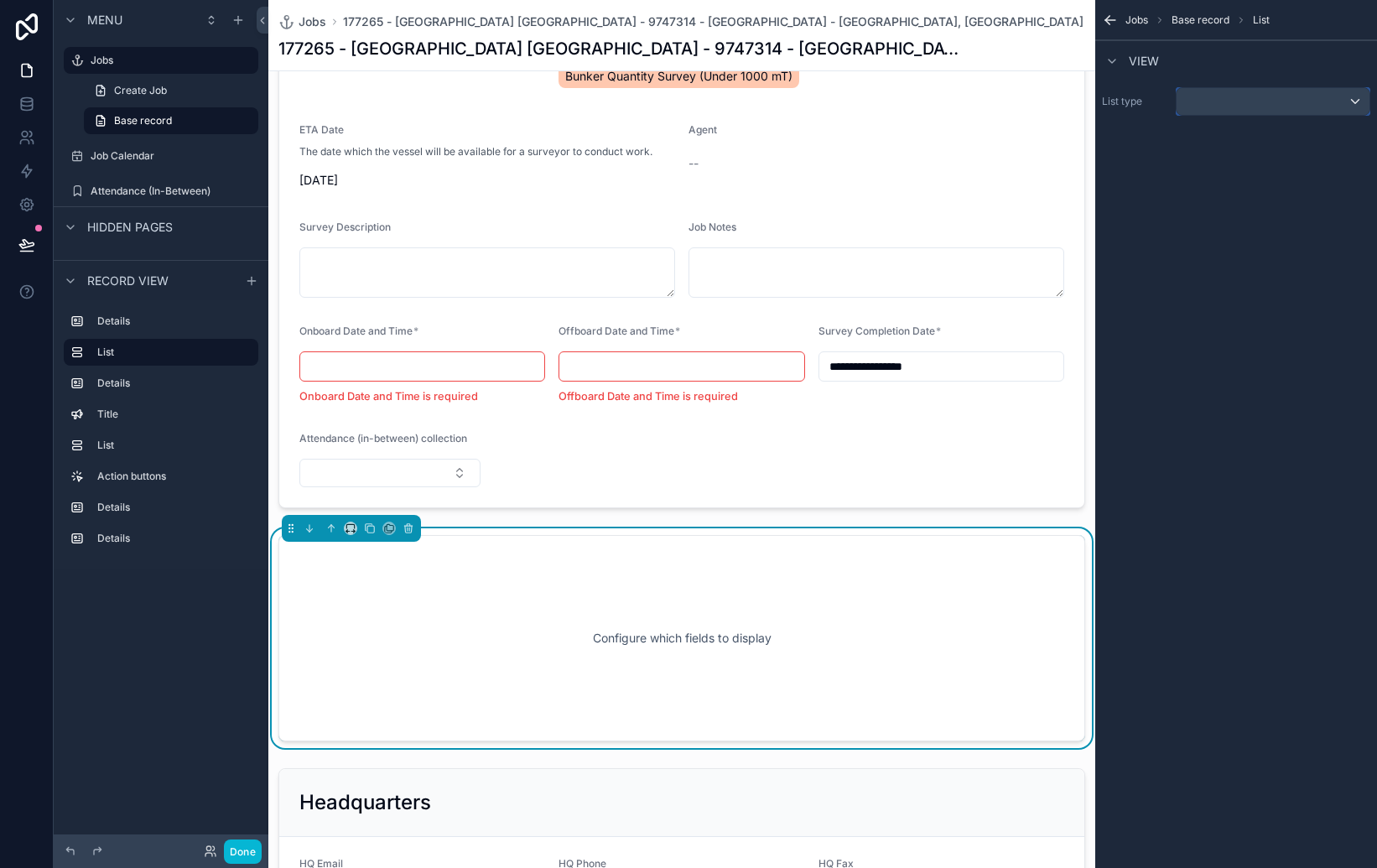
click at [1220, 96] on div "scrollable content" at bounding box center [1273, 101] width 193 height 27
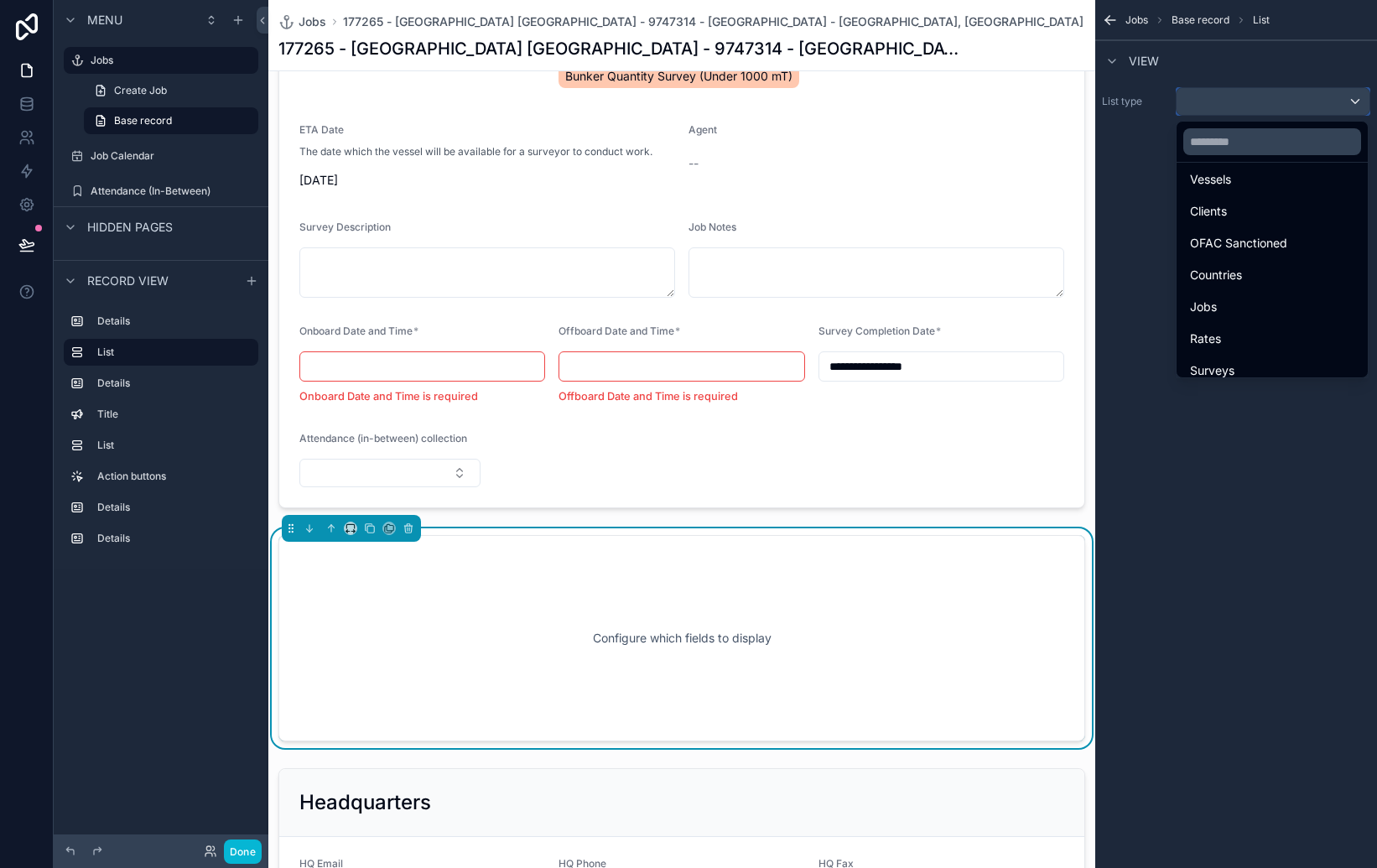
scroll to position [211, 0]
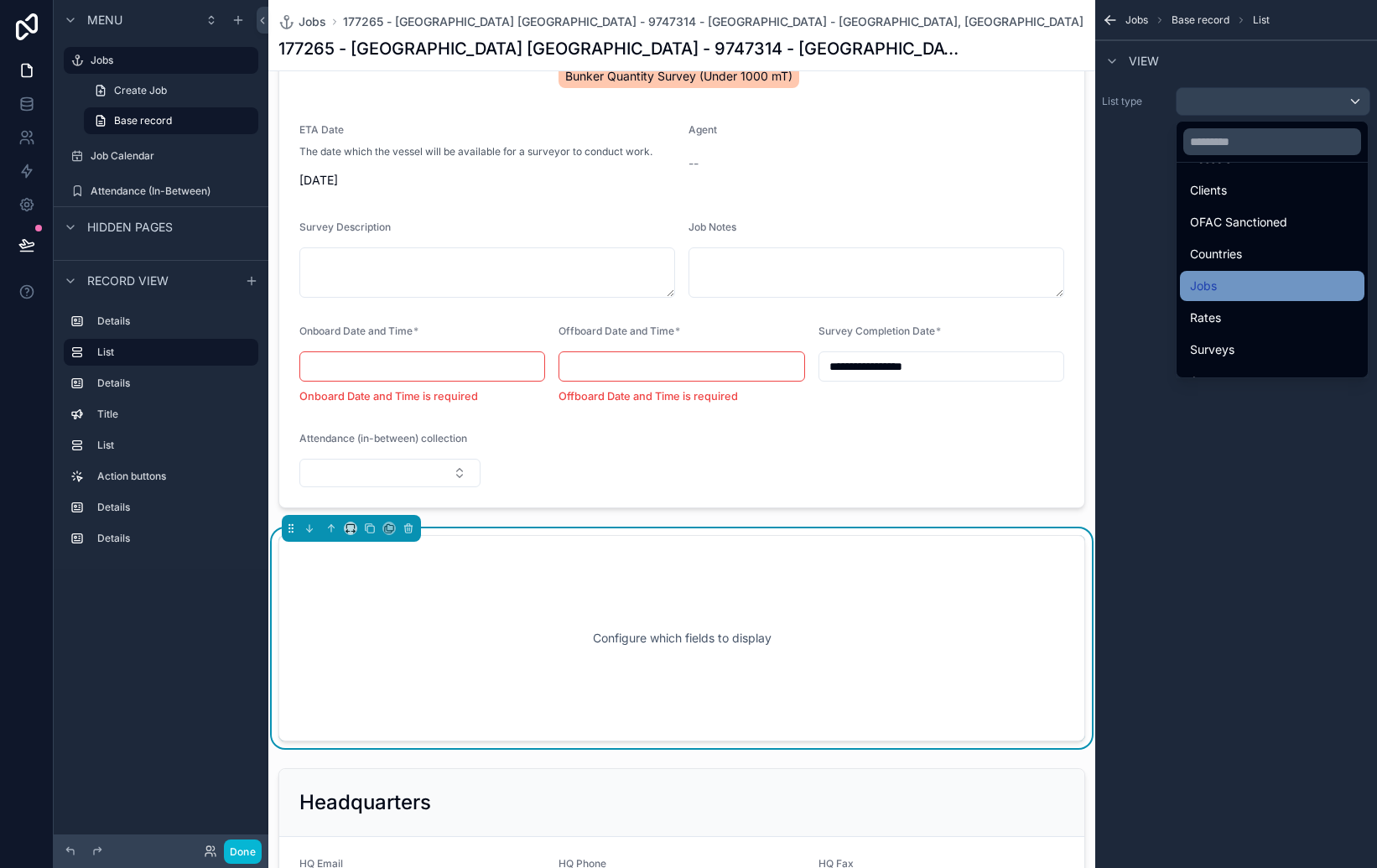
click at [1219, 276] on div "Jobs" at bounding box center [1272, 286] width 164 height 20
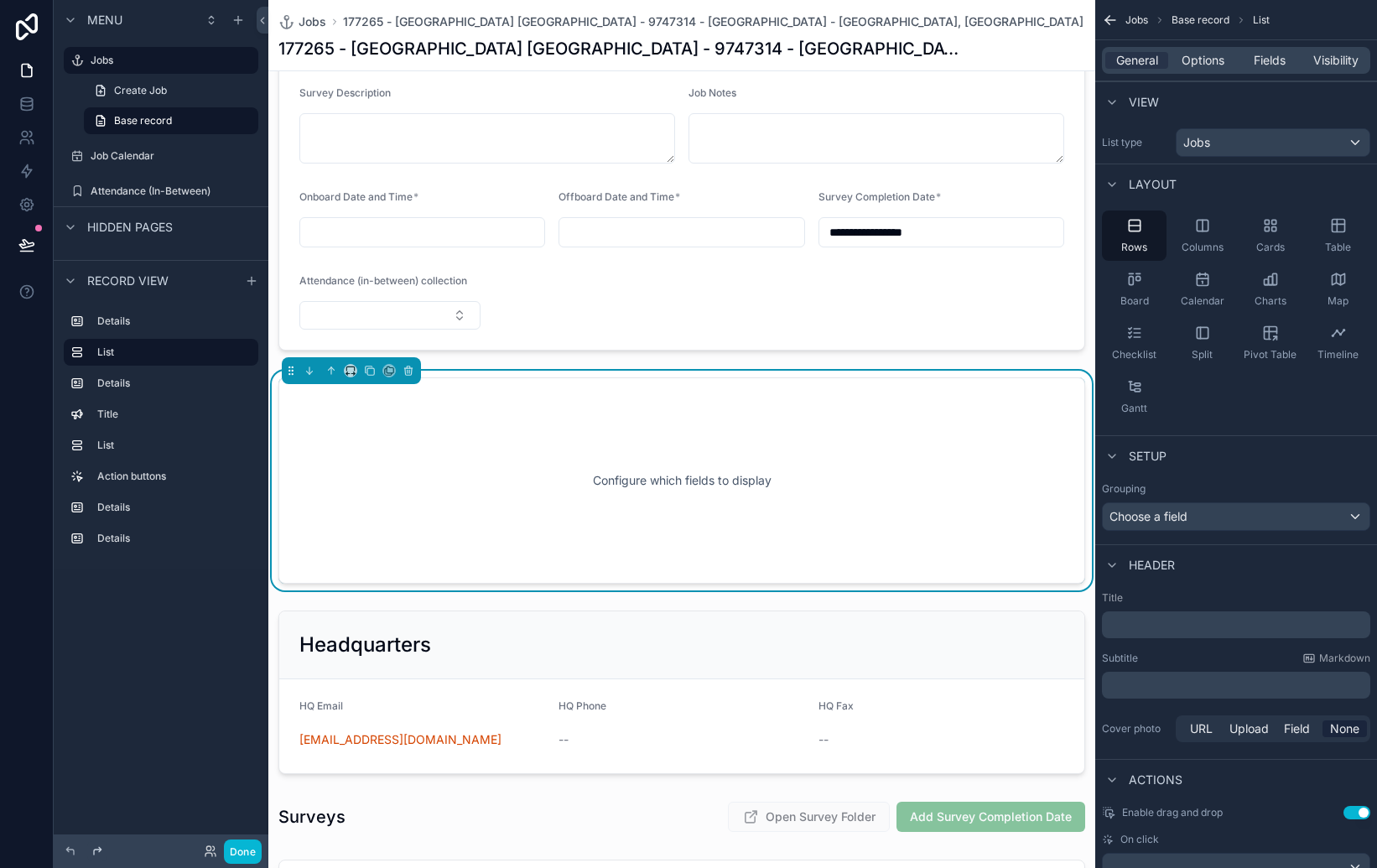
scroll to position [471, 0]
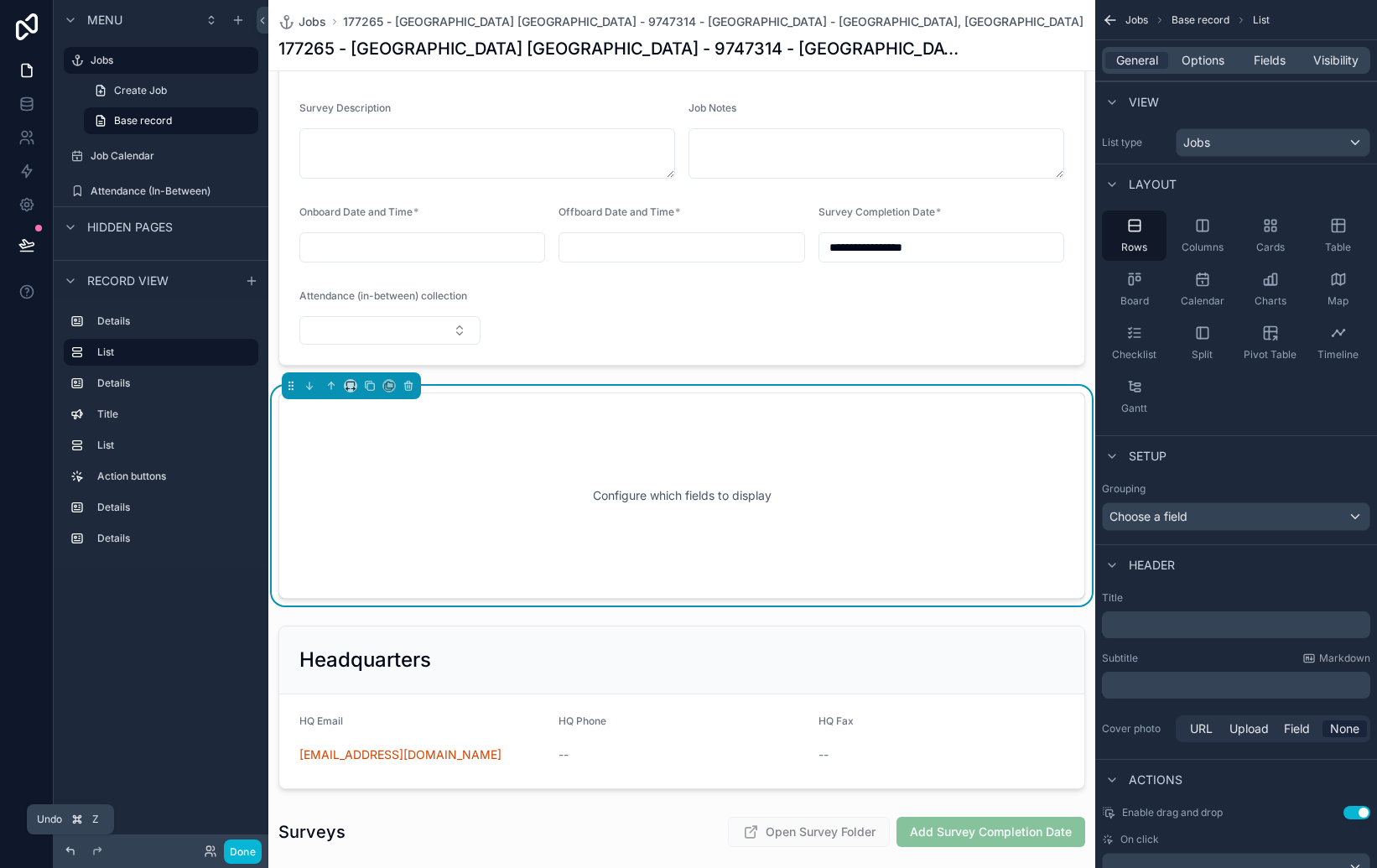
click at [72, 850] on icon at bounding box center [70, 850] width 13 height 13
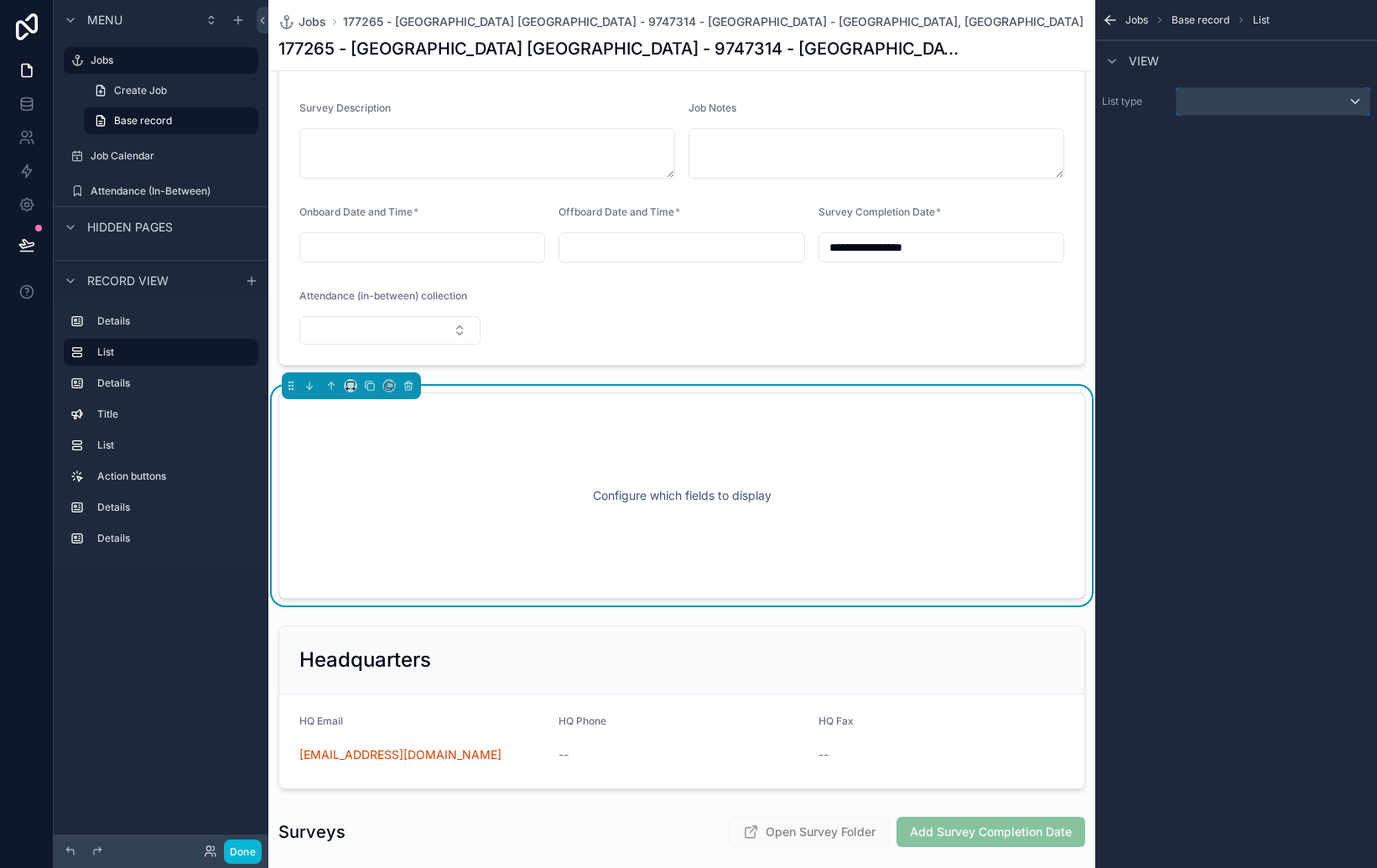
click at [1245, 109] on div "scrollable content" at bounding box center [1273, 101] width 193 height 27
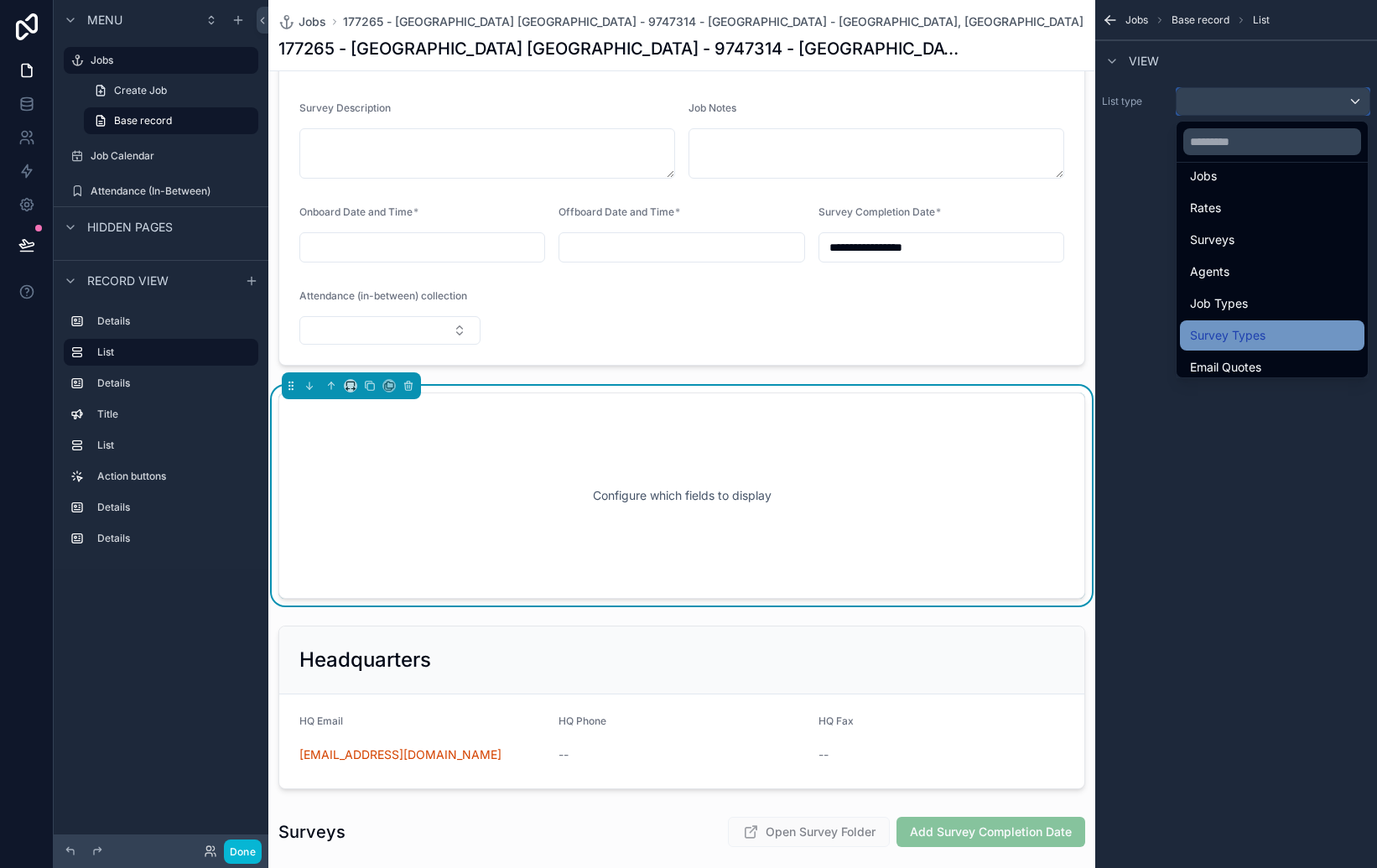
scroll to position [520, 0]
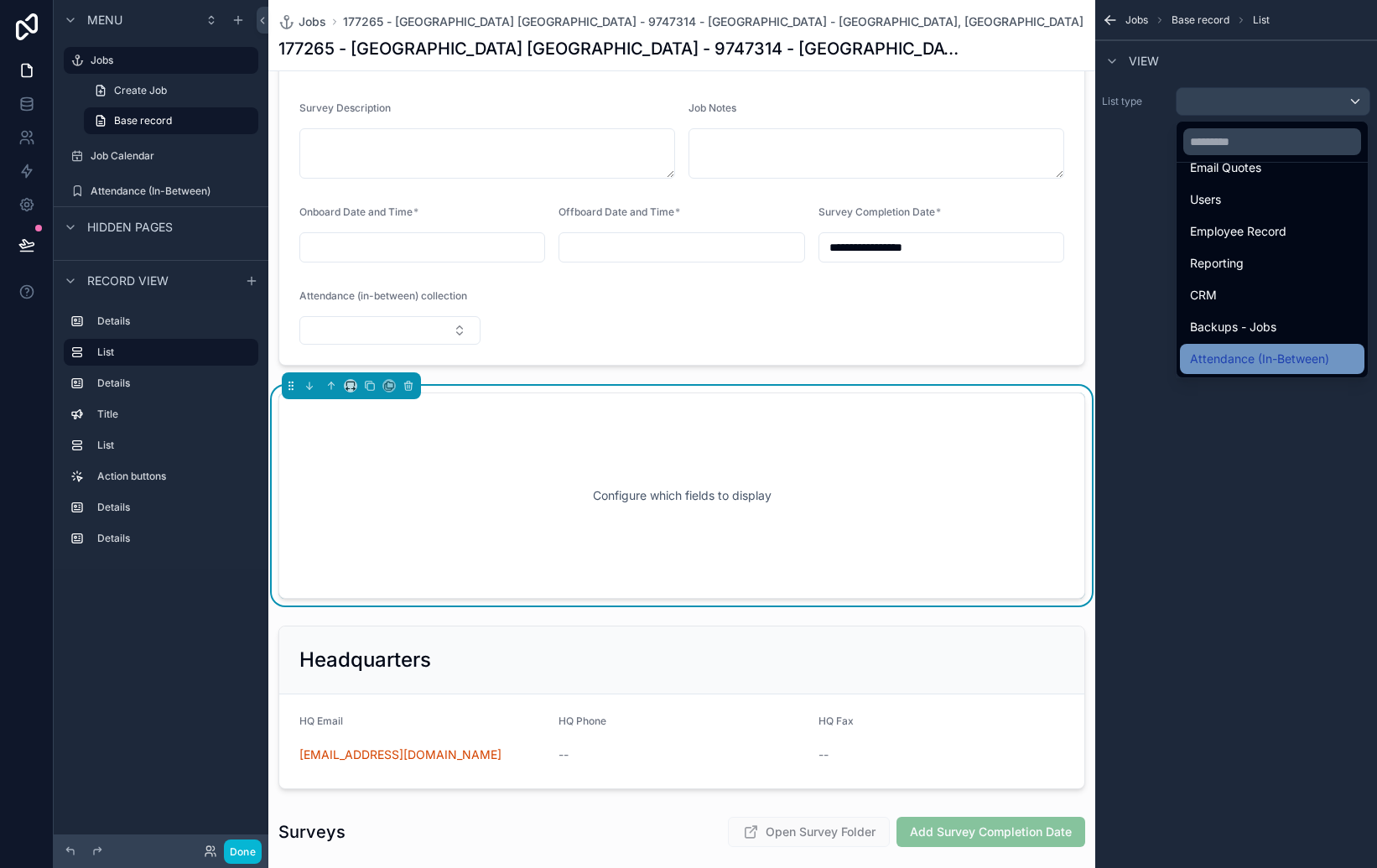
click at [1270, 358] on span "Attendance (In-Between)" at bounding box center [1259, 358] width 139 height 20
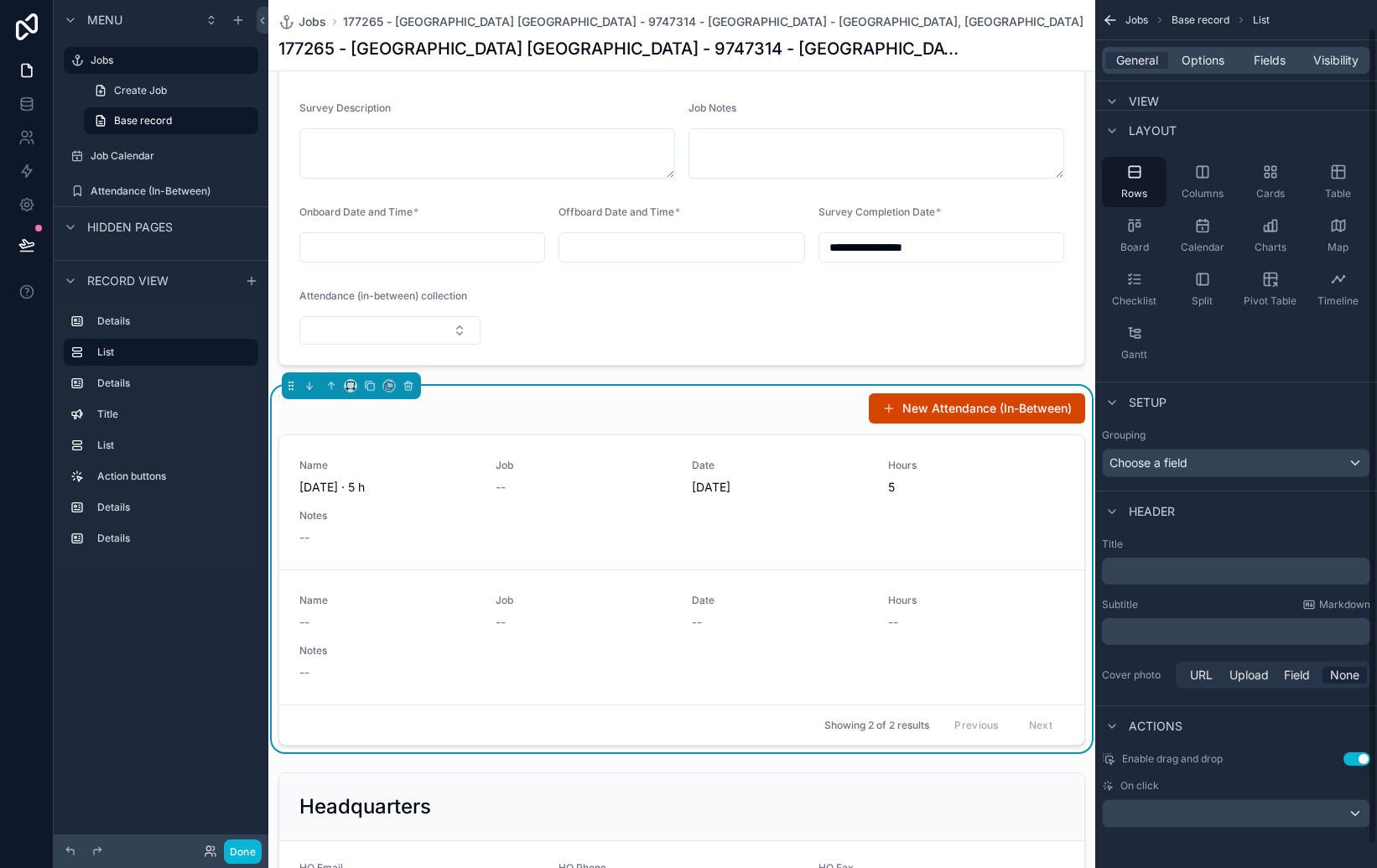
scroll to position [0, 0]
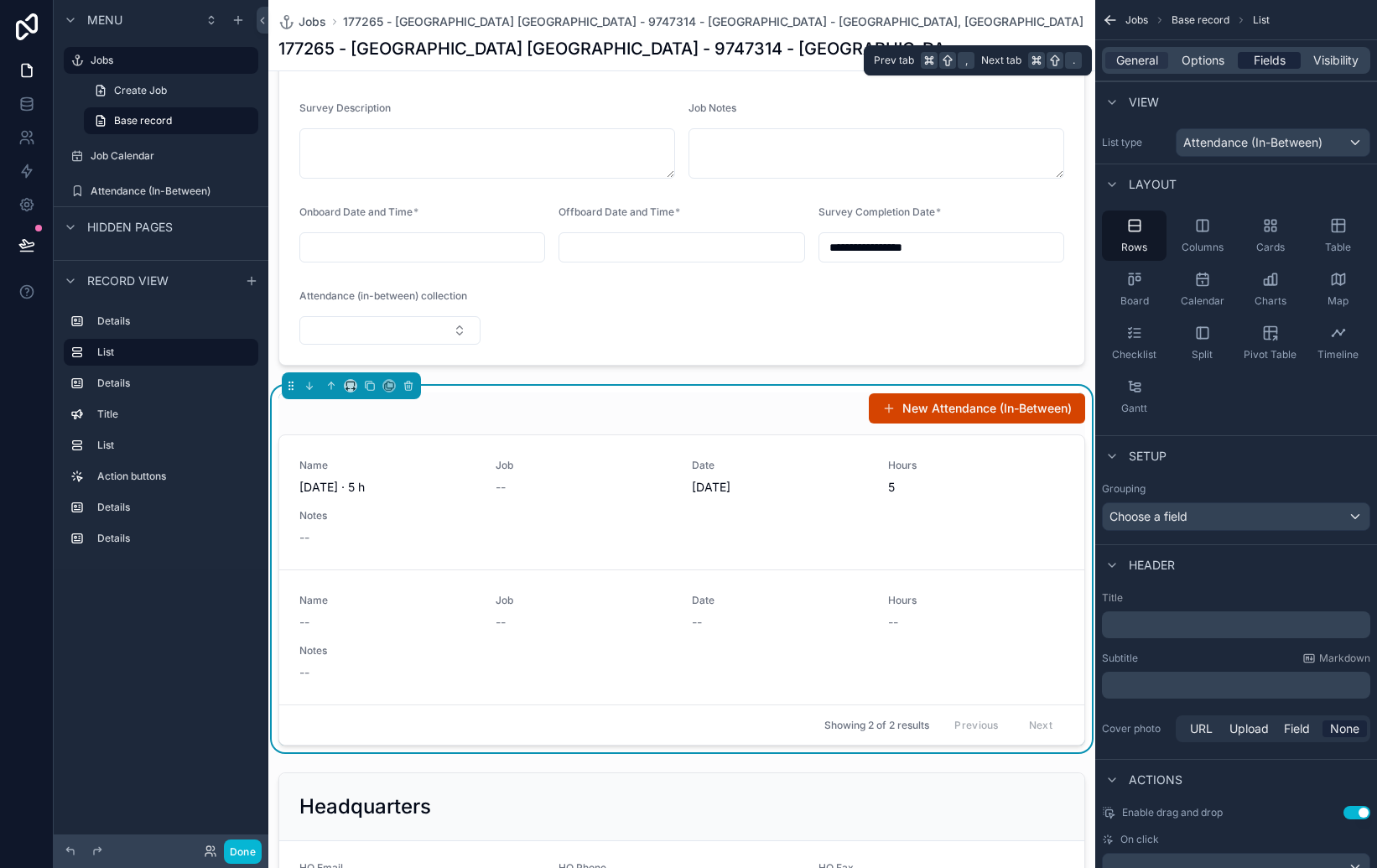
click at [1275, 61] on span "Fields" at bounding box center [1270, 60] width 32 height 17
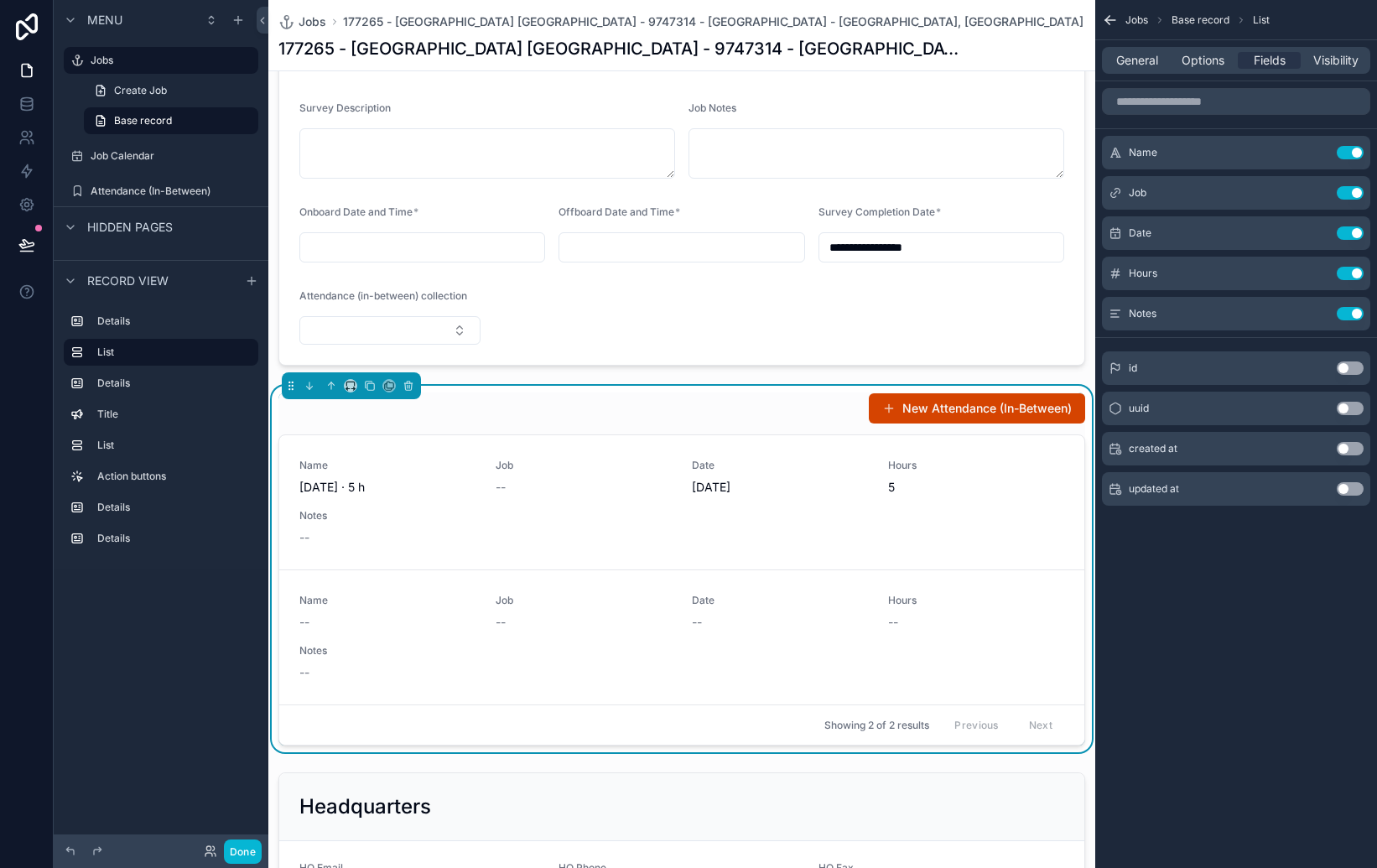
drag, startPoint x: 1352, startPoint y: 315, endPoint x: 1354, endPoint y: 304, distance: 11.2
click at [1352, 315] on button "Use setting" at bounding box center [1350, 313] width 27 height 13
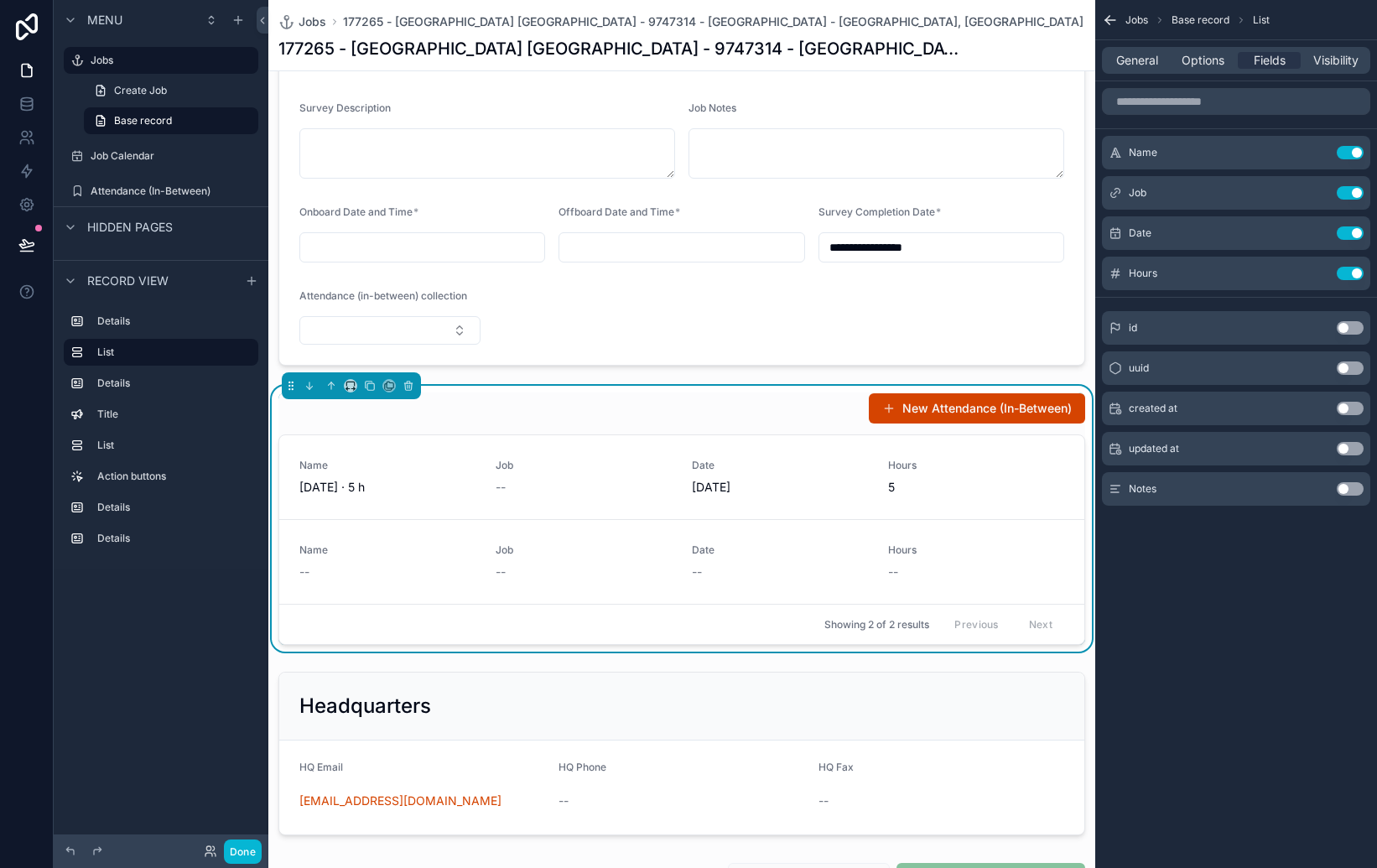
click at [1324, 76] on div "General Options Fields Visibility" at bounding box center [1236, 61] width 282 height 40
click at [1323, 66] on span "Visibility" at bounding box center [1337, 60] width 46 height 17
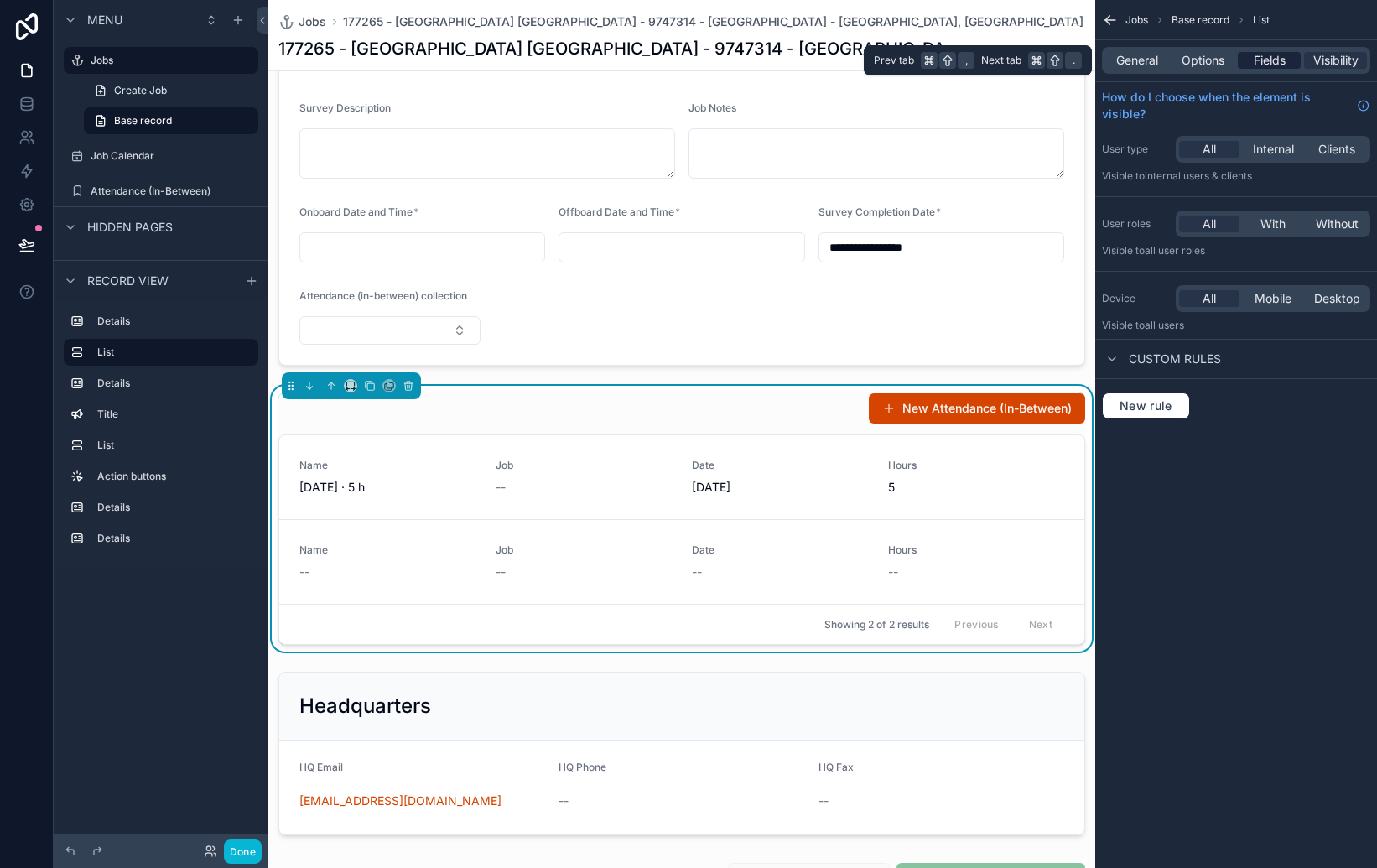
click at [1274, 64] on span "Fields" at bounding box center [1270, 60] width 32 height 17
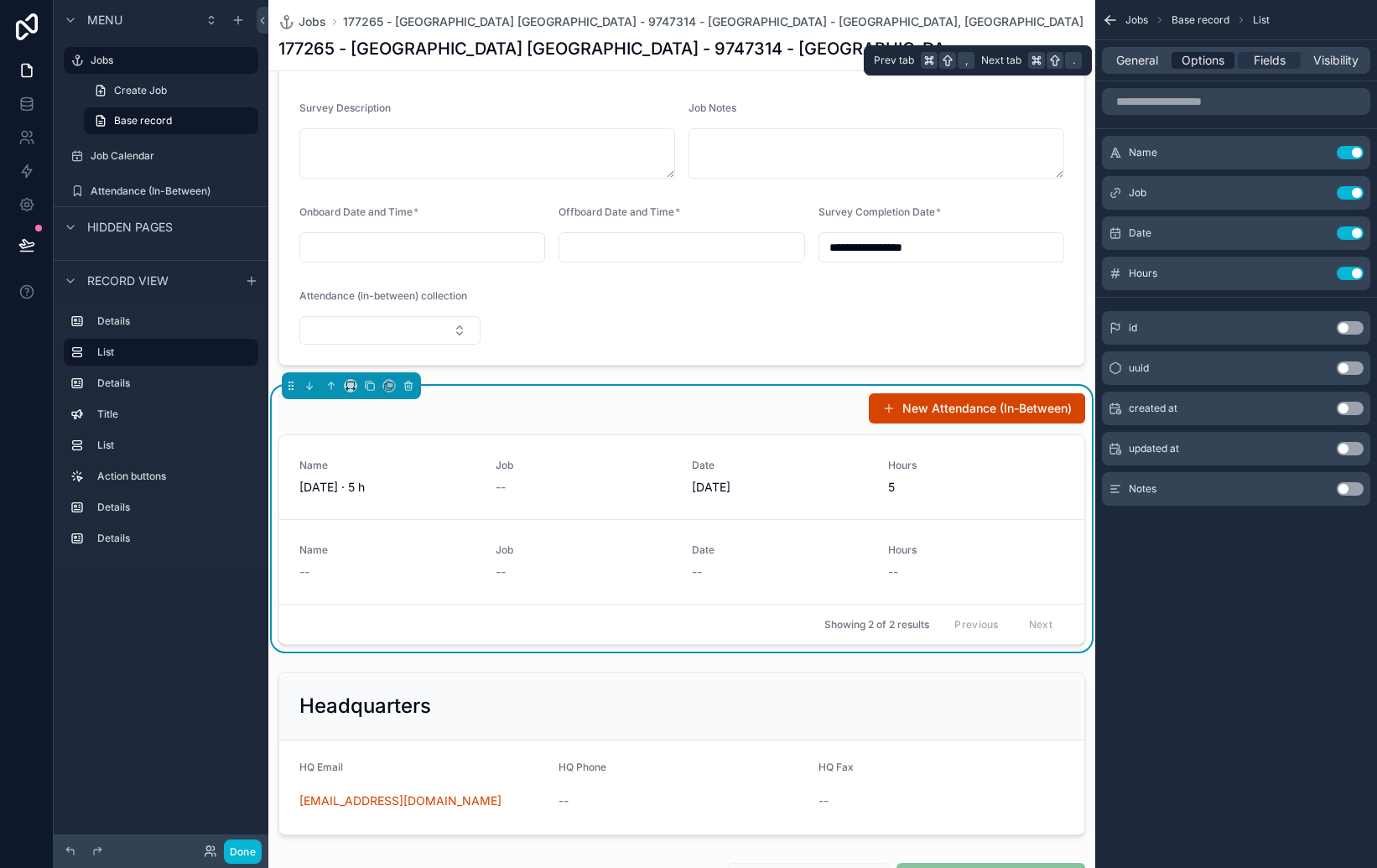
click at [1204, 63] on span "Options" at bounding box center [1203, 60] width 43 height 17
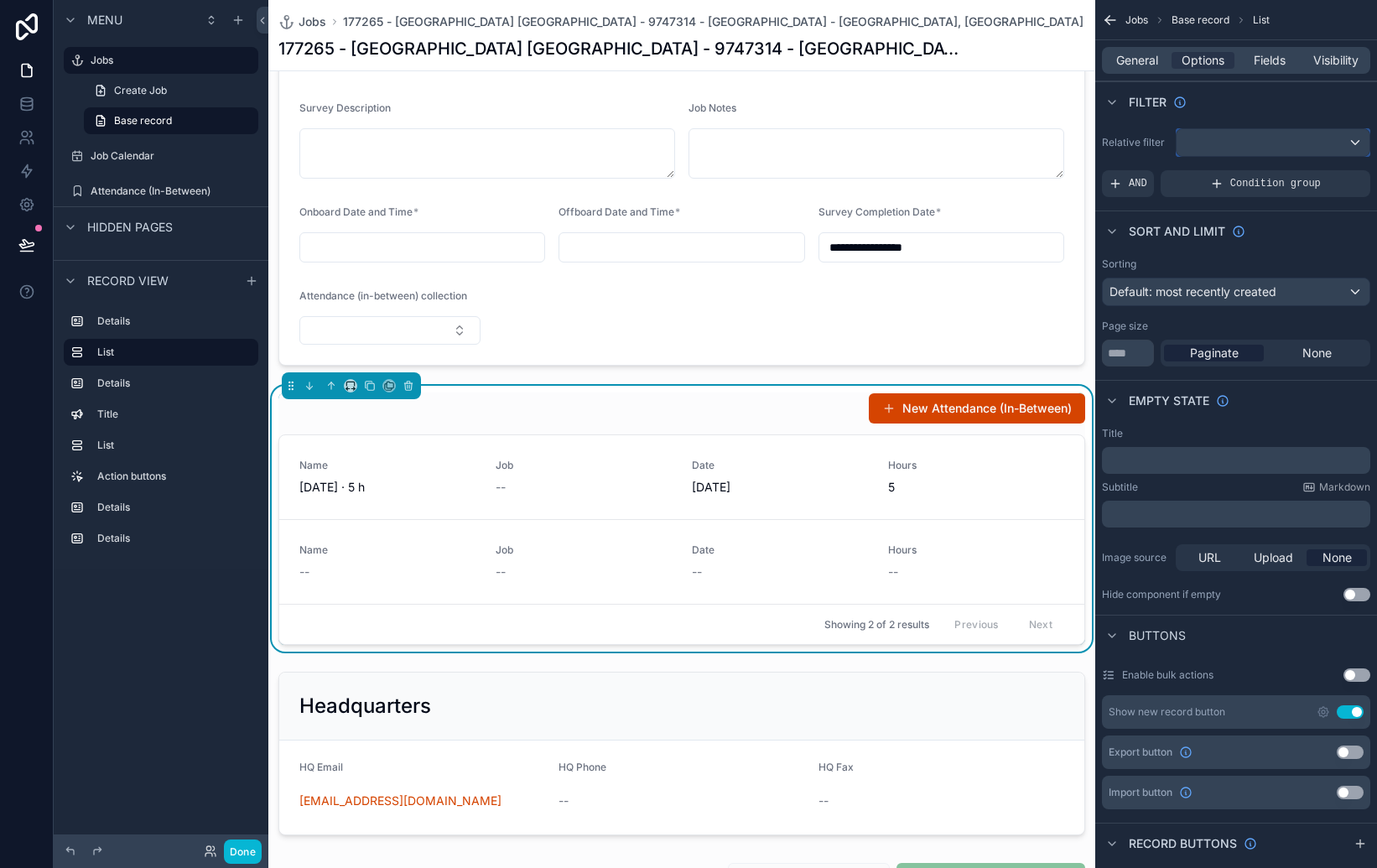
click at [1230, 140] on div "scrollable content" at bounding box center [1273, 142] width 193 height 27
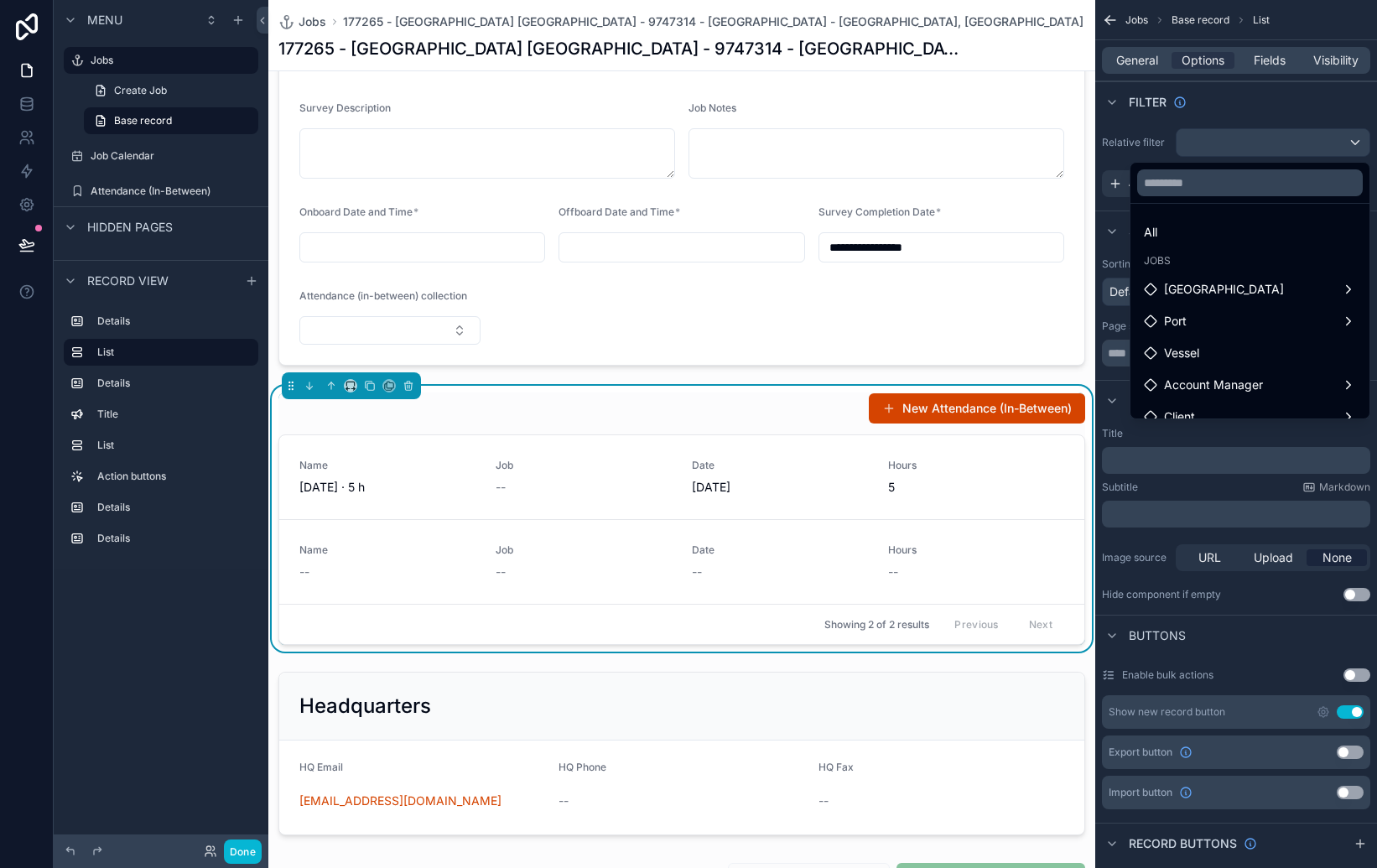
click at [1230, 140] on div "scrollable content" at bounding box center [688, 434] width 1377 height 868
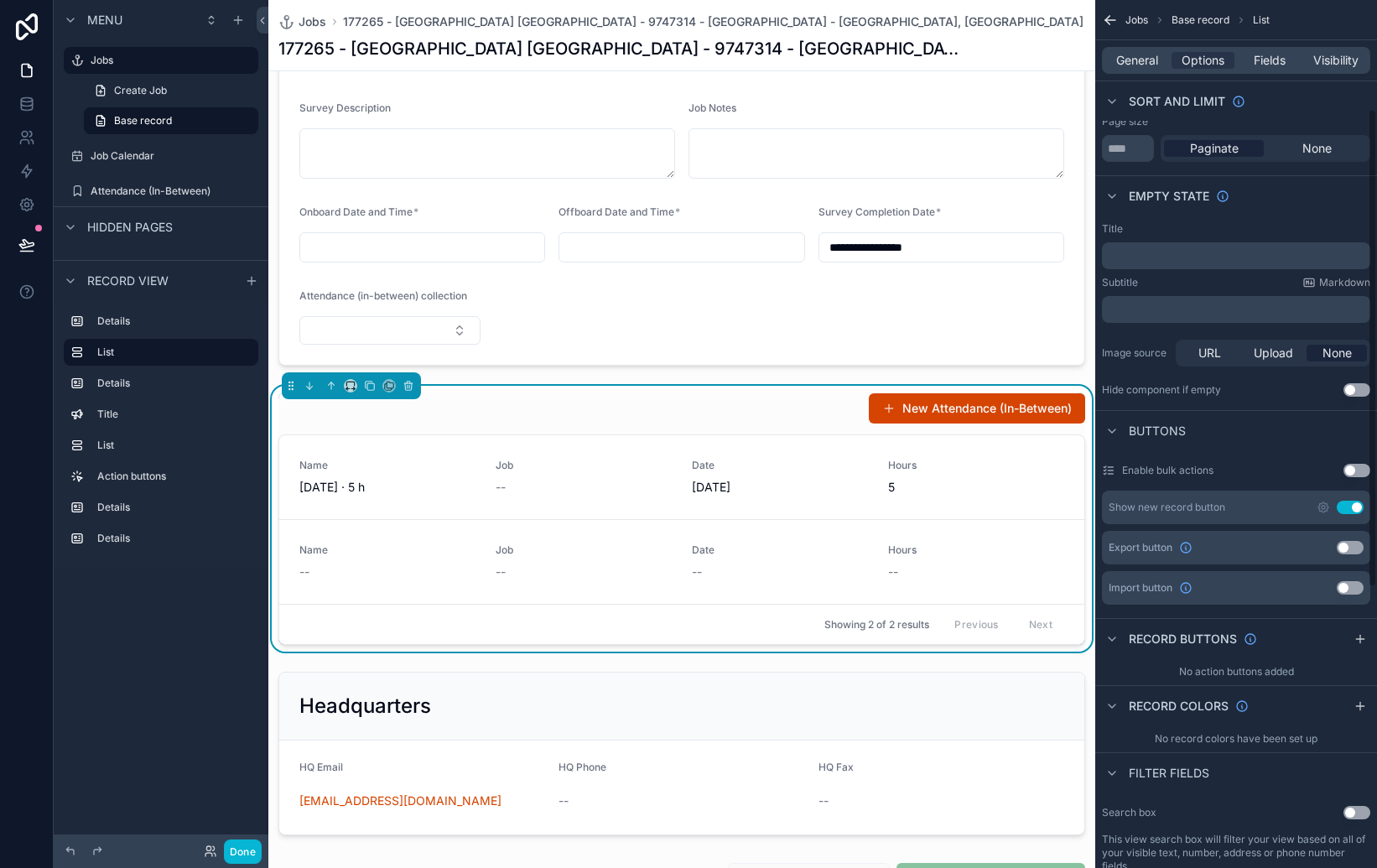
scroll to position [207, 0]
click at [409, 385] on icon "scrollable content" at bounding box center [409, 387] width 0 height 4
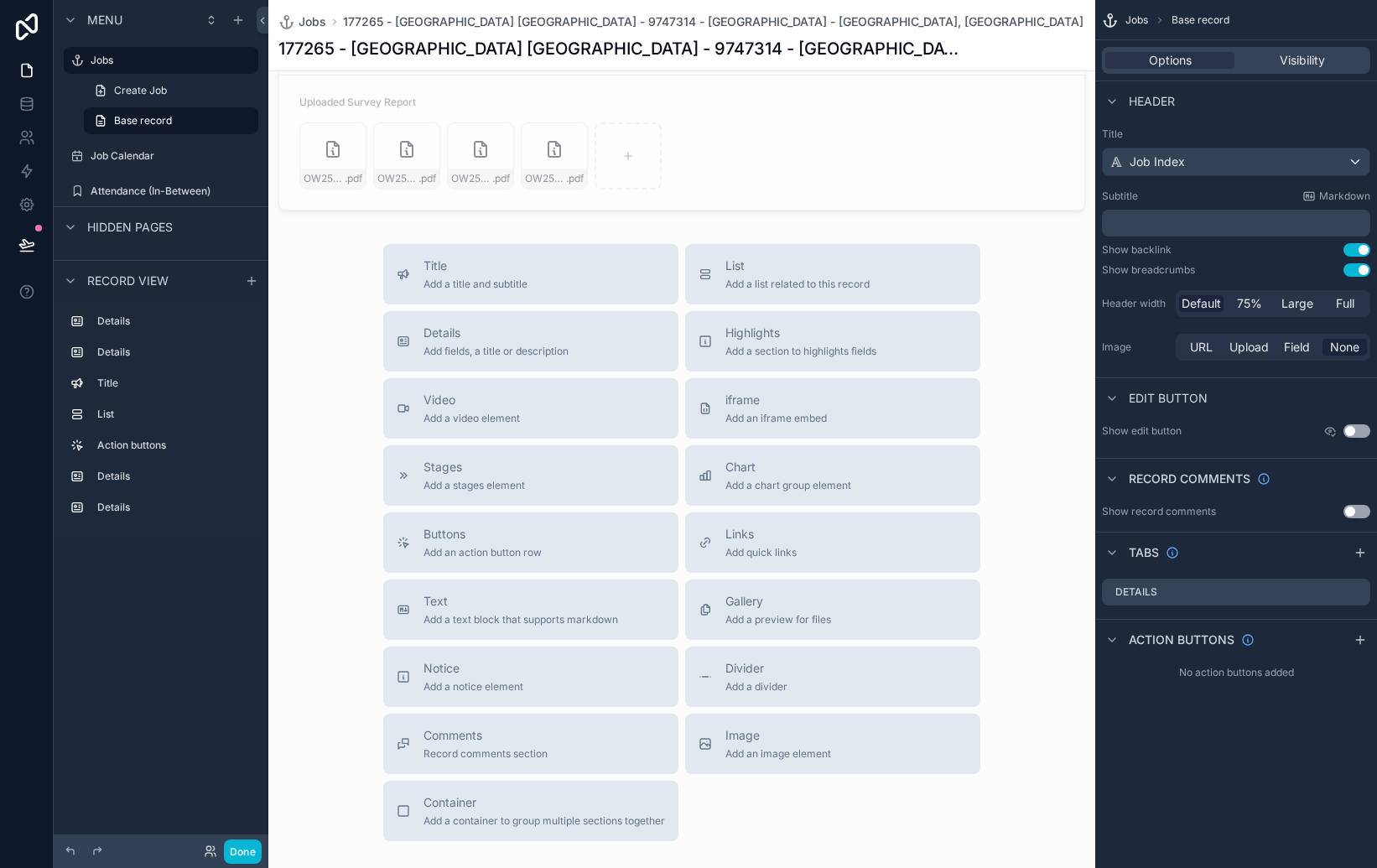
scroll to position [1694, 0]
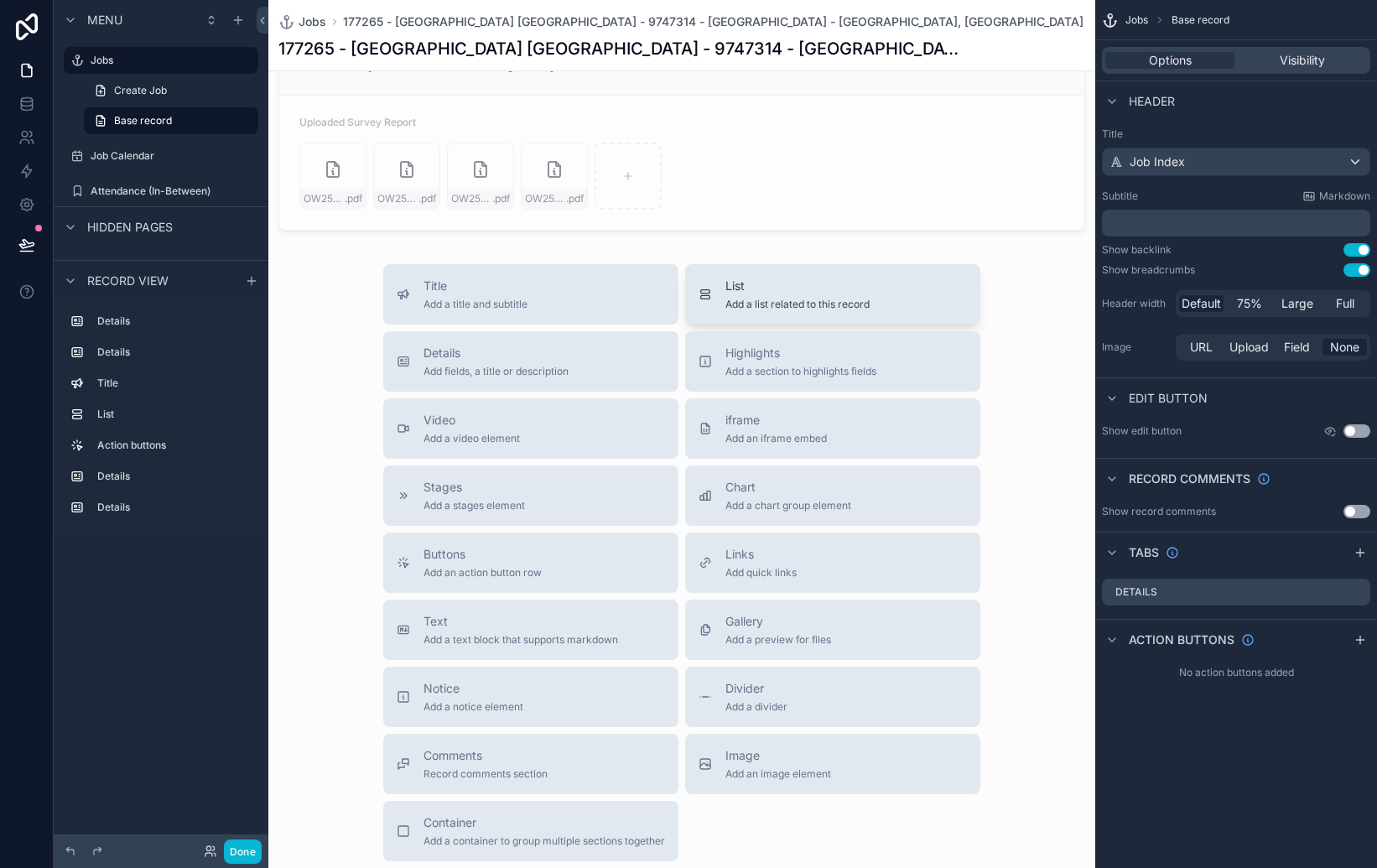
click at [731, 304] on span "Add a list related to this record" at bounding box center [798, 304] width 144 height 13
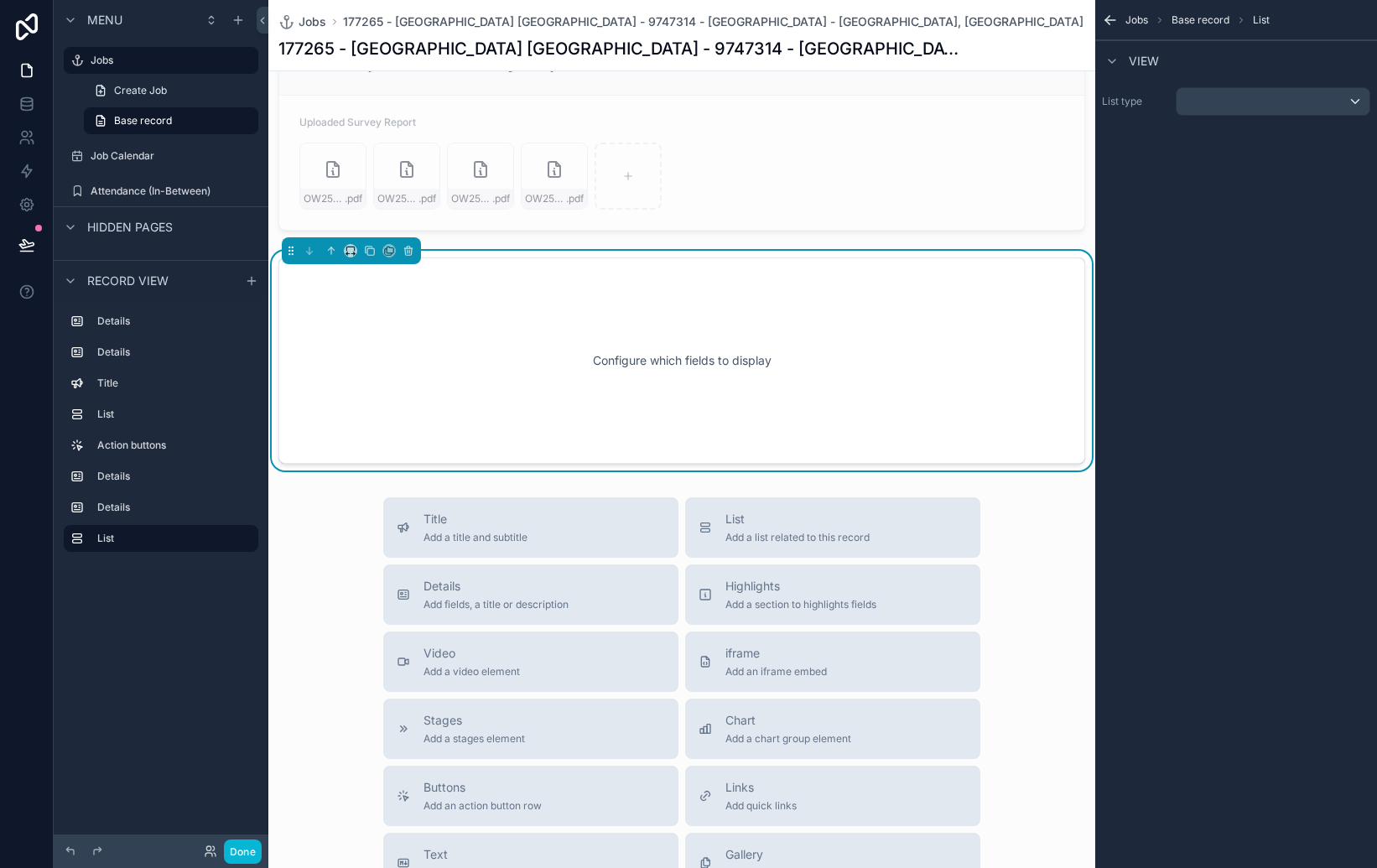
scroll to position [1621, 0]
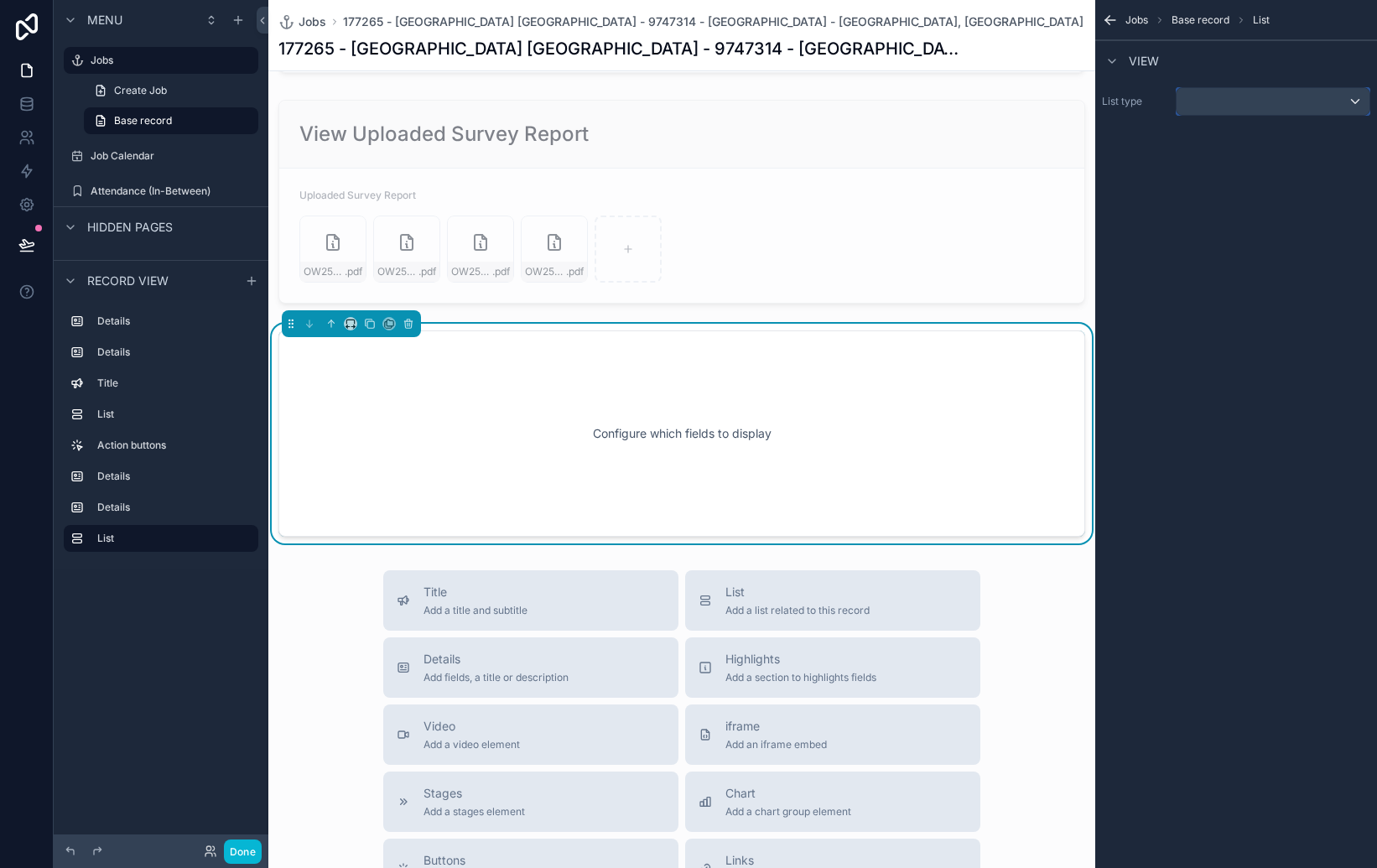
click at [1236, 103] on div "scrollable content" at bounding box center [1273, 101] width 193 height 27
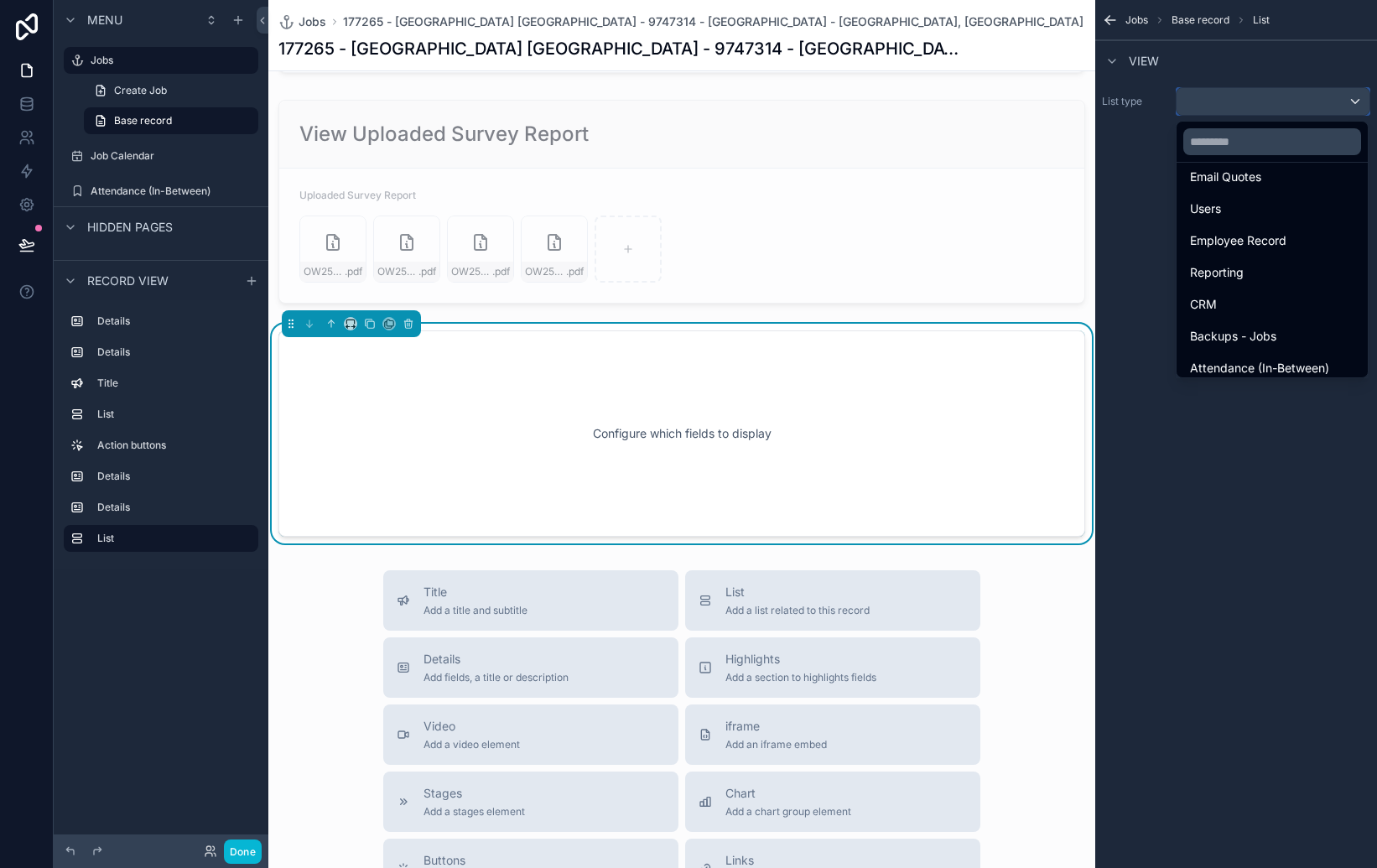
scroll to position [520, 0]
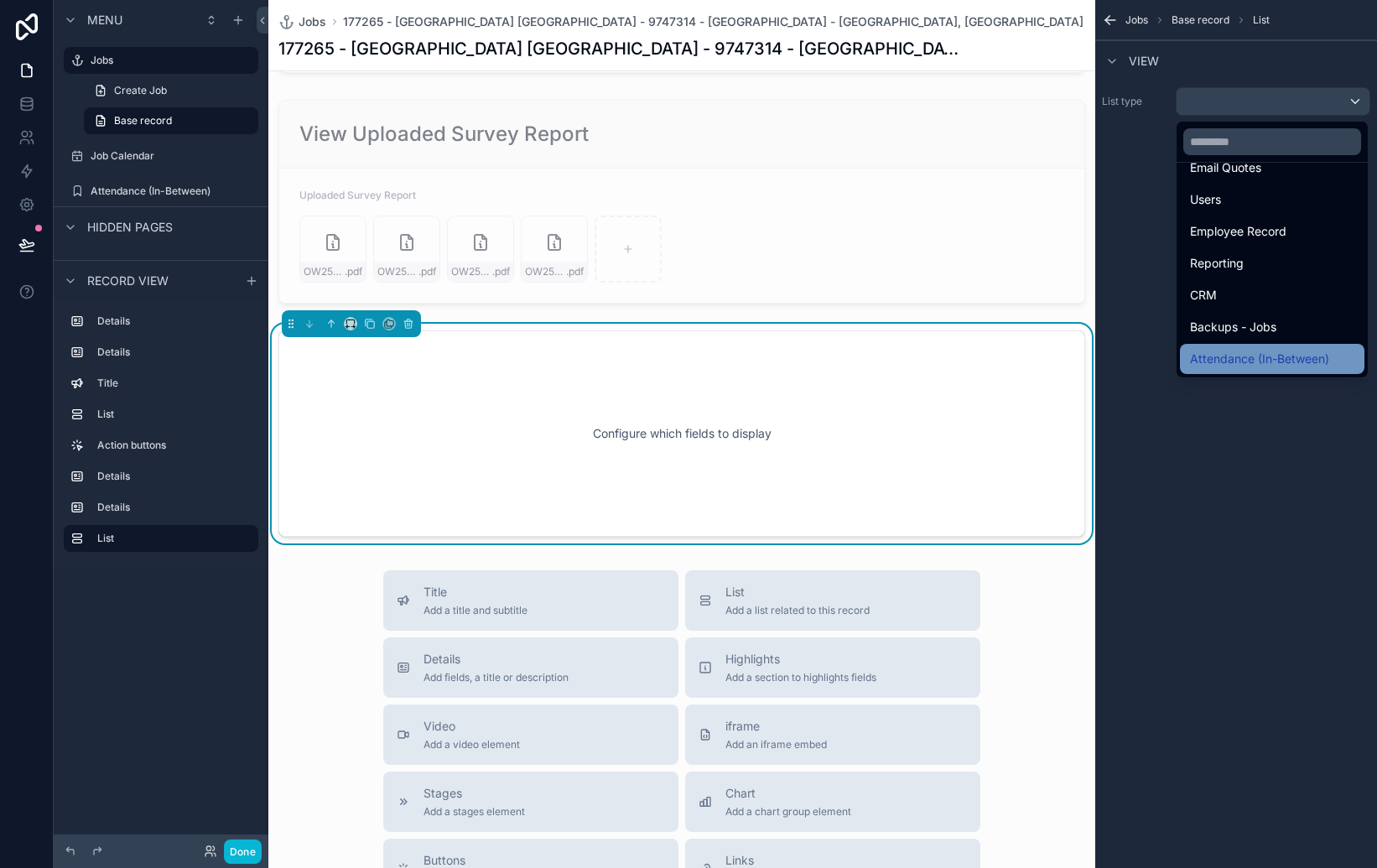
click at [1262, 360] on span "Attendance (In-Between)" at bounding box center [1259, 358] width 139 height 20
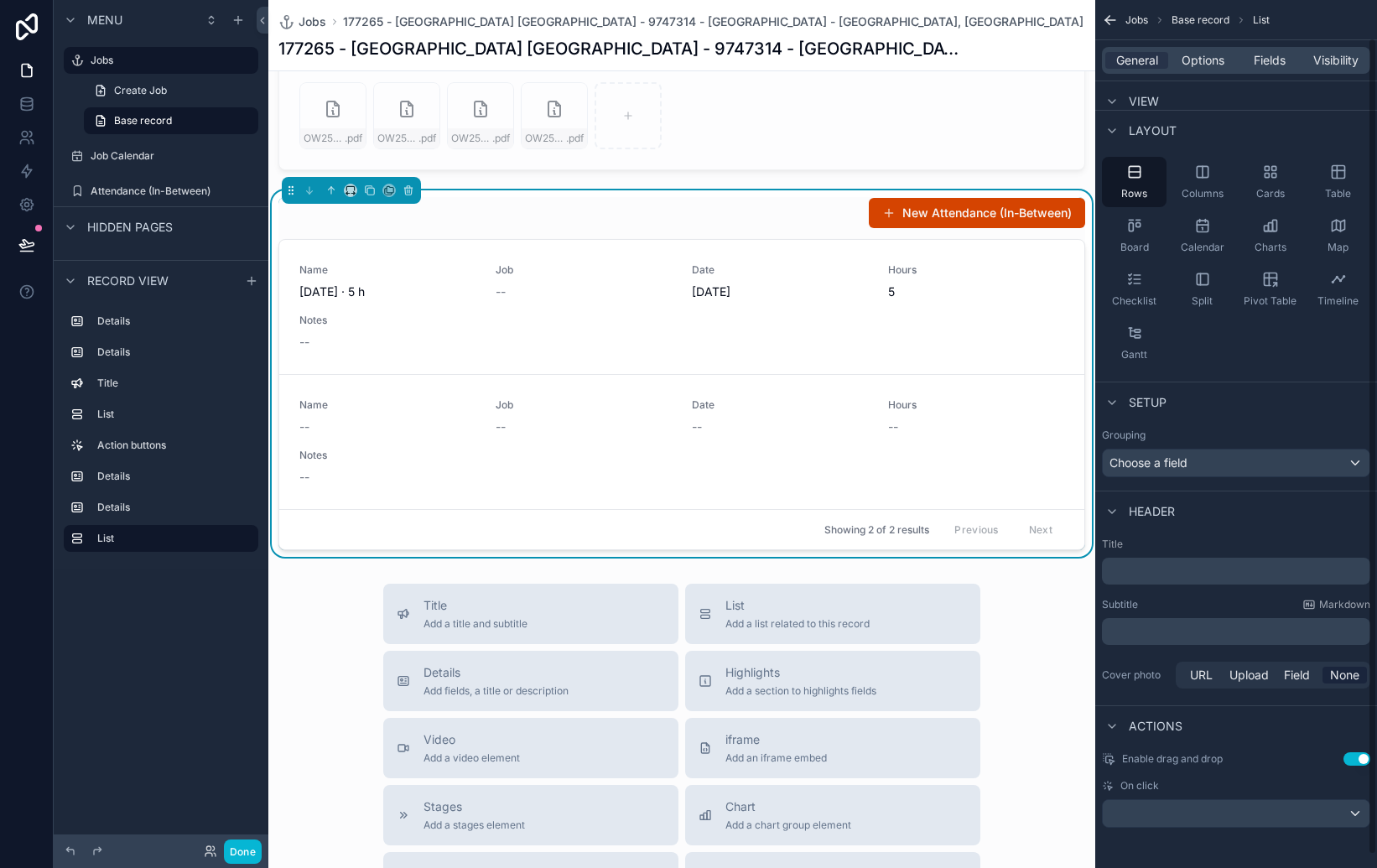
scroll to position [0, 0]
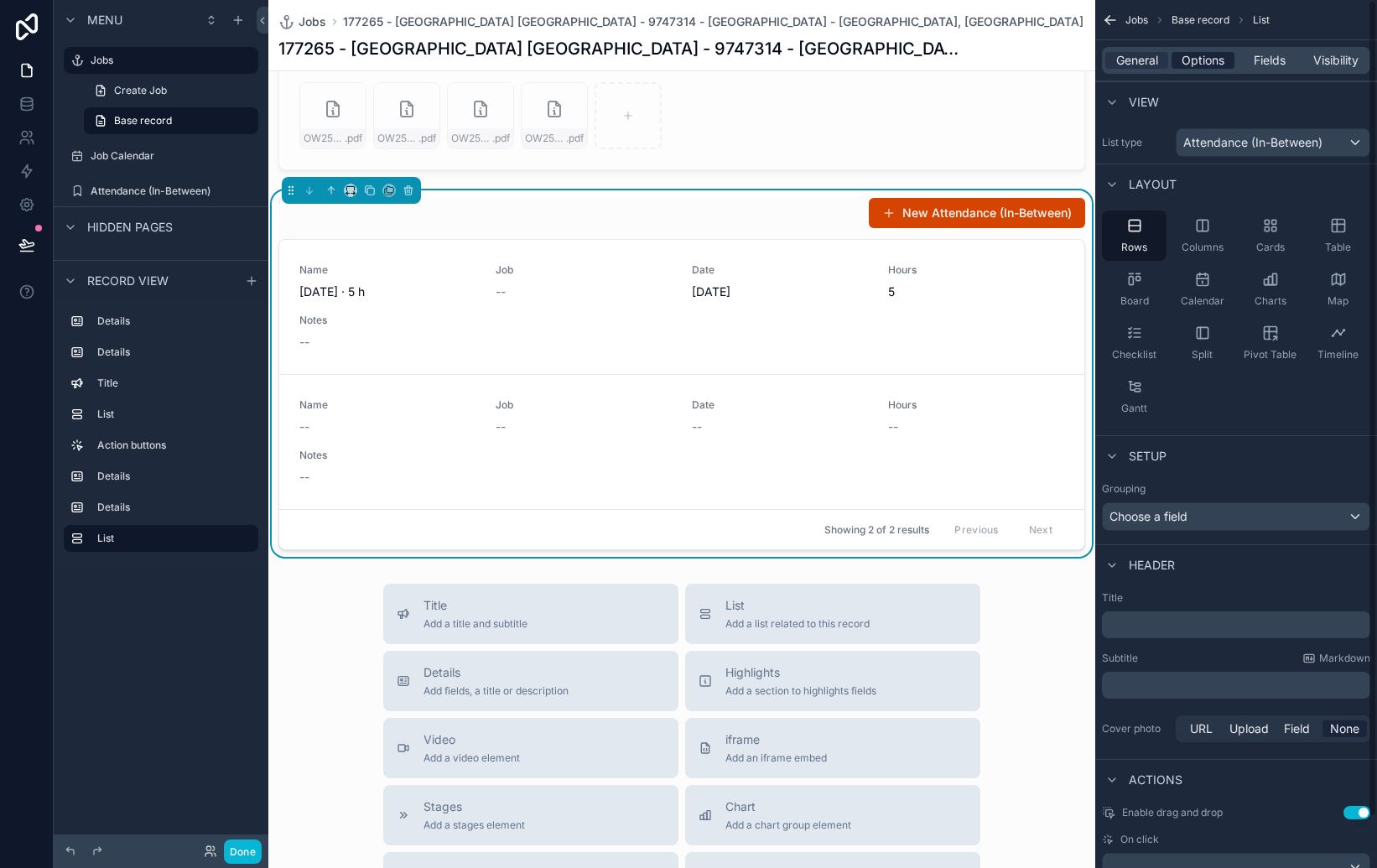
click at [1208, 67] on span "Options" at bounding box center [1203, 60] width 43 height 17
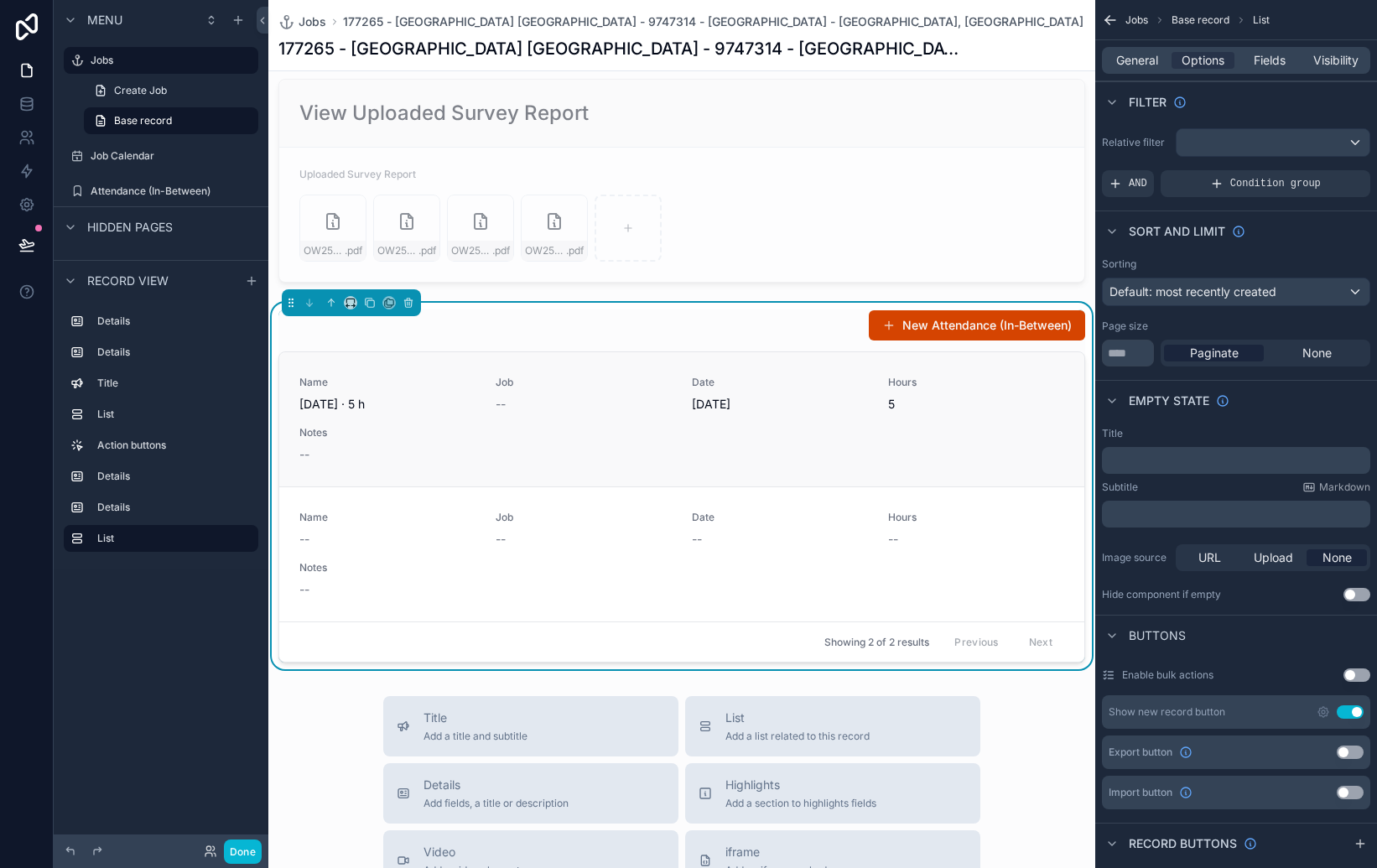
scroll to position [1643, 0]
click at [221, 614] on div "Menu Jobs Create Job Base record Job Calendar Attendance (In-Between) Hidden pa…" at bounding box center [161, 423] width 214 height 848
click at [186, 658] on div "Menu Jobs Create Job Base record Job Calendar Attendance (In-Between) Hidden pa…" at bounding box center [161, 423] width 214 height 848
click at [156, 601] on div "Menu Jobs Create Job Base record Job Calendar Attendance (In-Between) Hidden pa…" at bounding box center [161, 423] width 214 height 848
click at [249, 283] on icon "scrollable content" at bounding box center [251, 280] width 13 height 13
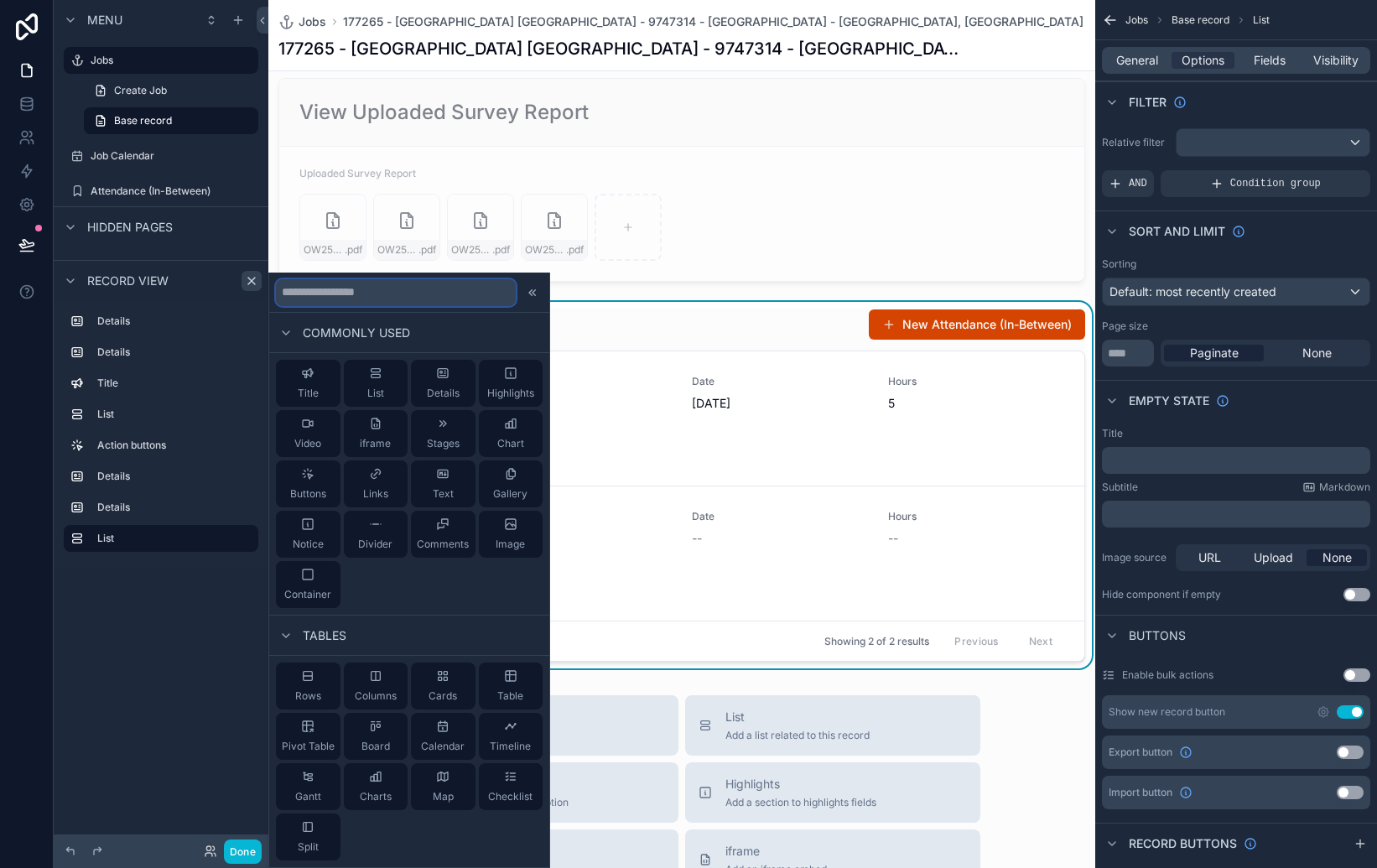
click at [360, 289] on input "text" at bounding box center [395, 293] width 240 height 27
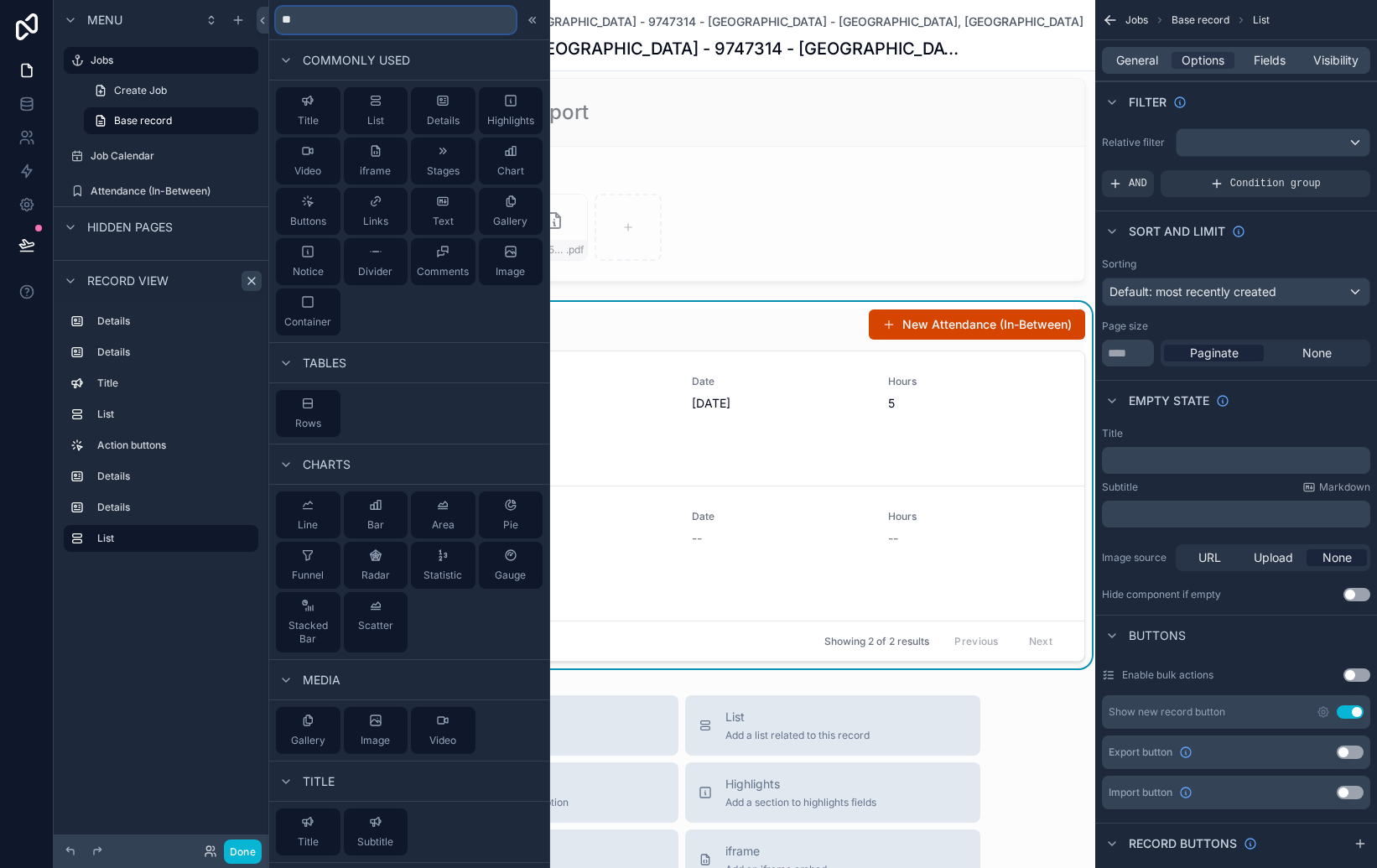
type input "*"
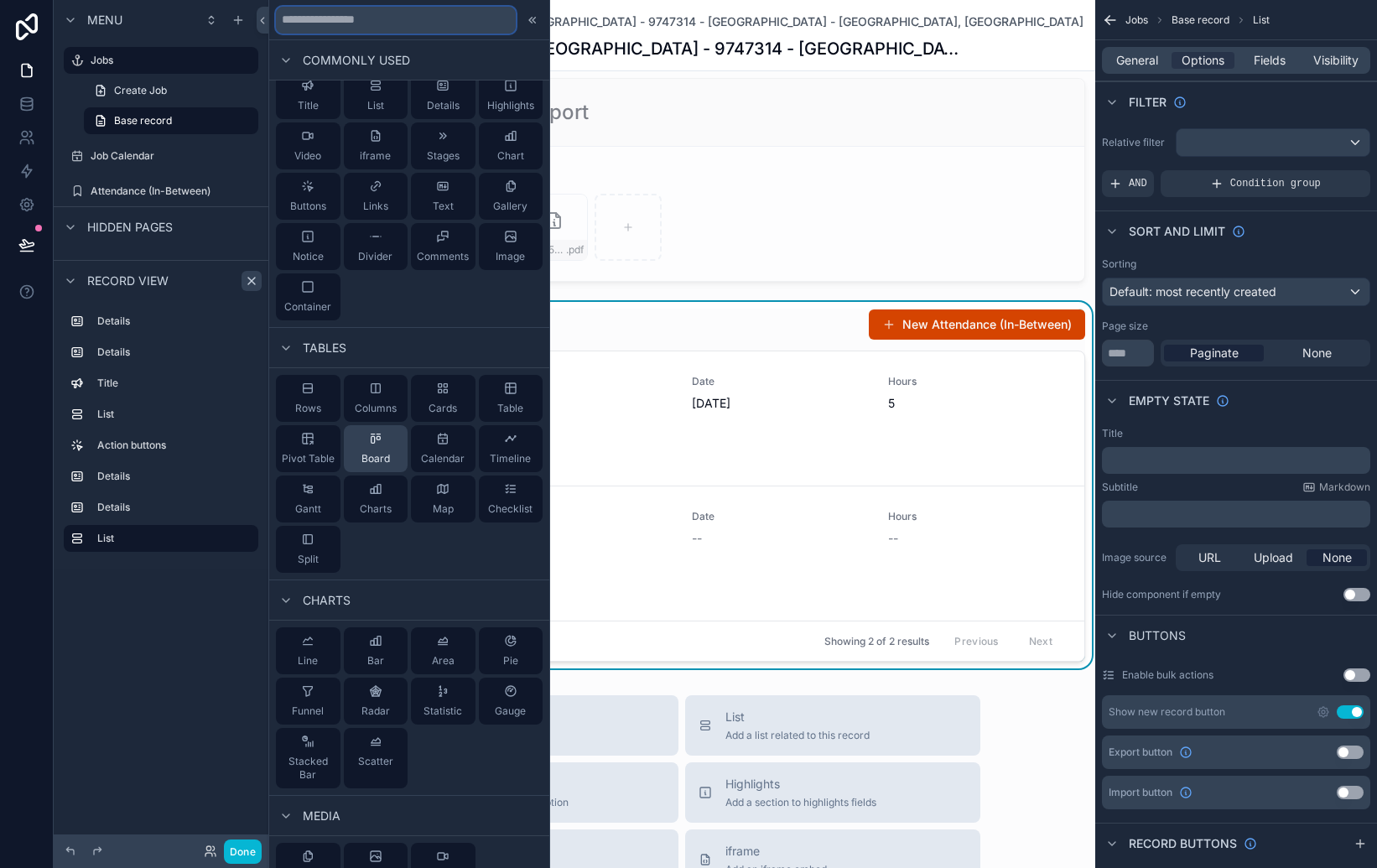
scroll to position [0, 0]
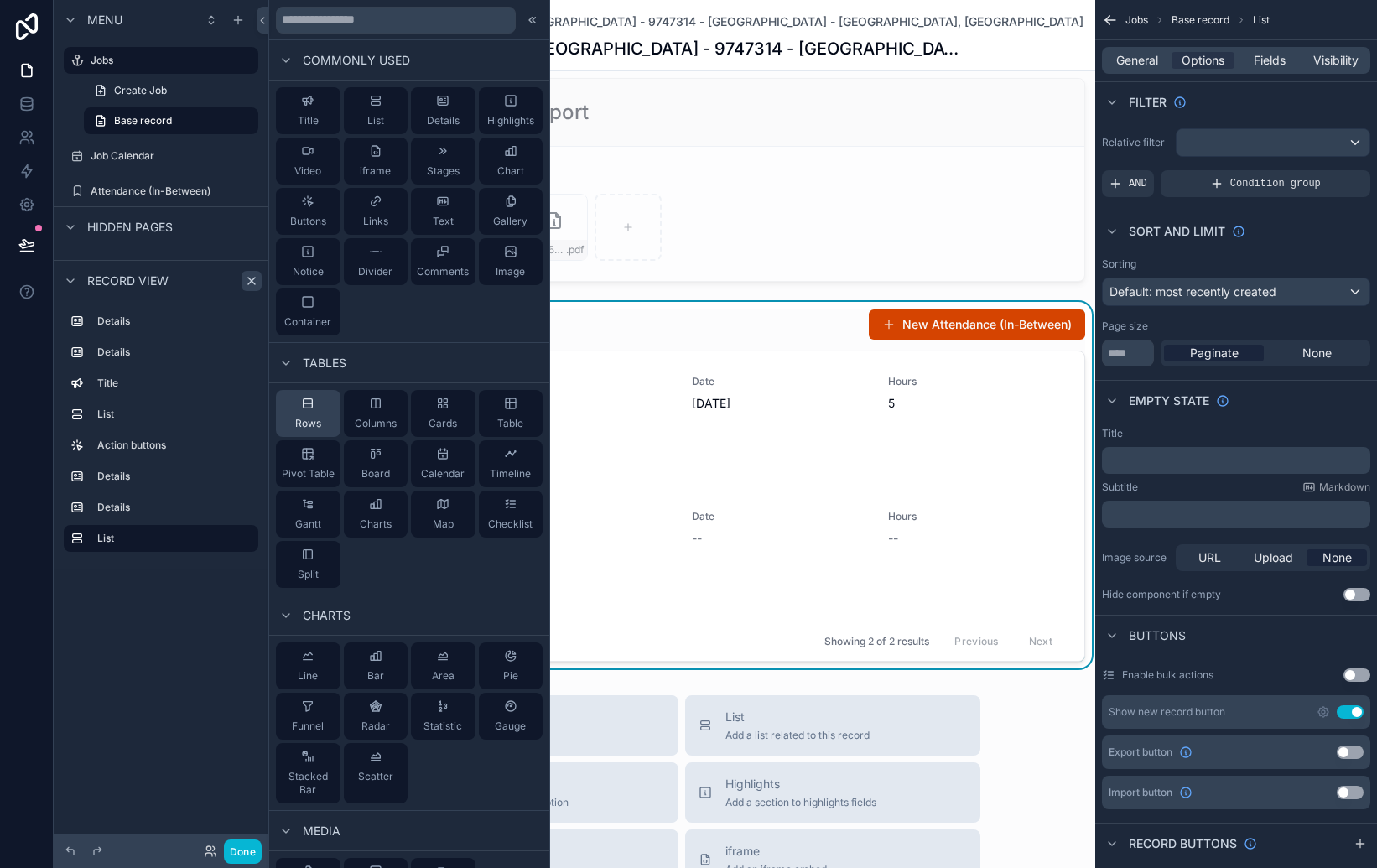
click at [299, 403] on div "Rows" at bounding box center [308, 413] width 64 height 47
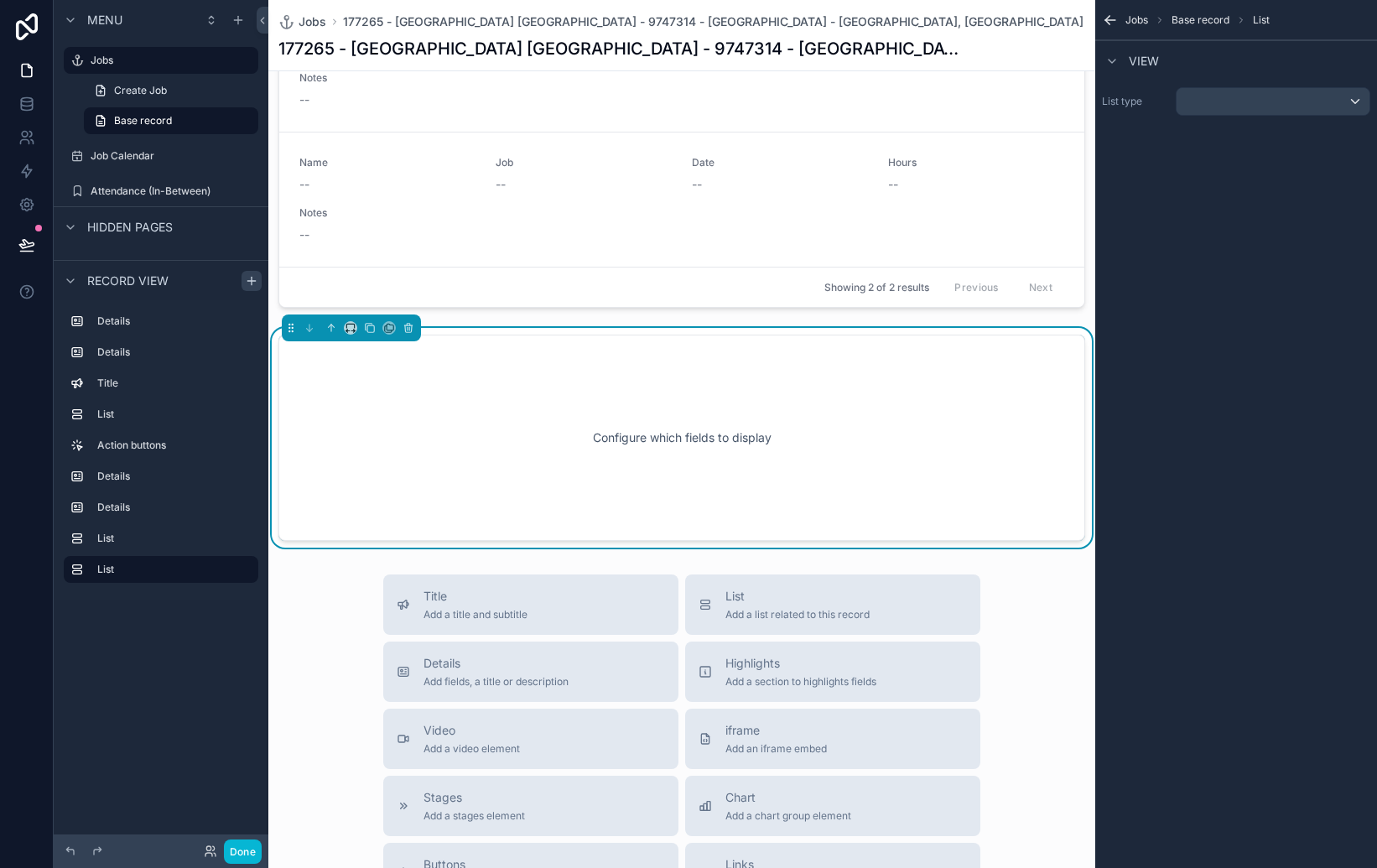
scroll to position [2000, 0]
click at [1272, 98] on div "scrollable content" at bounding box center [1273, 101] width 193 height 27
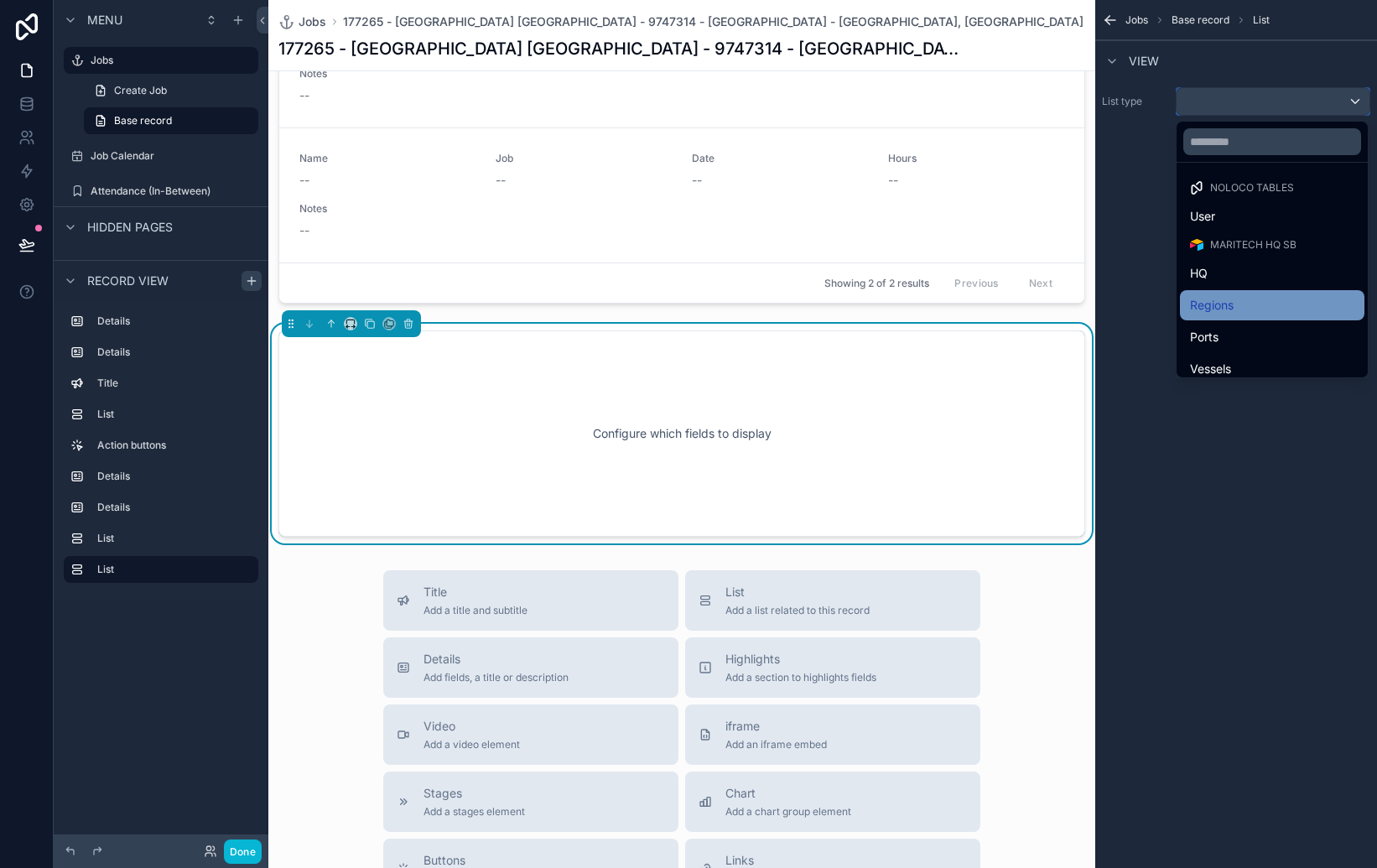
scroll to position [520, 0]
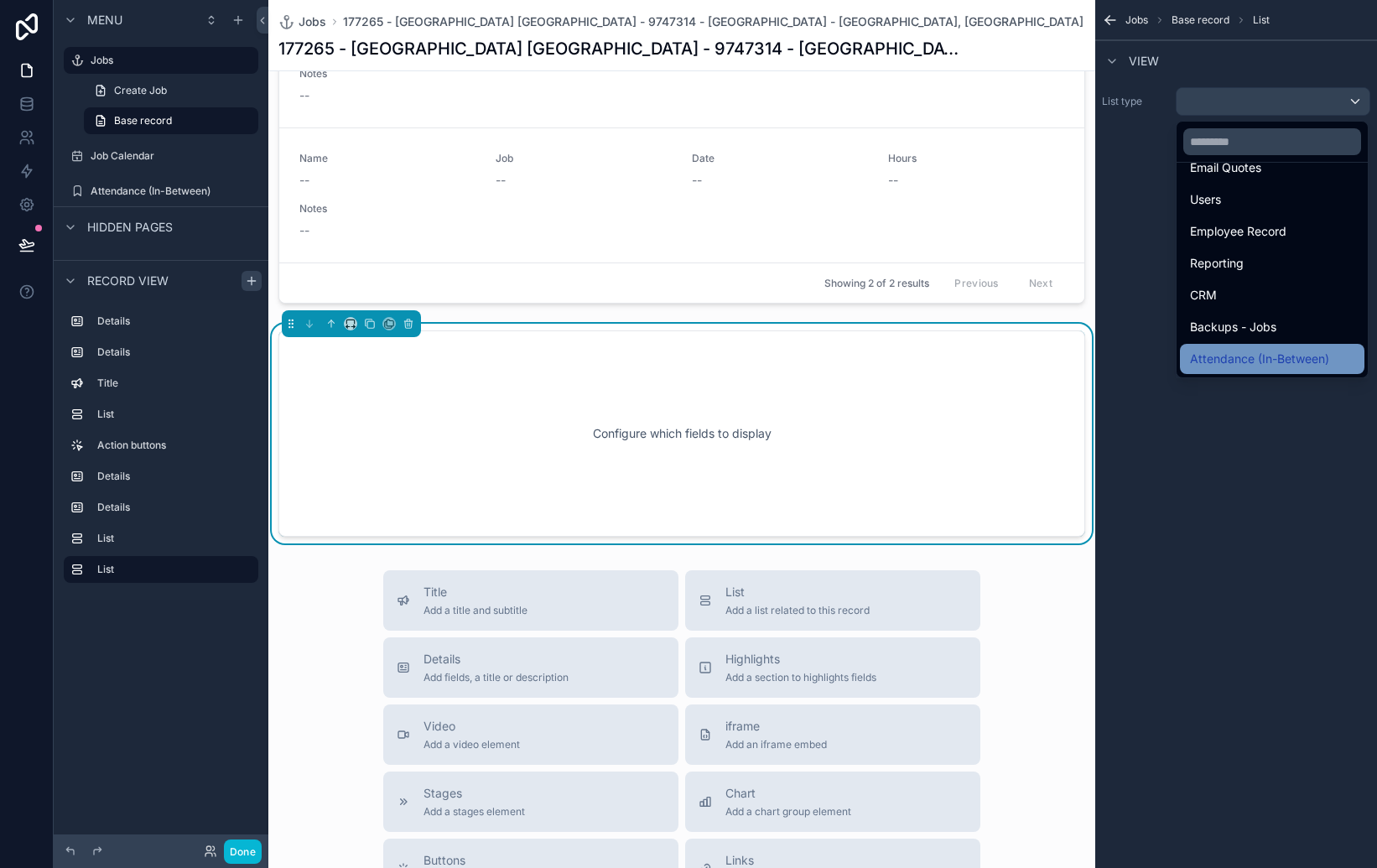
click at [1243, 350] on span "Attendance (In-Between)" at bounding box center [1259, 358] width 139 height 20
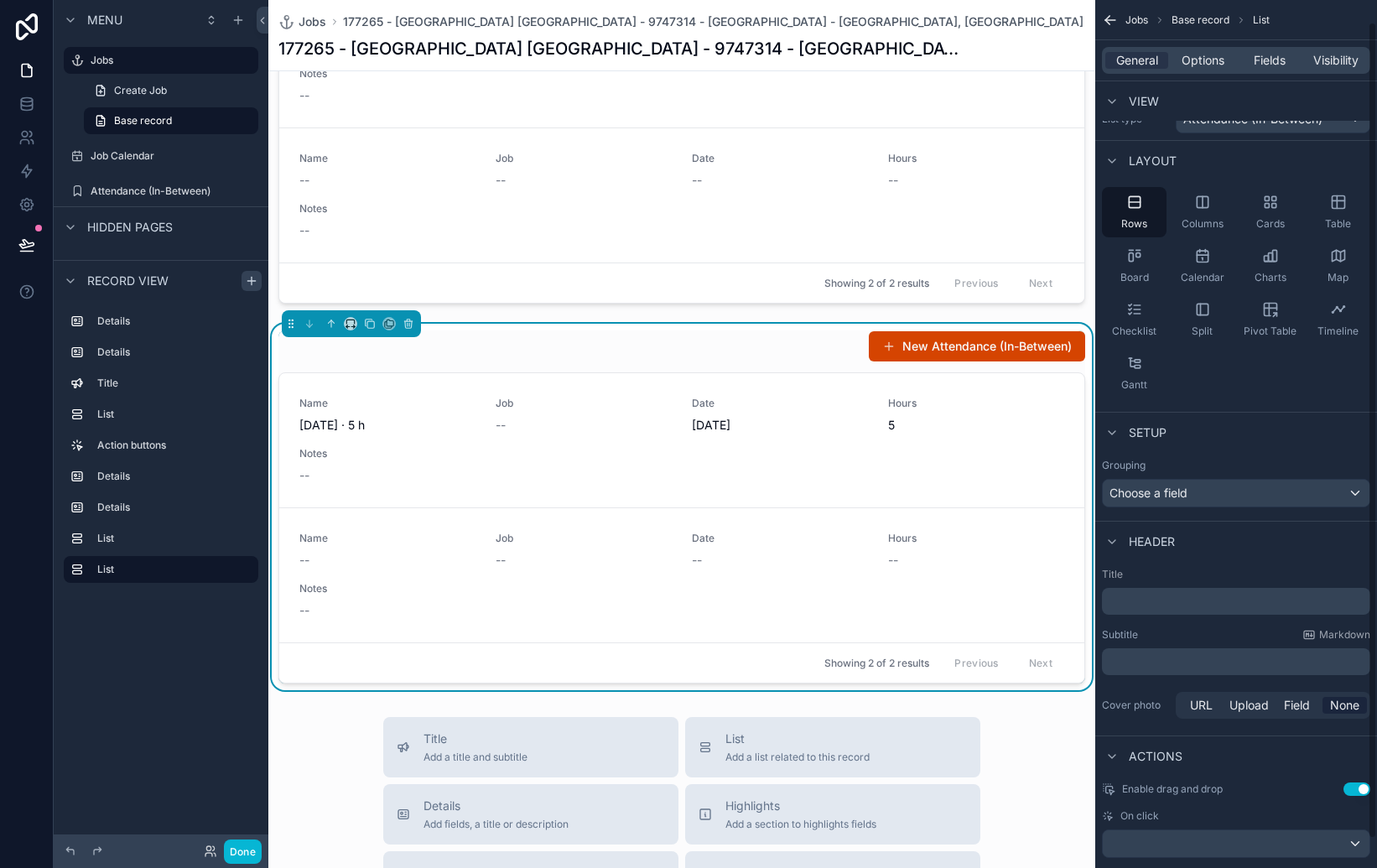
scroll to position [0, 0]
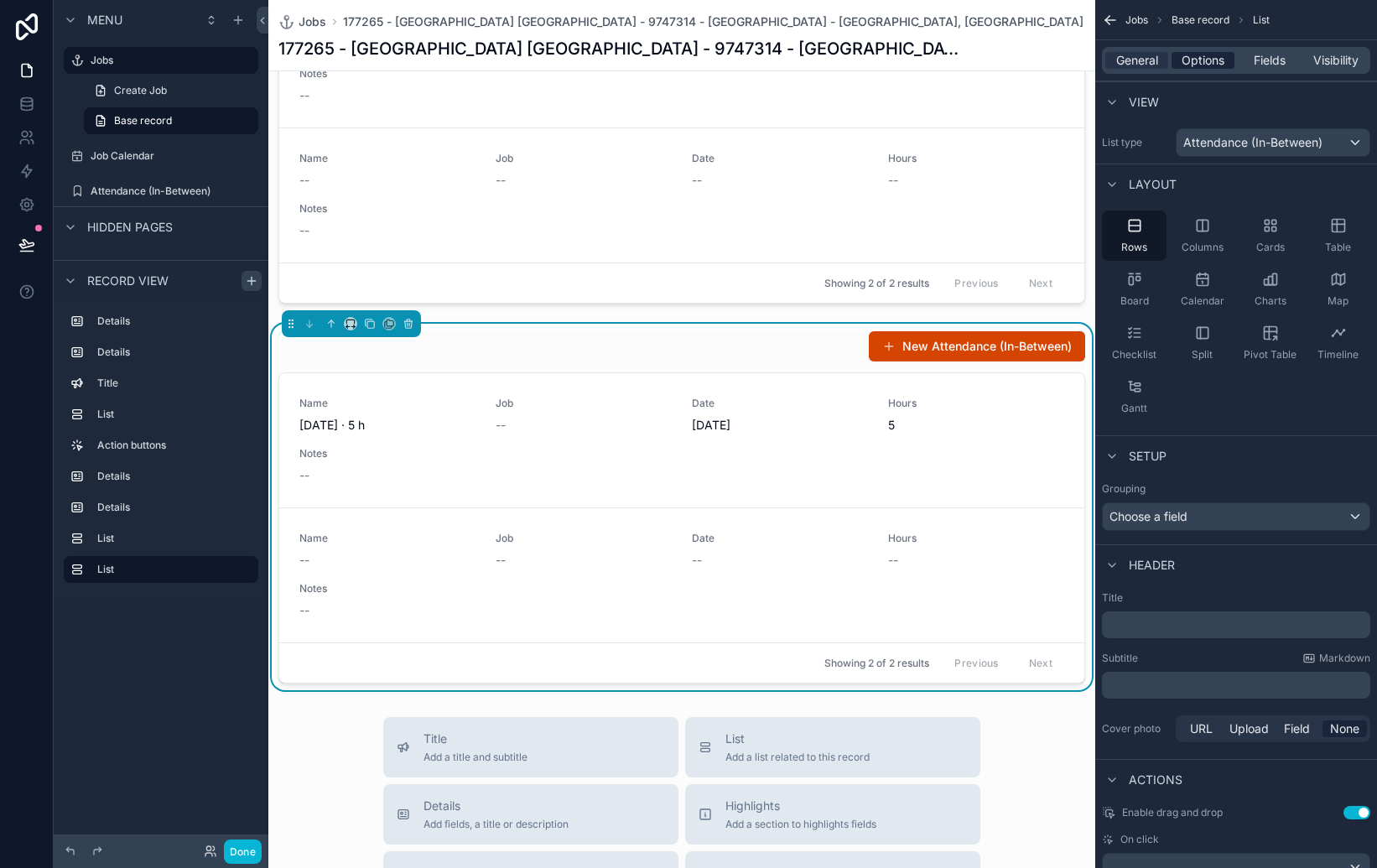
click at [1203, 65] on span "Options" at bounding box center [1203, 60] width 43 height 17
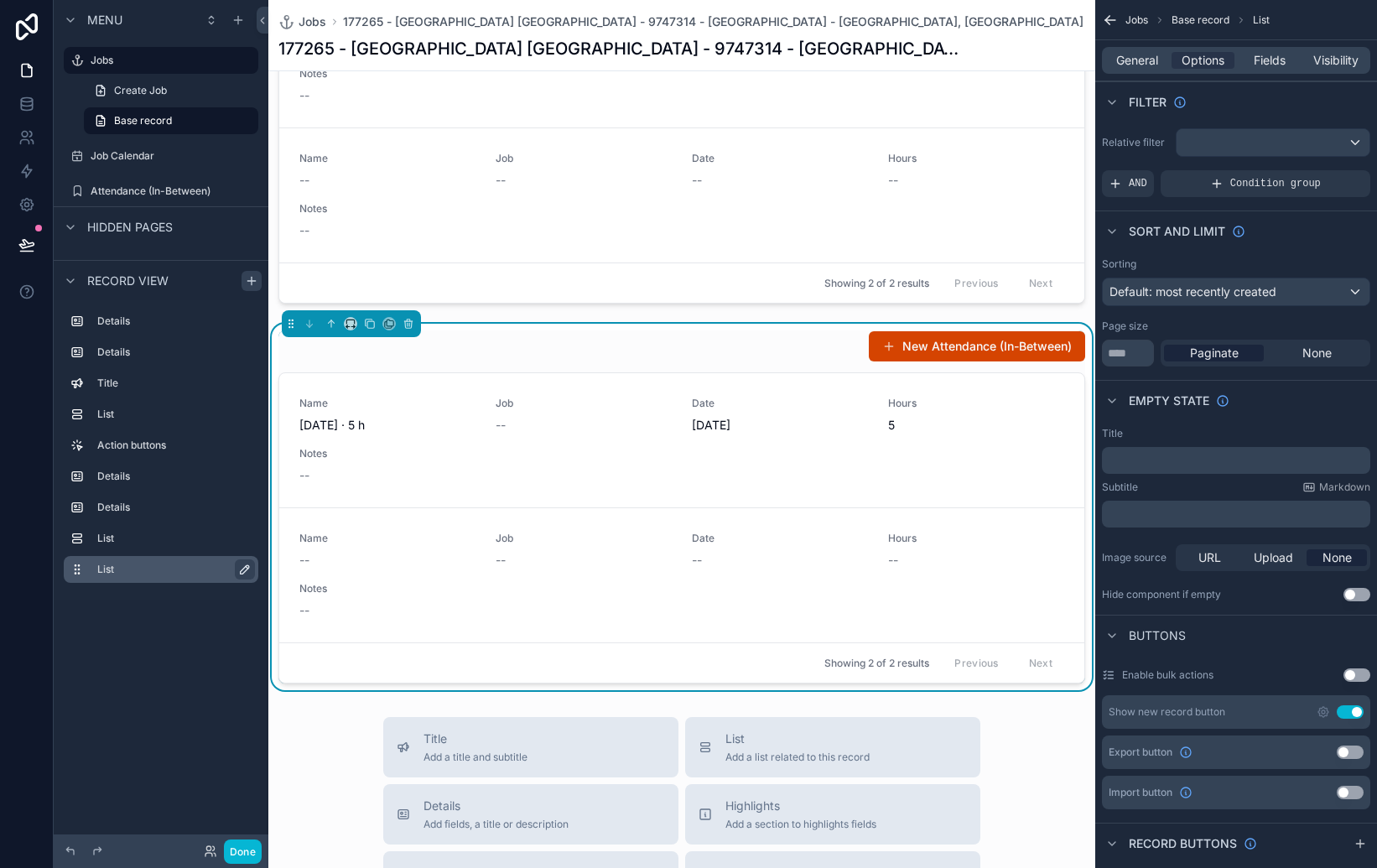
click at [249, 565] on icon "scrollable content" at bounding box center [244, 568] width 13 height 13
click at [193, 568] on input "****" at bounding box center [161, 569] width 127 height 20
click at [0, 0] on icon "scrollable content" at bounding box center [0, 0] width 0 height 0
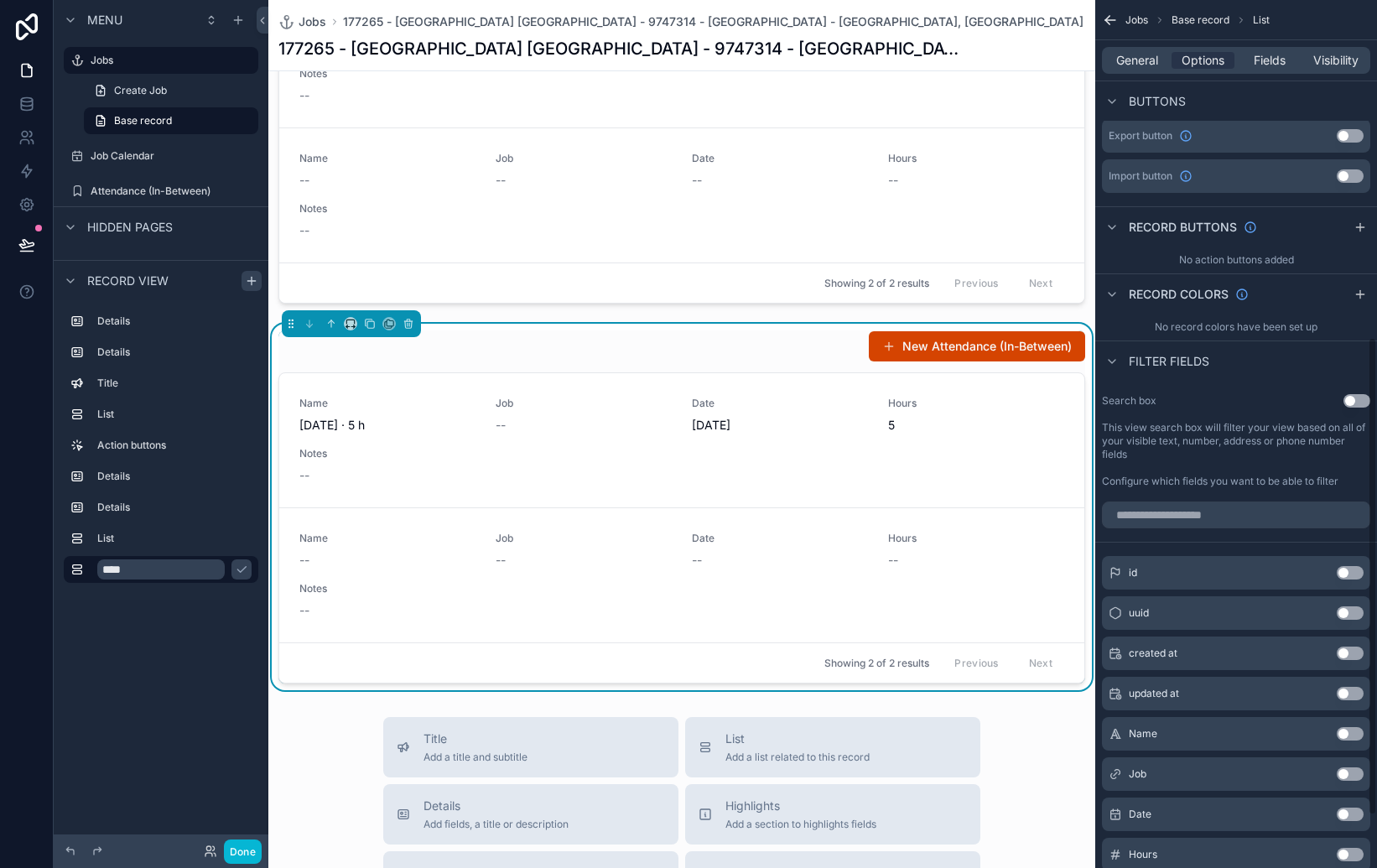
scroll to position [707, 0]
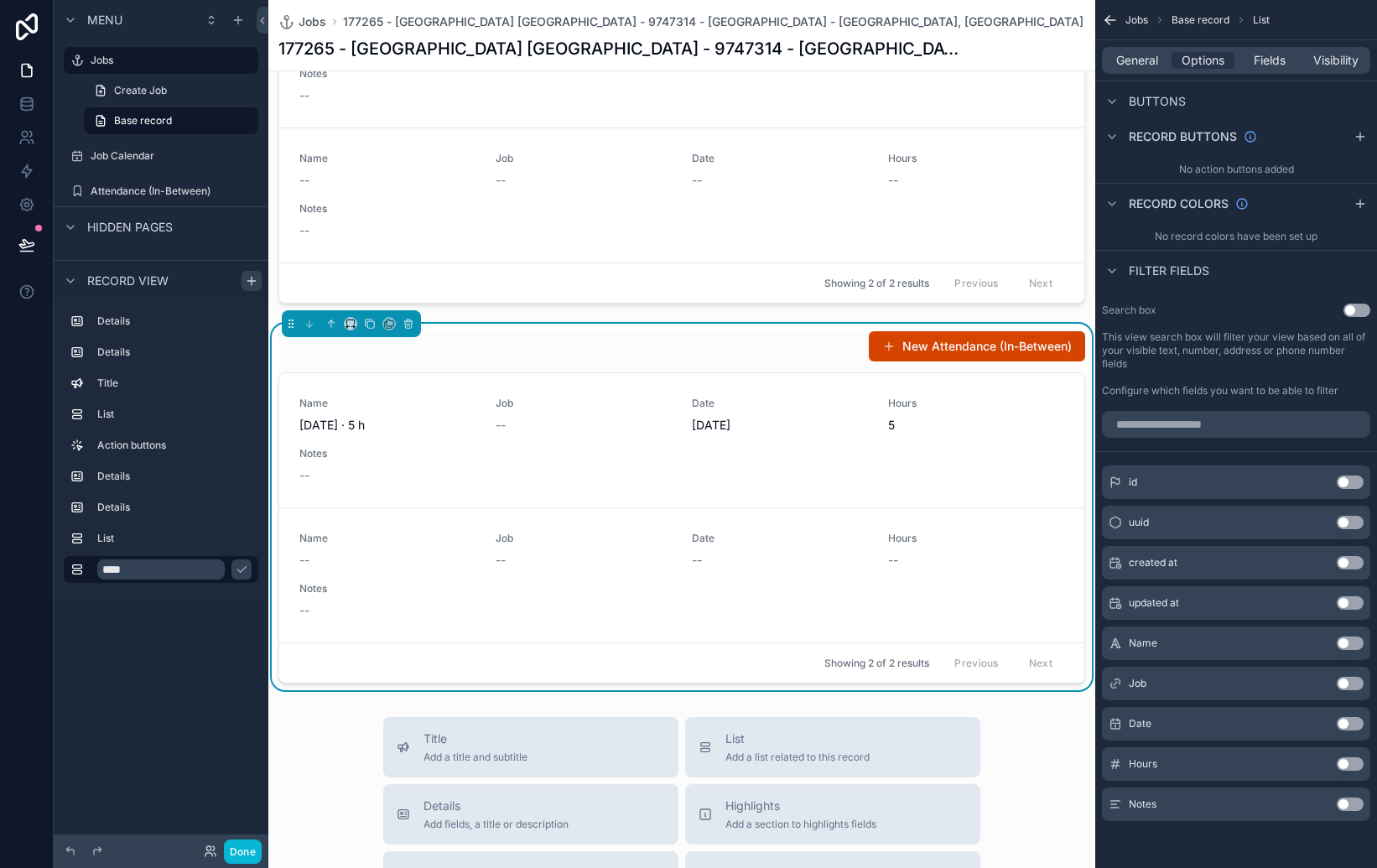
click at [165, 672] on div "Menu Jobs Create Job Base record Job Calendar Attendance (In-Between) Hidden pa…" at bounding box center [161, 423] width 214 height 848
drag, startPoint x: 144, startPoint y: 647, endPoint x: 116, endPoint y: 582, distance: 70.8
click at [141, 643] on div "Menu Jobs Create Job Base record Job Calendar Attendance (In-Between) Hidden pa…" at bounding box center [161, 423] width 214 height 848
click at [171, 675] on div "Menu Jobs Create Job Base record Job Calendar Attendance (In-Between) Hidden pa…" at bounding box center [161, 423] width 214 height 848
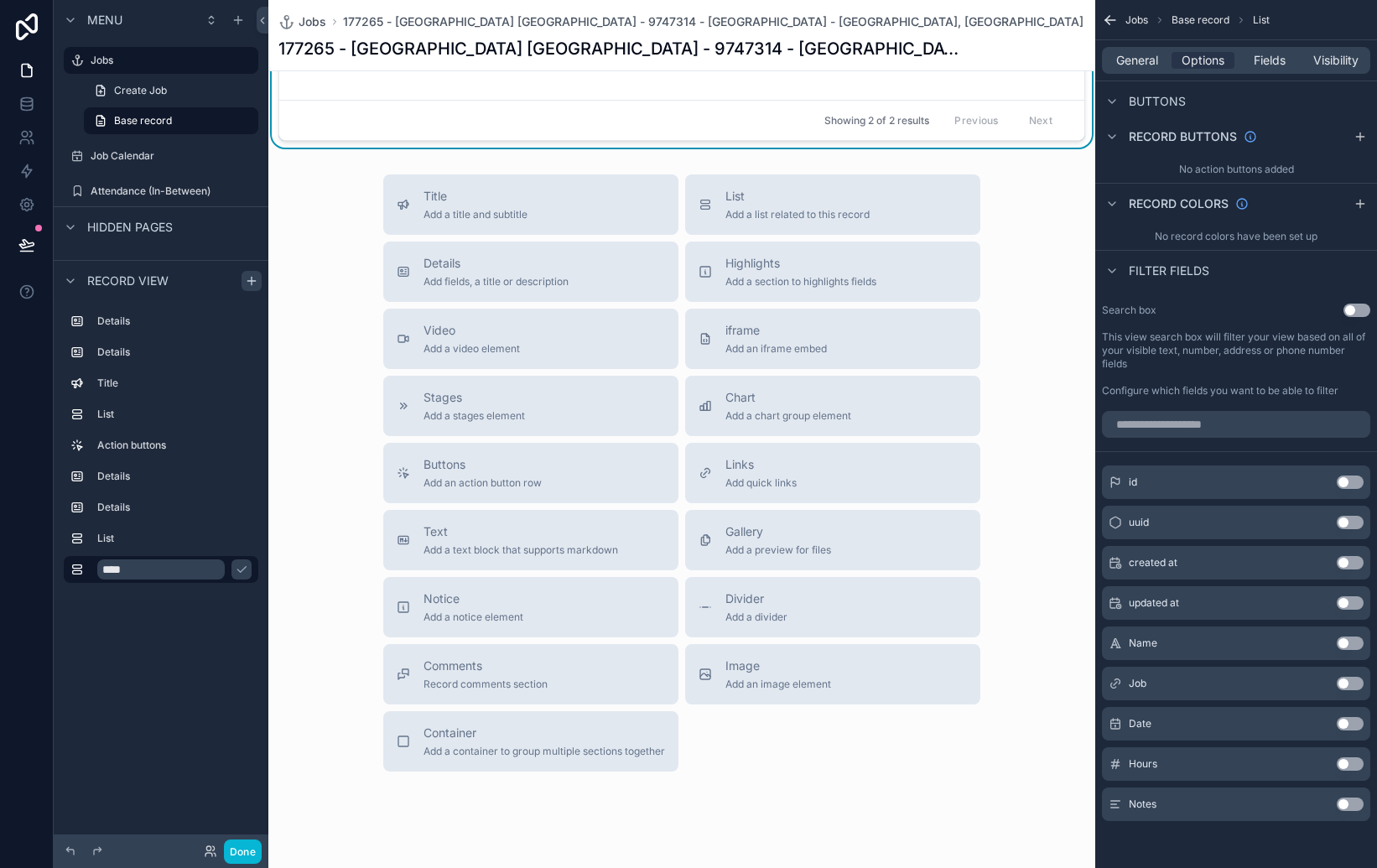
scroll to position [2542, 0]
click at [870, 213] on span "Add a list related to this record" at bounding box center [798, 216] width 144 height 13
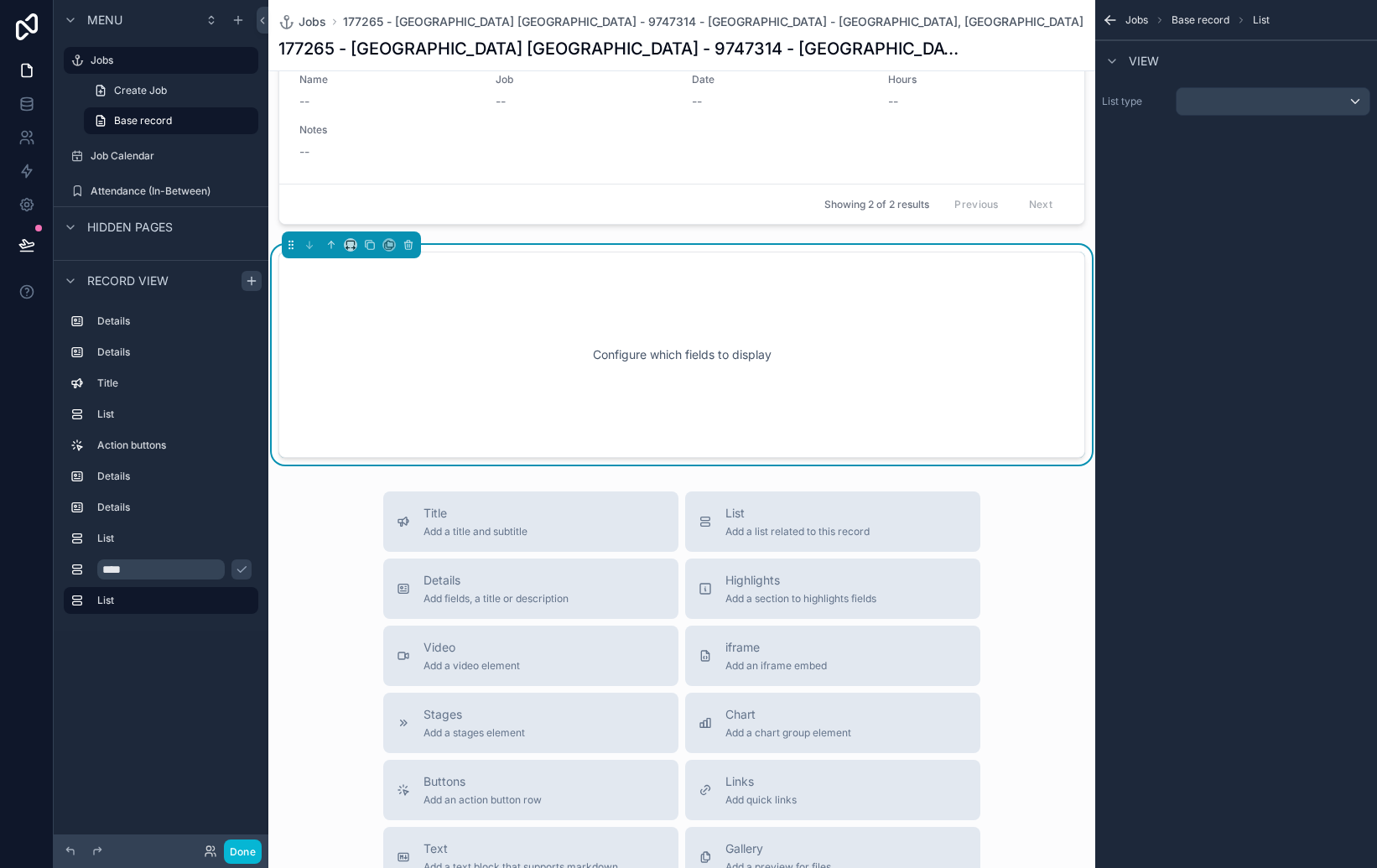
scroll to position [2381, 0]
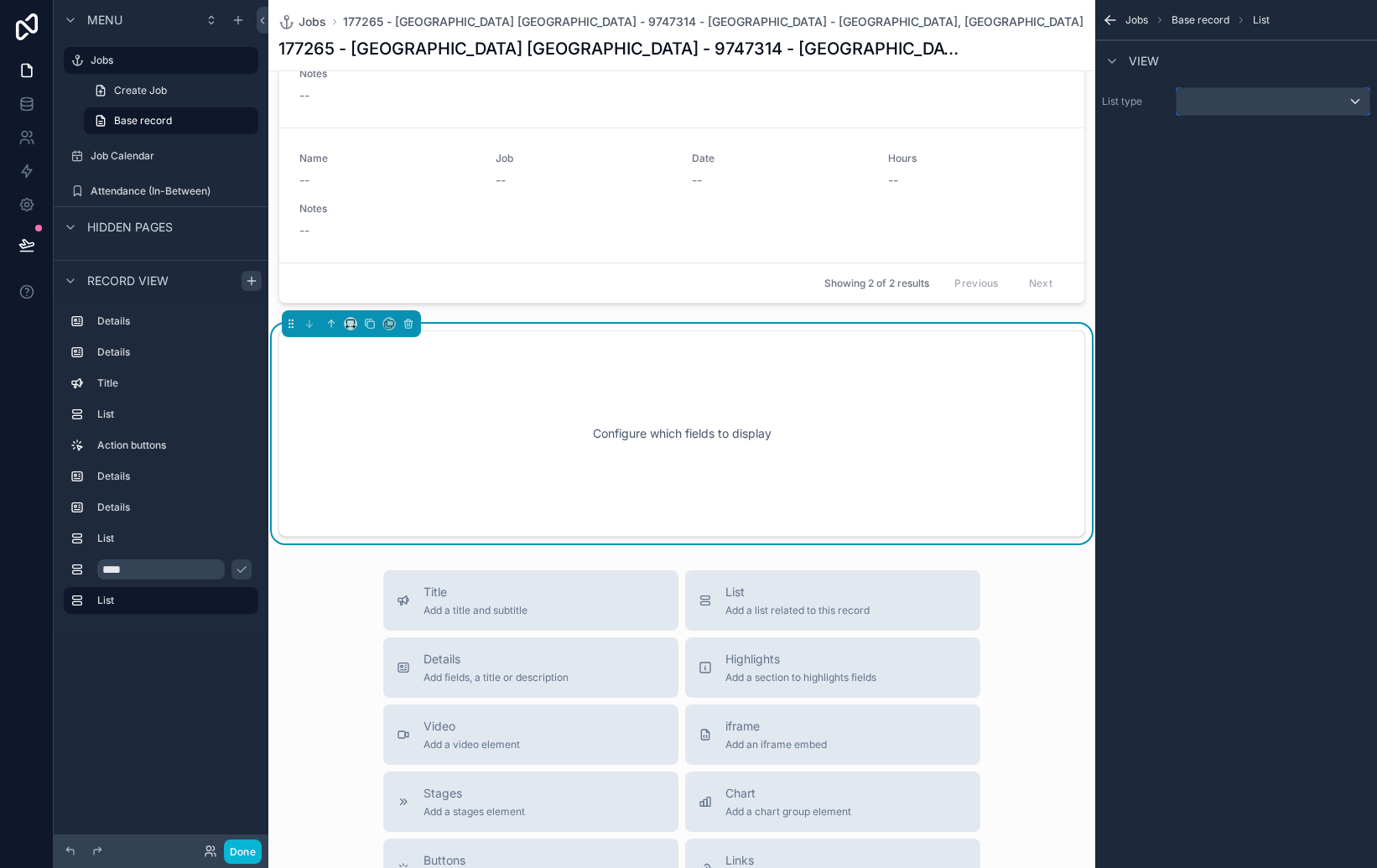
click at [1231, 103] on div "scrollable content" at bounding box center [1273, 101] width 193 height 27
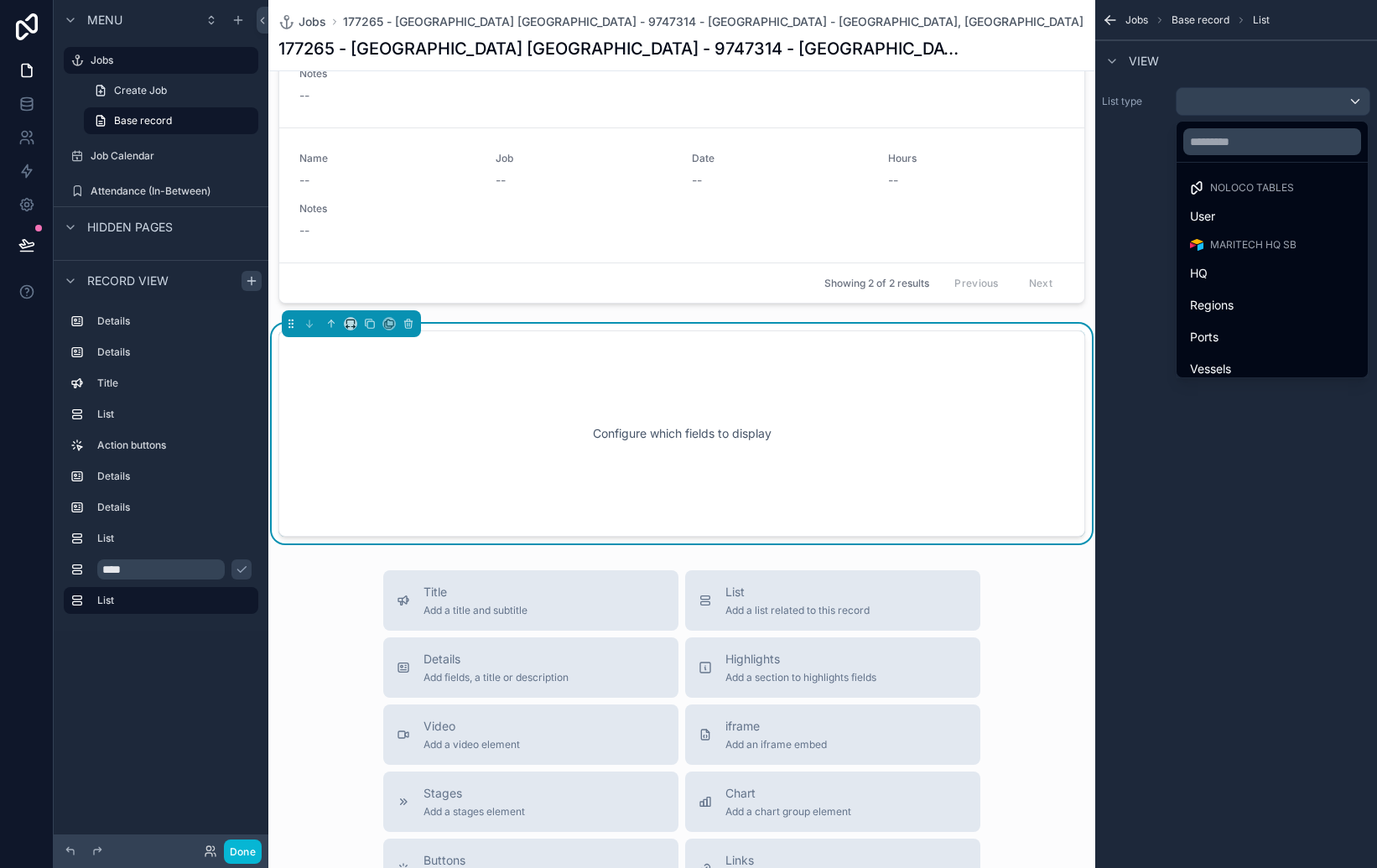
click at [1134, 144] on div "scrollable content" at bounding box center [688, 434] width 1377 height 868
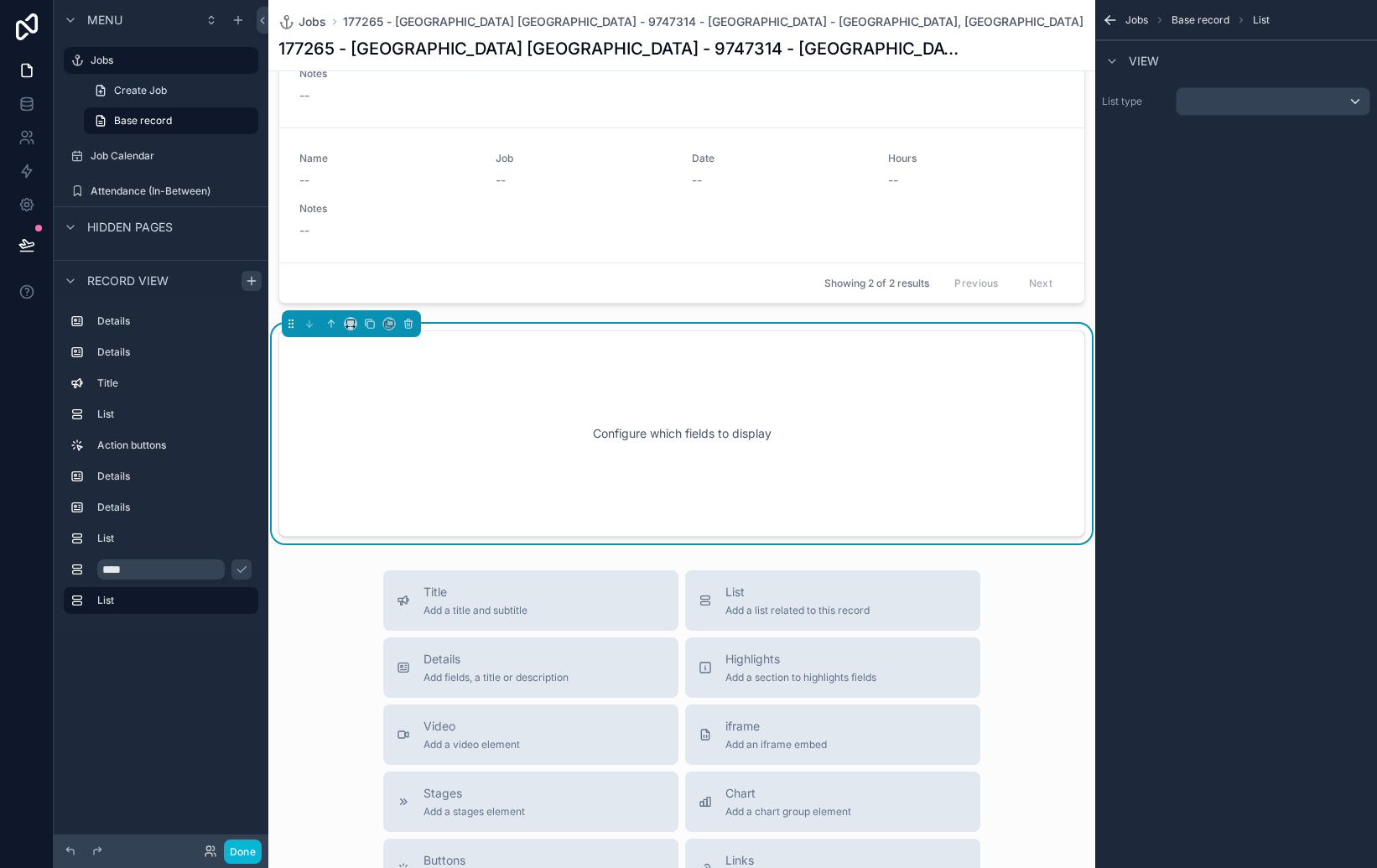
click at [794, 444] on div "Configure which fields to display" at bounding box center [681, 434] width 751 height 151
click at [824, 600] on div "List Add a list related to this record" at bounding box center [798, 600] width 144 height 33
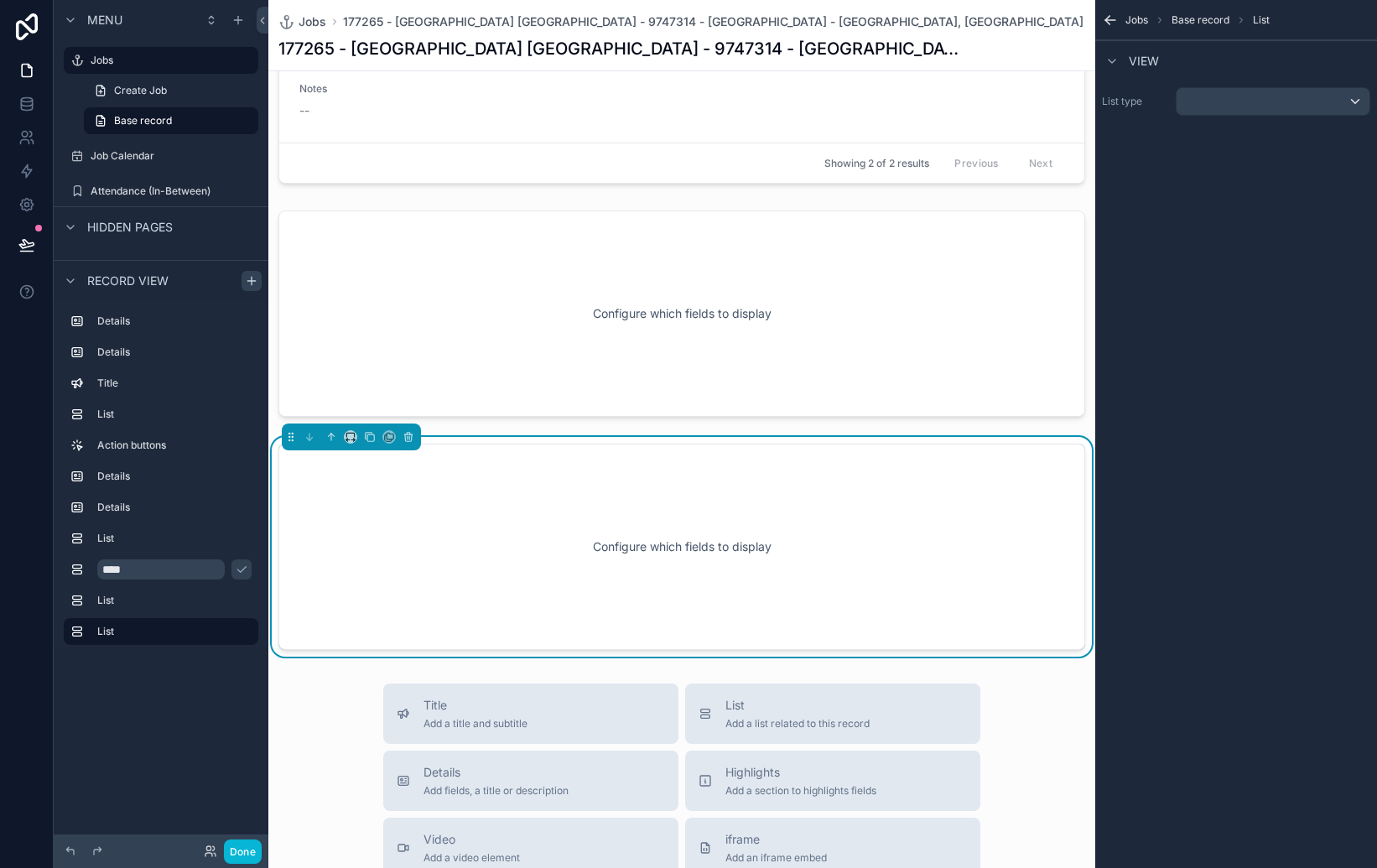
scroll to position [2497, 0]
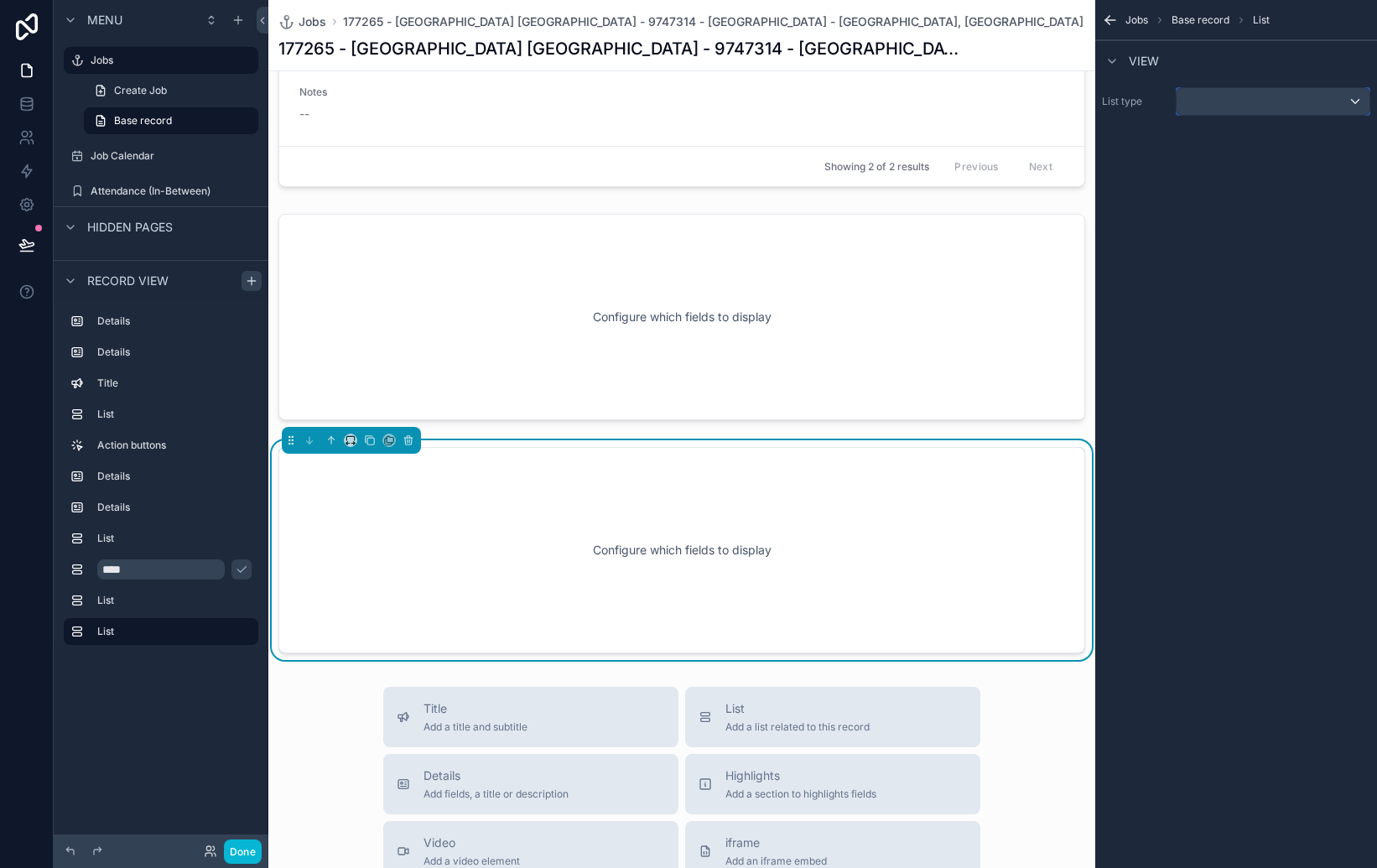
click at [1359, 103] on div "scrollable content" at bounding box center [1273, 101] width 193 height 27
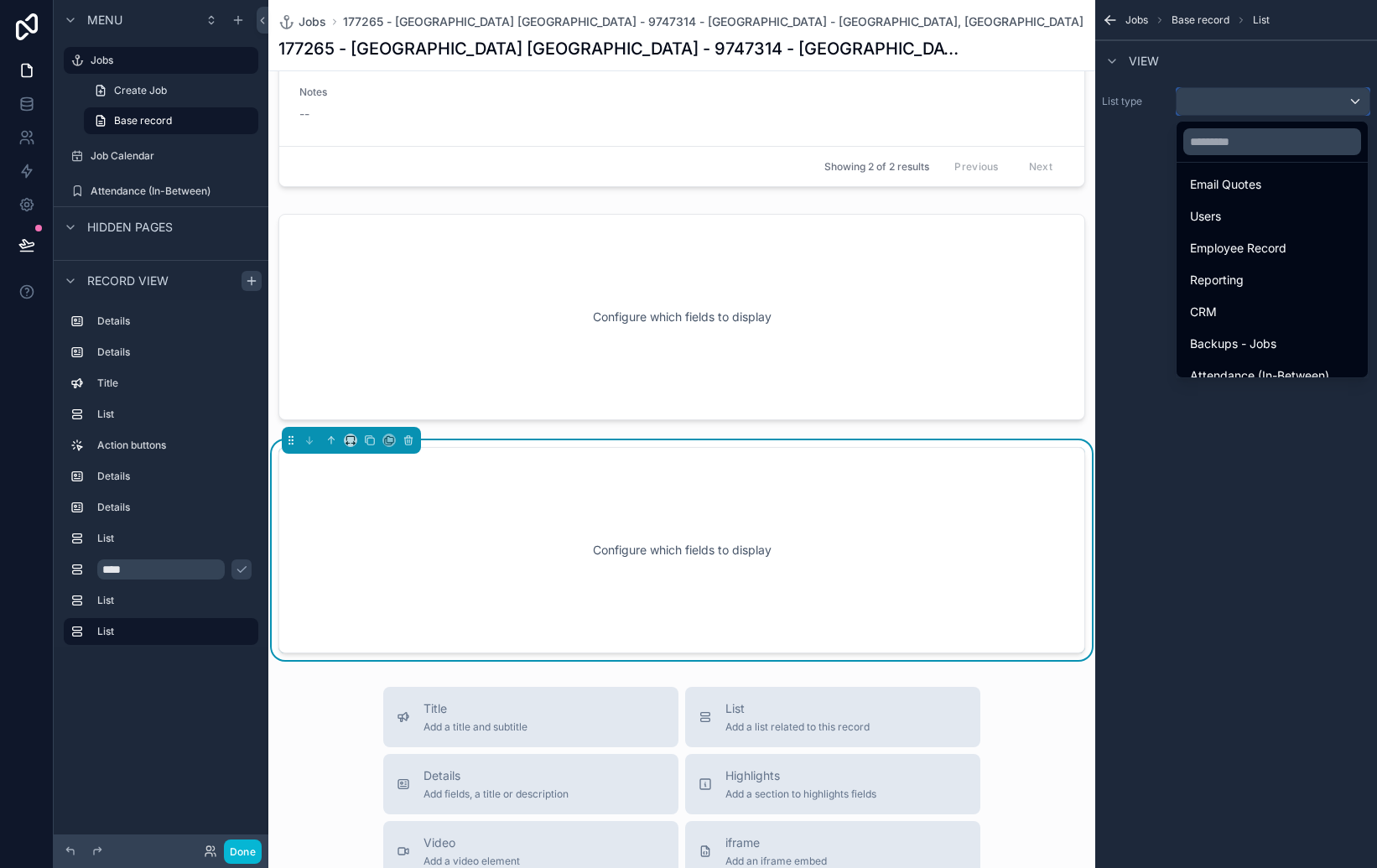
scroll to position [520, 0]
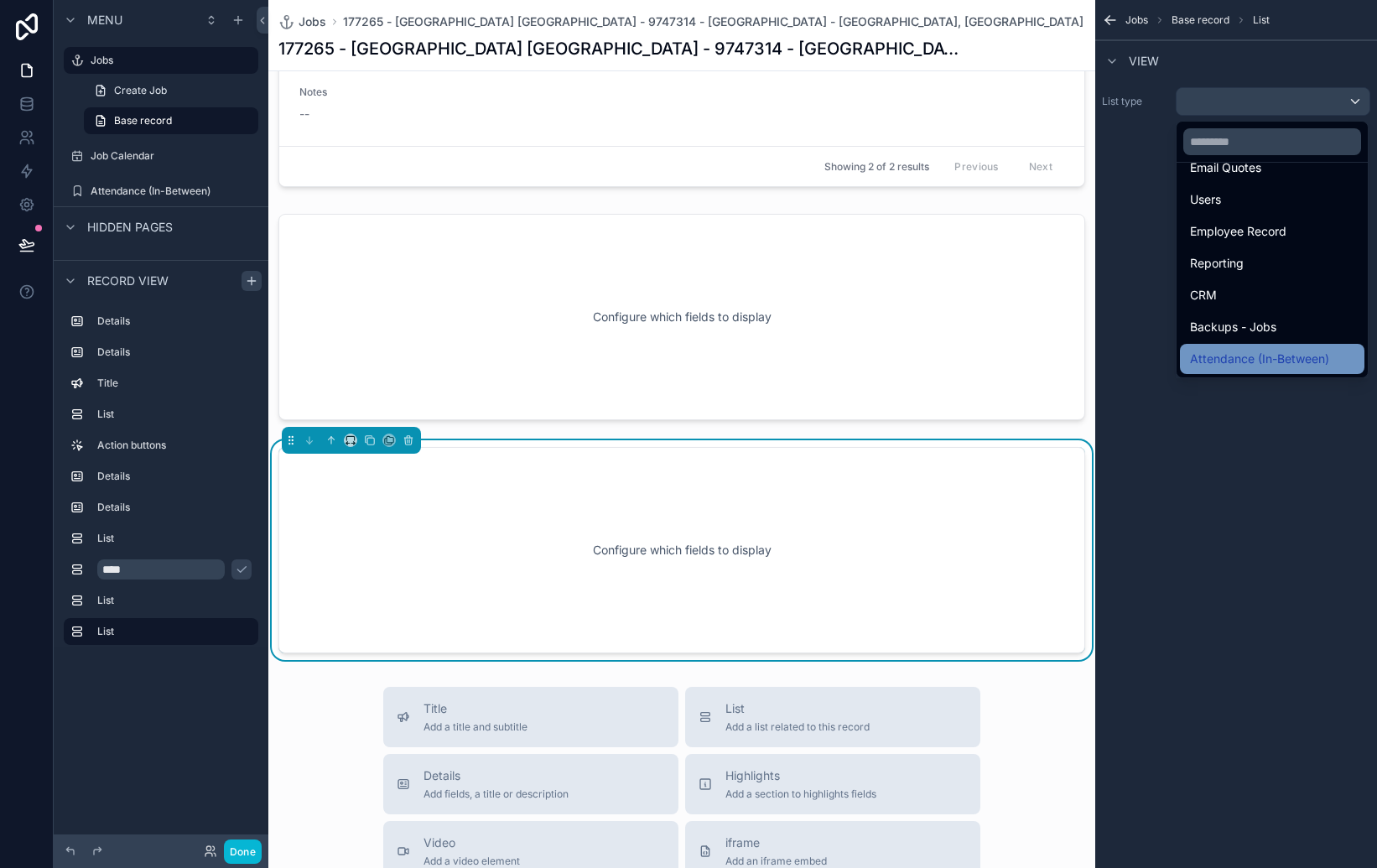
click at [1248, 355] on span "Attendance (In-Between)" at bounding box center [1259, 358] width 139 height 20
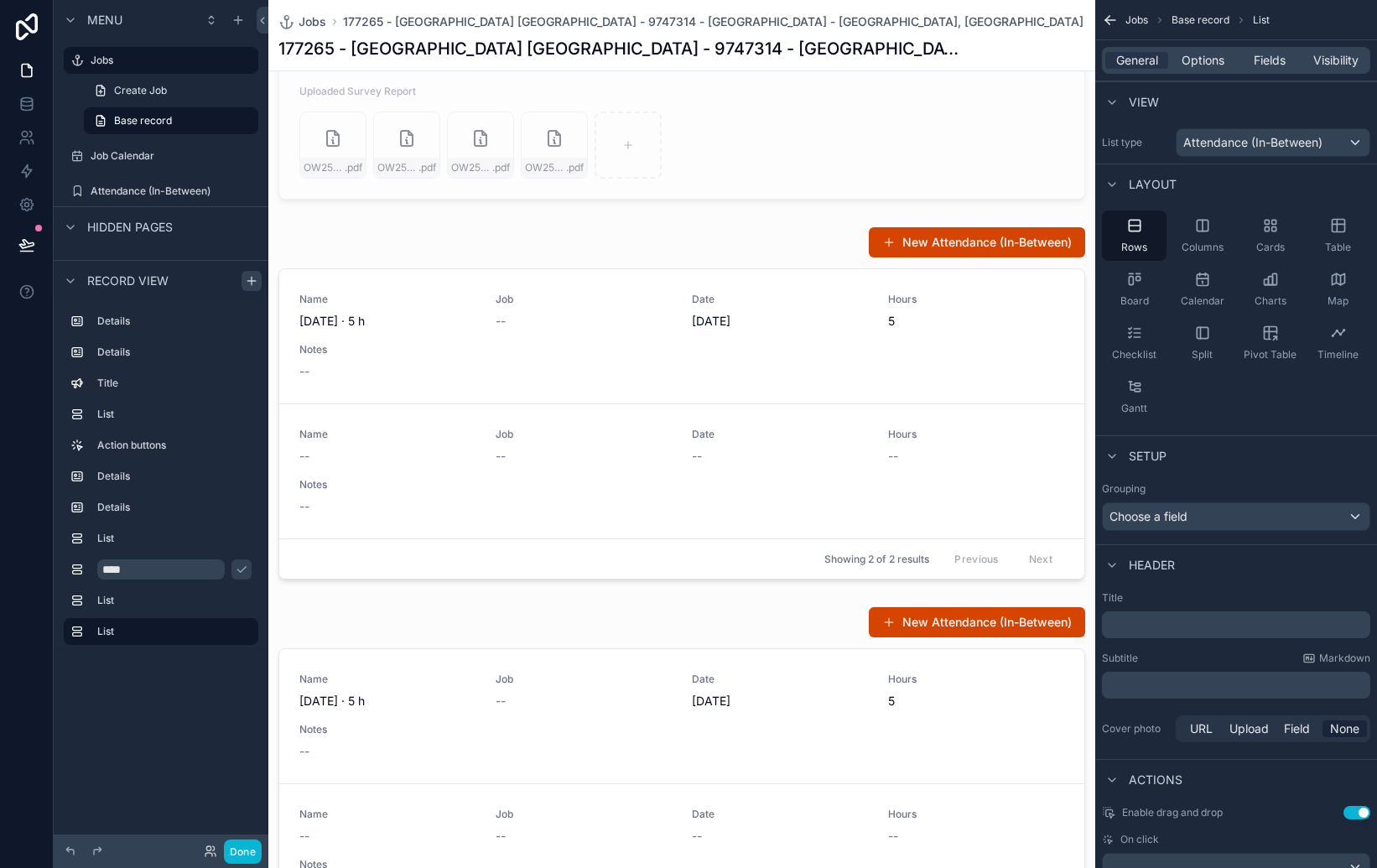
scroll to position [1720, 0]
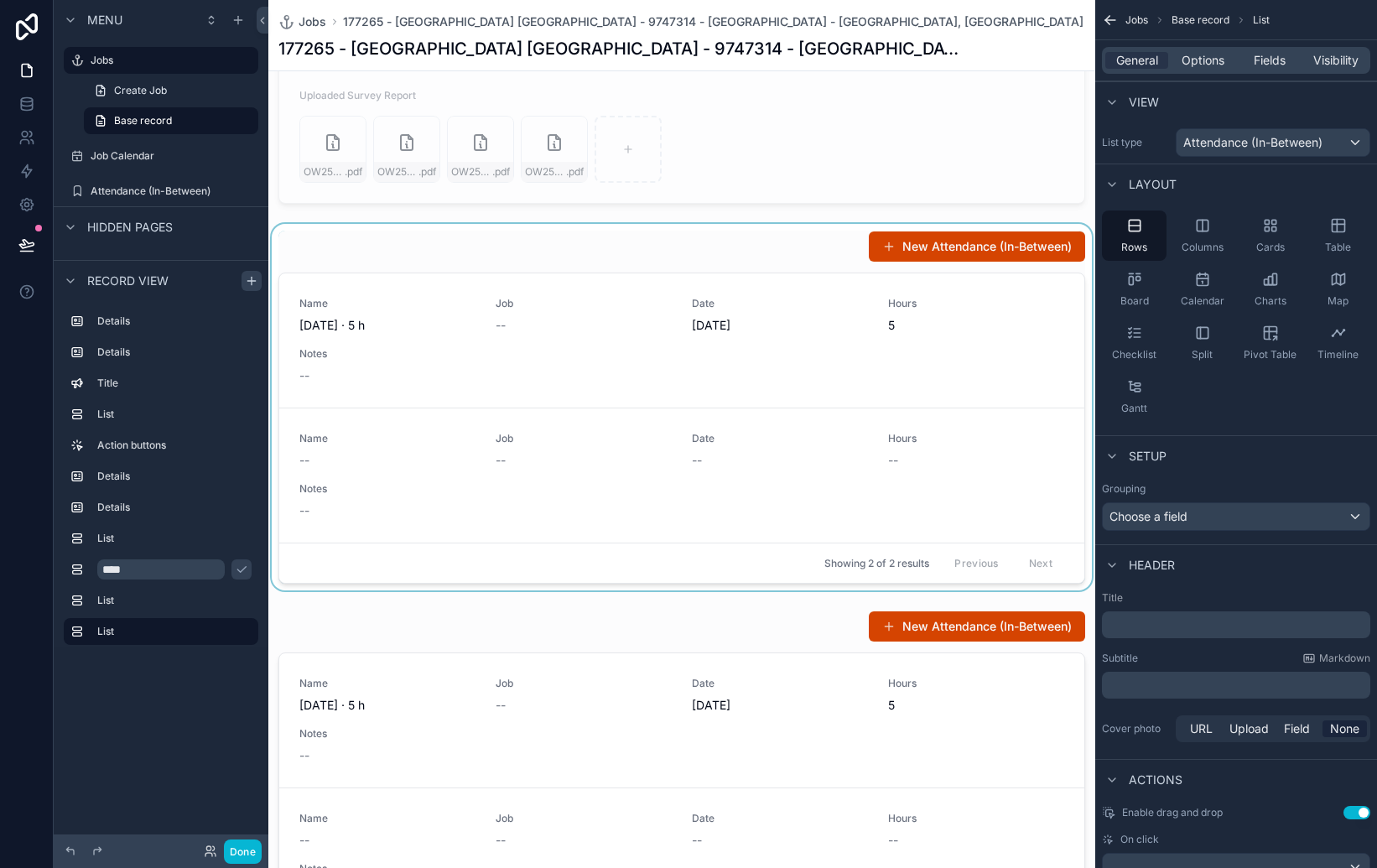
click at [444, 242] on div "scrollable content" at bounding box center [681, 407] width 827 height 366
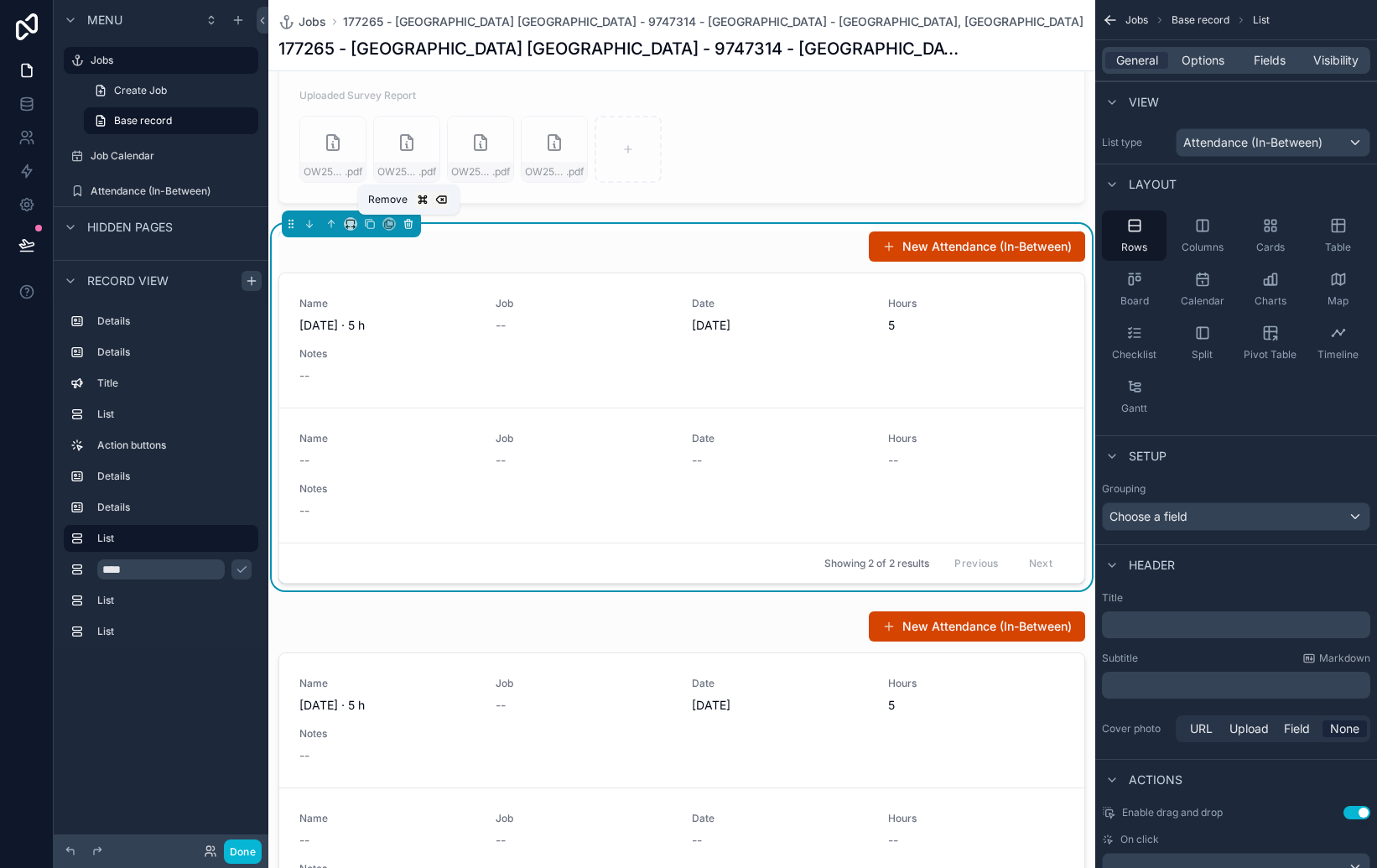
click at [409, 225] on icon "scrollable content" at bounding box center [408, 223] width 11 height 11
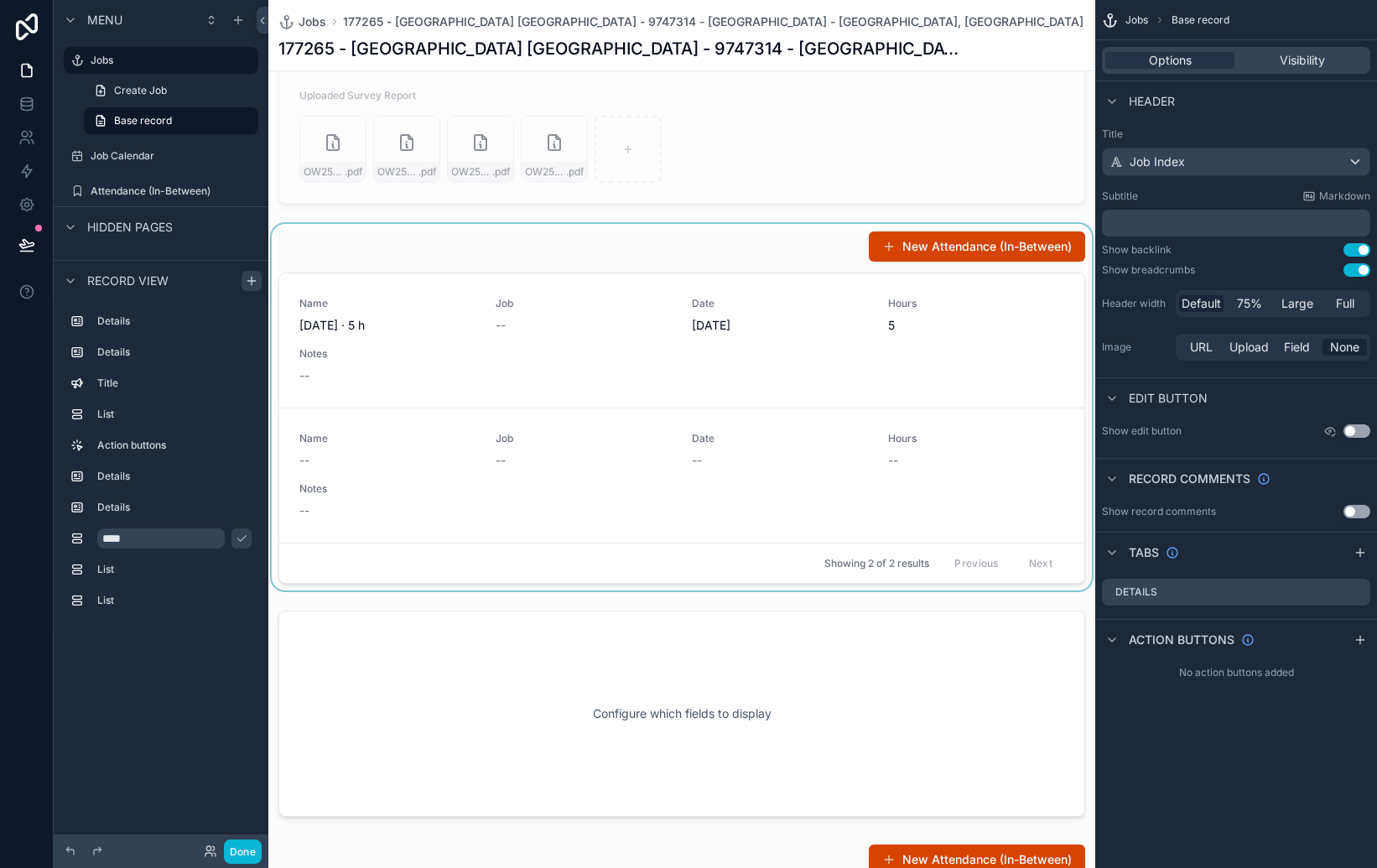
click at [413, 245] on div "scrollable content" at bounding box center [681, 407] width 827 height 366
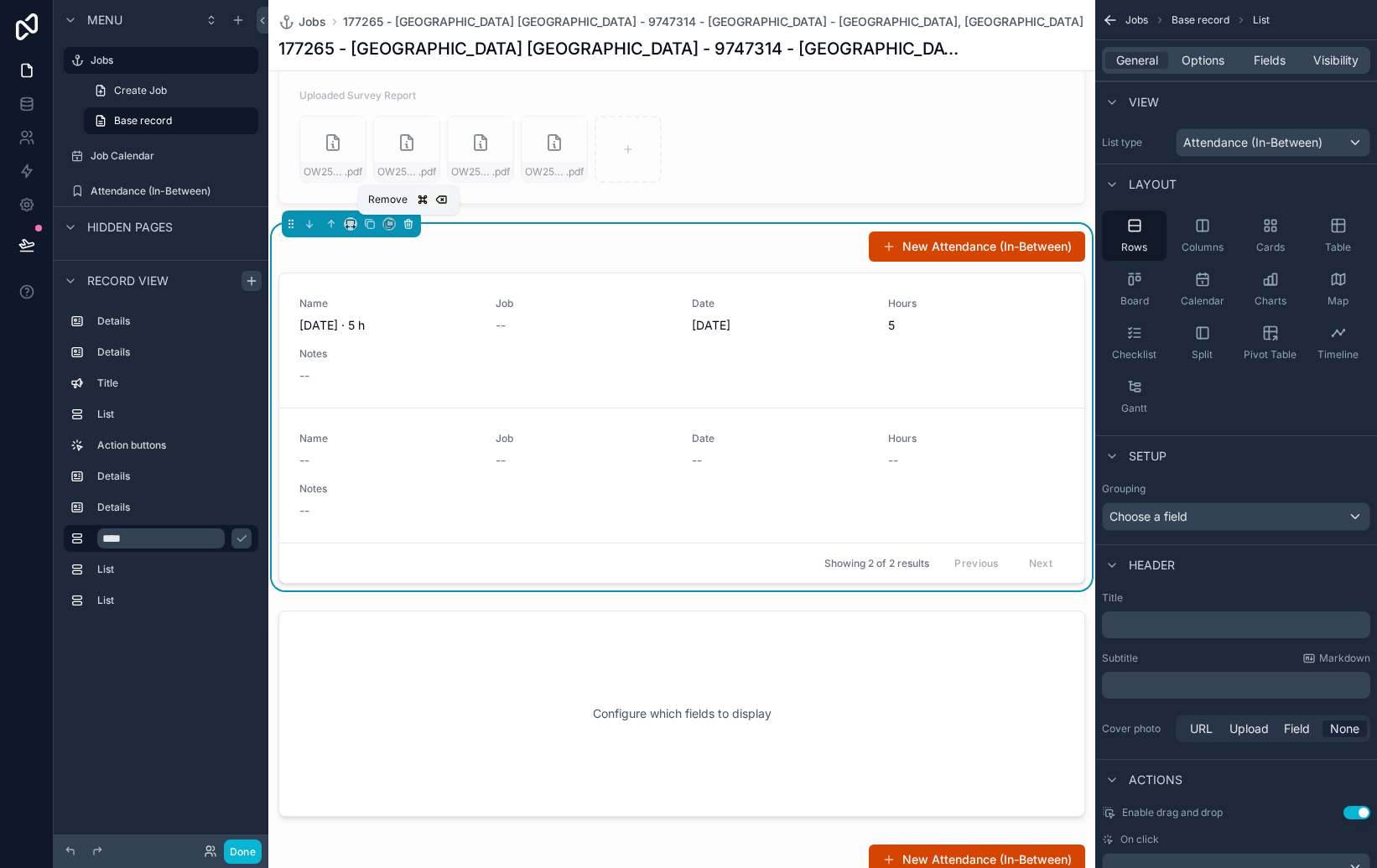
click at [408, 222] on icon "scrollable content" at bounding box center [408, 223] width 11 height 11
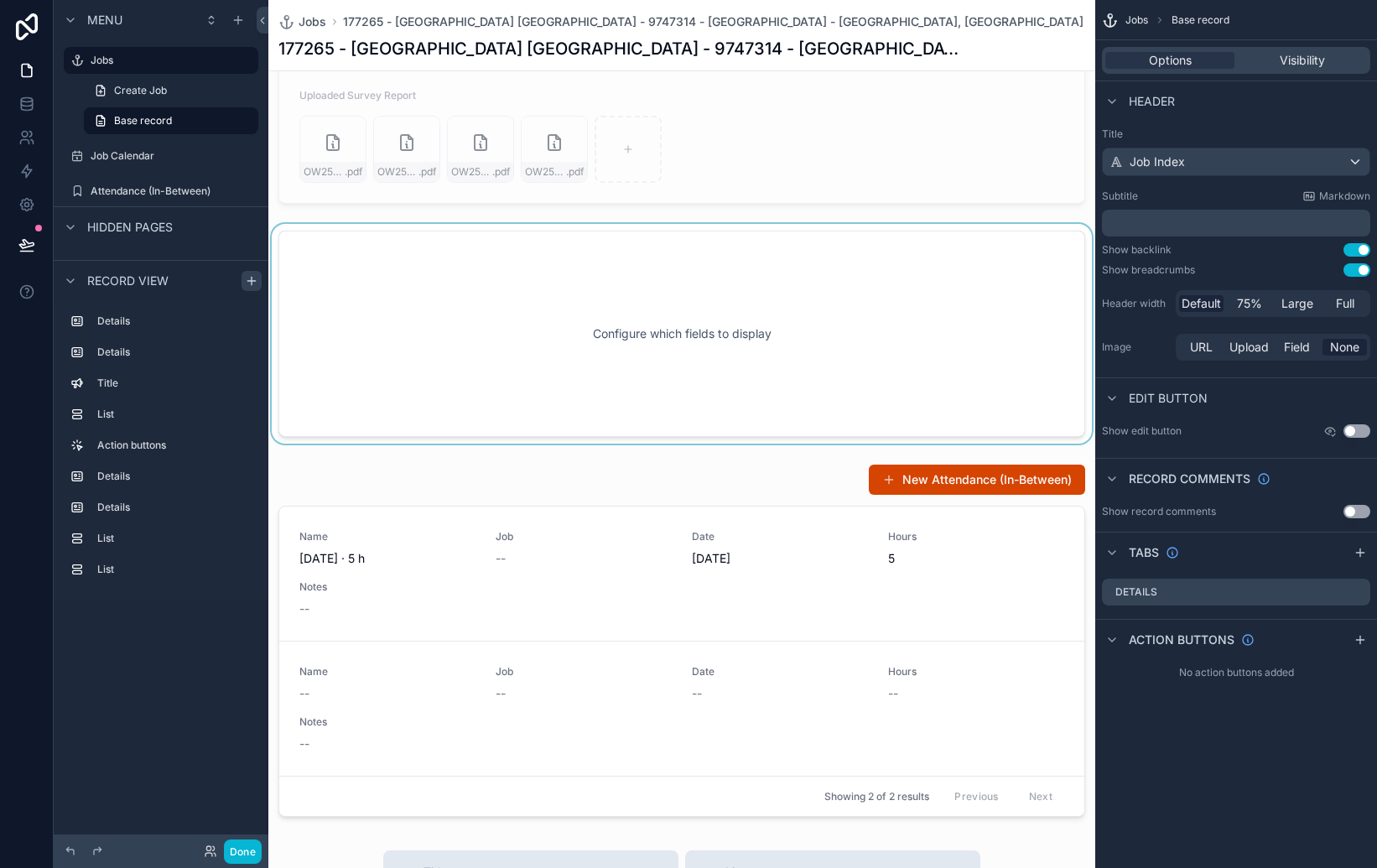
click at [420, 244] on div "scrollable content" at bounding box center [681, 334] width 827 height 220
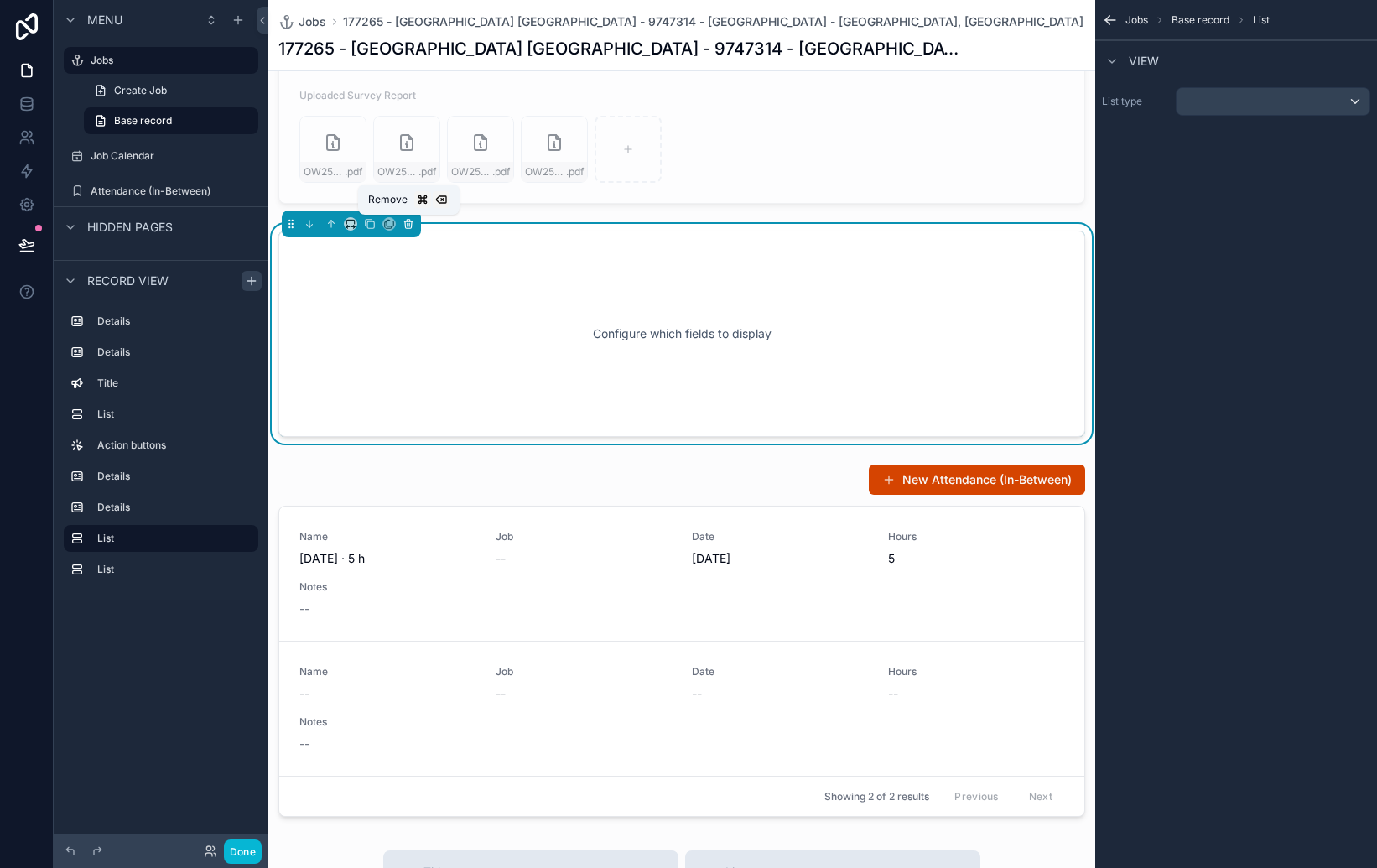
click at [410, 222] on icon "scrollable content" at bounding box center [408, 223] width 11 height 11
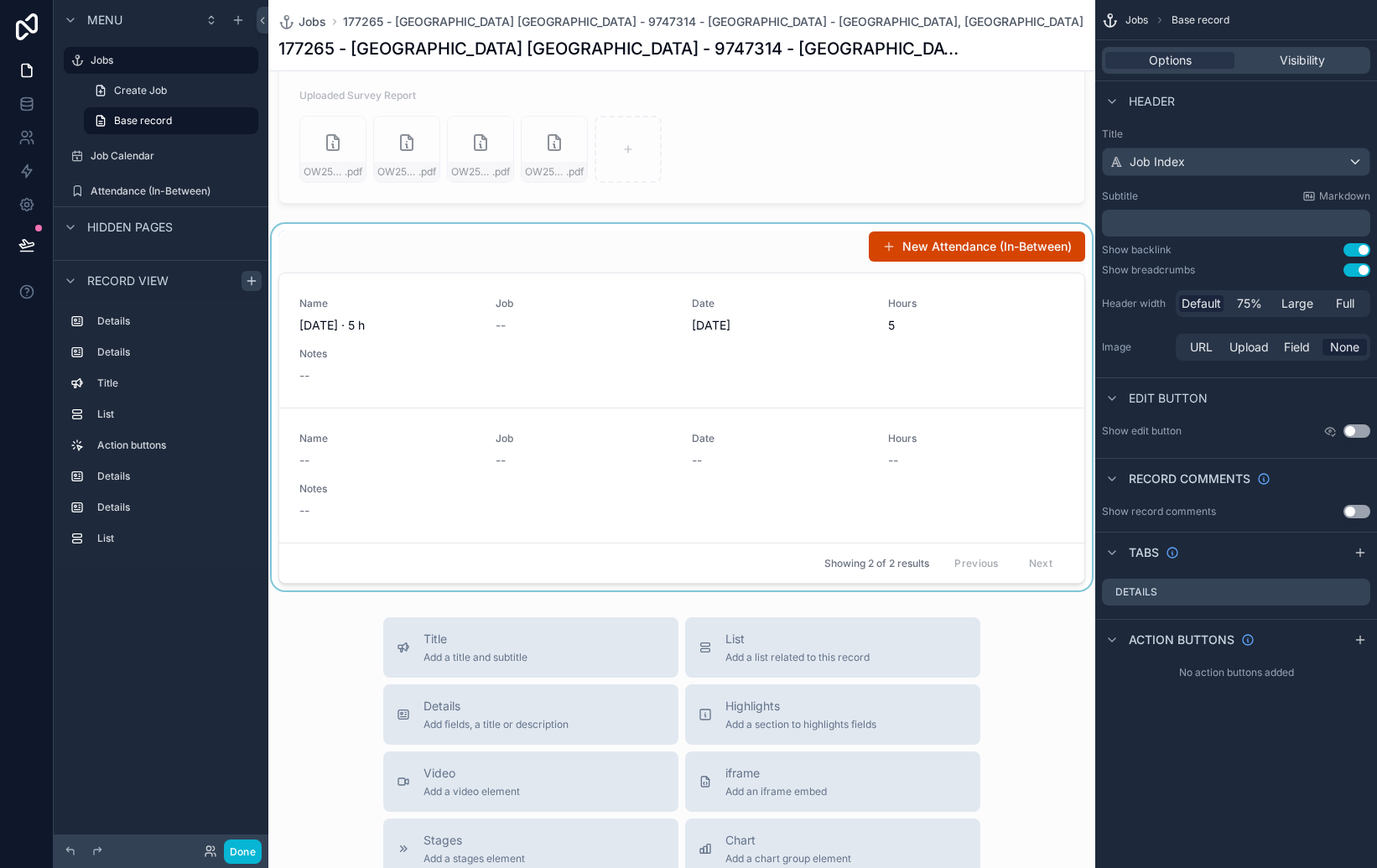
click at [436, 253] on div "scrollable content" at bounding box center [681, 407] width 827 height 366
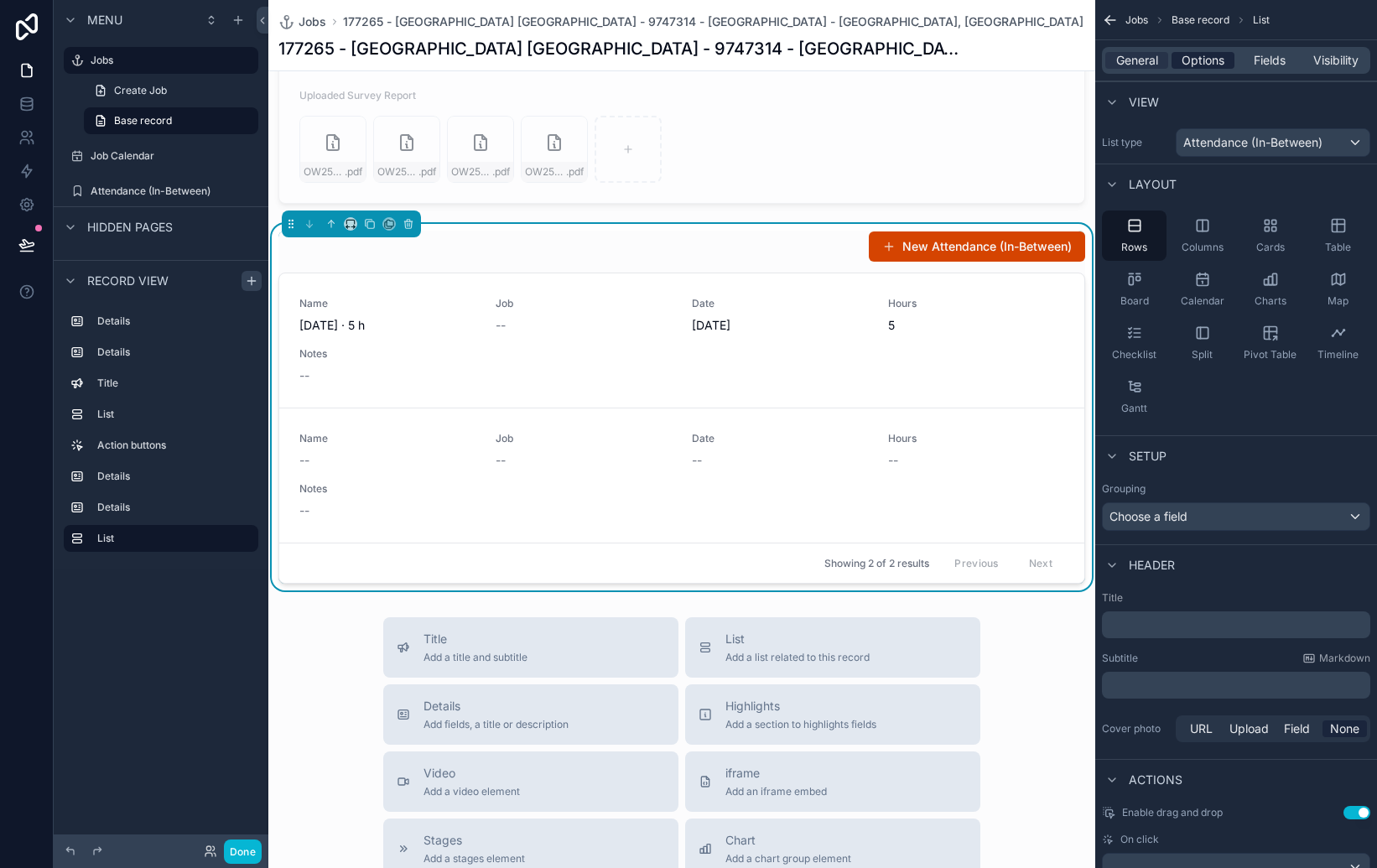
click at [1207, 61] on span "Options" at bounding box center [1203, 60] width 43 height 17
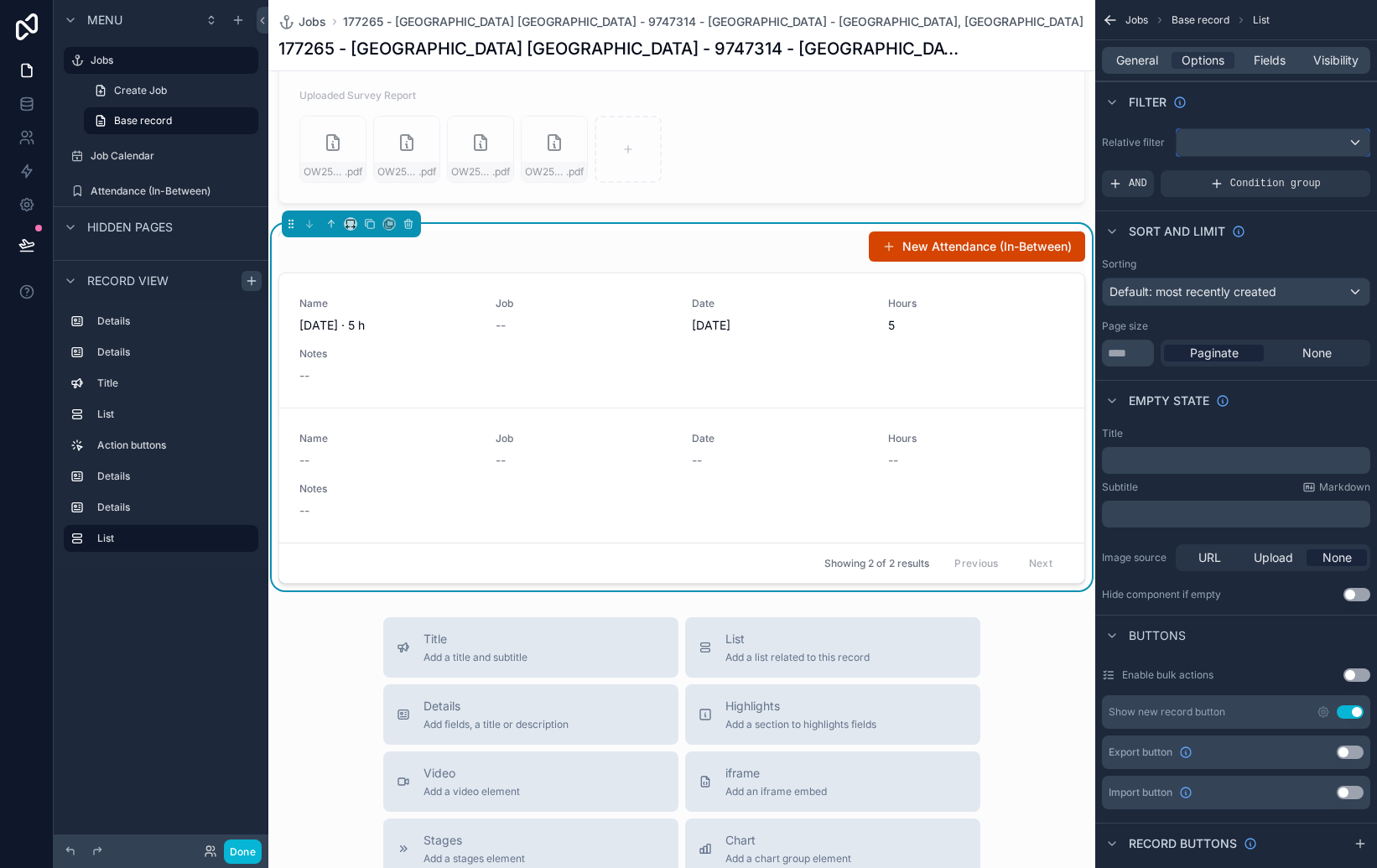
click at [1230, 140] on div "scrollable content" at bounding box center [1273, 142] width 193 height 27
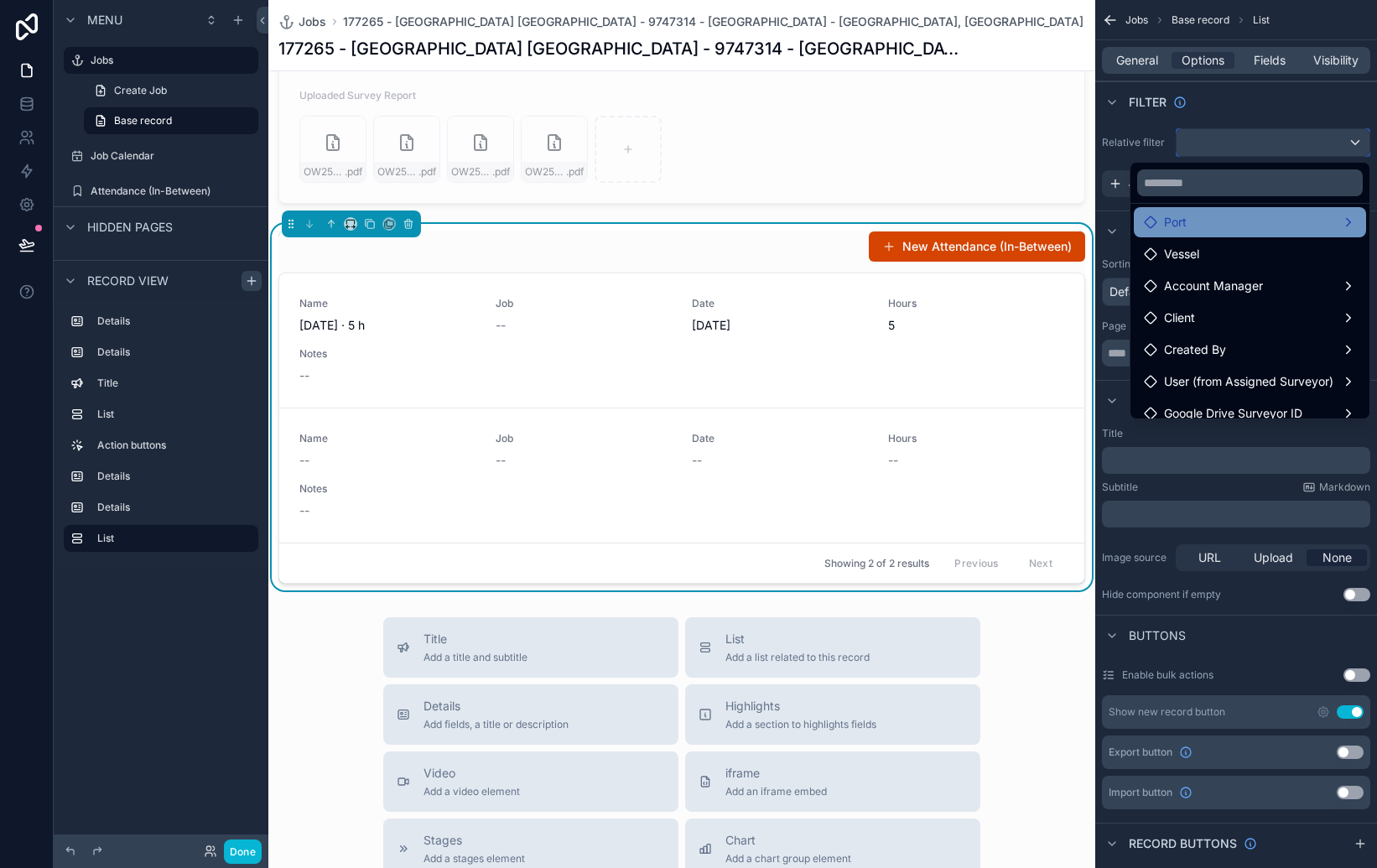
scroll to position [144, 0]
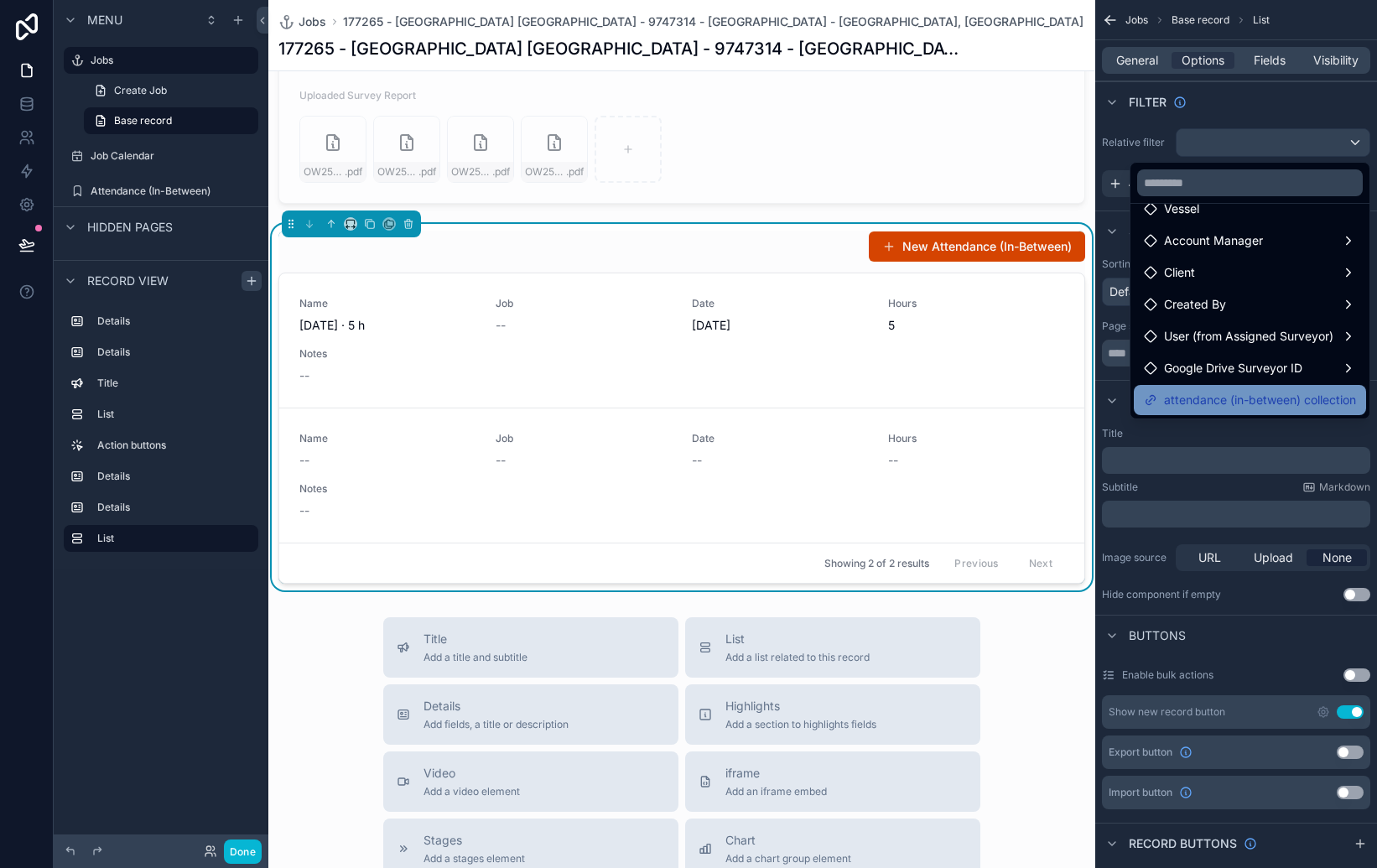
click at [1251, 398] on span "attendance (in-between) collection" at bounding box center [1260, 400] width 192 height 20
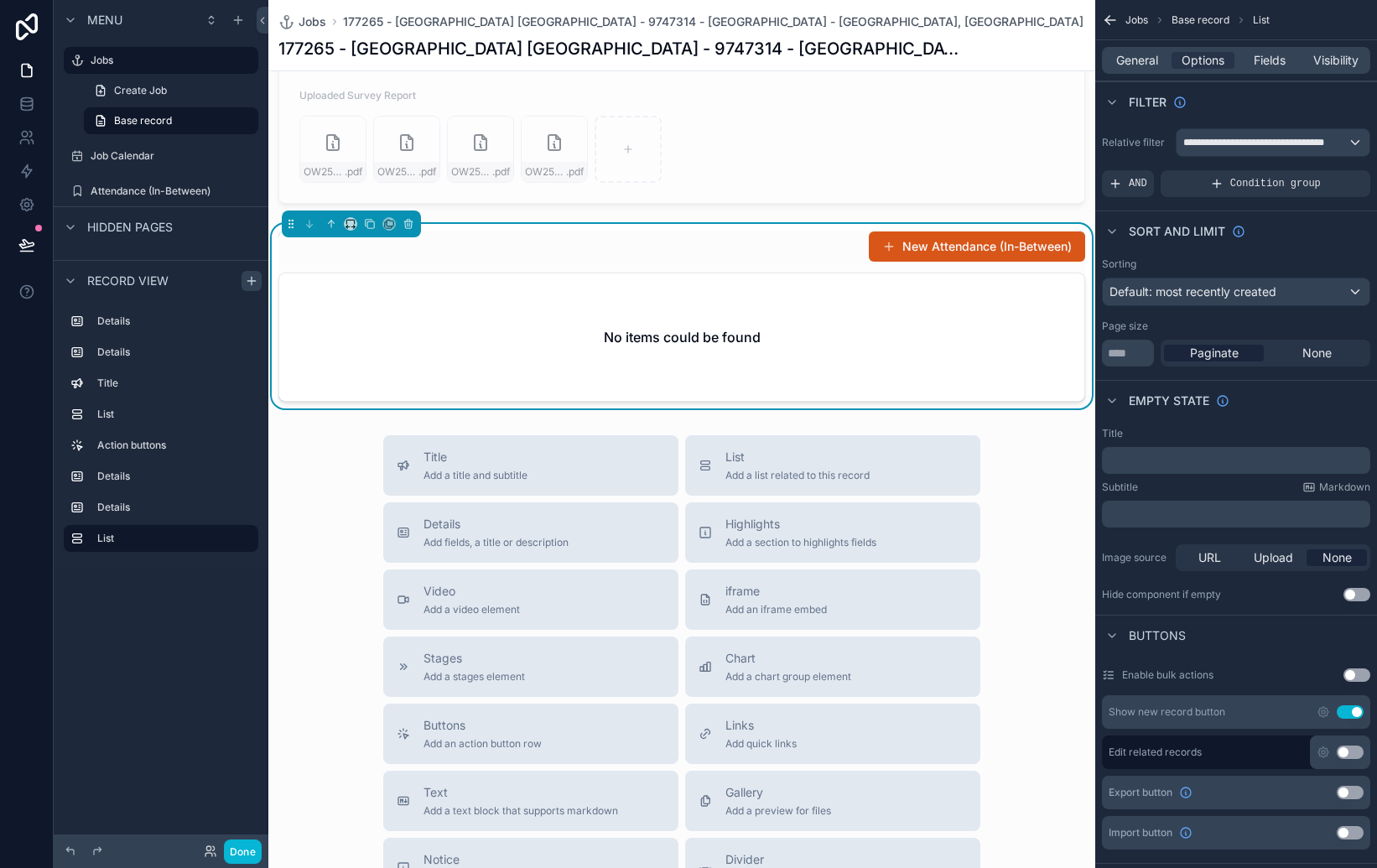
click at [931, 250] on button "New Attendance (In-Between)" at bounding box center [977, 246] width 216 height 30
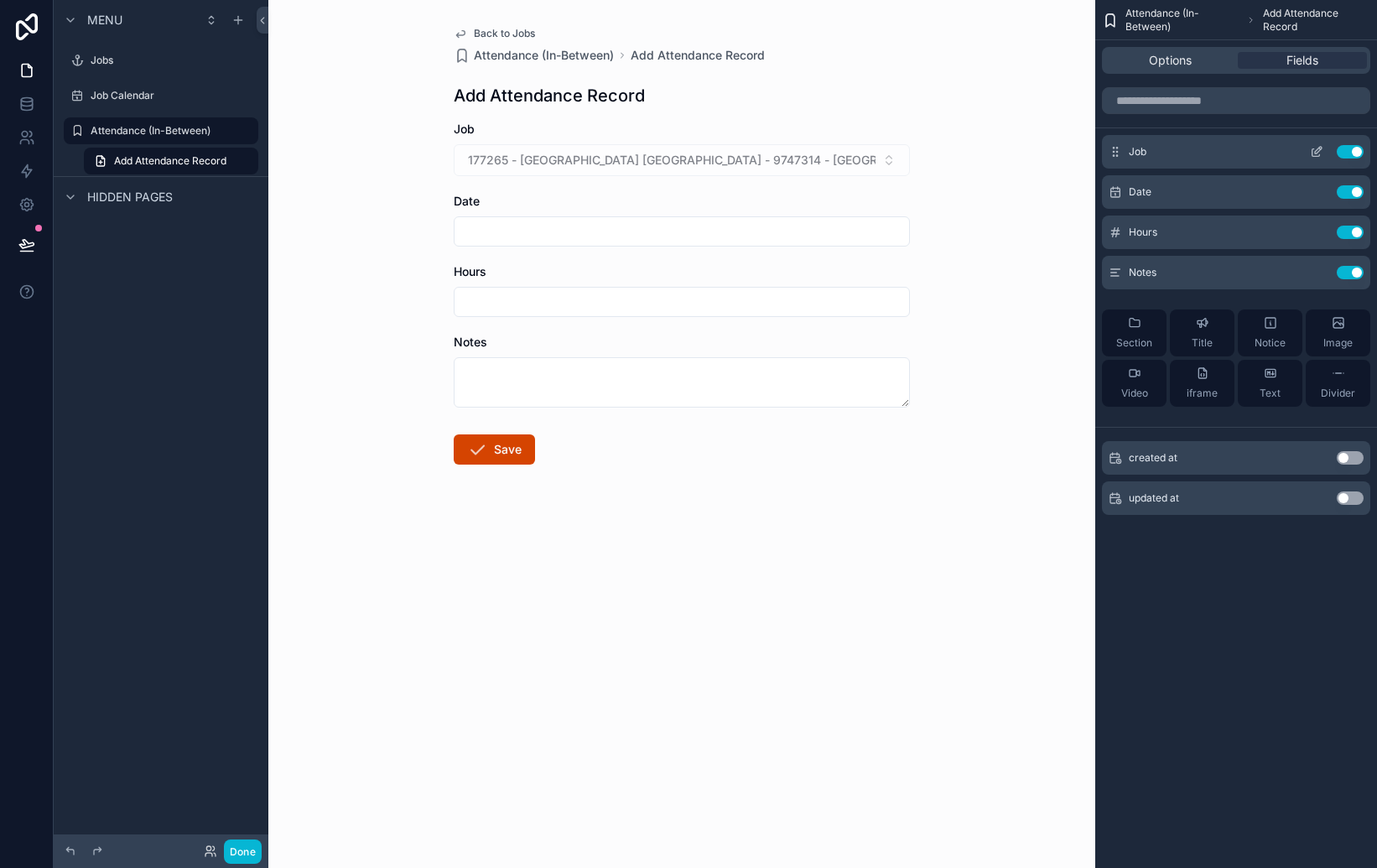
click at [1349, 148] on button "Use setting" at bounding box center [1350, 151] width 27 height 13
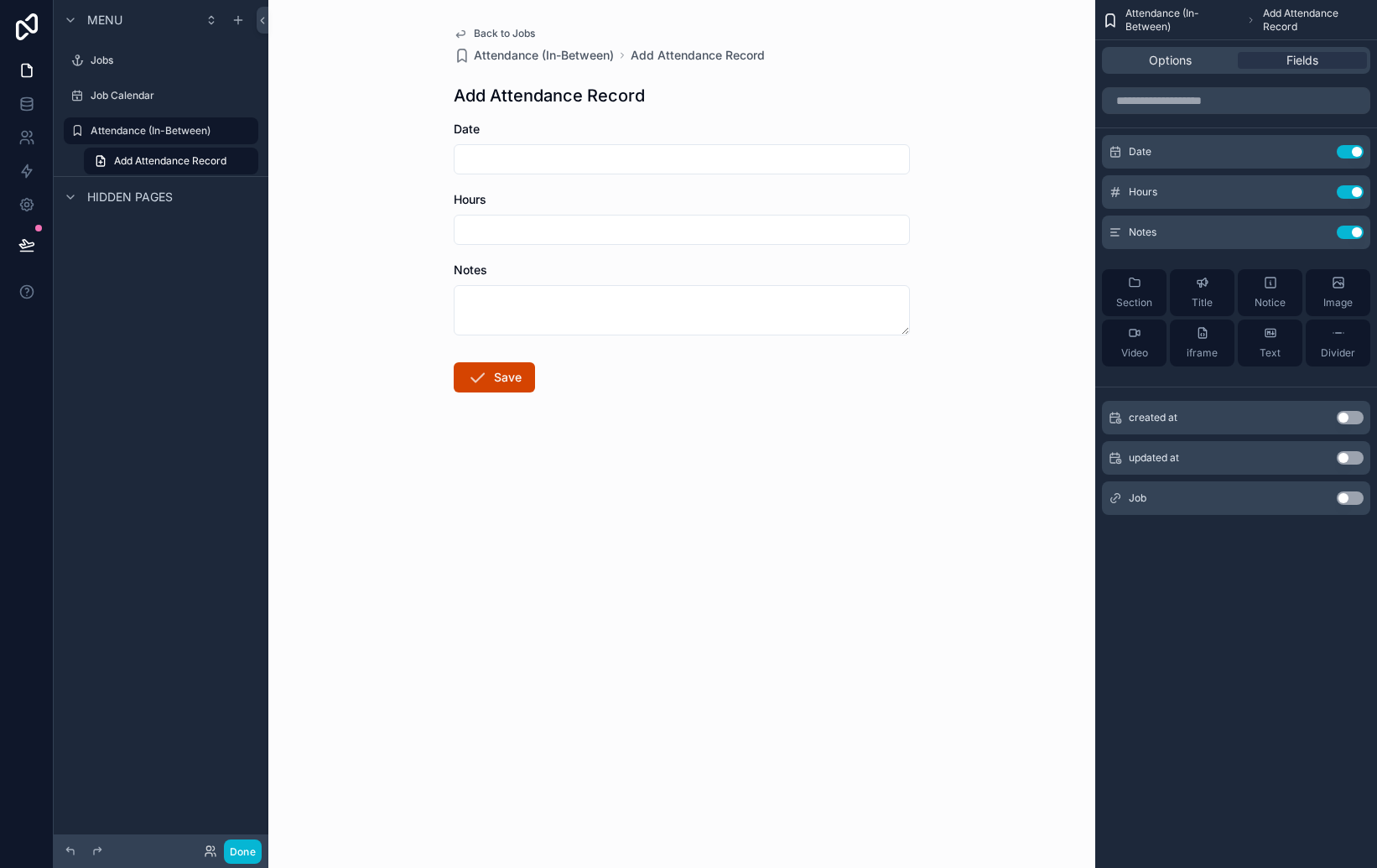
drag, startPoint x: 671, startPoint y: 172, endPoint x: 657, endPoint y: 167, distance: 14.9
click at [657, 167] on div "scrollable content" at bounding box center [681, 159] width 456 height 30
click at [649, 162] on input "scrollable content" at bounding box center [681, 159] width 454 height 24
click at [670, 207] on button "[DATE]" at bounding box center [682, 200] width 66 height 30
type input "********"
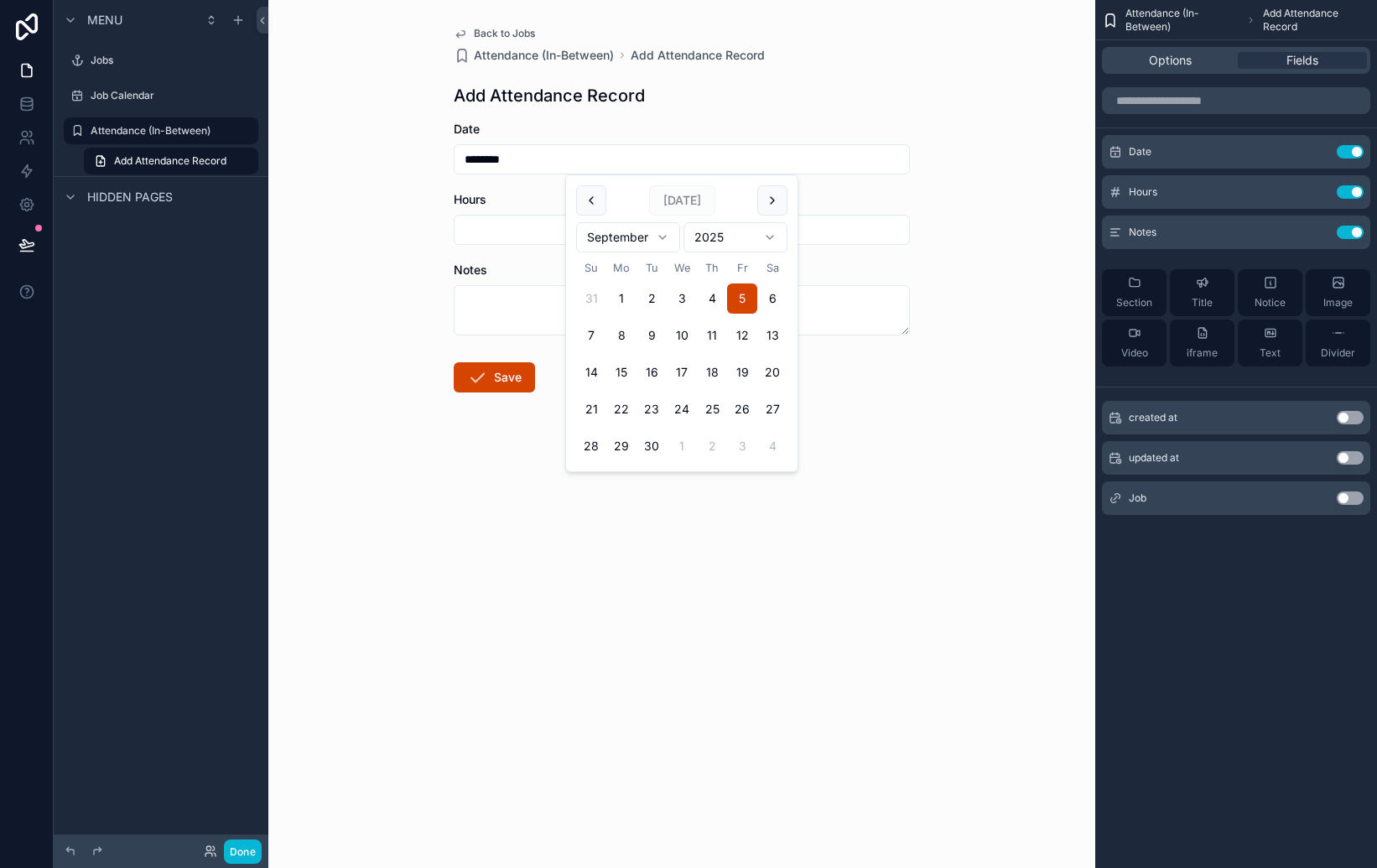
click at [514, 221] on input "scrollable content" at bounding box center [681, 229] width 454 height 24
type input "*"
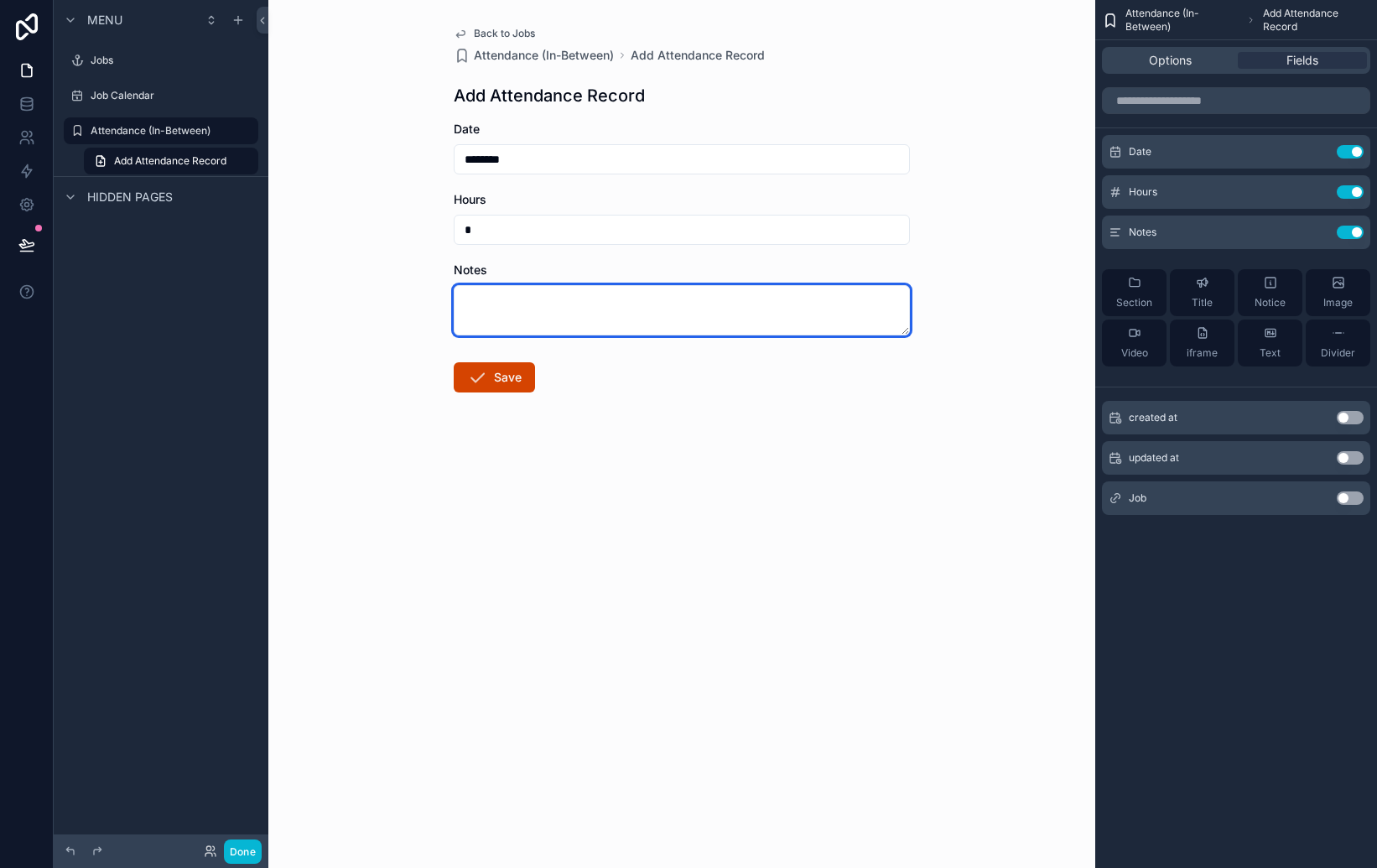
click at [536, 314] on textarea "scrollable content" at bounding box center [681, 309] width 456 height 50
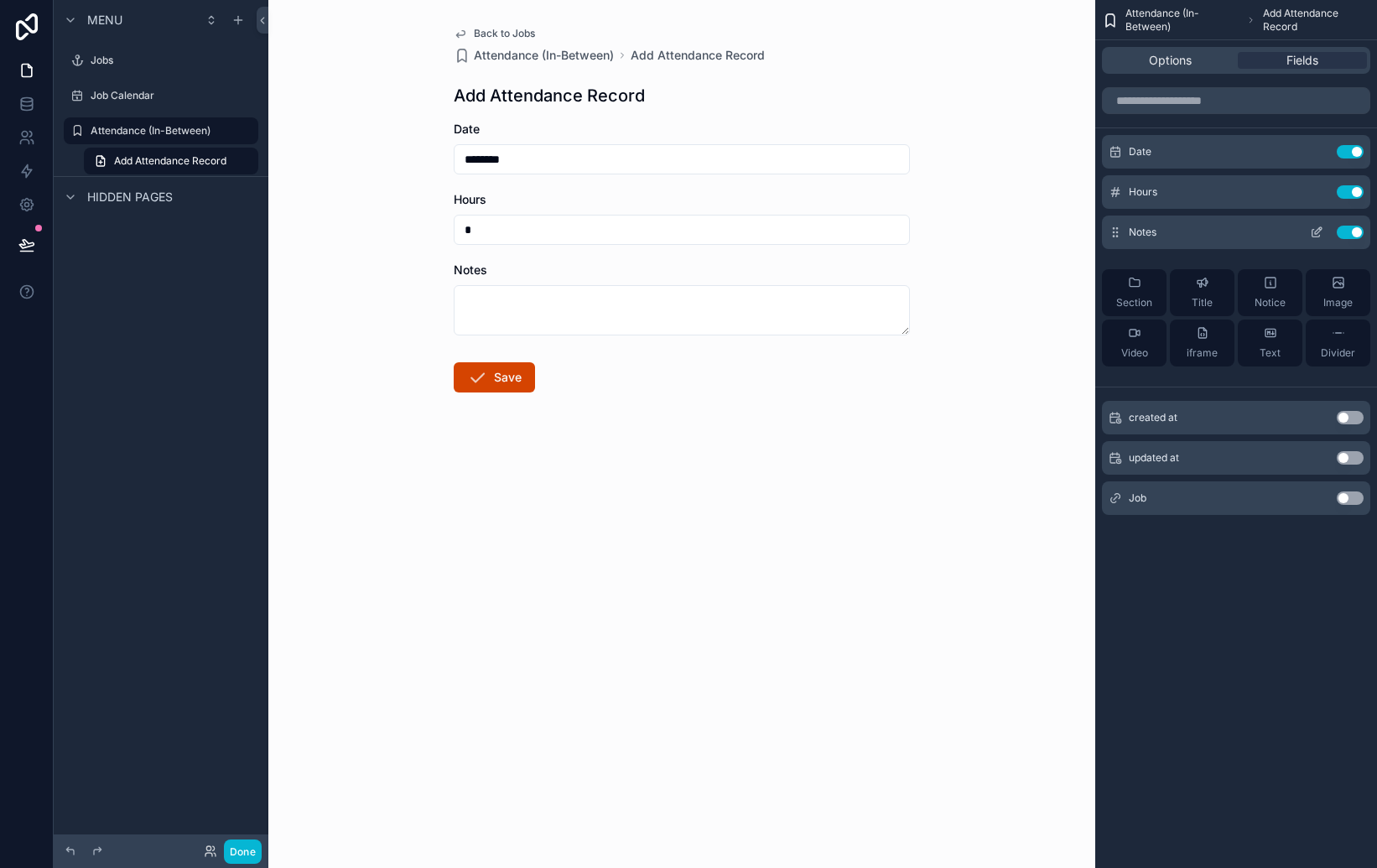
click at [1358, 232] on button "Use setting" at bounding box center [1350, 232] width 27 height 13
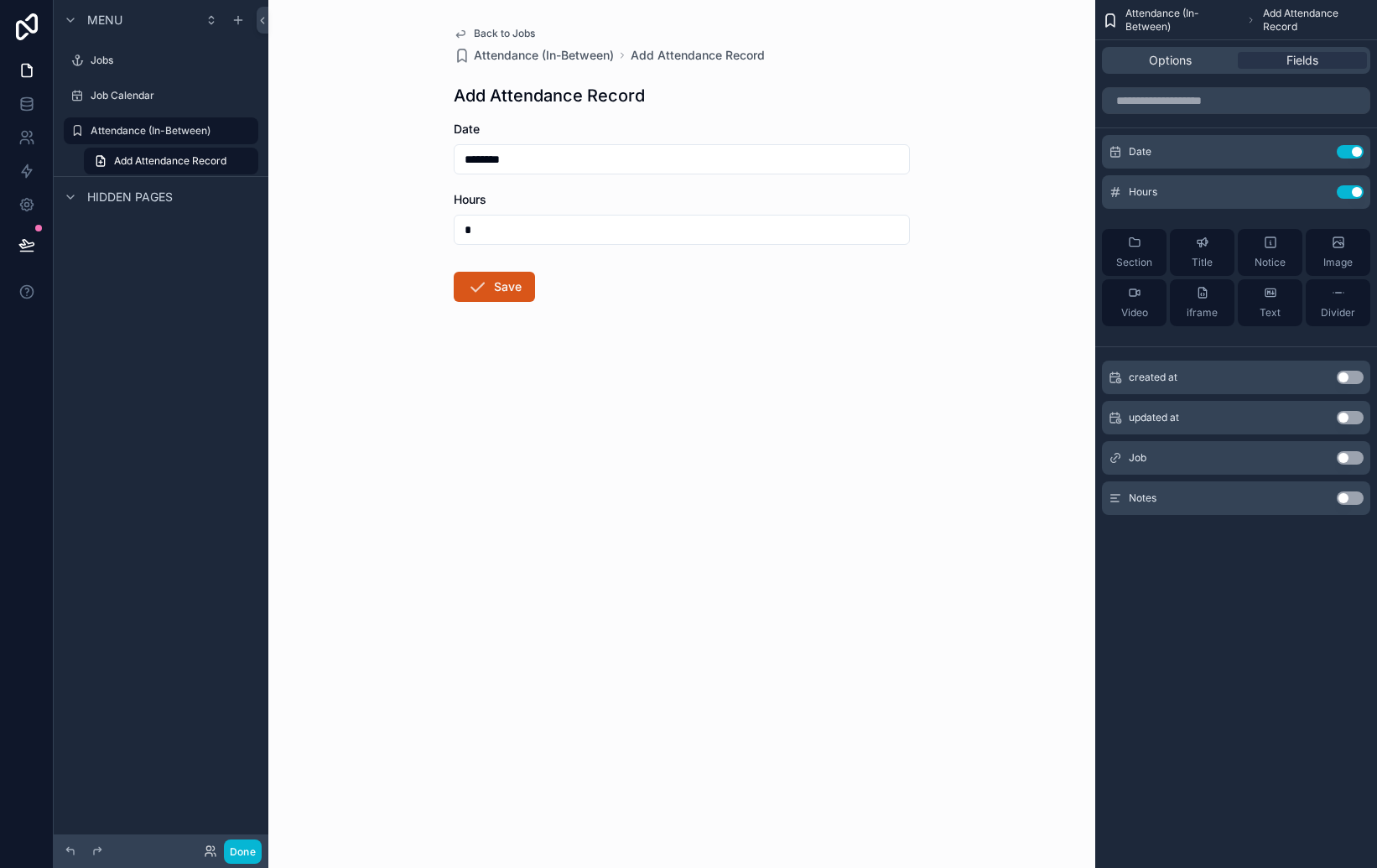
click at [490, 296] on button "Save" at bounding box center [494, 286] width 82 height 30
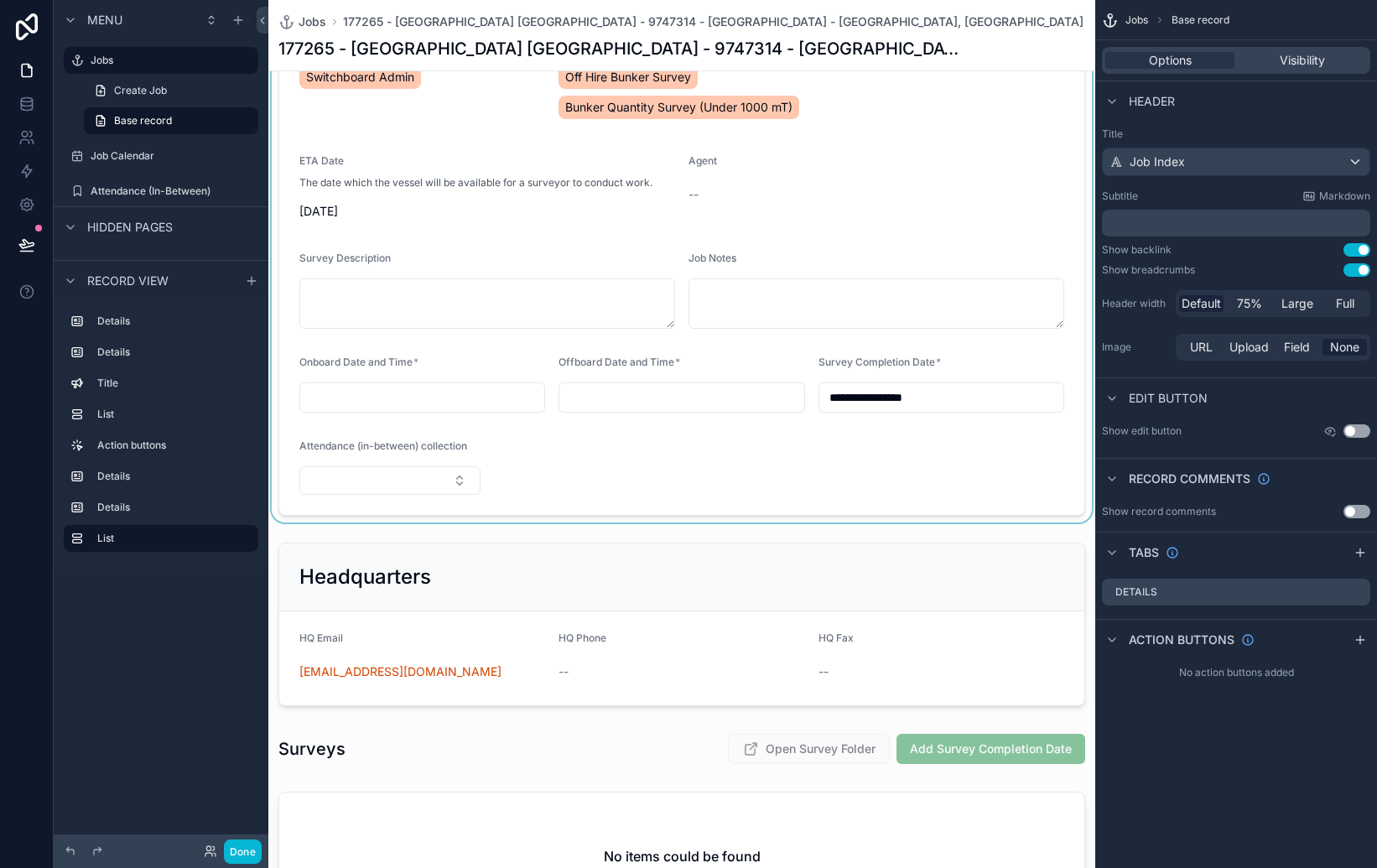
scroll to position [305, 0]
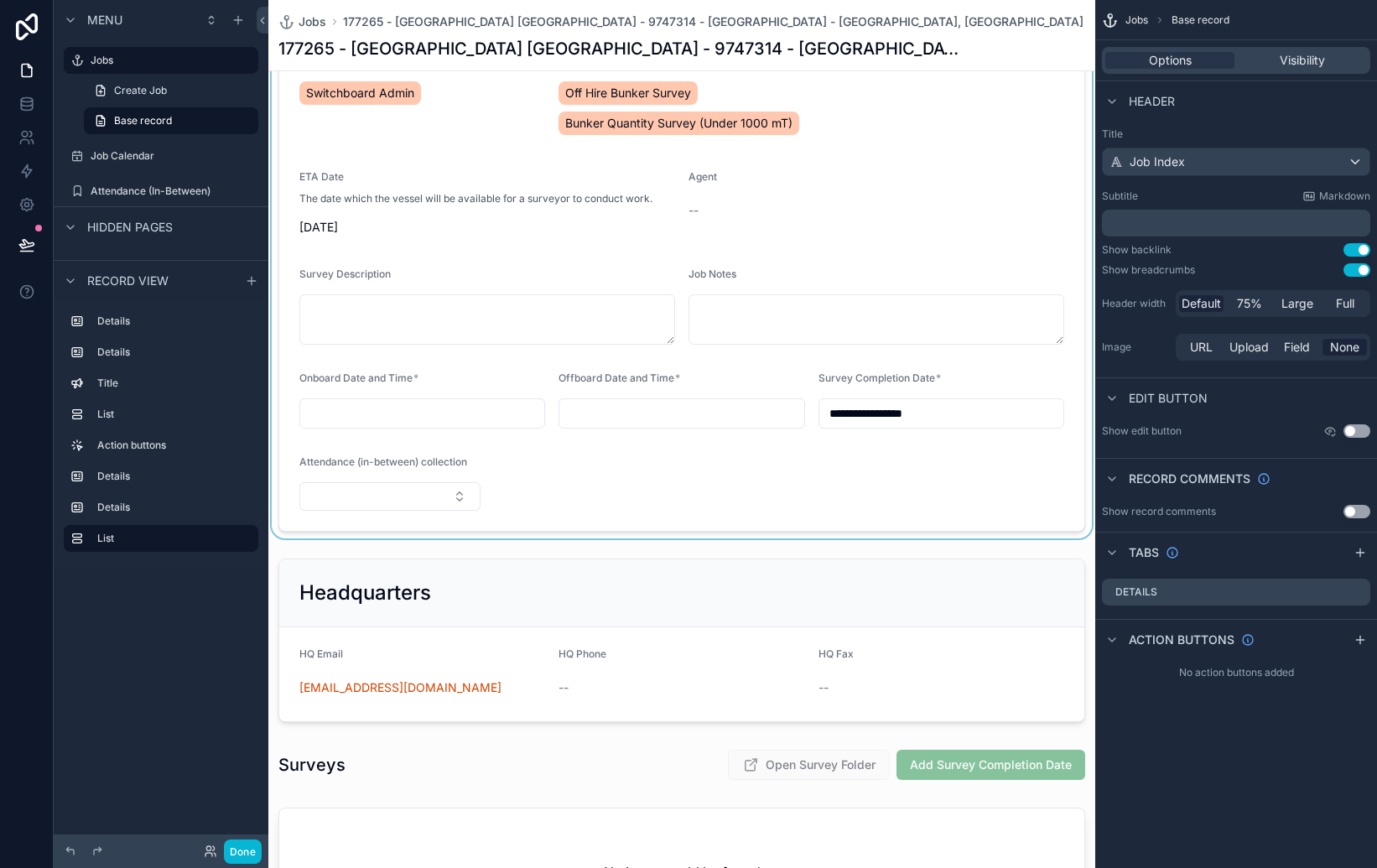
click at [558, 483] on div "scrollable content" at bounding box center [681, 163] width 827 height 752
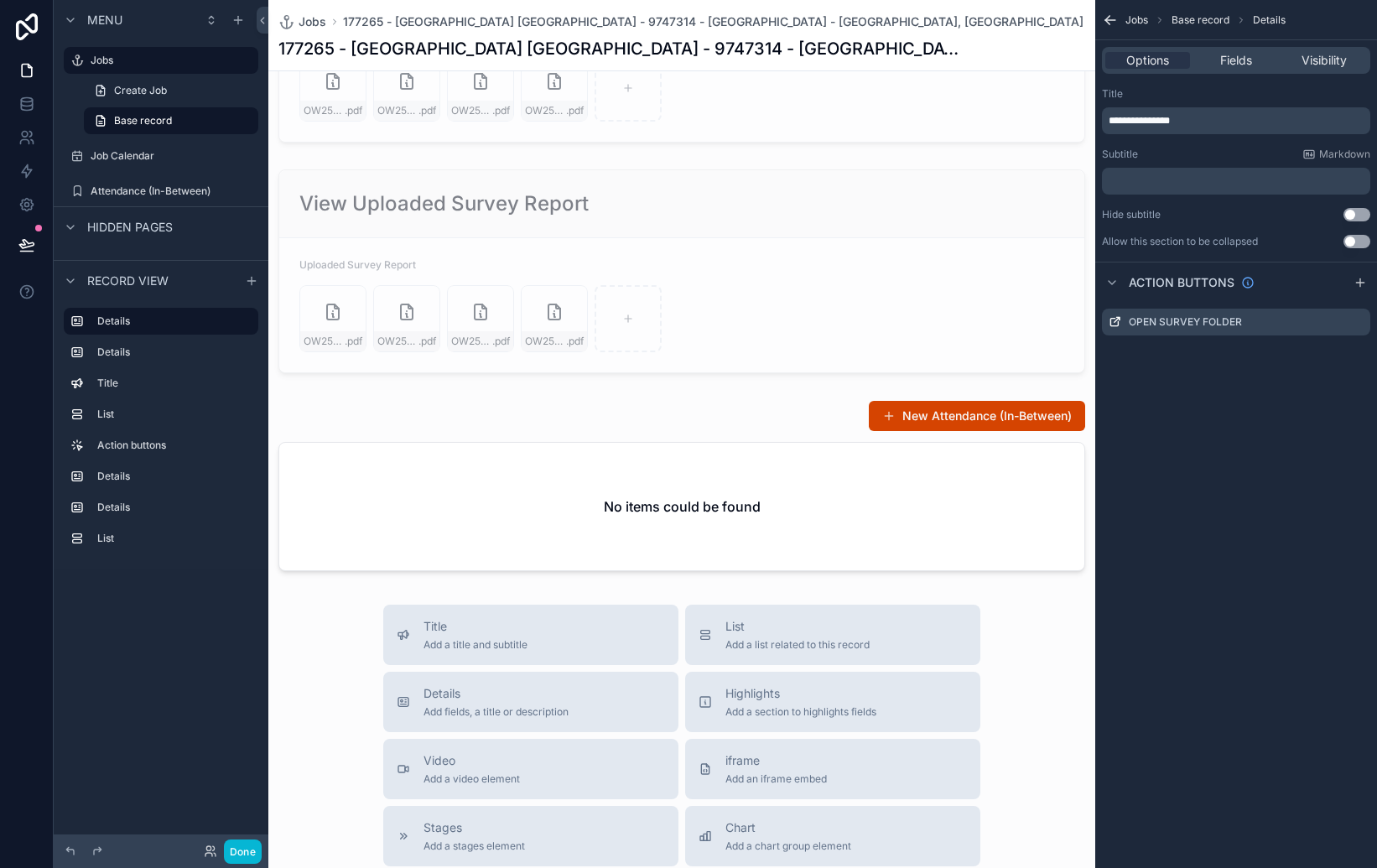
scroll to position [1455, 0]
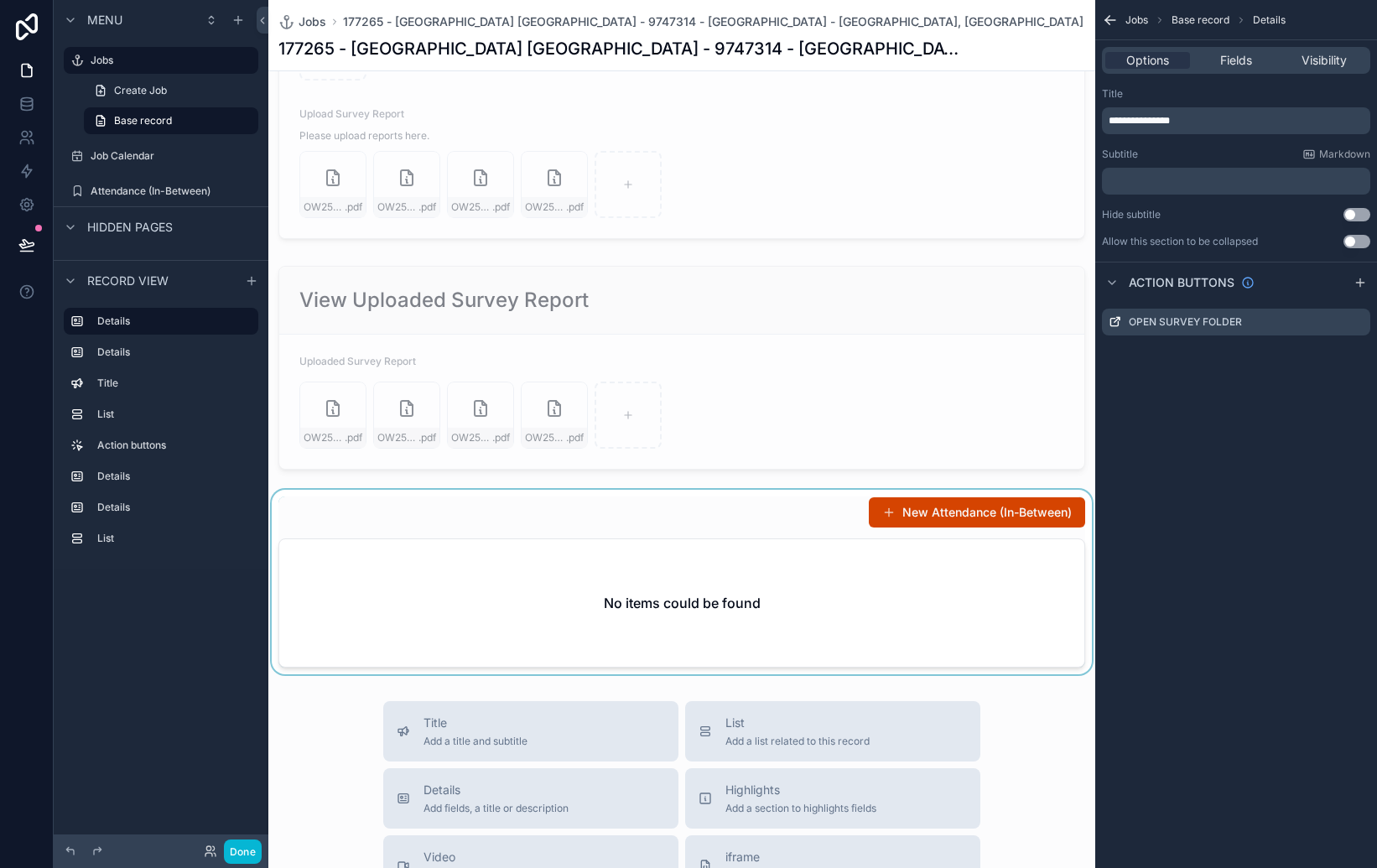
click at [931, 510] on div "scrollable content" at bounding box center [681, 582] width 827 height 184
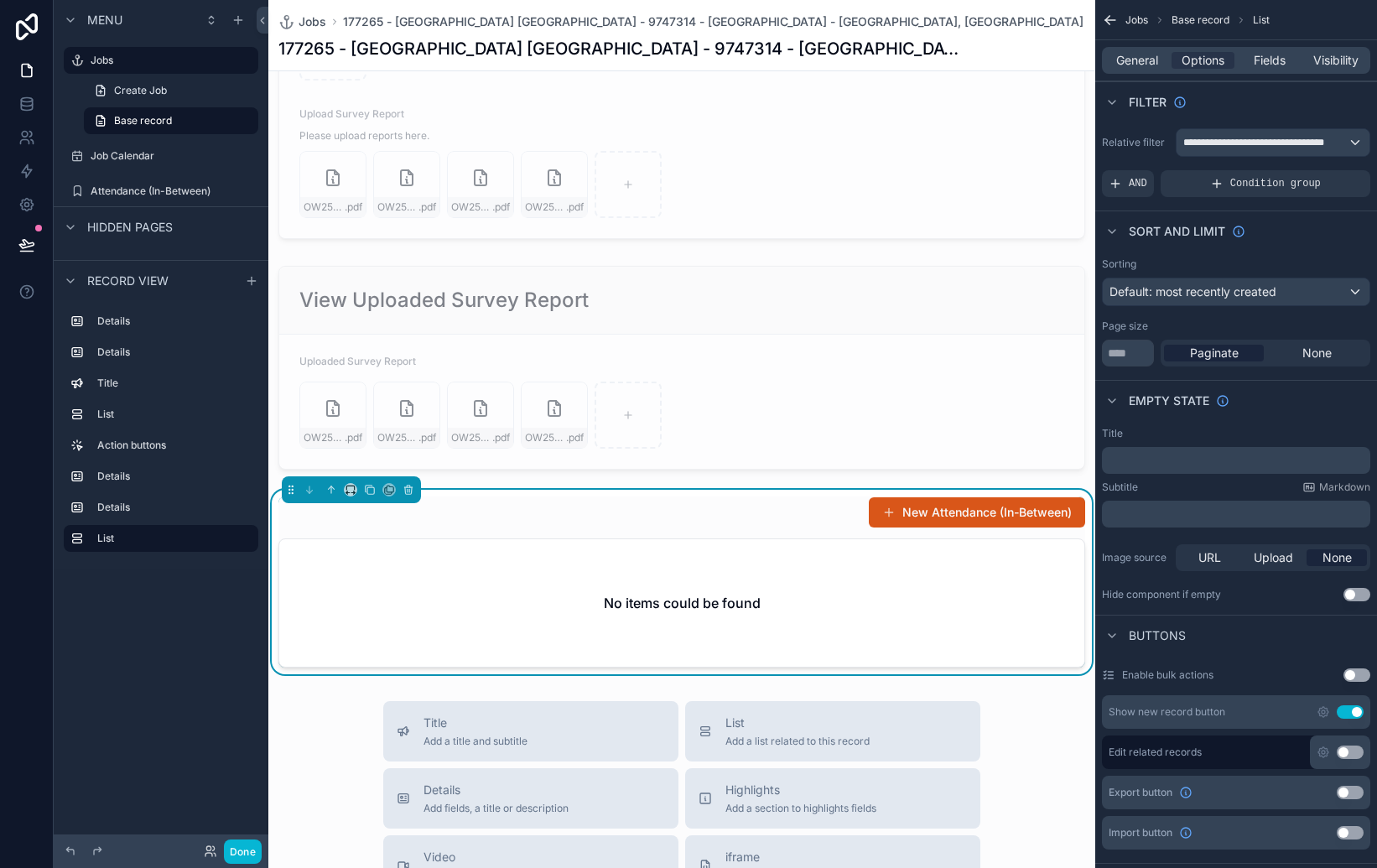
click at [930, 510] on button "New Attendance (In-Between)" at bounding box center [977, 512] width 216 height 30
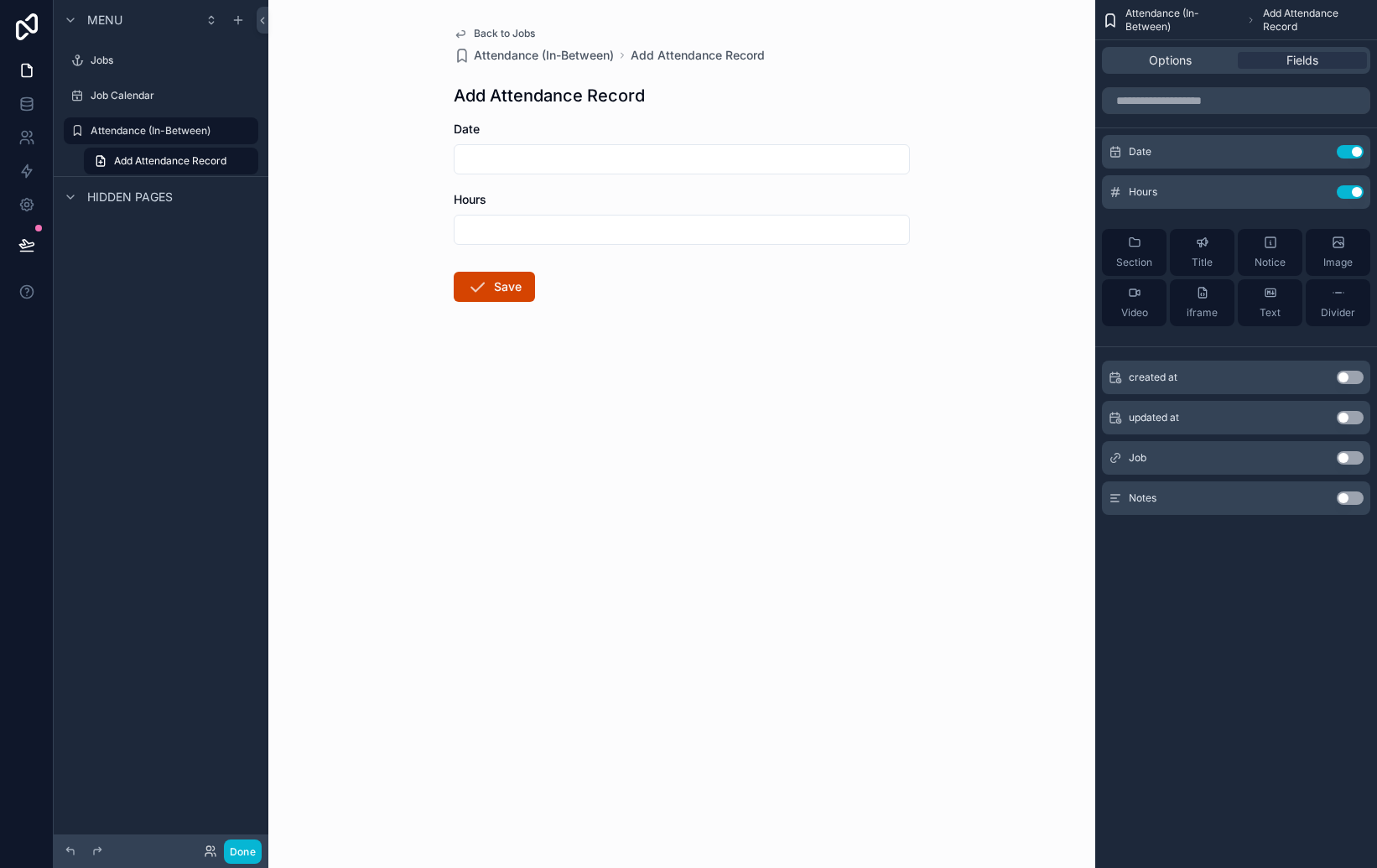
click at [1352, 458] on button "Use setting" at bounding box center [1350, 457] width 27 height 13
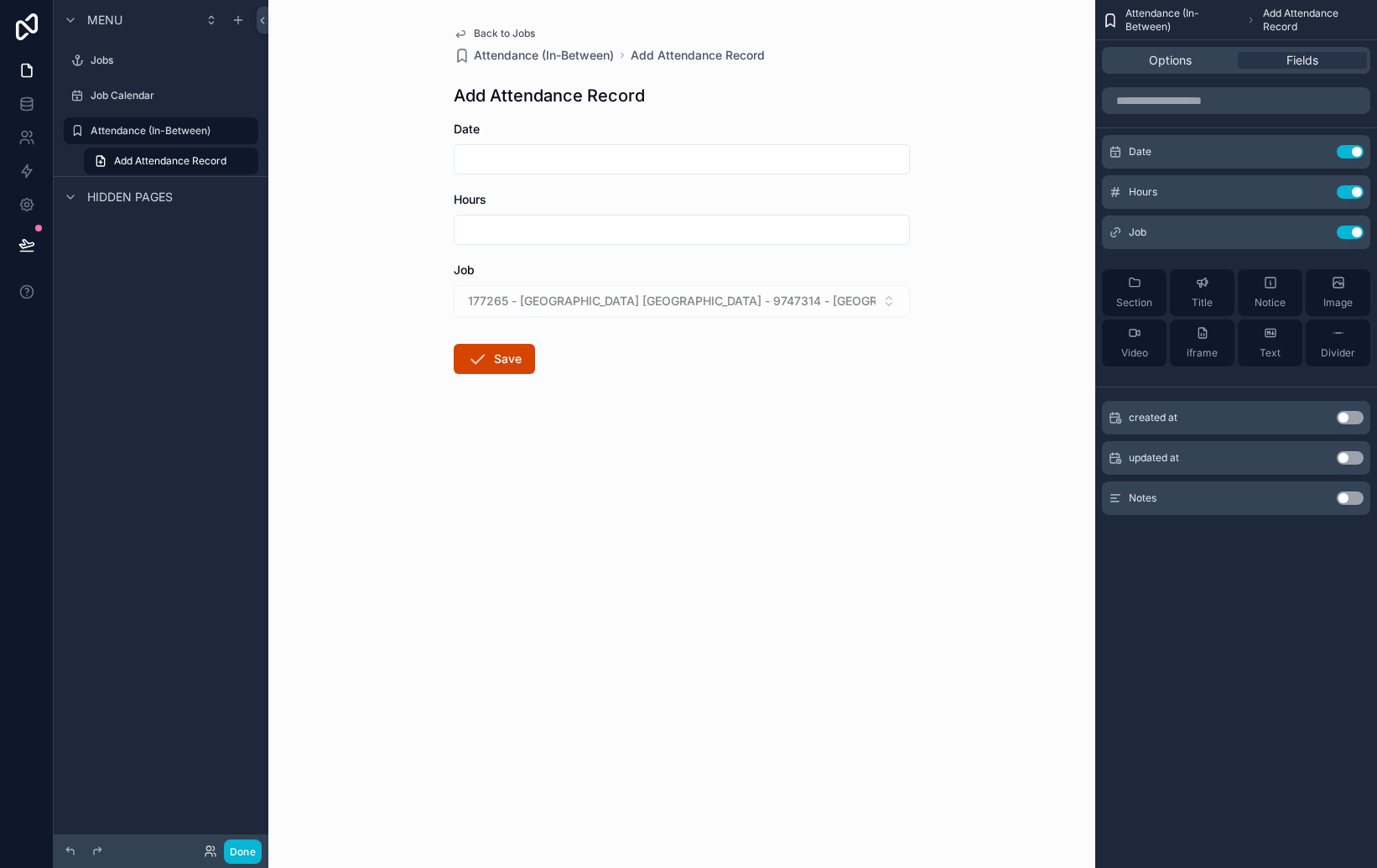
click at [830, 300] on div "177265 - [GEOGRAPHIC_DATA] [GEOGRAPHIC_DATA] - 9747314 - [GEOGRAPHIC_DATA] - [G…" at bounding box center [681, 300] width 456 height 32
click at [891, 301] on div "177265 - [GEOGRAPHIC_DATA] [GEOGRAPHIC_DATA] - 9747314 - [GEOGRAPHIC_DATA] - [G…" at bounding box center [681, 300] width 456 height 32
drag, startPoint x: 827, startPoint y: 304, endPoint x: 848, endPoint y: 303, distance: 21.0
click at [826, 304] on div "177265 - [GEOGRAPHIC_DATA] [GEOGRAPHIC_DATA] - 9747314 - [GEOGRAPHIC_DATA] - [G…" at bounding box center [681, 300] width 456 height 32
click at [888, 302] on div "177265 - [GEOGRAPHIC_DATA] [GEOGRAPHIC_DATA] - 9747314 - [GEOGRAPHIC_DATA] - [G…" at bounding box center [681, 300] width 456 height 32
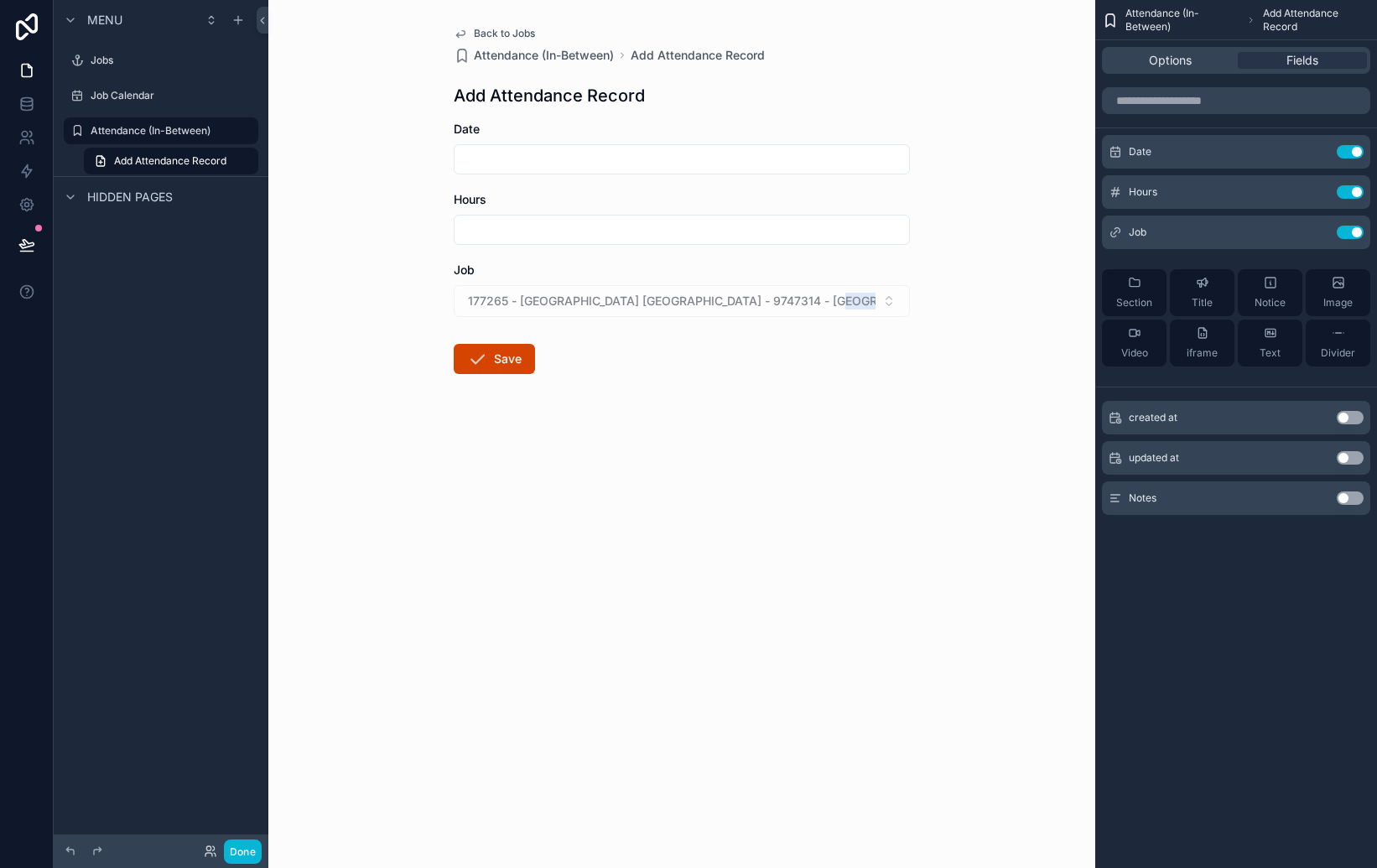
click at [889, 301] on div "177265 - [GEOGRAPHIC_DATA] [GEOGRAPHIC_DATA] - 9747314 - [GEOGRAPHIC_DATA] - [G…" at bounding box center [681, 300] width 456 height 32
click at [888, 301] on div "177265 - [GEOGRAPHIC_DATA] [GEOGRAPHIC_DATA] - 9747314 - [GEOGRAPHIC_DATA] - [G…" at bounding box center [681, 300] width 456 height 32
click at [888, 301] on div "177265 - [GEOGRAPHIC_DATA] [GEOGRAPHIC_DATA] - 9747314 - [GEOGRAPHIC_DATA] - [G…" at bounding box center [681, 300] width 456 height 32
drag, startPoint x: 929, startPoint y: 296, endPoint x: 1083, endPoint y: 337, distance: 159.4
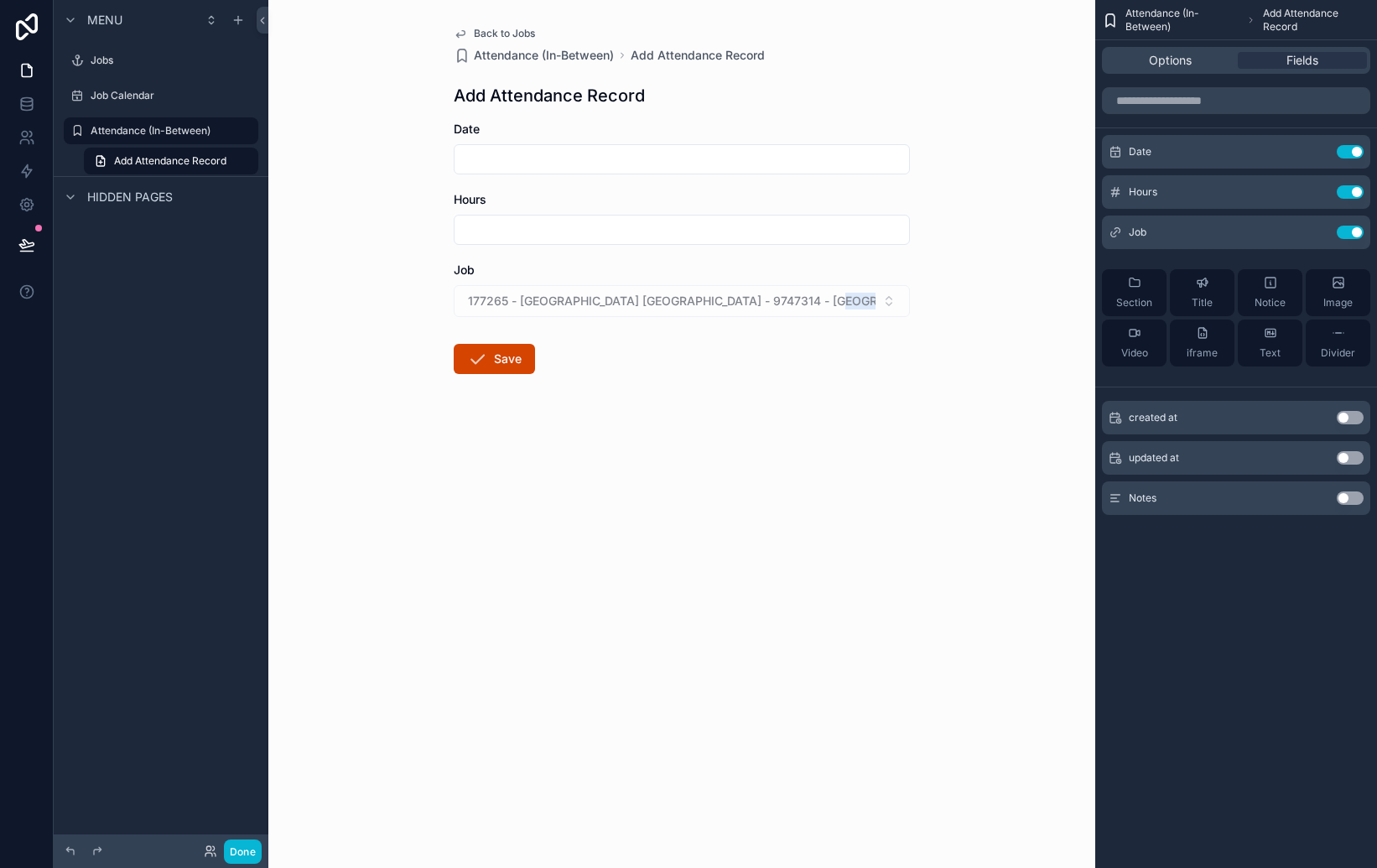
click at [929, 296] on div "Back to Jobs Attendance (In-Between) Add Attendance Record Add Attendance Recor…" at bounding box center [681, 434] width 827 height 868
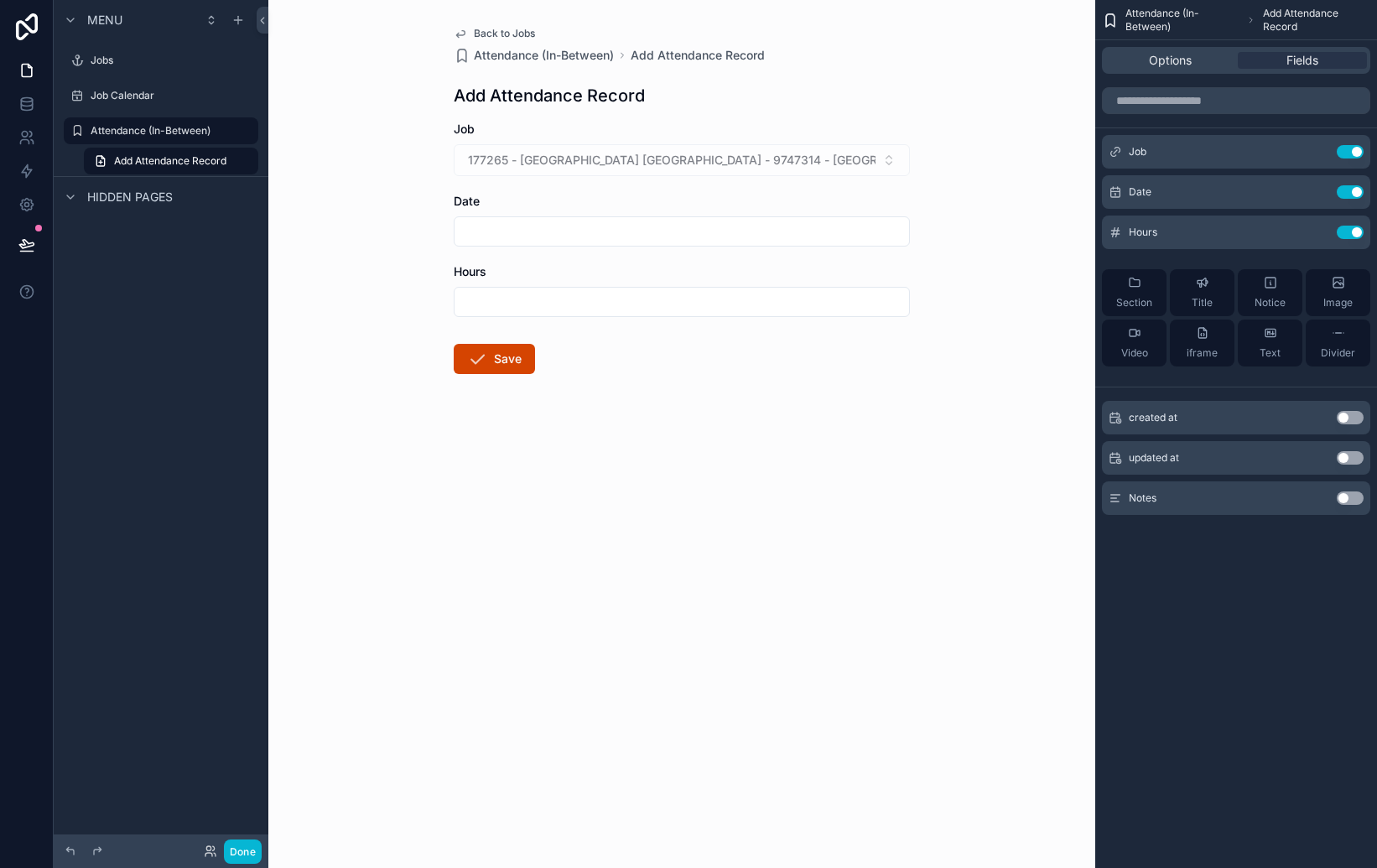
drag, startPoint x: 682, startPoint y: 395, endPoint x: 659, endPoint y: 383, distance: 25.9
click at [680, 395] on form "Job 177265 - [GEOGRAPHIC_DATA] [GEOGRAPHIC_DATA] - 9747314 - [GEOGRAPHIC_DATA] …" at bounding box center [681, 300] width 456 height 360
click at [522, 239] on input "scrollable content" at bounding box center [681, 231] width 454 height 24
click at [690, 266] on button "[DATE]" at bounding box center [682, 272] width 66 height 30
type input "********"
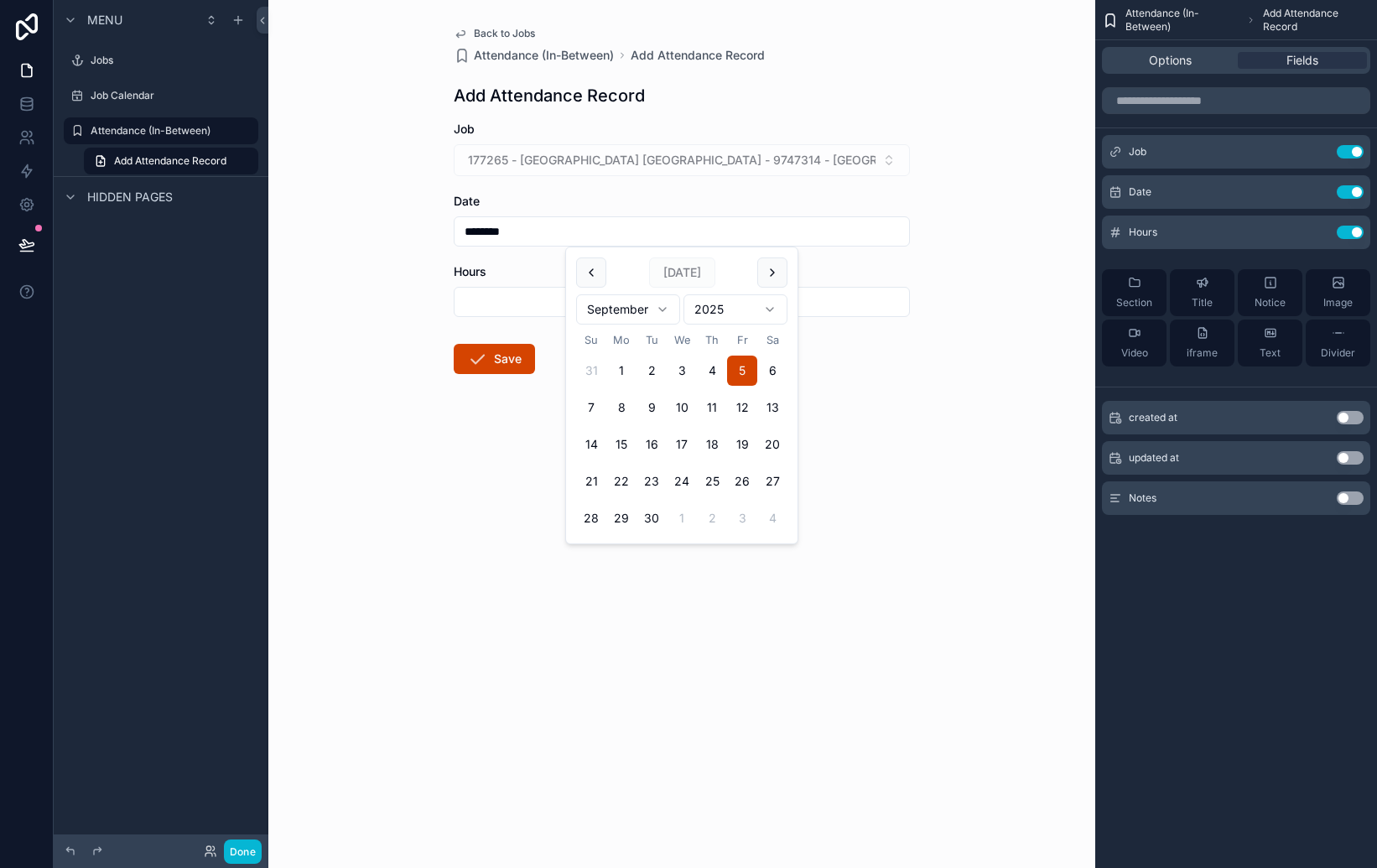
drag, startPoint x: 739, startPoint y: 361, endPoint x: 634, endPoint y: 331, distance: 109.2
click at [738, 361] on button "5" at bounding box center [742, 371] width 30 height 30
click at [540, 303] on input "scrollable content" at bounding box center [681, 301] width 454 height 24
type input "**"
click at [515, 360] on button "Save" at bounding box center [494, 358] width 82 height 30
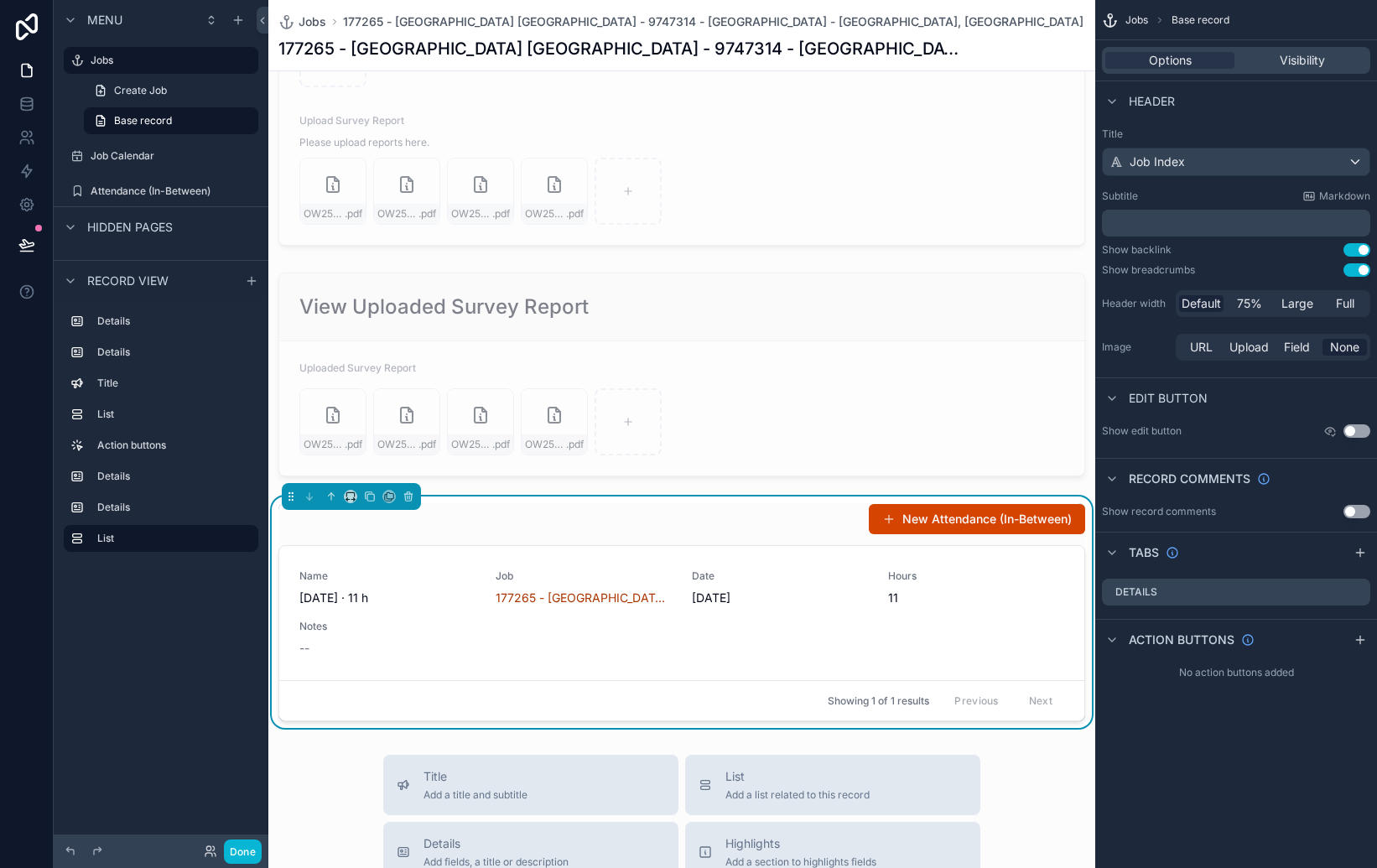
scroll to position [1443, 0]
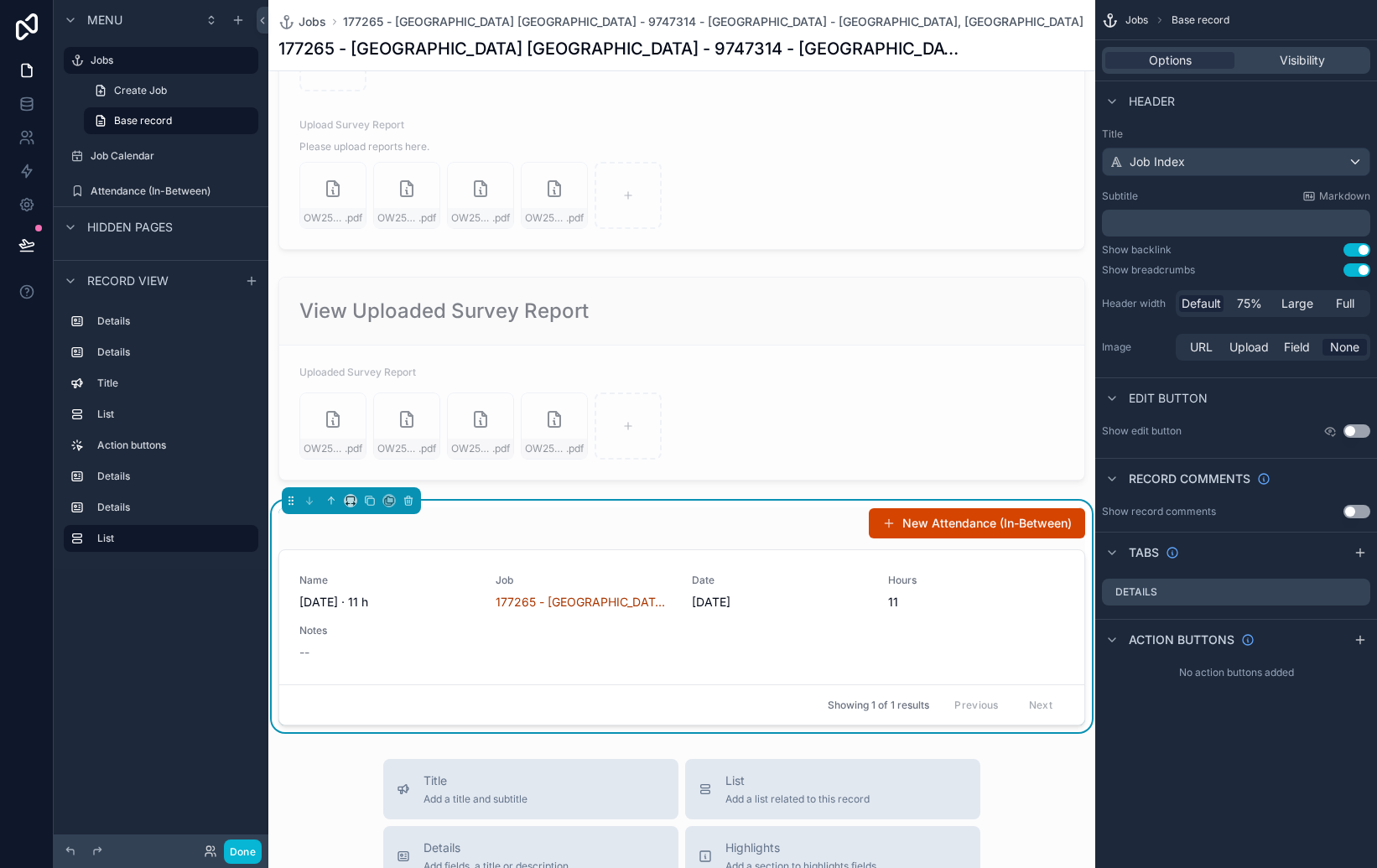
click at [844, 574] on span "Date" at bounding box center [779, 580] width 176 height 13
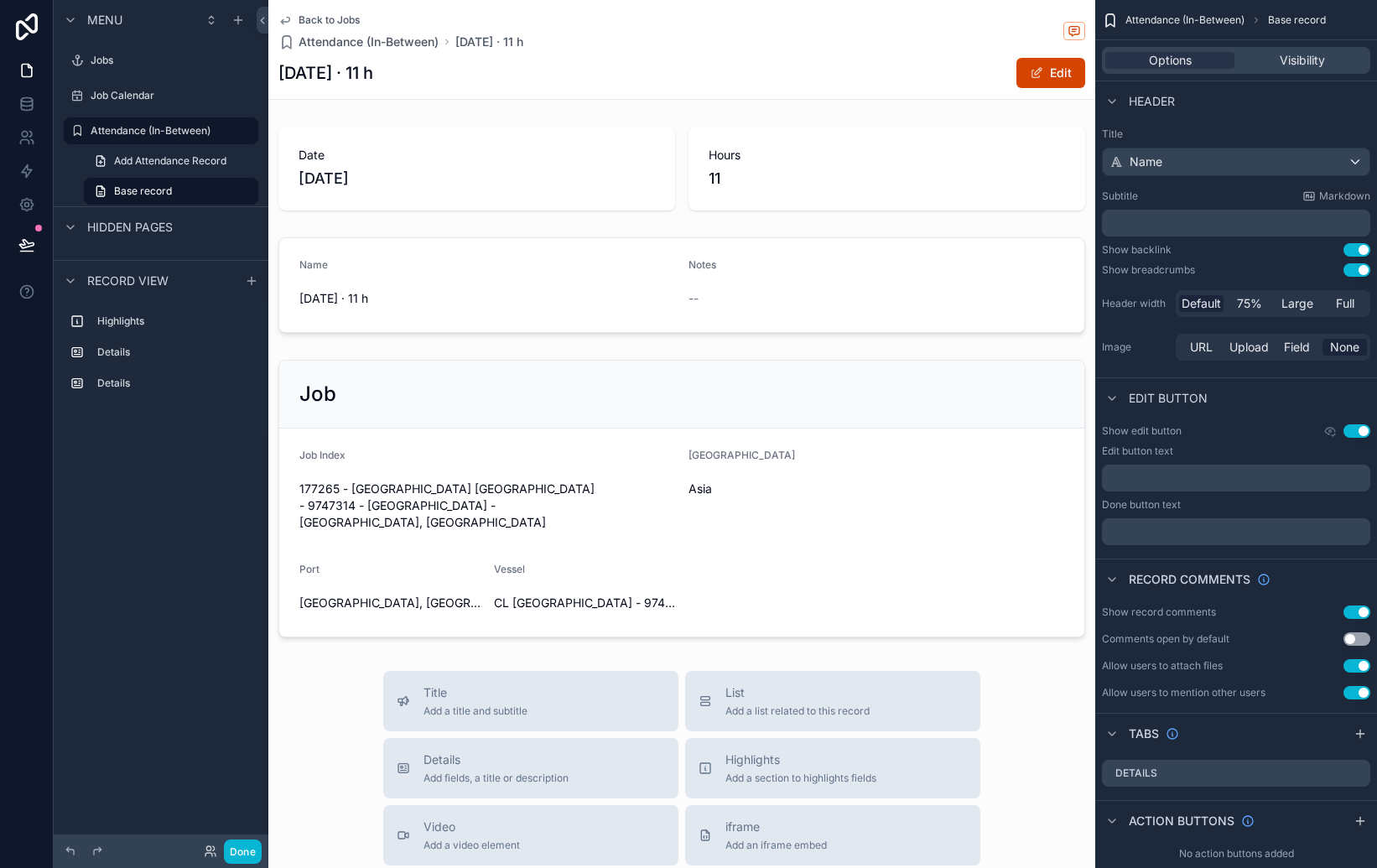
click at [308, 18] on span "Back to Jobs" at bounding box center [330, 19] width 62 height 13
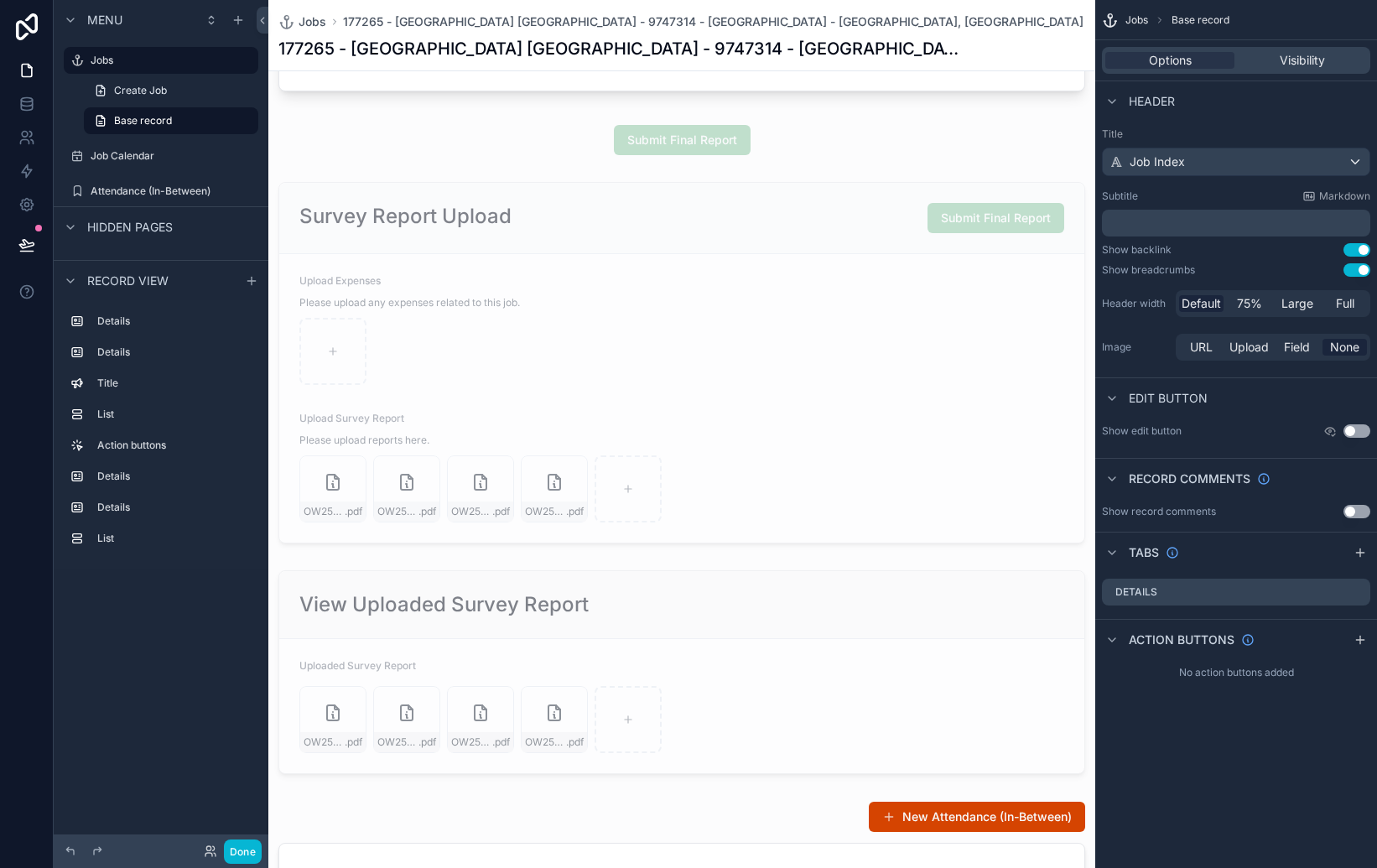
scroll to position [915, 0]
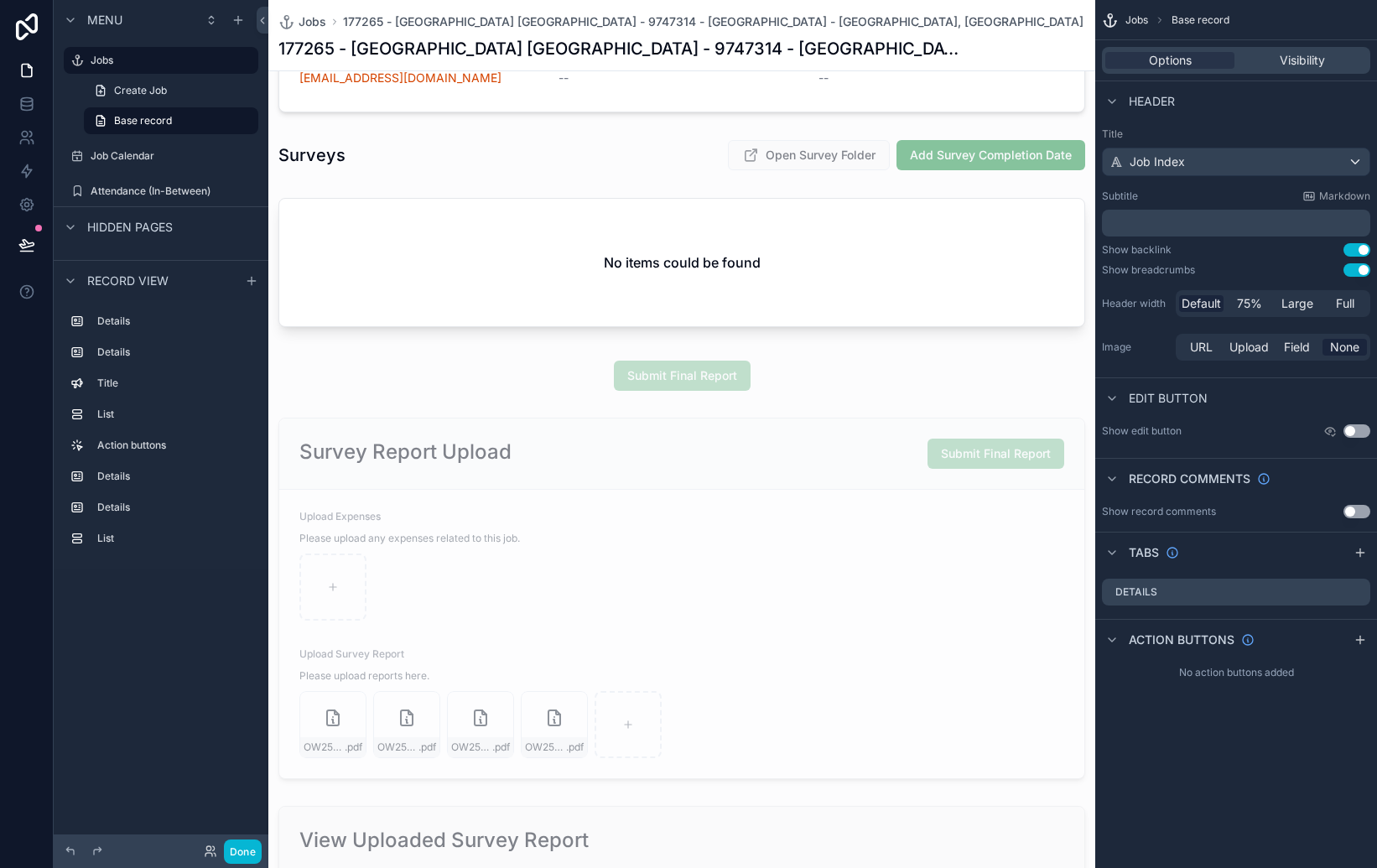
click at [887, 346] on div "**********" at bounding box center [681, 219] width 827 height 2085
click at [97, 56] on label "Jobs" at bounding box center [157, 60] width 134 height 13
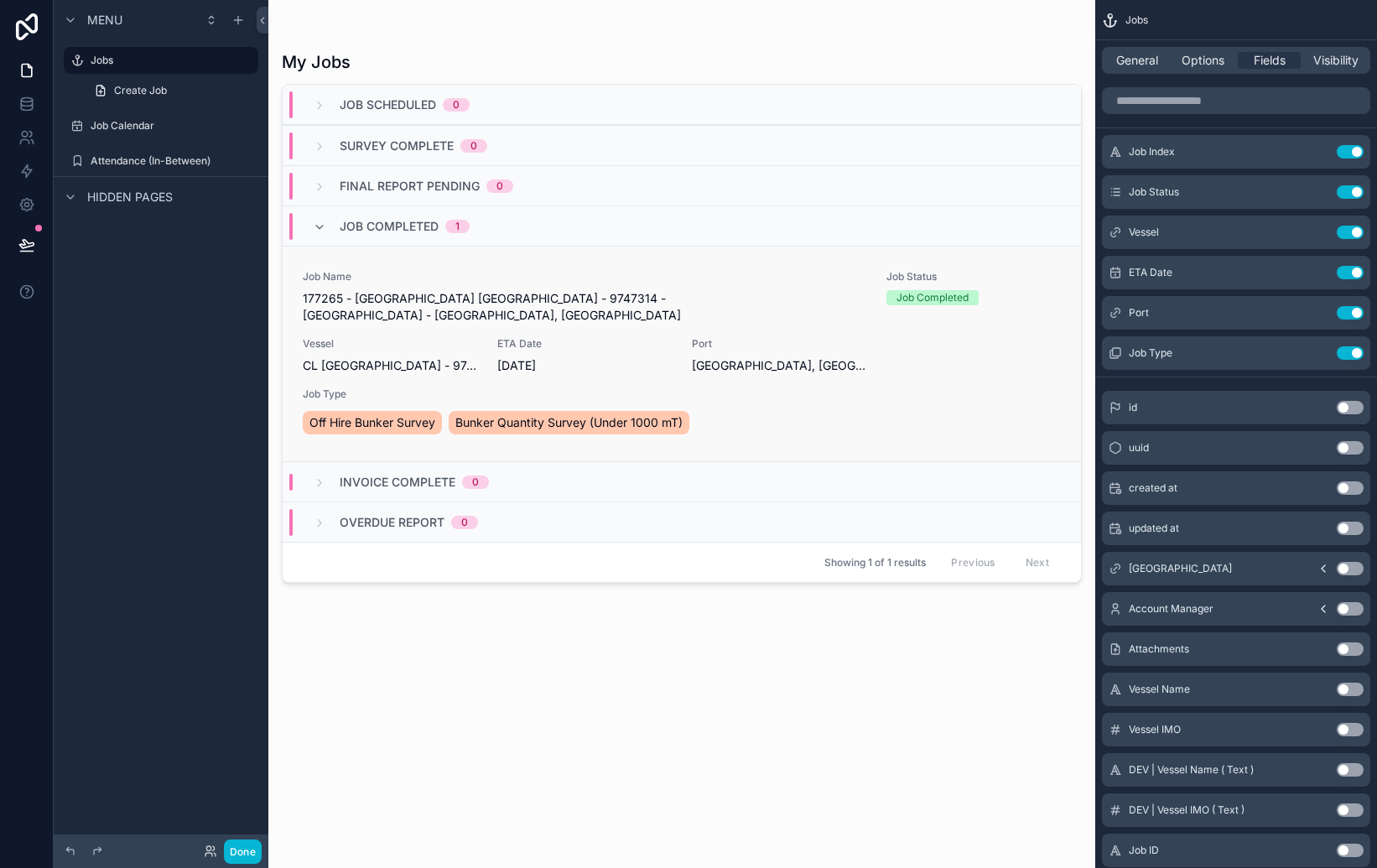
click at [418, 337] on span "Vessel" at bounding box center [390, 344] width 175 height 13
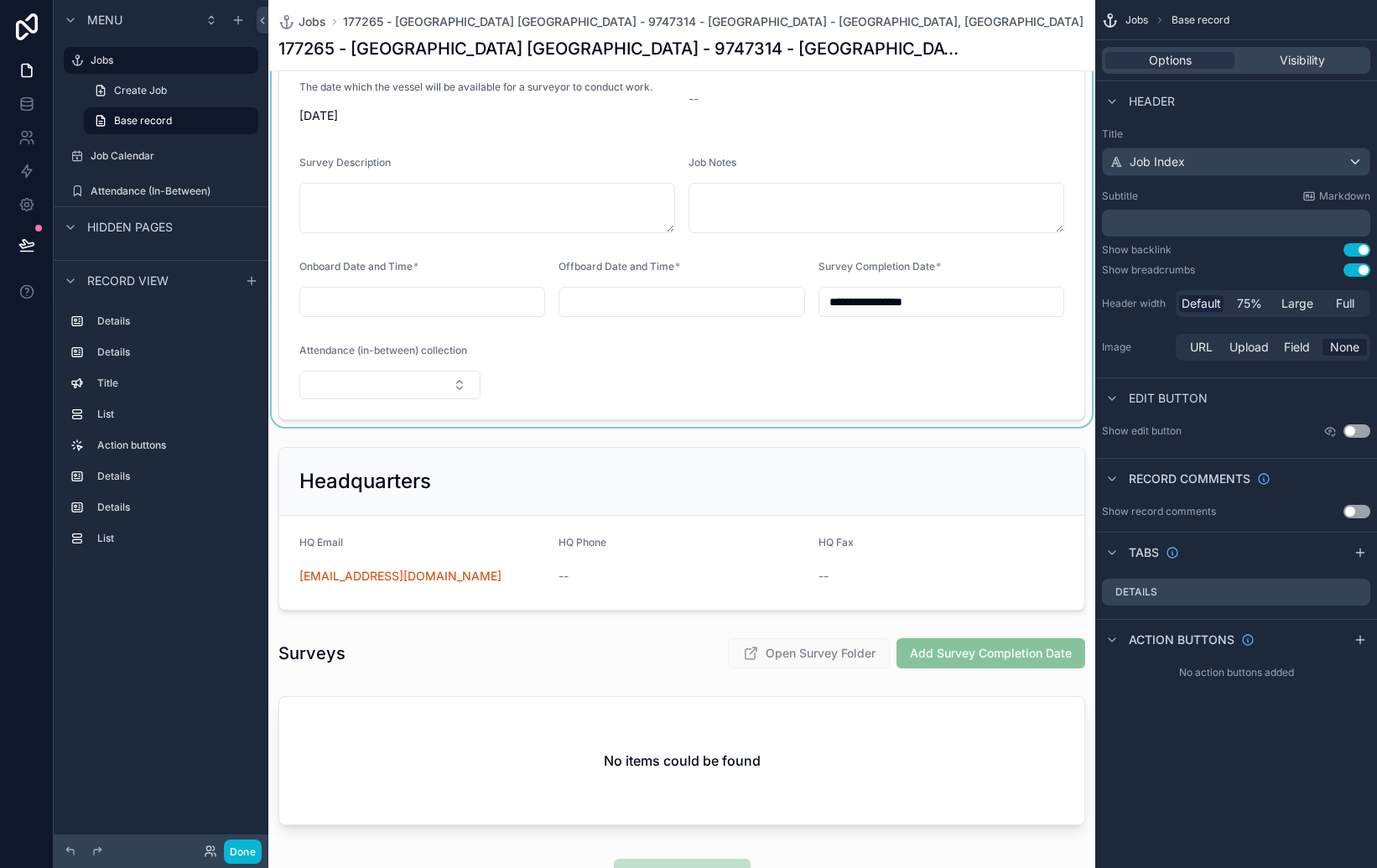
scroll to position [425, 0]
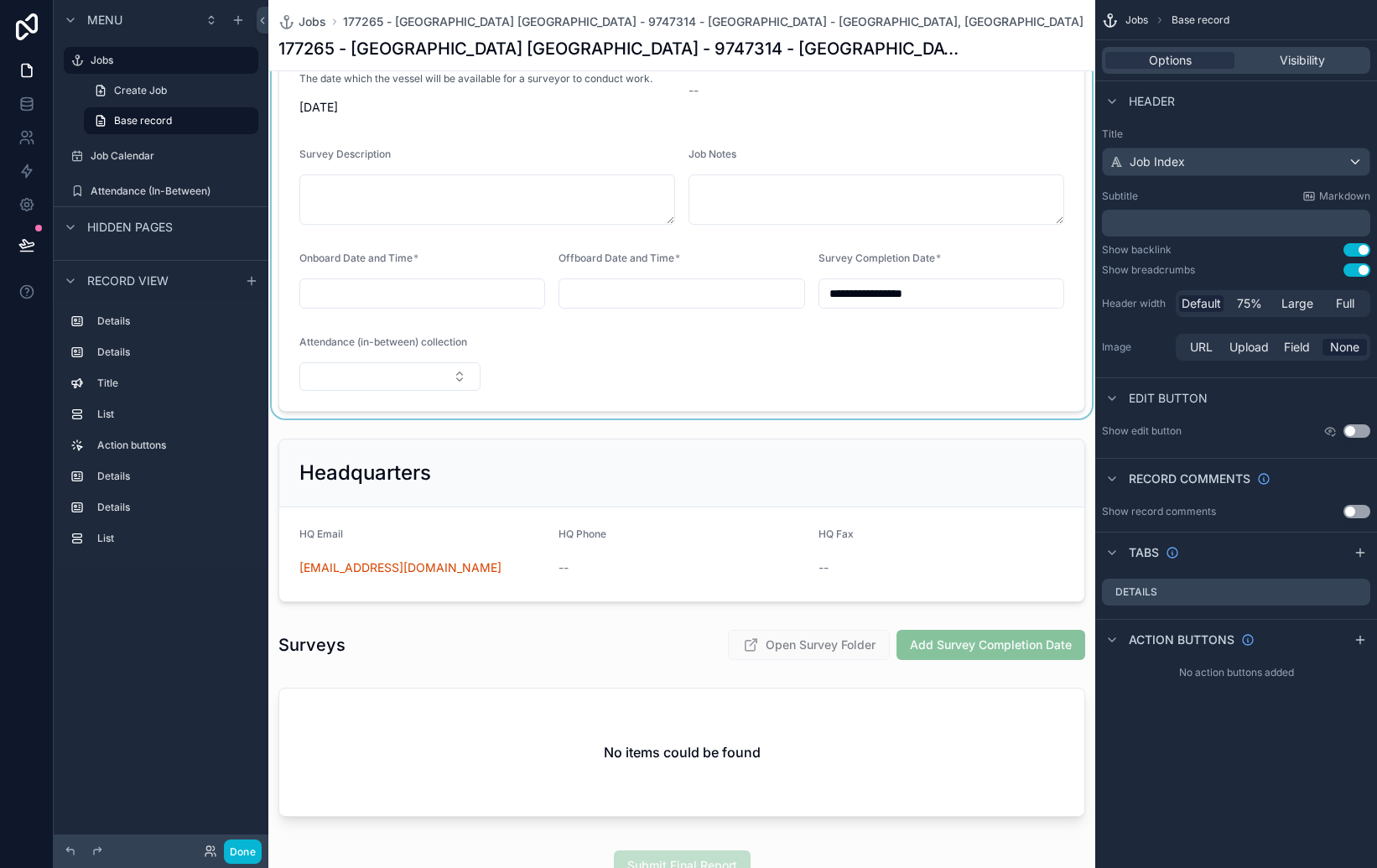
click at [400, 350] on div "scrollable content" at bounding box center [681, 42] width 827 height 752
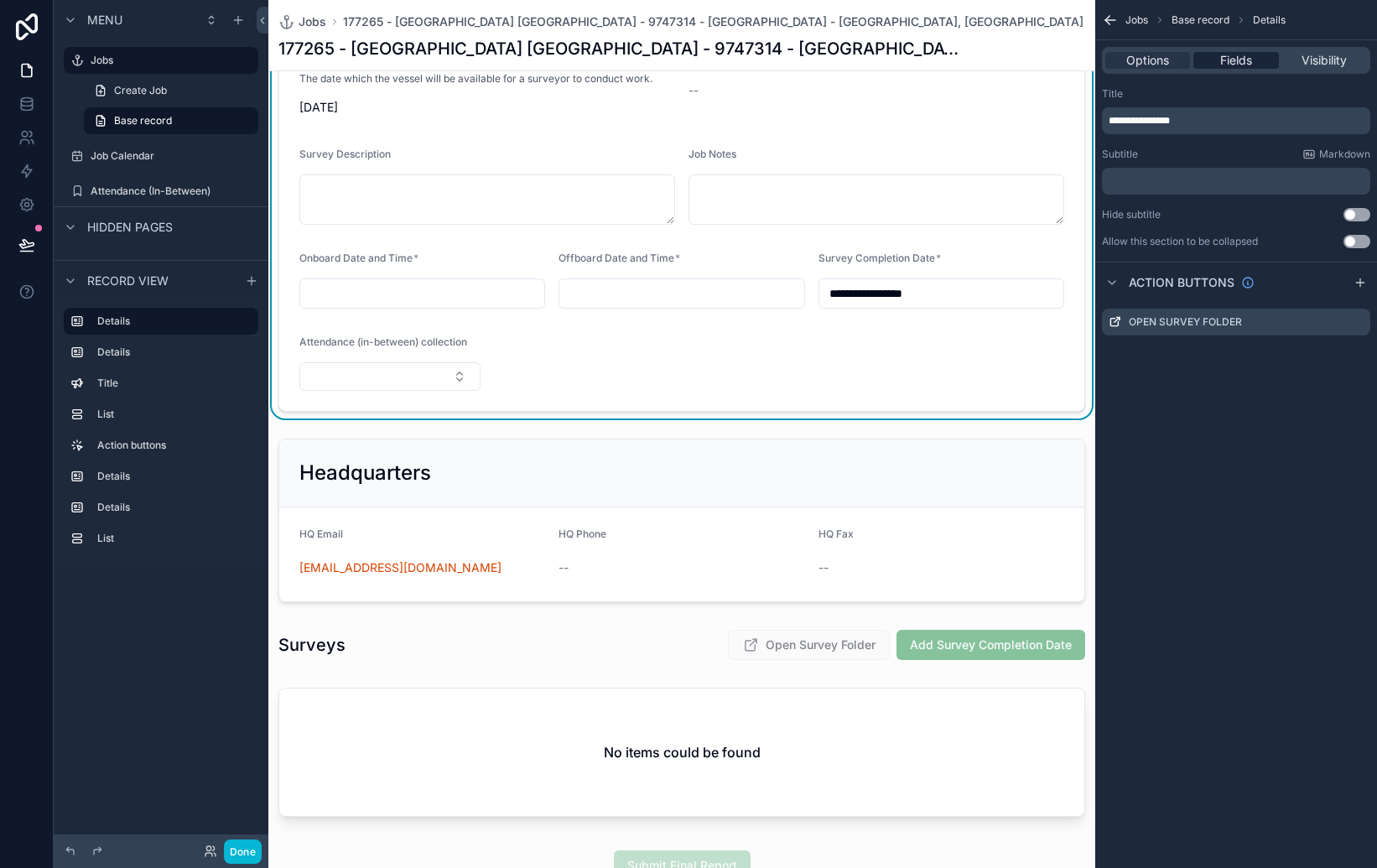
click at [1233, 55] on span "Fields" at bounding box center [1236, 60] width 32 height 17
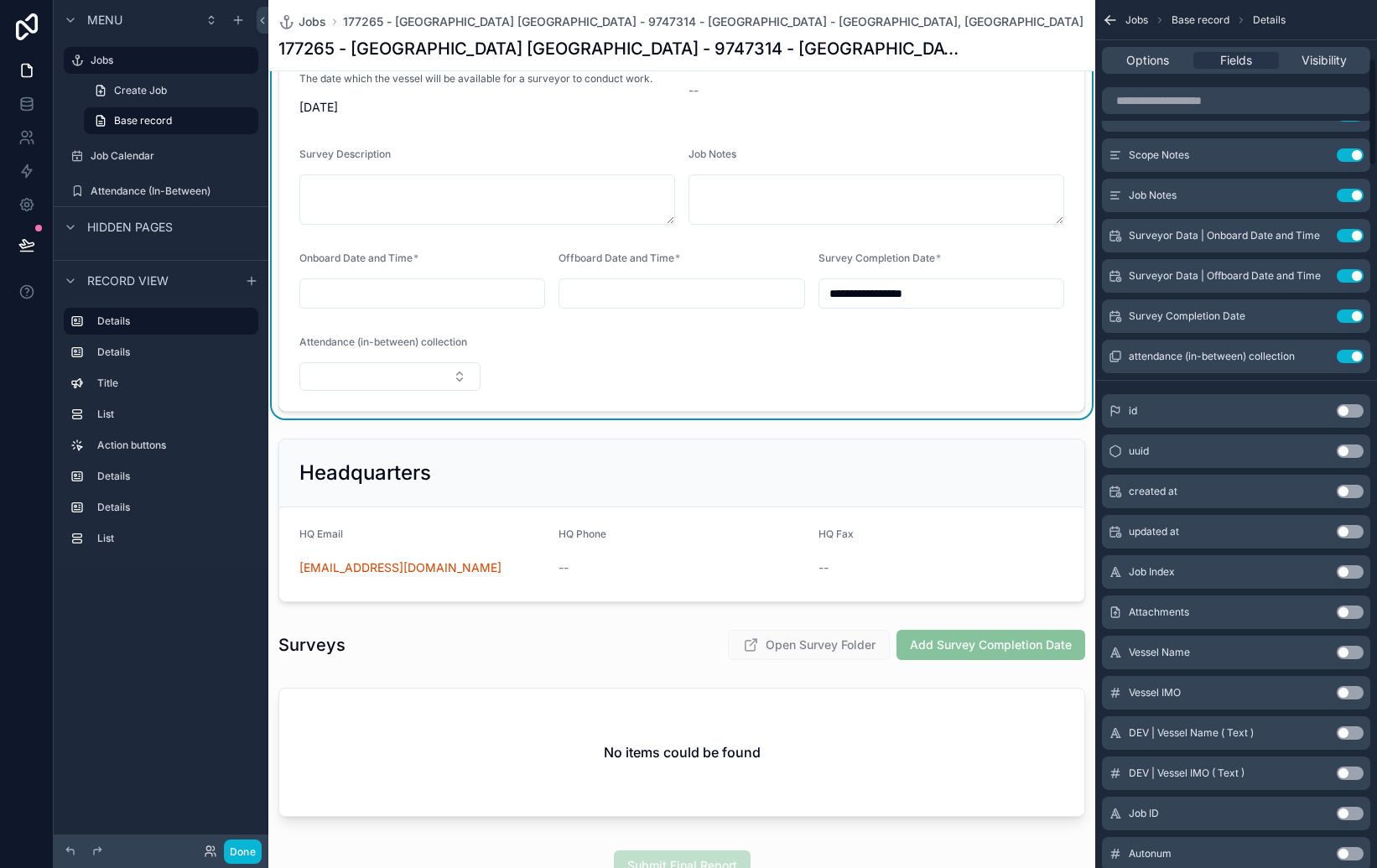
scroll to position [384, 0]
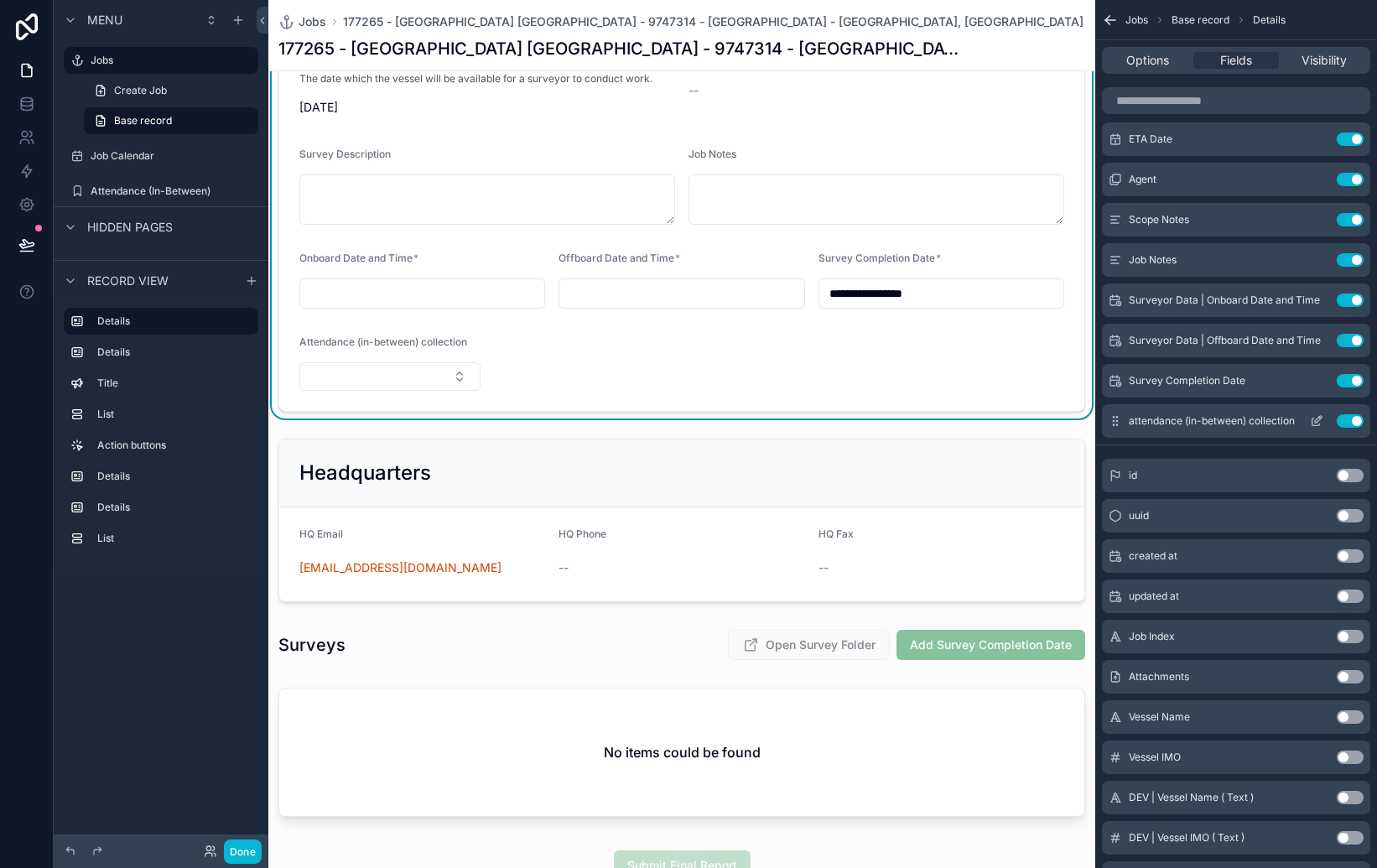
click at [1313, 419] on icon "scrollable content" at bounding box center [1316, 420] width 13 height 13
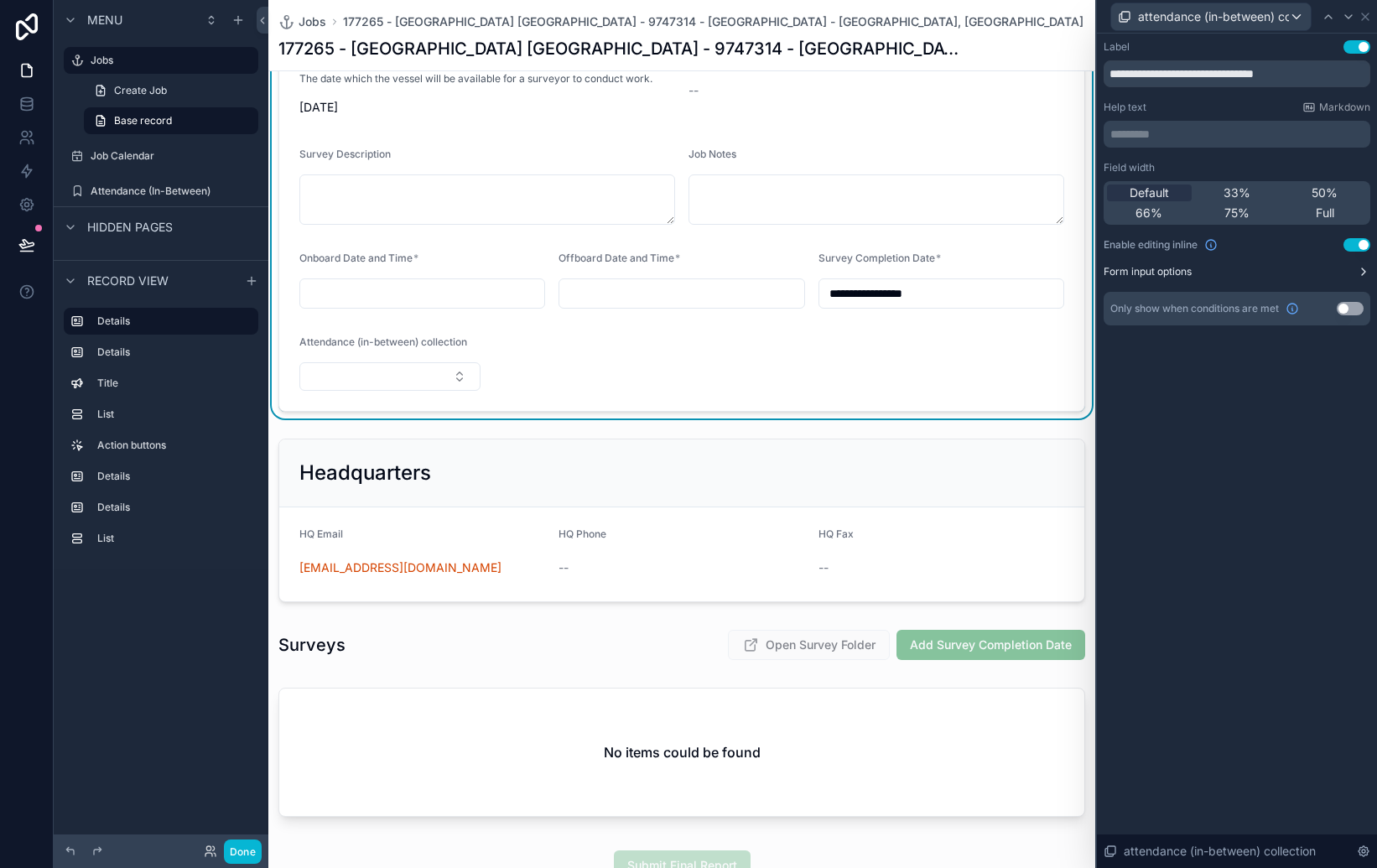
click at [1289, 271] on button "Form input options" at bounding box center [1237, 271] width 267 height 13
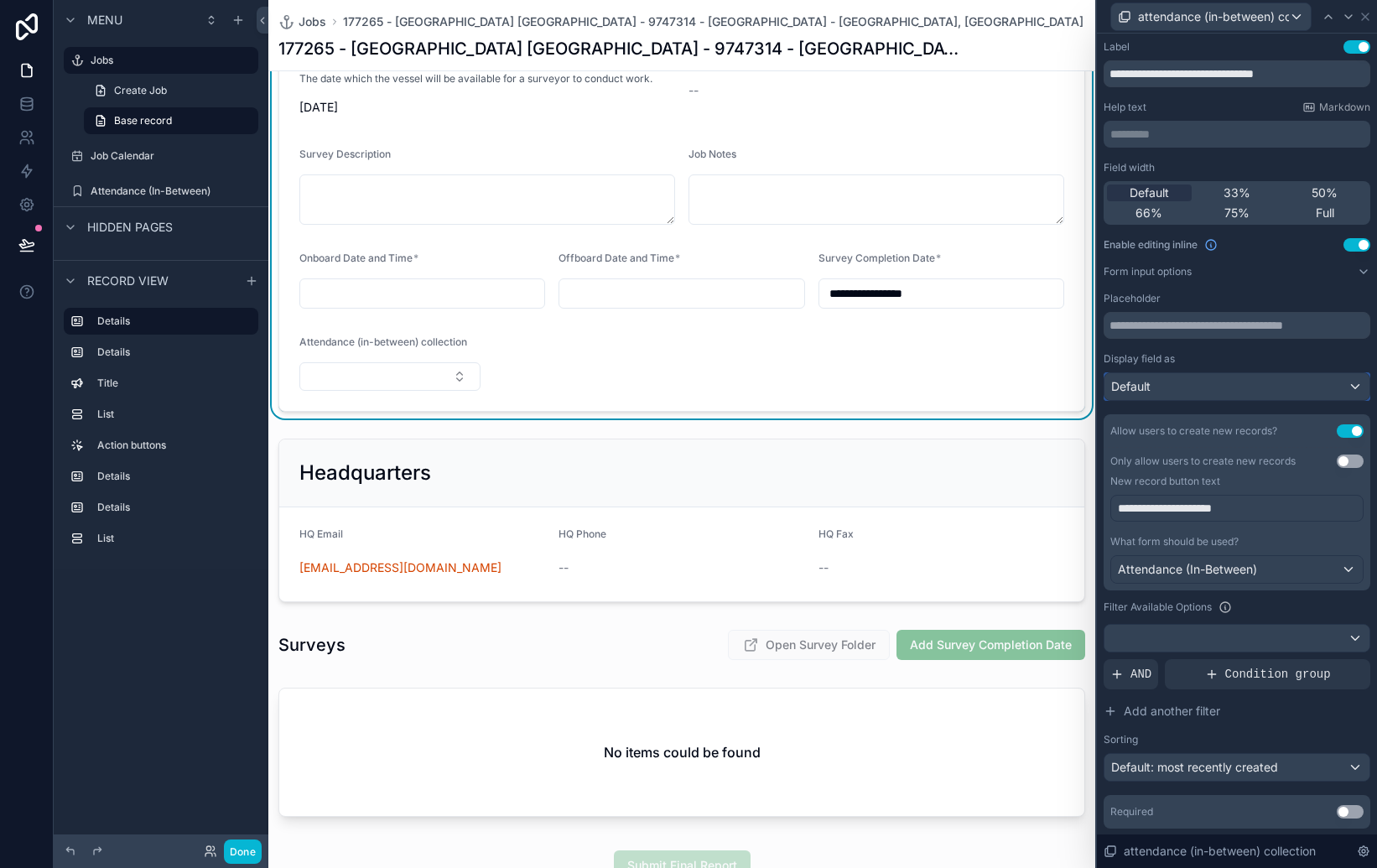
click at [1273, 388] on div "Default" at bounding box center [1237, 387] width 265 height 27
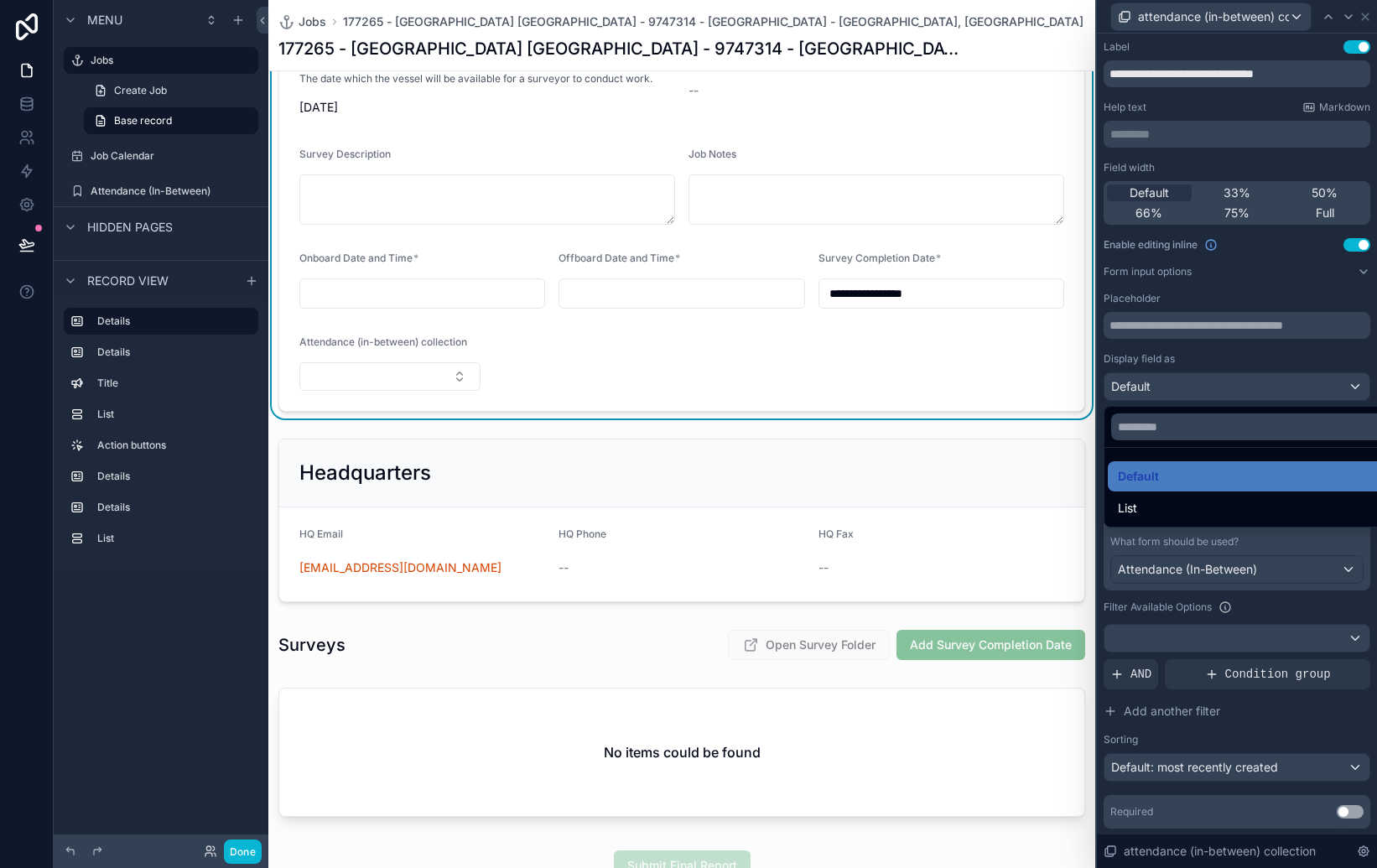
click at [1272, 388] on div at bounding box center [1236, 434] width 280 height 868
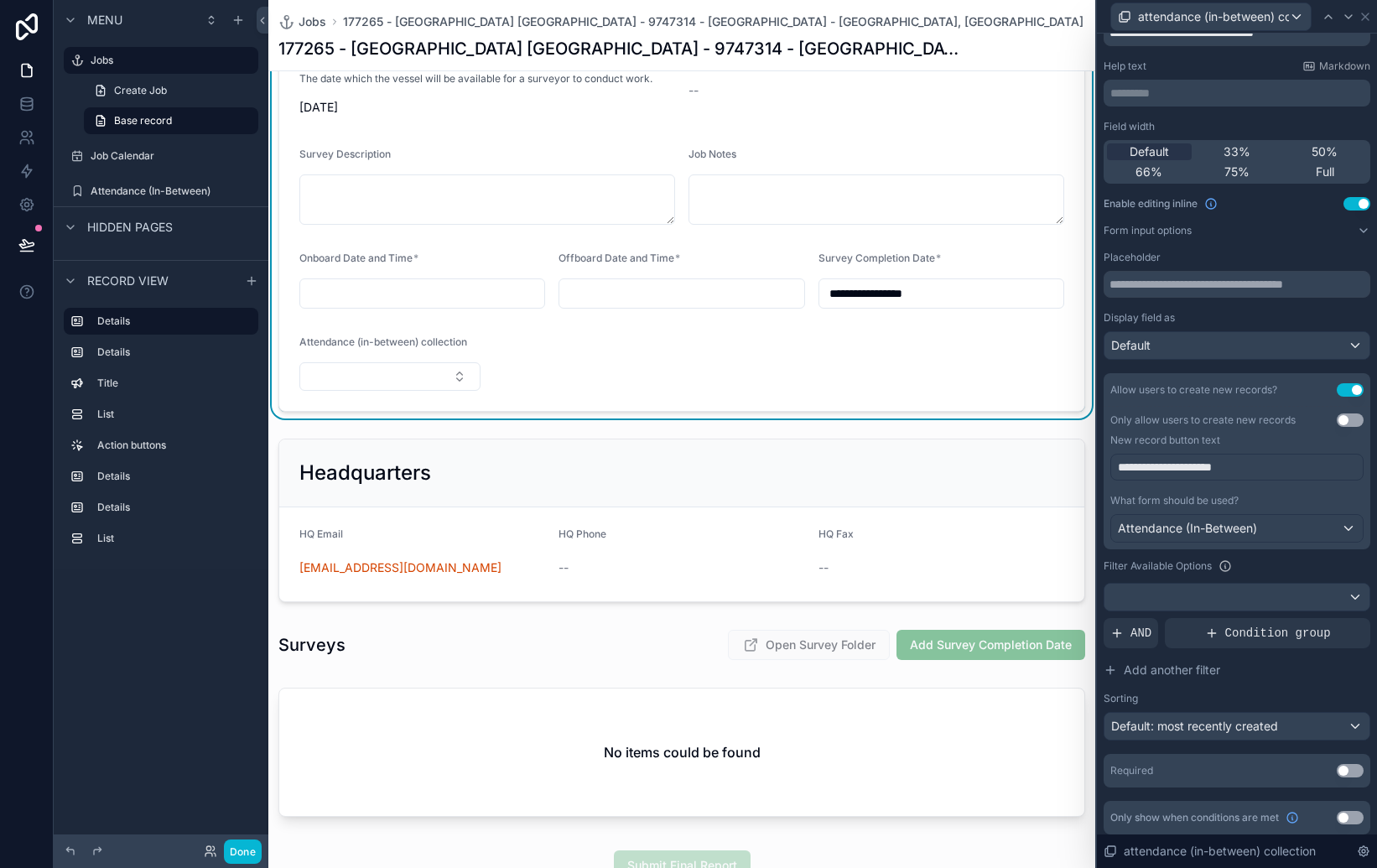
scroll to position [47, 0]
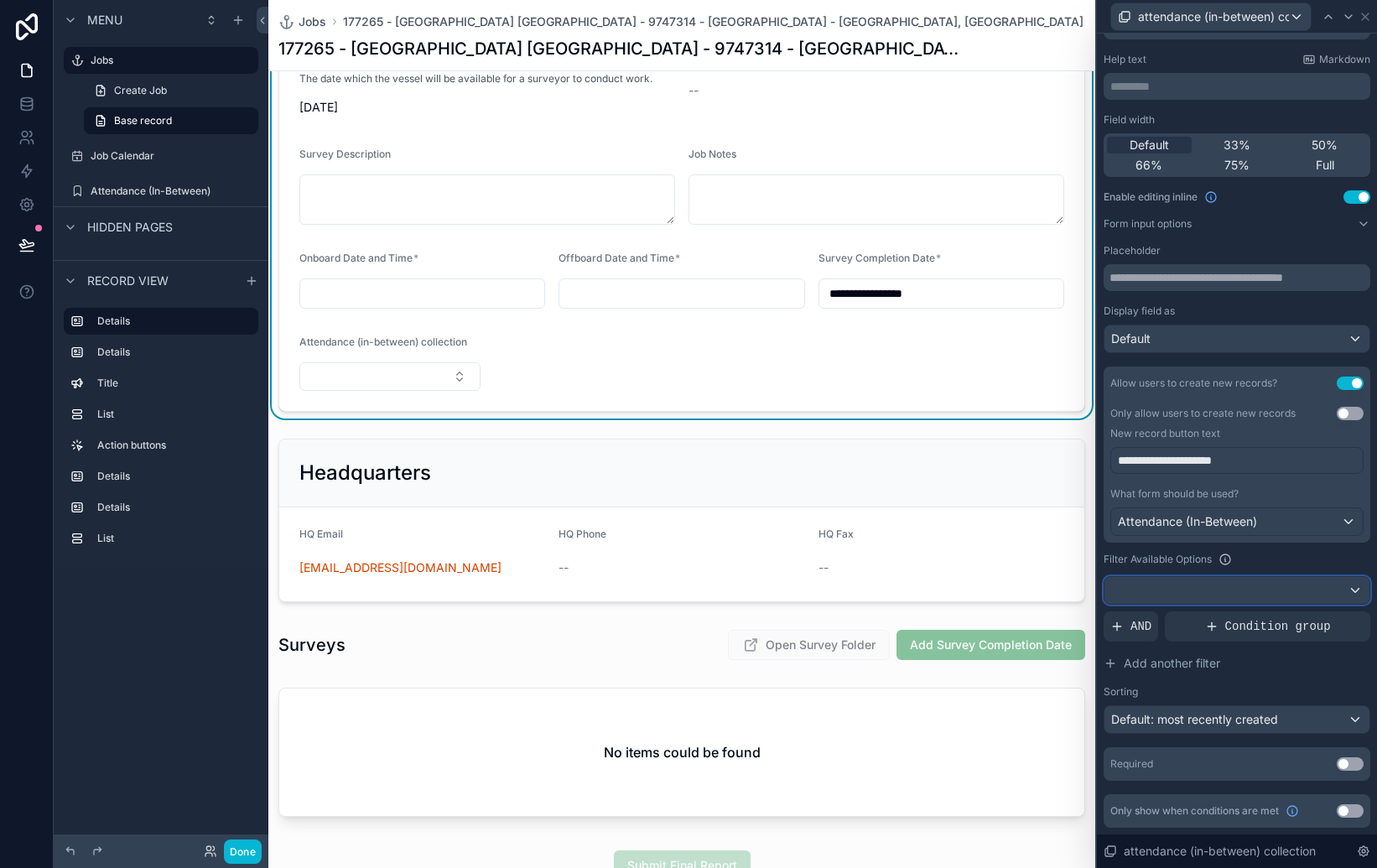
click at [1276, 591] on div at bounding box center [1237, 590] width 265 height 27
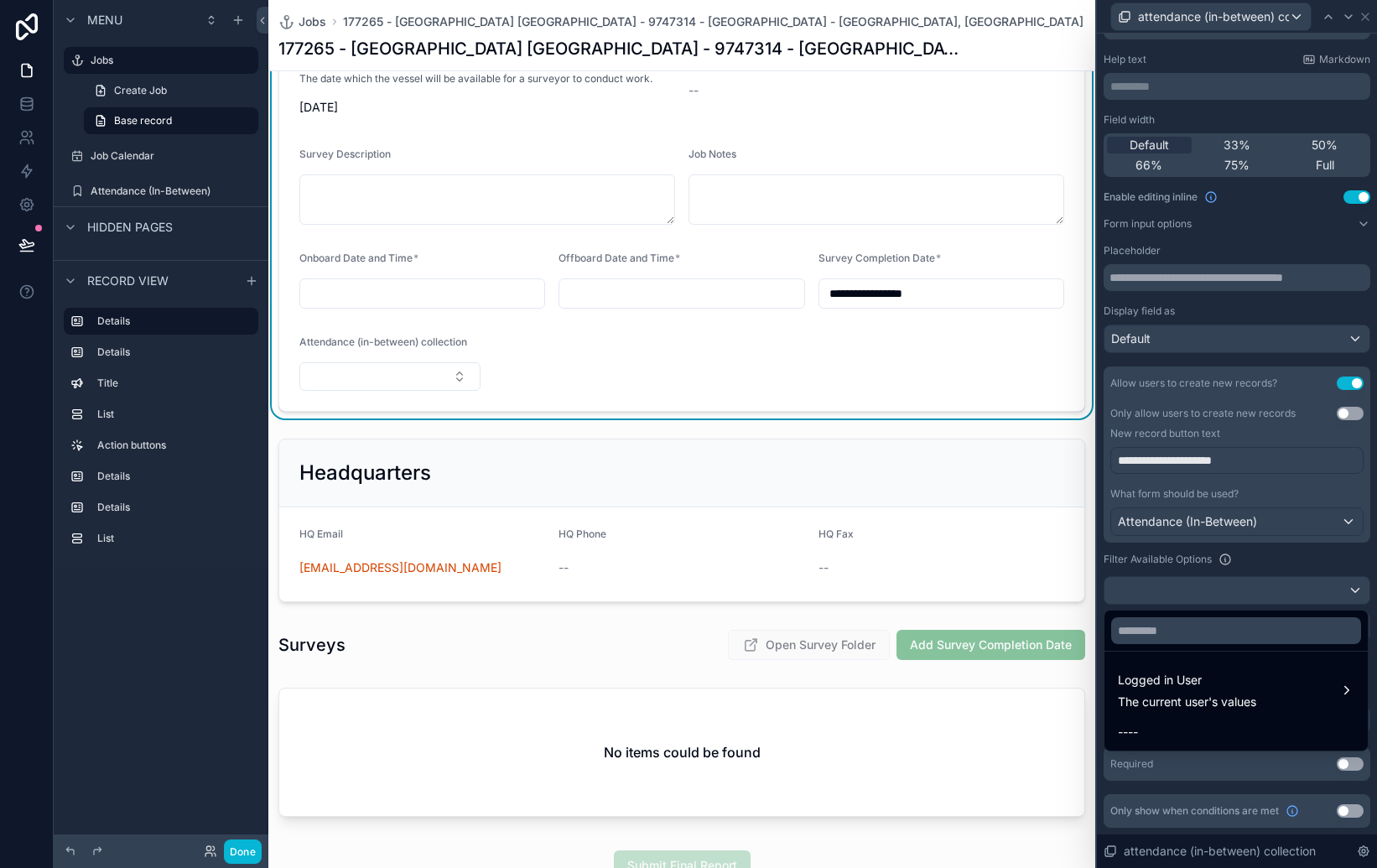
click at [1276, 591] on div at bounding box center [1236, 434] width 280 height 868
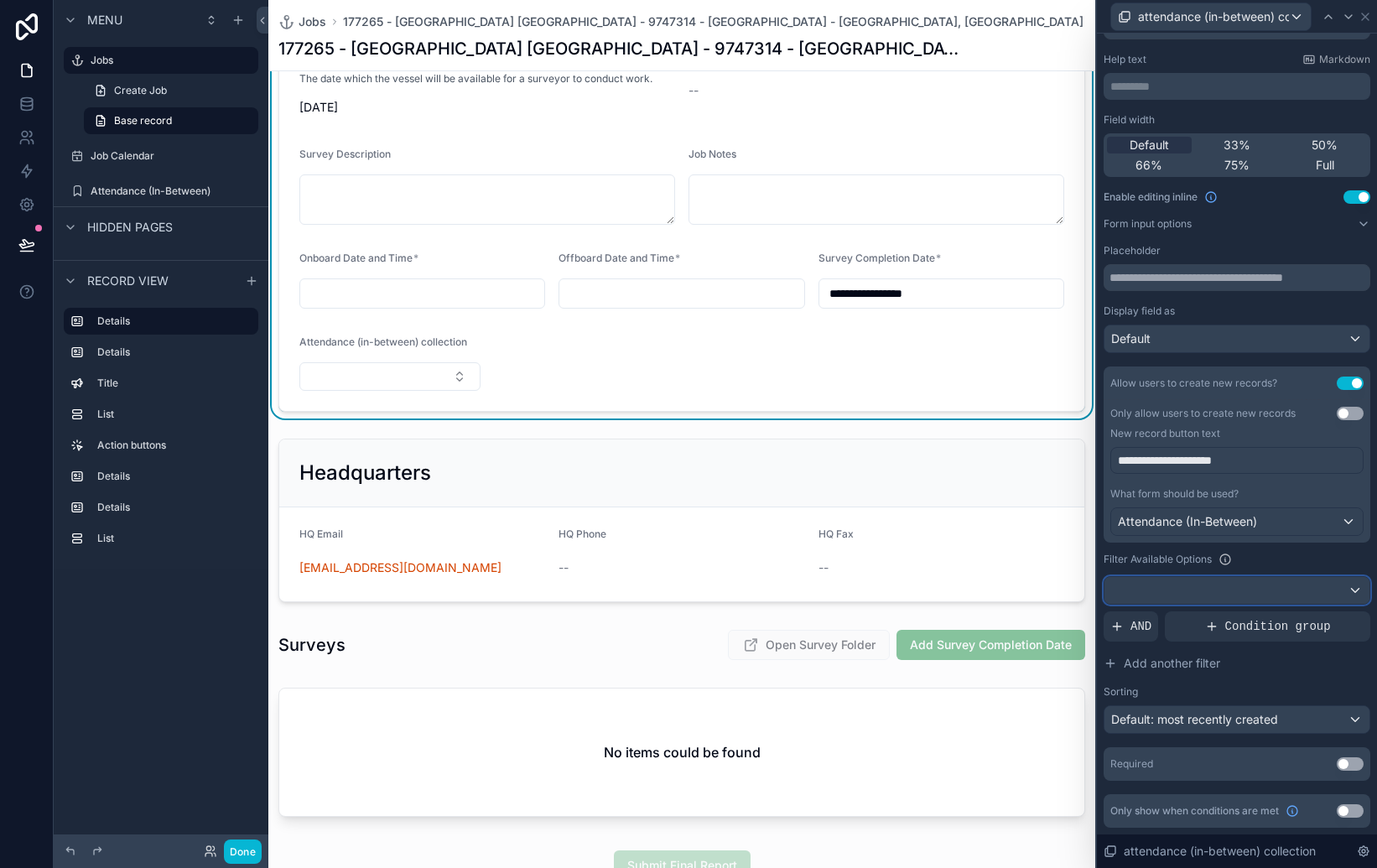
click at [1272, 585] on div at bounding box center [1237, 590] width 265 height 27
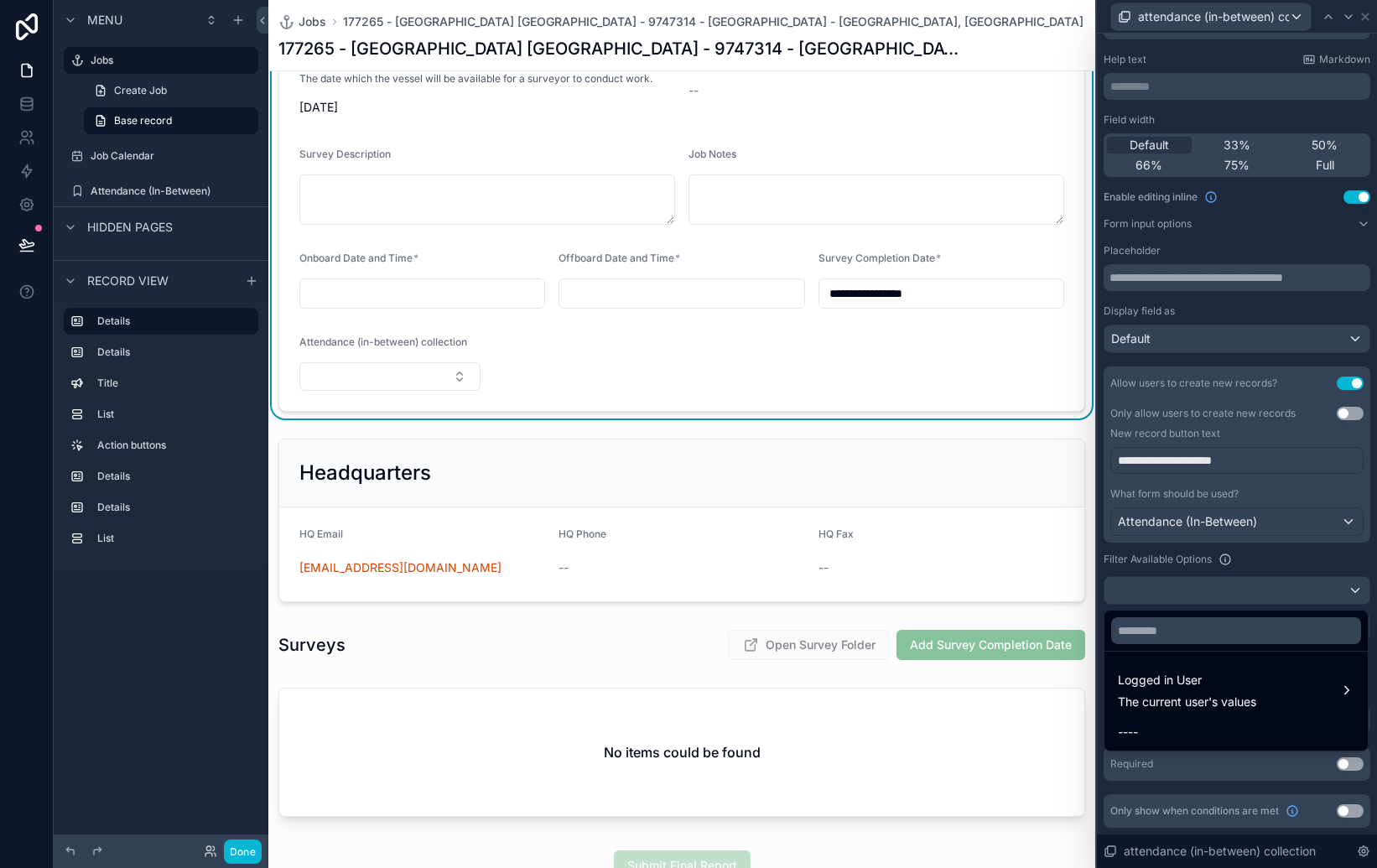
click at [458, 348] on label "Attendance (in-between) collection" at bounding box center [383, 342] width 168 height 13
click at [1370, 17] on div at bounding box center [1236, 434] width 280 height 868
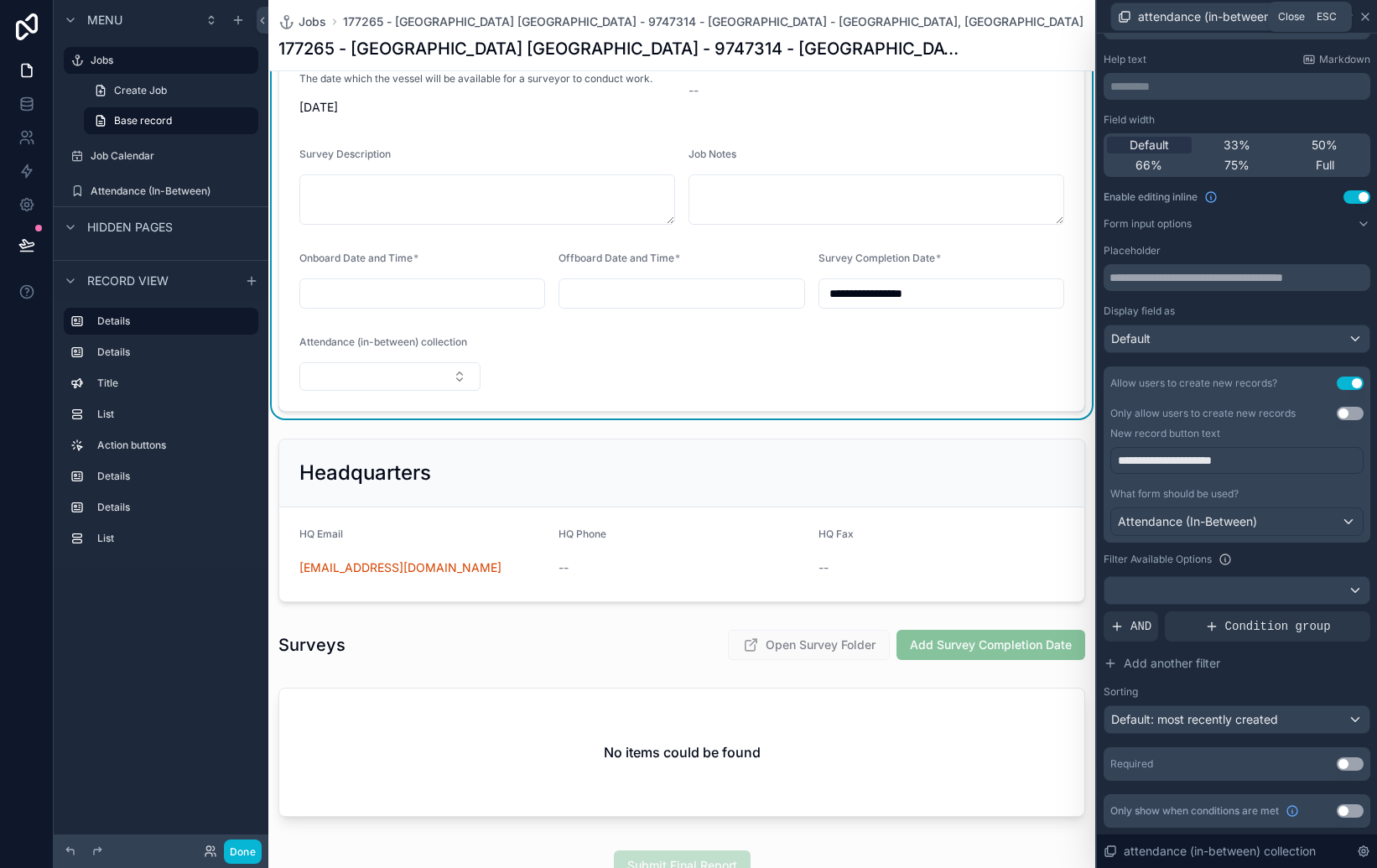
click at [1366, 18] on icon at bounding box center [1365, 16] width 13 height 13
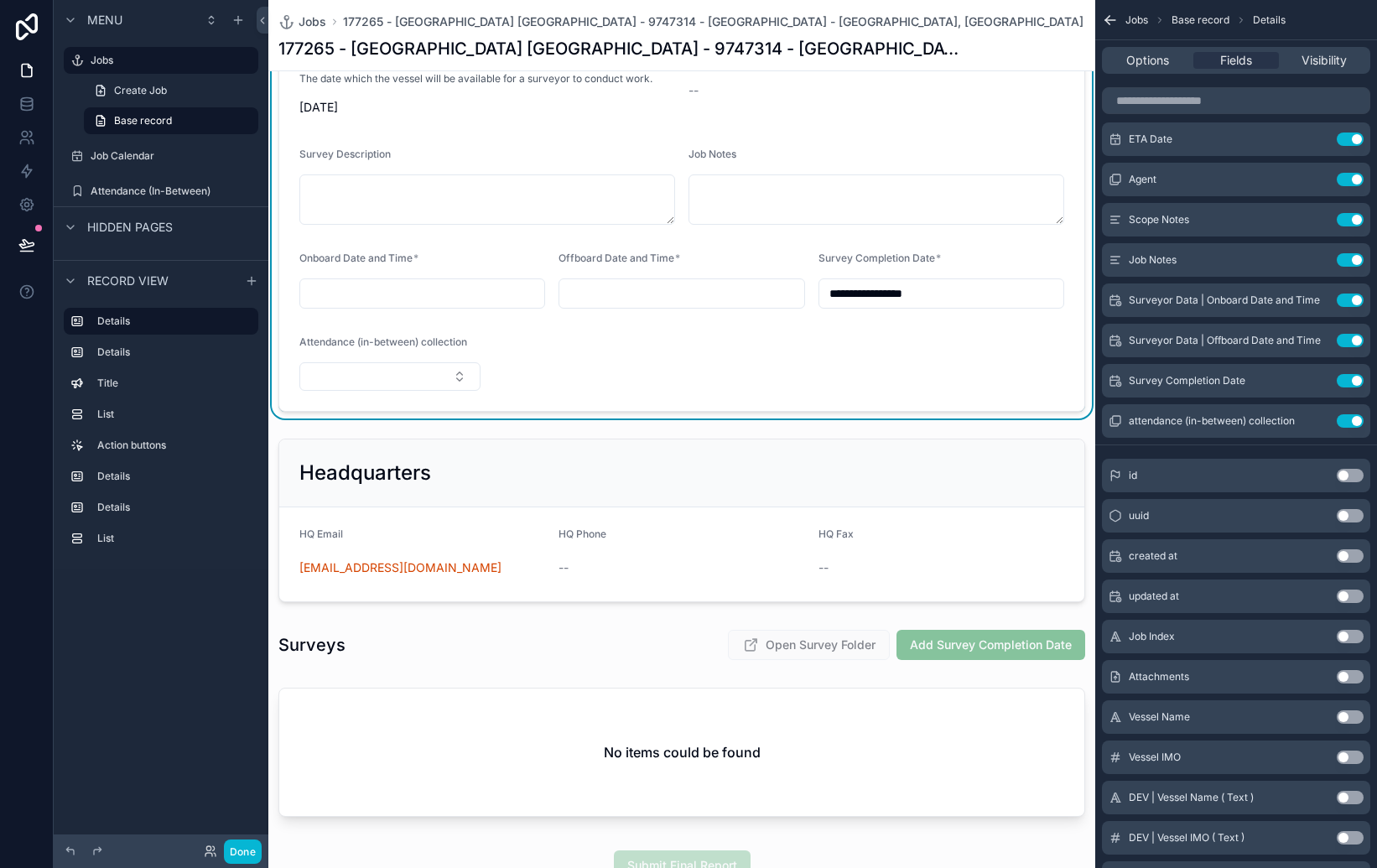
click at [1353, 419] on button "Use setting" at bounding box center [1350, 420] width 27 height 13
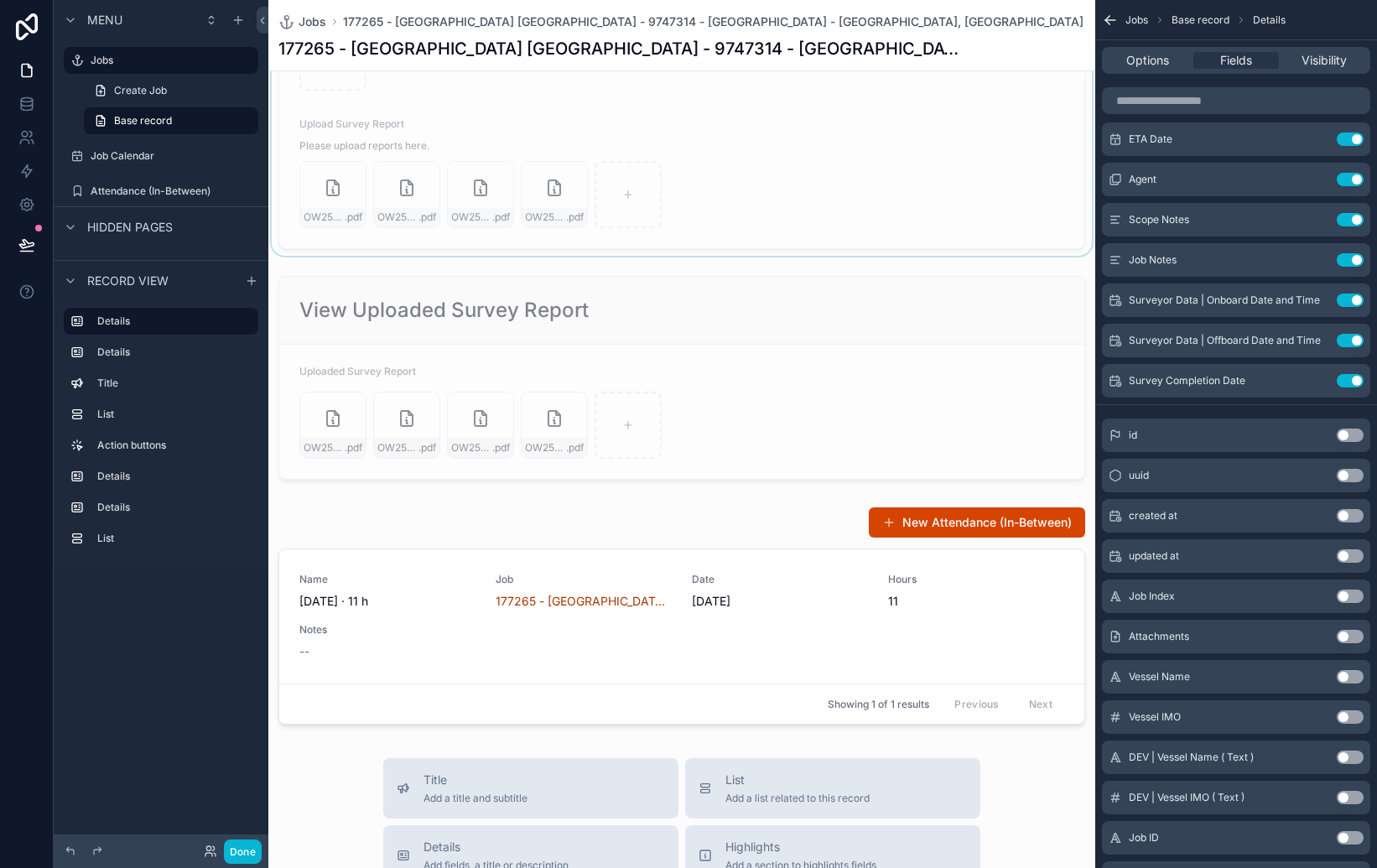
scroll to position [1430, 0]
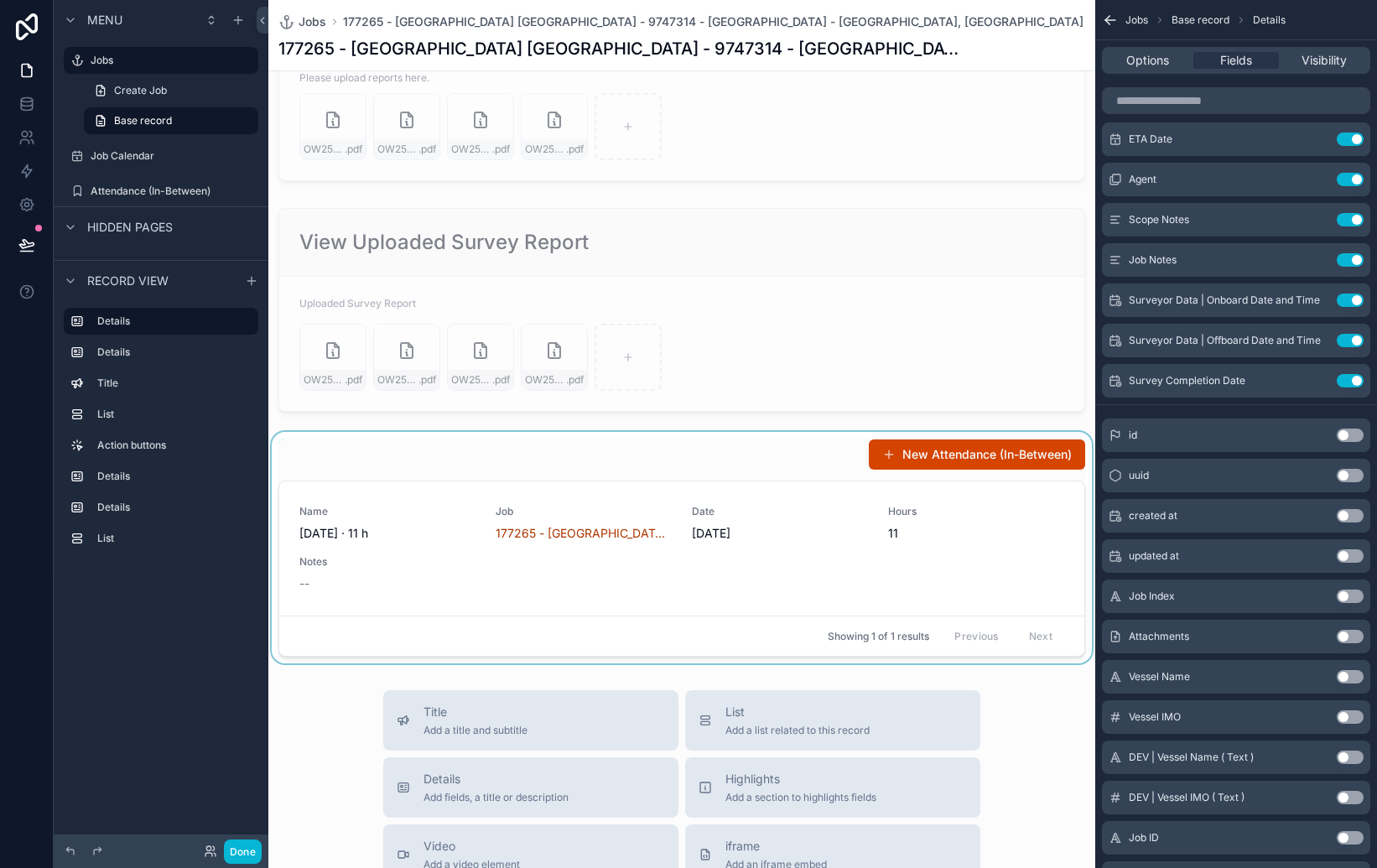
click at [294, 452] on div "scrollable content" at bounding box center [681, 547] width 827 height 231
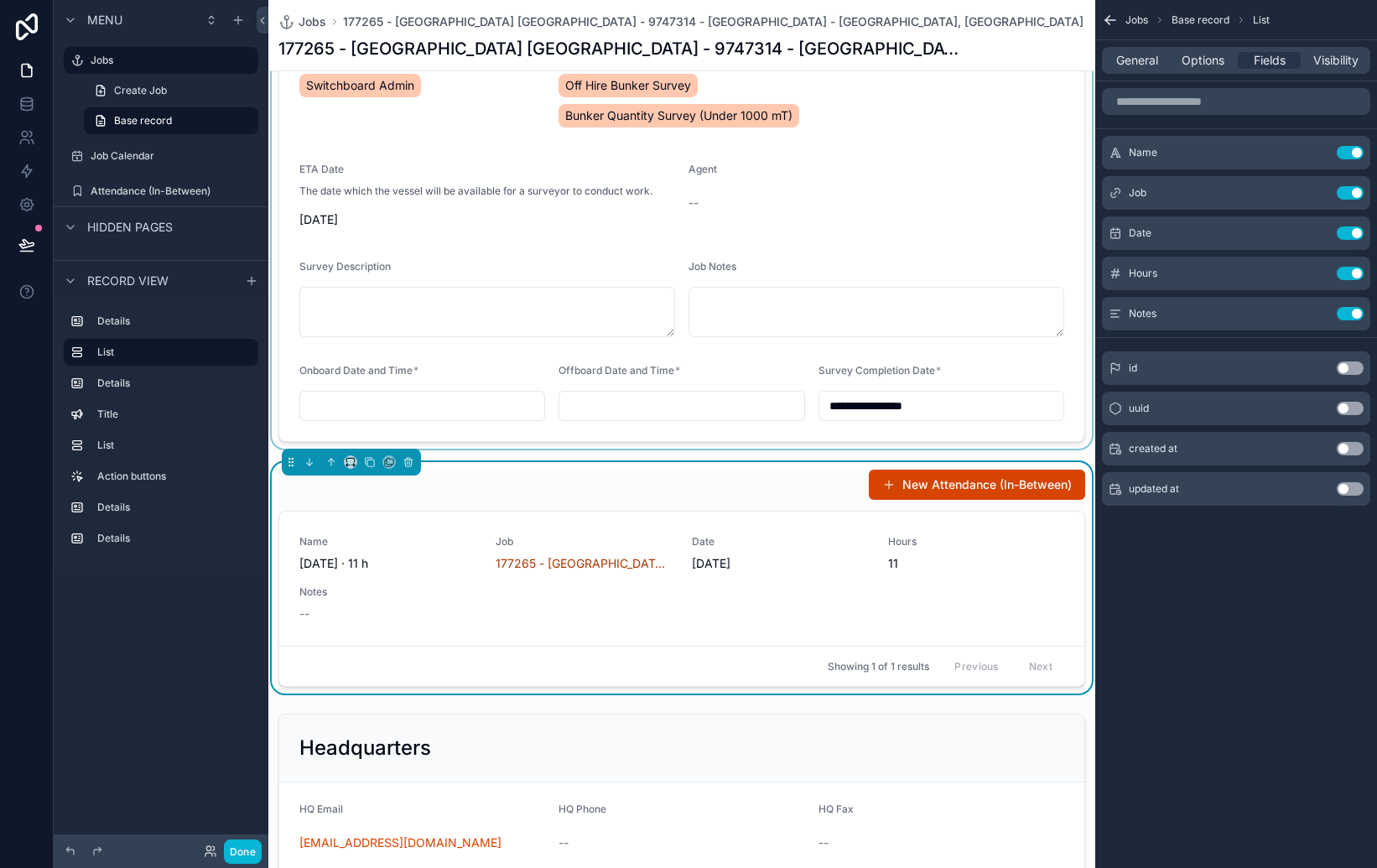
scroll to position [316, 0]
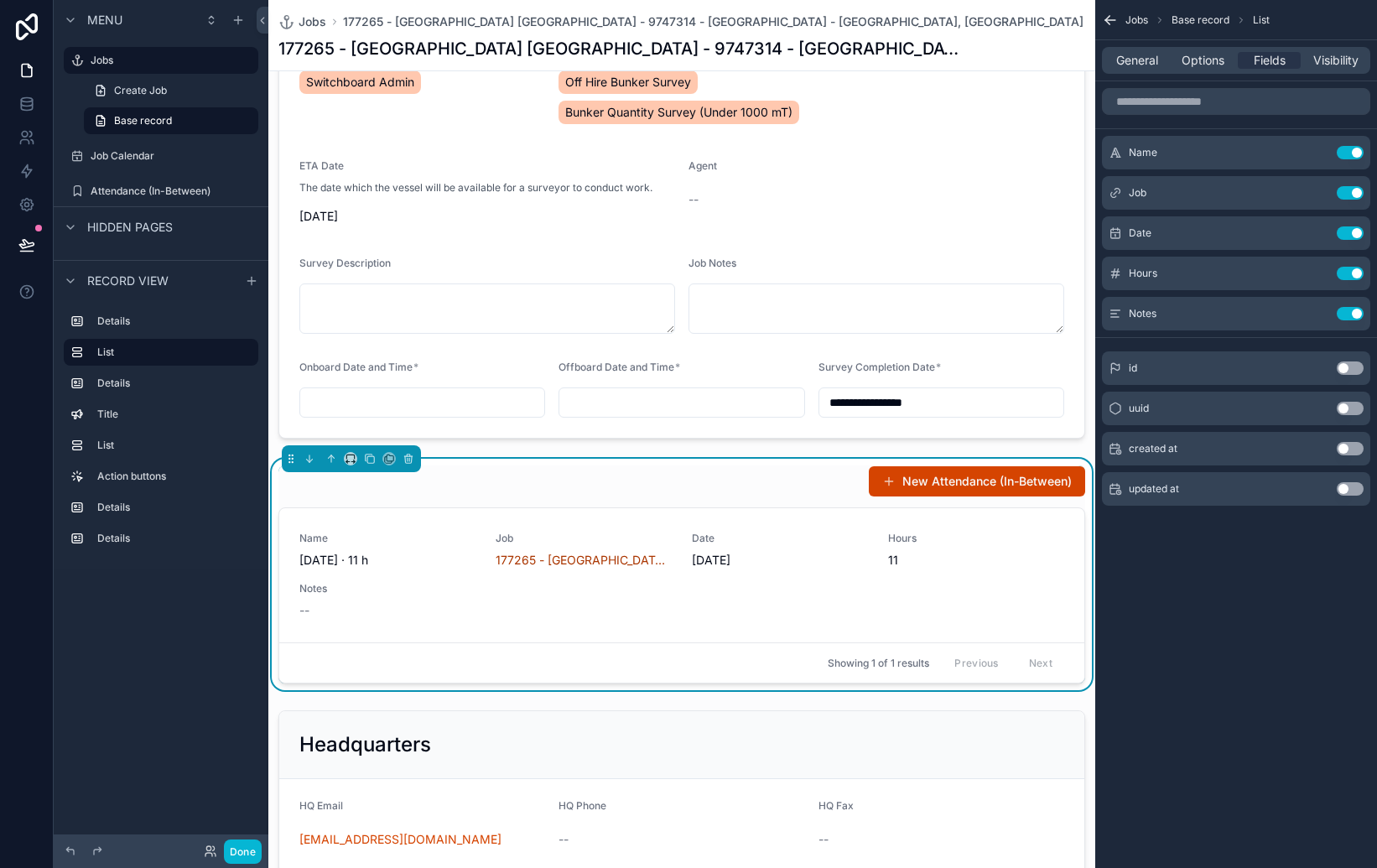
click at [706, 490] on div "New Attendance (In-Between)" at bounding box center [682, 481] width 807 height 32
click at [538, 350] on div "scrollable content" at bounding box center [681, 110] width 827 height 670
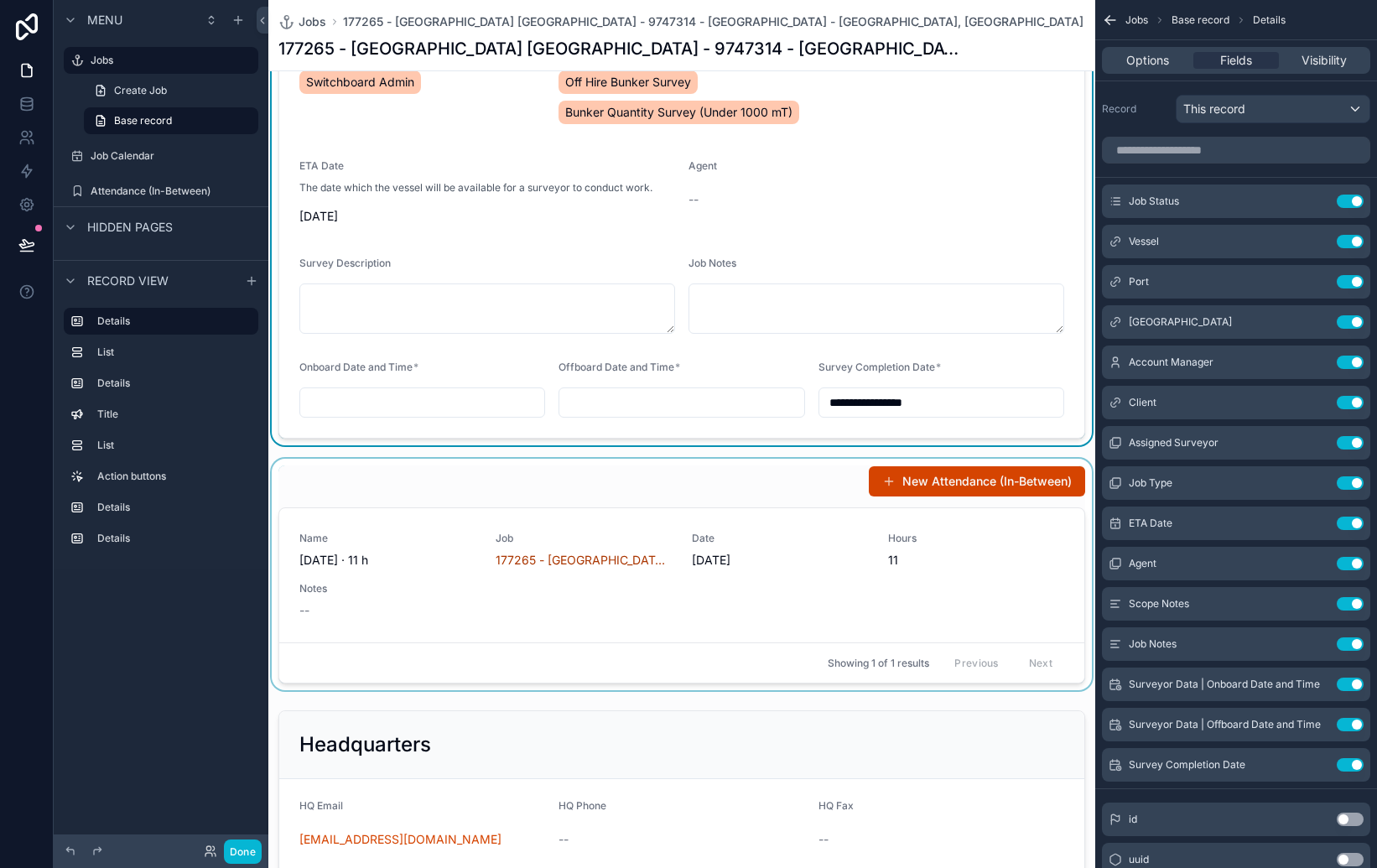
click at [782, 481] on div "scrollable content" at bounding box center [681, 574] width 827 height 231
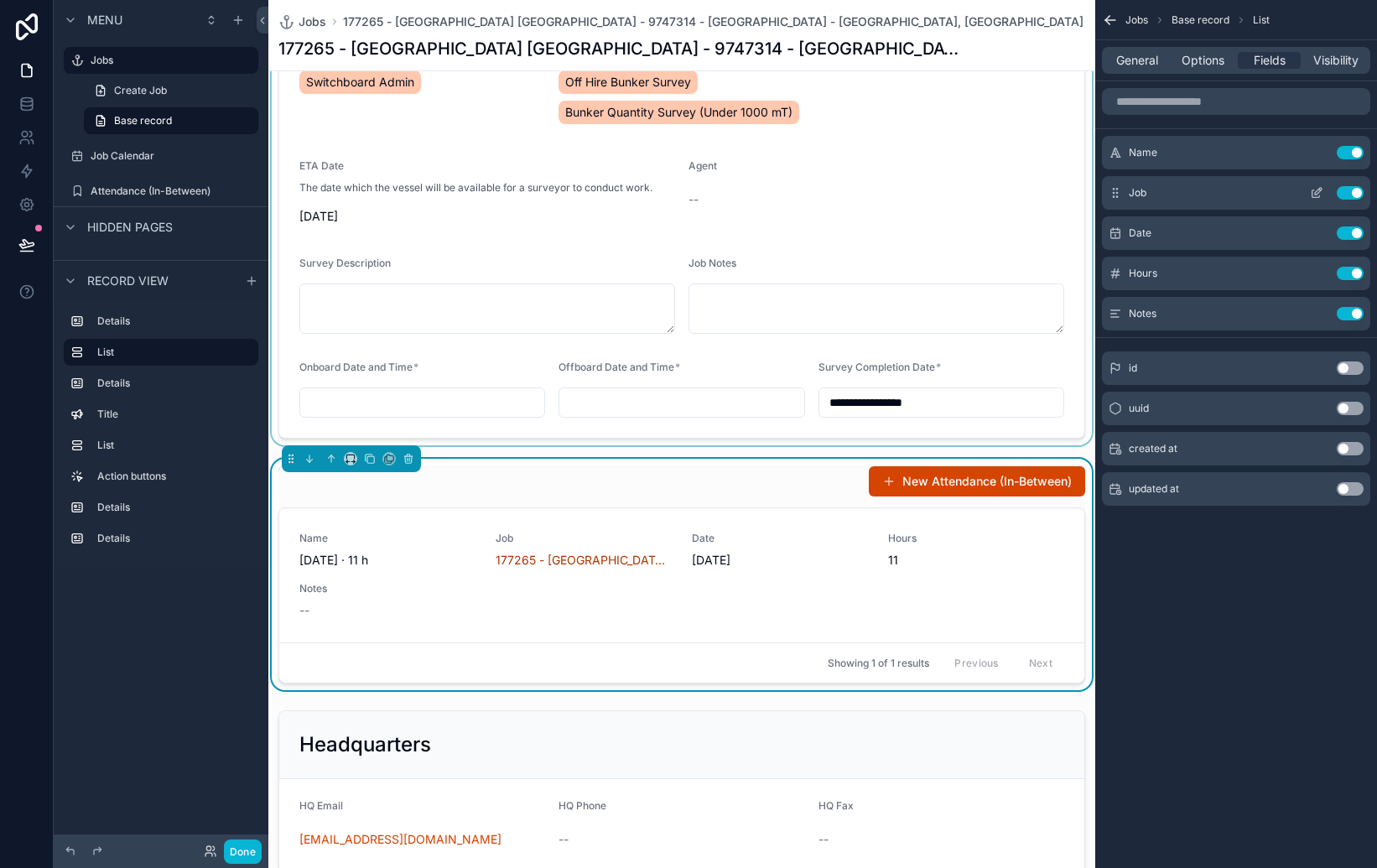
click at [1348, 191] on button "Use setting" at bounding box center [1350, 192] width 27 height 13
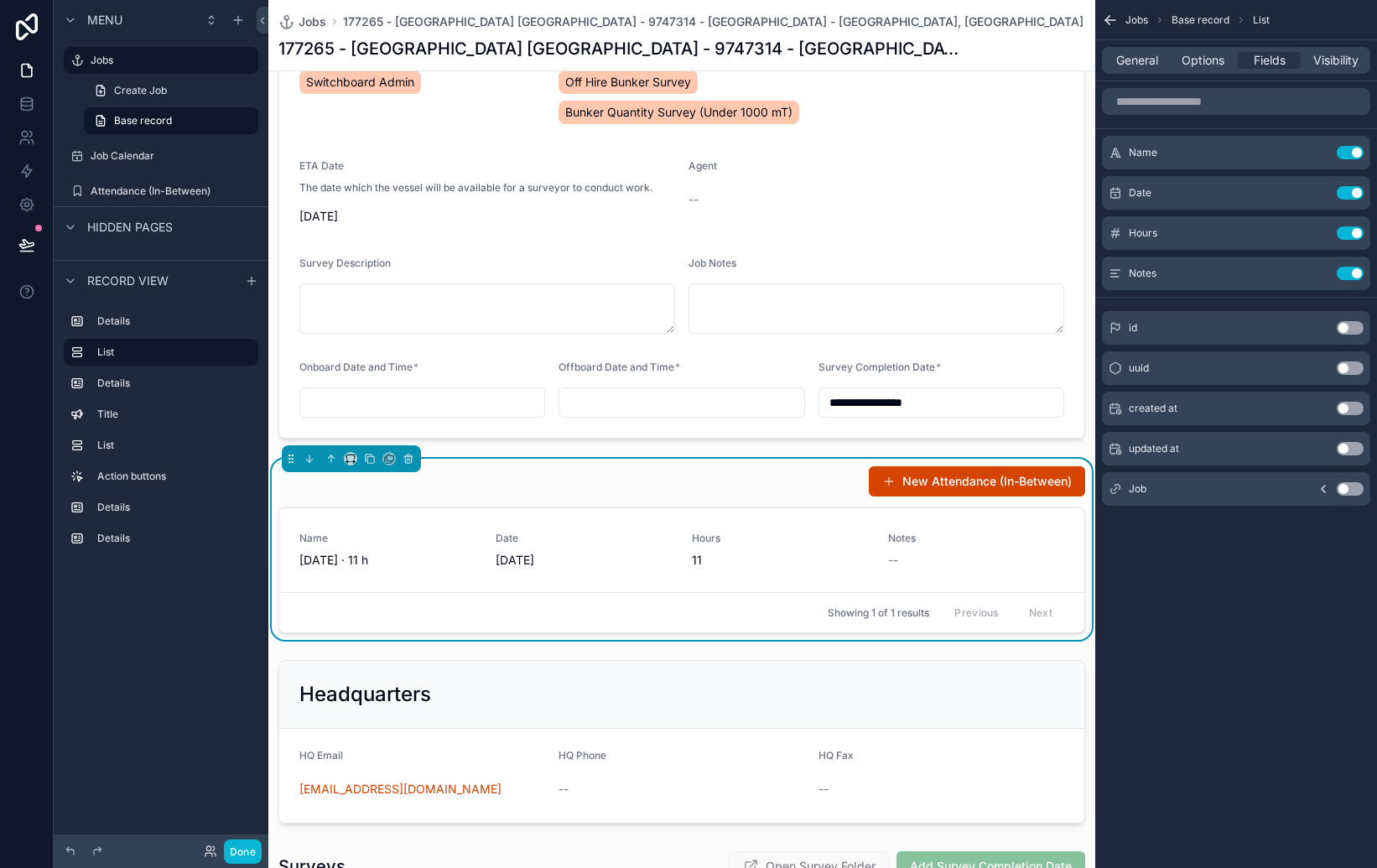
click at [1352, 276] on button "Use setting" at bounding box center [1350, 273] width 27 height 13
click at [1352, 158] on button "Use setting" at bounding box center [1350, 152] width 27 height 13
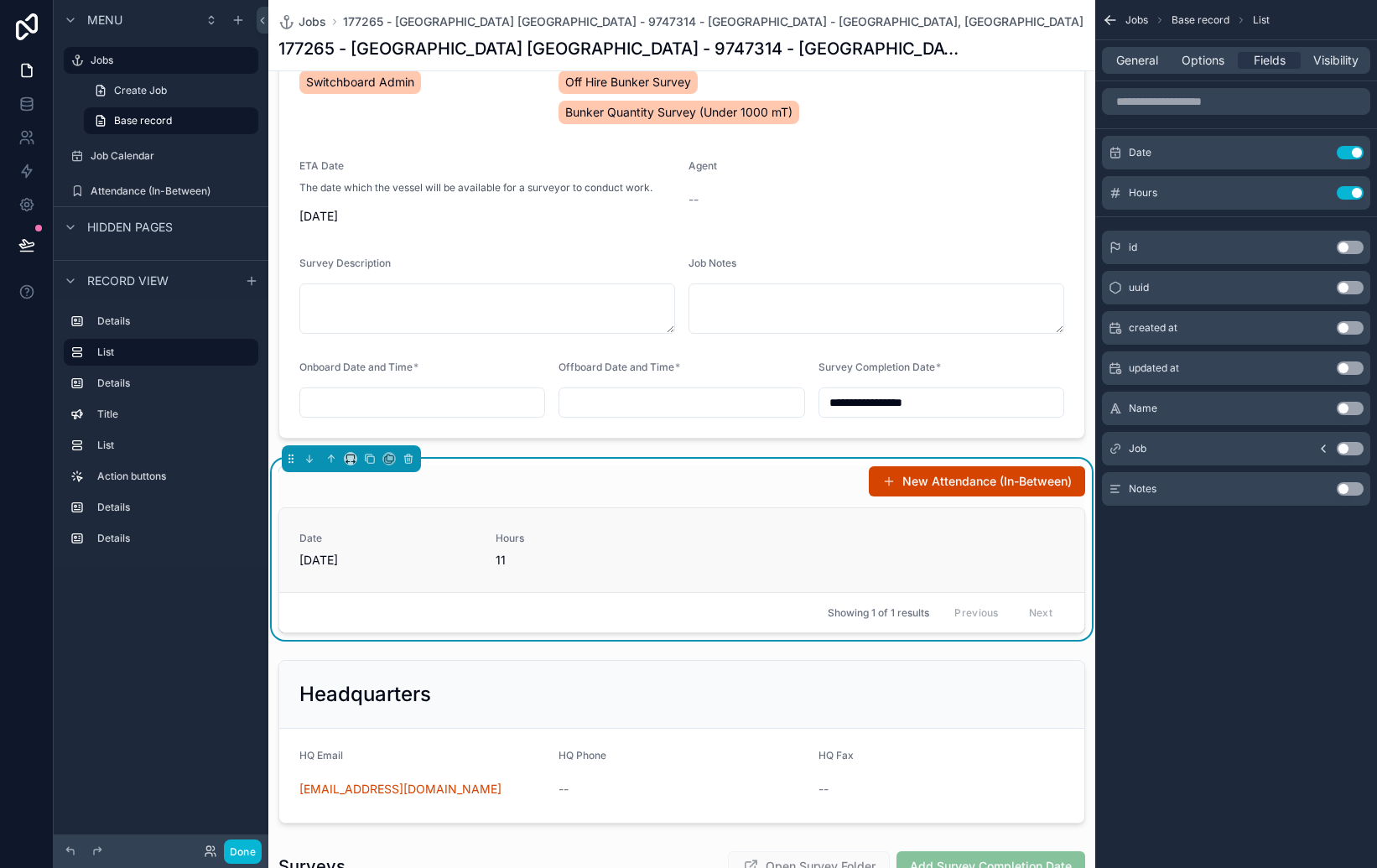
click at [500, 556] on span "11" at bounding box center [583, 560] width 176 height 17
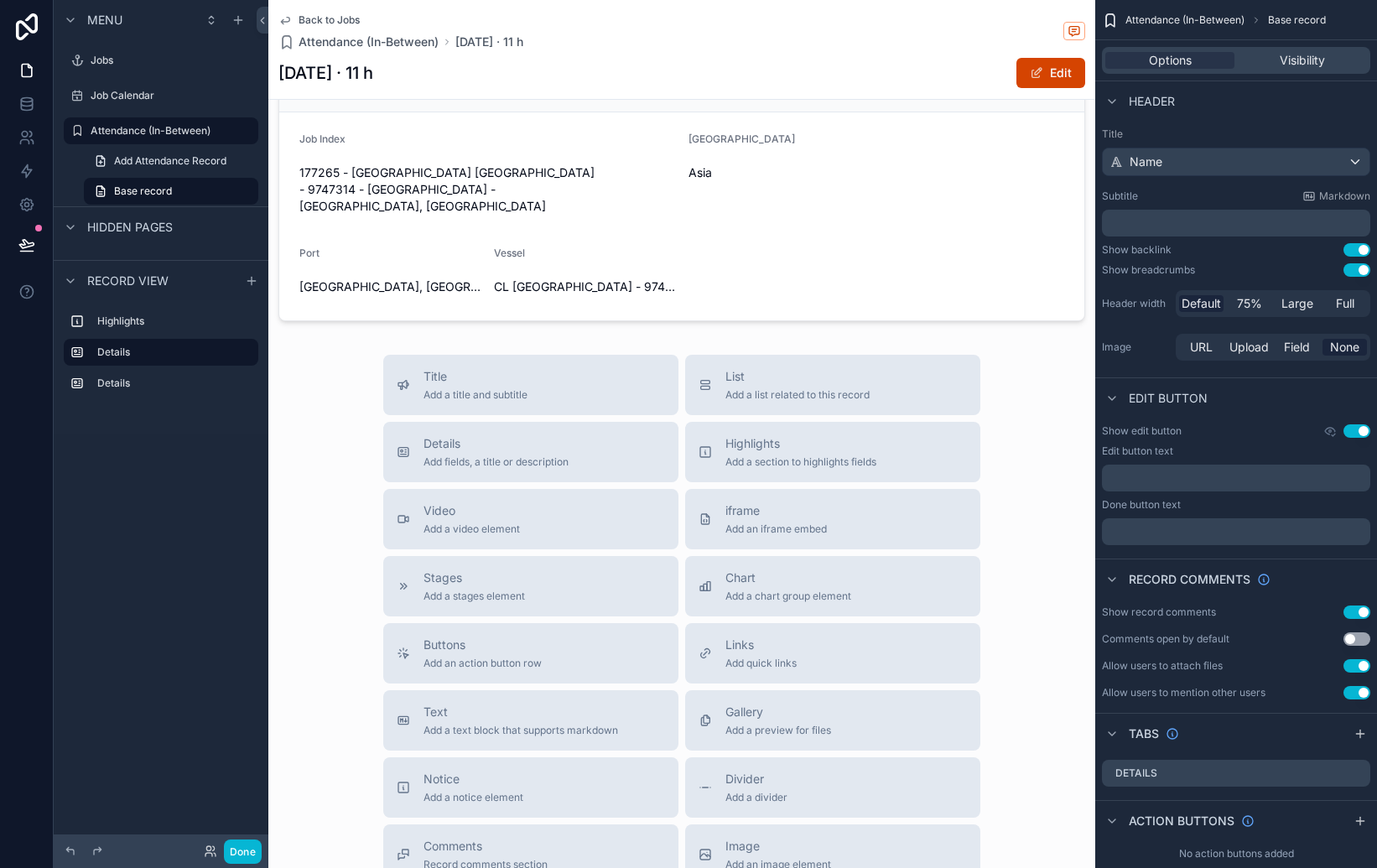
click at [289, 23] on icon "scrollable content" at bounding box center [285, 19] width 13 height 13
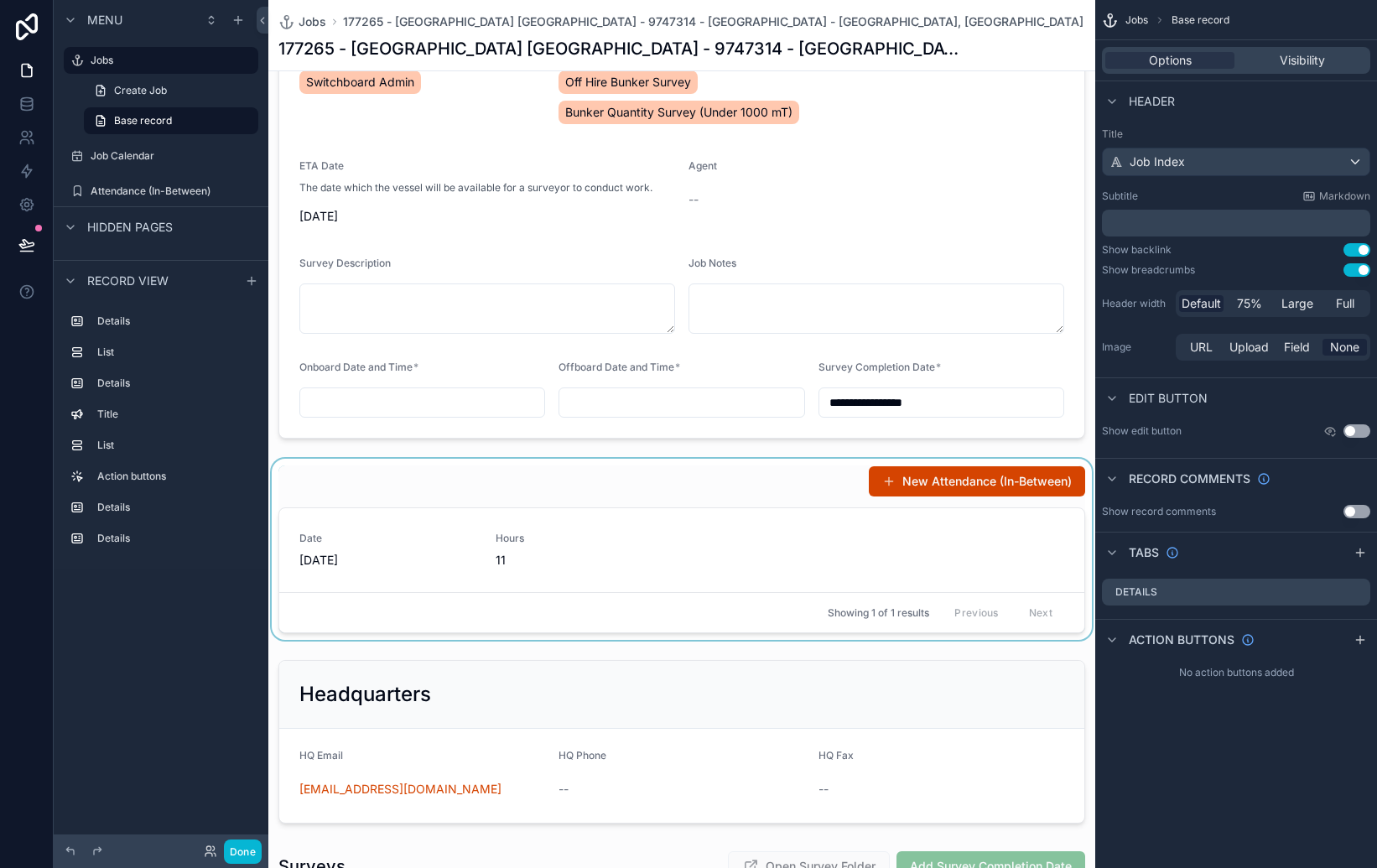
click at [693, 492] on div "scrollable content" at bounding box center [681, 549] width 827 height 181
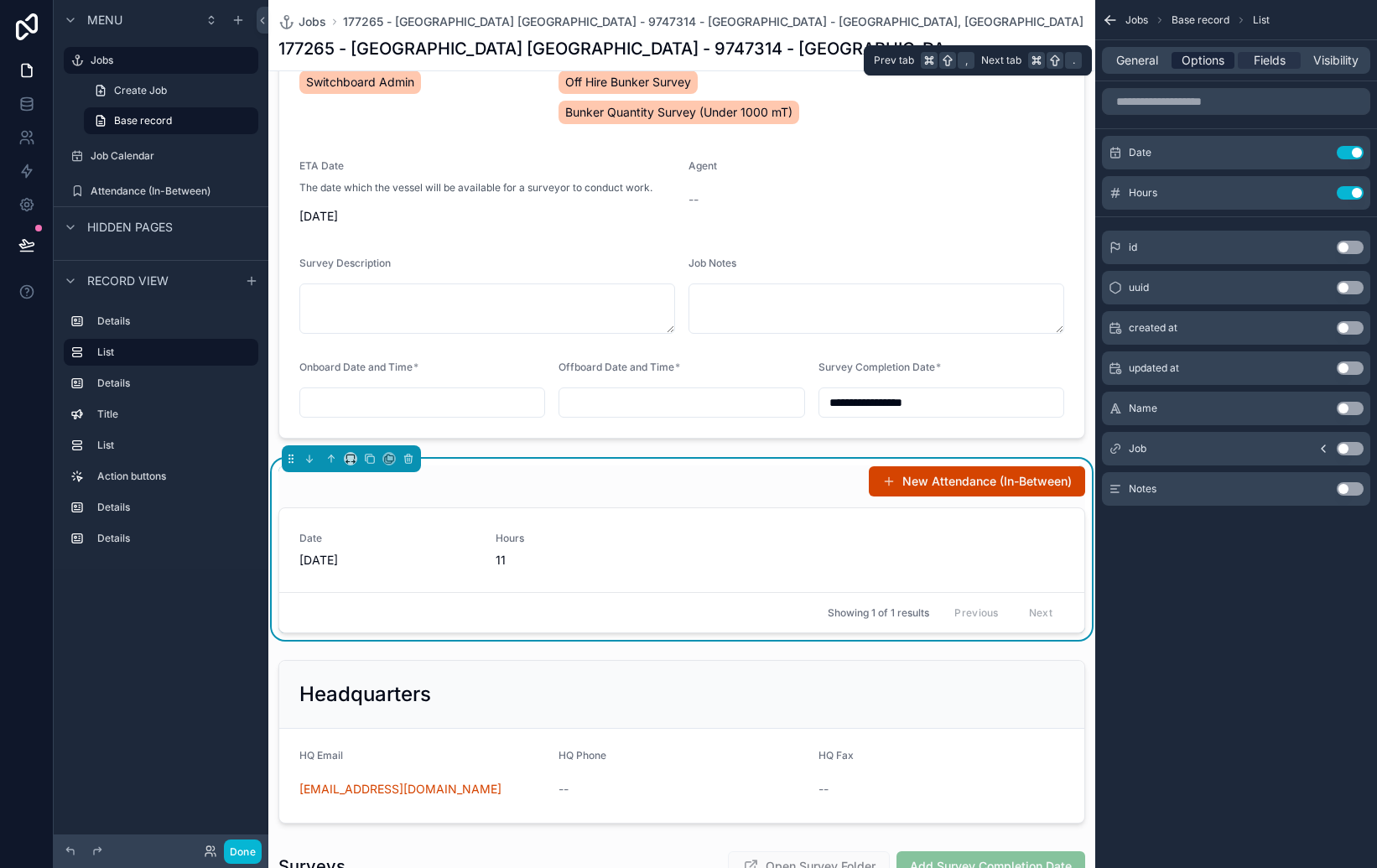
click at [1204, 65] on span "Options" at bounding box center [1203, 60] width 43 height 17
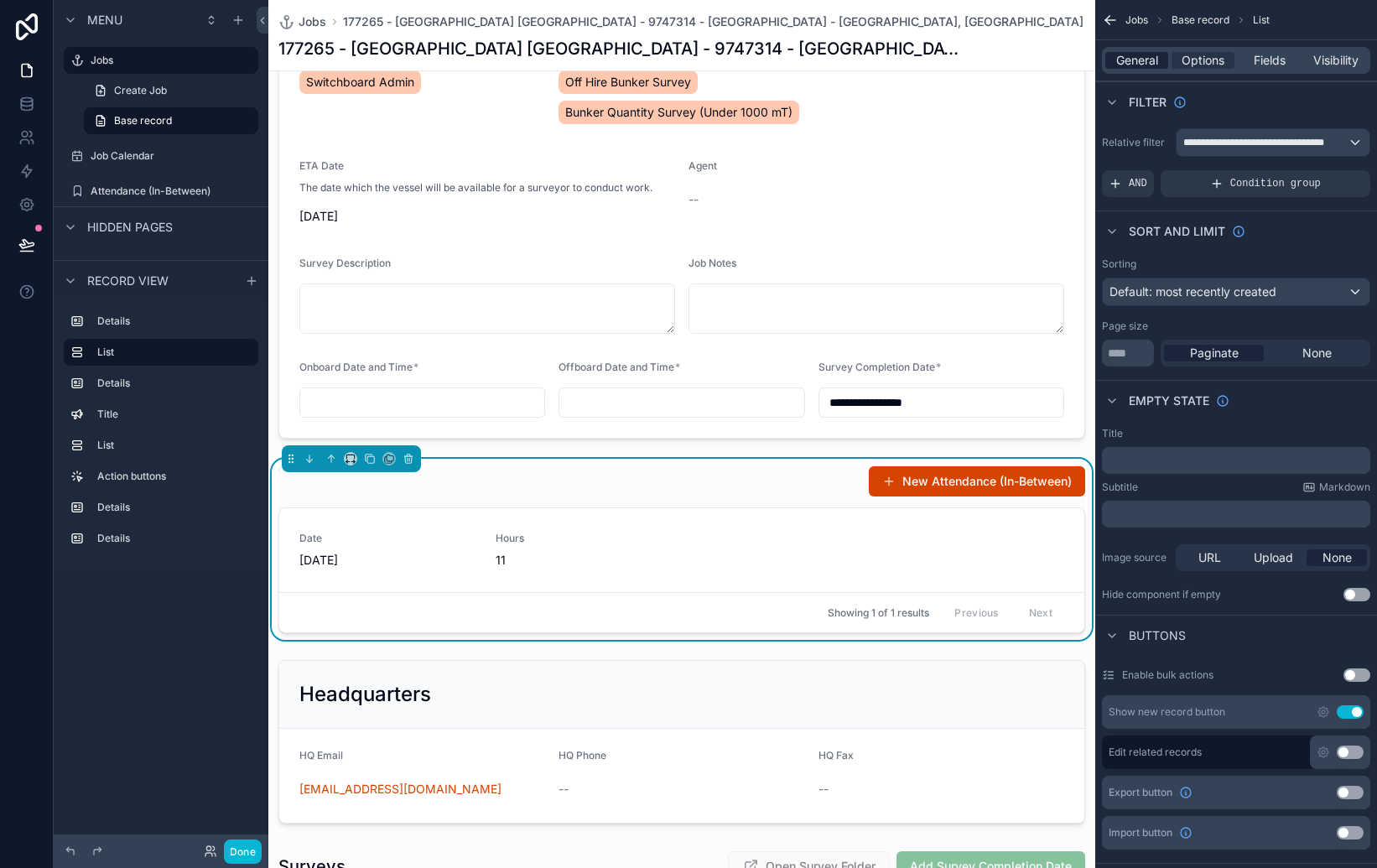
click at [1142, 60] on span "General" at bounding box center [1137, 60] width 42 height 17
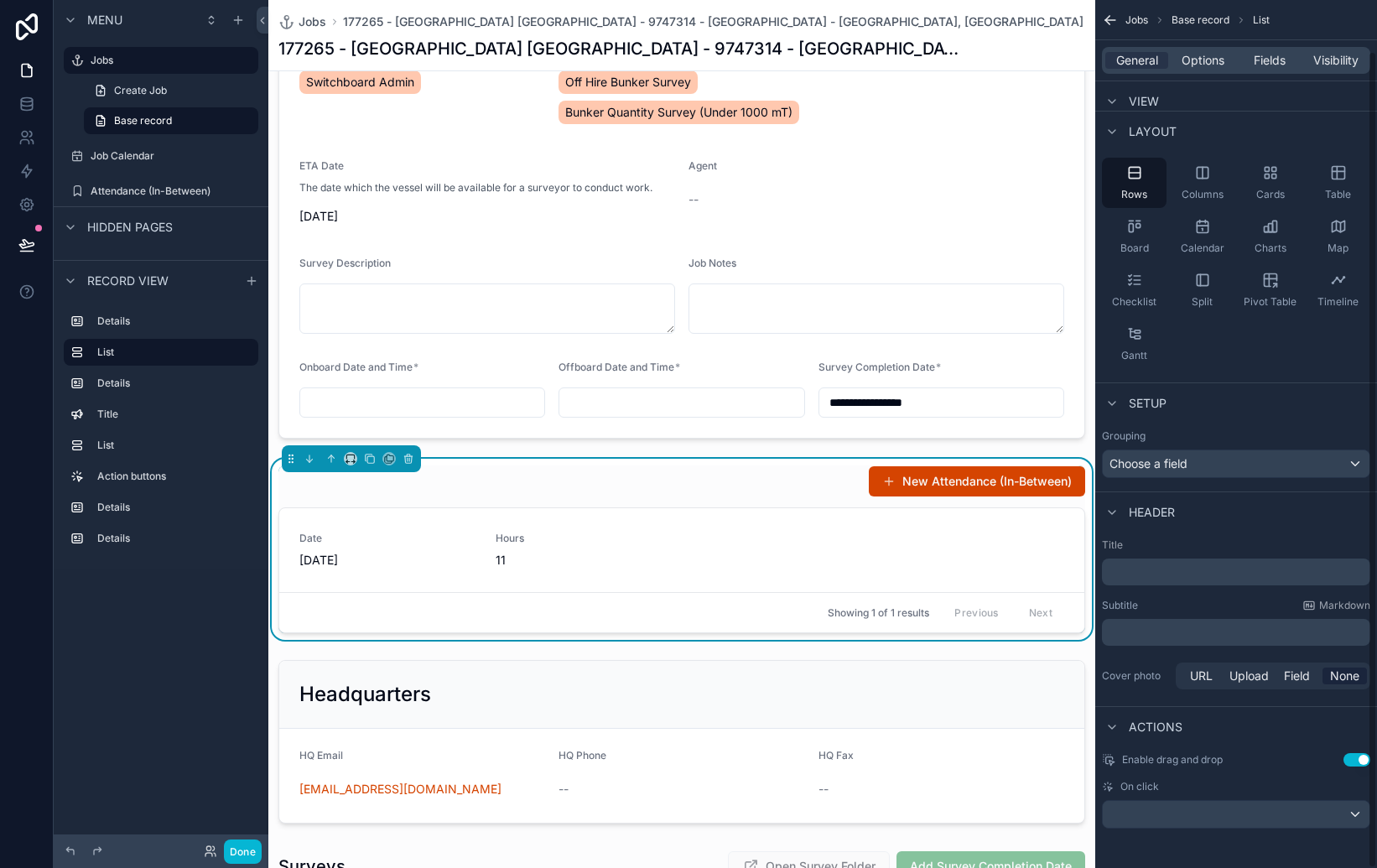
scroll to position [54, 0]
click at [1352, 761] on button "Use setting" at bounding box center [1357, 758] width 27 height 13
click at [1283, 812] on div "scrollable content" at bounding box center [1236, 814] width 267 height 27
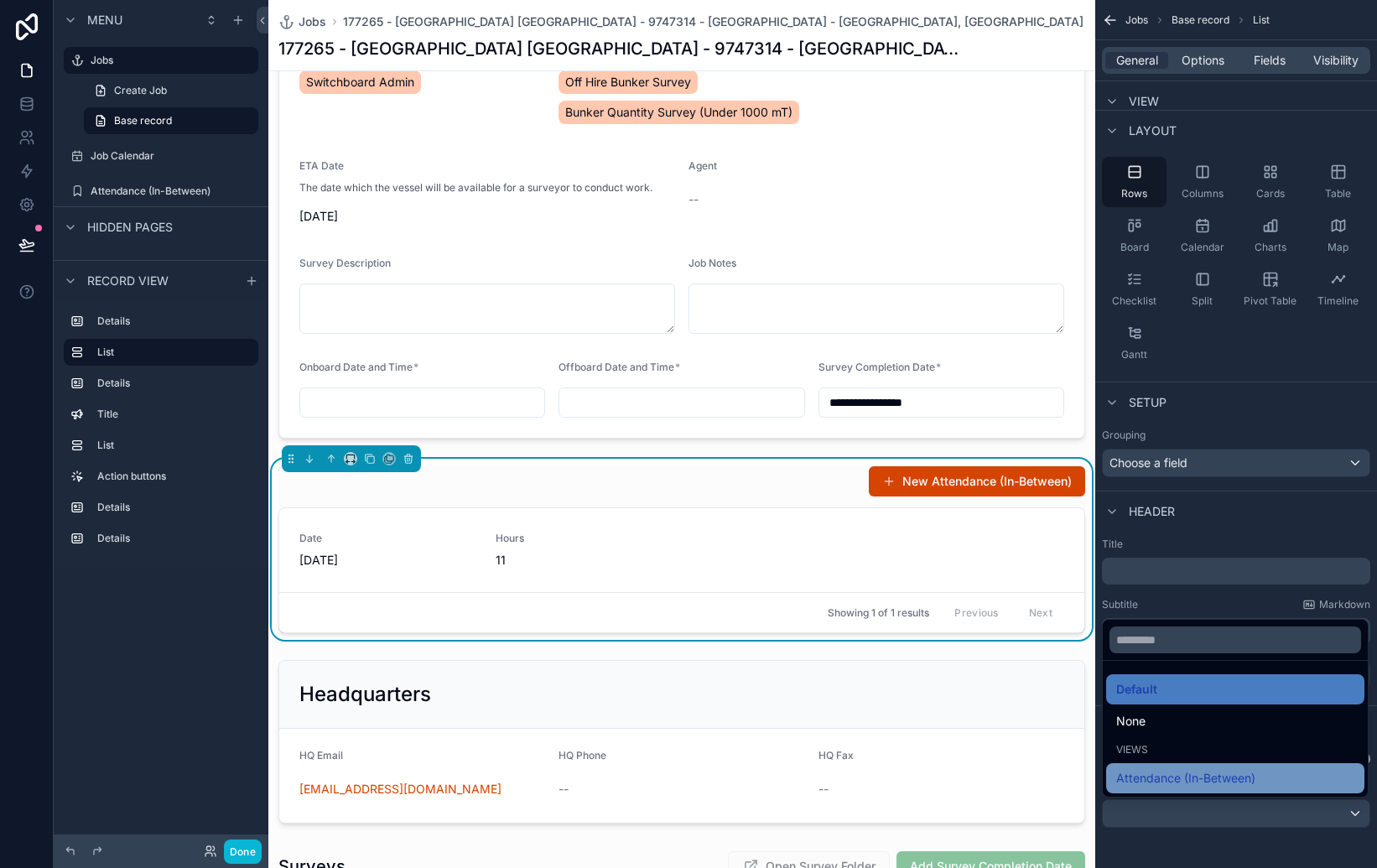
click at [1274, 775] on div "Attendance (In-Between)" at bounding box center [1235, 778] width 238 height 20
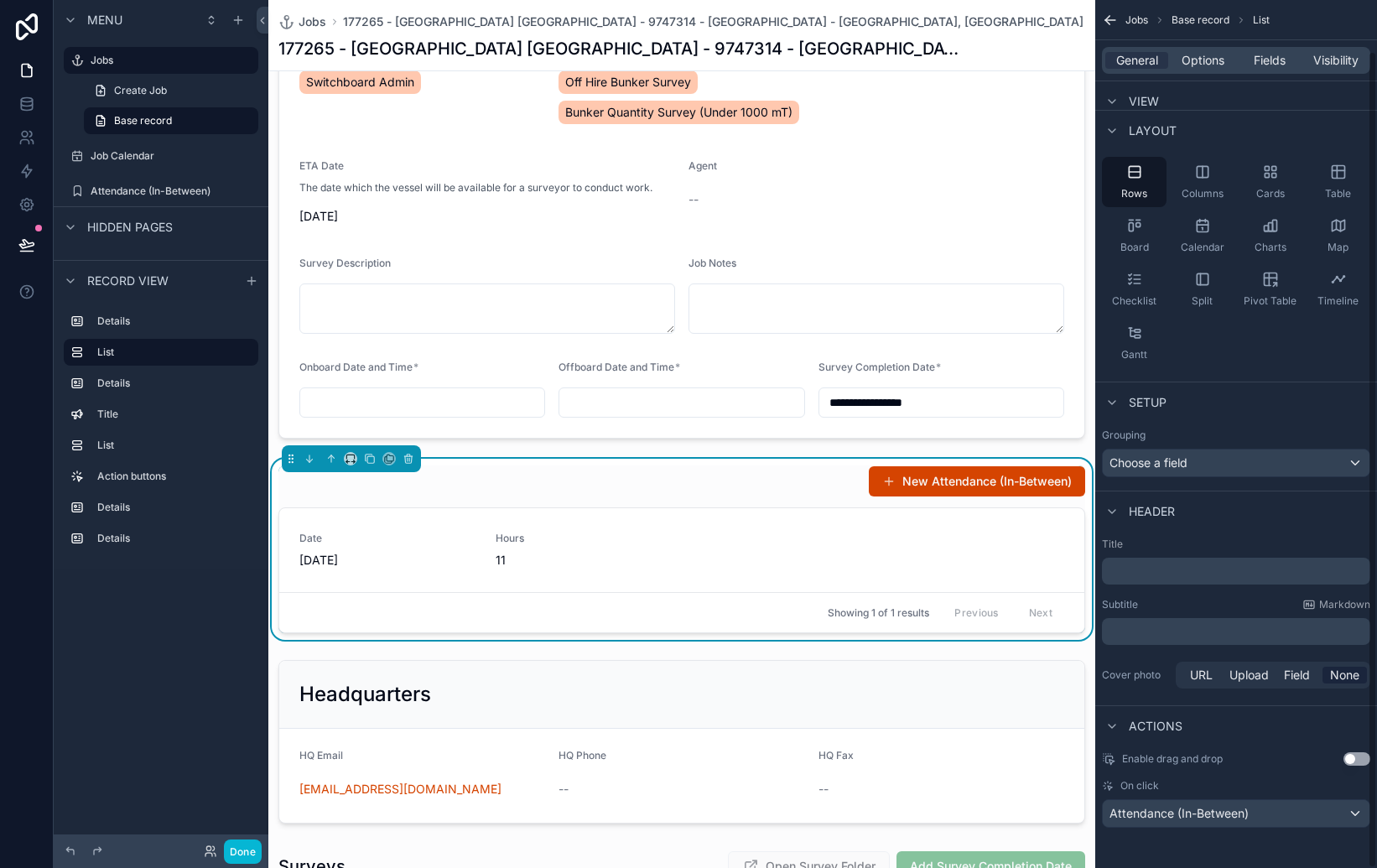
scroll to position [0, 0]
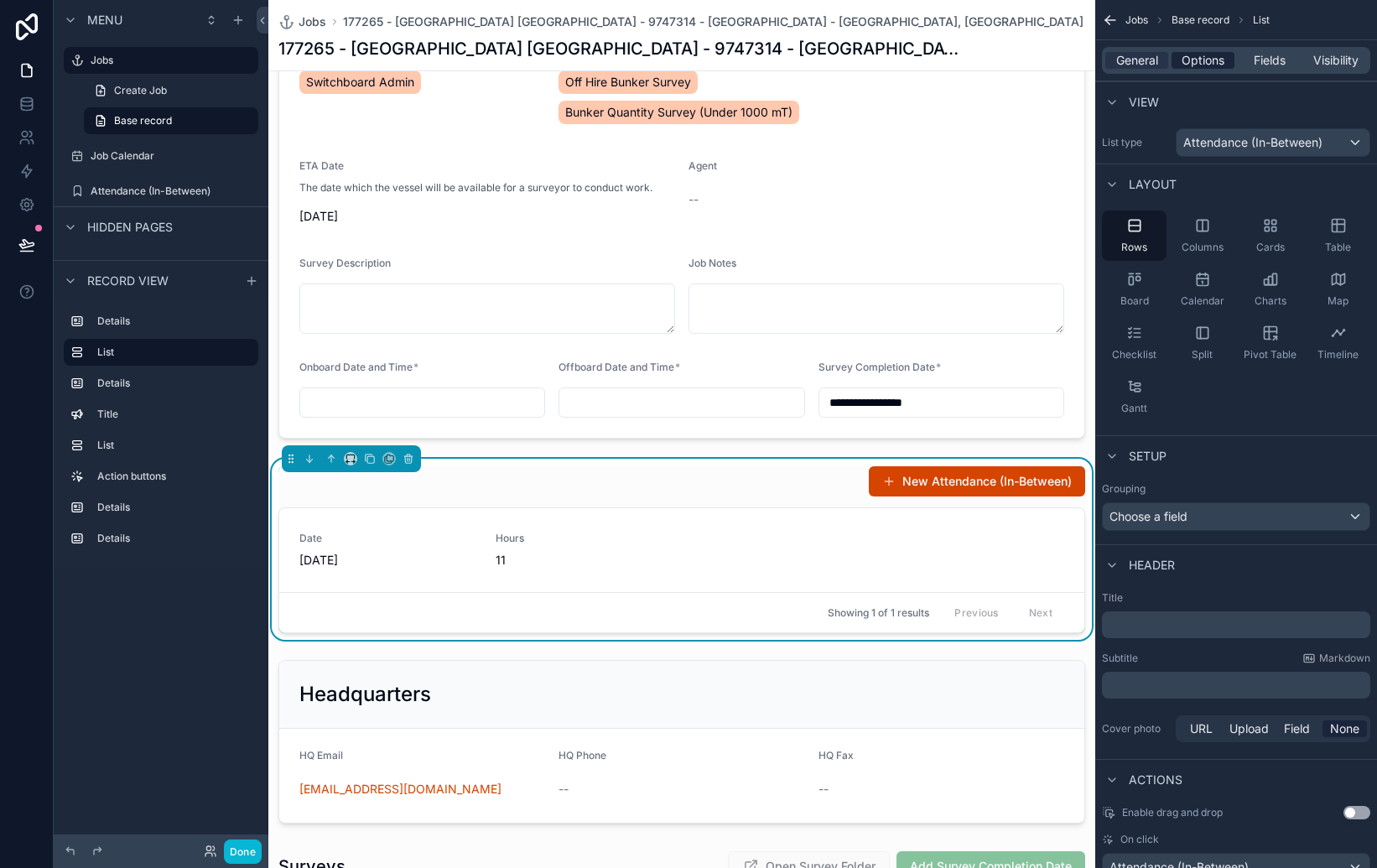
click at [1204, 62] on span "Options" at bounding box center [1203, 60] width 43 height 17
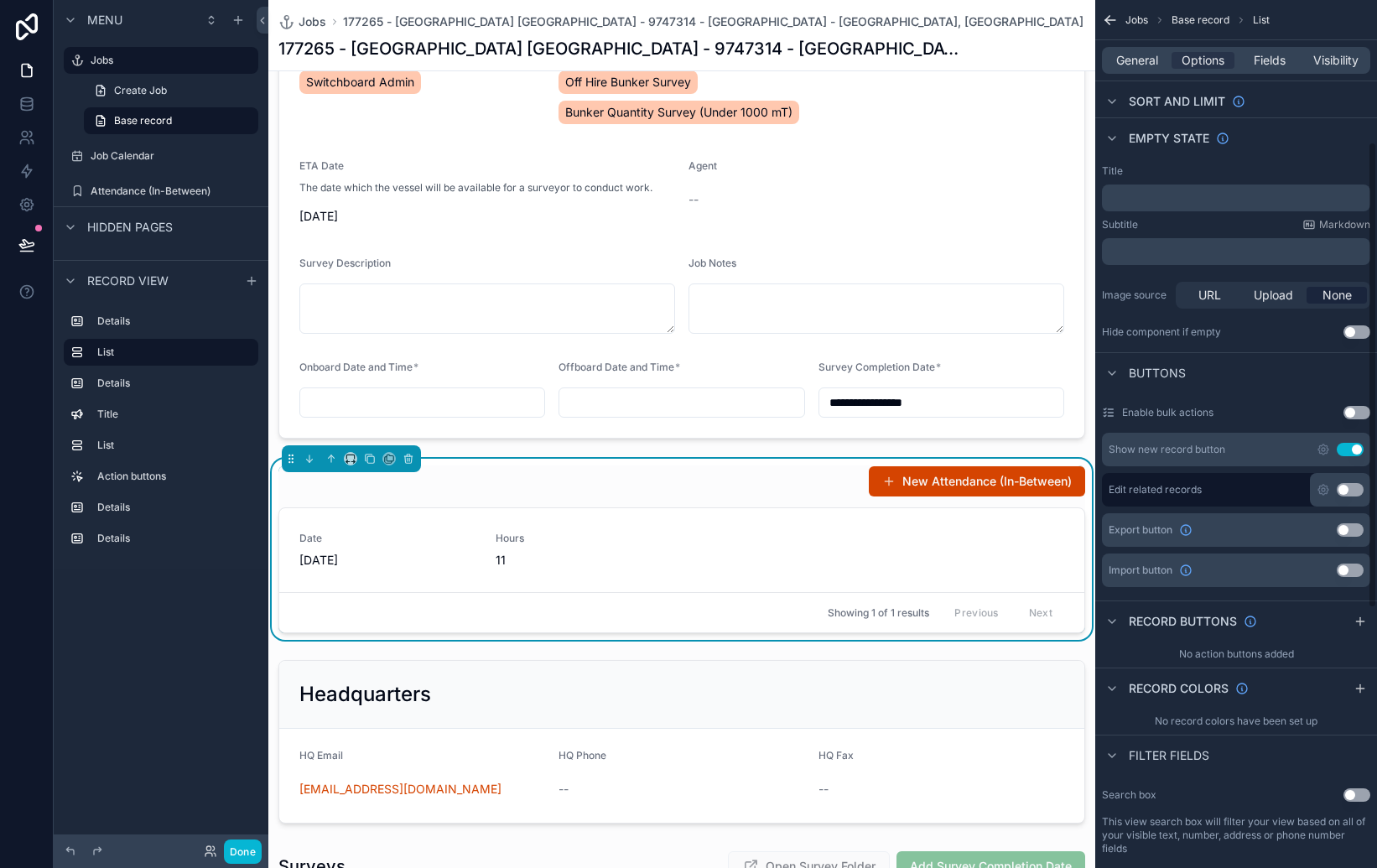
scroll to position [266, 0]
click at [1352, 485] on button "Use setting" at bounding box center [1350, 486] width 27 height 13
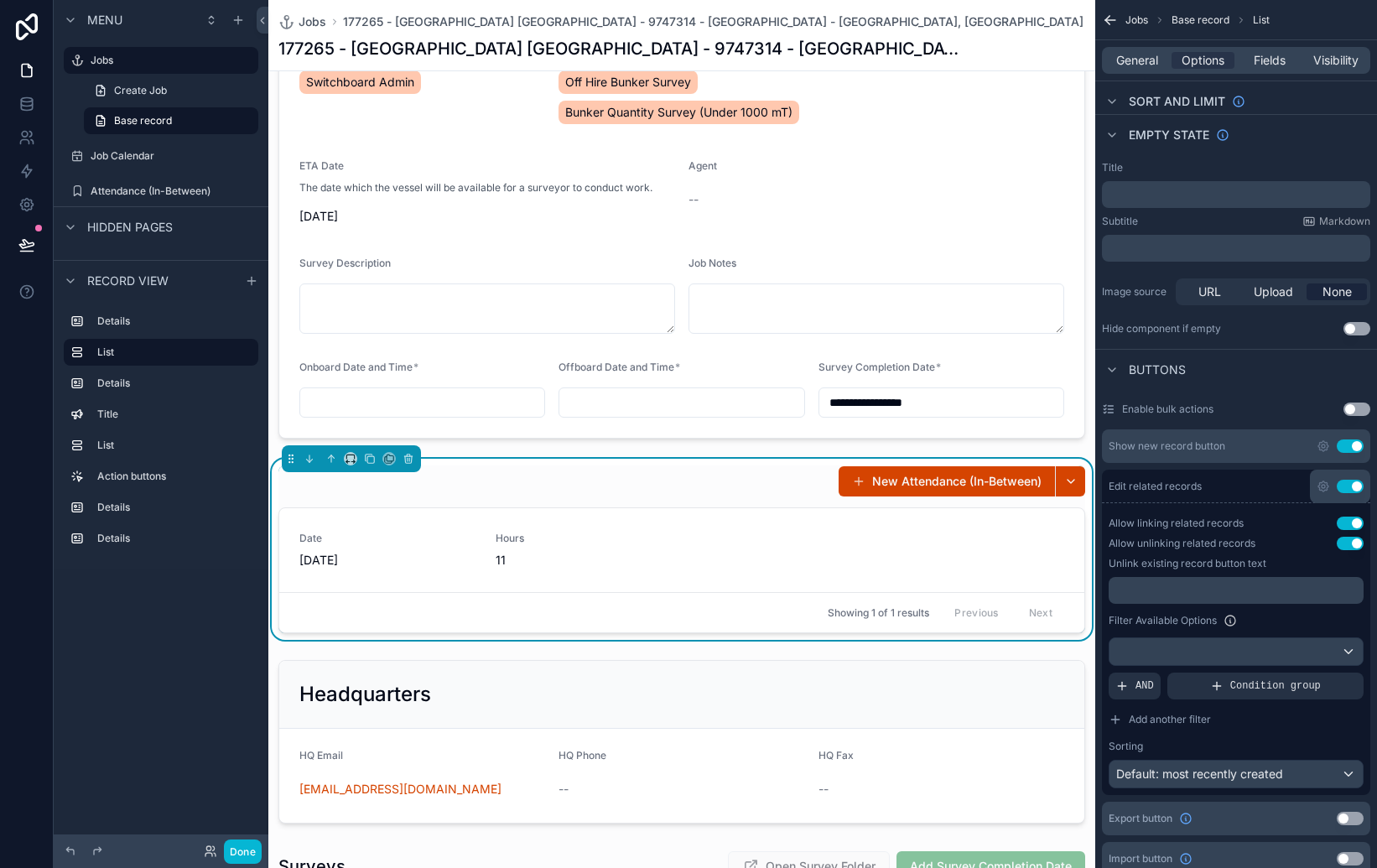
click at [1347, 540] on button "Use setting" at bounding box center [1350, 543] width 27 height 13
click at [1344, 546] on button "Use setting" at bounding box center [1350, 543] width 27 height 13
click at [1352, 524] on button "Use setting" at bounding box center [1350, 523] width 27 height 13
click at [1348, 526] on button "Use setting" at bounding box center [1350, 523] width 27 height 13
click at [1321, 481] on icon "scrollable content" at bounding box center [1323, 486] width 13 height 13
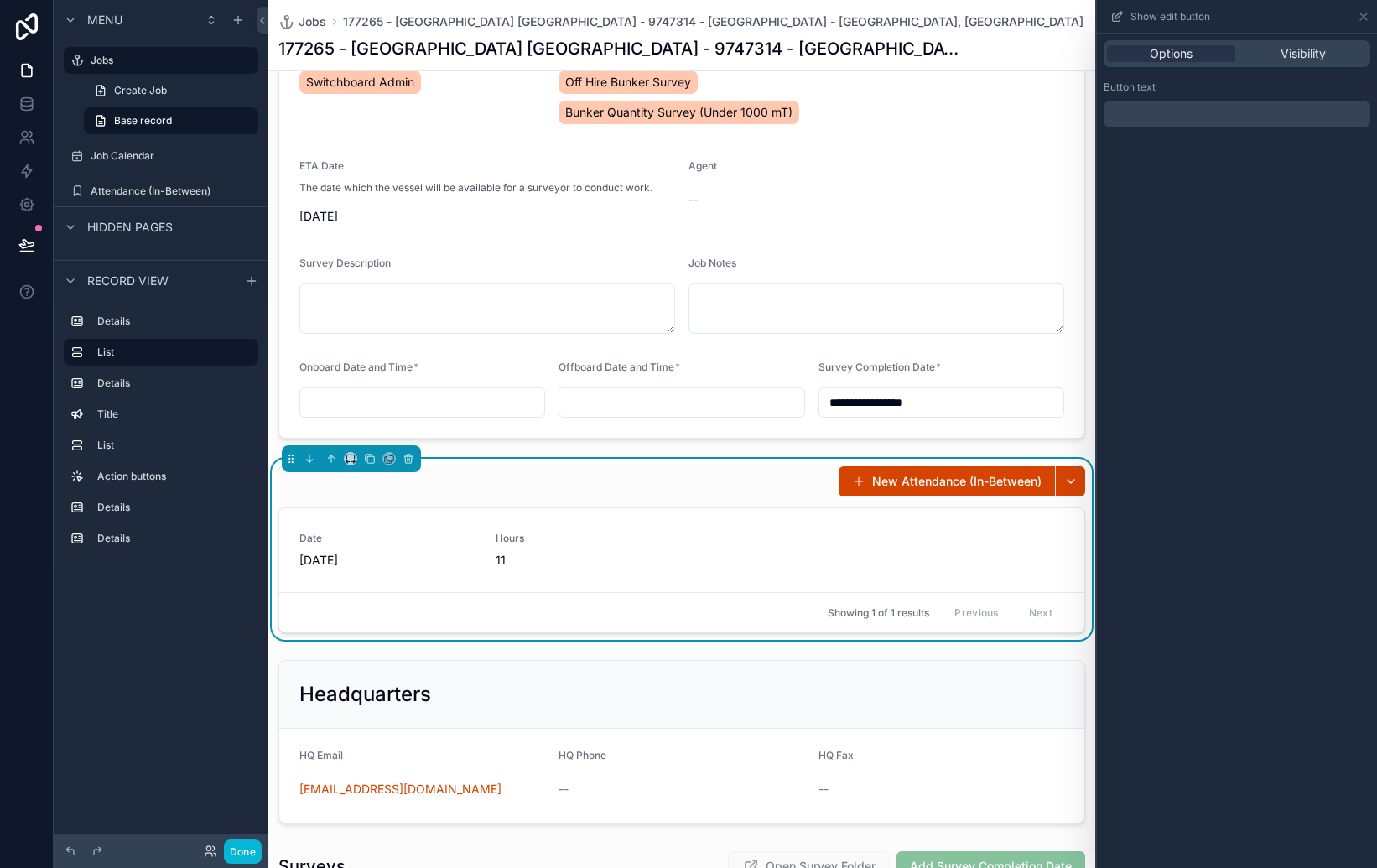
click at [1299, 62] on div "Options Visibility" at bounding box center [1237, 54] width 267 height 27
click at [1299, 54] on span "Visibility" at bounding box center [1303, 54] width 46 height 17
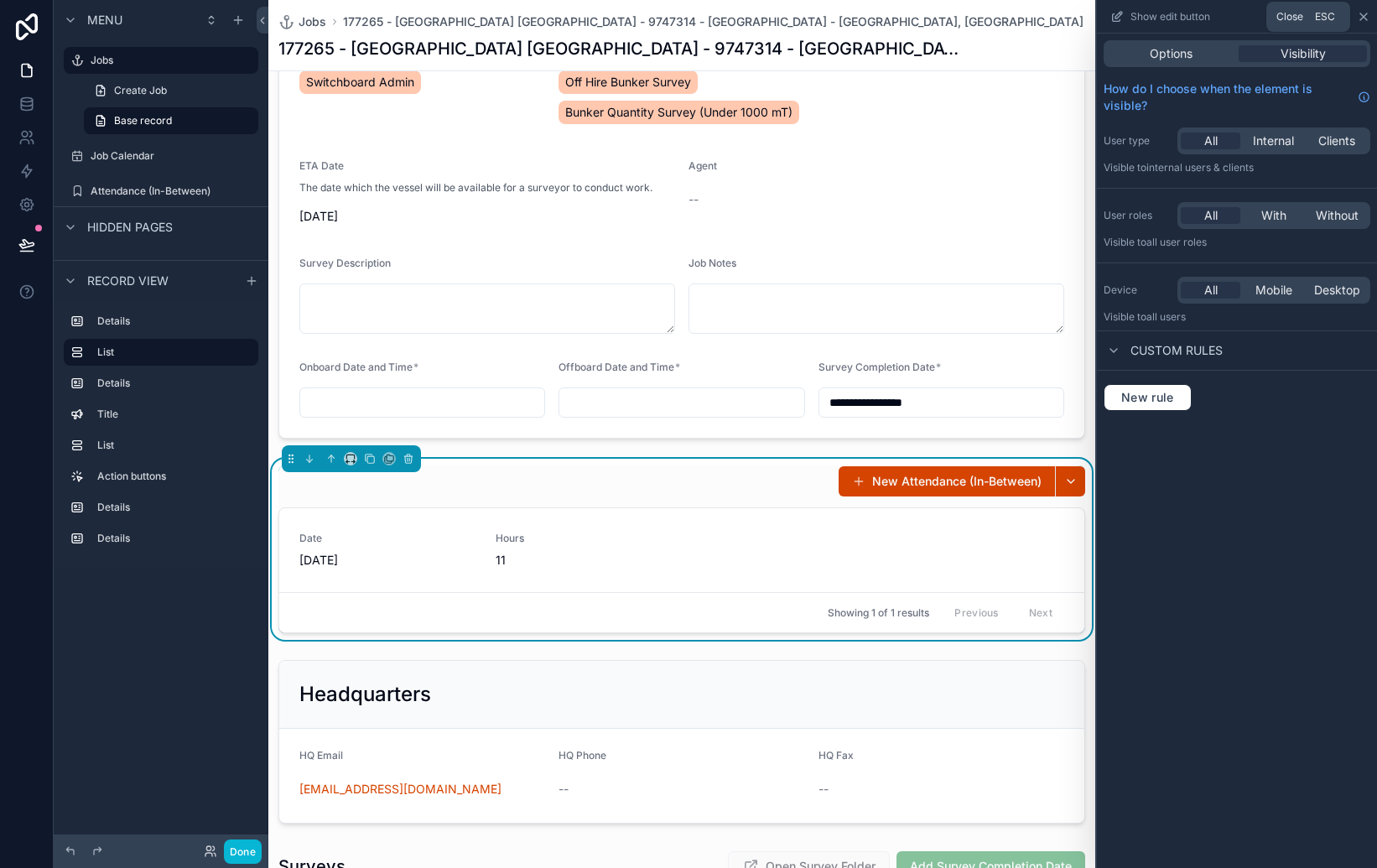
click at [1358, 13] on icon at bounding box center [1363, 16] width 13 height 13
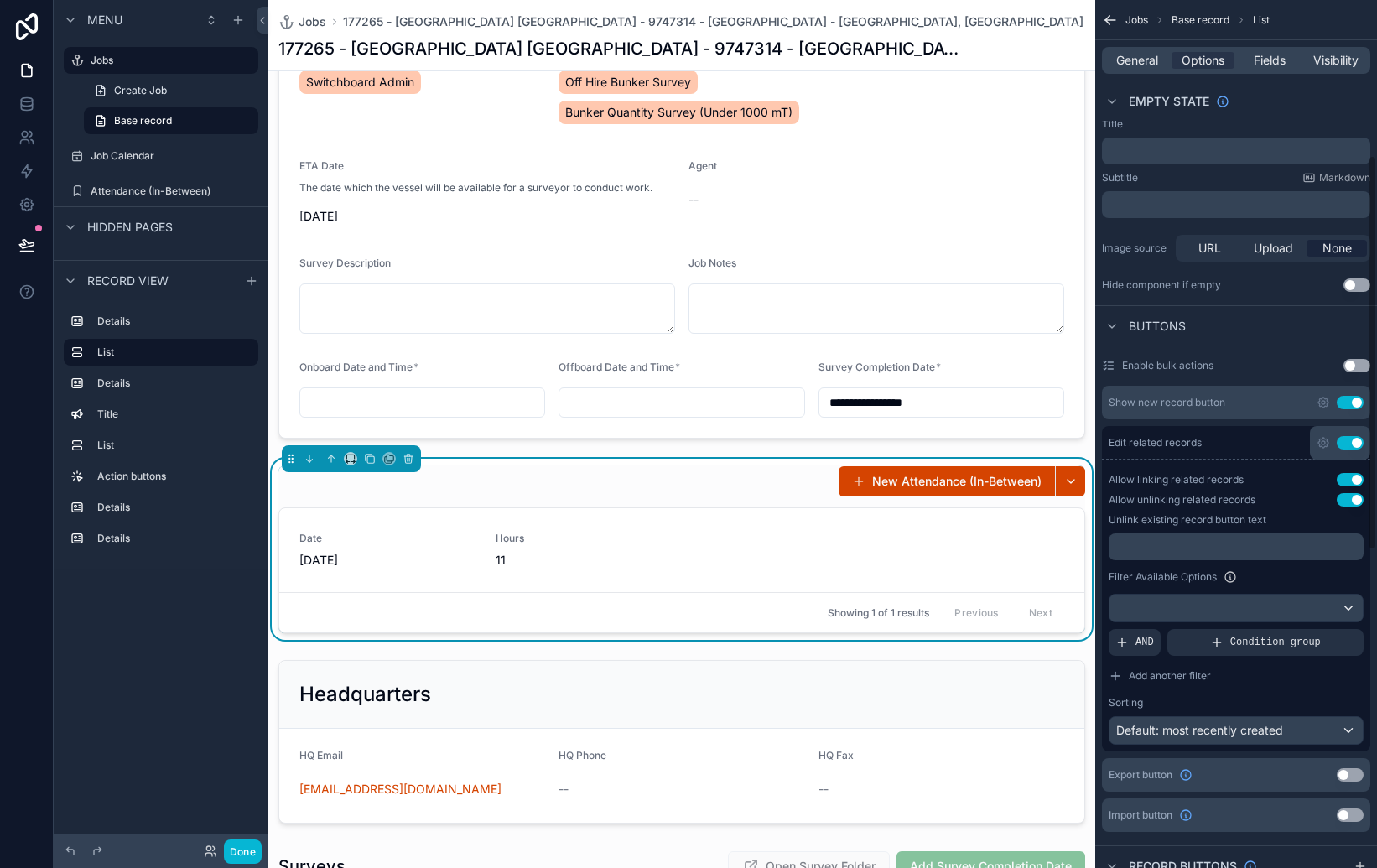
scroll to position [0, 0]
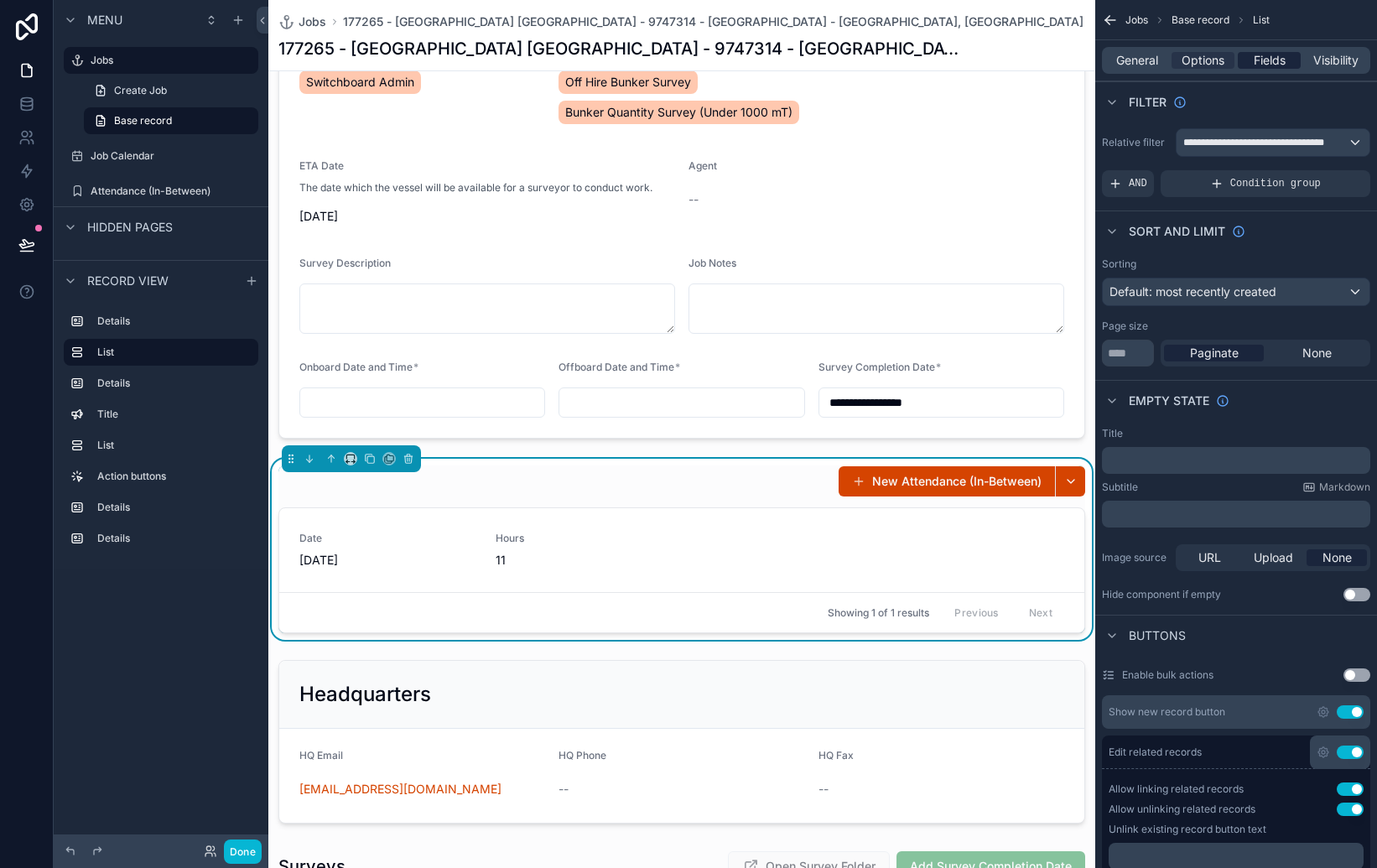
click at [1260, 54] on span "Fields" at bounding box center [1270, 60] width 32 height 17
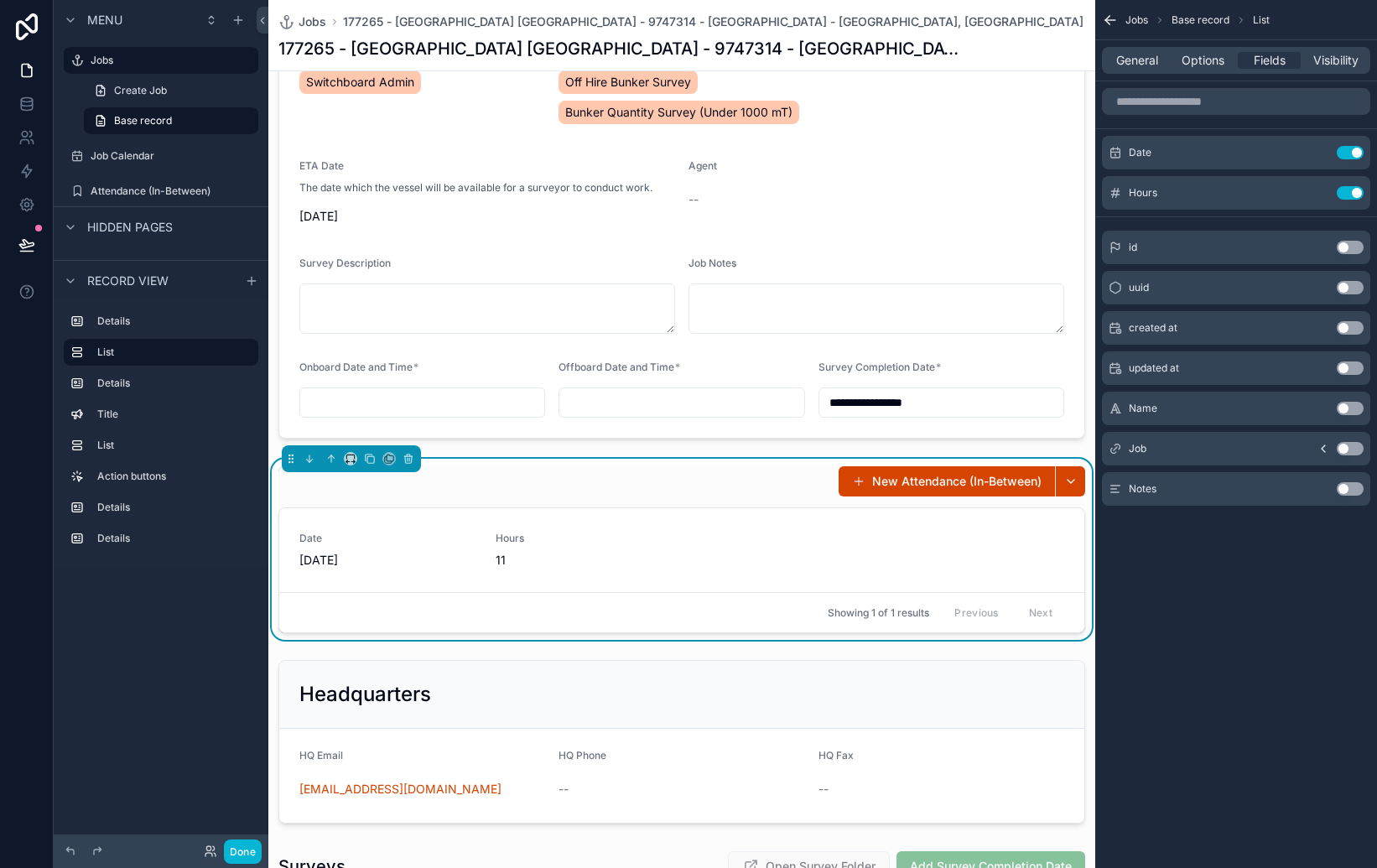
click at [1347, 406] on button "Use setting" at bounding box center [1350, 408] width 27 height 13
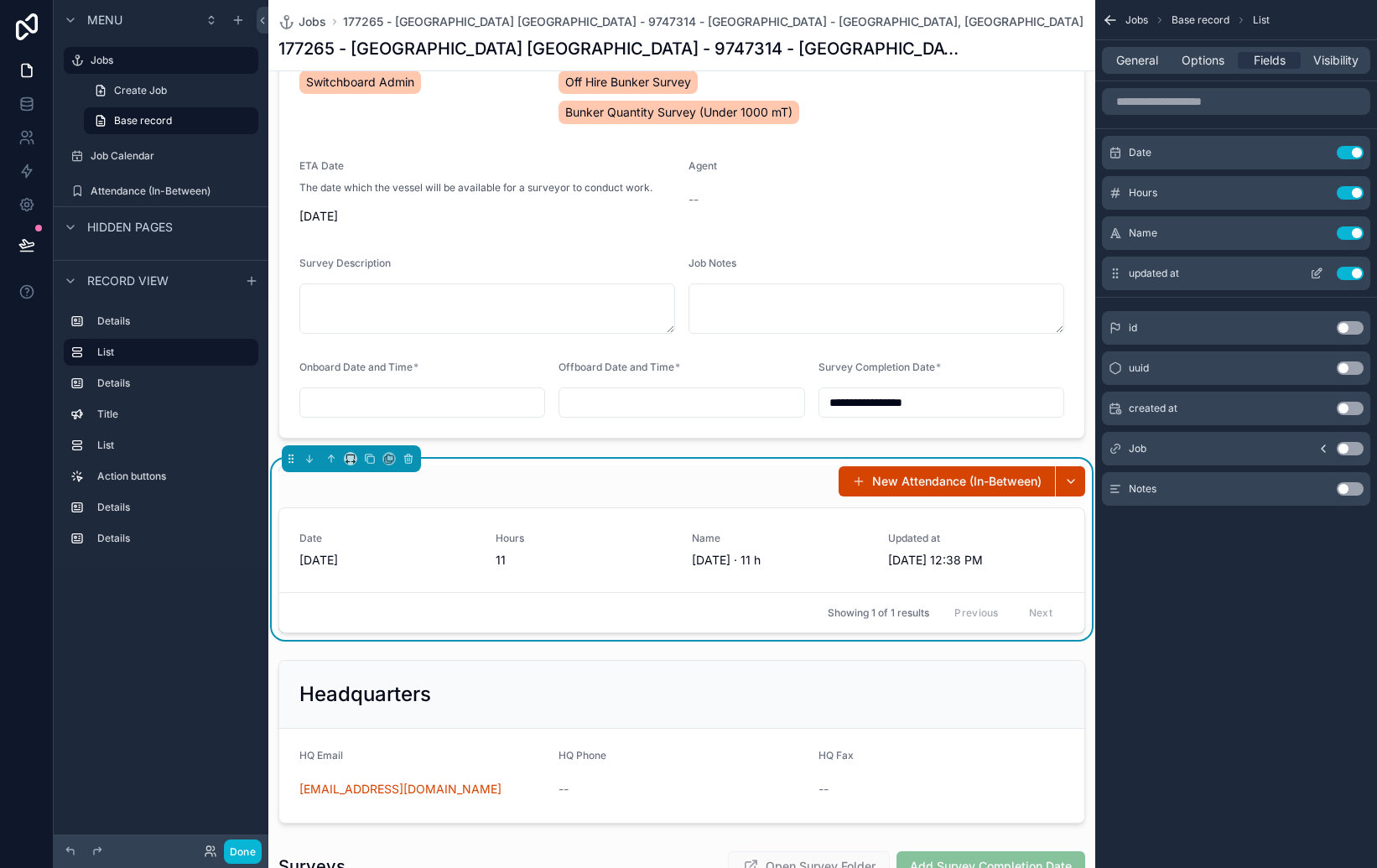
click at [1350, 274] on button "Use setting" at bounding box center [1350, 273] width 27 height 13
click at [1351, 227] on button "Use setting" at bounding box center [1350, 233] width 27 height 13
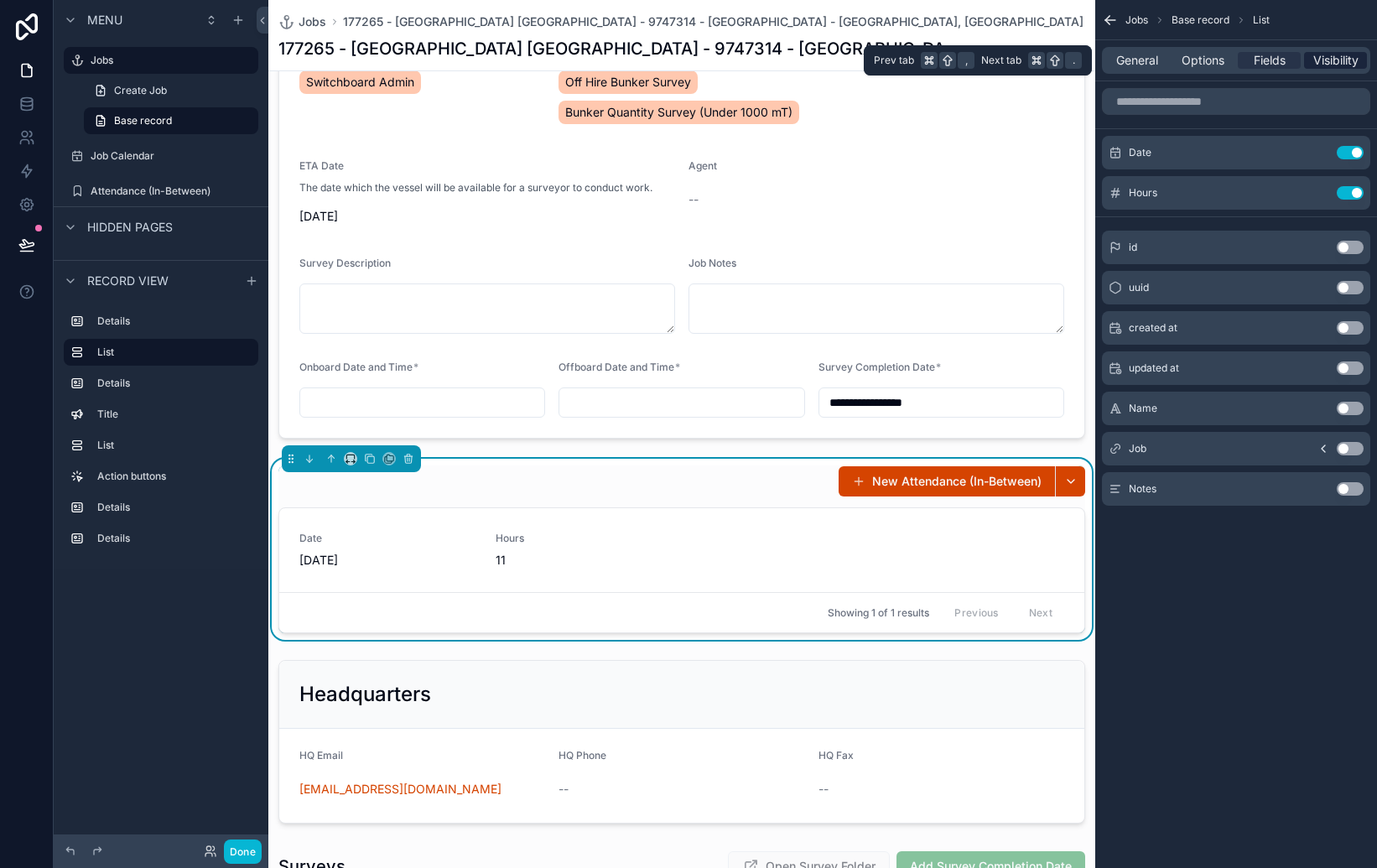
click at [1328, 63] on span "Visibility" at bounding box center [1337, 60] width 46 height 17
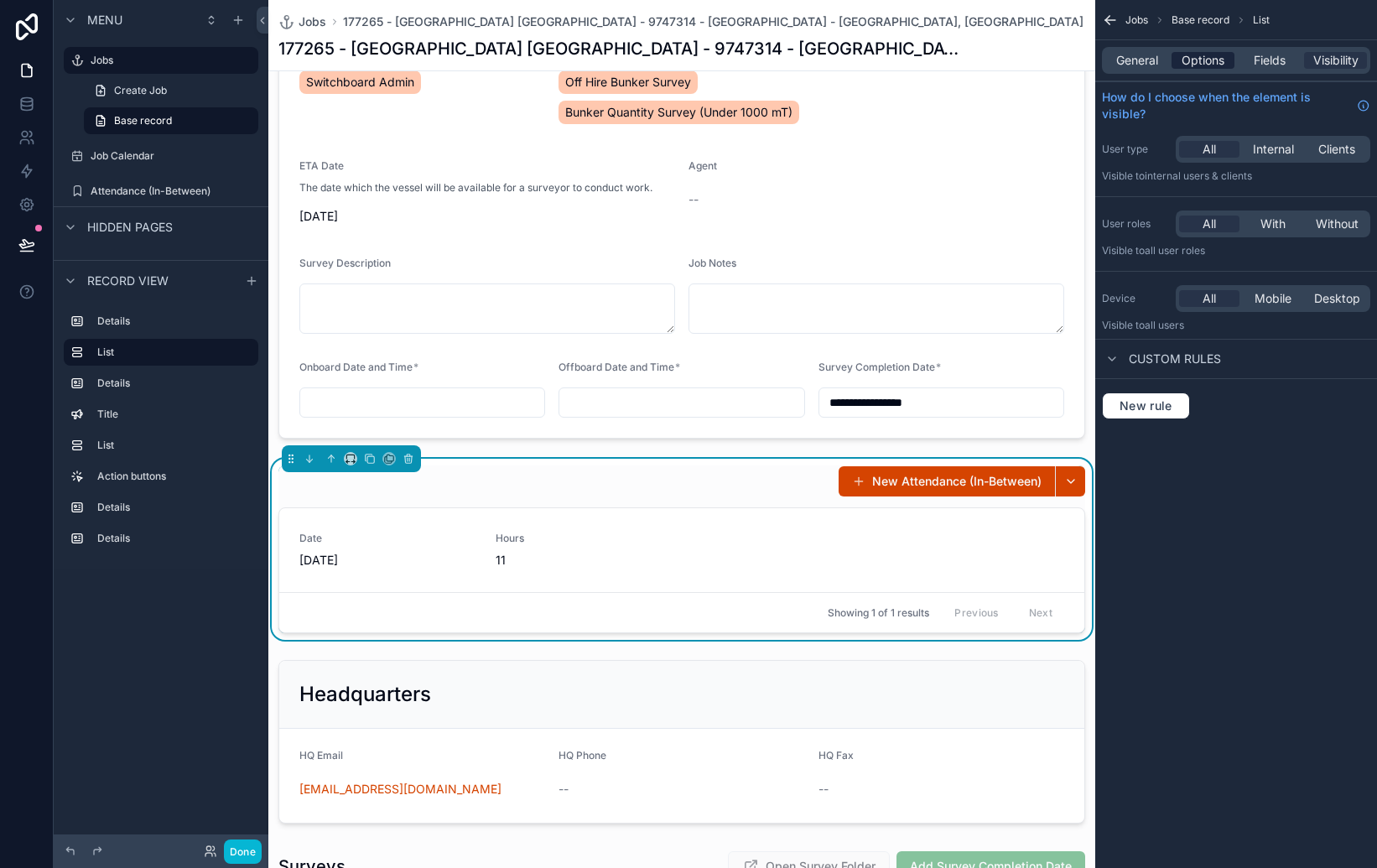
click at [1205, 61] on span "Options" at bounding box center [1203, 60] width 43 height 17
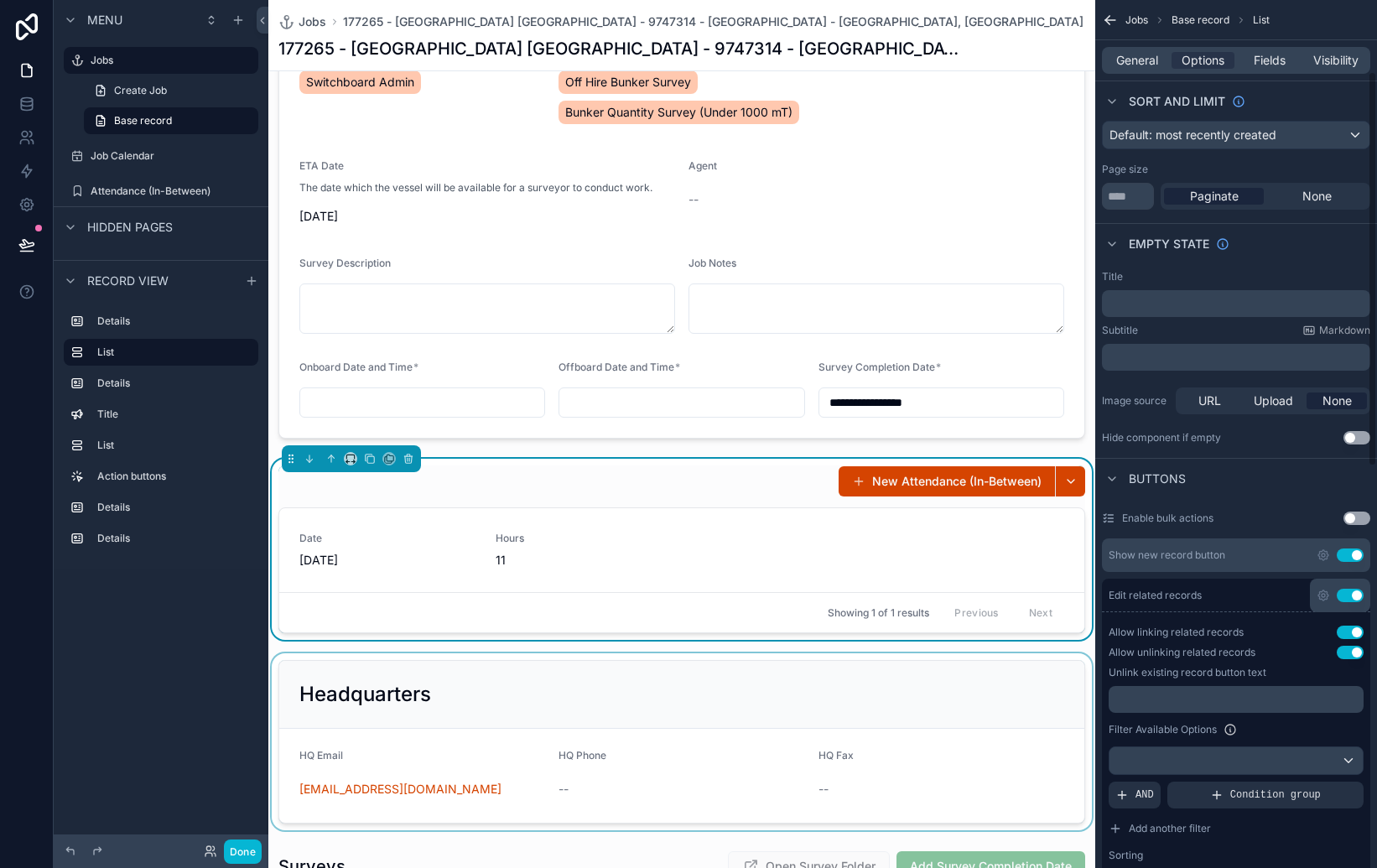
scroll to position [153, 0]
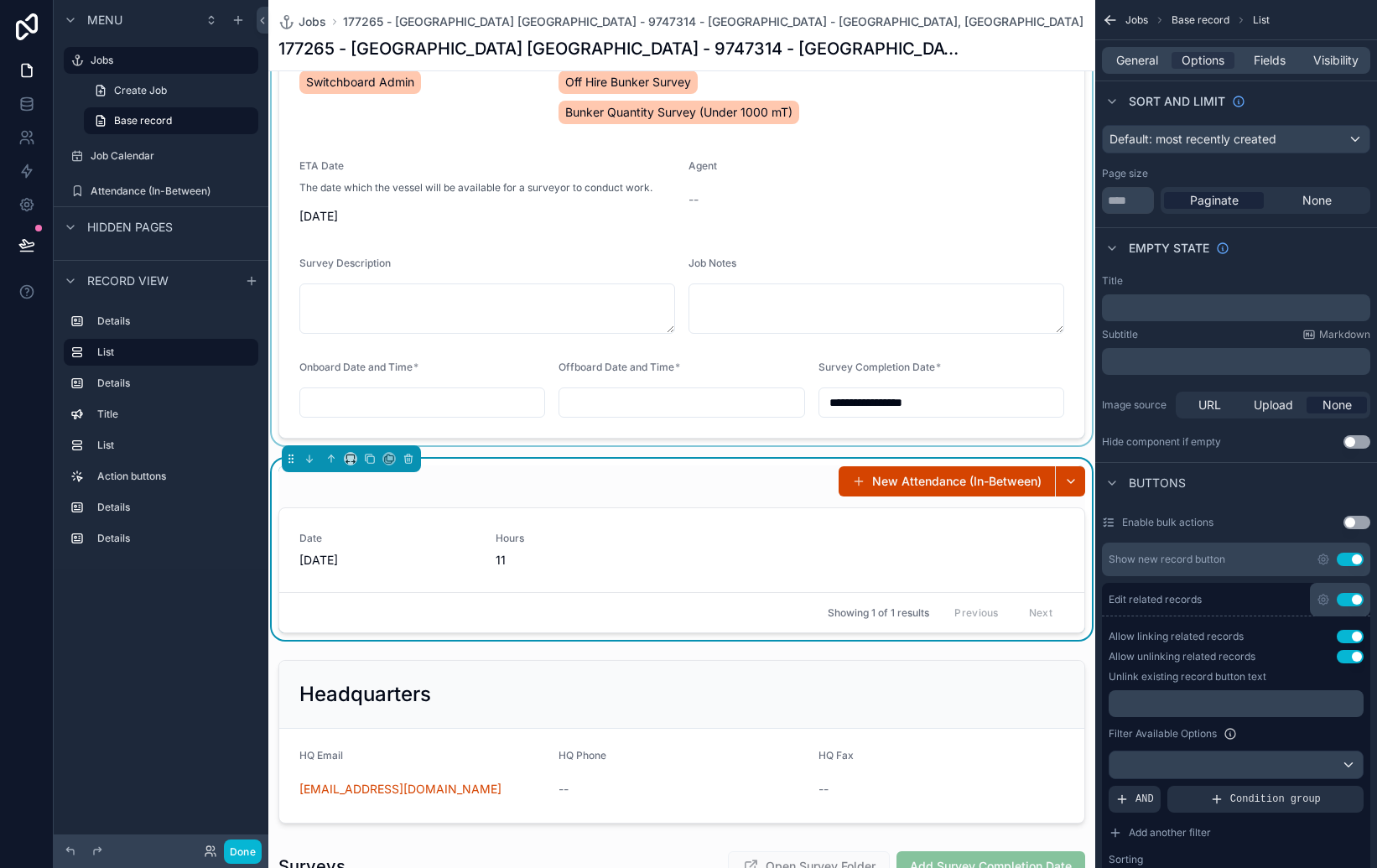
click at [1087, 344] on div "scrollable content" at bounding box center [681, 110] width 827 height 670
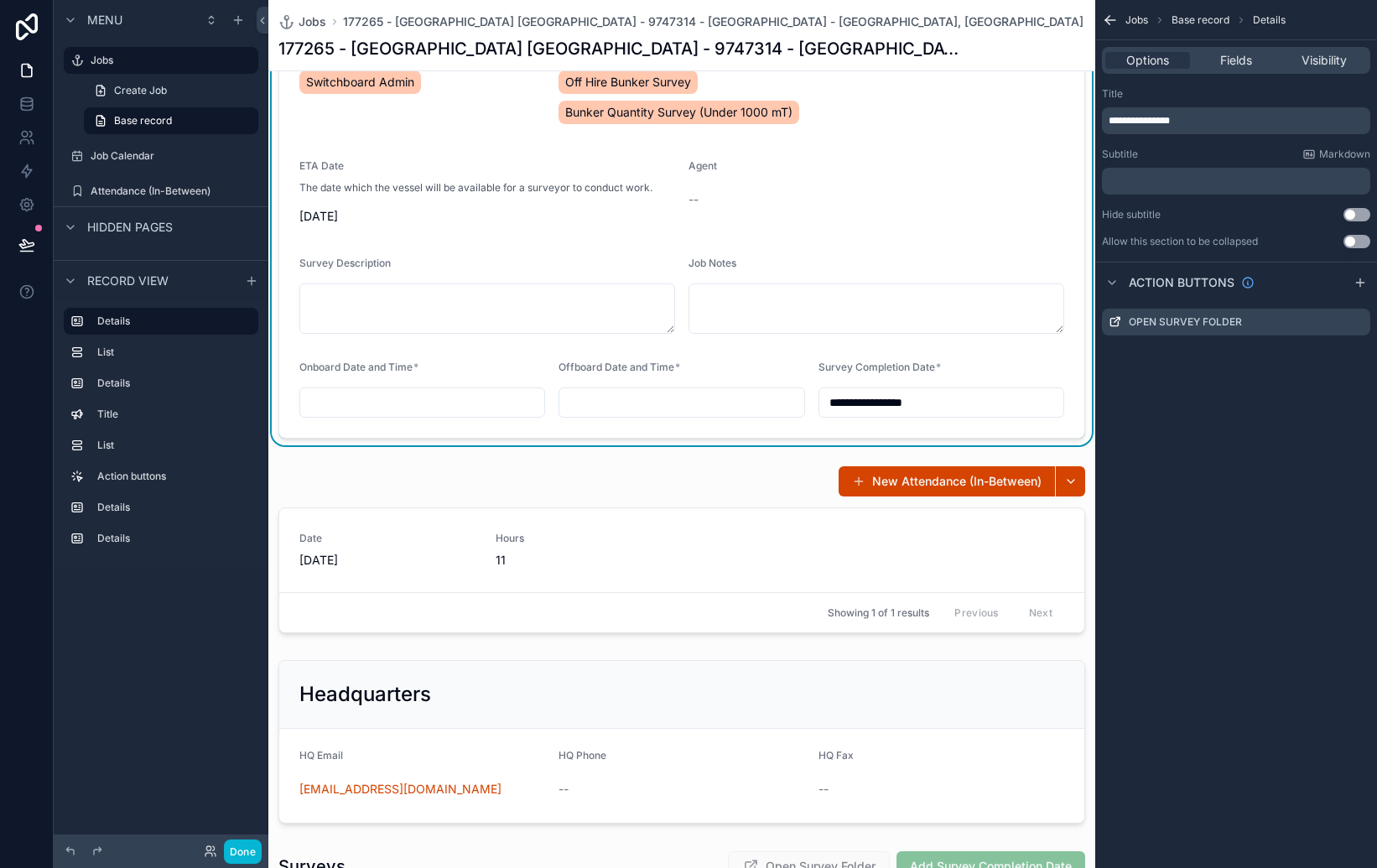
scroll to position [0, 0]
click at [508, 561] on div "scrollable content" at bounding box center [681, 549] width 827 height 181
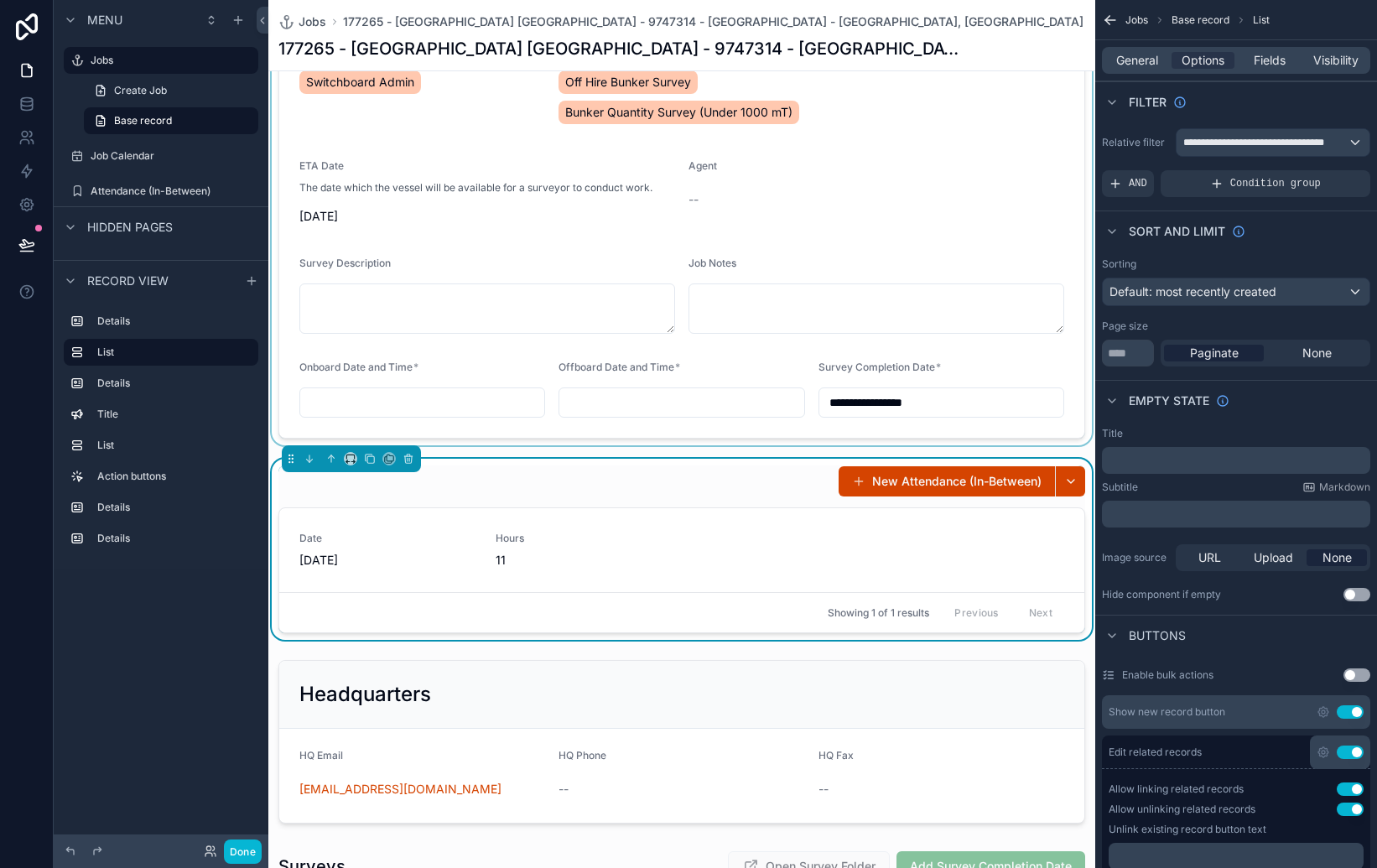
click at [500, 561] on span "11" at bounding box center [583, 560] width 176 height 17
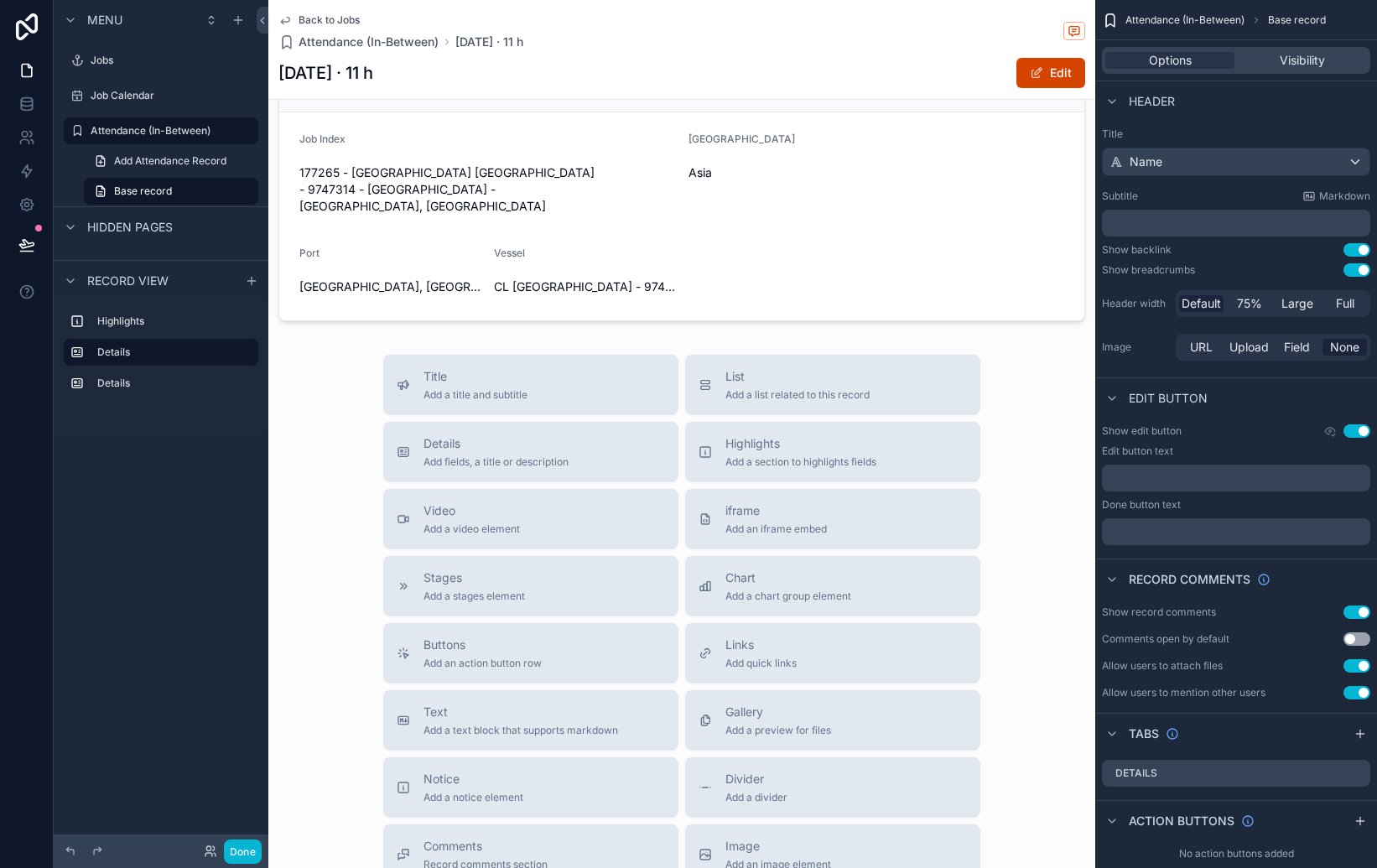
click at [279, 13] on icon "scrollable content" at bounding box center [285, 19] width 13 height 13
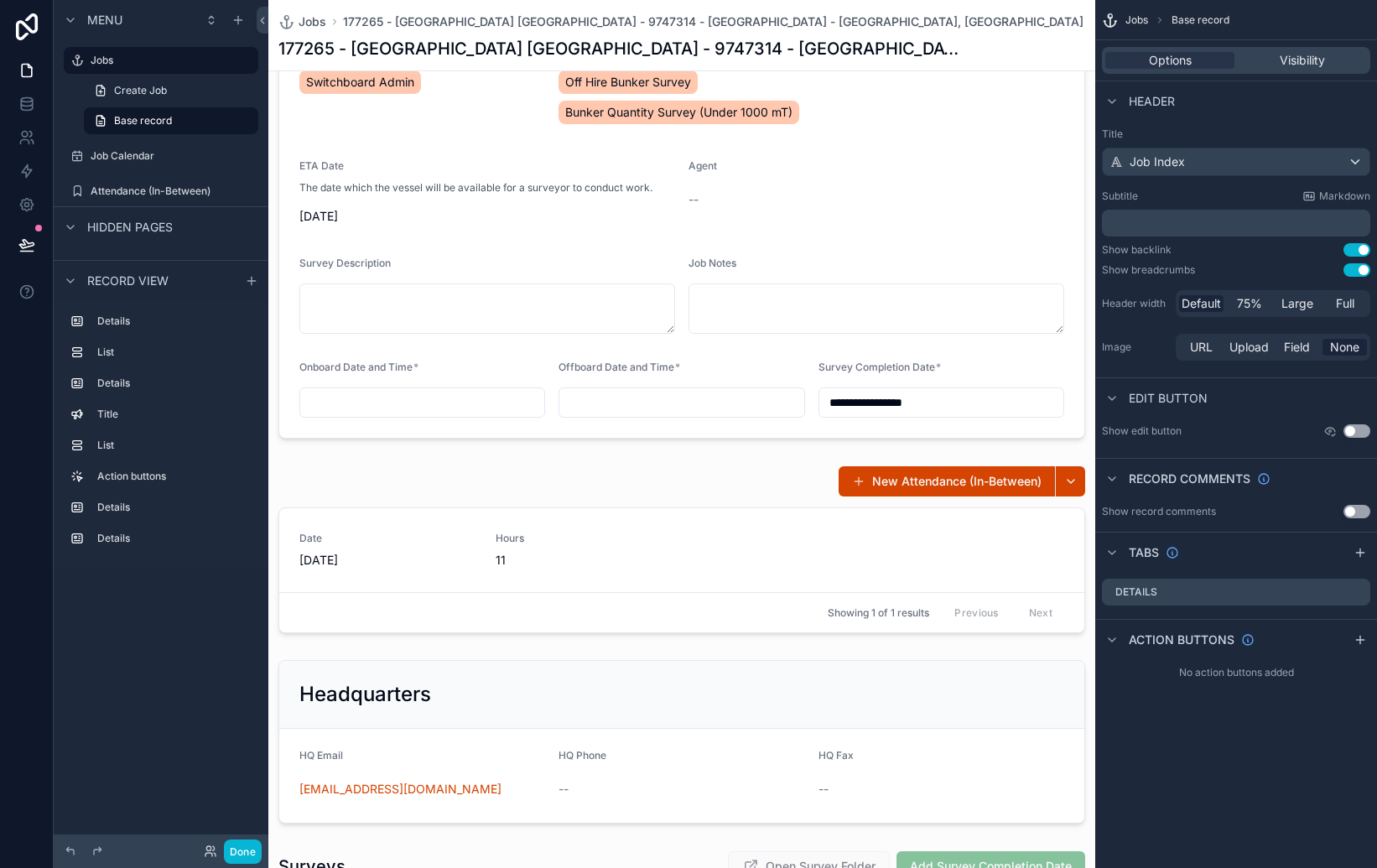
click at [1352, 430] on button "Use setting" at bounding box center [1357, 430] width 27 height 13
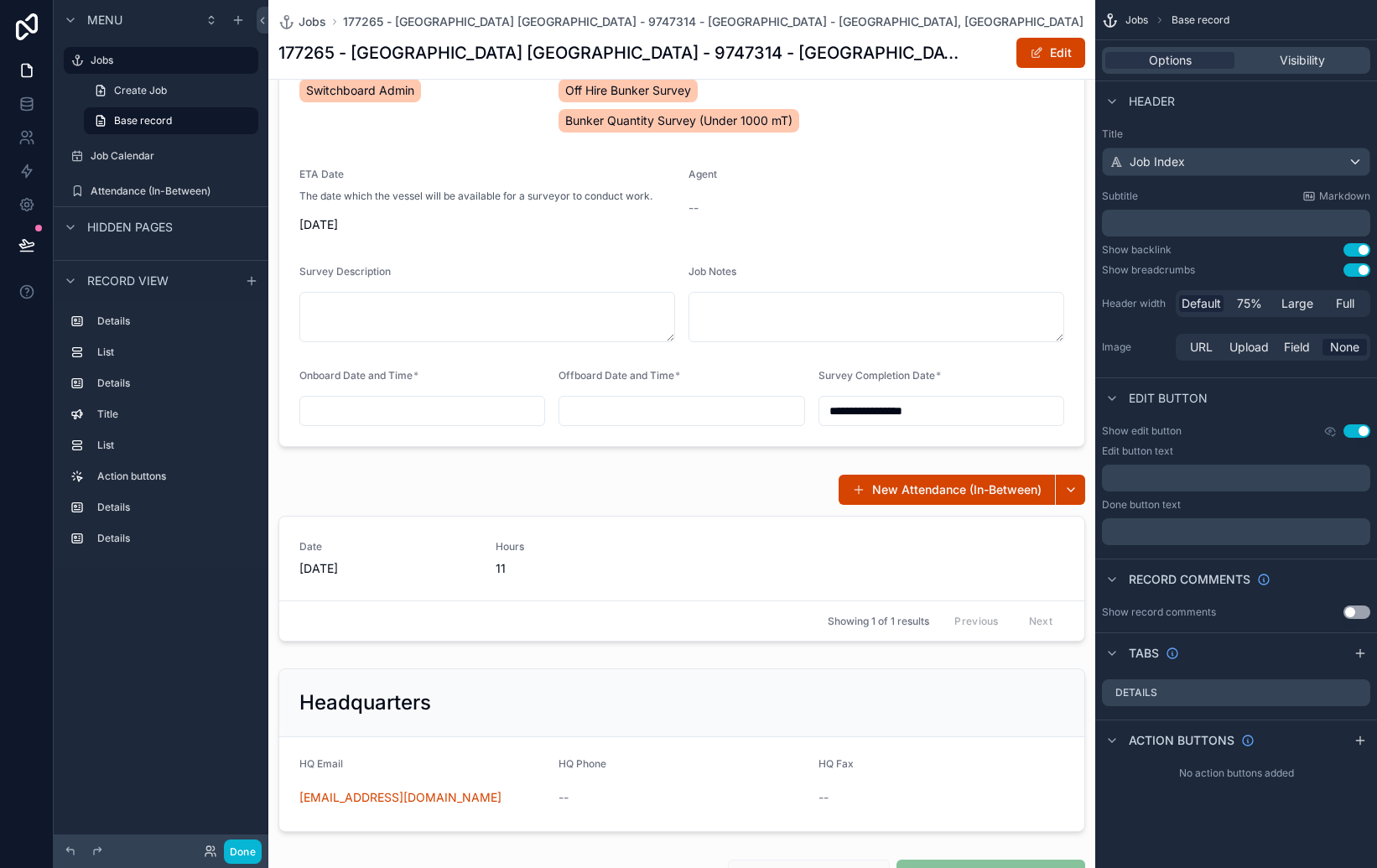
click at [1359, 432] on button "Use setting" at bounding box center [1357, 430] width 27 height 13
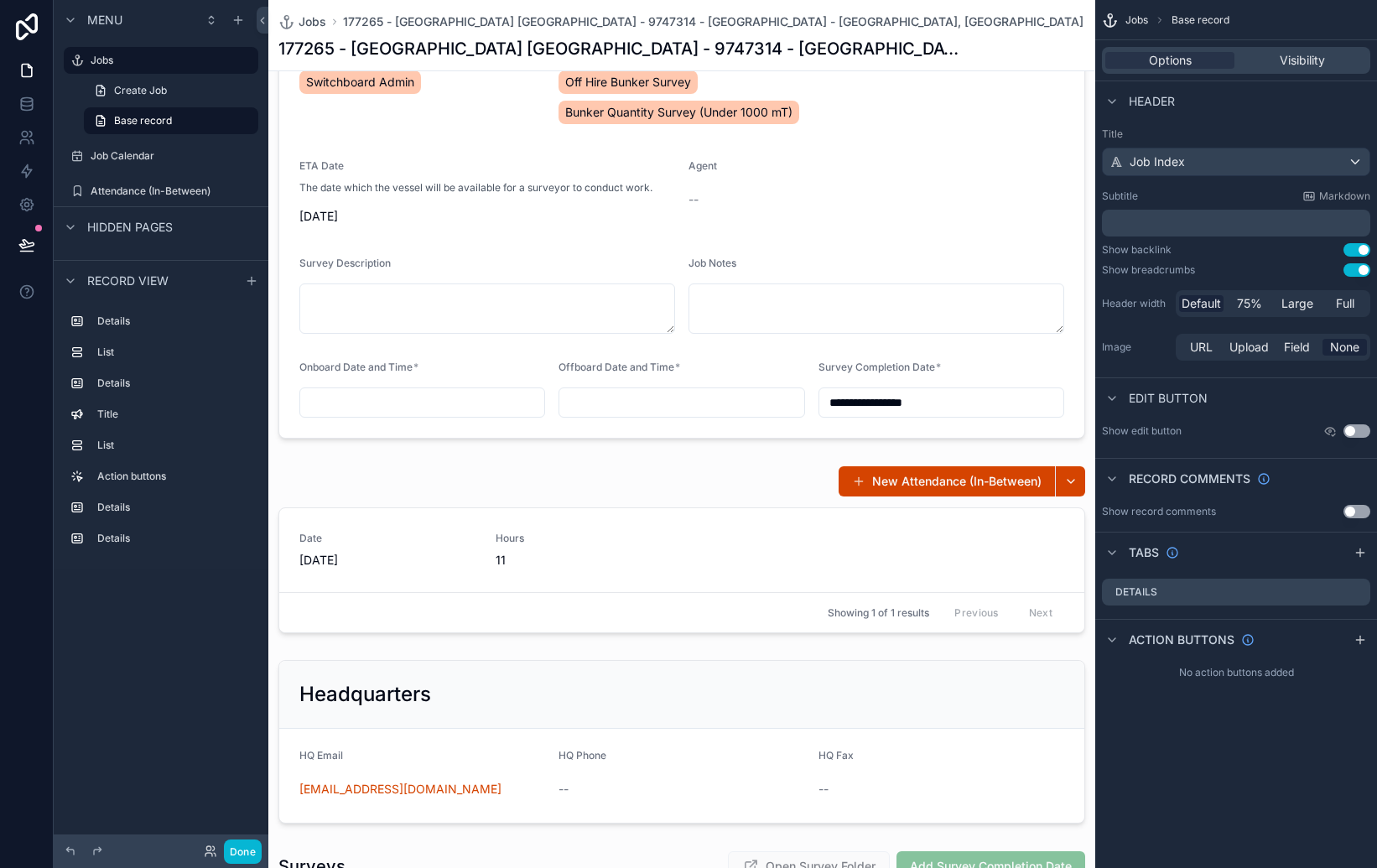
click at [1359, 432] on button "Use setting" at bounding box center [1357, 430] width 27 height 13
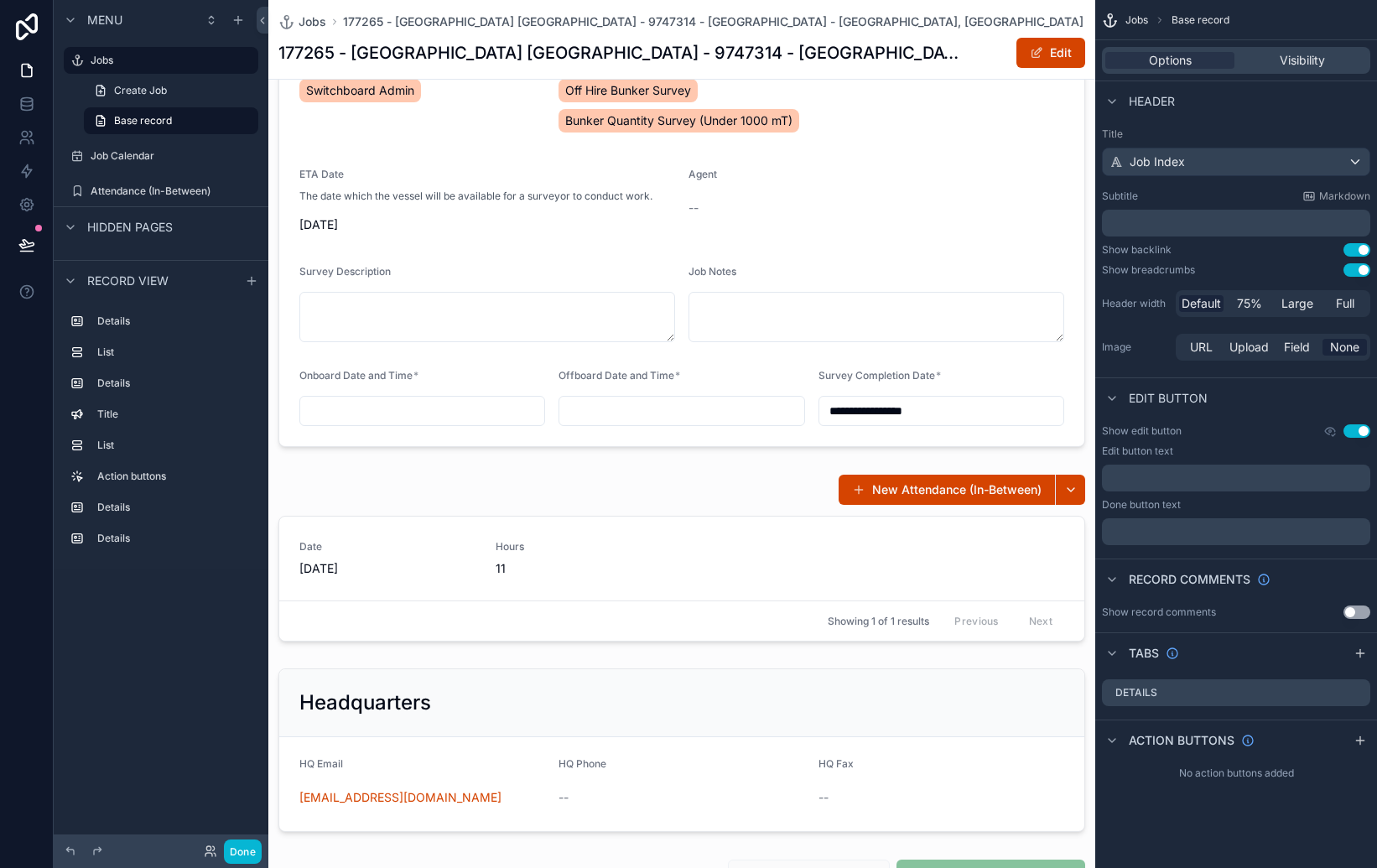
click at [1359, 432] on button "Use setting" at bounding box center [1357, 430] width 27 height 13
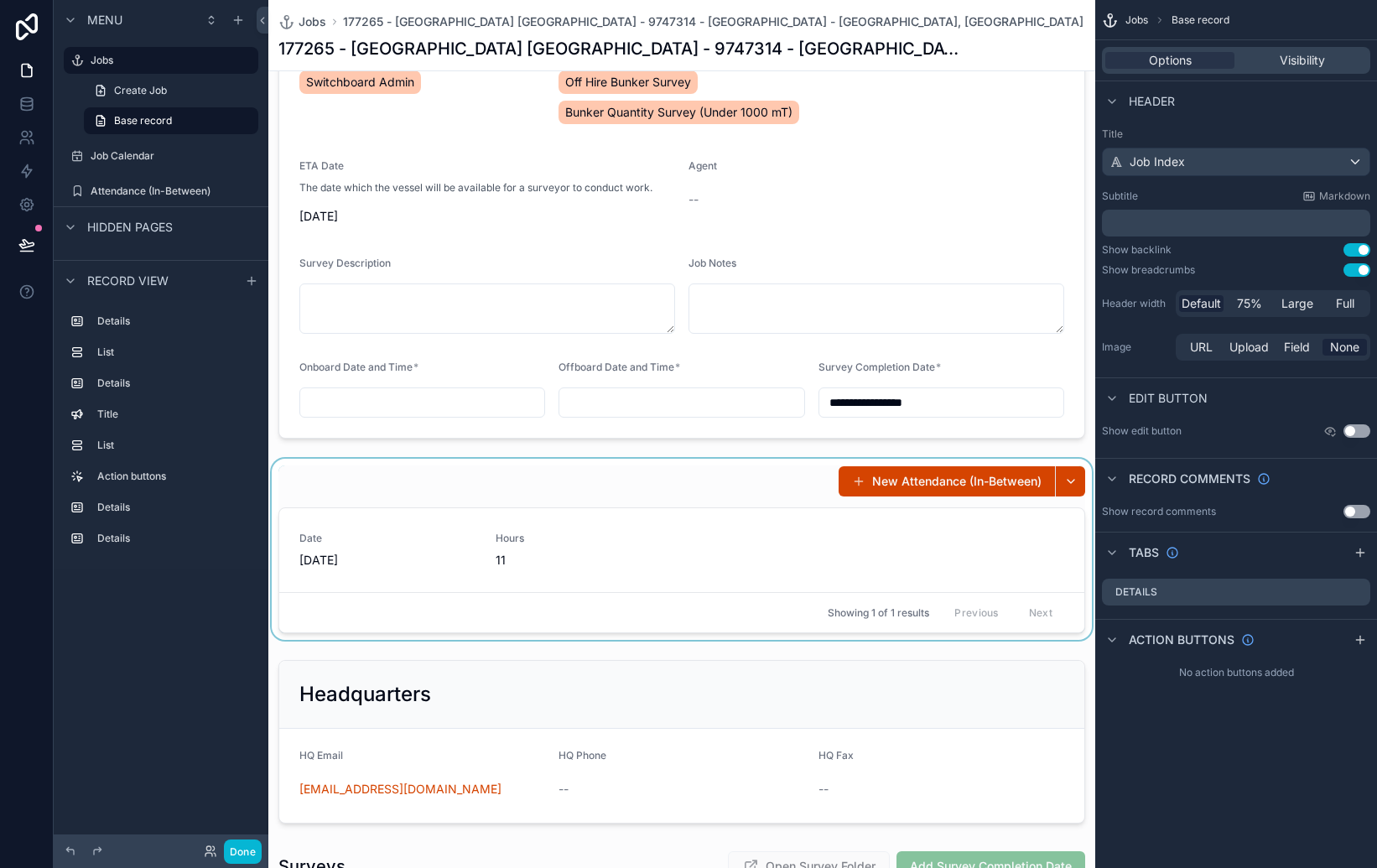
click at [929, 547] on div "scrollable content" at bounding box center [681, 549] width 827 height 181
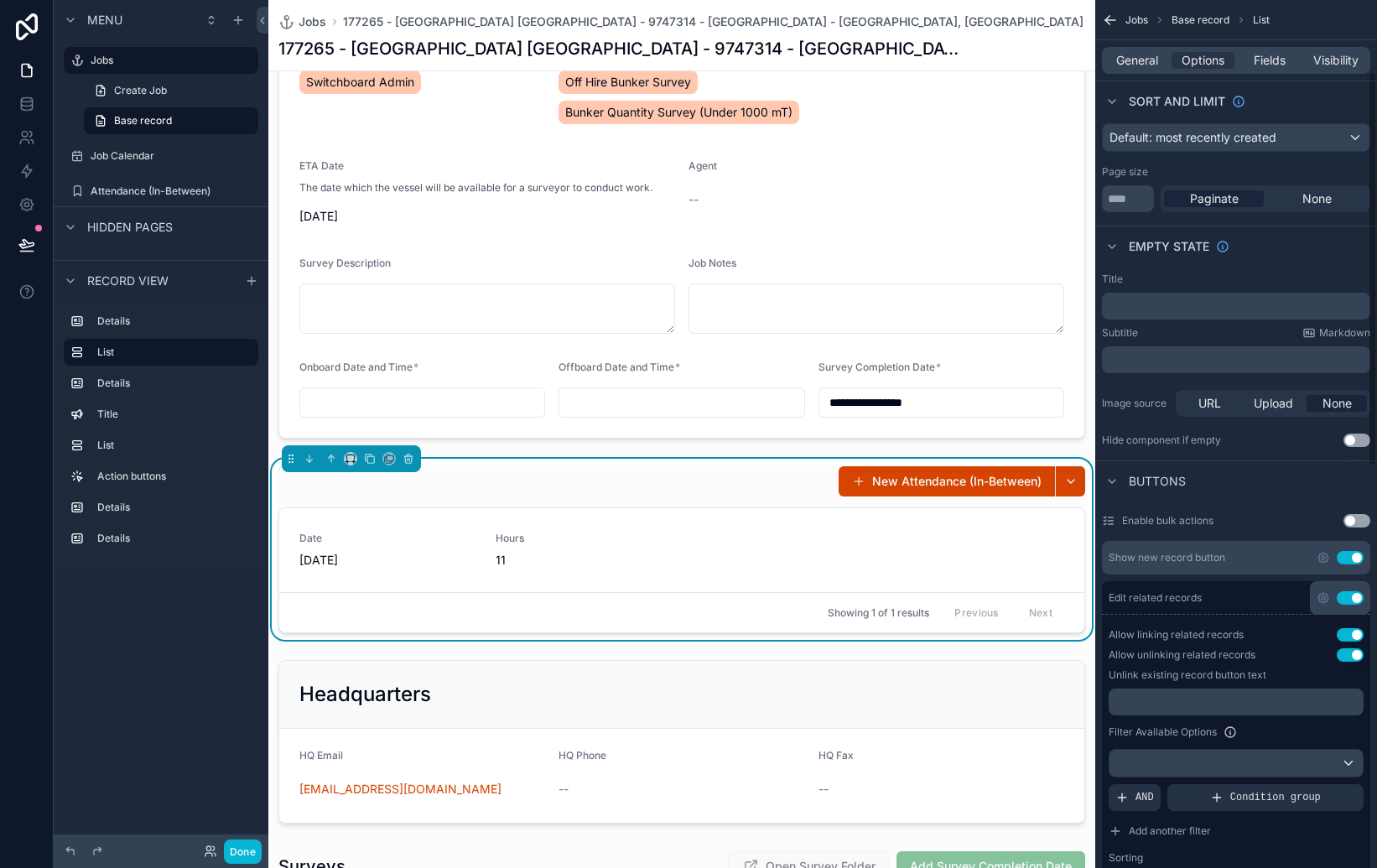
scroll to position [156, 0]
click at [1185, 304] on p "﻿" at bounding box center [1238, 303] width 258 height 13
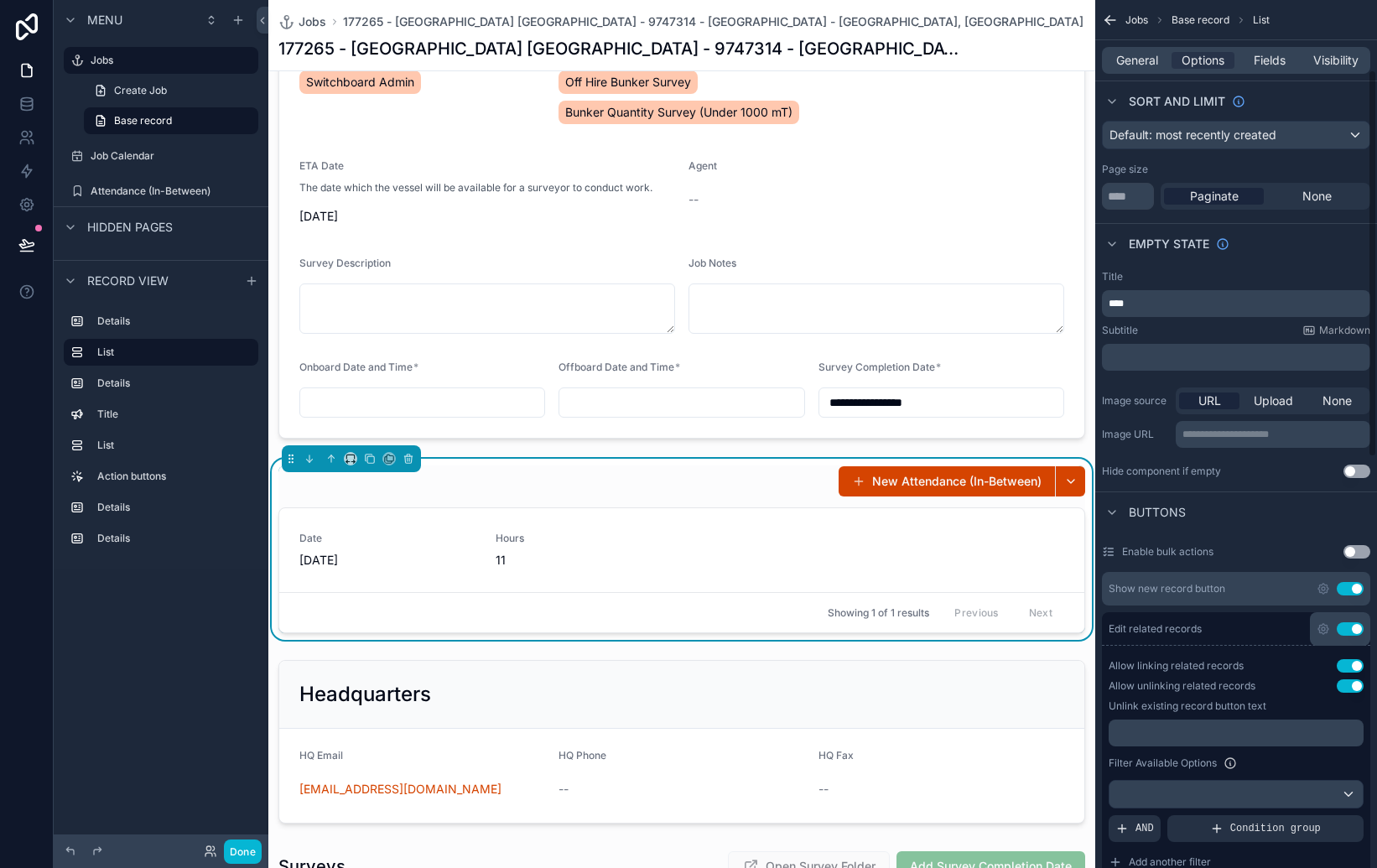
click at [1188, 354] on p "﻿" at bounding box center [1238, 357] width 258 height 13
click at [1255, 496] on div "Buttons" at bounding box center [1236, 511] width 282 height 40
drag, startPoint x: 1206, startPoint y: 305, endPoint x: 1041, endPoint y: 299, distance: 165.1
click at [1041, 299] on div "**********" at bounding box center [823, 434] width 1109 height 868
click at [1062, 351] on div "**********" at bounding box center [823, 434] width 1109 height 868
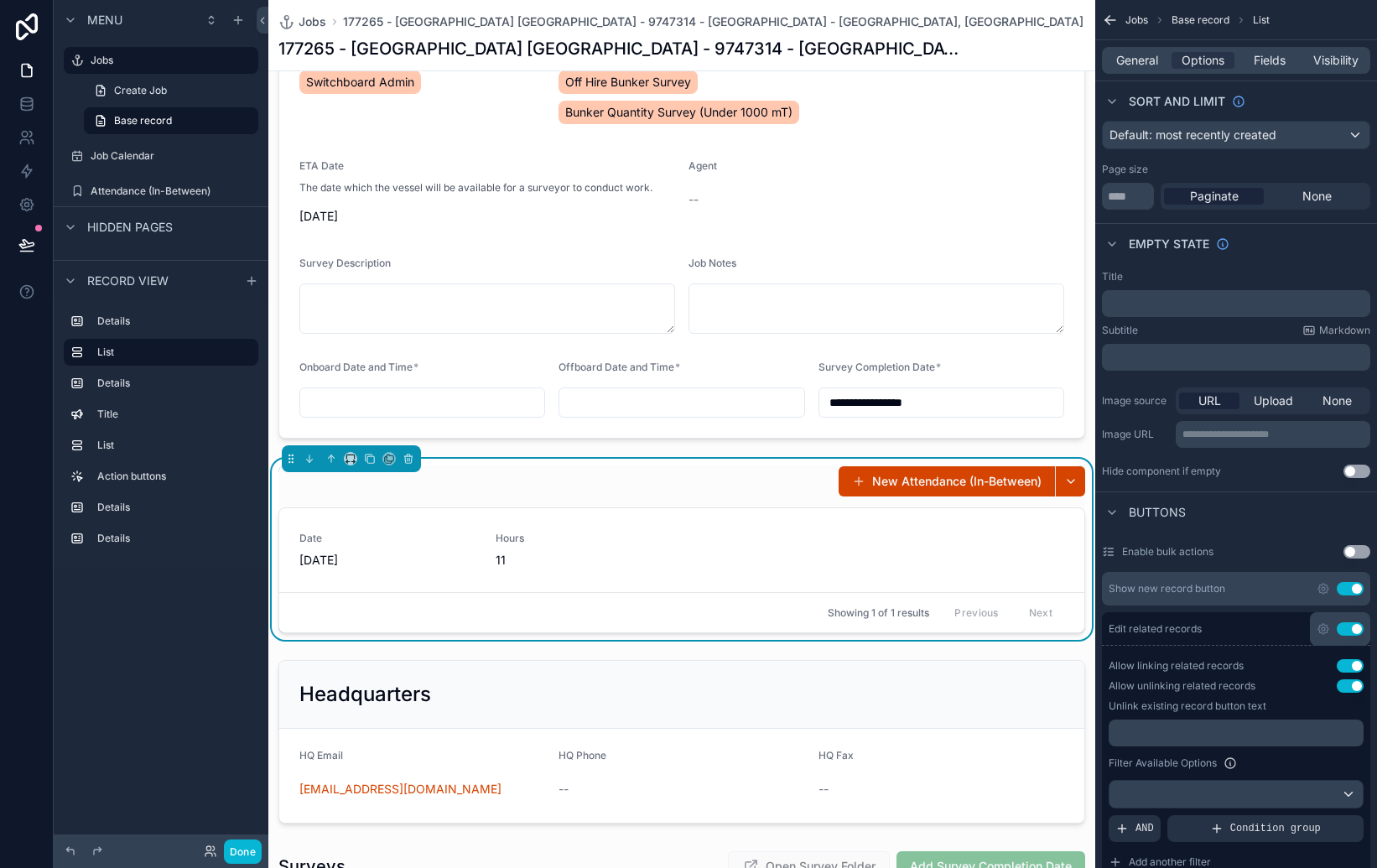
click at [1355, 474] on button "Use setting" at bounding box center [1357, 471] width 27 height 13
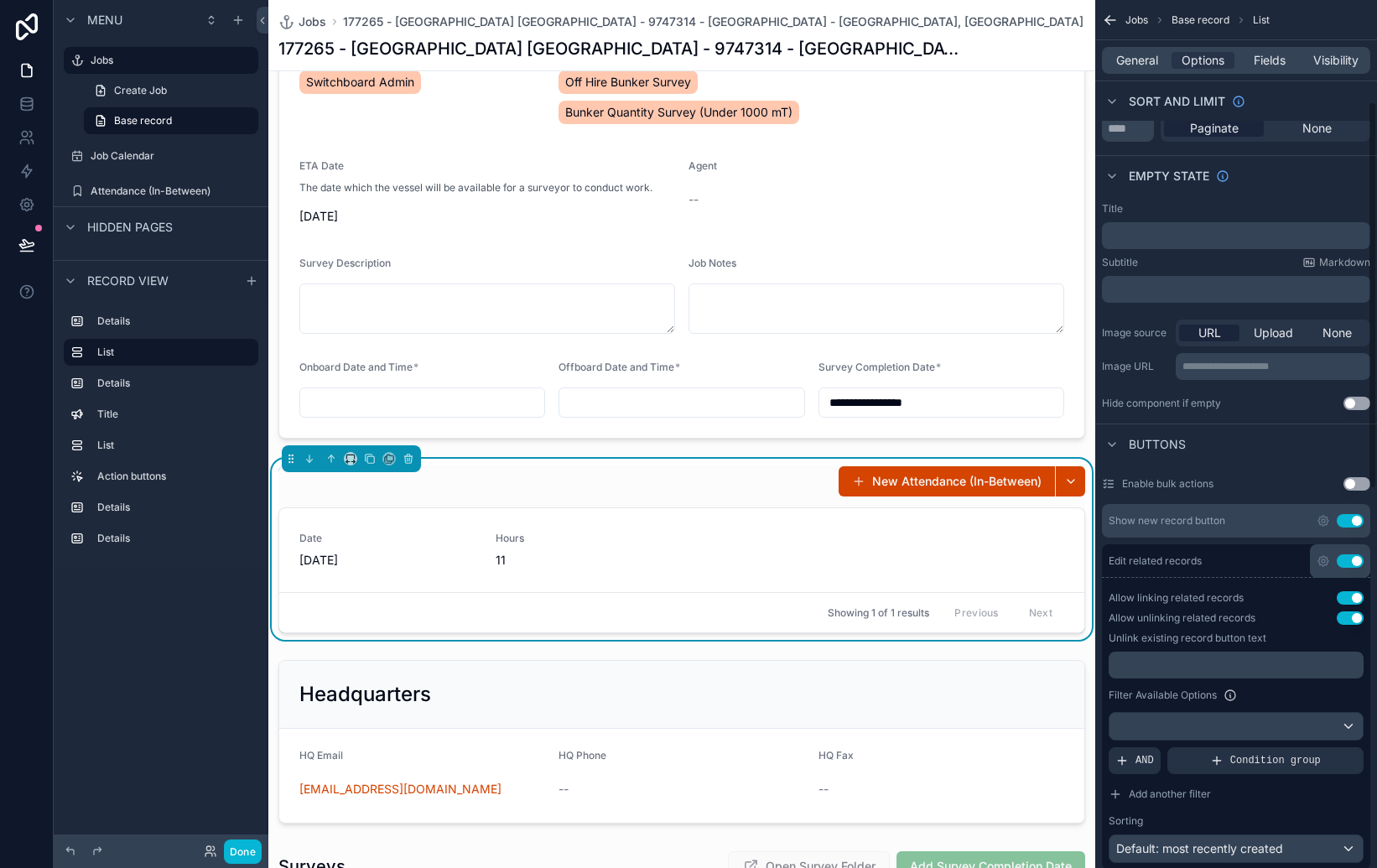
scroll to position [228, 0]
click at [1325, 517] on icon "scrollable content" at bounding box center [1323, 518] width 4 height 4
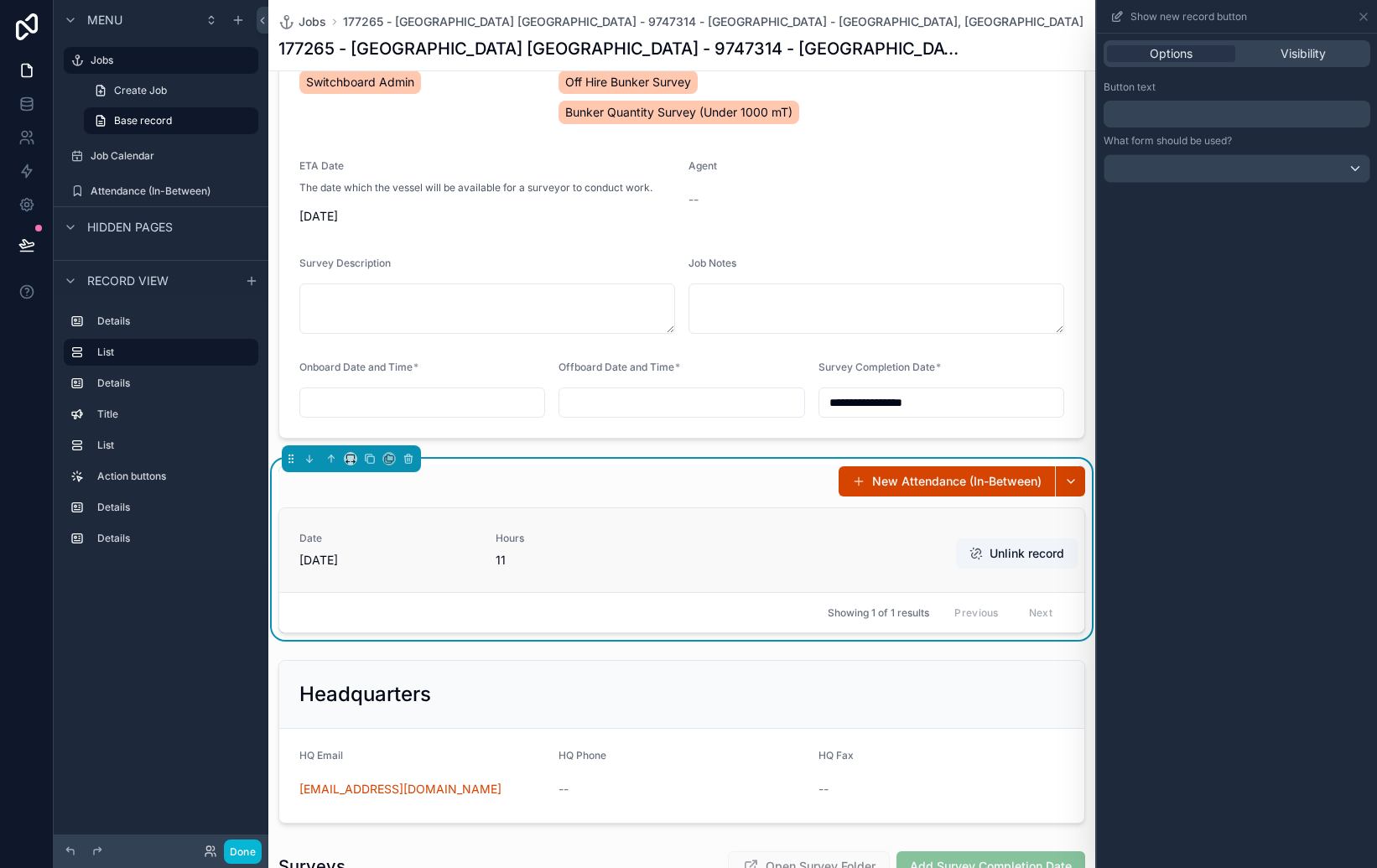
click at [678, 528] on link "Date [DATE] Hours 11 Unlink record" at bounding box center [682, 549] width 805 height 83
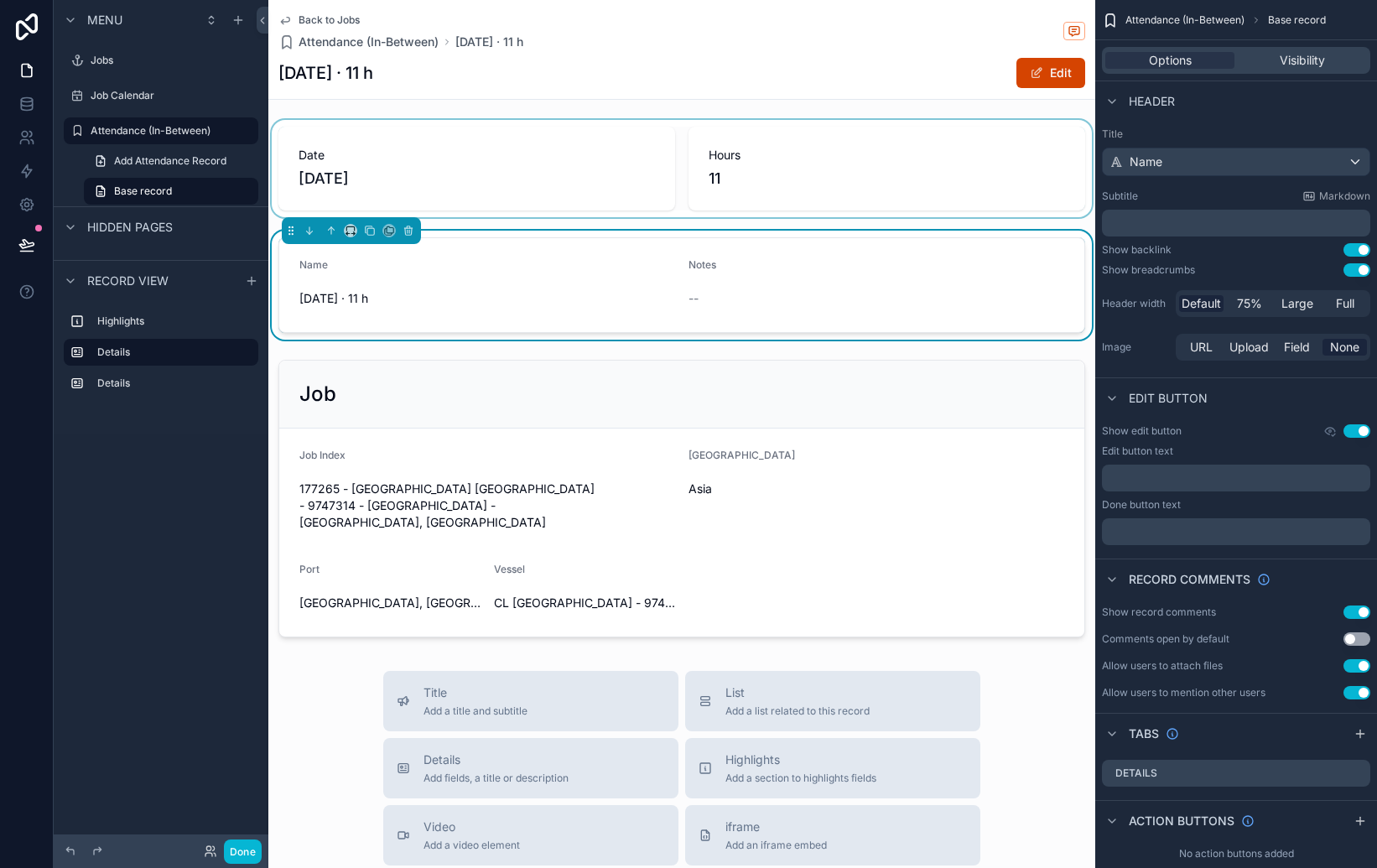
click at [726, 171] on div "scrollable content" at bounding box center [681, 168] width 827 height 98
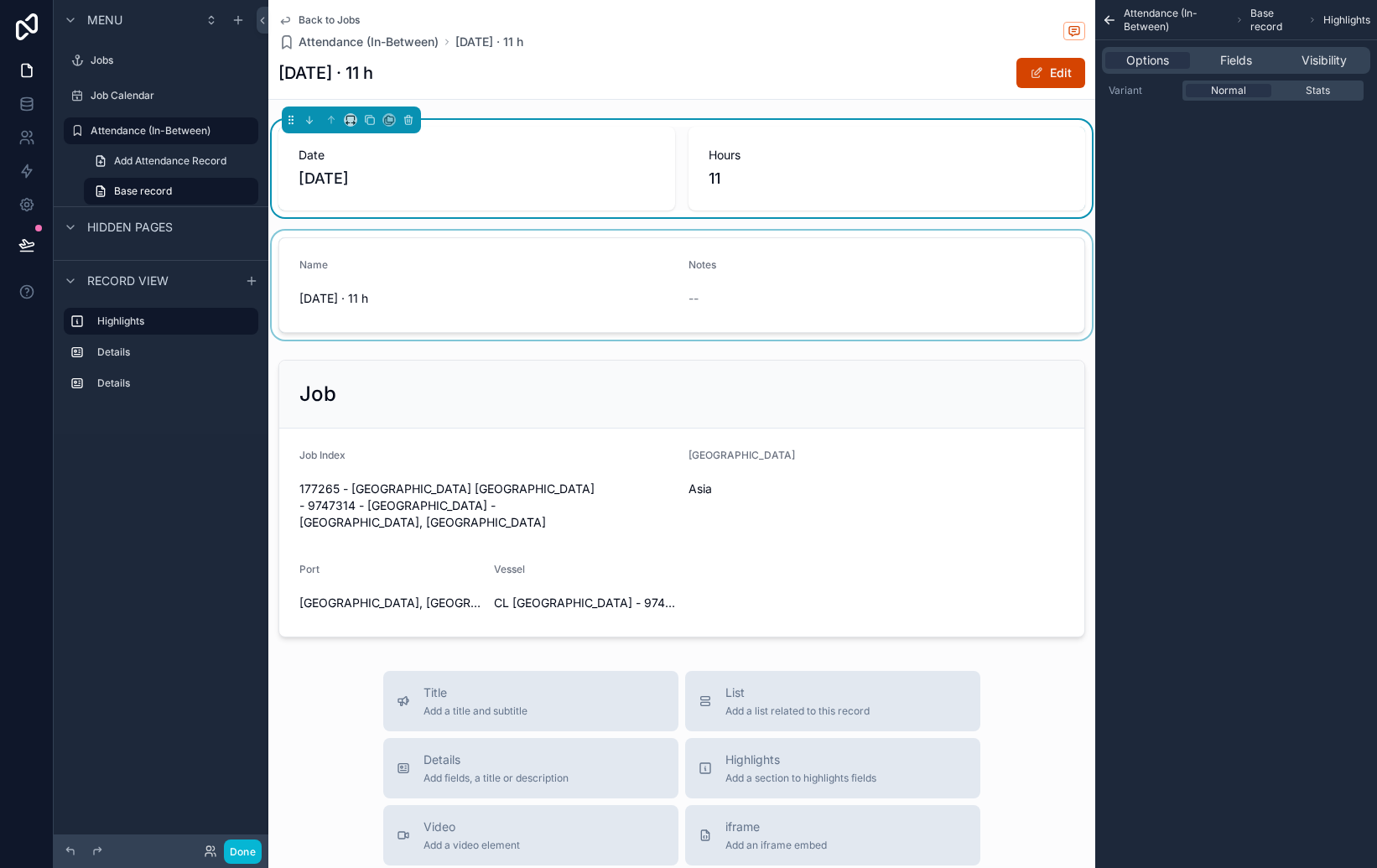
click at [714, 262] on div "scrollable content" at bounding box center [681, 285] width 827 height 109
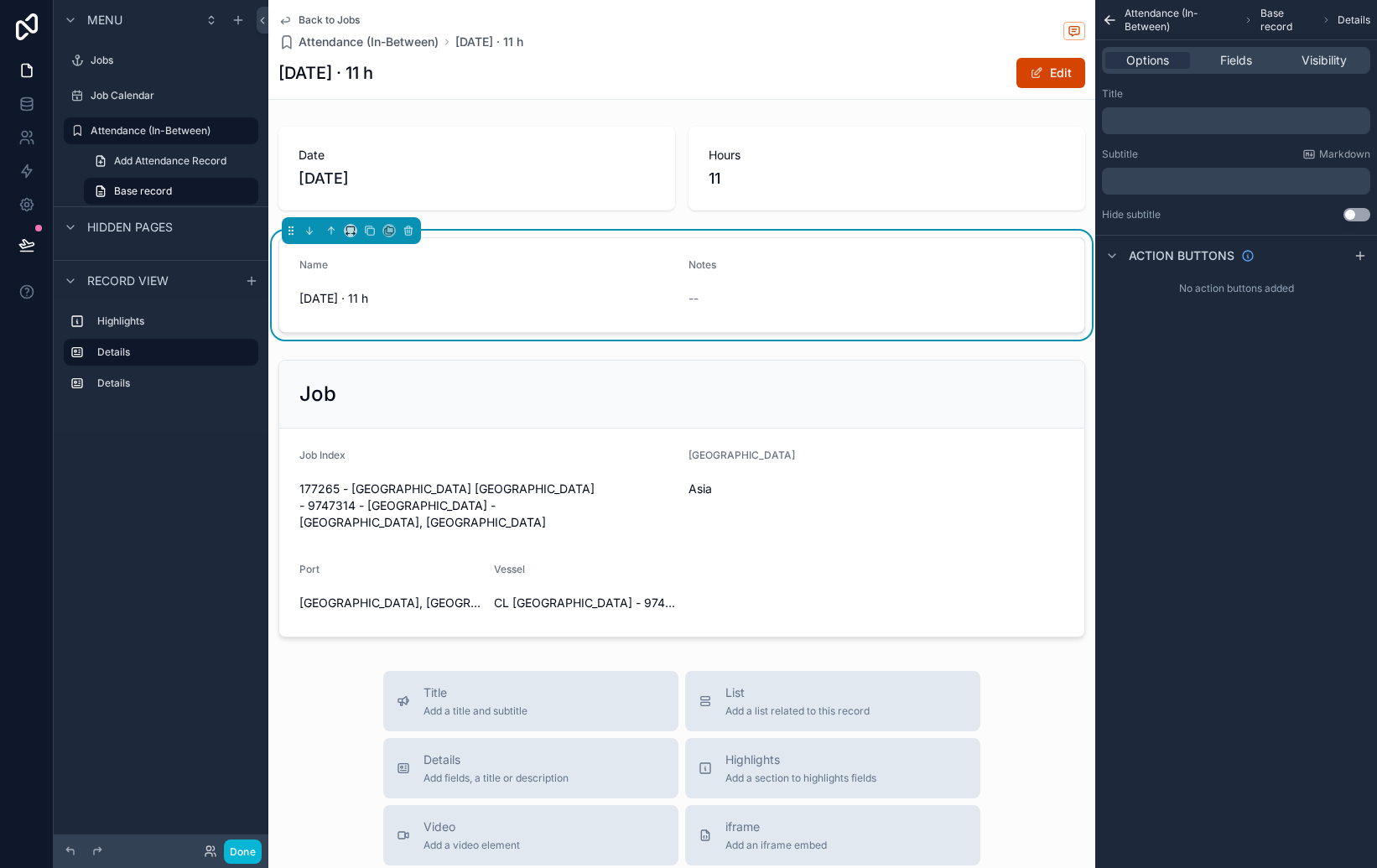
click at [289, 18] on icon "scrollable content" at bounding box center [286, 21] width 9 height 7
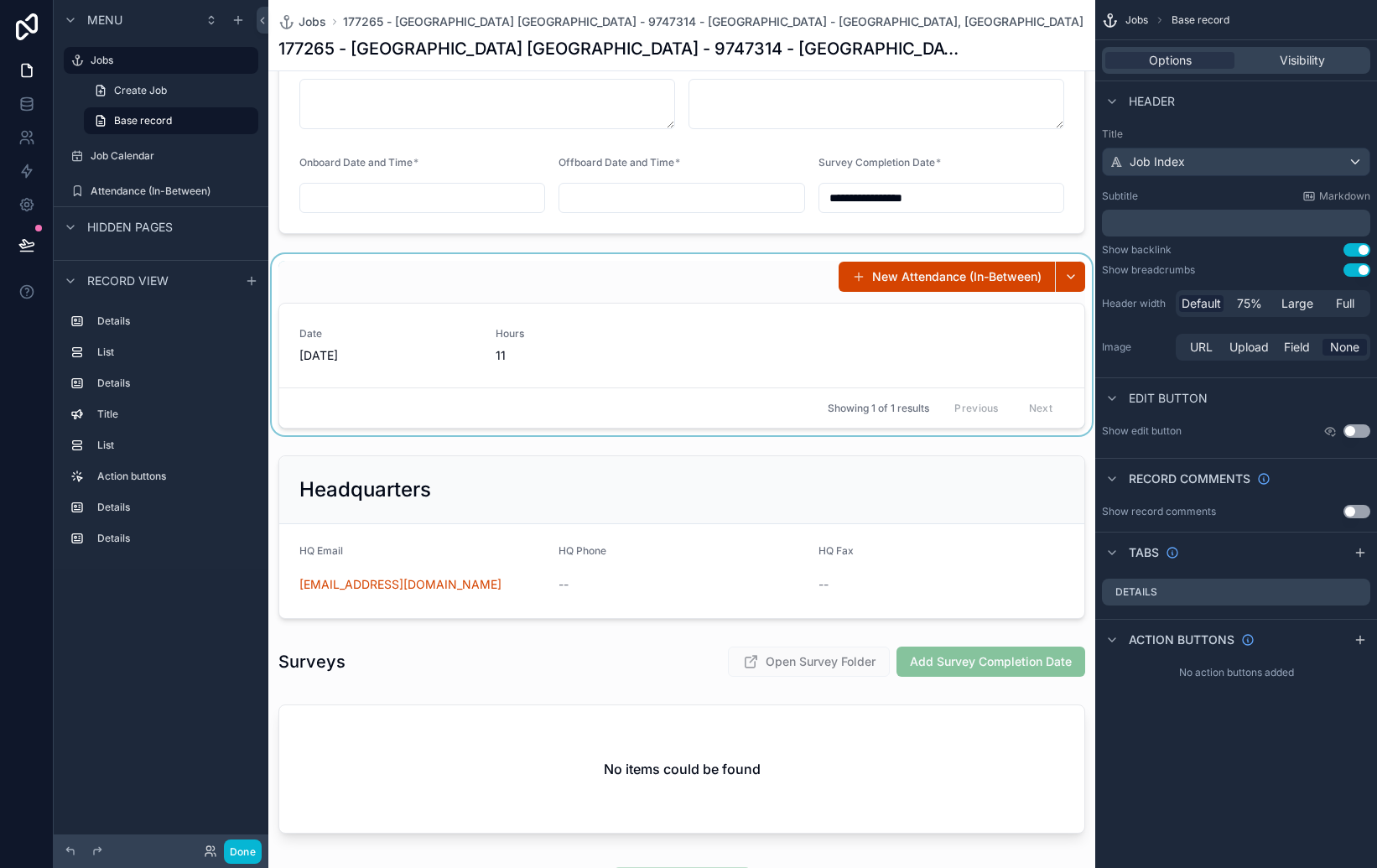
scroll to position [524, 0]
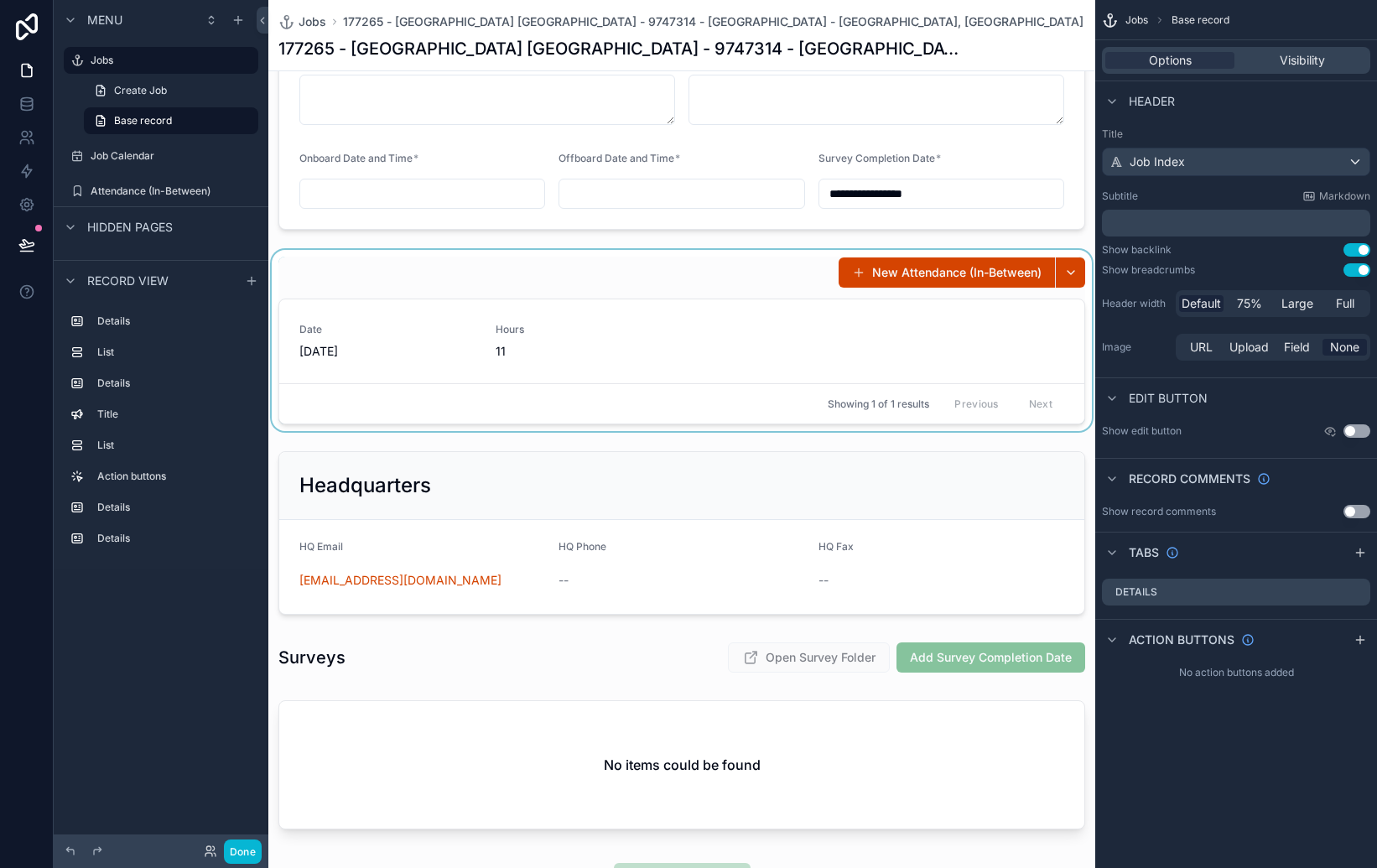
click at [845, 358] on div "scrollable content" at bounding box center [681, 340] width 827 height 181
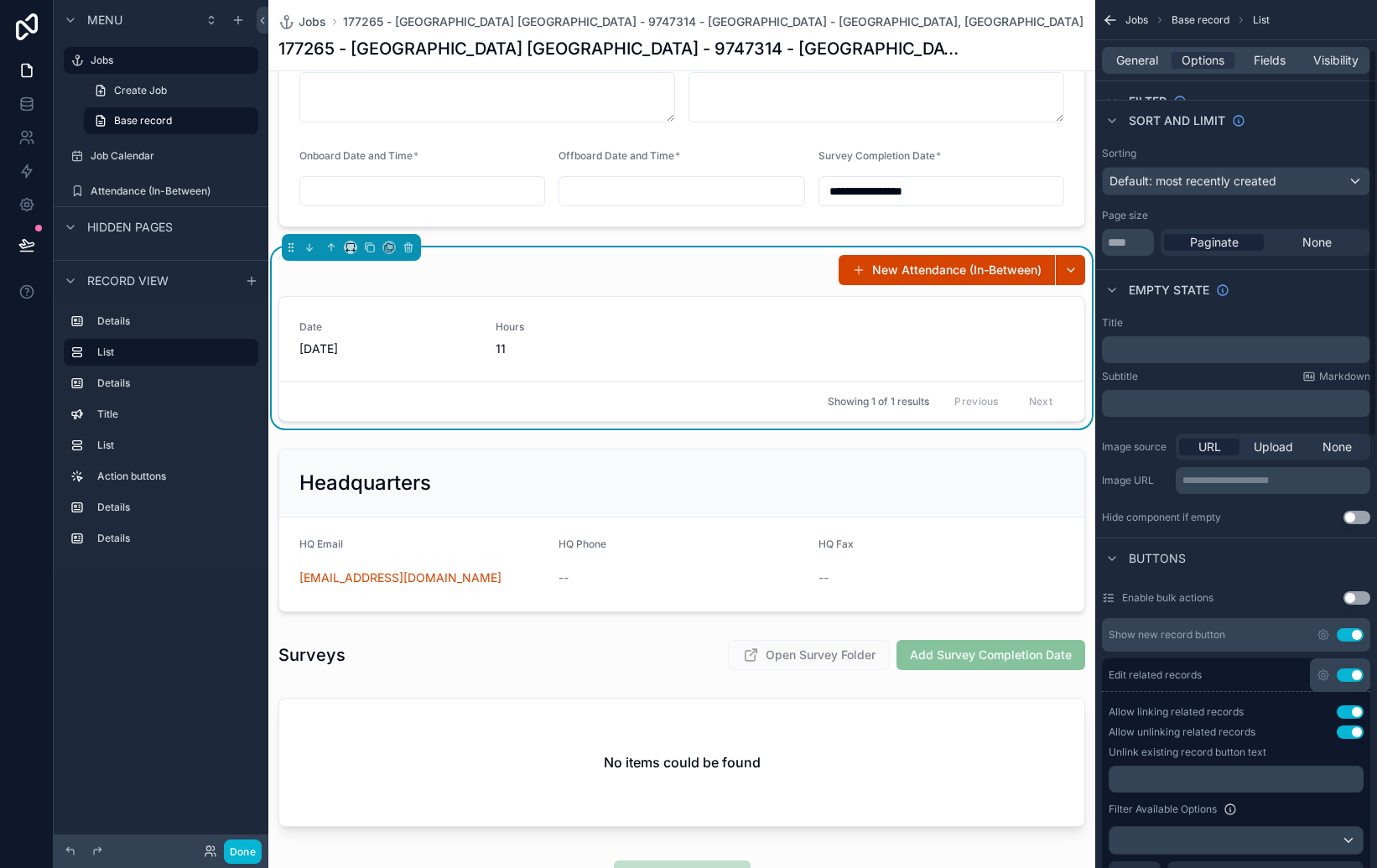
scroll to position [156, 0]
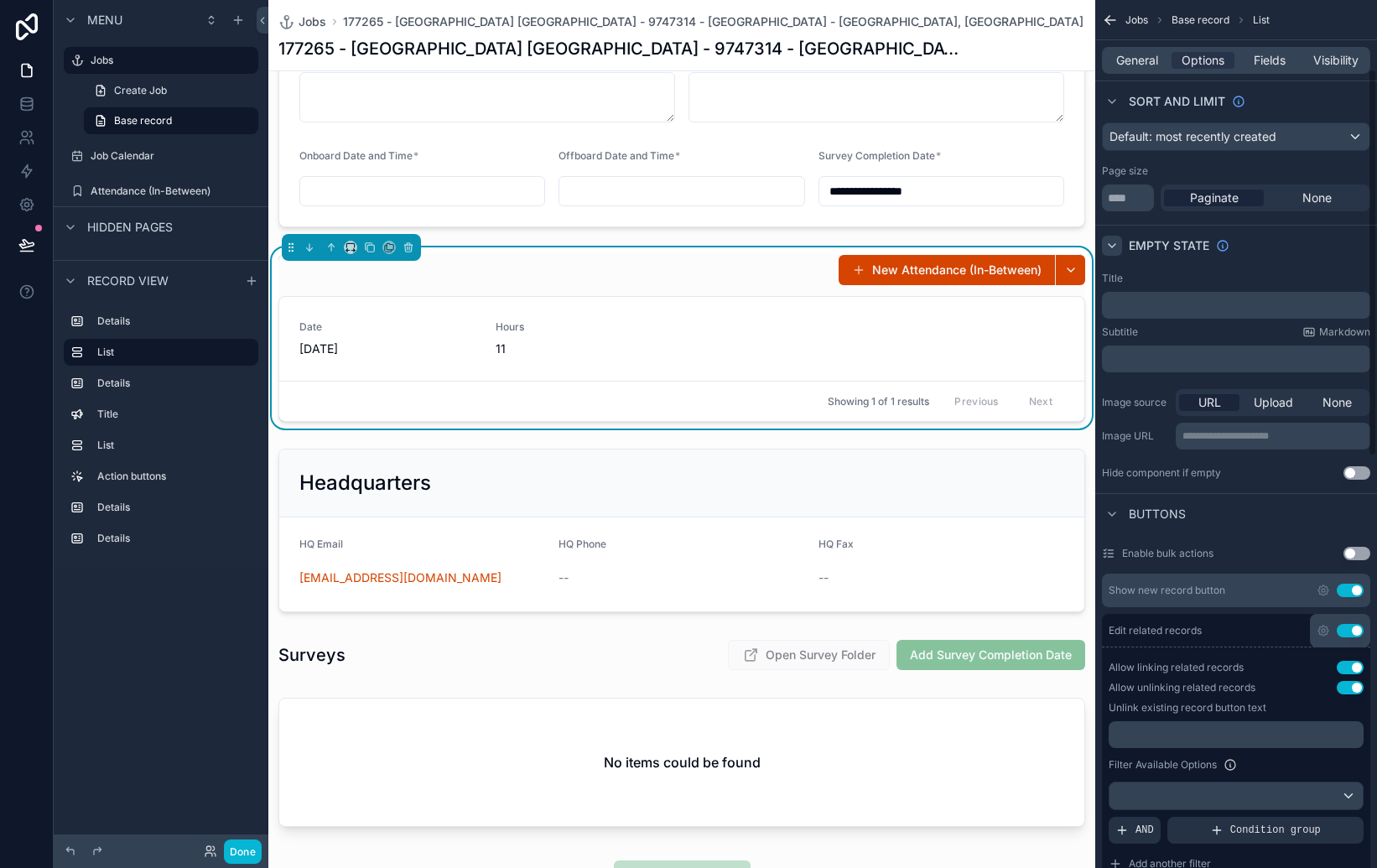
click at [1119, 245] on div "scrollable content" at bounding box center [1112, 245] width 20 height 20
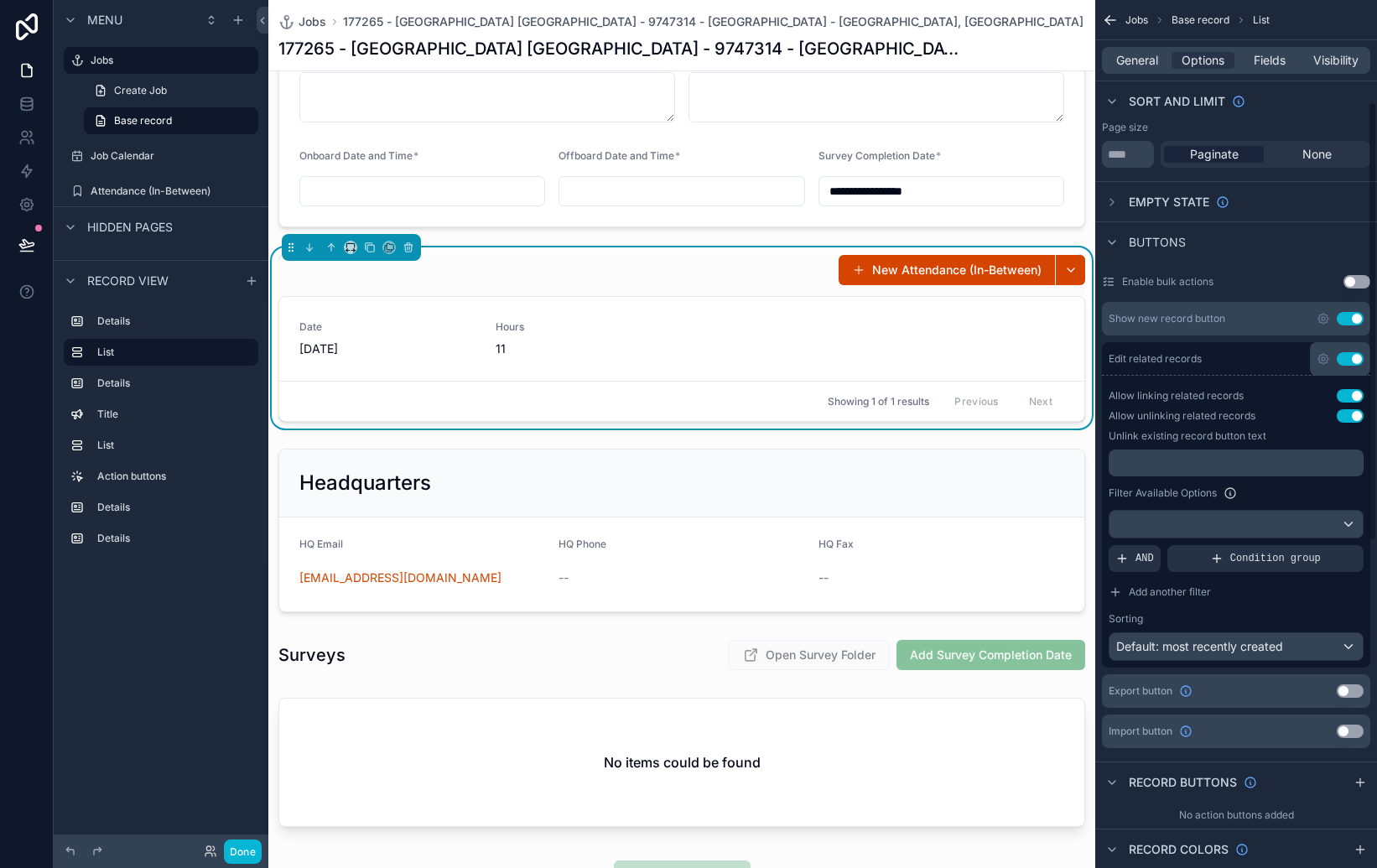
scroll to position [200, 0]
click at [1286, 524] on div "scrollable content" at bounding box center [1236, 522] width 253 height 27
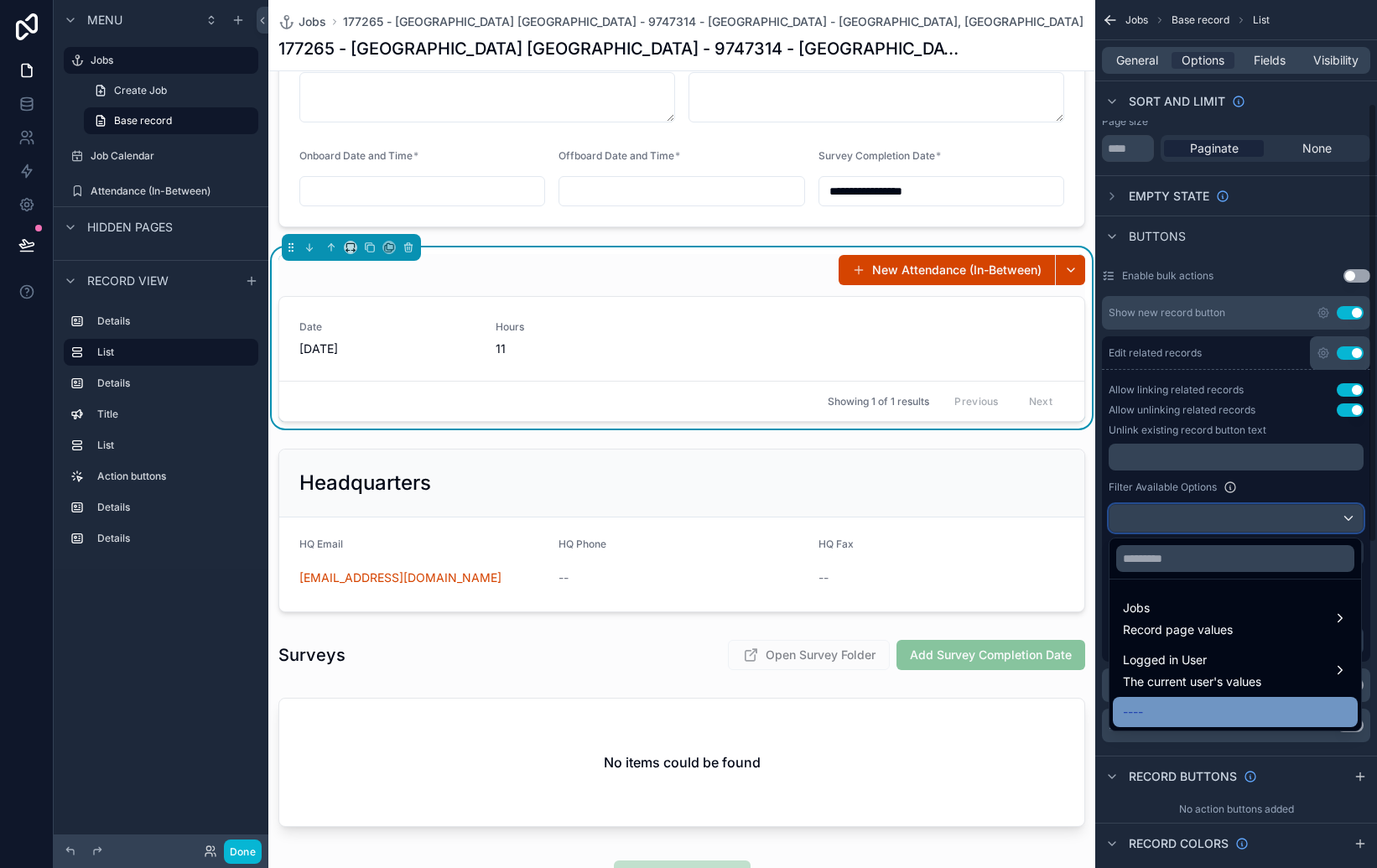
scroll to position [206, 0]
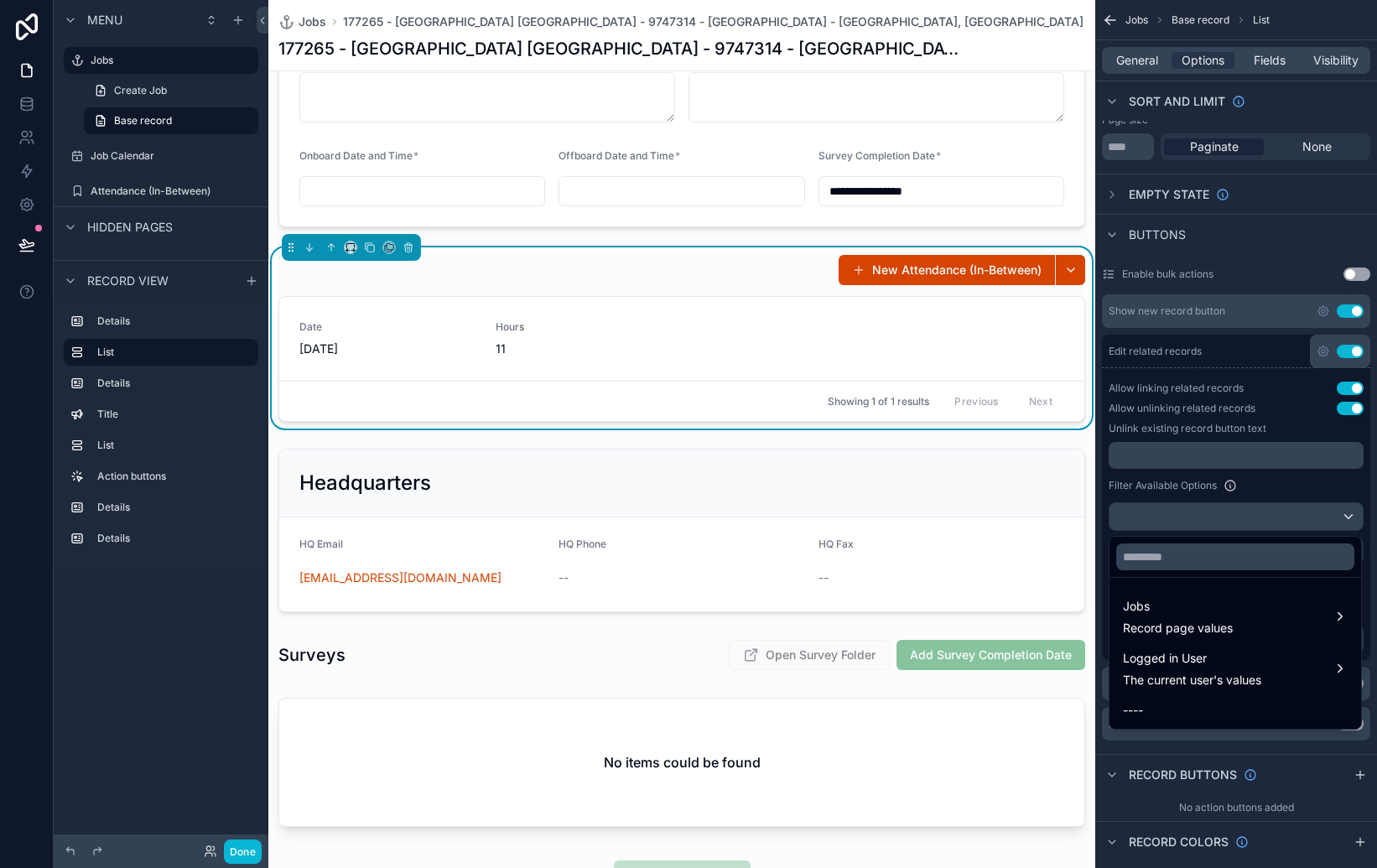
click at [1276, 485] on div "scrollable content" at bounding box center [688, 434] width 1377 height 868
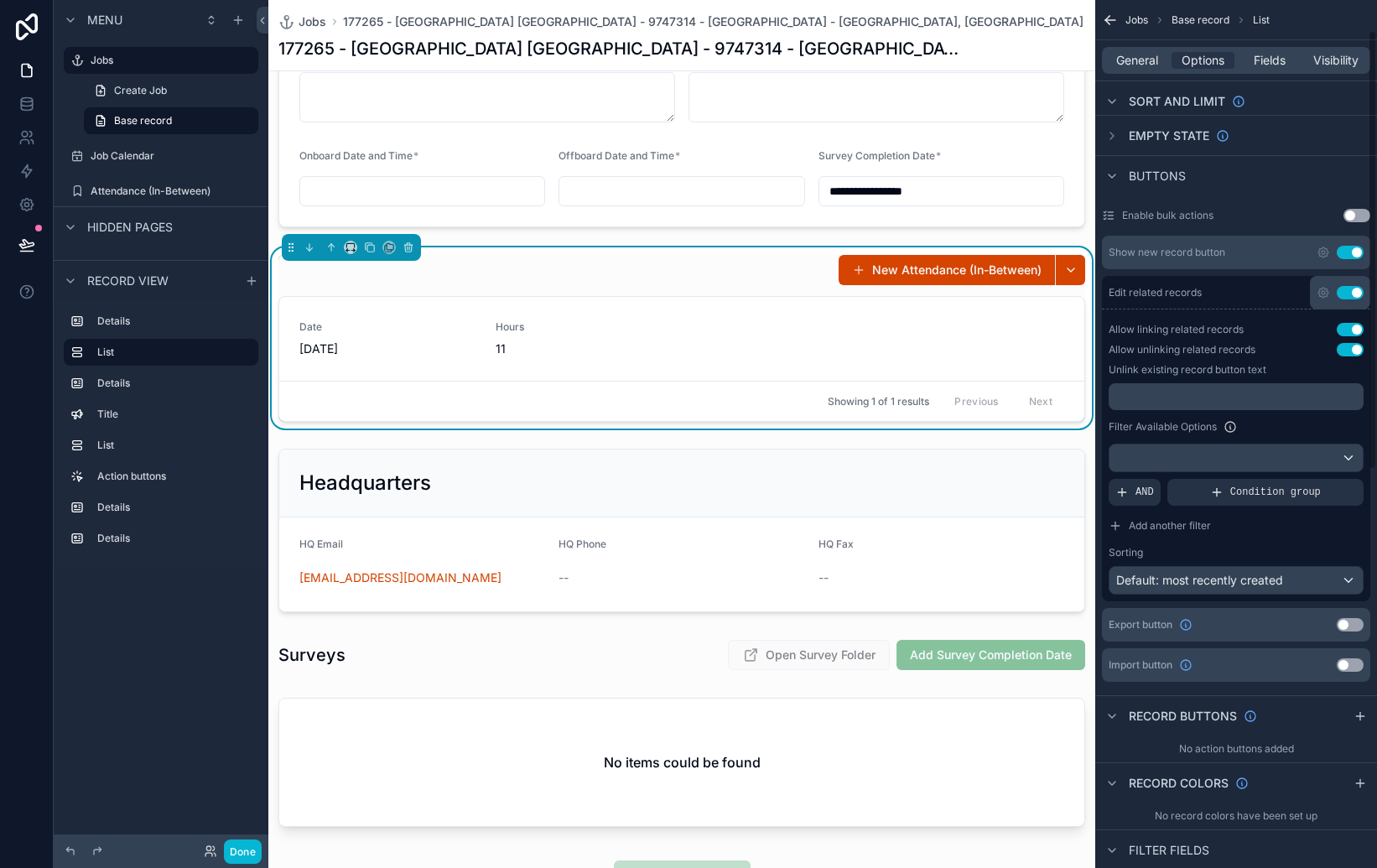
scroll to position [0, 0]
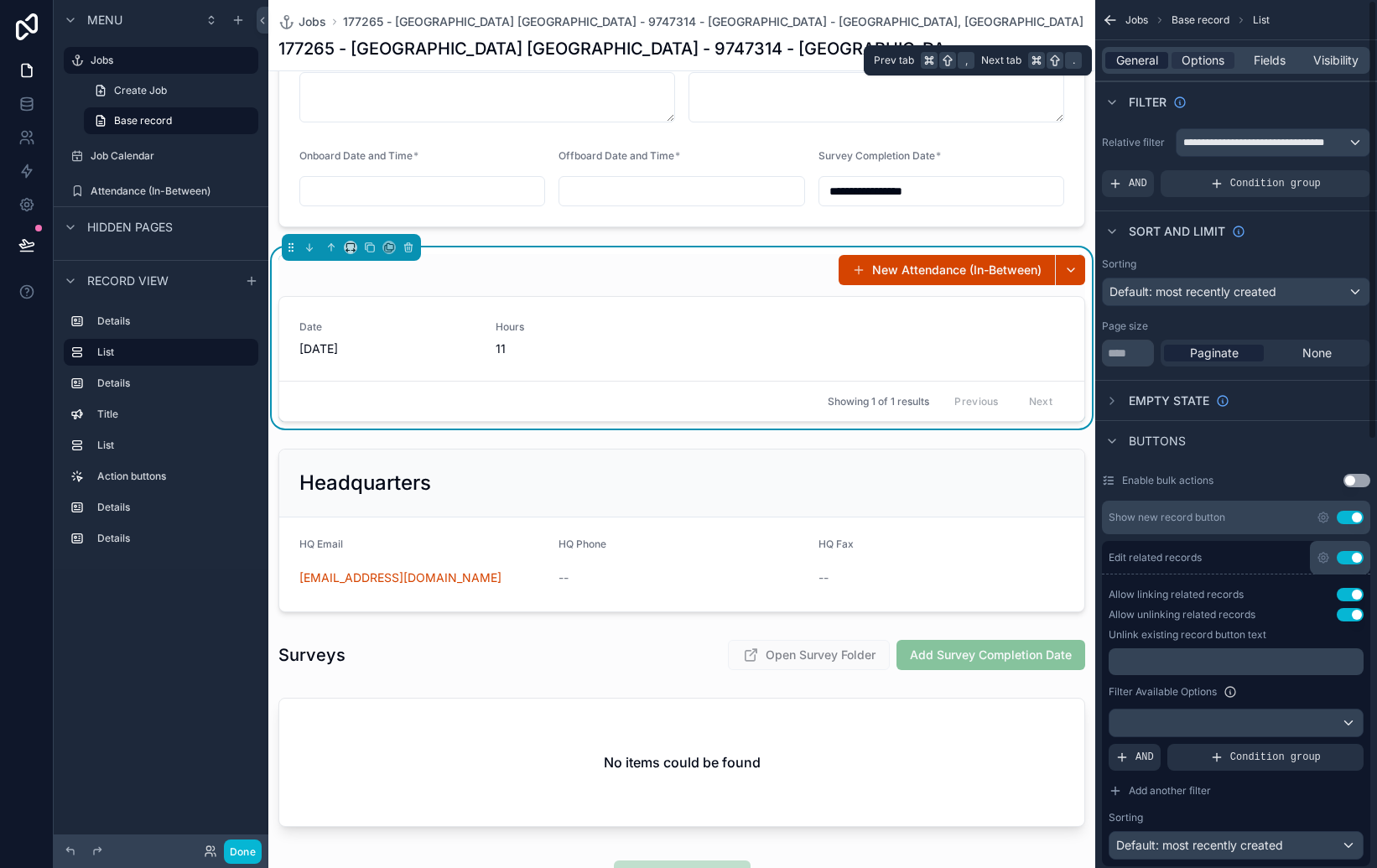
click at [1134, 60] on span "General" at bounding box center [1137, 60] width 42 height 17
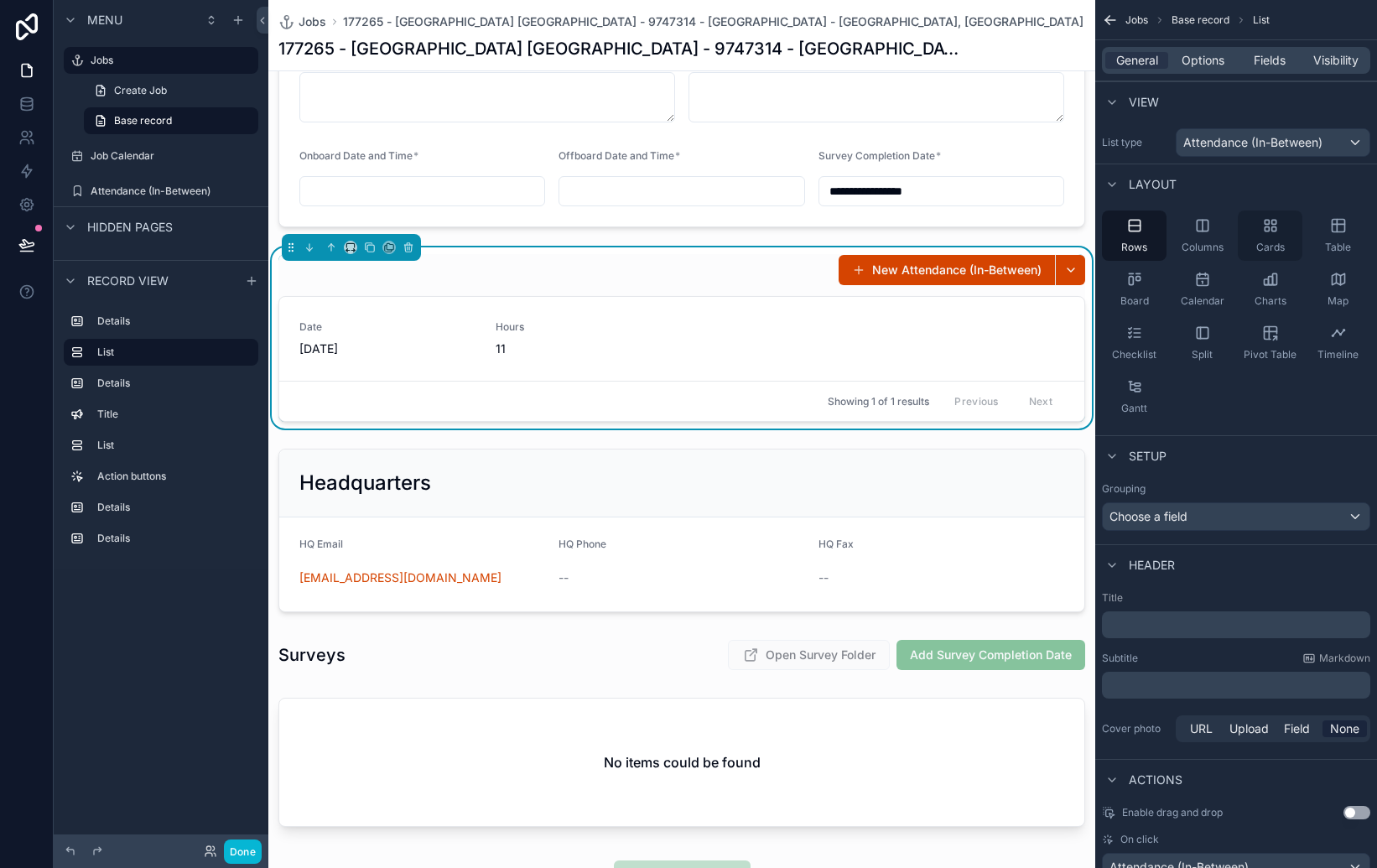
click at [1255, 227] on div "Cards" at bounding box center [1270, 235] width 64 height 50
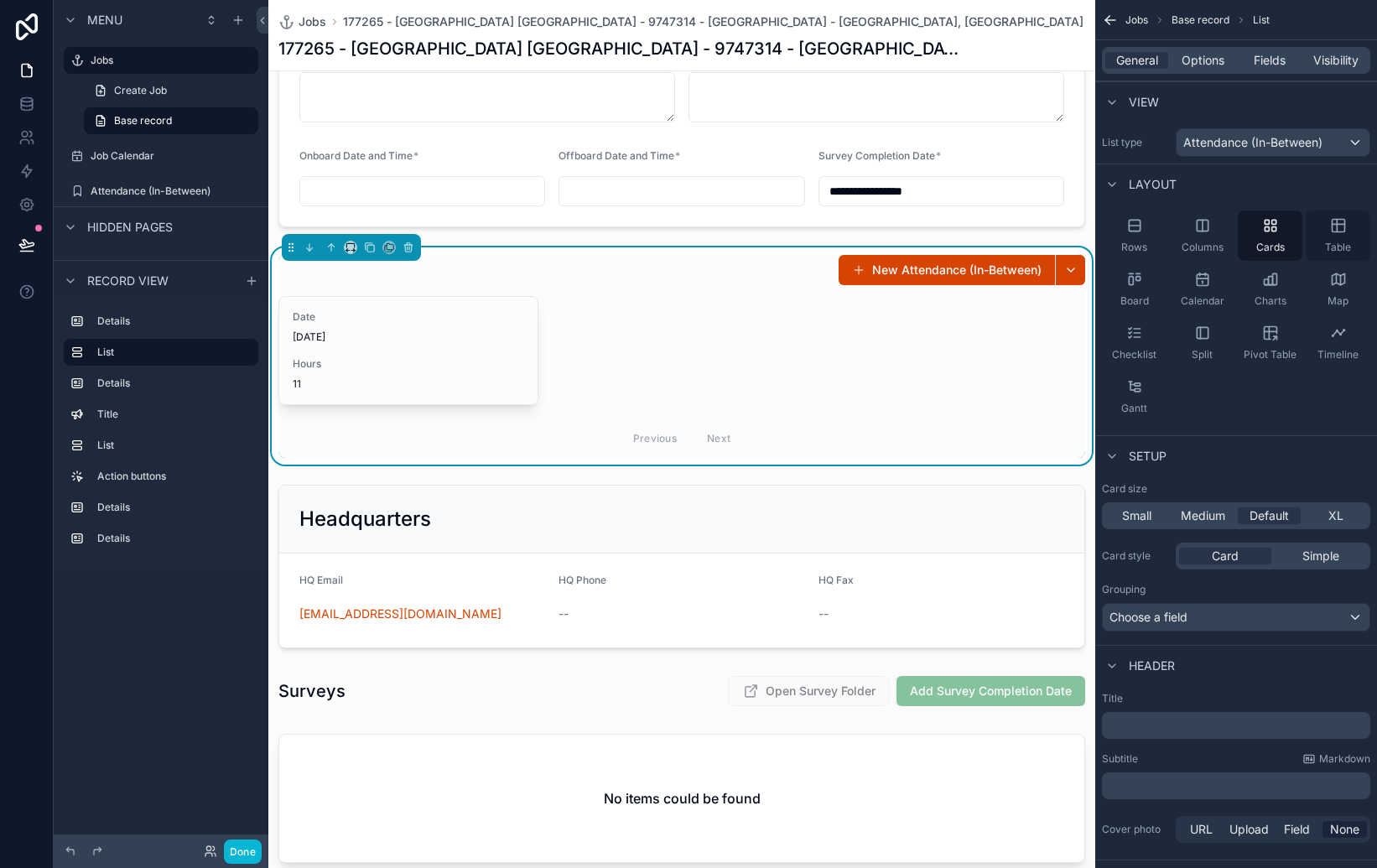
click at [1345, 232] on icon "scrollable content" at bounding box center [1338, 225] width 17 height 17
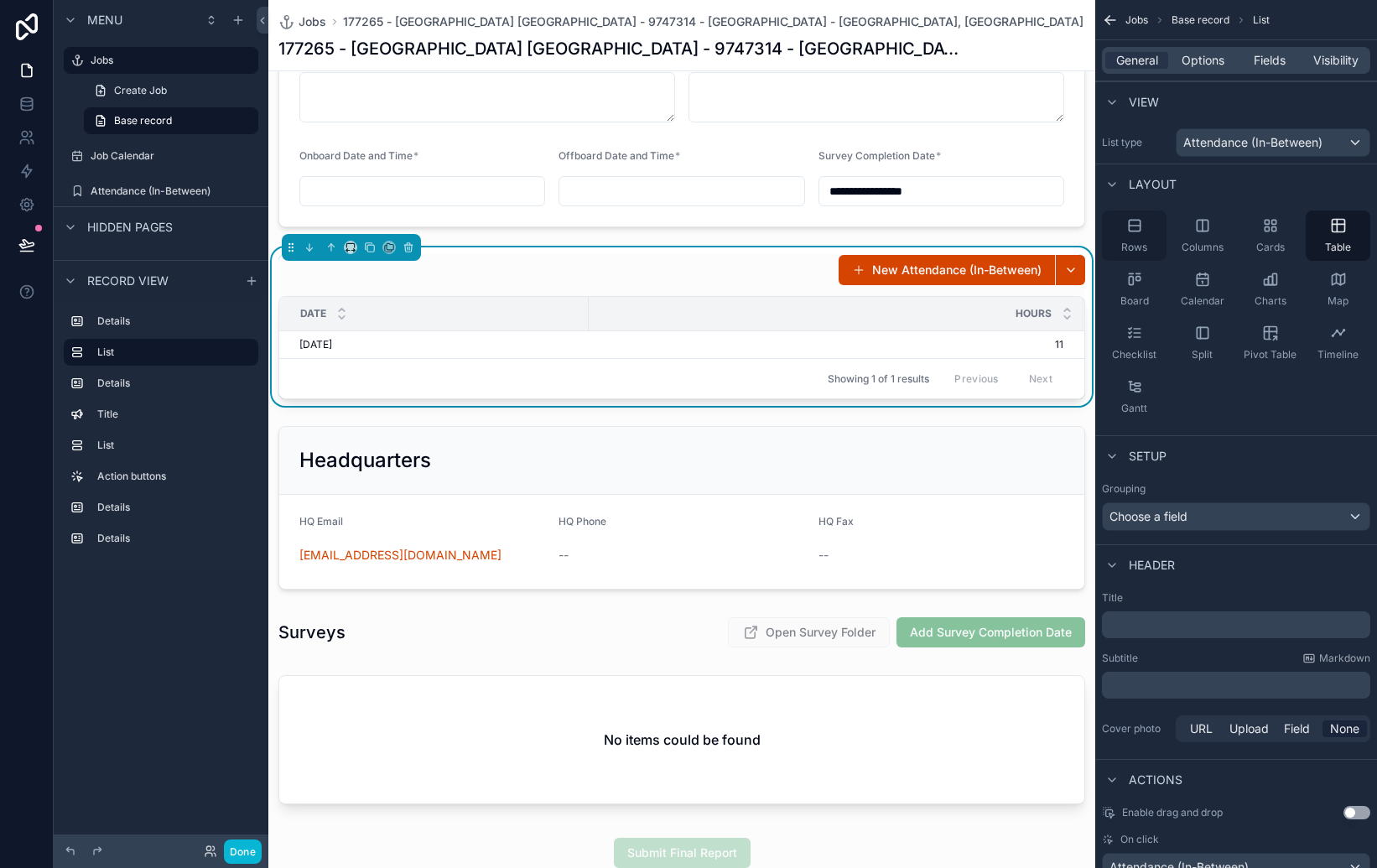
click at [1129, 230] on icon "scrollable content" at bounding box center [1134, 225] width 11 height 11
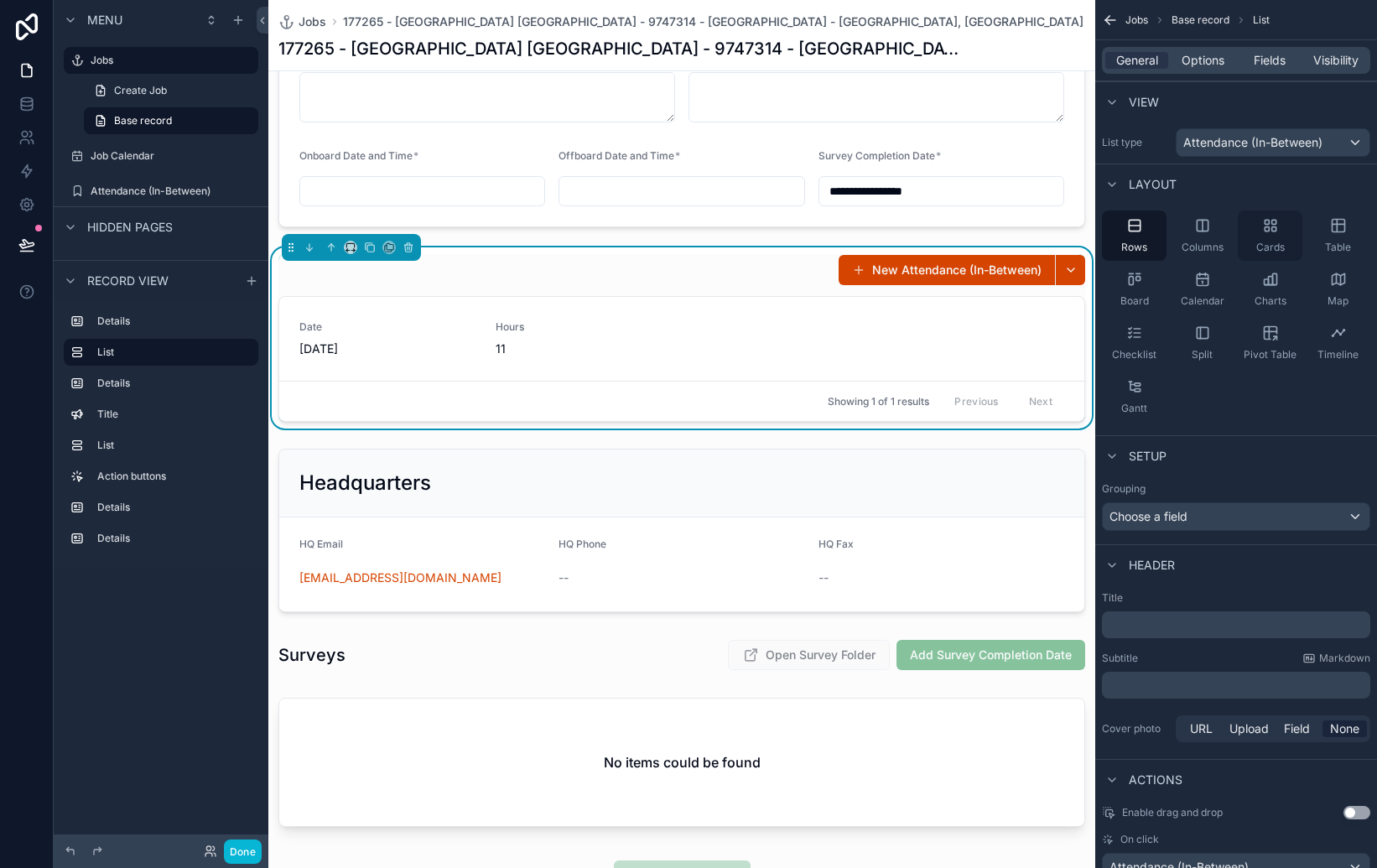
click at [1265, 230] on icon "scrollable content" at bounding box center [1266, 229] width 4 height 4
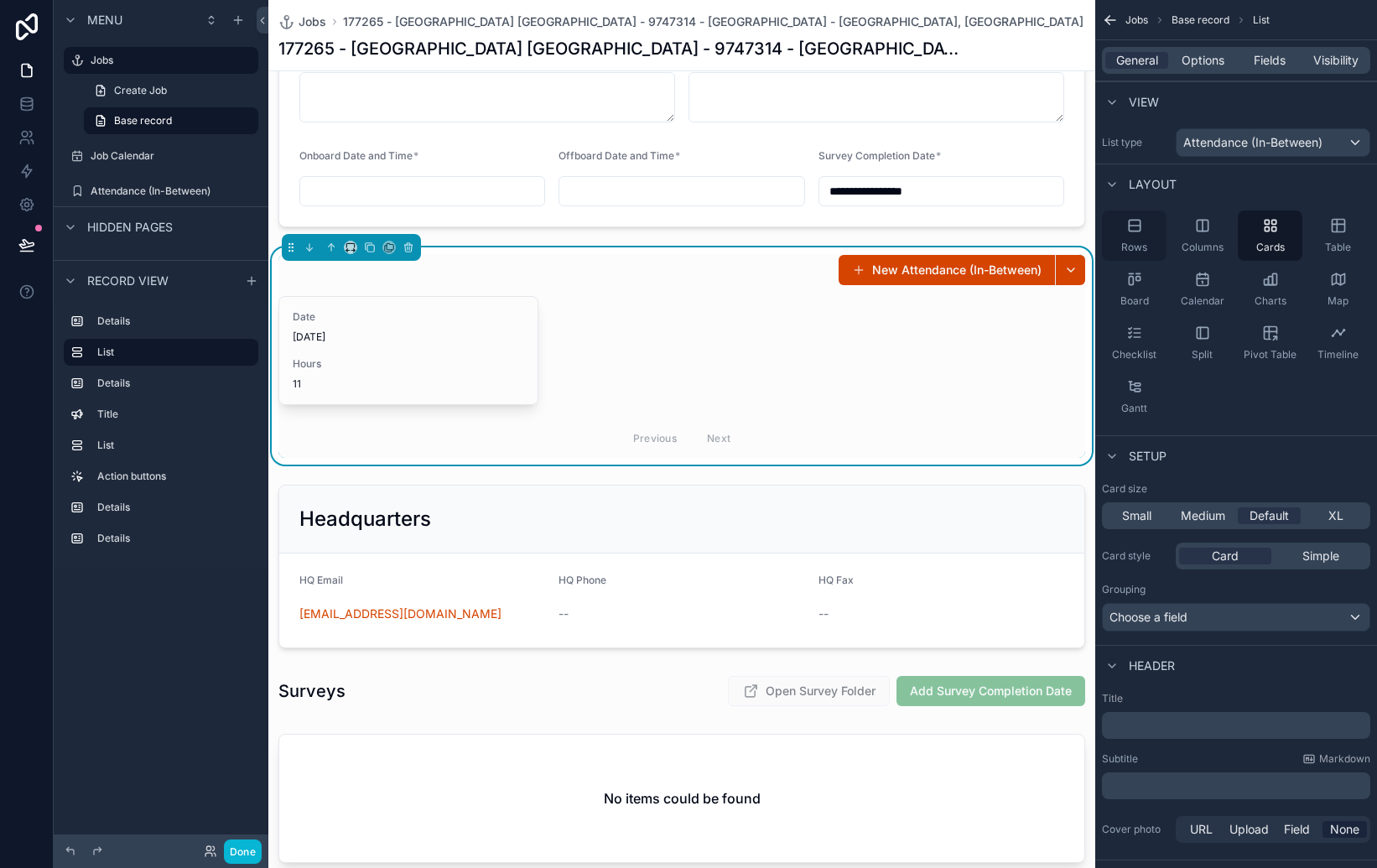
click at [1149, 230] on div "Rows" at bounding box center [1134, 235] width 64 height 50
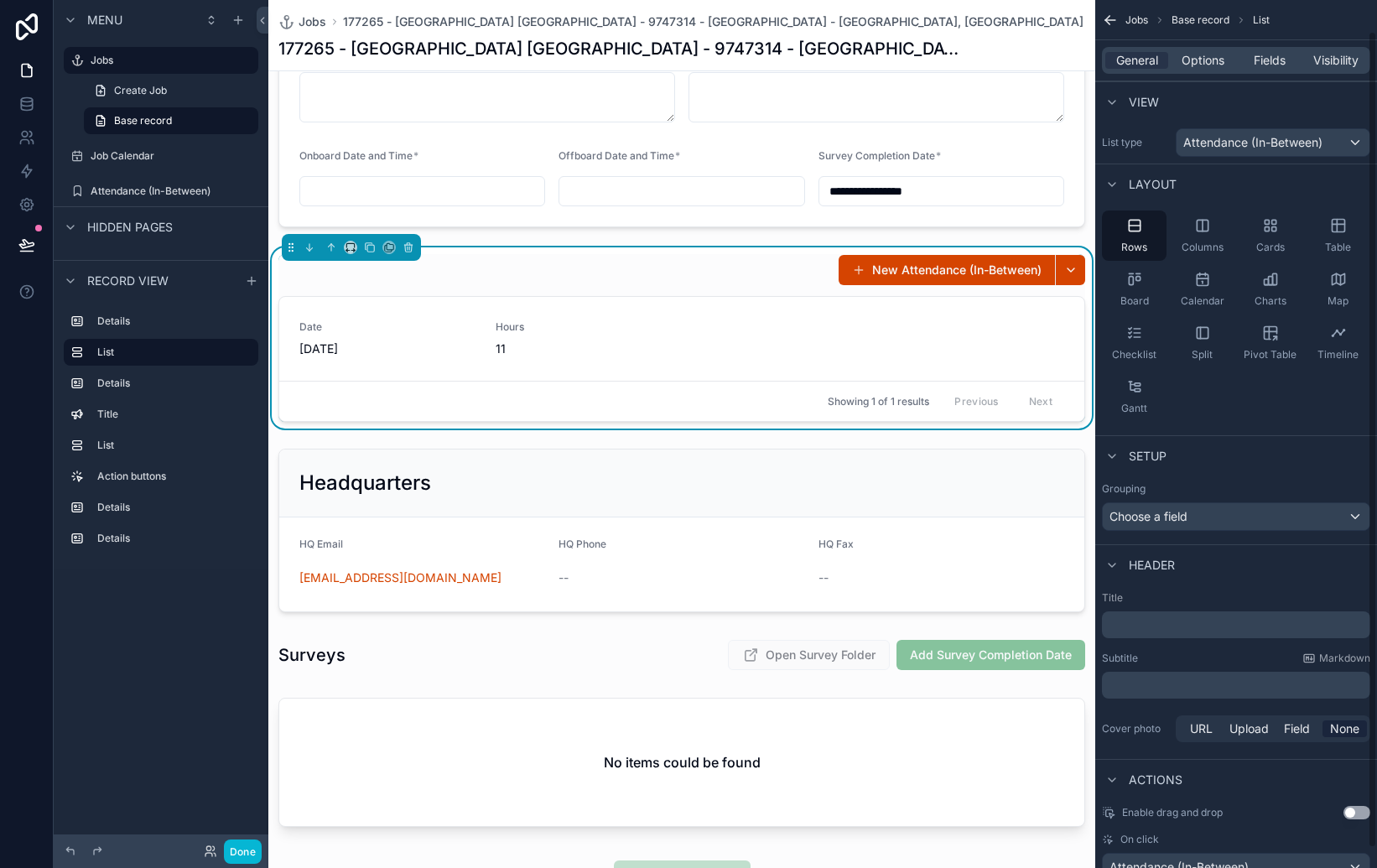
scroll to position [54, 0]
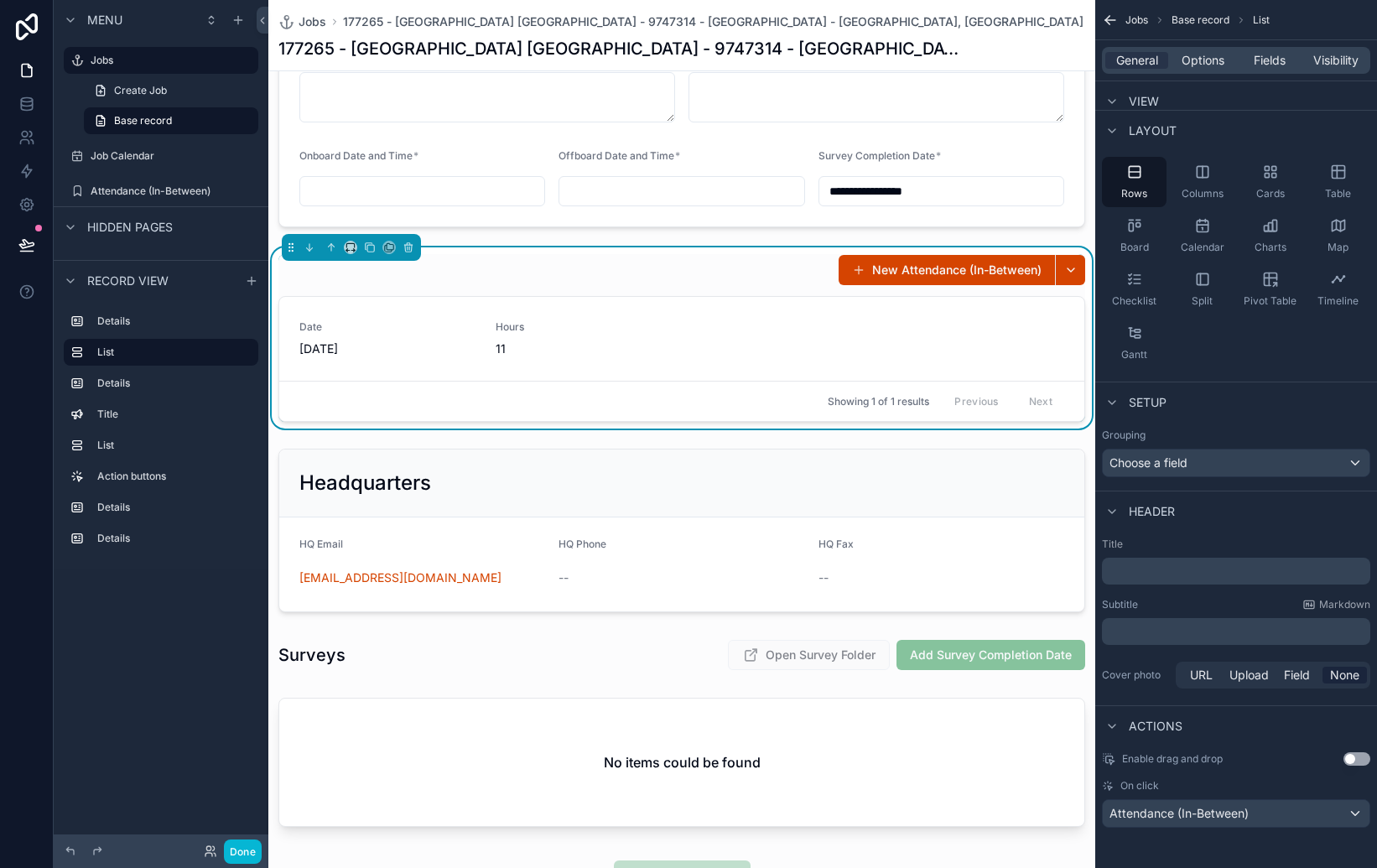
click at [1188, 577] on p "﻿" at bounding box center [1238, 570] width 258 height 17
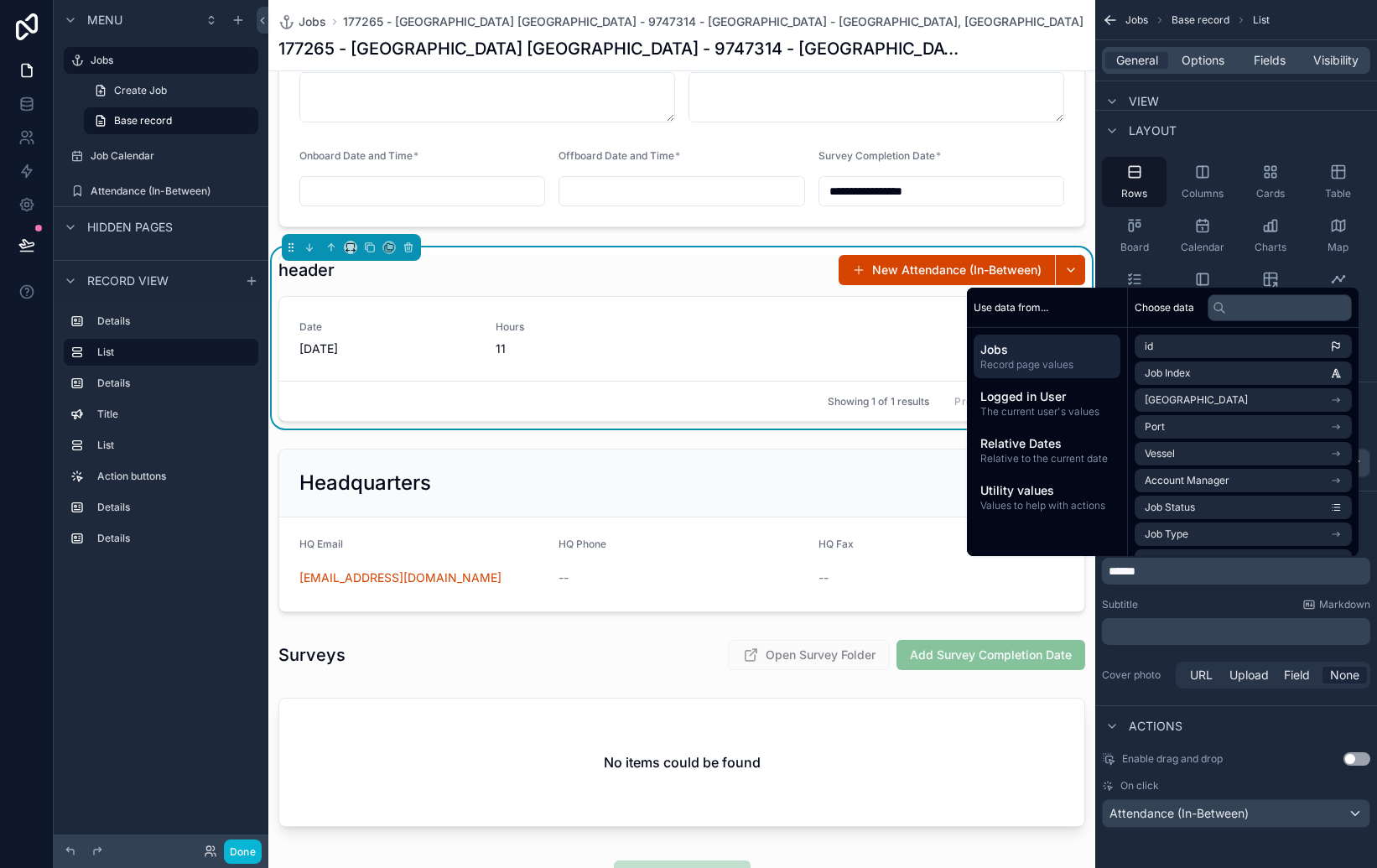
click at [1189, 630] on p "﻿" at bounding box center [1238, 631] width 258 height 17
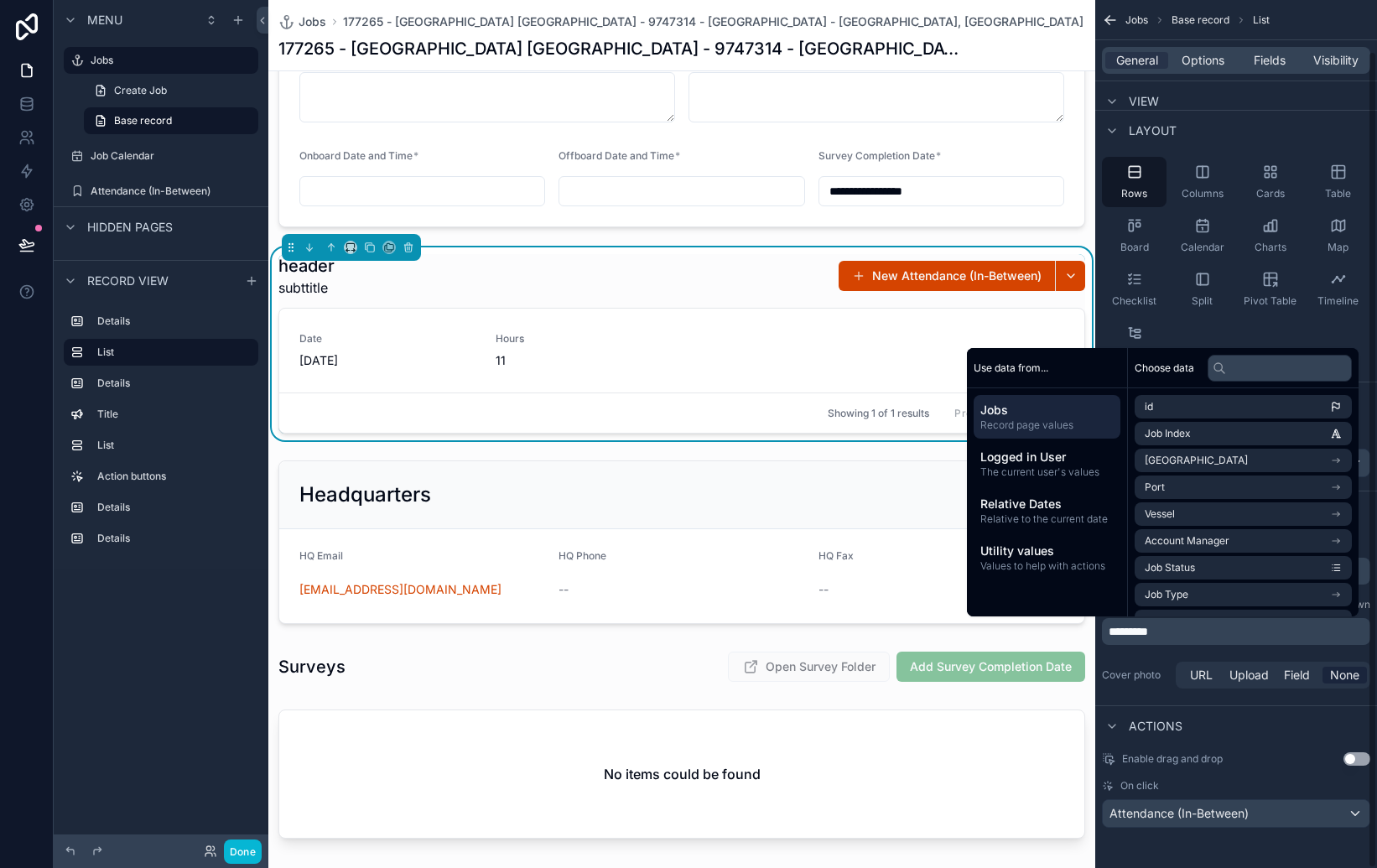
click at [1302, 703] on div "Jobs Base record List General Options Fields Visibility View List type Attendan…" at bounding box center [1236, 390] width 282 height 888
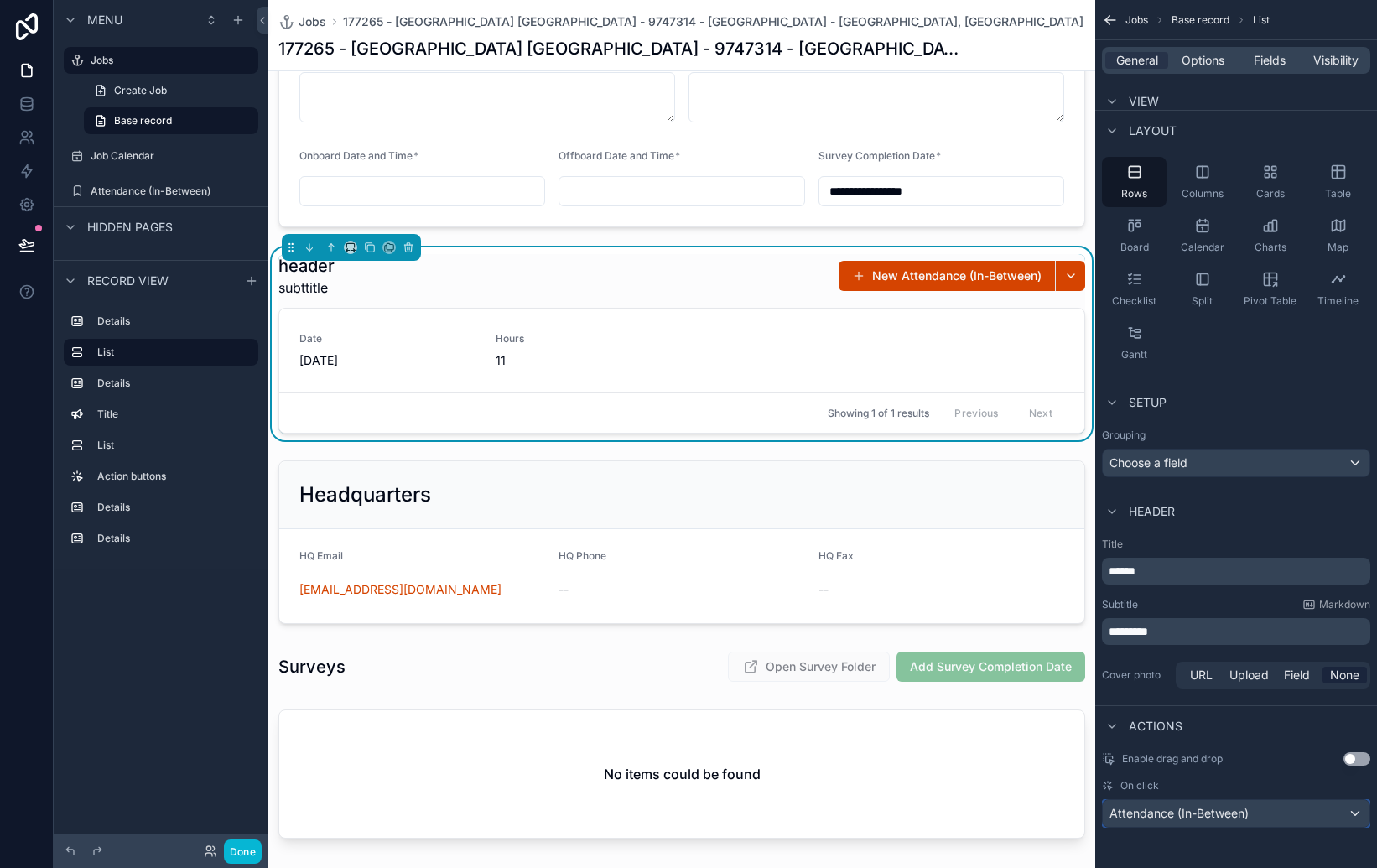
click at [1208, 819] on span "Attendance (In-Between)" at bounding box center [1179, 813] width 139 height 17
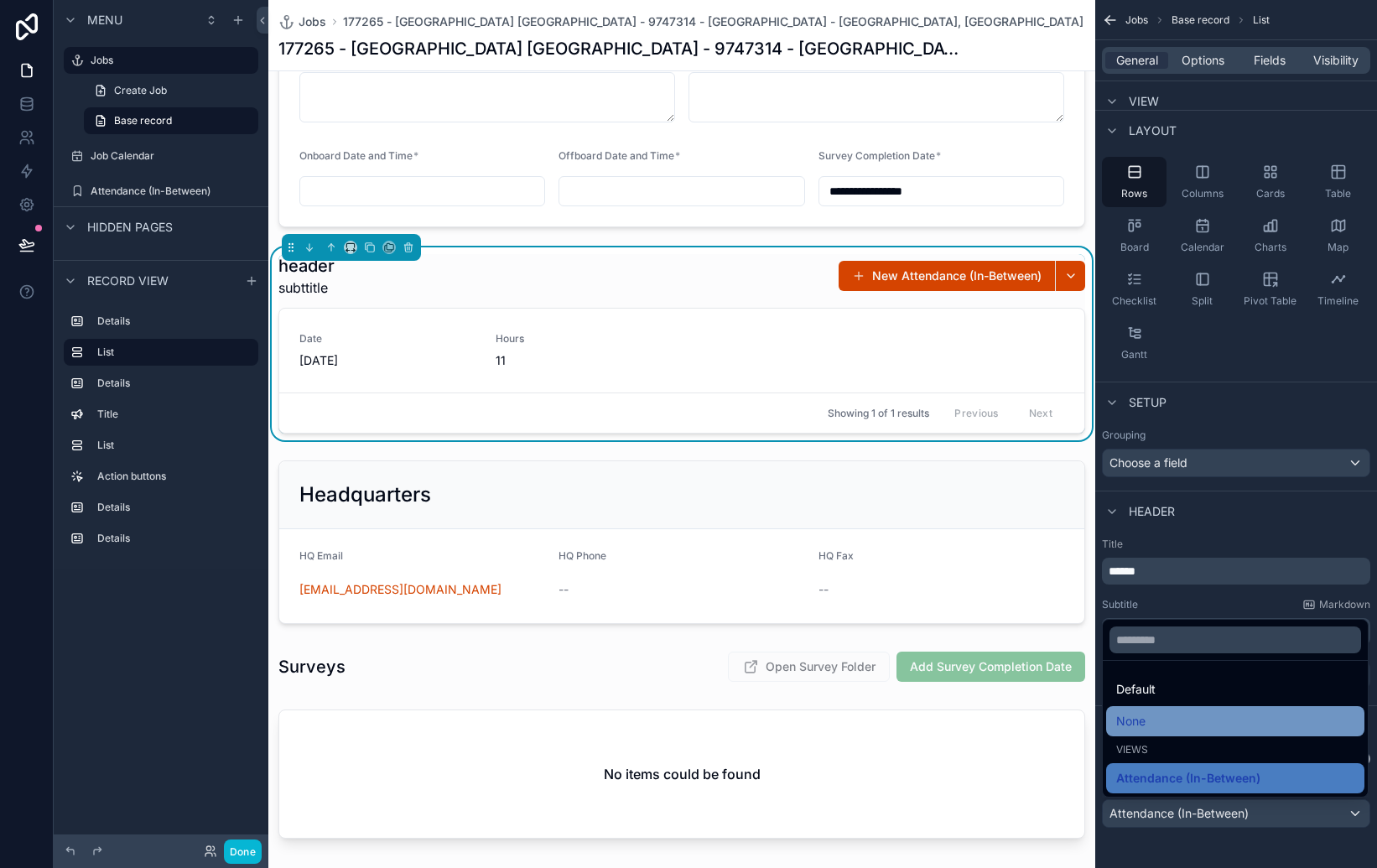
click at [1164, 722] on div "None" at bounding box center [1235, 720] width 238 height 20
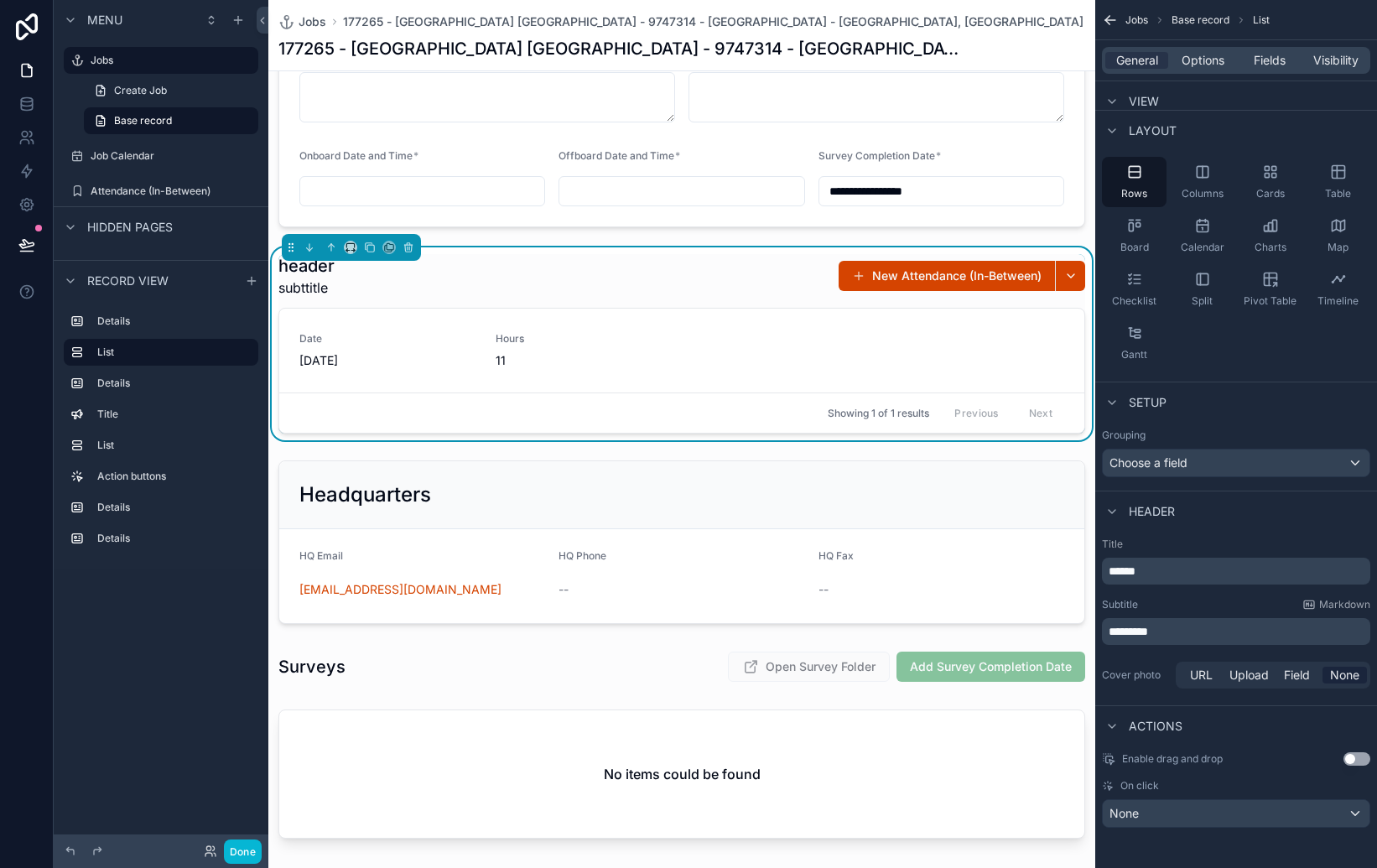
scroll to position [0, 0]
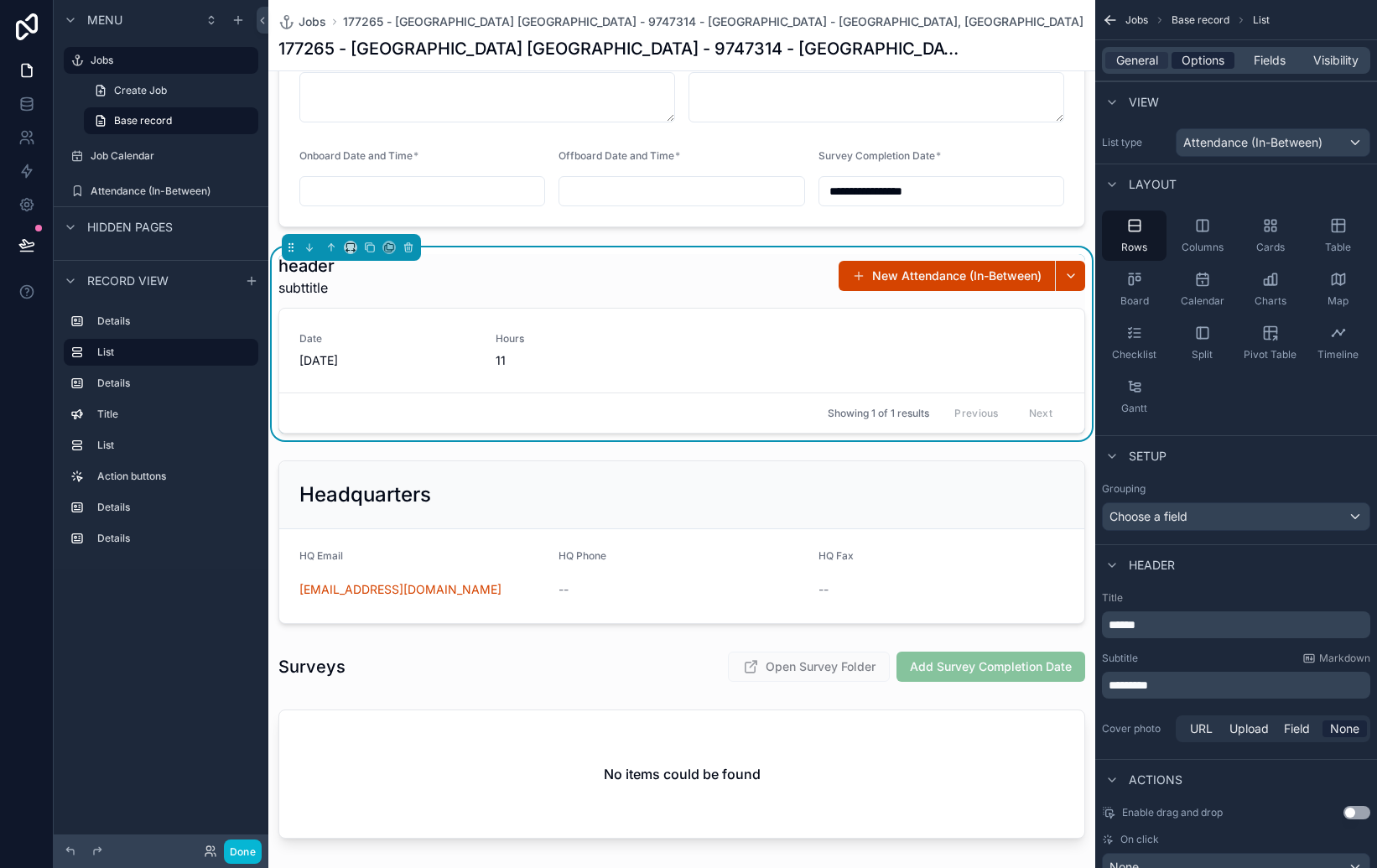
click at [1207, 62] on span "Options" at bounding box center [1203, 60] width 43 height 17
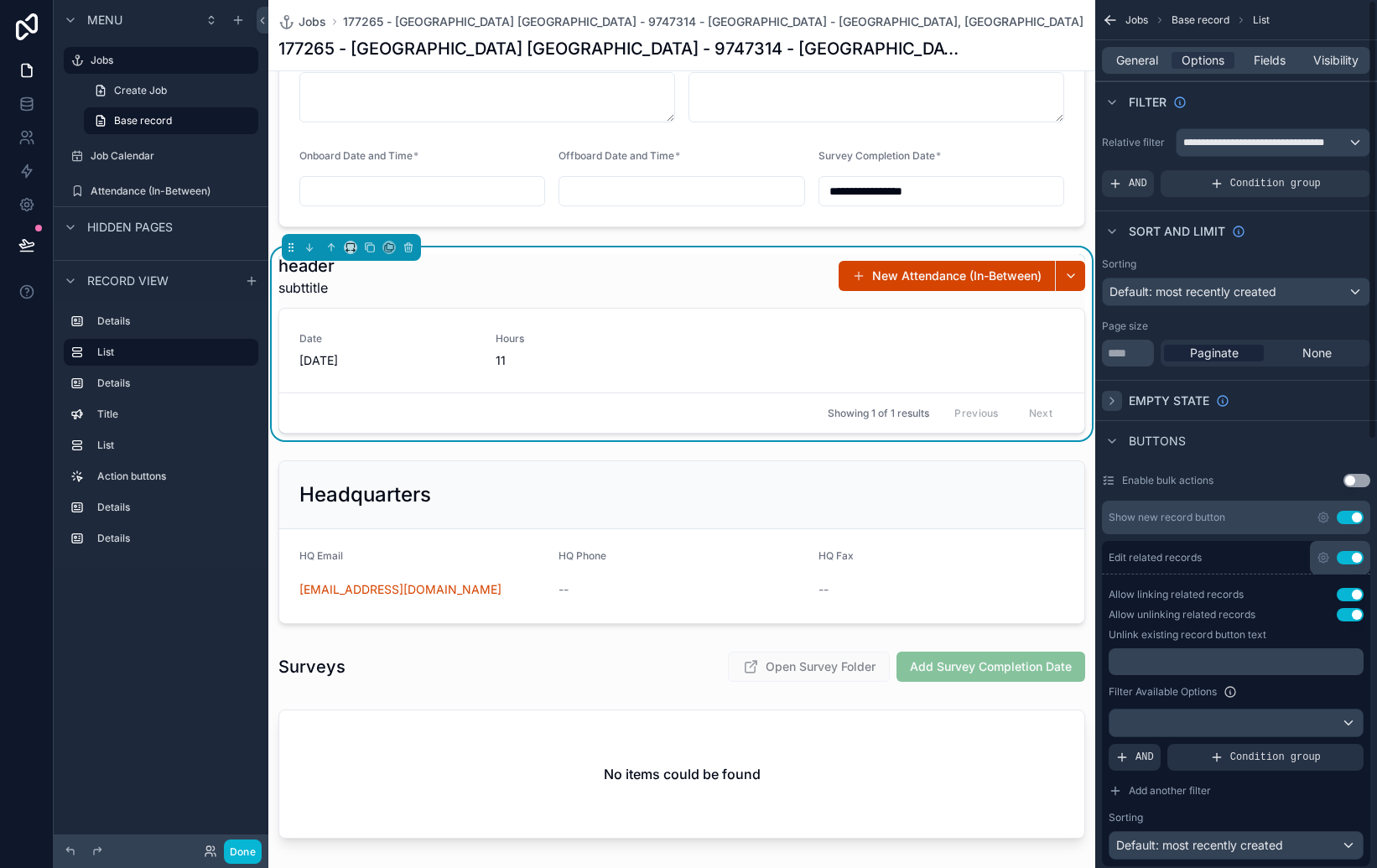
click at [1102, 403] on div "scrollable content" at bounding box center [1112, 401] width 20 height 20
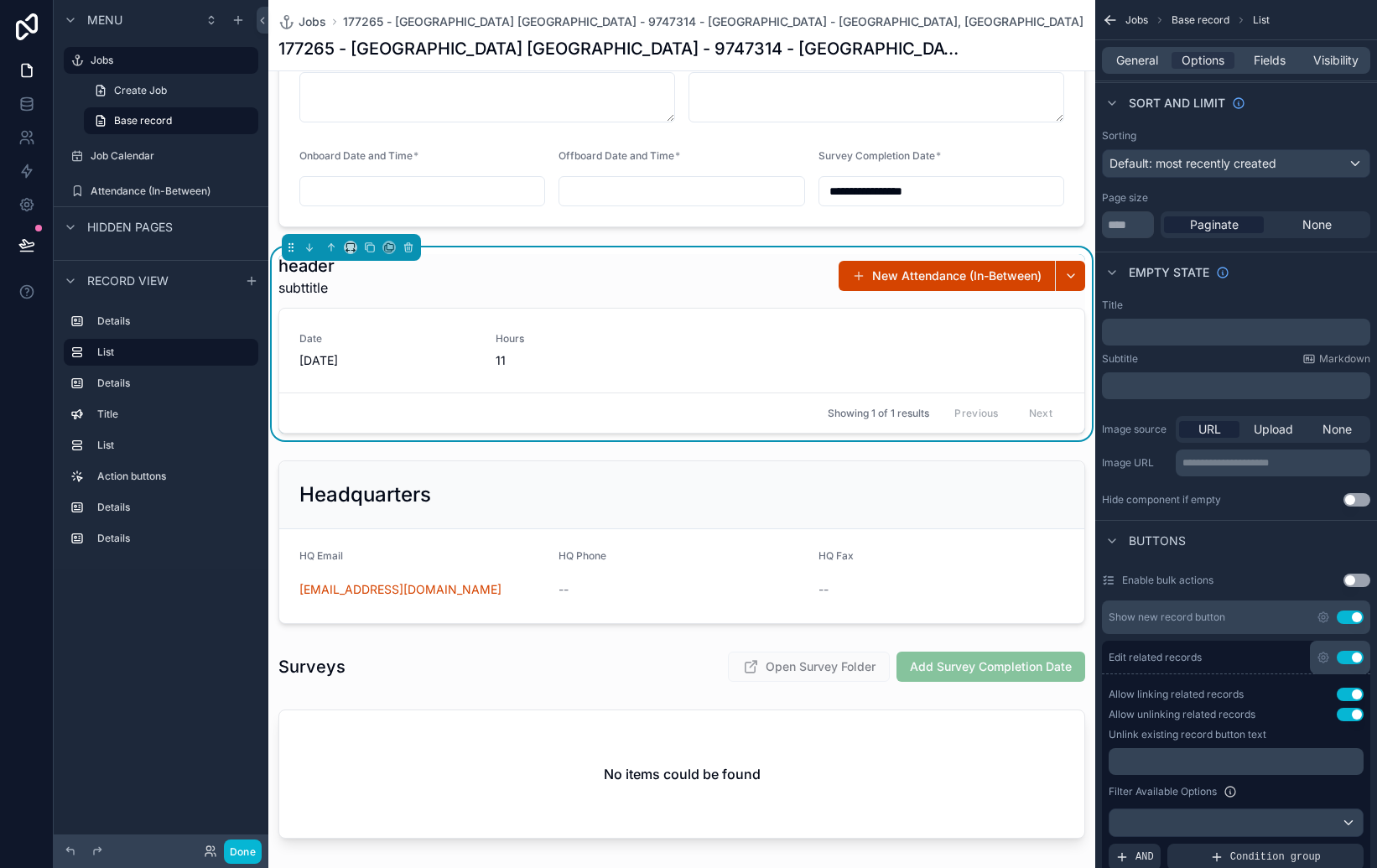
scroll to position [133, 0]
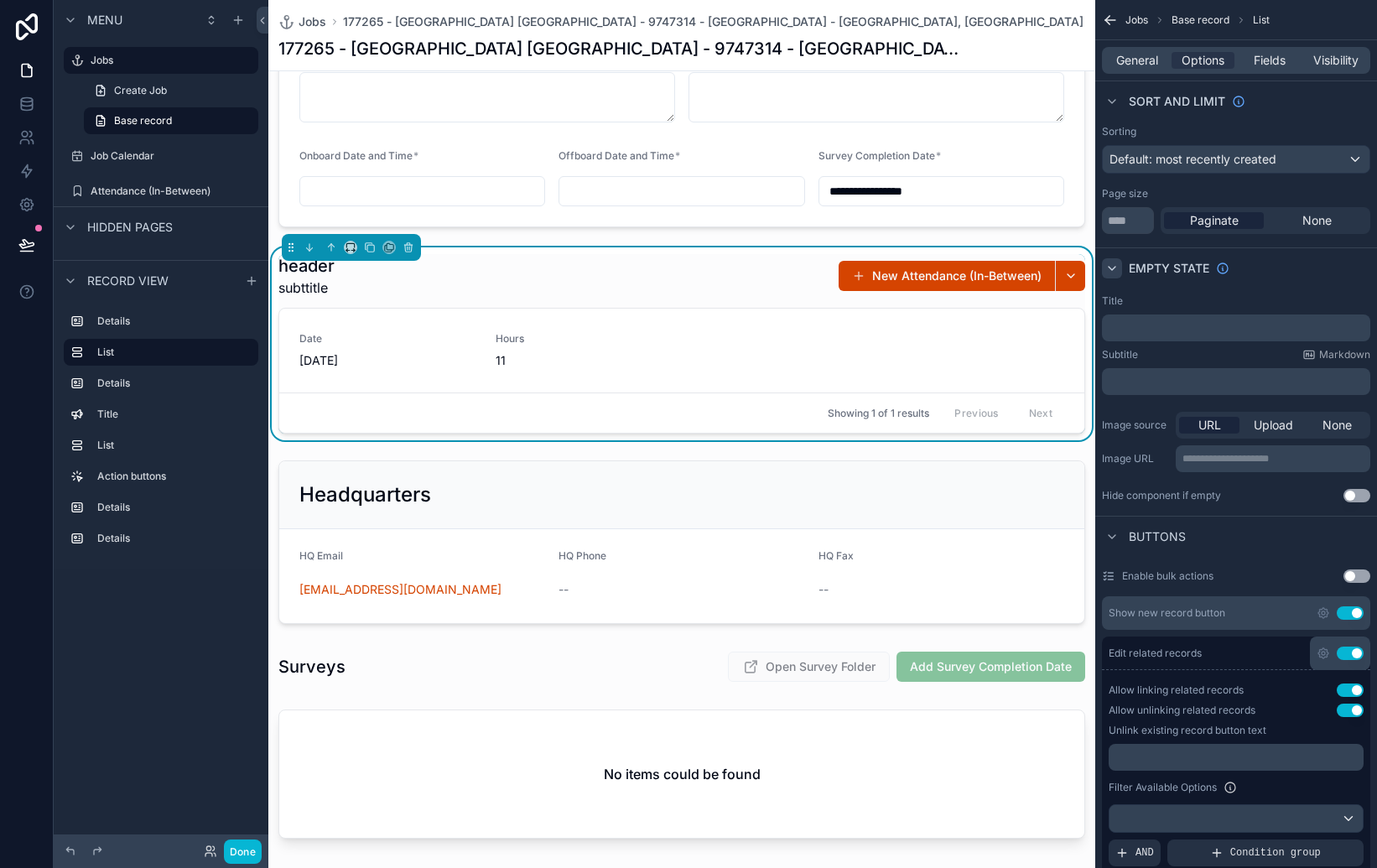
click at [1113, 271] on icon "scrollable content" at bounding box center [1112, 268] width 13 height 13
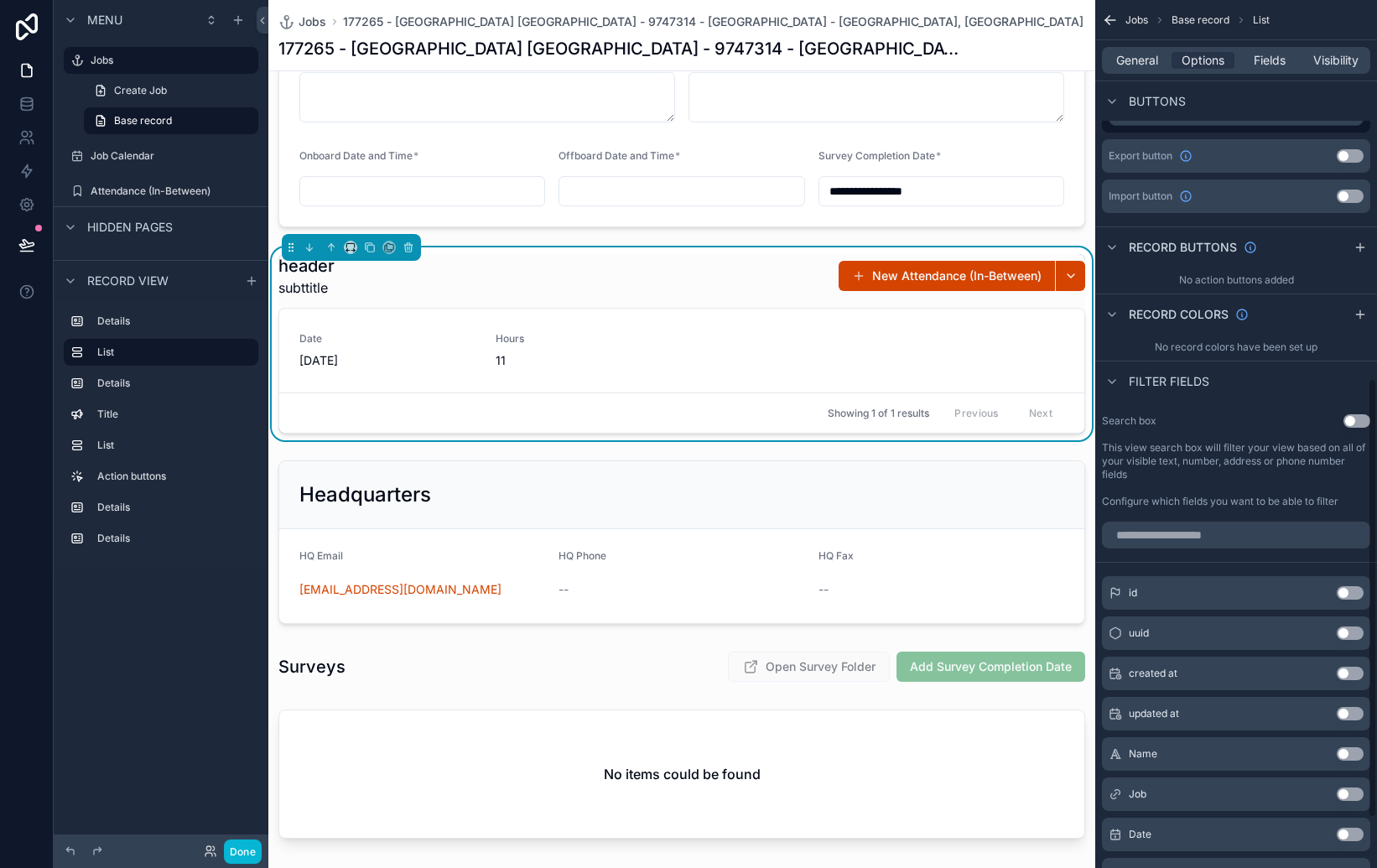
scroll to position [749, 0]
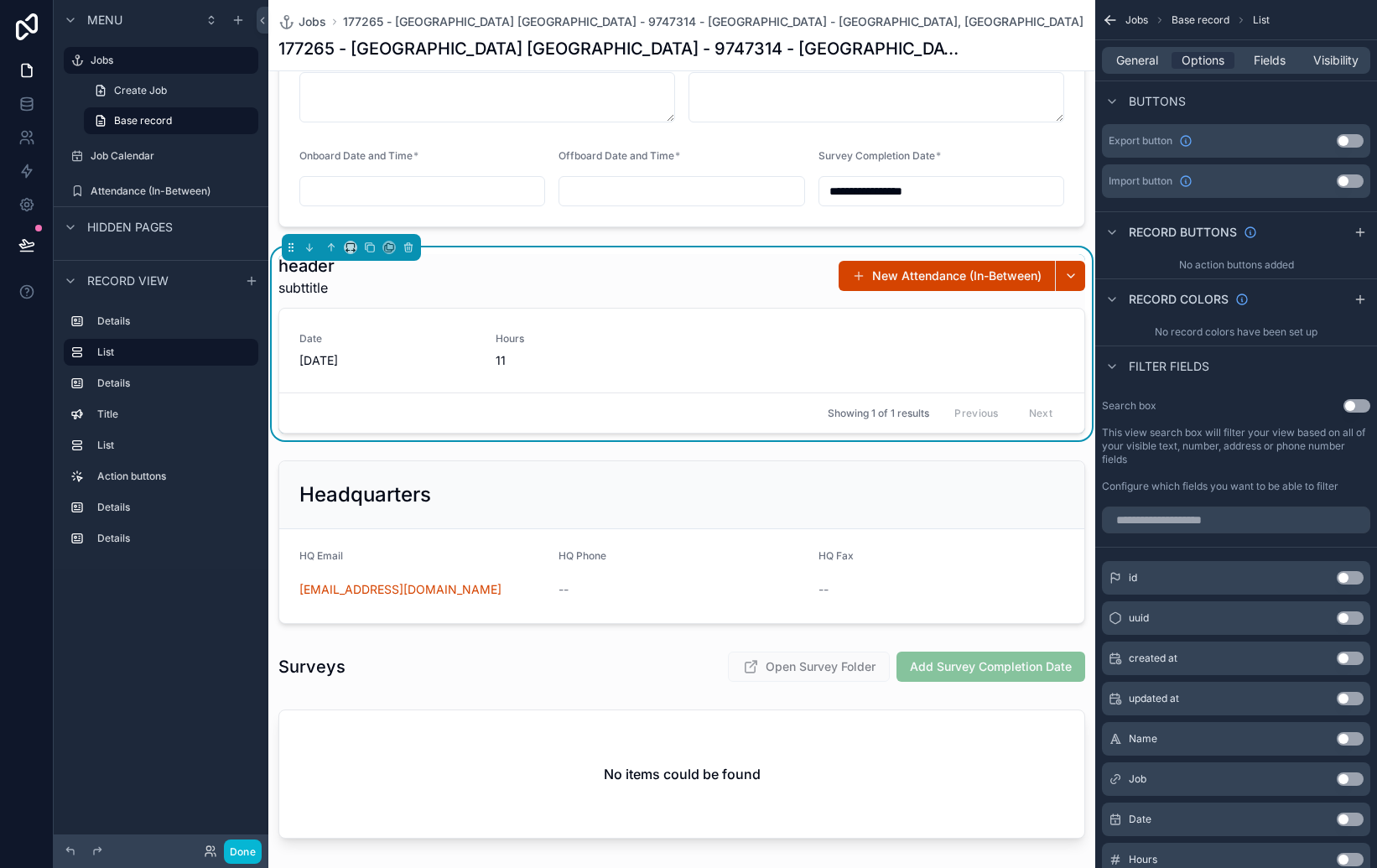
click at [1047, 450] on div "**********" at bounding box center [681, 546] width 827 height 1964
click at [357, 244] on button "scrollable content" at bounding box center [350, 247] width 13 height 13
click at [379, 366] on span "50%" at bounding box center [372, 373] width 26 height 20
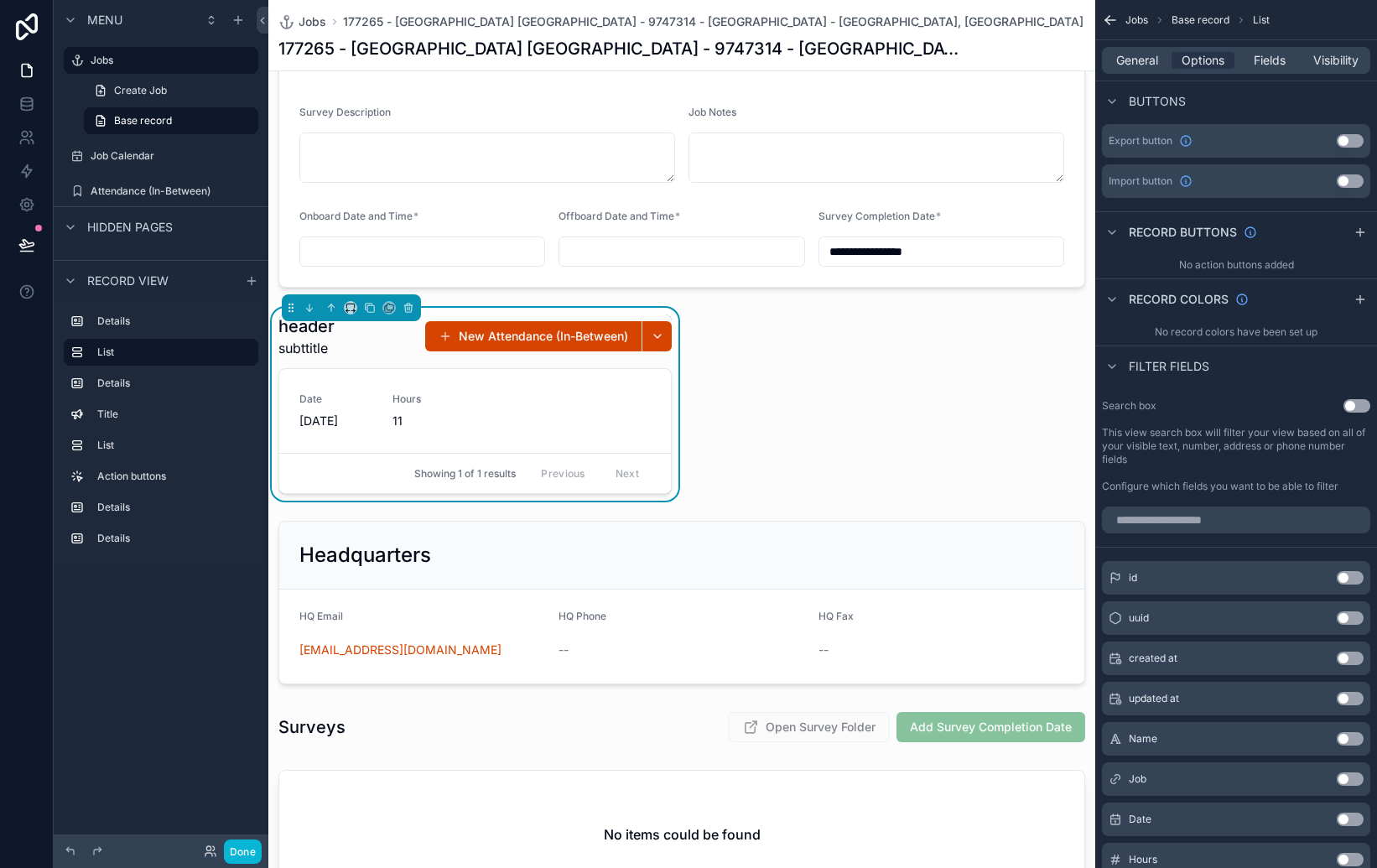
scroll to position [463, 0]
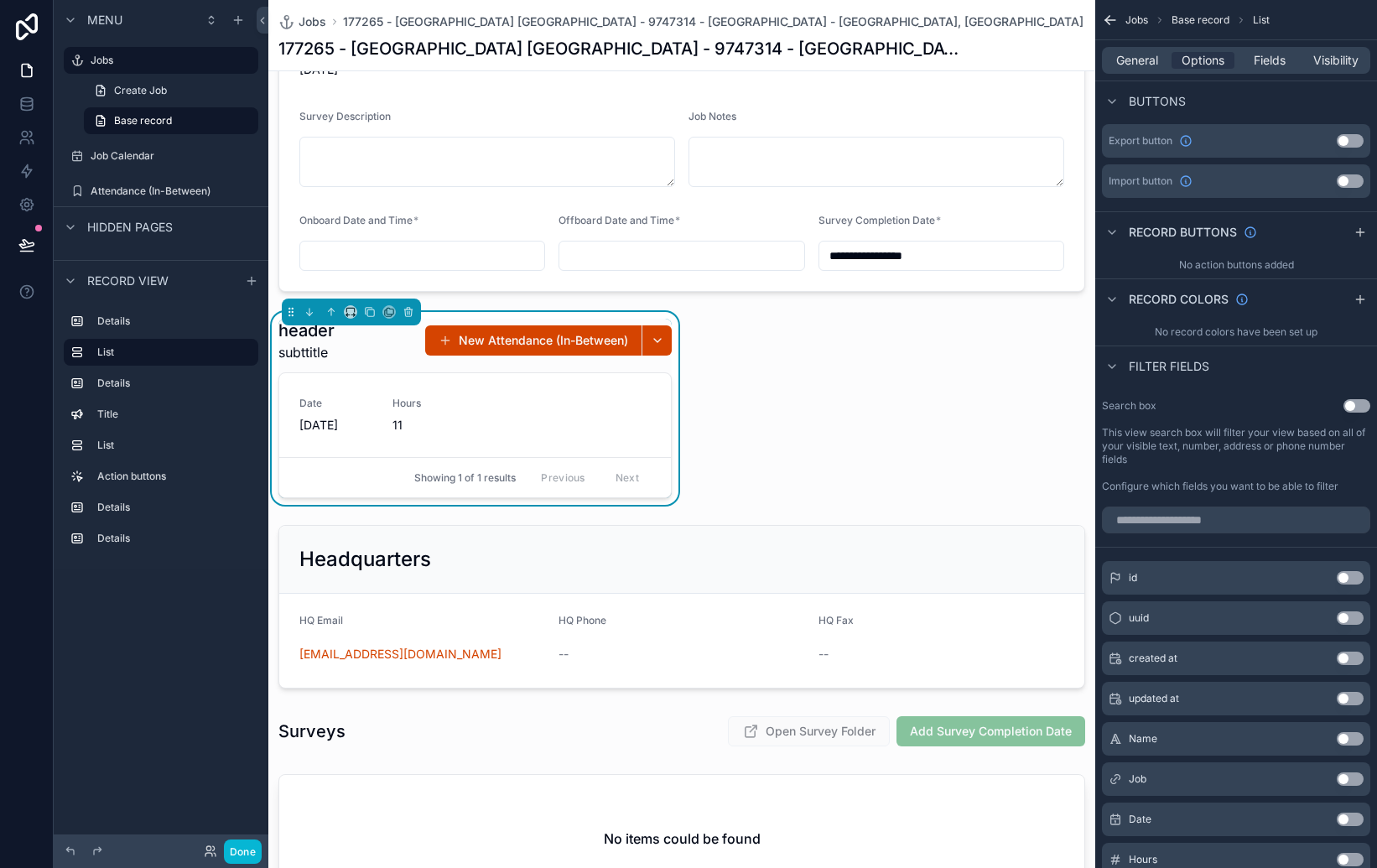
click at [795, 318] on div "**********" at bounding box center [681, 610] width 827 height 1964
click at [1272, 68] on span "Fields" at bounding box center [1270, 60] width 32 height 17
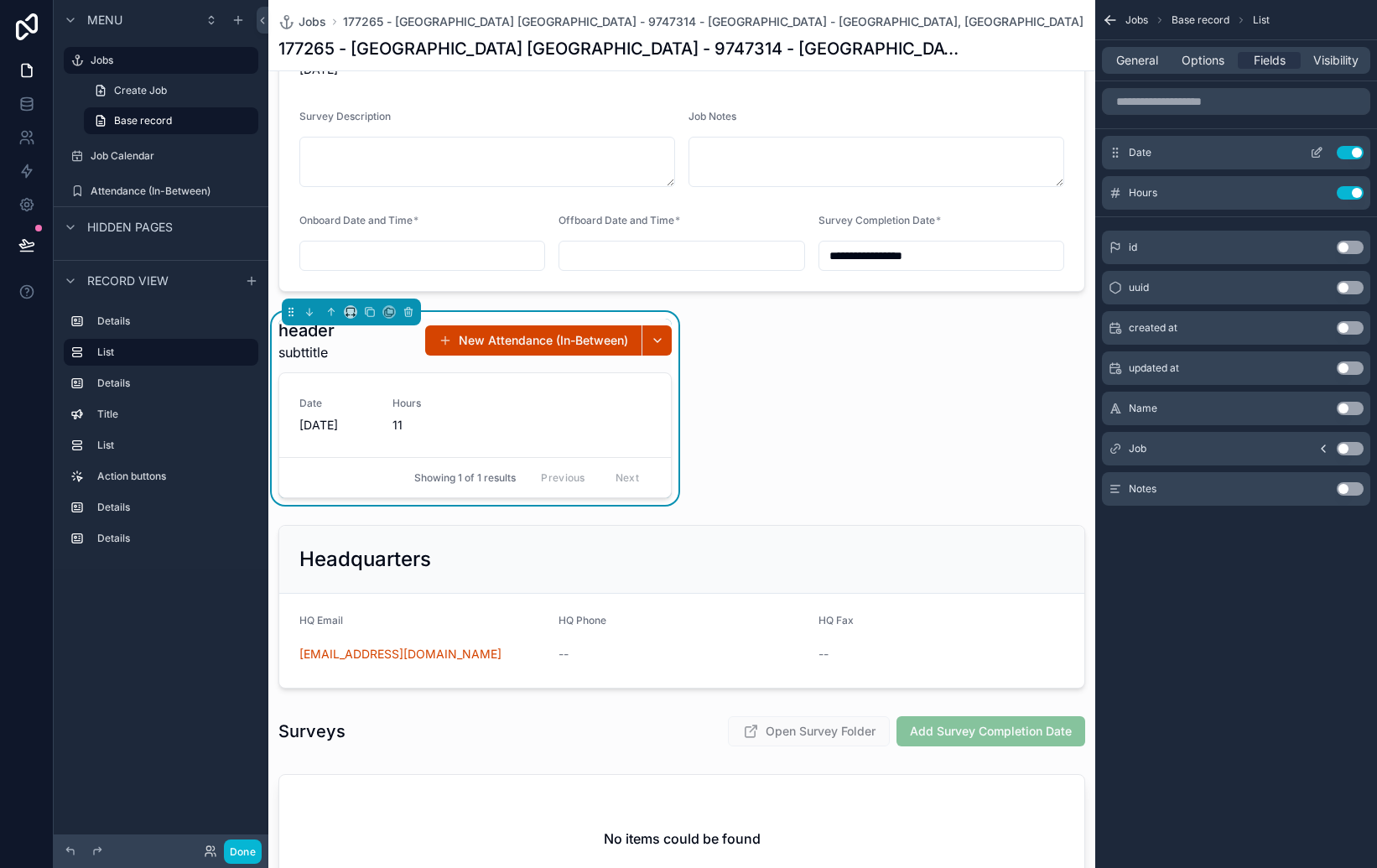
click at [1318, 152] on icon "scrollable content" at bounding box center [1319, 151] width 7 height 7
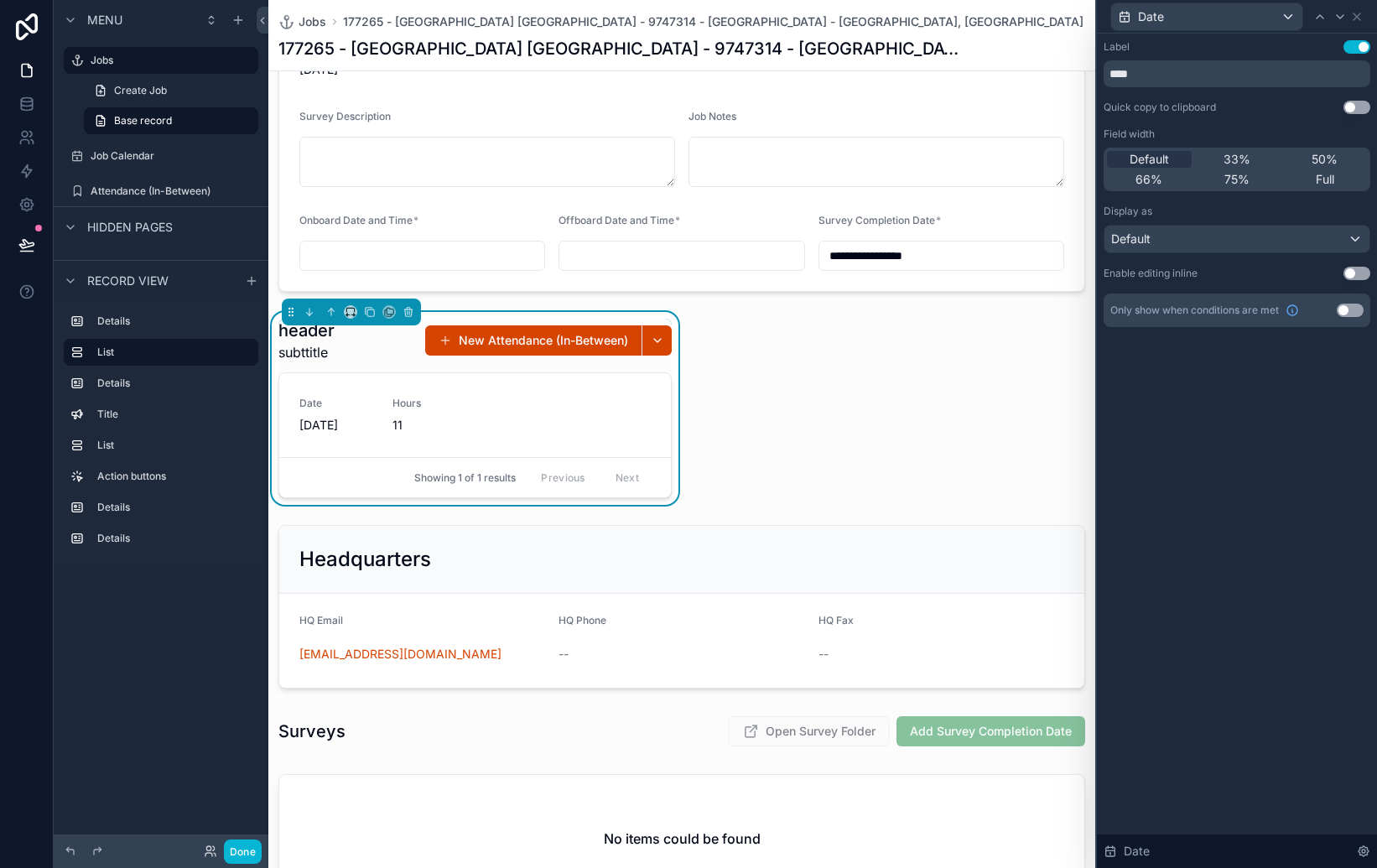
click at [1361, 279] on button "Use setting" at bounding box center [1357, 273] width 27 height 13
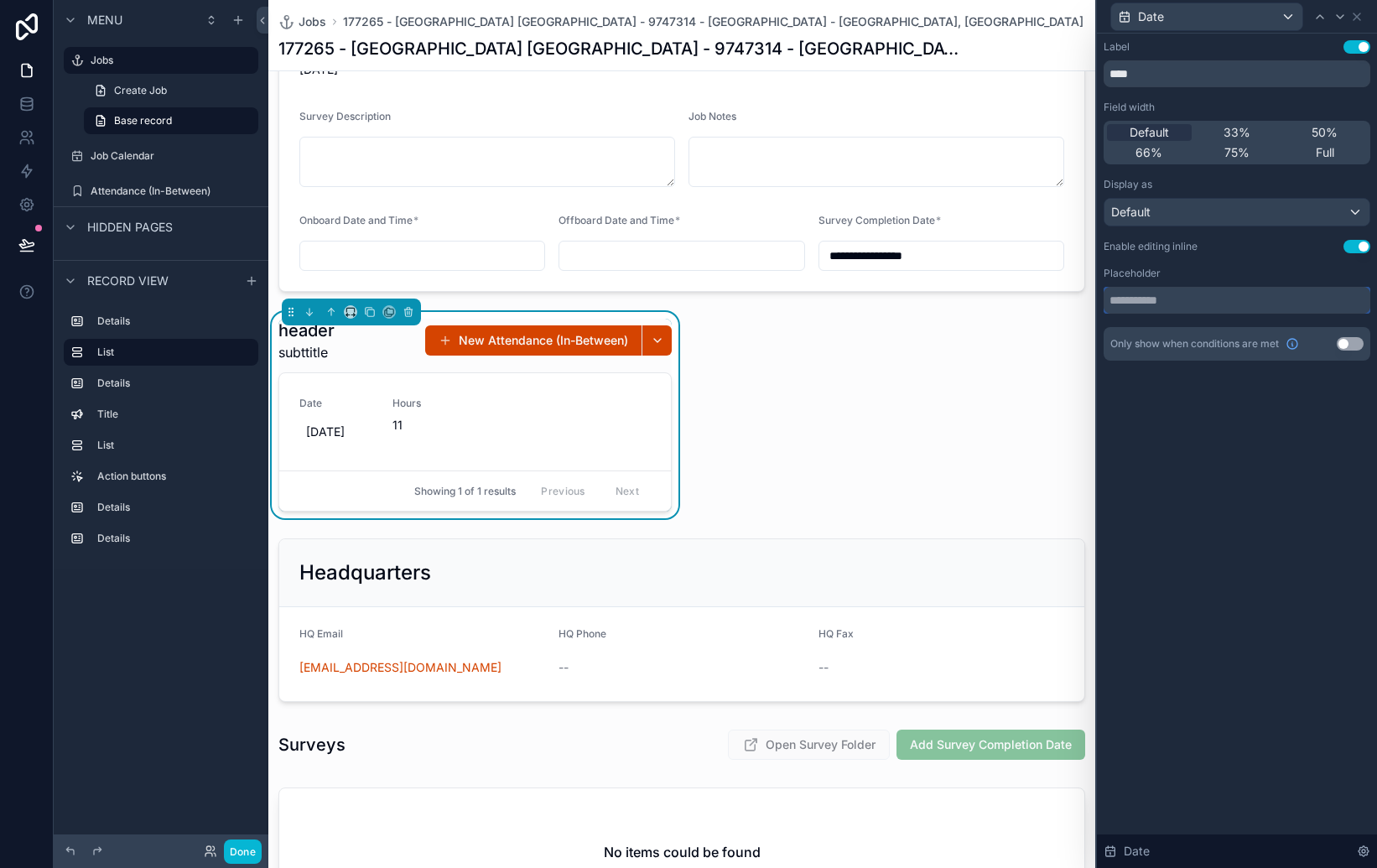
click at [1190, 303] on input "text" at bounding box center [1237, 300] width 267 height 27
click at [1281, 215] on div "Default" at bounding box center [1237, 212] width 265 height 27
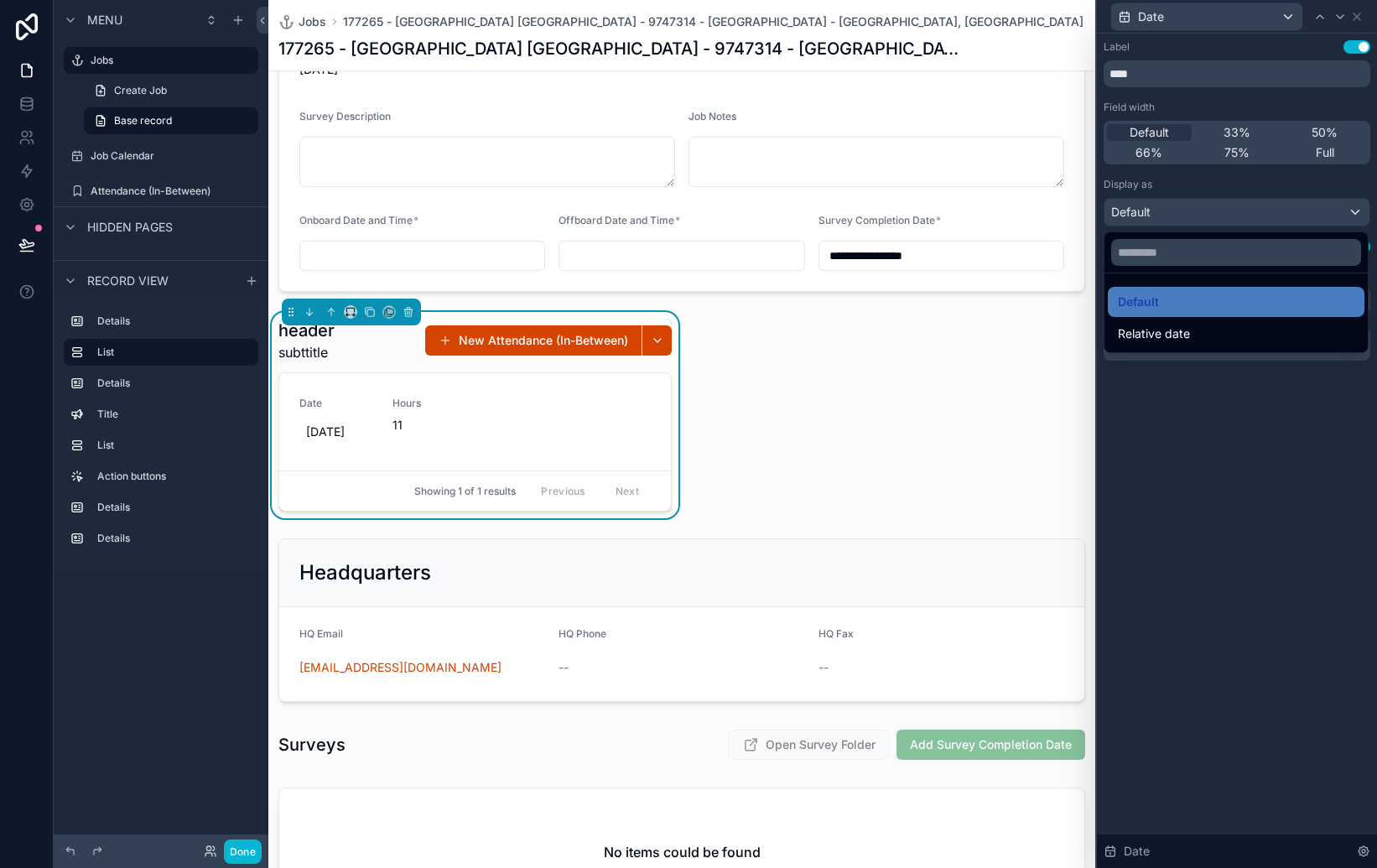
click at [1280, 215] on div at bounding box center [1236, 434] width 280 height 868
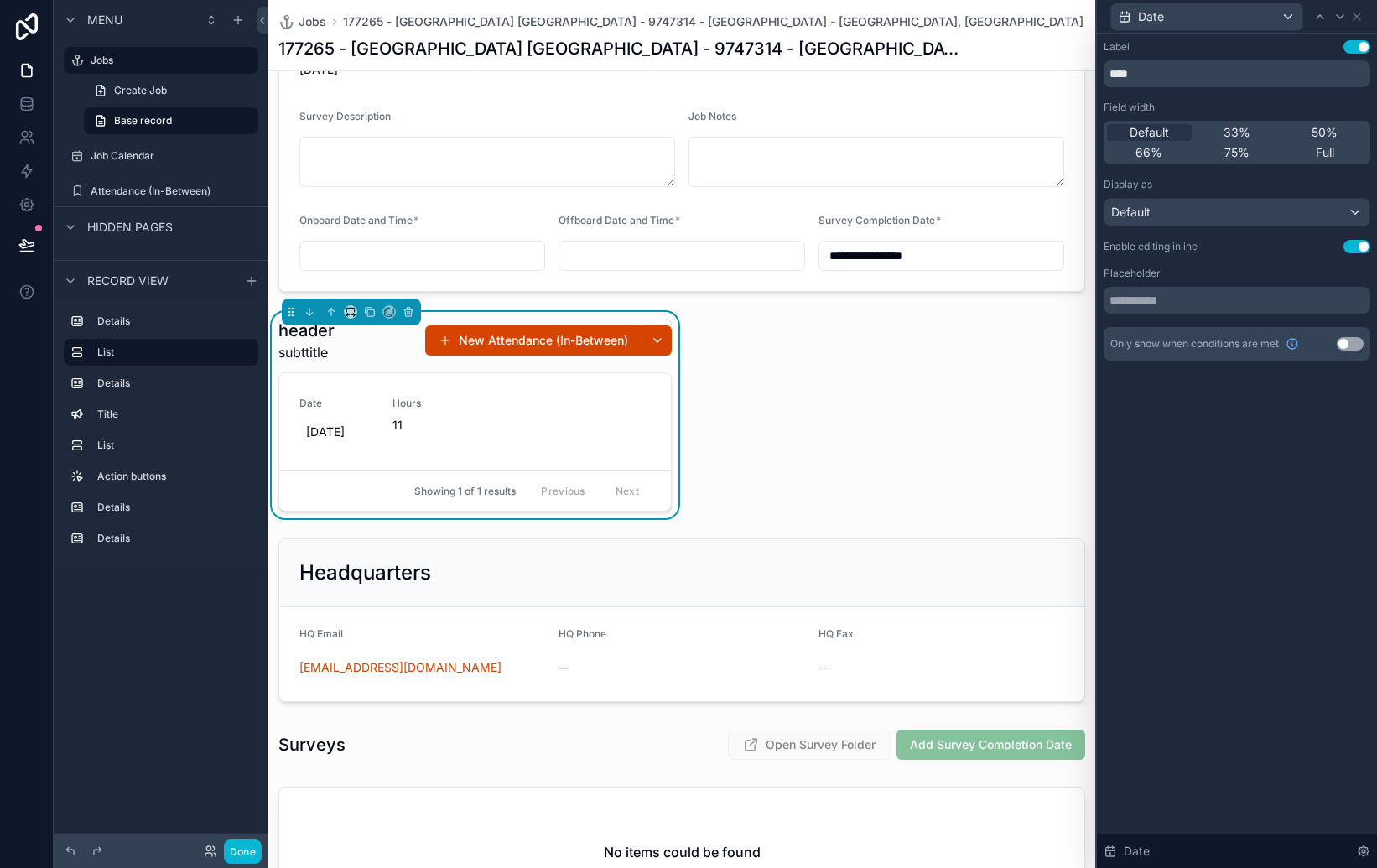
click at [1340, 466] on div "Label Use setting **** Field width Default 33% 50% 66% 75% Full Display as Defa…" at bounding box center [1236, 451] width 280 height 835
click at [1346, 12] on icon at bounding box center [1340, 16] width 13 height 13
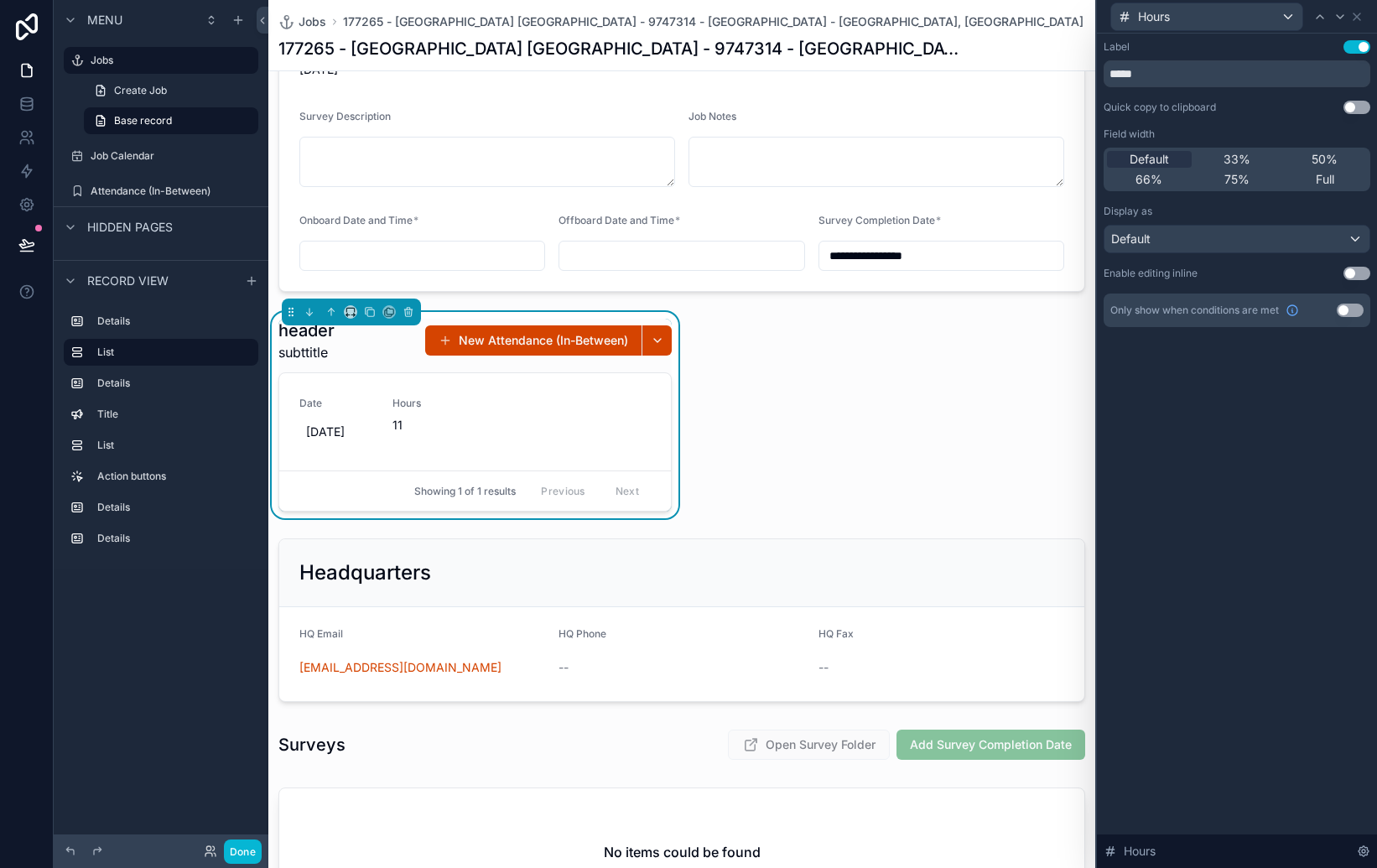
click at [1353, 275] on button "Use setting" at bounding box center [1357, 273] width 27 height 13
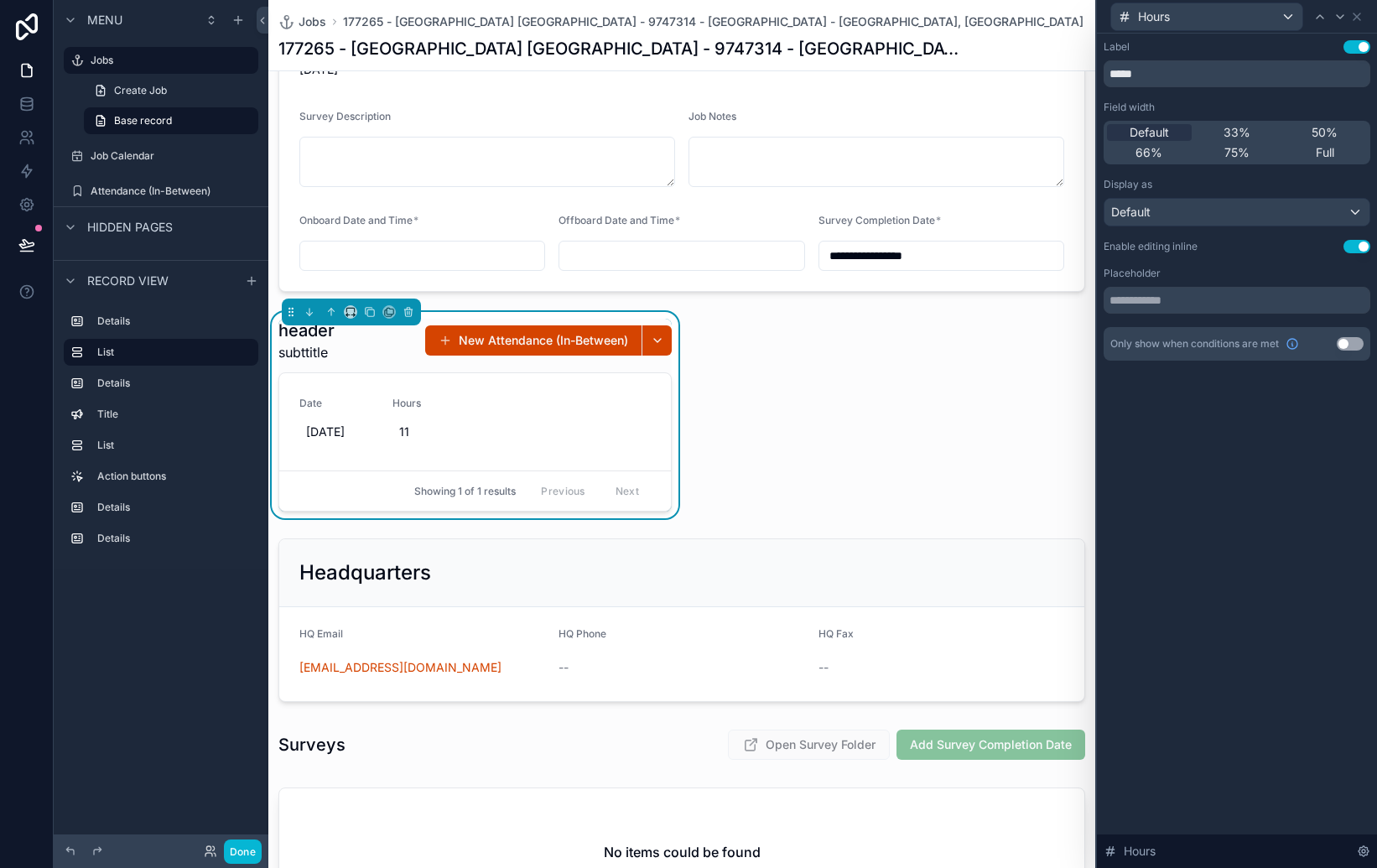
click at [1300, 442] on div "Label Use setting ***** Field width Default 33% 50% 66% 75% Full Display as Def…" at bounding box center [1236, 451] width 280 height 835
click at [1335, 14] on icon at bounding box center [1340, 16] width 13 height 13
click at [1362, 17] on icon at bounding box center [1357, 16] width 13 height 13
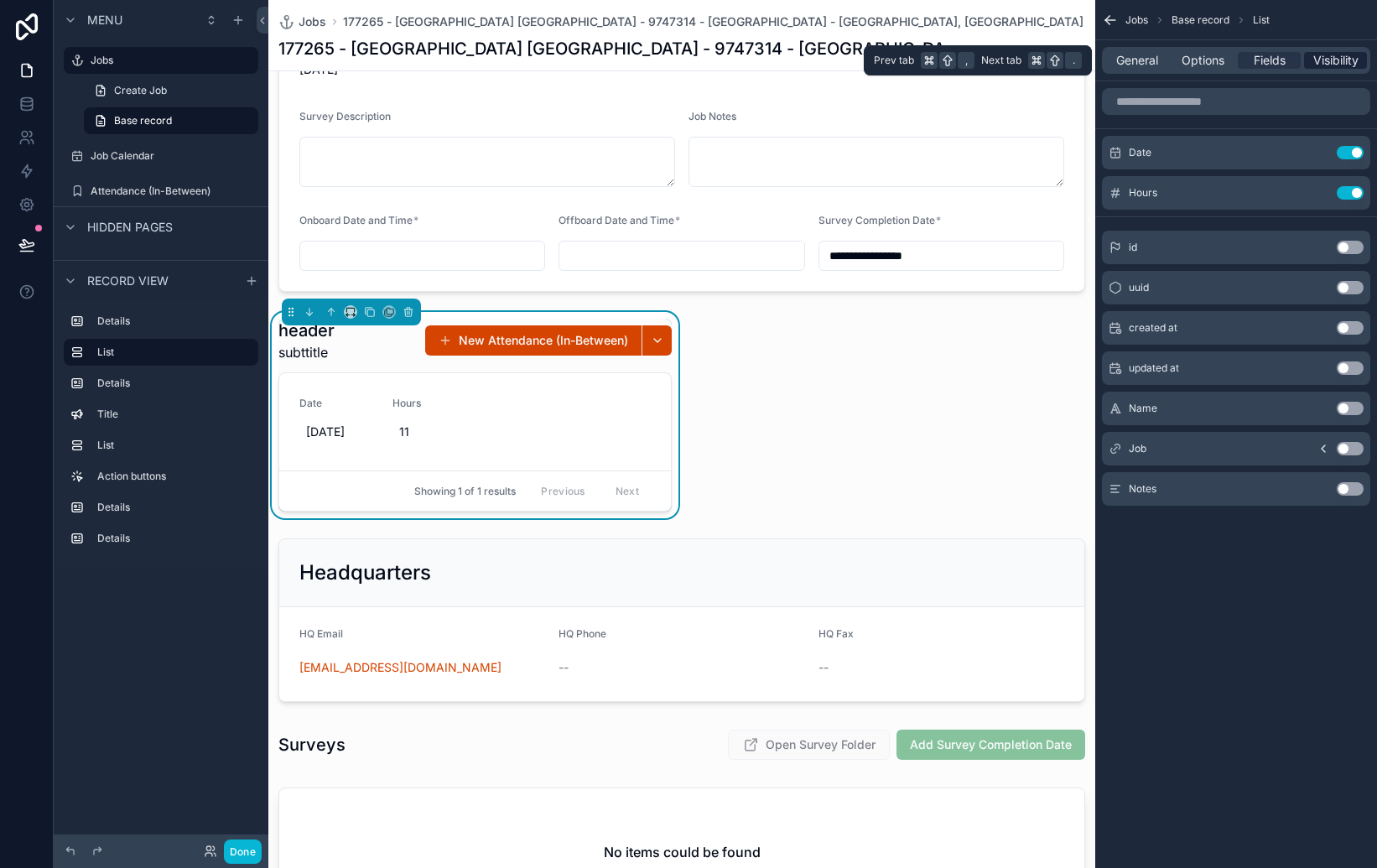
click at [1333, 58] on span "Visibility" at bounding box center [1337, 60] width 46 height 17
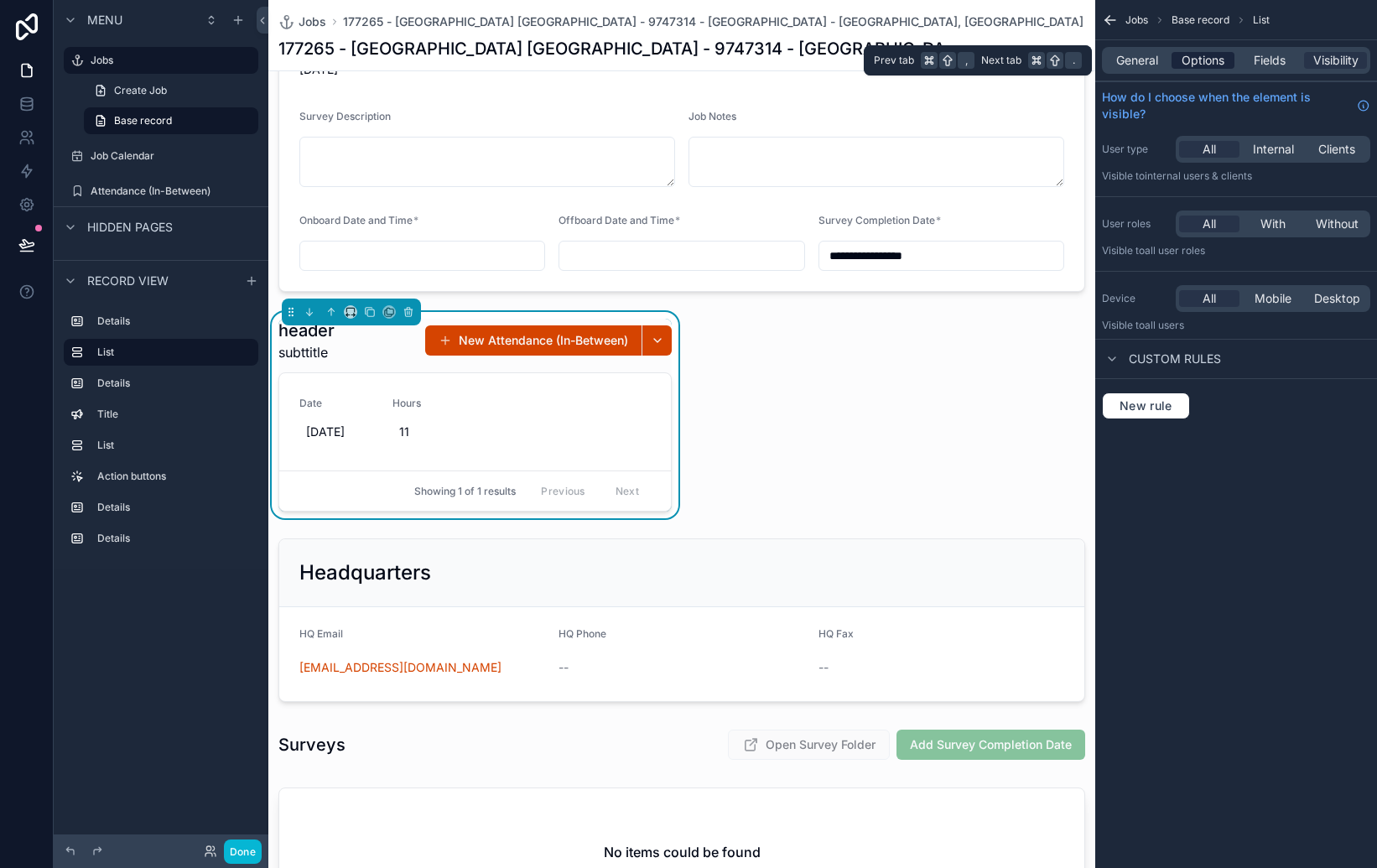
click at [1207, 59] on span "Options" at bounding box center [1203, 60] width 43 height 17
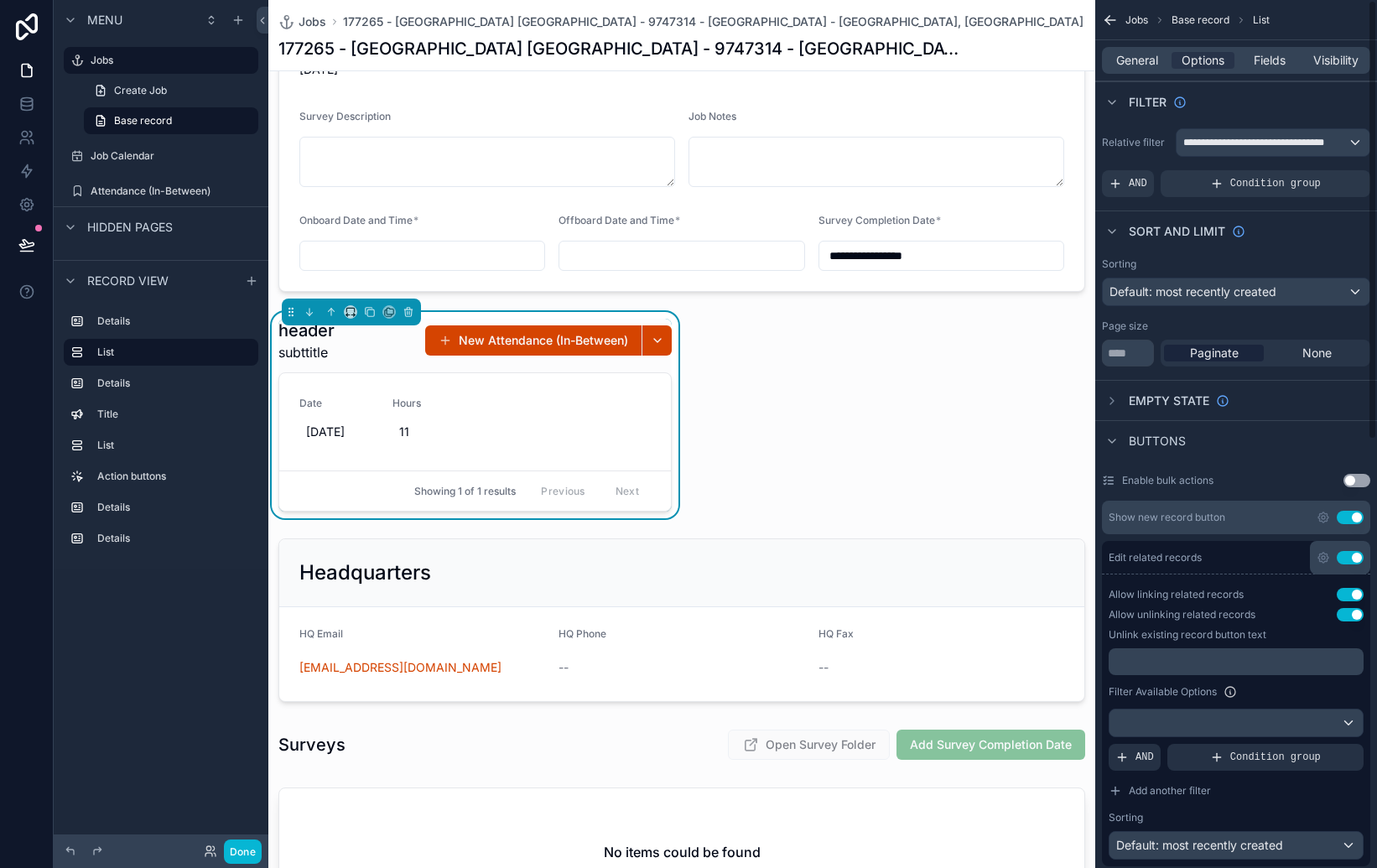
click at [1243, 112] on div "Filter" at bounding box center [1236, 102] width 282 height 40
